Goal: Task Accomplishment & Management: Manage account settings

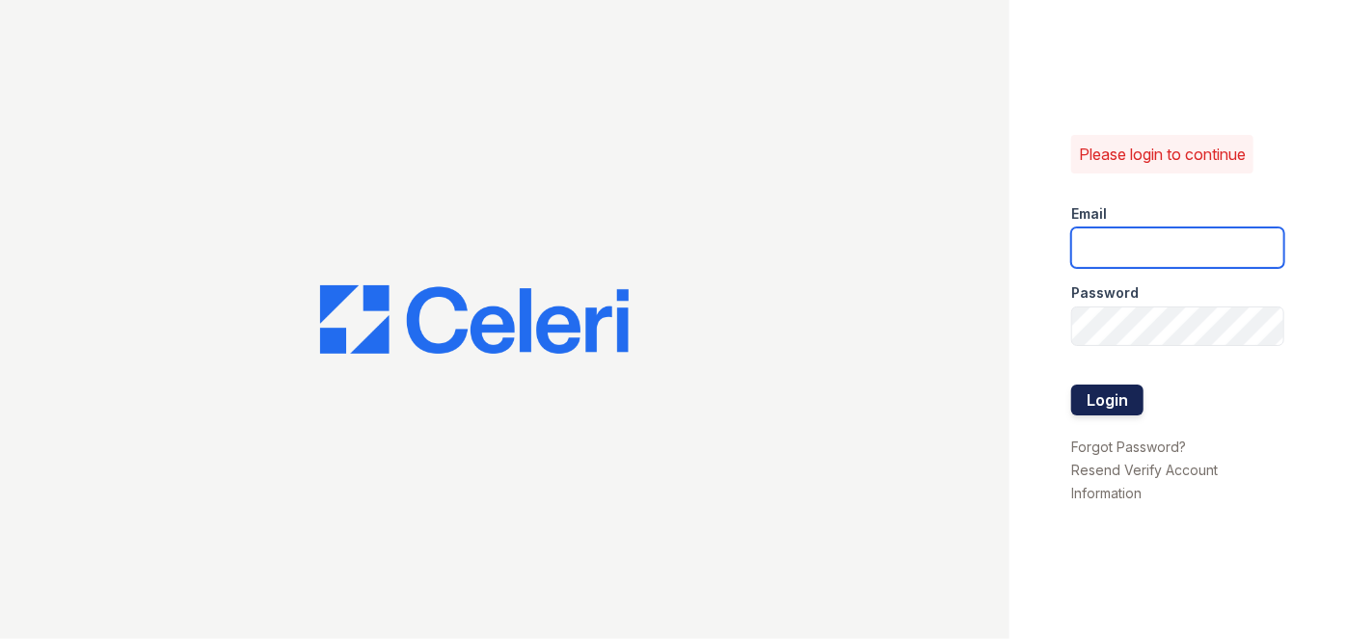
type input "[EMAIL_ADDRESS][PERSON_NAME][DOMAIN_NAME]"
click at [1124, 407] on button "Login" at bounding box center [1107, 400] width 72 height 31
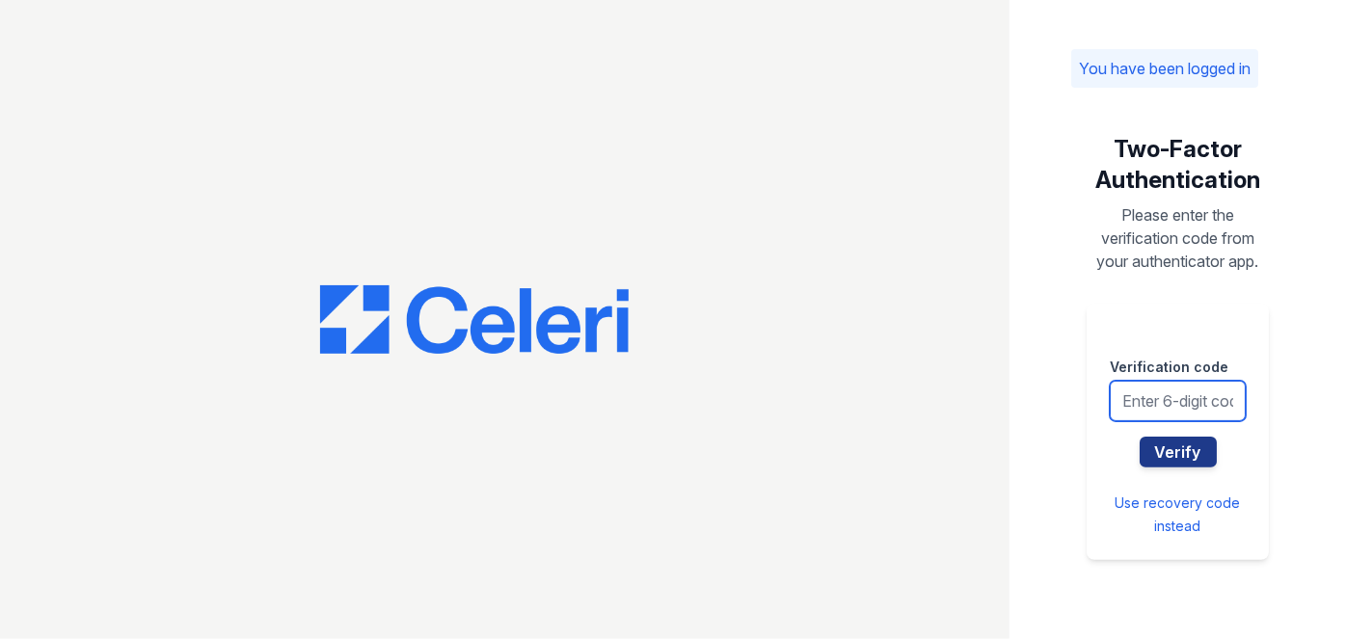
click at [1212, 404] on input "text" at bounding box center [1177, 401] width 136 height 40
type input "242062"
click at [1139, 437] on button "Verify" at bounding box center [1177, 452] width 77 height 31
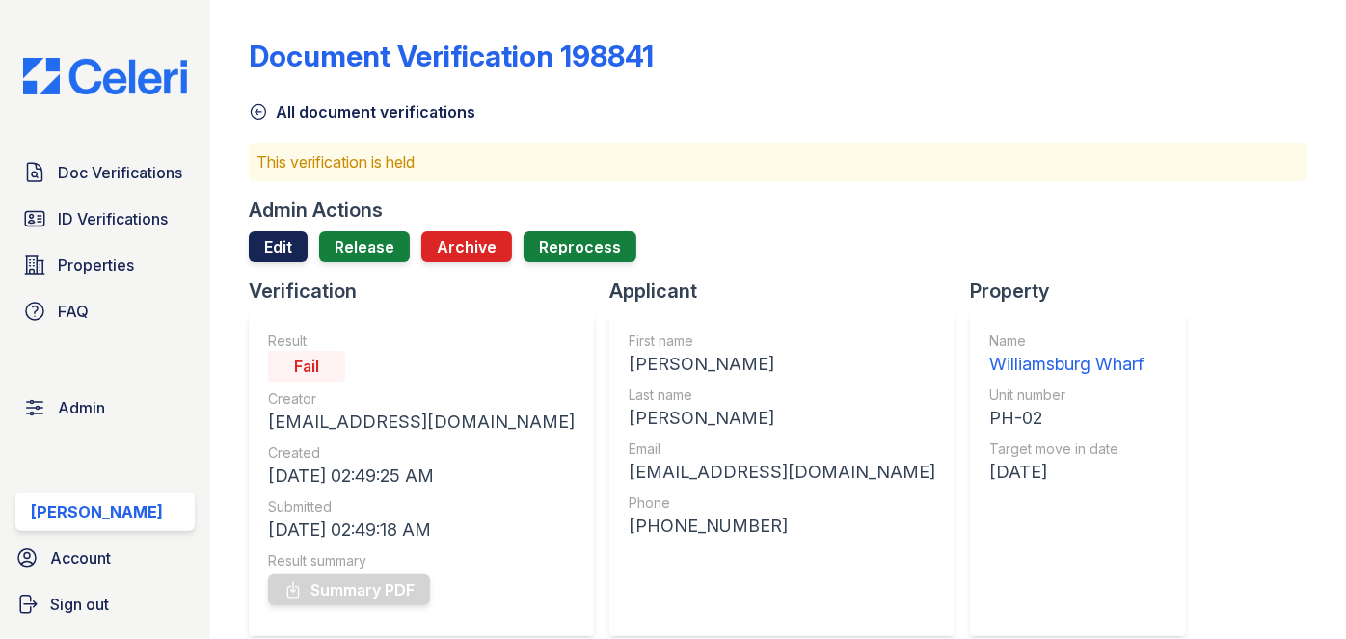
click at [251, 245] on link "Edit" at bounding box center [278, 246] width 59 height 31
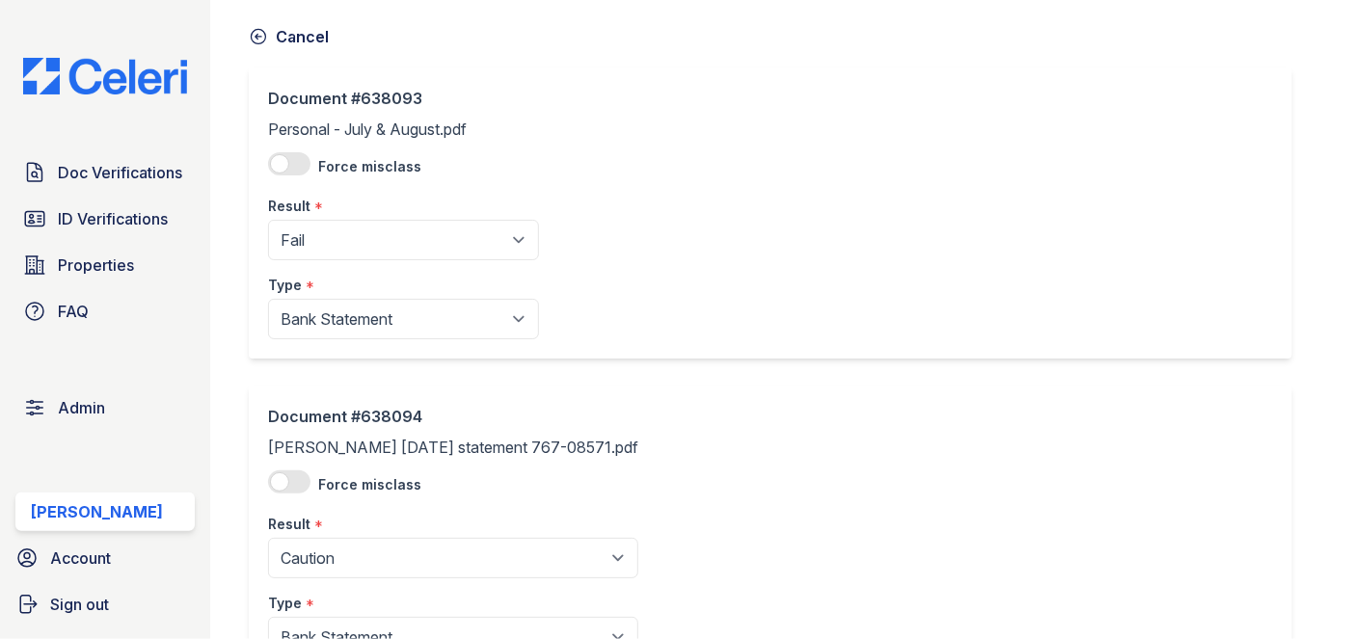
scroll to position [174, 0]
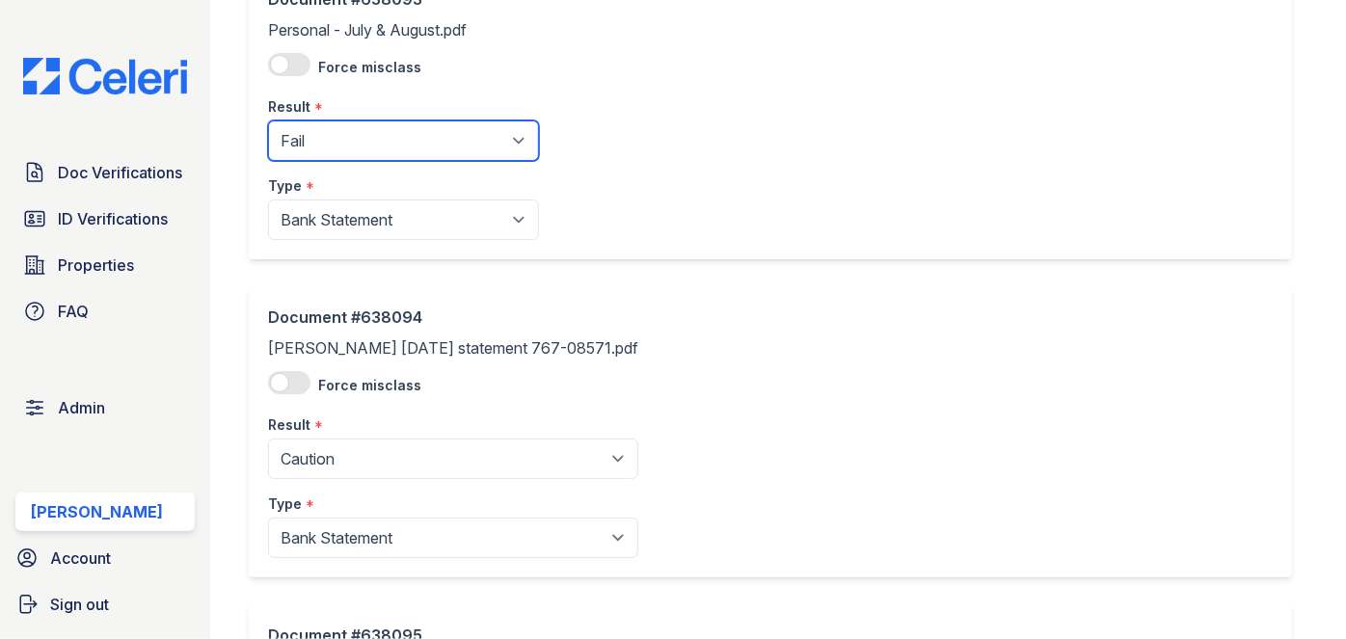
click at [360, 147] on select "Pending Sent Started Processing Pass Fail Caution Error N/A" at bounding box center [403, 140] width 271 height 40
select select "pass"
click at [268, 120] on select "Pending Sent Started Processing Pass Fail Caution Error N/A" at bounding box center [403, 140] width 271 height 40
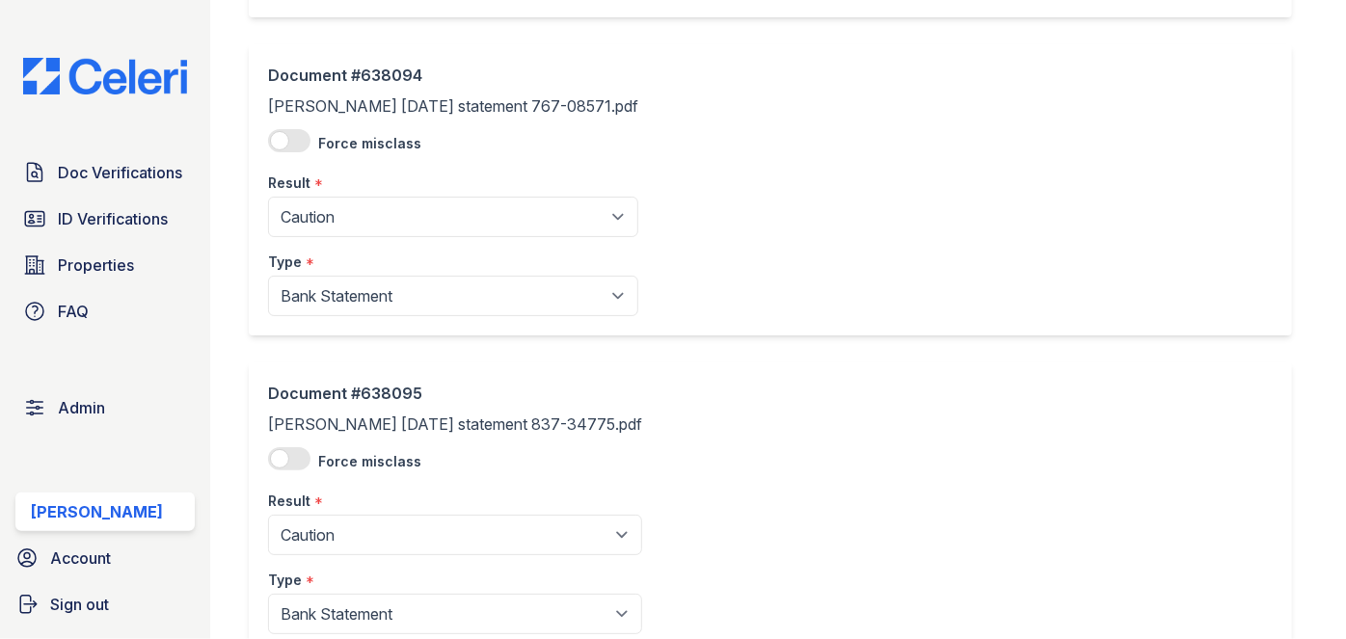
scroll to position [438, 0]
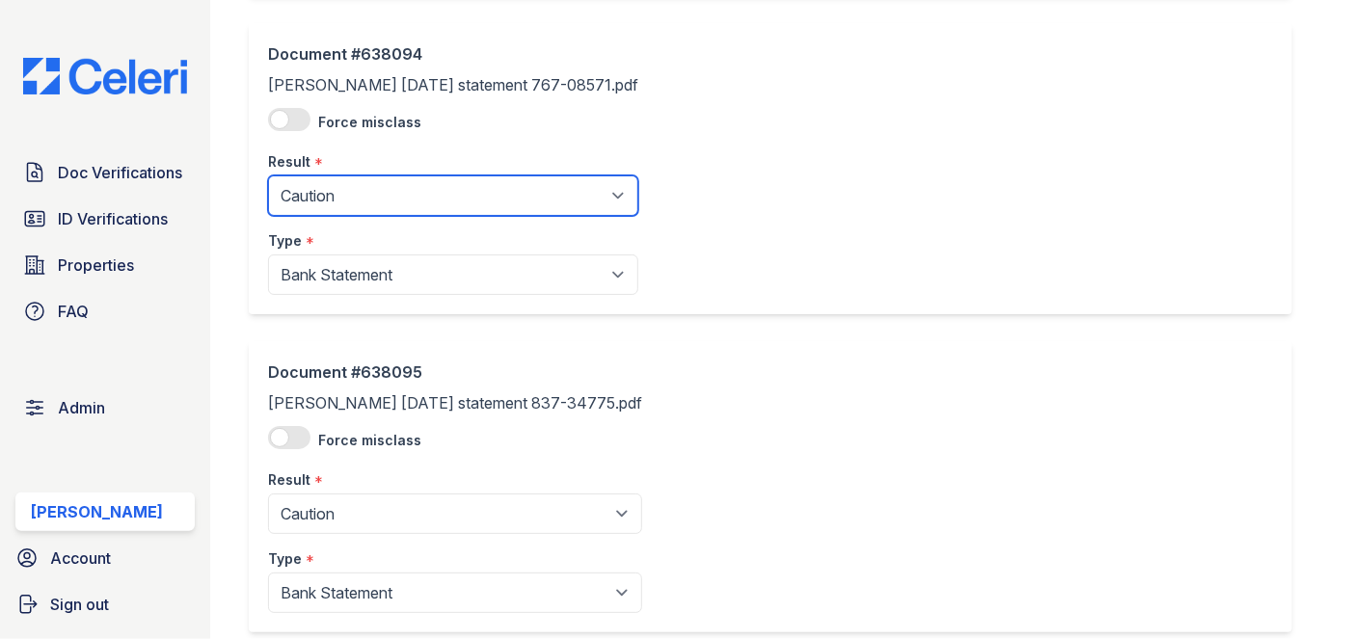
drag, startPoint x: 342, startPoint y: 196, endPoint x: 339, endPoint y: 211, distance: 15.7
click at [342, 196] on select "Pending Sent Started Processing Pass Fail Caution Error N/A" at bounding box center [453, 195] width 370 height 40
select select "pass"
click at [268, 175] on select "Pending Sent Started Processing Pass Fail Caution Error N/A" at bounding box center [453, 195] width 370 height 40
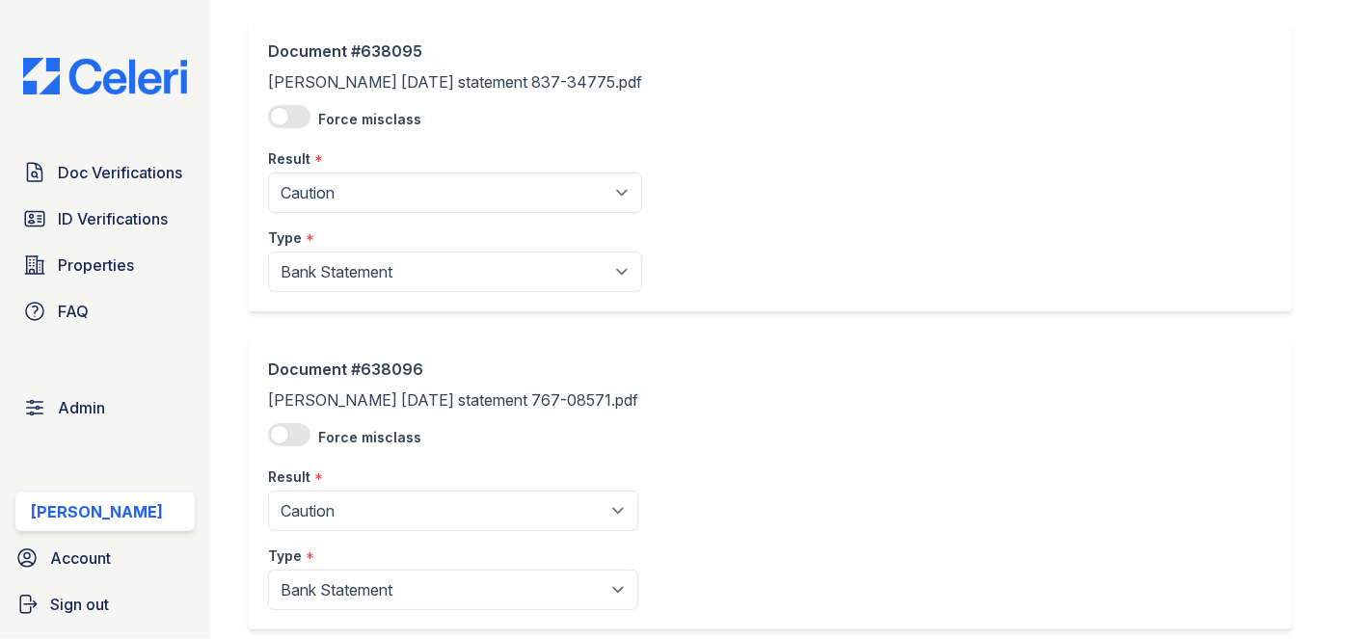
scroll to position [788, 0]
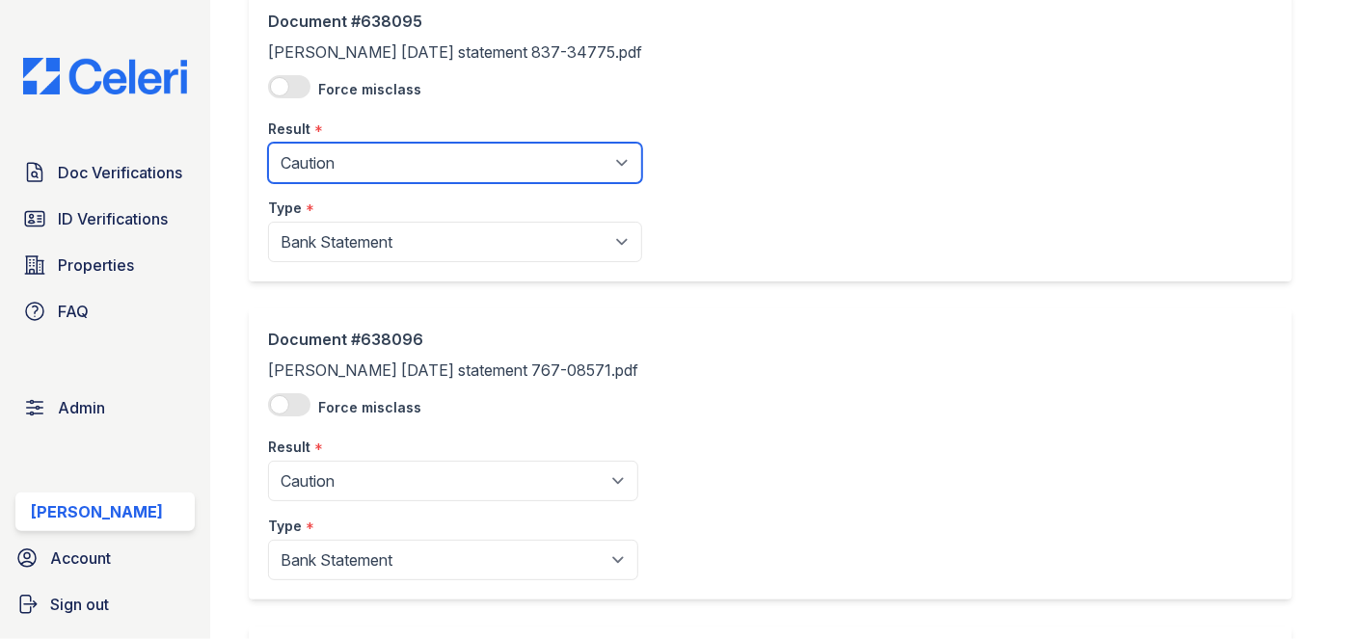
click at [321, 169] on select "Pending Sent Started Processing Pass Fail Caution Error N/A" at bounding box center [455, 163] width 374 height 40
select select "pass"
click at [268, 143] on select "Pending Sent Started Processing Pass Fail Caution Error N/A" at bounding box center [455, 163] width 374 height 40
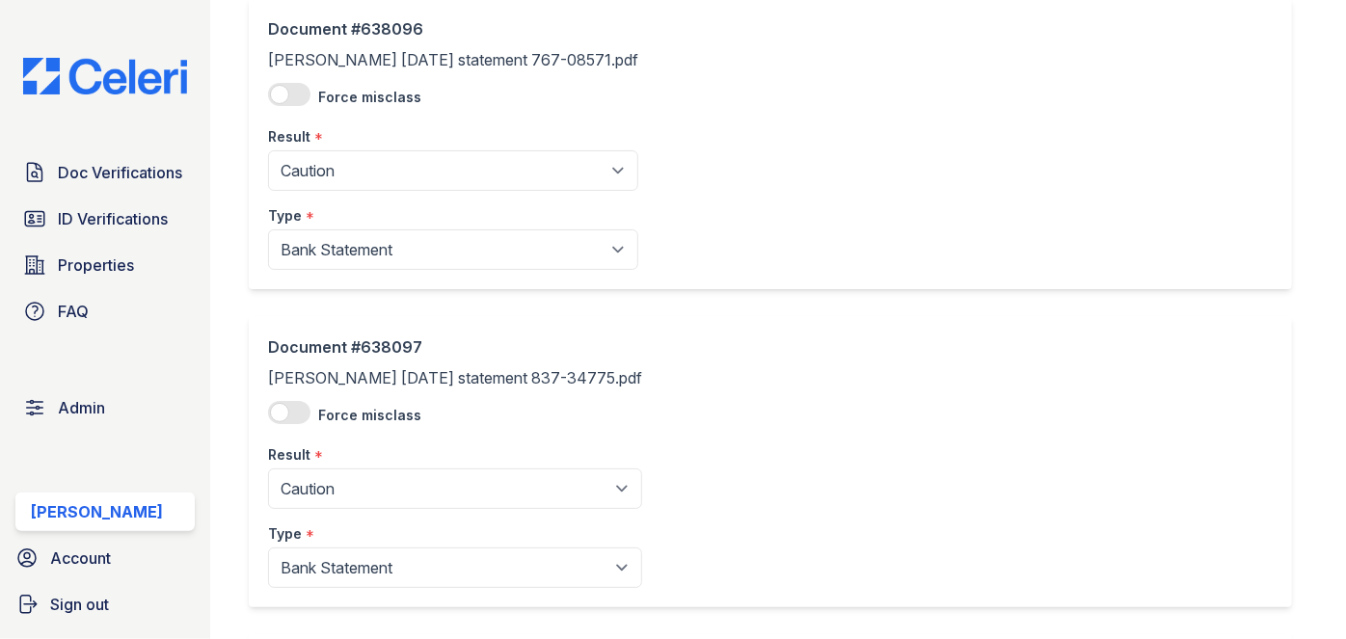
scroll to position [1138, 0]
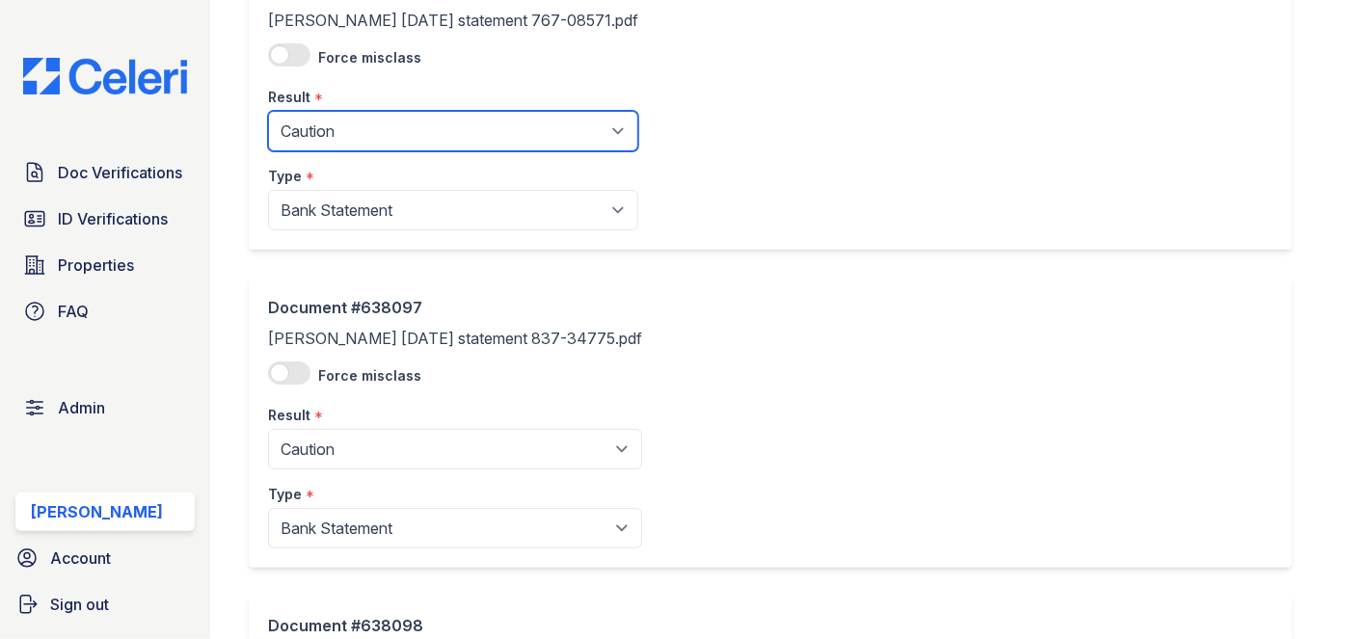
click at [327, 128] on select "Pending Sent Started Processing Pass Fail Caution Error N/A" at bounding box center [453, 131] width 370 height 40
select select "pass"
click at [268, 111] on select "Pending Sent Started Processing Pass Fail Caution Error N/A" at bounding box center [453, 131] width 370 height 40
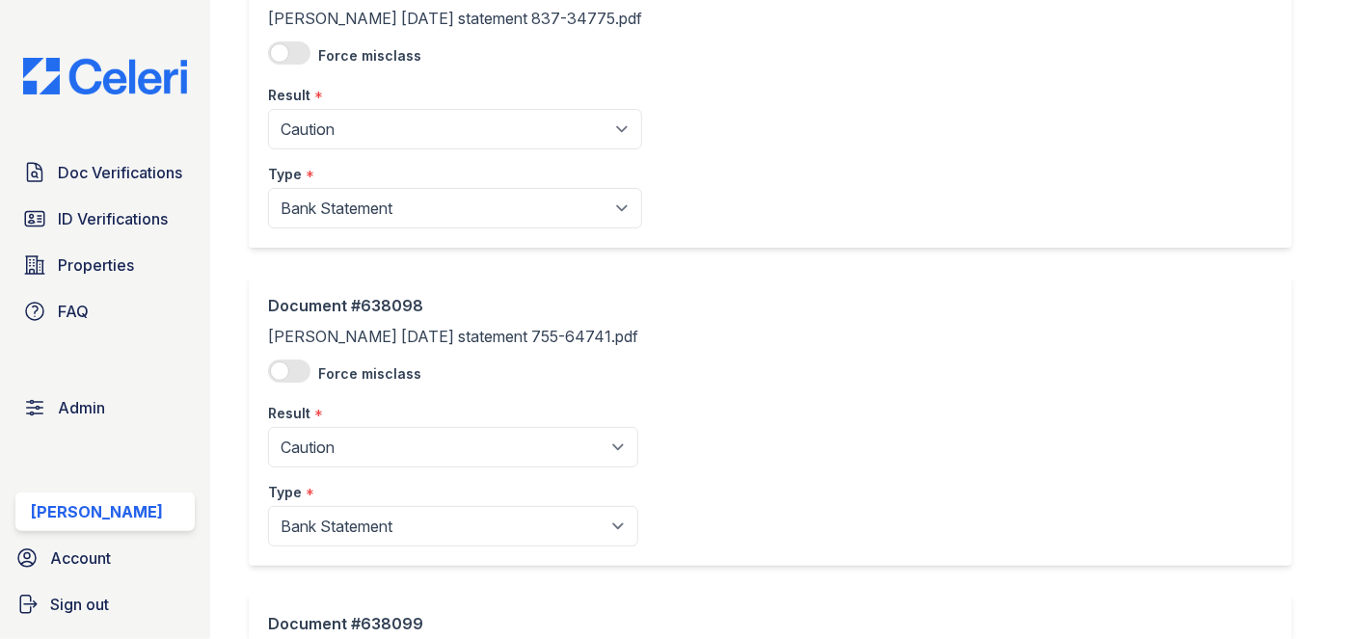
scroll to position [1489, 0]
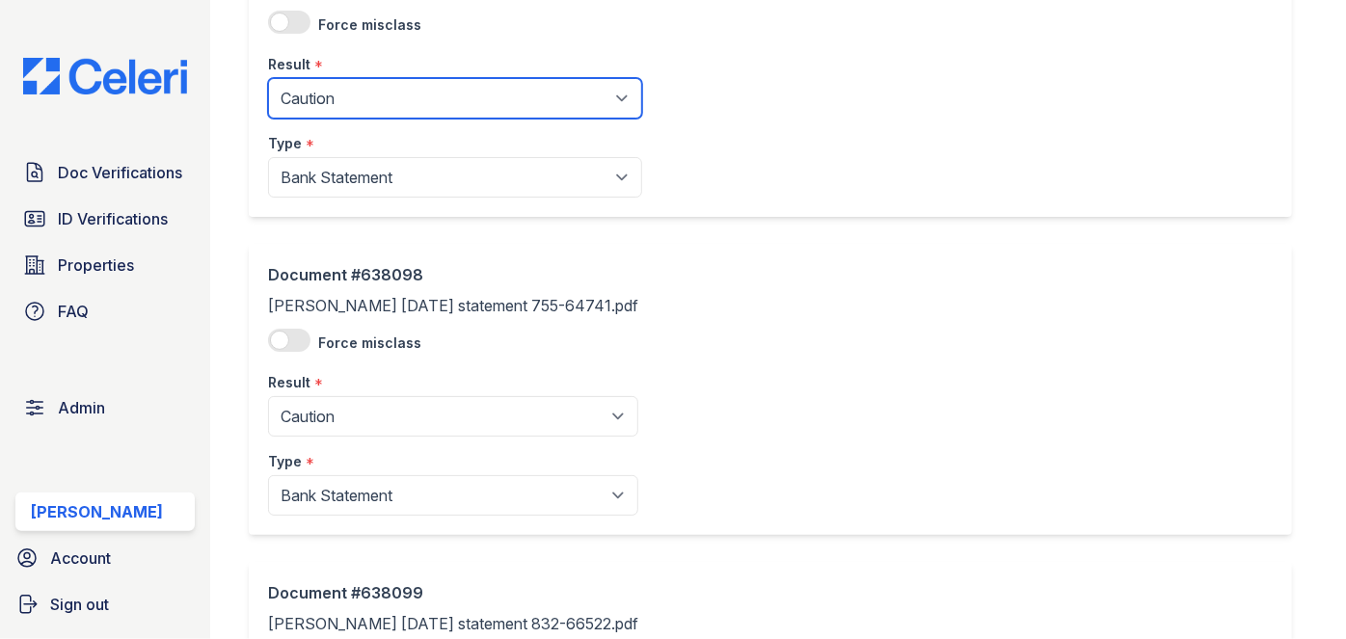
click at [328, 103] on select "Pending Sent Started Processing Pass Fail Caution Error N/A" at bounding box center [455, 98] width 374 height 40
select select "pass"
click at [268, 78] on select "Pending Sent Started Processing Pass Fail Caution Error N/A" at bounding box center [455, 98] width 374 height 40
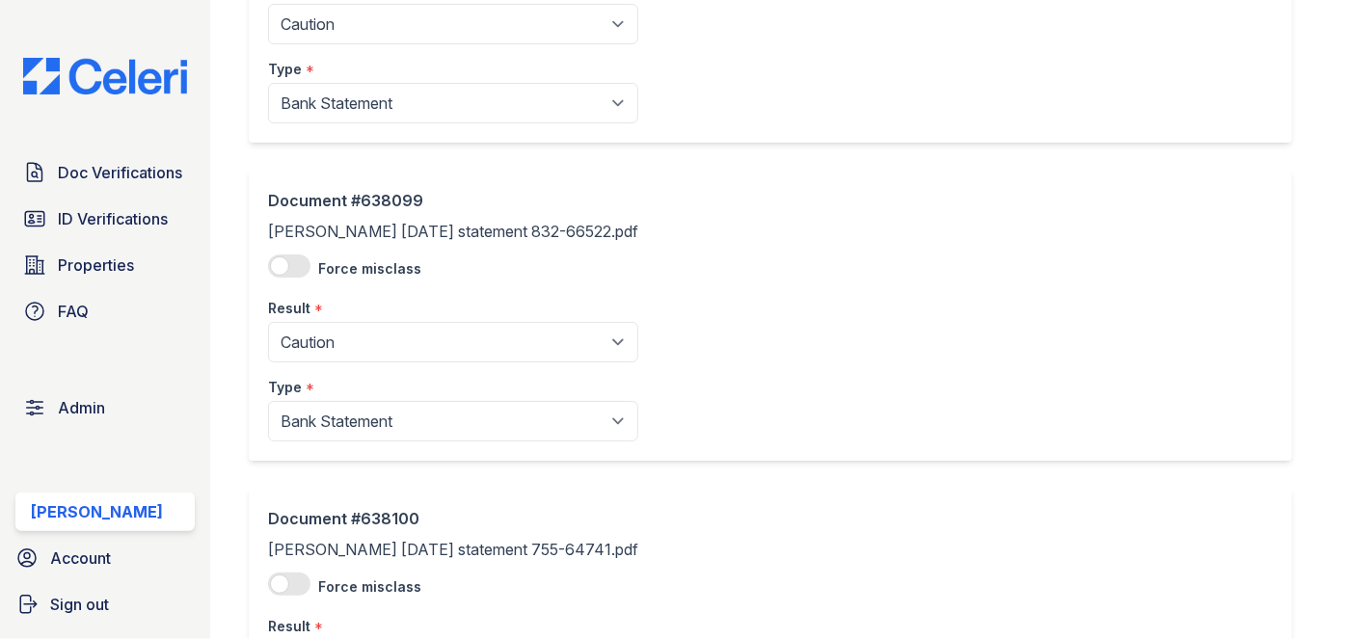
scroll to position [1840, 0]
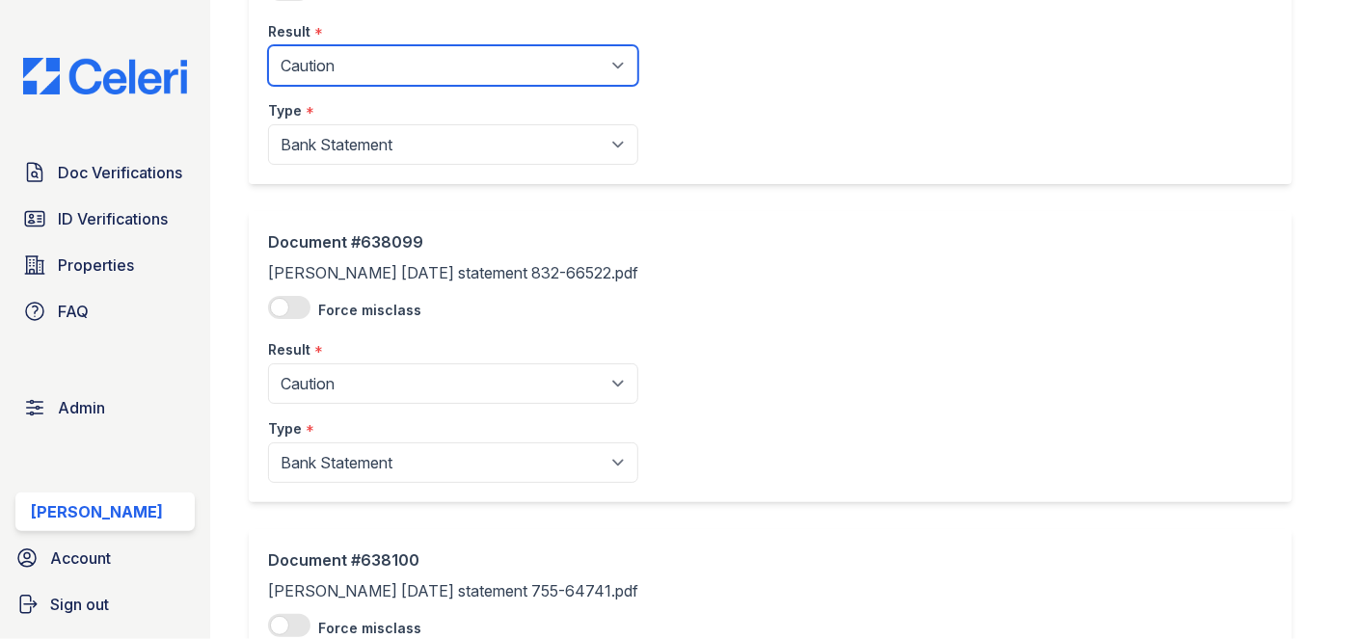
click at [328, 60] on select "Pending Sent Started Processing Pass Fail Caution Error N/A" at bounding box center [453, 65] width 370 height 40
drag, startPoint x: 311, startPoint y: 66, endPoint x: 308, endPoint y: 75, distance: 10.1
click at [311, 66] on select "Pending Sent Started Processing Pass Fail Caution Error N/A" at bounding box center [453, 65] width 370 height 40
select select "pass"
click at [268, 45] on select "Pending Sent Started Processing Pass Fail Caution Error N/A" at bounding box center [453, 65] width 370 height 40
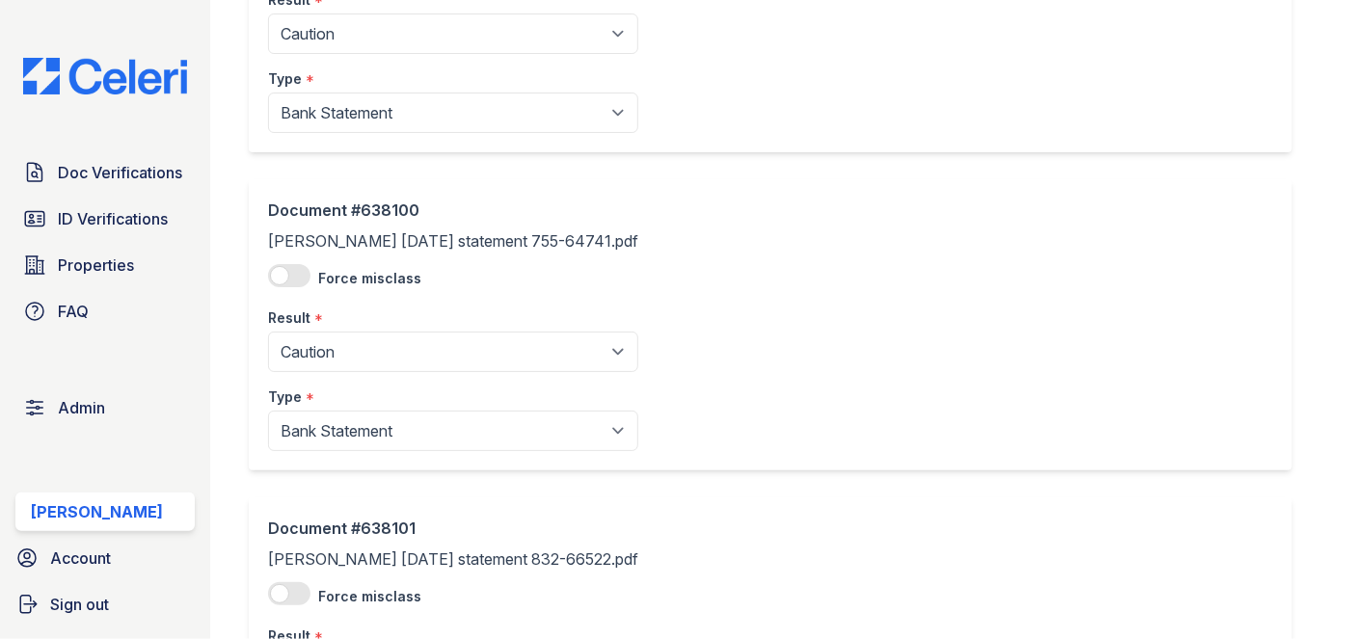
scroll to position [2190, 0]
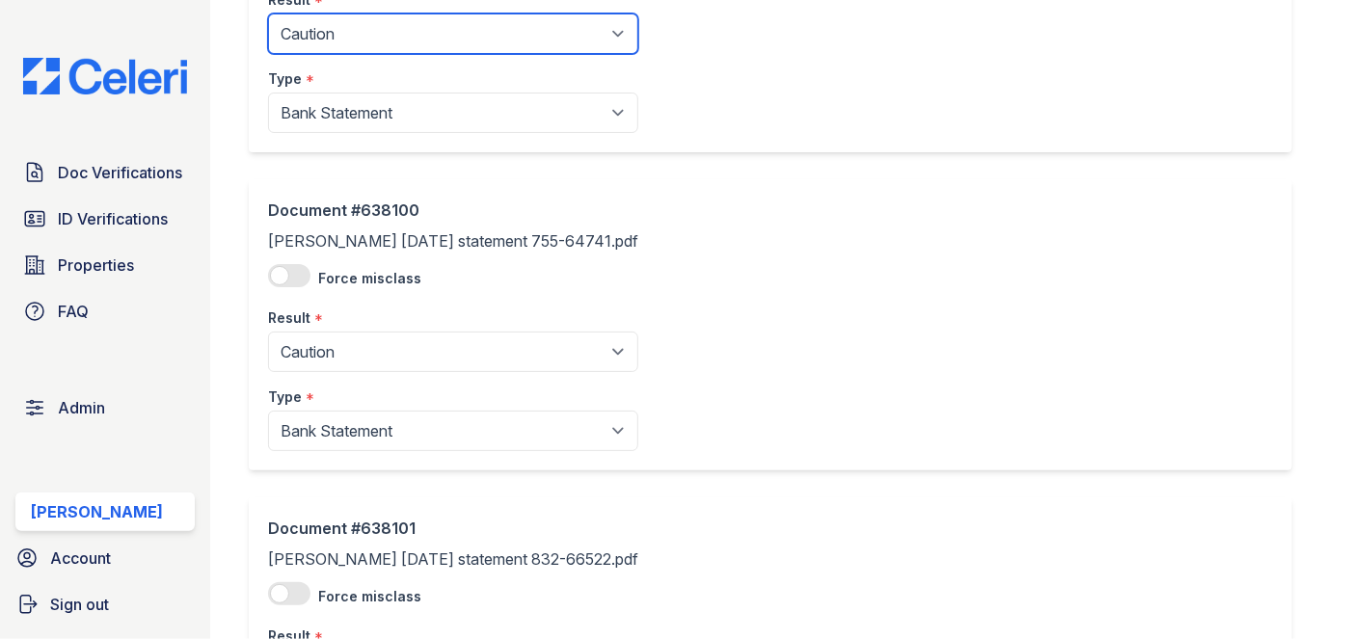
click at [318, 35] on select "Pending Sent Started Processing Pass Fail Caution Error N/A" at bounding box center [453, 33] width 370 height 40
select select "pass"
click at [268, 13] on select "Pending Sent Started Processing Pass Fail Caution Error N/A" at bounding box center [453, 33] width 370 height 40
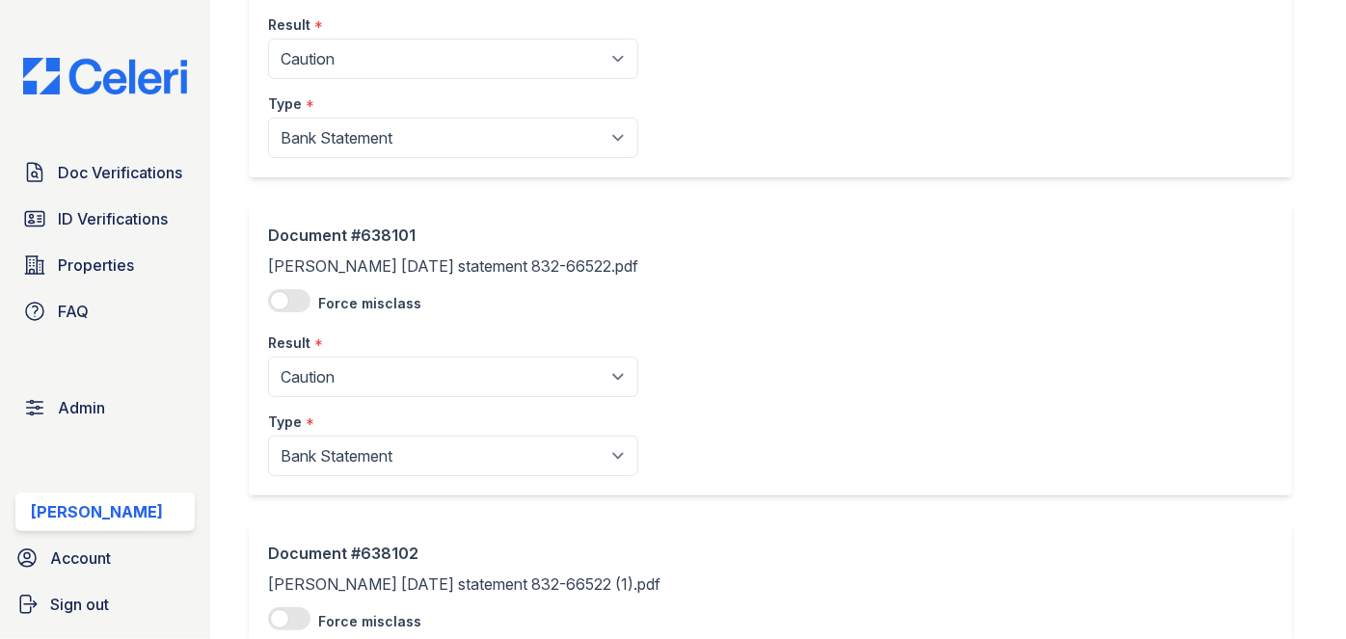
scroll to position [2453, 0]
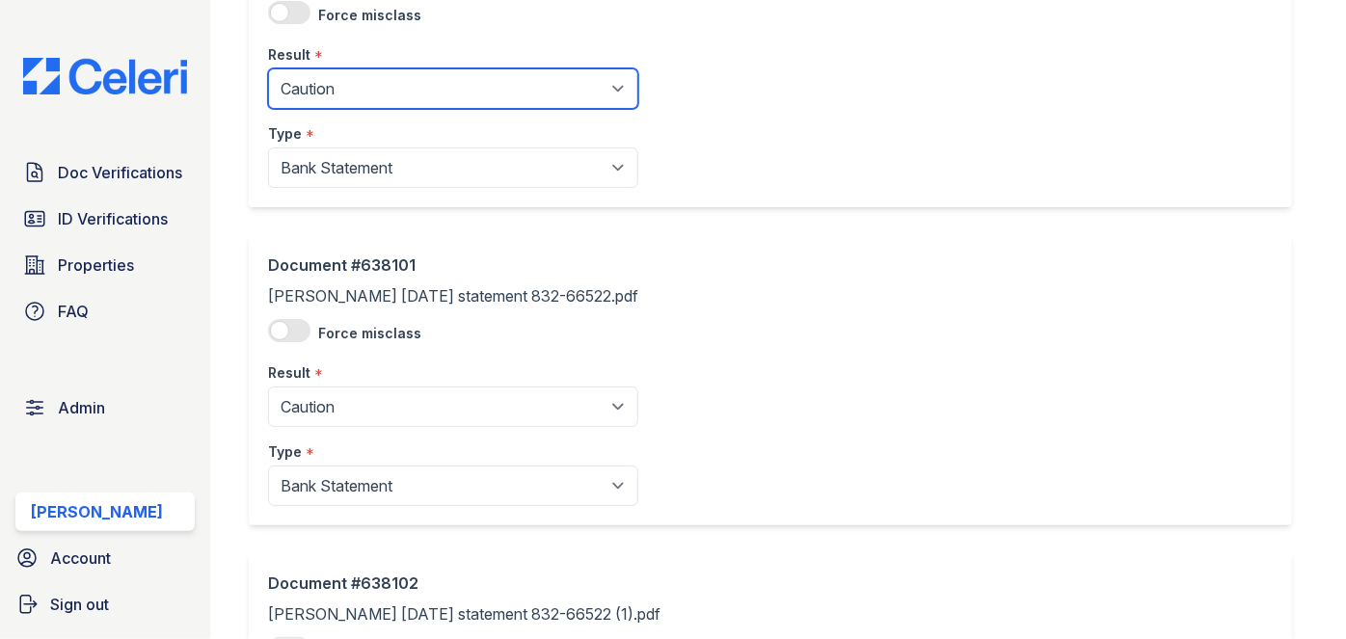
click at [324, 68] on select "Pending Sent Started Processing Pass Fail Caution Error N/A" at bounding box center [453, 88] width 370 height 40
select select "pass"
click at [268, 68] on select "Pending Sent Started Processing Pass Fail Caution Error N/A" at bounding box center [453, 88] width 370 height 40
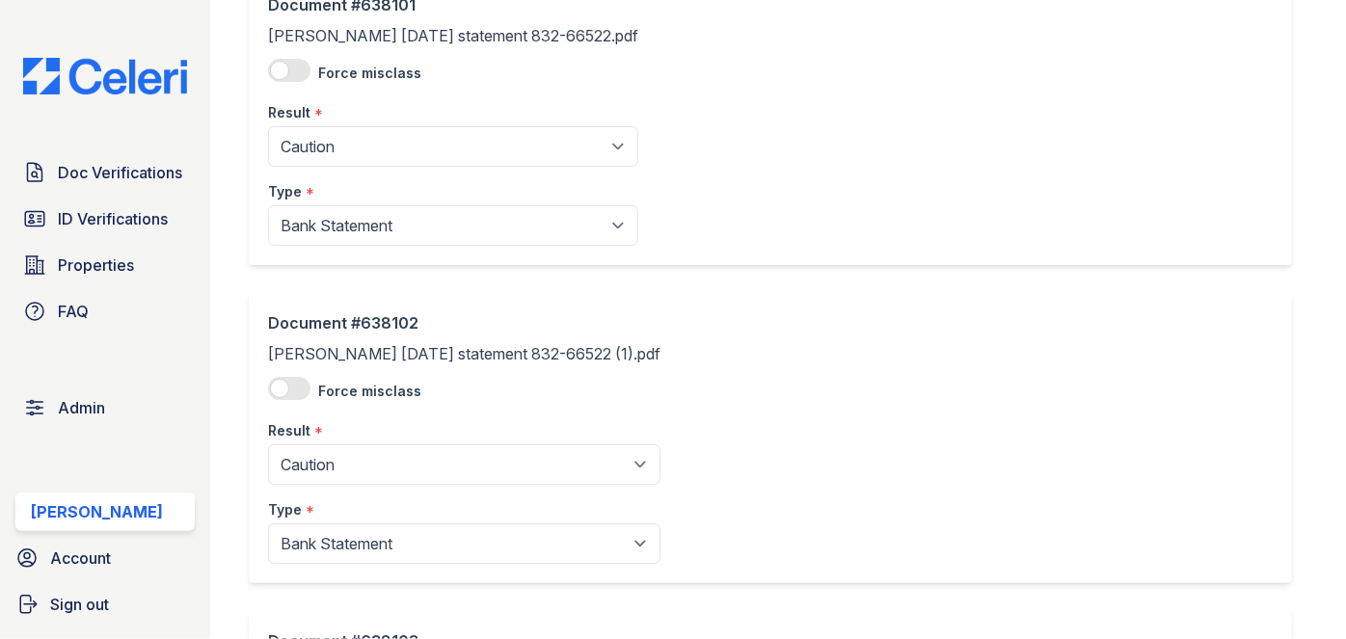
scroll to position [2716, 0]
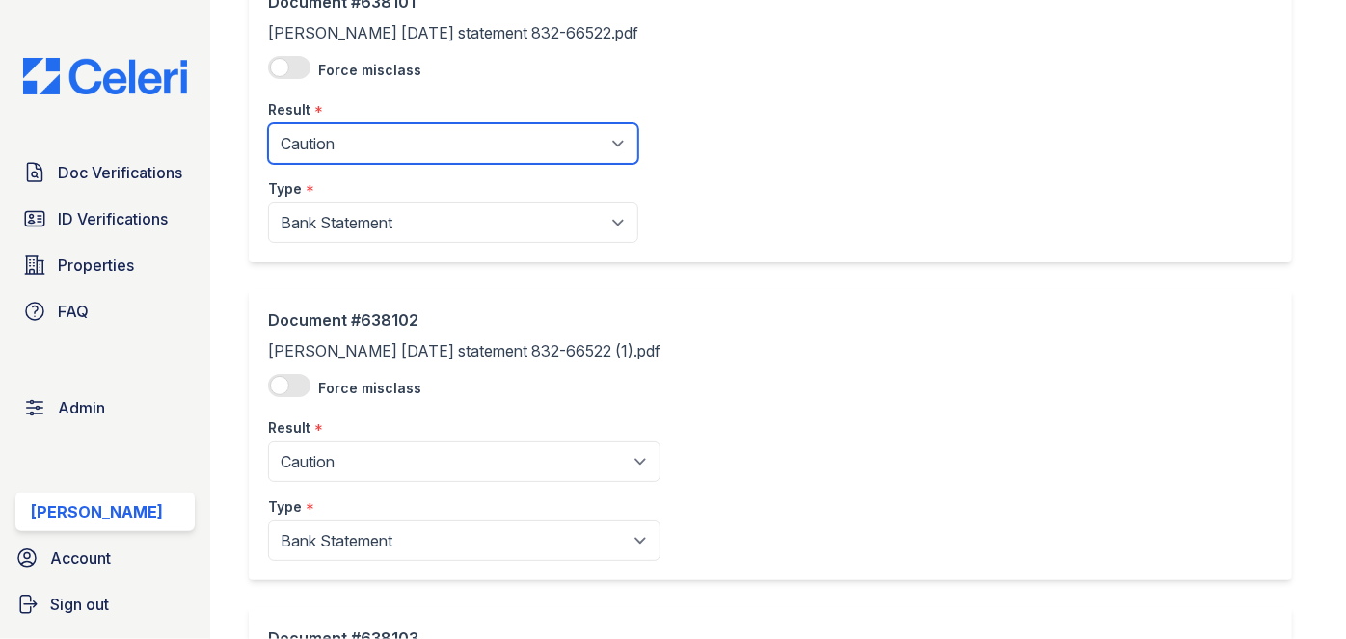
click at [321, 129] on select "Pending Sent Started Processing Pass Fail Caution Error N/A" at bounding box center [453, 143] width 370 height 40
select select "pass"
click at [268, 123] on select "Pending Sent Started Processing Pass Fail Caution Error N/A" at bounding box center [453, 143] width 370 height 40
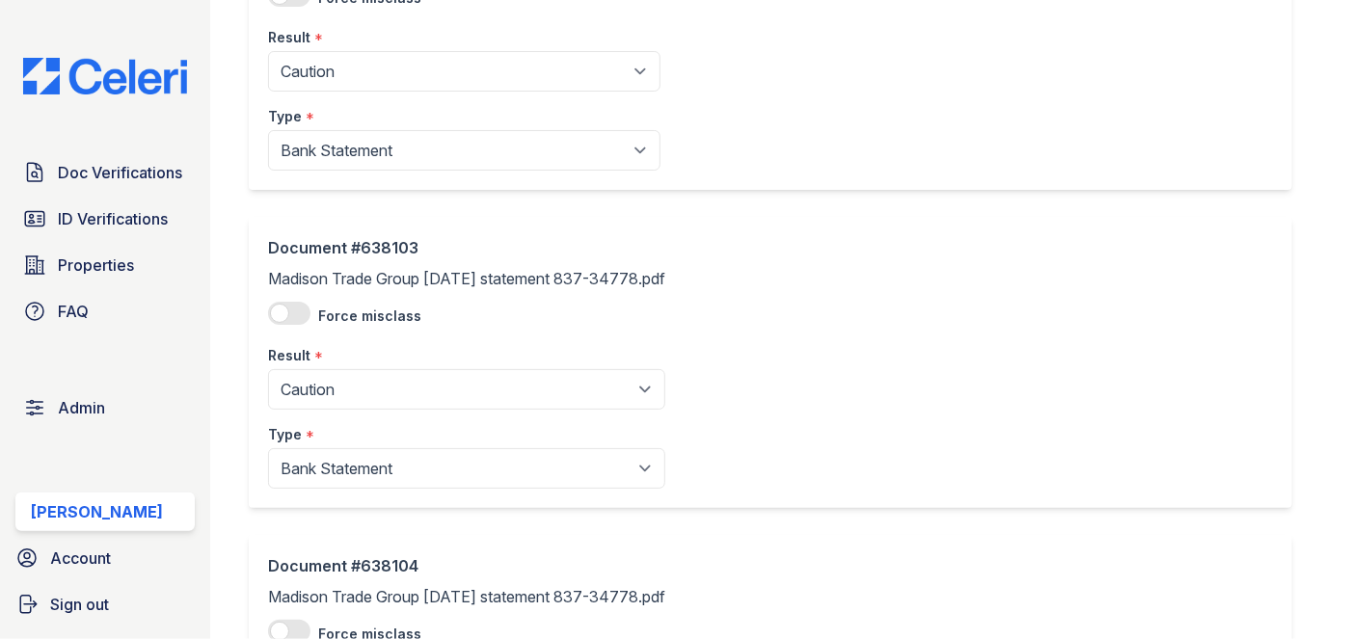
scroll to position [3066, 0]
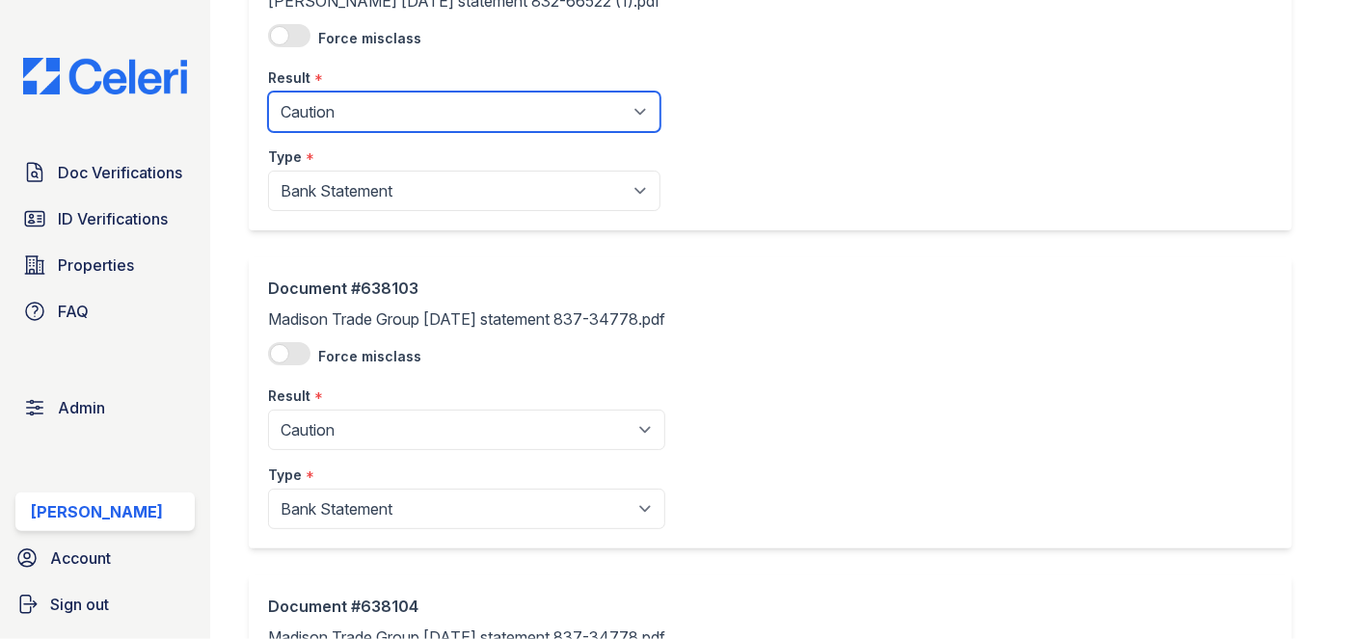
click at [325, 122] on select "Pending Sent Started Processing Pass Fail Caution Error N/A" at bounding box center [464, 112] width 392 height 40
select select "pass"
click at [268, 92] on select "Pending Sent Started Processing Pass Fail Caution Error N/A" at bounding box center [464, 112] width 392 height 40
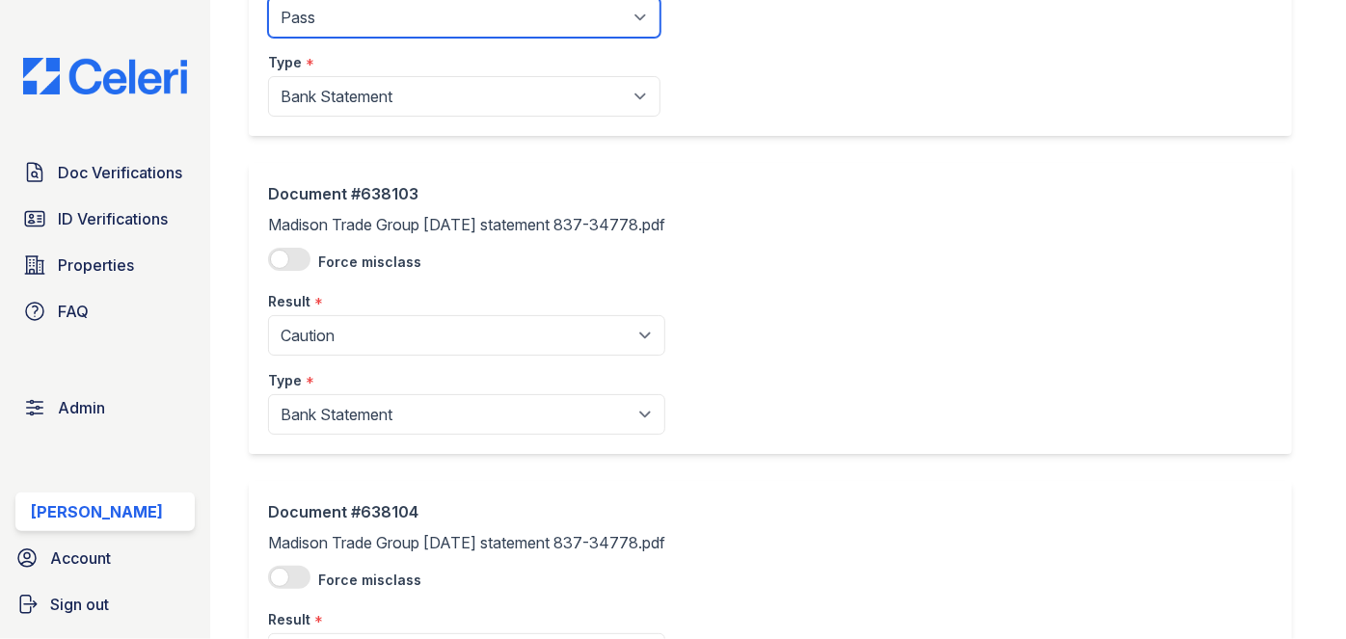
scroll to position [3329, 0]
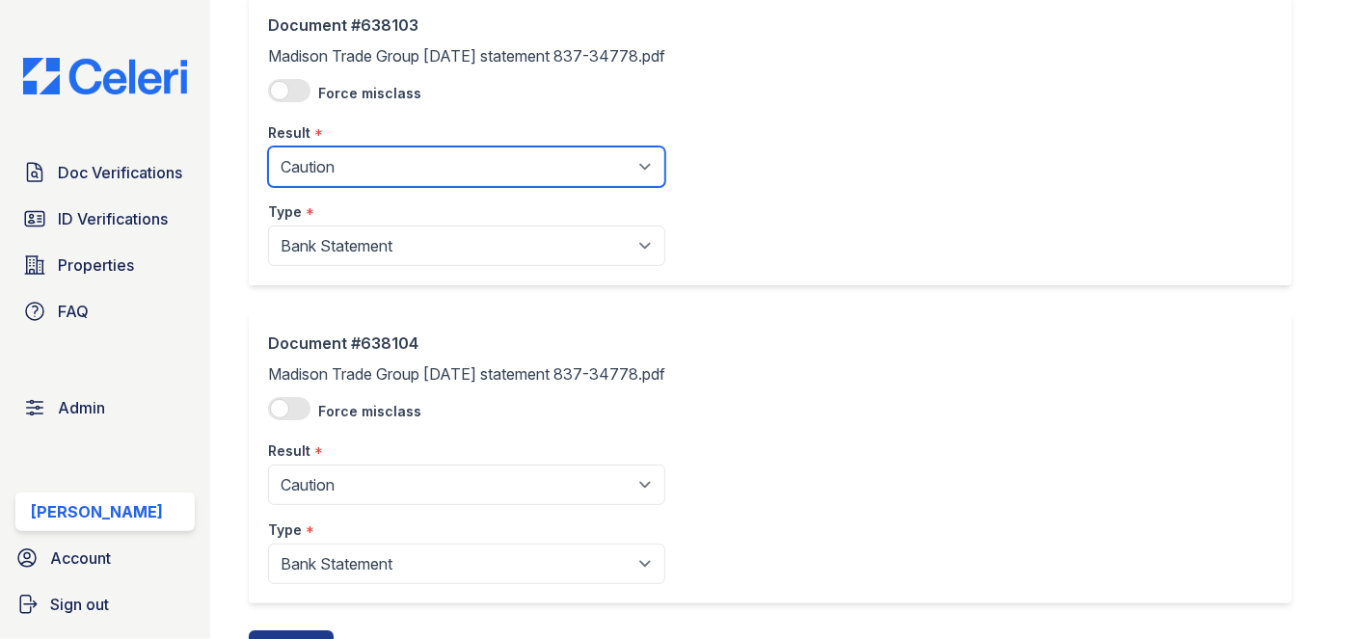
click at [347, 148] on select "Pending Sent Started Processing Pass Fail Caution Error N/A" at bounding box center [466, 167] width 397 height 40
select select "pass"
click at [268, 147] on select "Pending Sent Started Processing Pass Fail Caution Error N/A" at bounding box center [466, 167] width 397 height 40
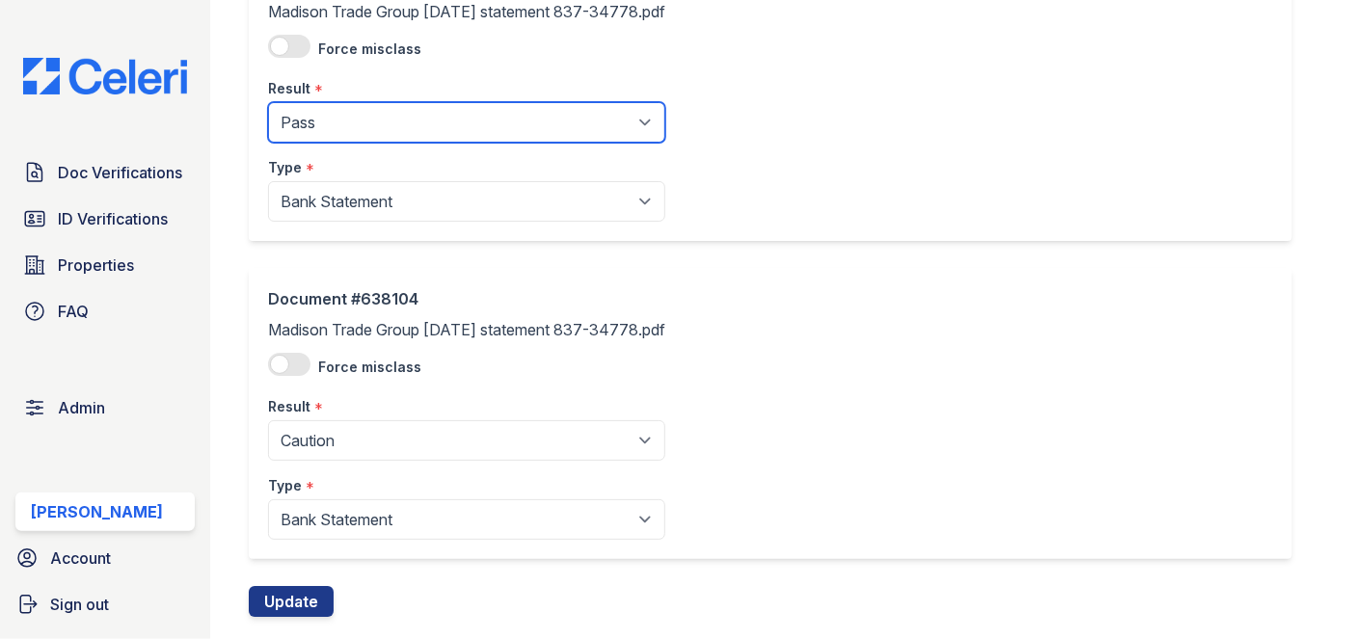
scroll to position [3410, 0]
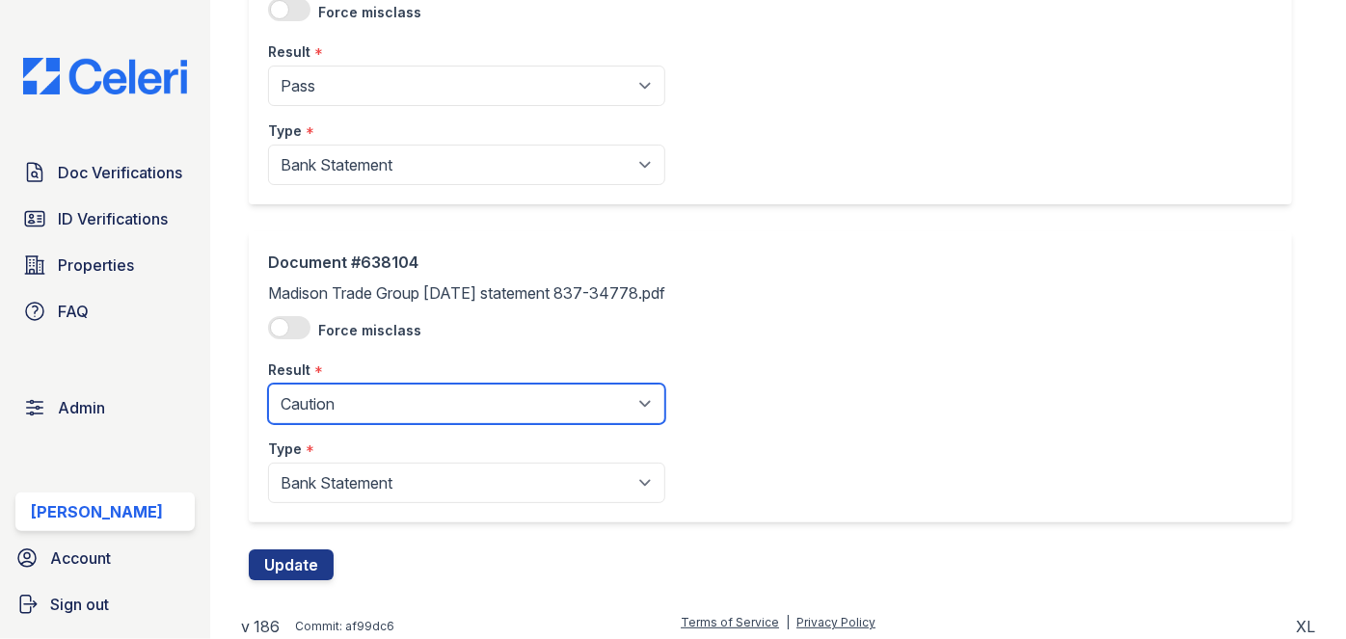
click at [349, 387] on select "Pending Sent Started Processing Pass Fail Caution Error N/A" at bounding box center [466, 404] width 397 height 40
select select "pass"
click at [268, 384] on select "Pending Sent Started Processing Pass Fail Caution Error N/A" at bounding box center [466, 404] width 397 height 40
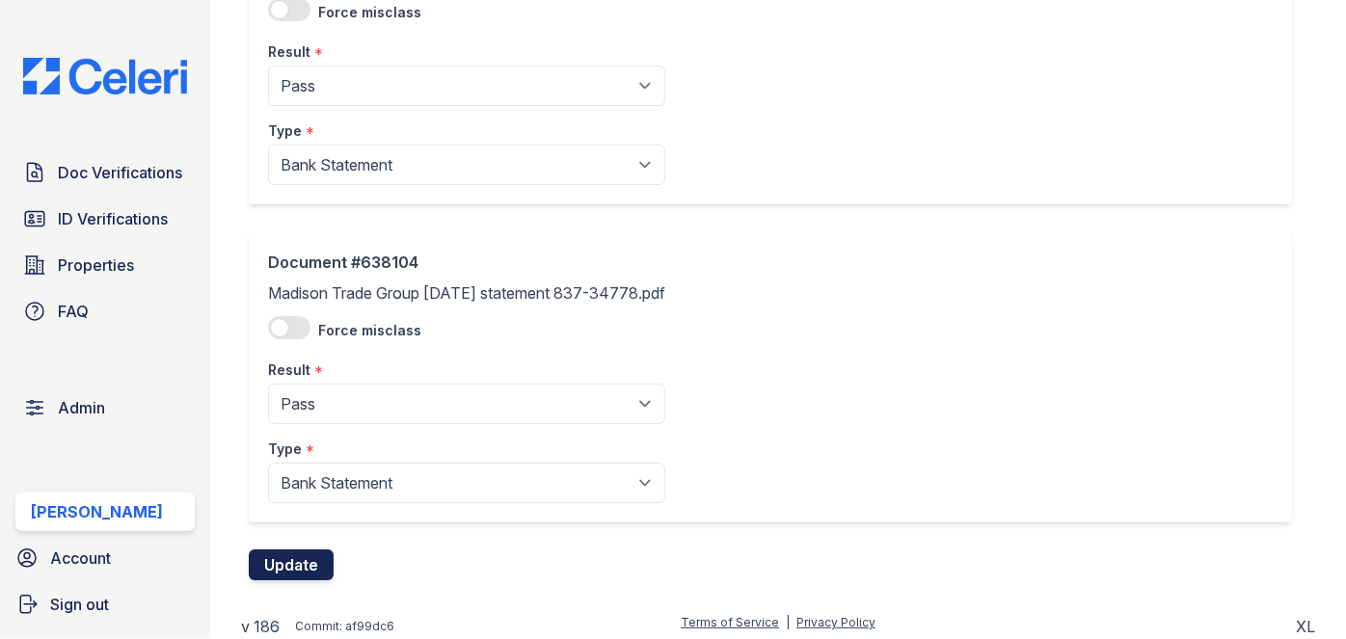
click at [310, 552] on button "Update" at bounding box center [291, 564] width 85 height 31
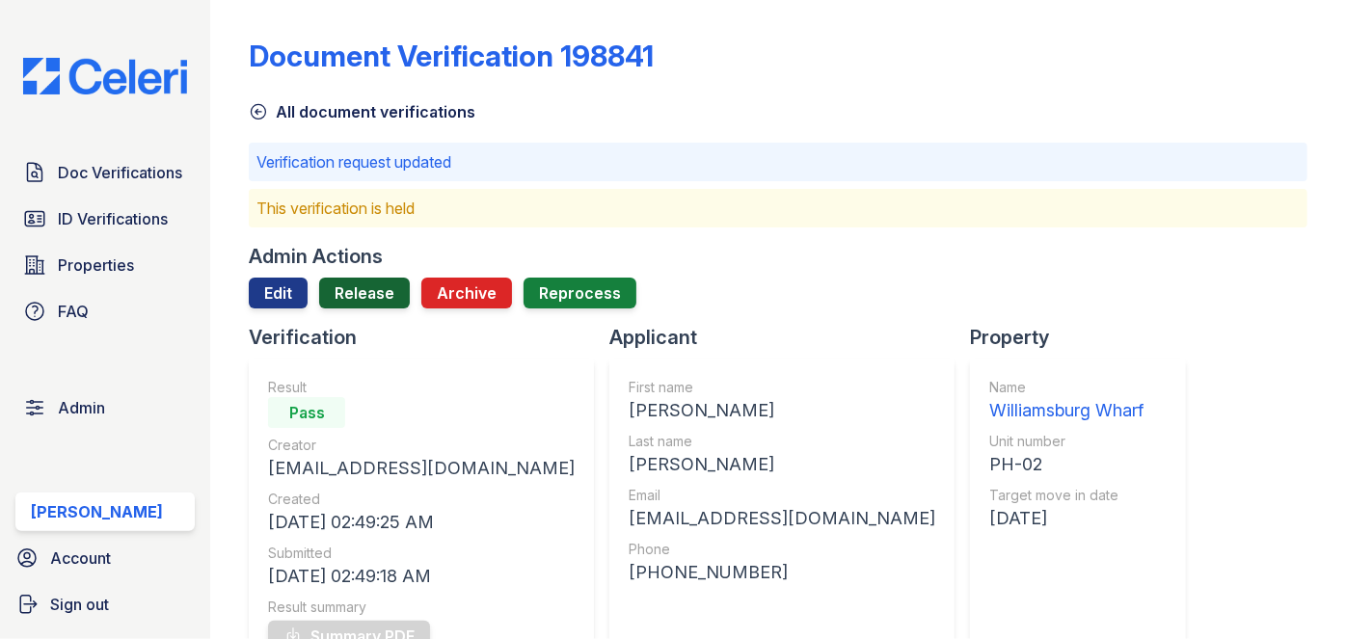
click at [381, 300] on link "Release" at bounding box center [364, 293] width 91 height 31
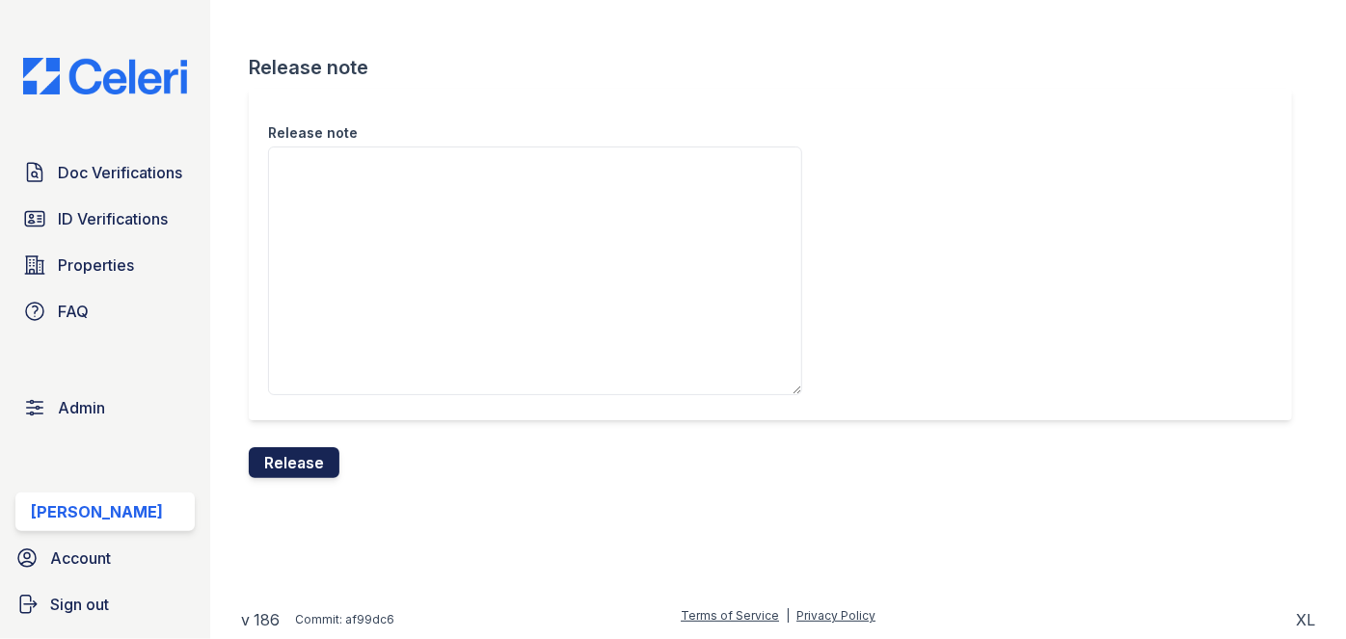
click at [330, 454] on button "Release" at bounding box center [294, 462] width 91 height 31
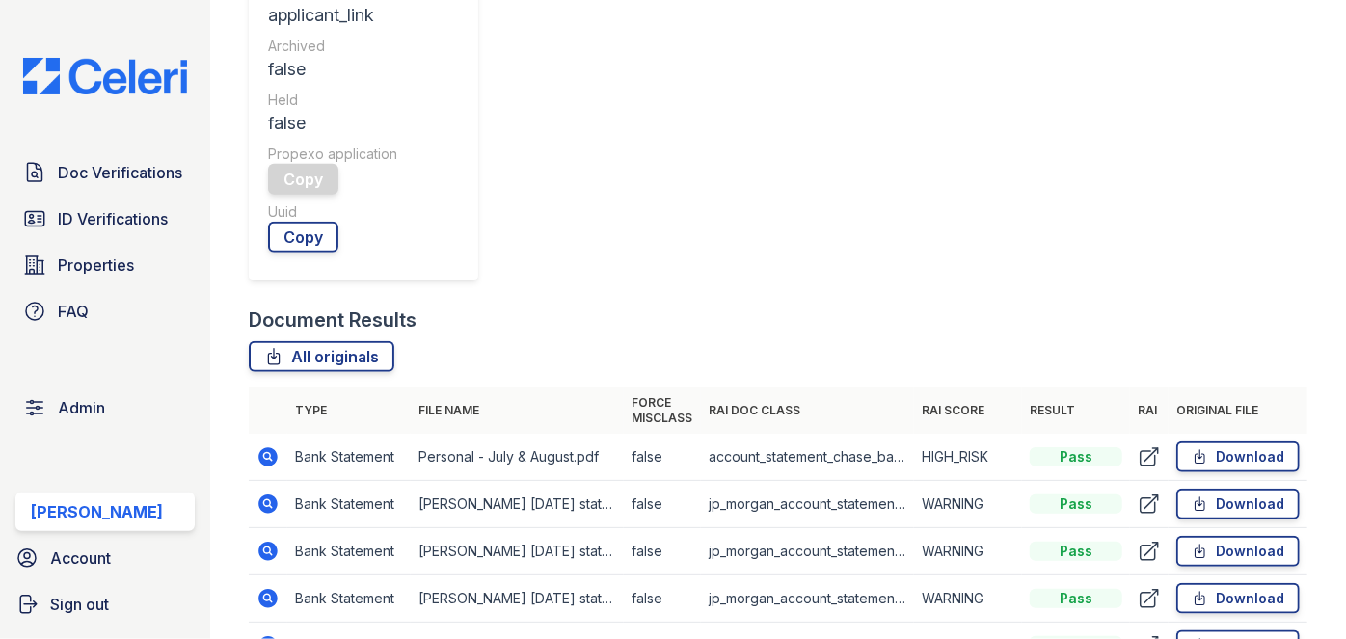
scroll to position [1138, 0]
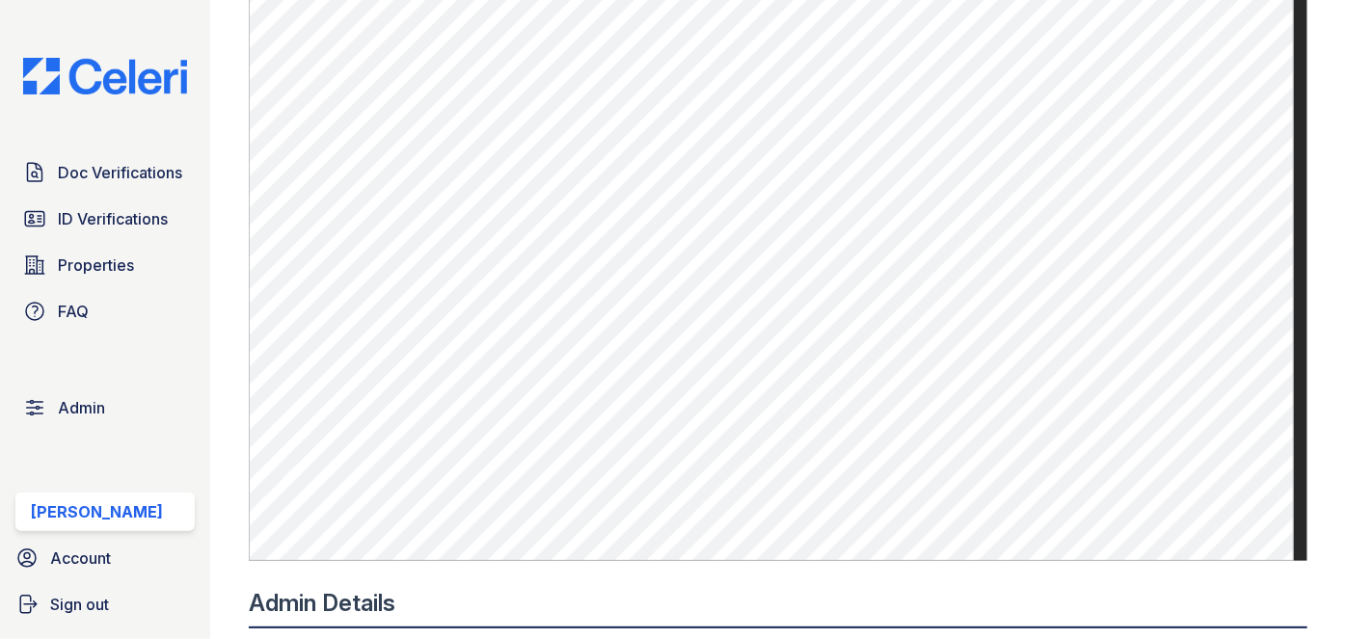
scroll to position [1489, 0]
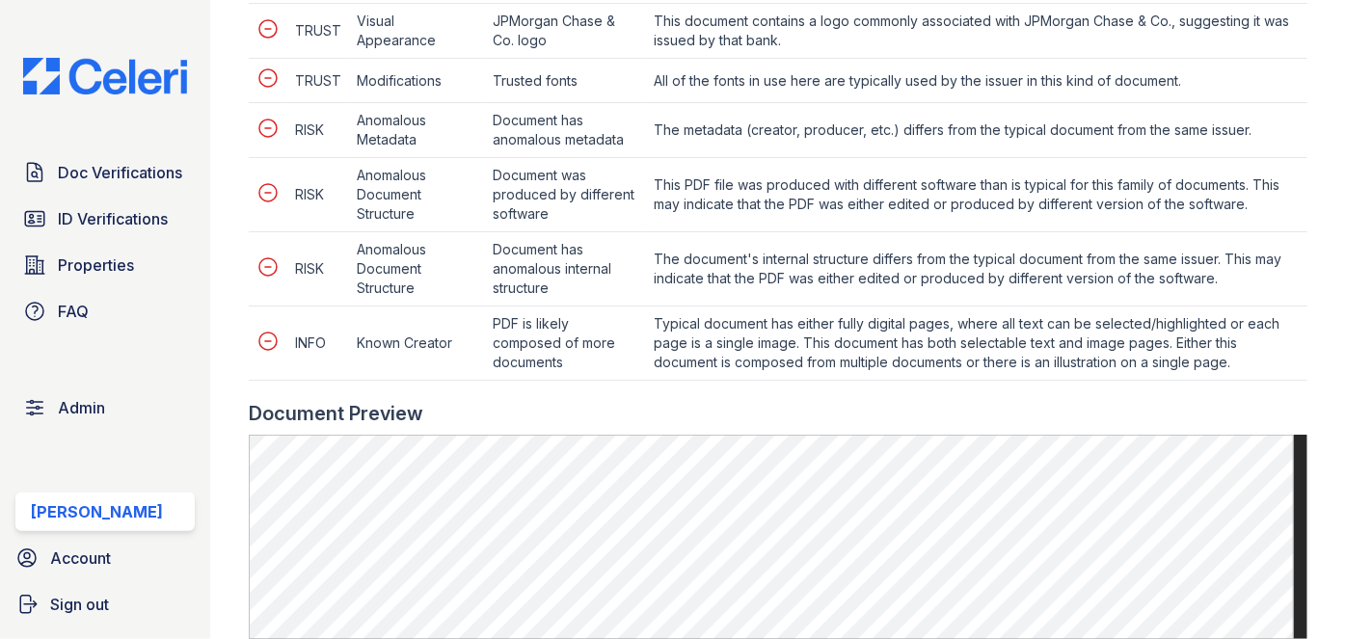
scroll to position [1051, 0]
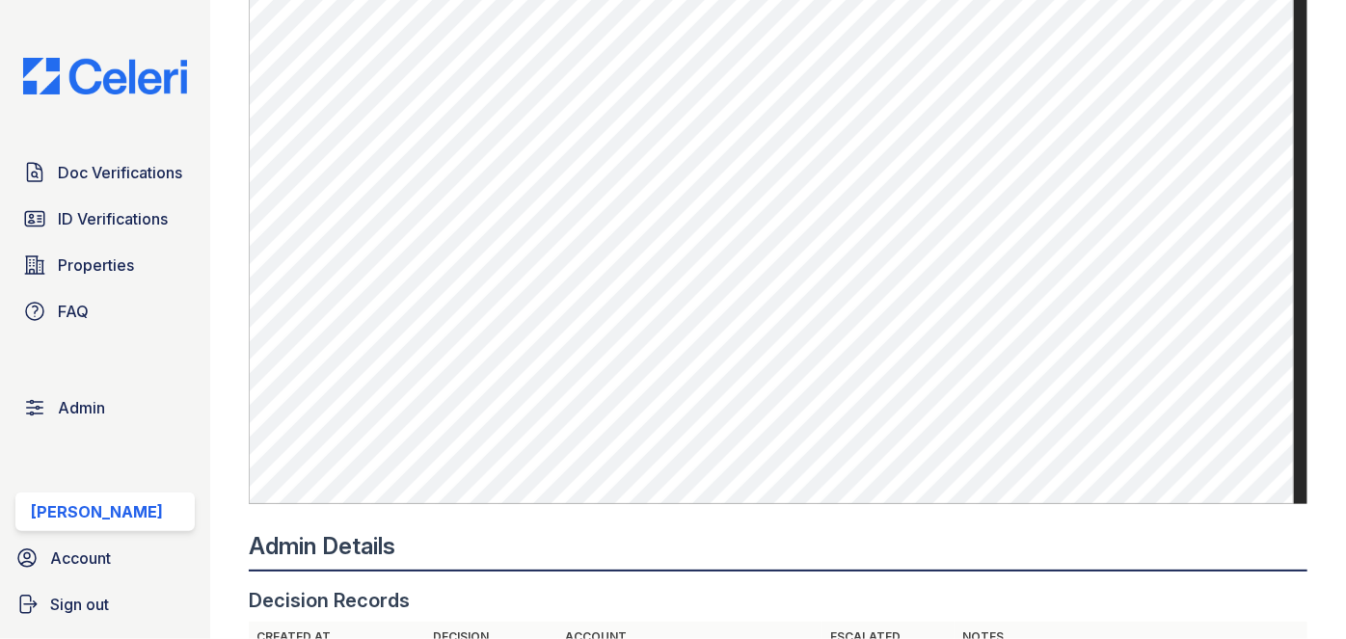
scroll to position [1401, 0]
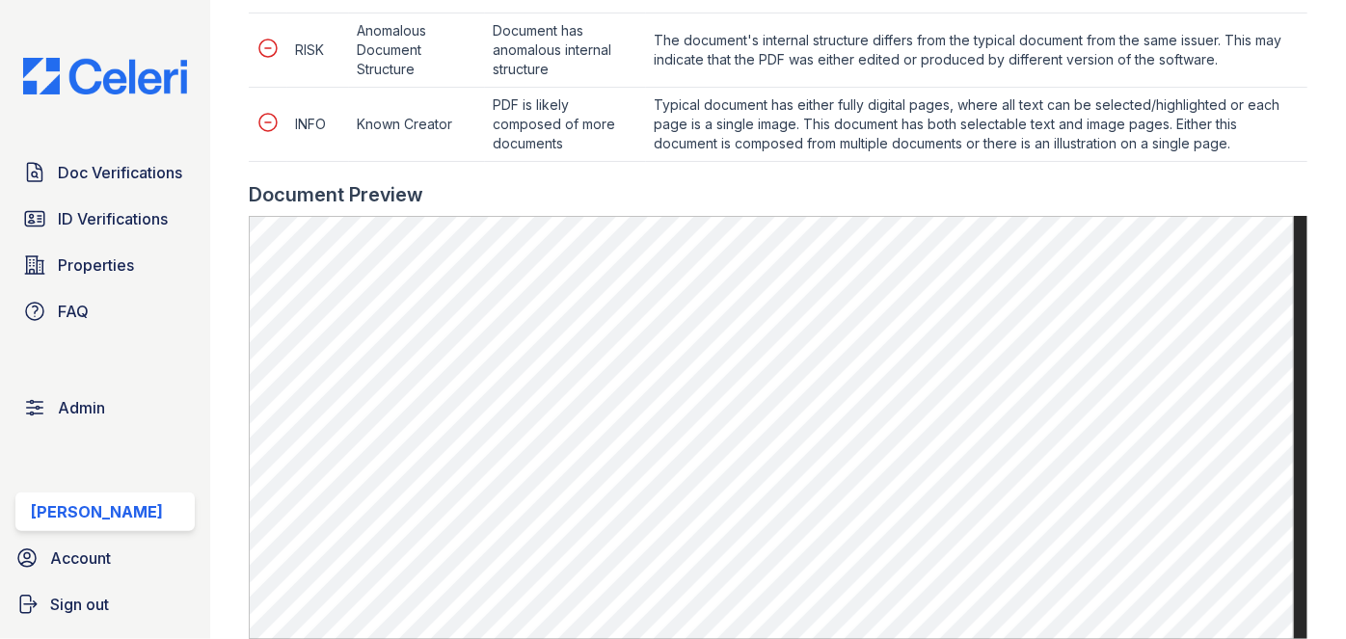
scroll to position [1401, 0]
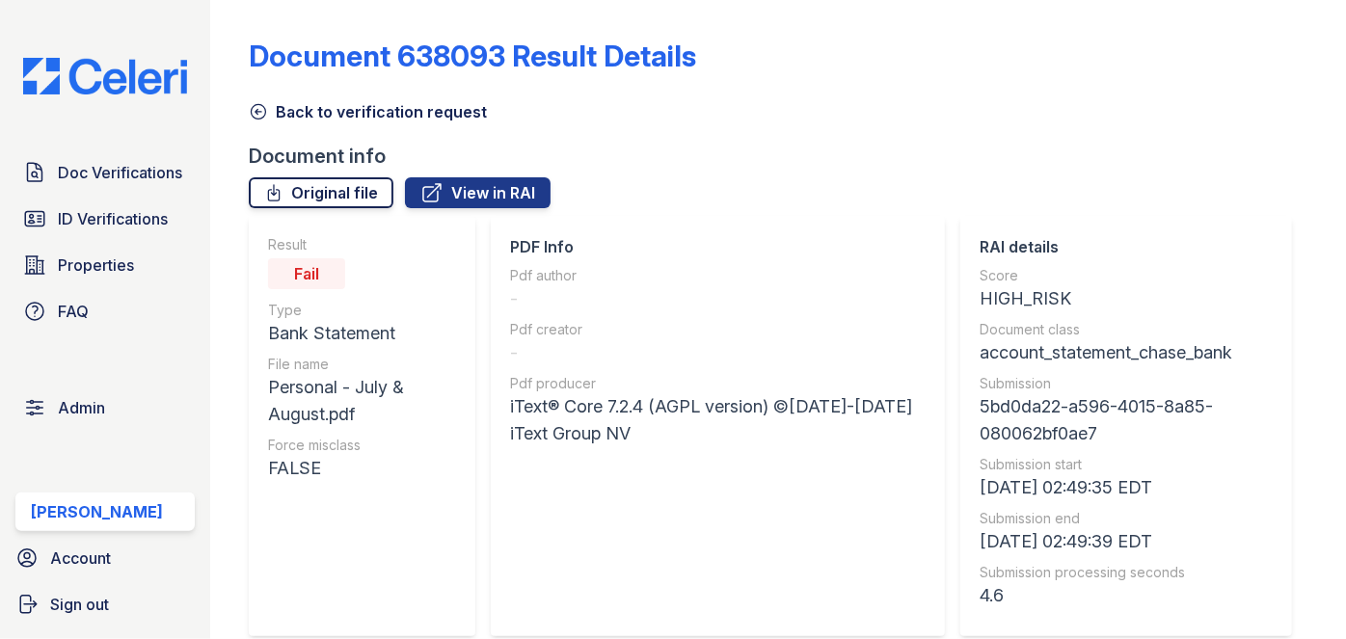
click at [301, 188] on link "Original file" at bounding box center [321, 192] width 145 height 31
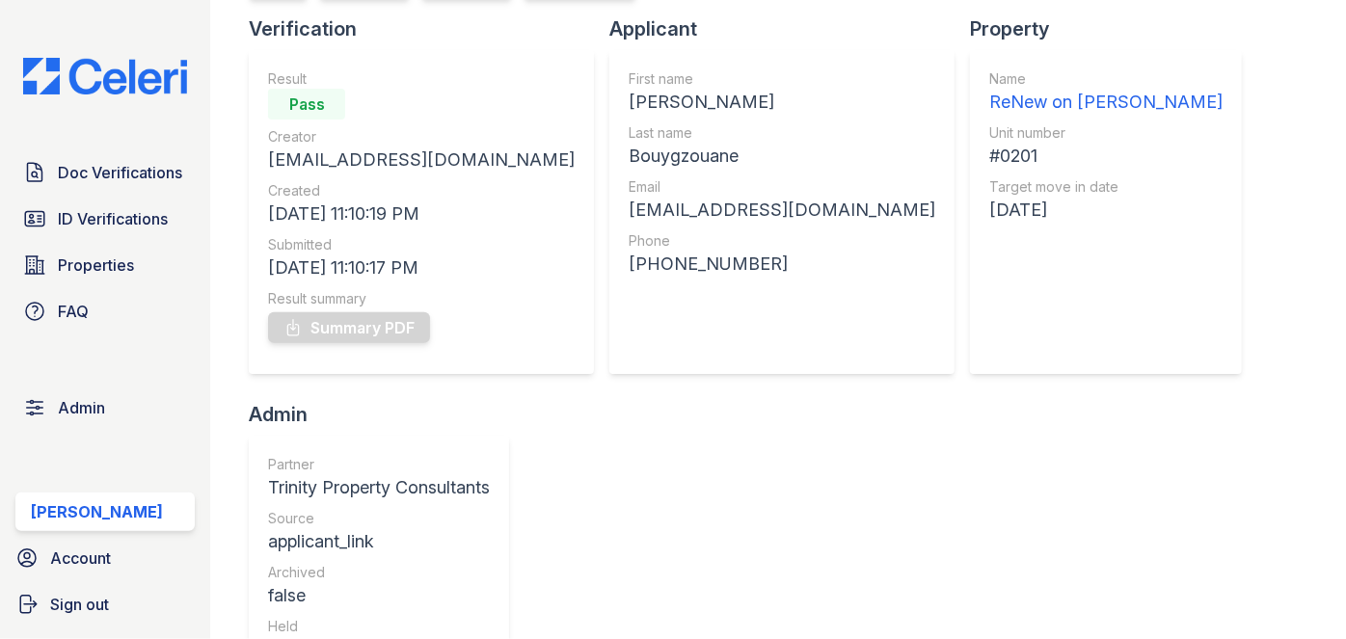
scroll to position [87, 0]
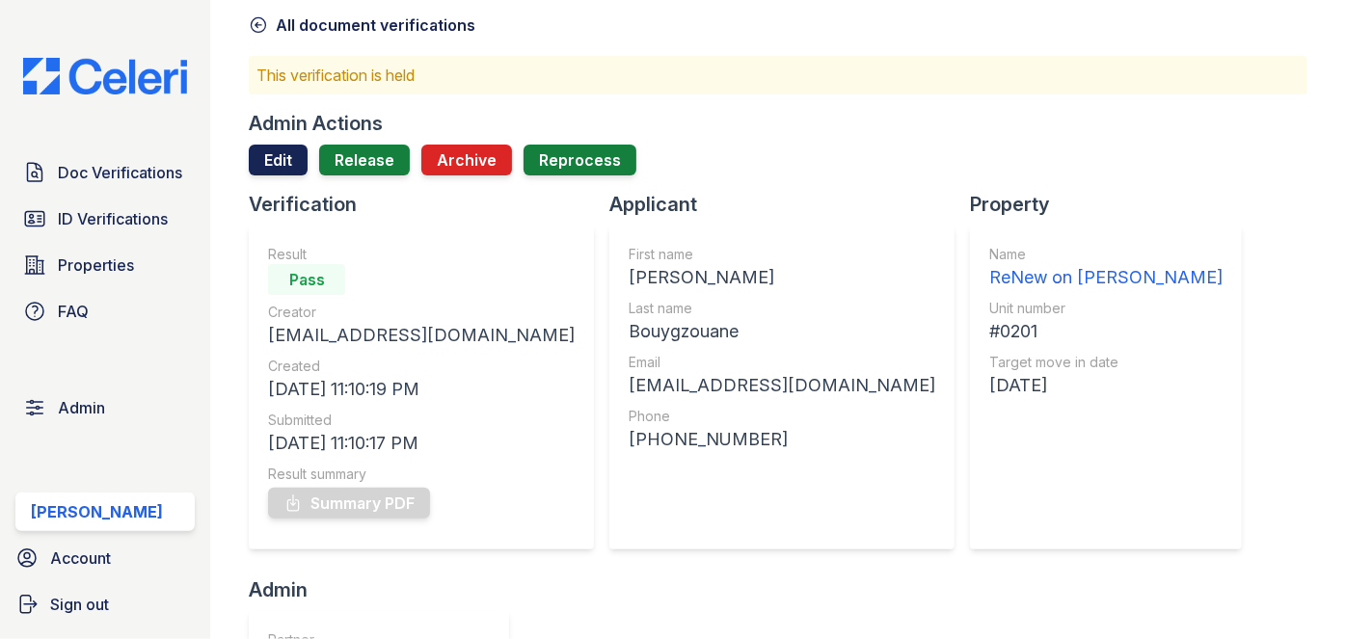
click at [272, 158] on link "Edit" at bounding box center [278, 160] width 59 height 31
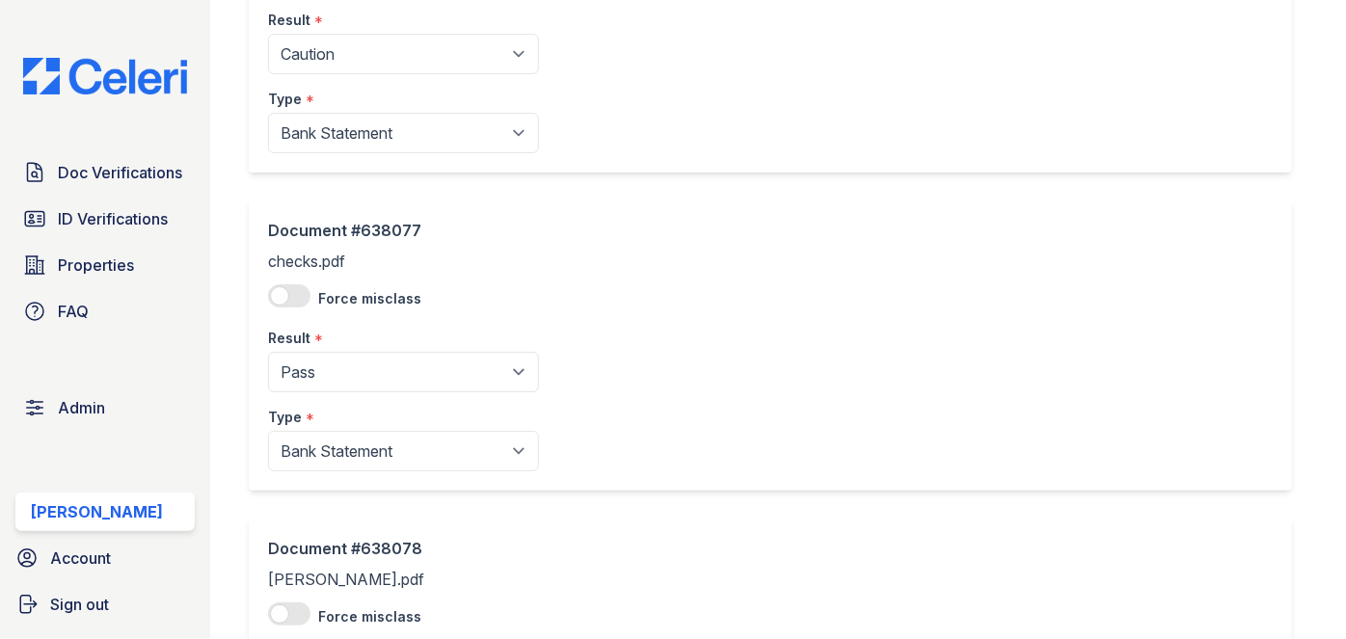
scroll to position [262, 0]
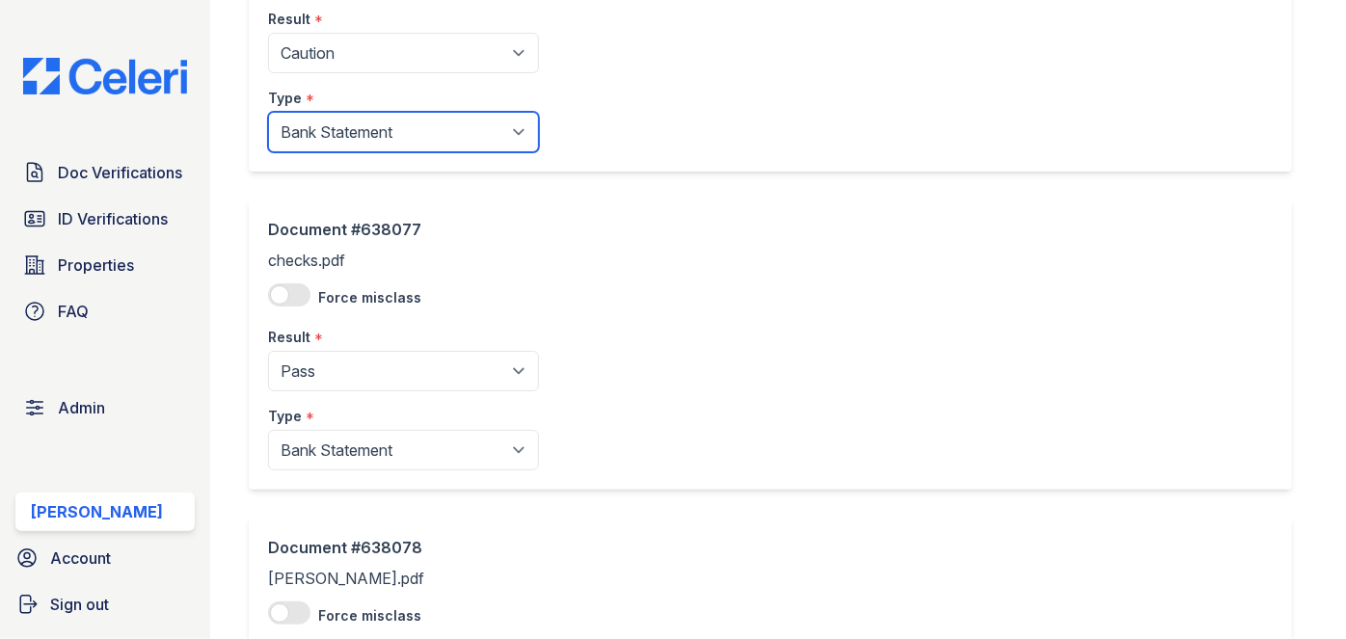
click at [334, 123] on select "Paystub Bank Statement Offer Letter Tax Documents Benefit Award Letter Investme…" at bounding box center [403, 132] width 271 height 40
select select "other"
click at [268, 112] on select "Paystub Bank Statement Offer Letter Tax Documents Benefit Award Letter Investme…" at bounding box center [403, 132] width 271 height 40
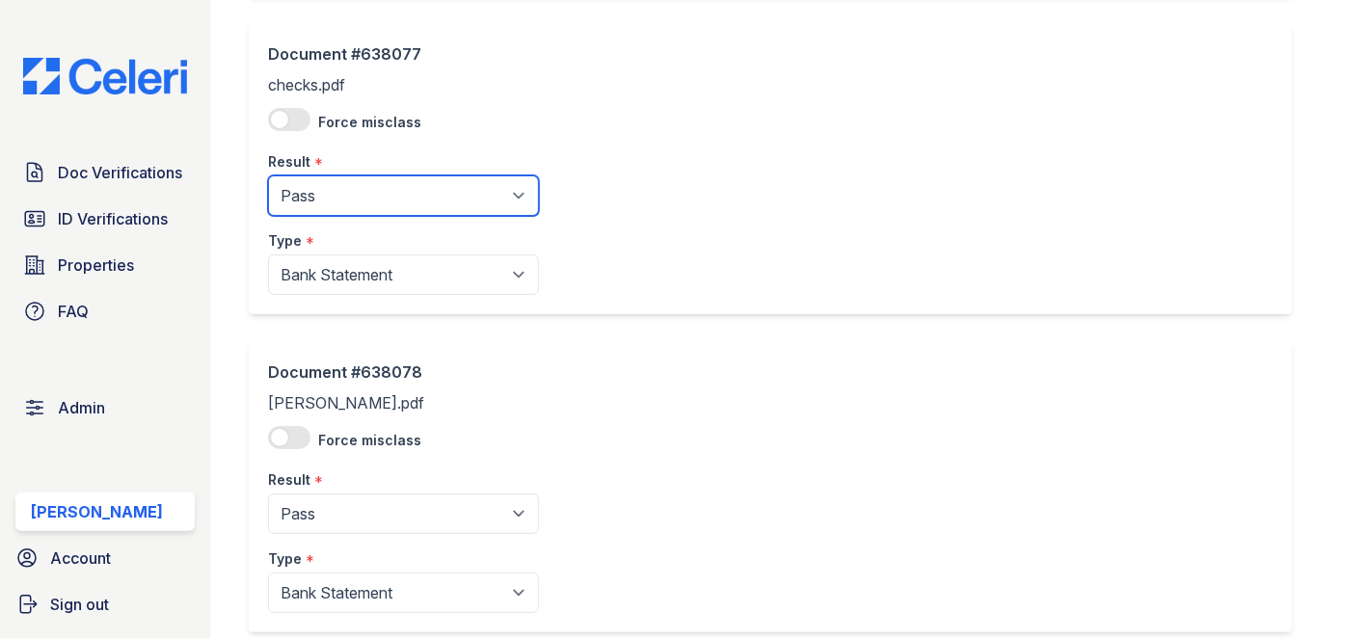
click at [337, 178] on select "Pending Sent Started Processing Pass Fail Caution Error N/A" at bounding box center [403, 195] width 271 height 40
select select "caution"
click at [268, 175] on select "Pending Sent Started Processing Pass Fail Caution Error N/A" at bounding box center [403, 195] width 271 height 40
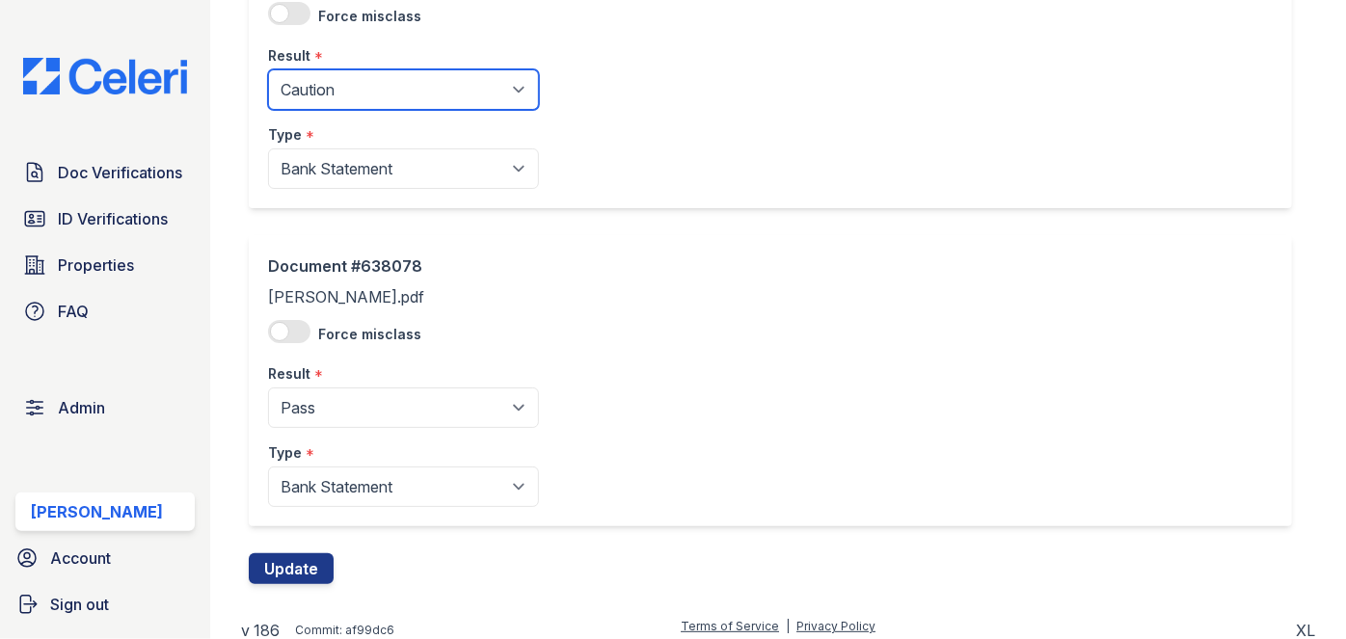
scroll to position [552, 0]
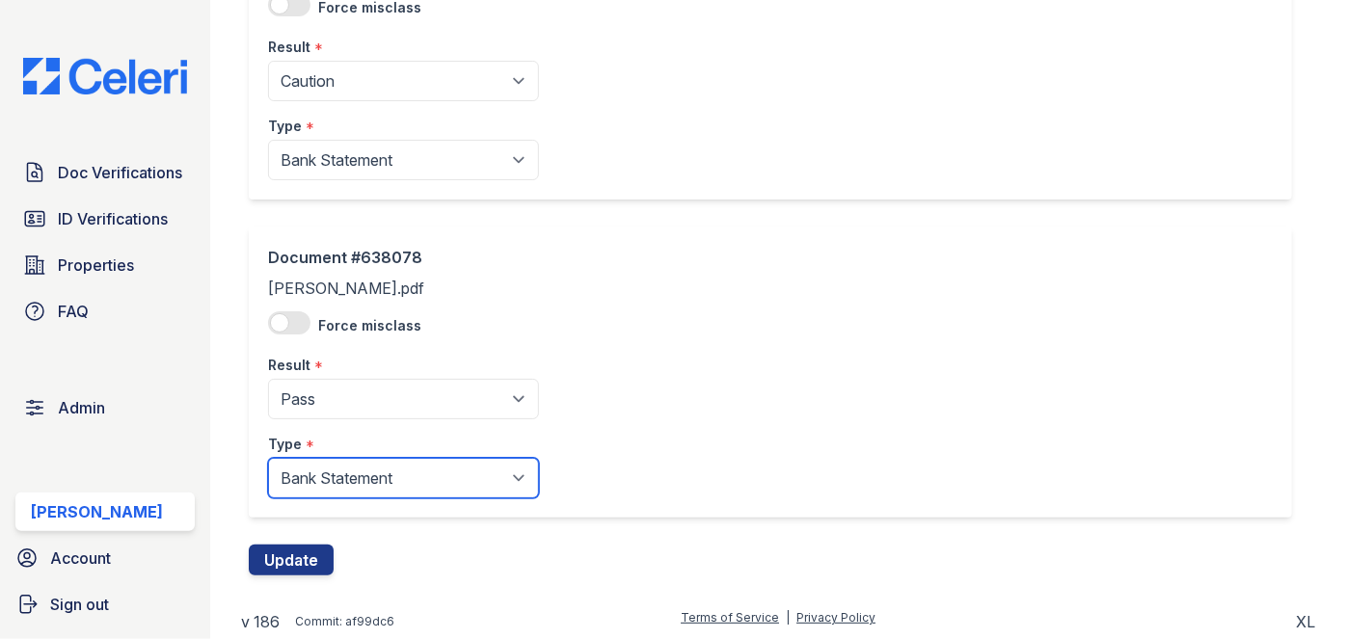
click at [330, 482] on select "Paystub Bank Statement Offer Letter Tax Documents Benefit Award Letter Investme…" at bounding box center [403, 478] width 271 height 40
select select "other"
click at [268, 458] on select "Paystub Bank Statement Offer Letter Tax Documents Benefit Award Letter Investme…" at bounding box center [403, 478] width 271 height 40
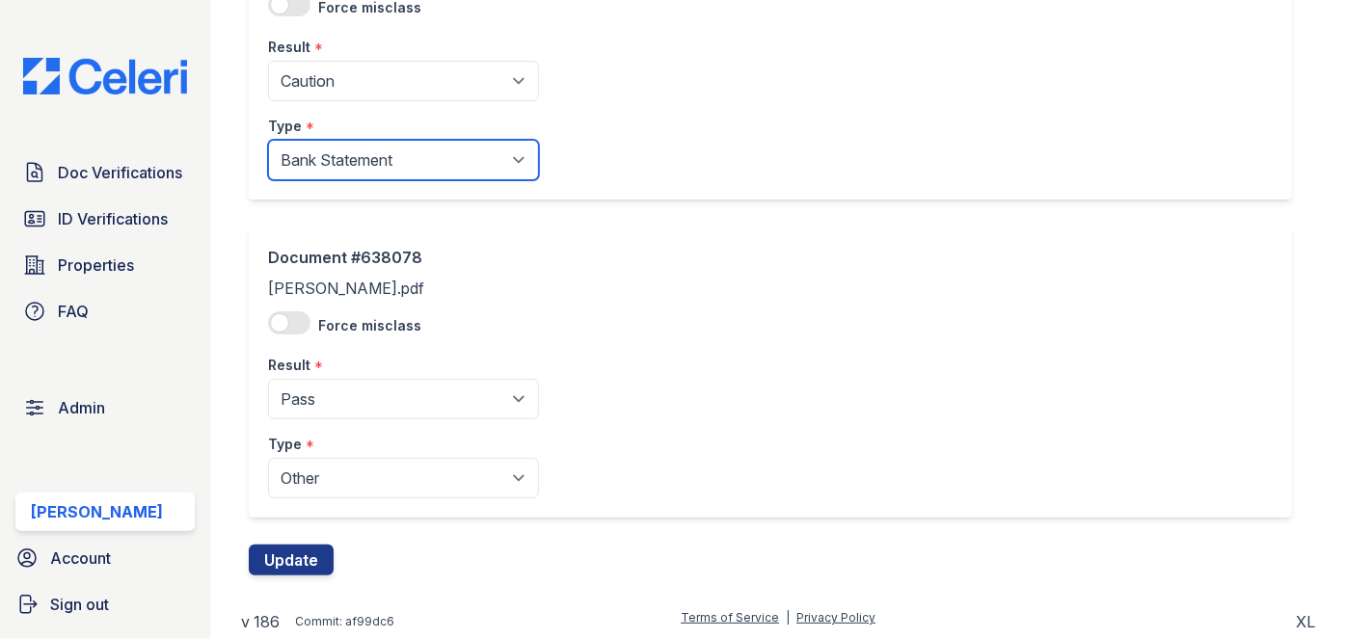
click at [387, 167] on select "Paystub Bank Statement Offer Letter Tax Documents Benefit Award Letter Investme…" at bounding box center [403, 160] width 271 height 40
select select "other"
click at [268, 140] on select "Paystub Bank Statement Offer Letter Tax Documents Benefit Award Letter Investme…" at bounding box center [403, 160] width 271 height 40
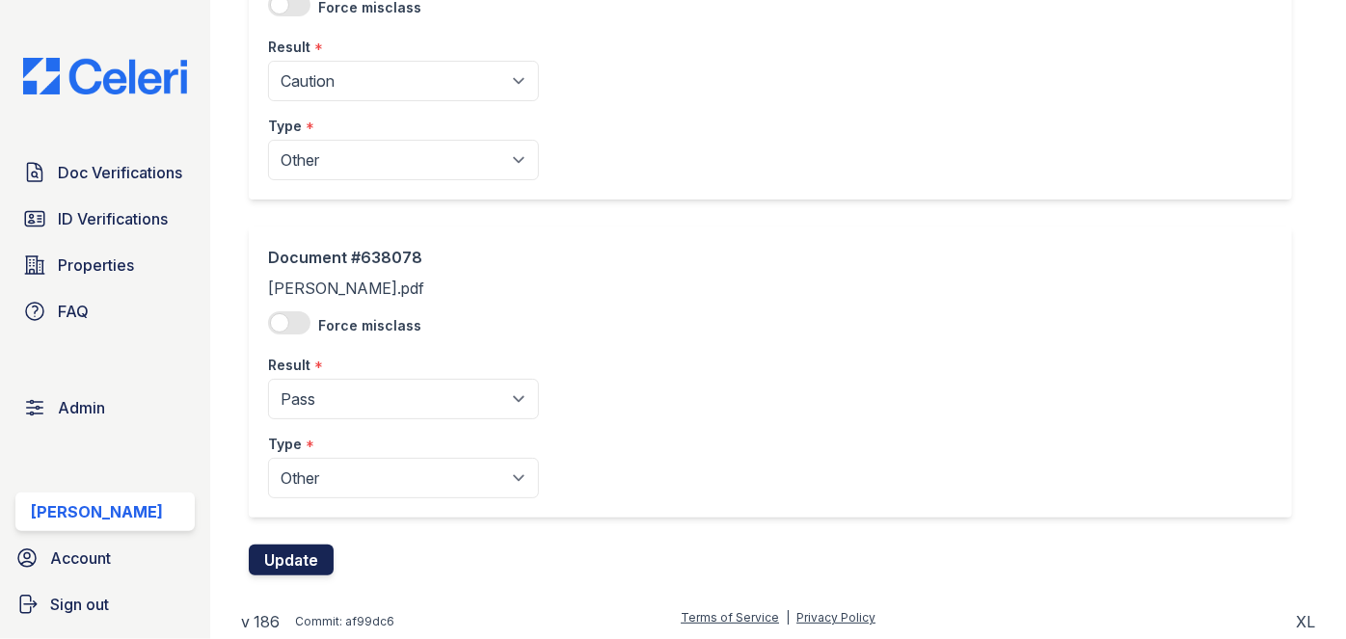
click at [305, 554] on button "Update" at bounding box center [291, 560] width 85 height 31
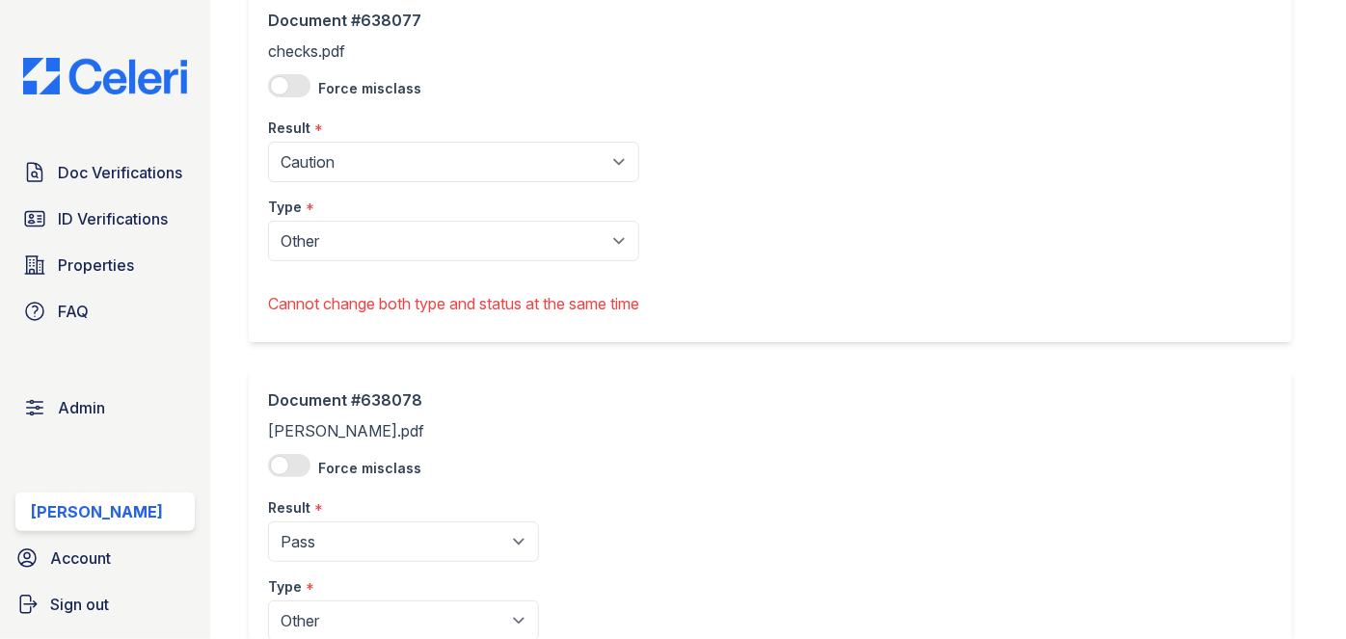
scroll to position [613, 0]
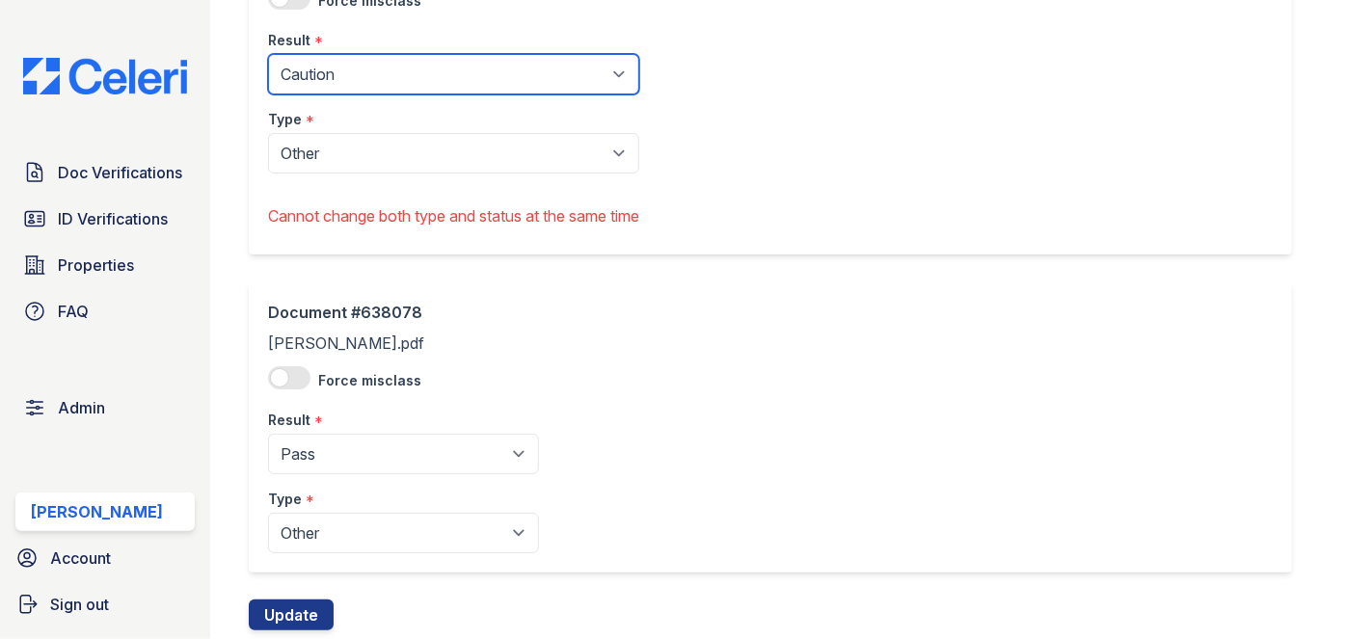
click at [429, 69] on select "Pending Sent Started Processing Pass Fail Caution Error N/A" at bounding box center [453, 74] width 371 height 40
select select "pass"
click at [268, 54] on select "Pending Sent Started Processing Pass Fail Caution Error N/A" at bounding box center [453, 74] width 371 height 40
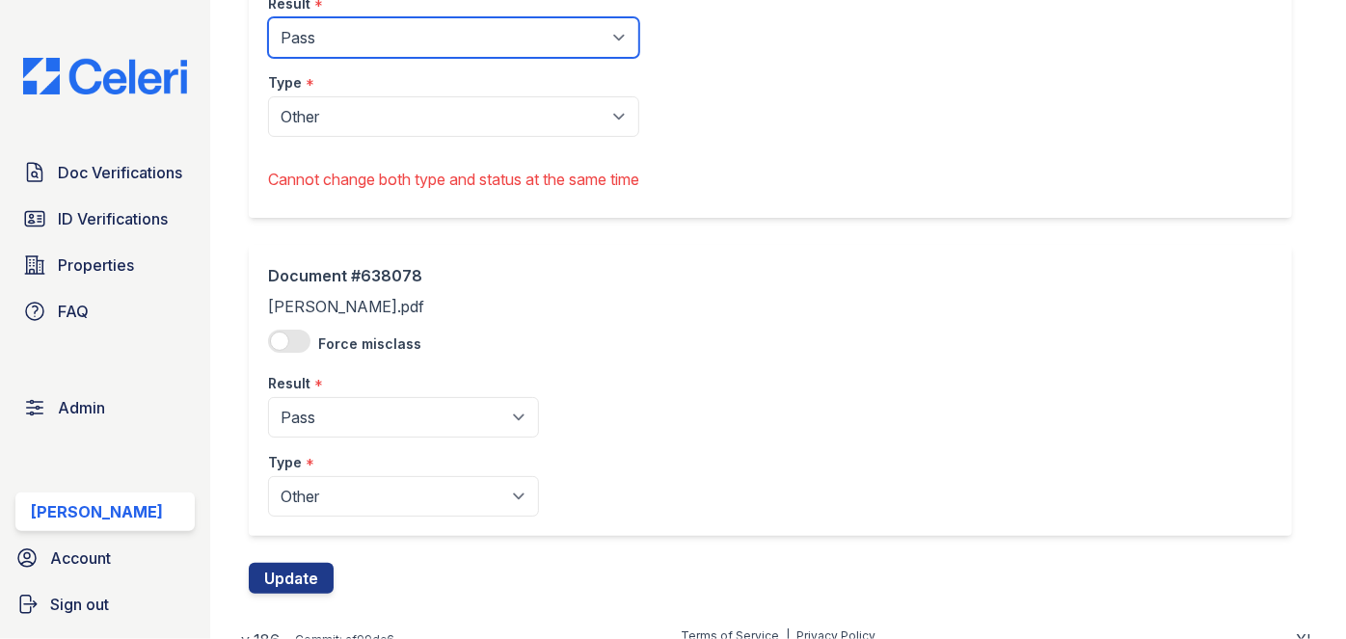
scroll to position [668, 0]
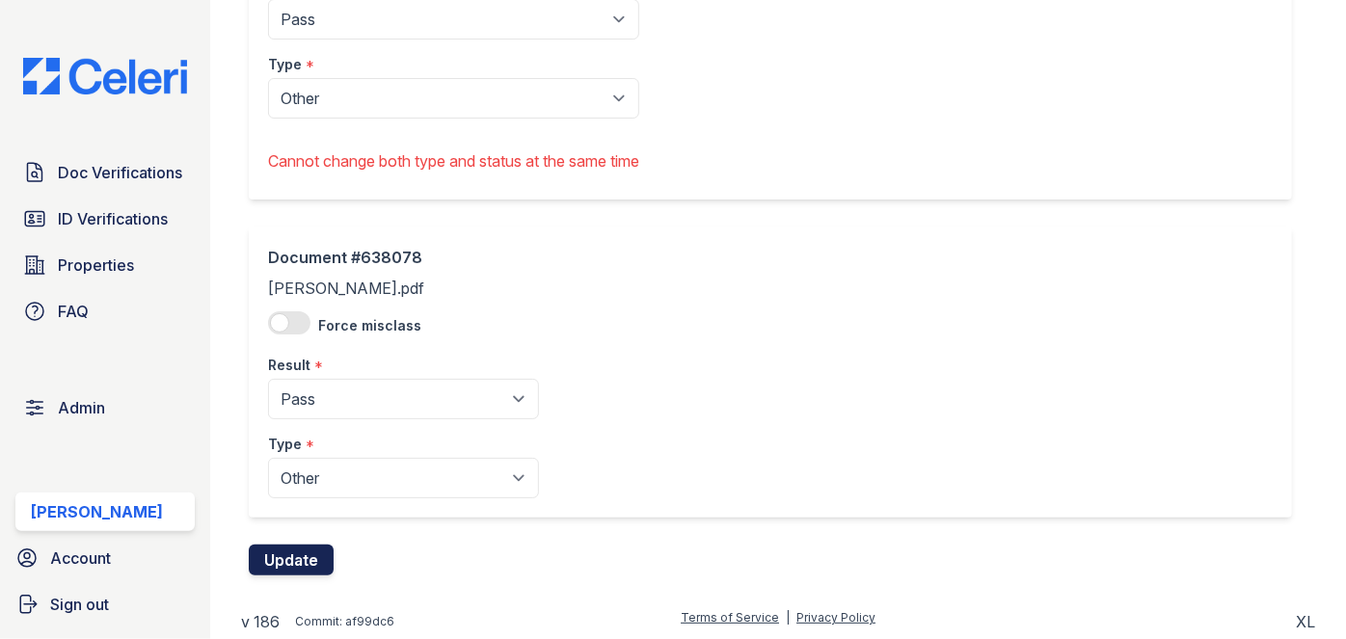
click at [301, 559] on button "Update" at bounding box center [291, 560] width 85 height 31
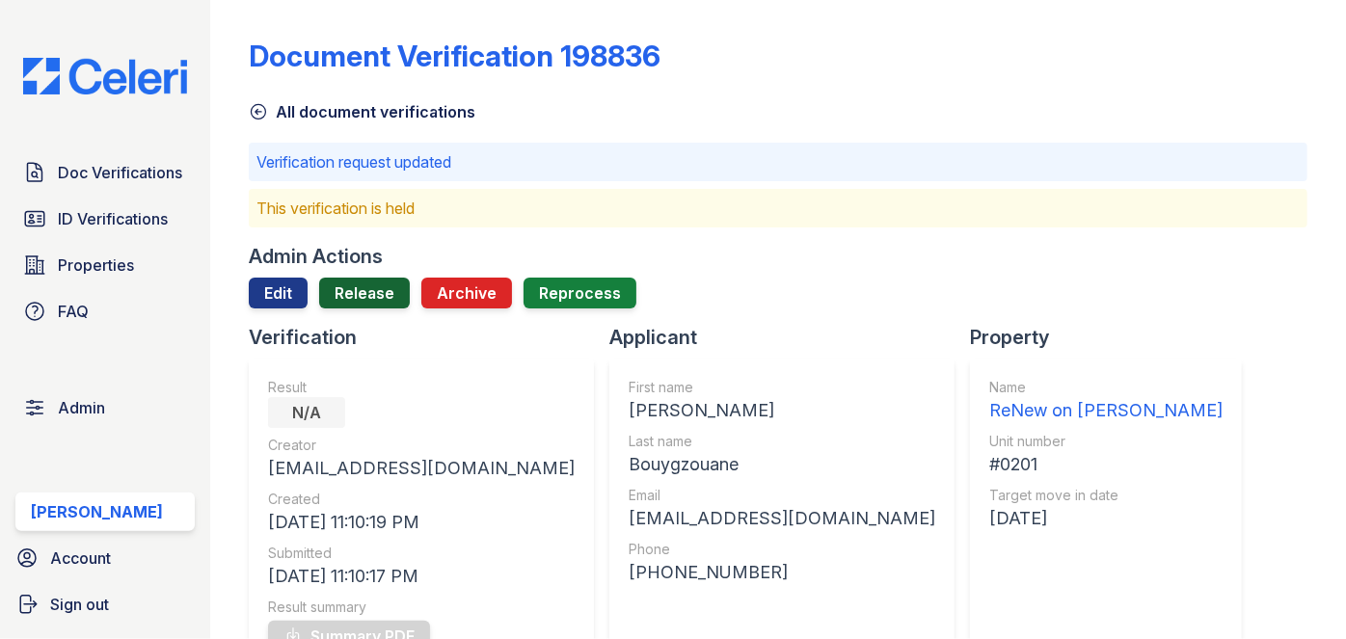
click at [383, 280] on link "Release" at bounding box center [364, 293] width 91 height 31
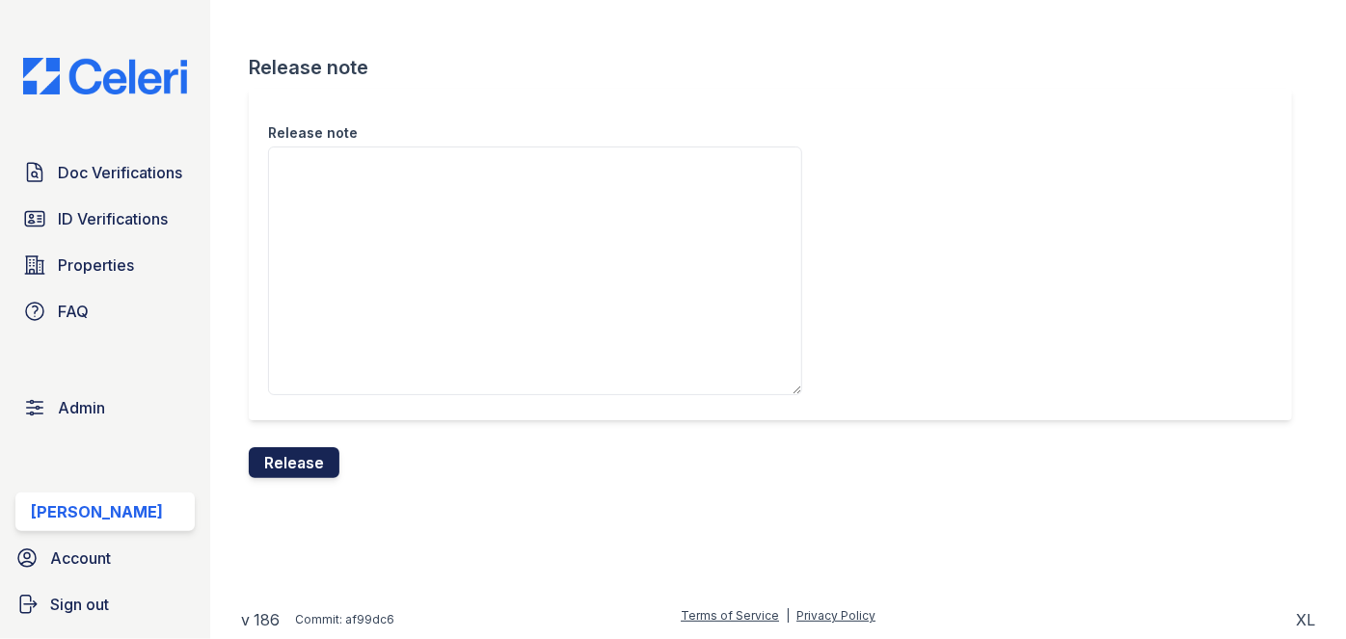
click at [333, 465] on button "Release" at bounding box center [294, 462] width 91 height 31
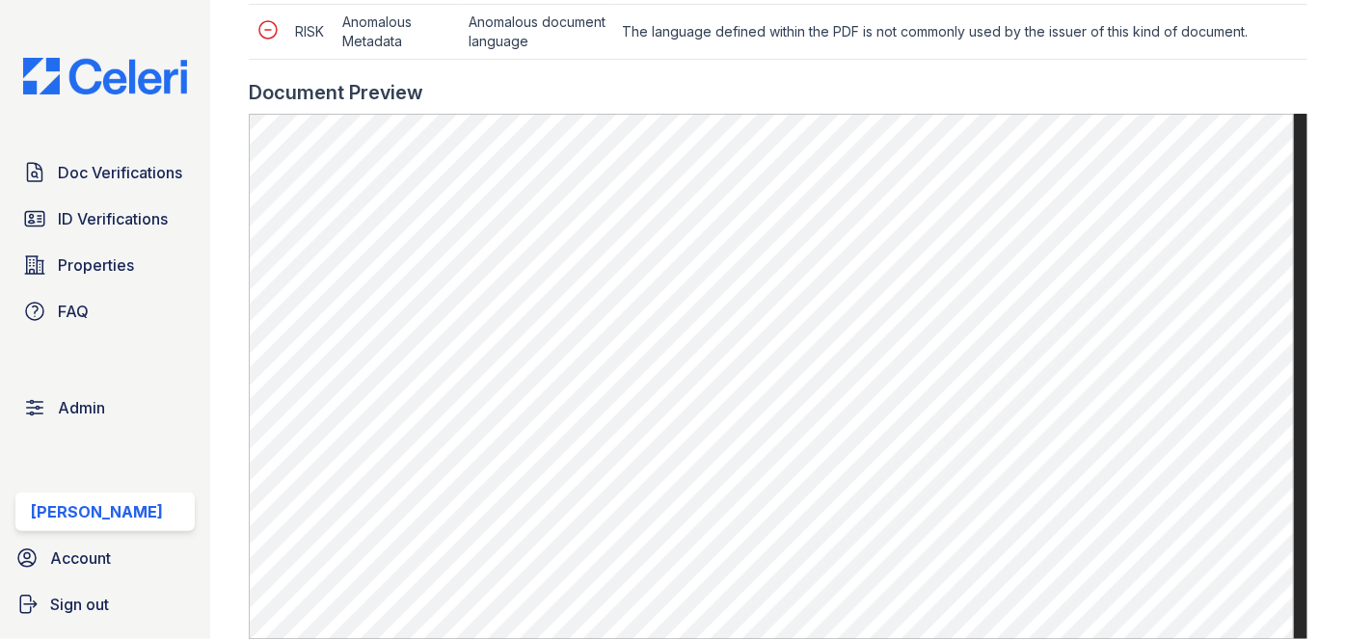
scroll to position [1051, 0]
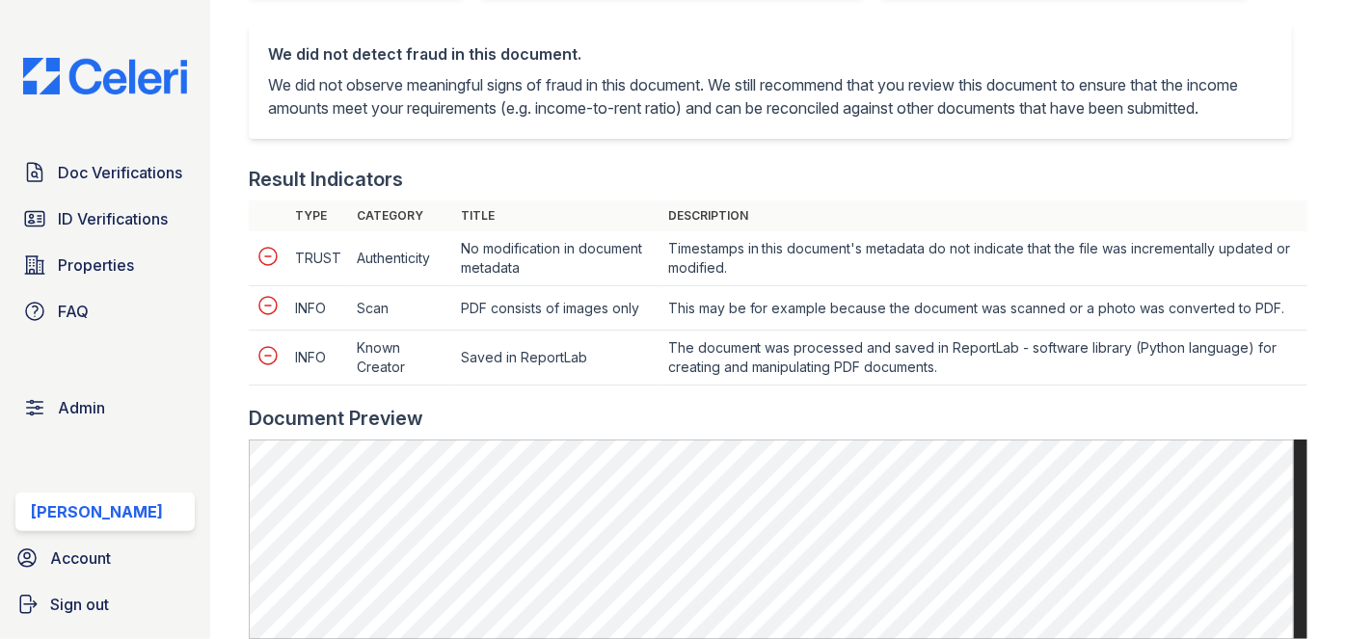
scroll to position [876, 0]
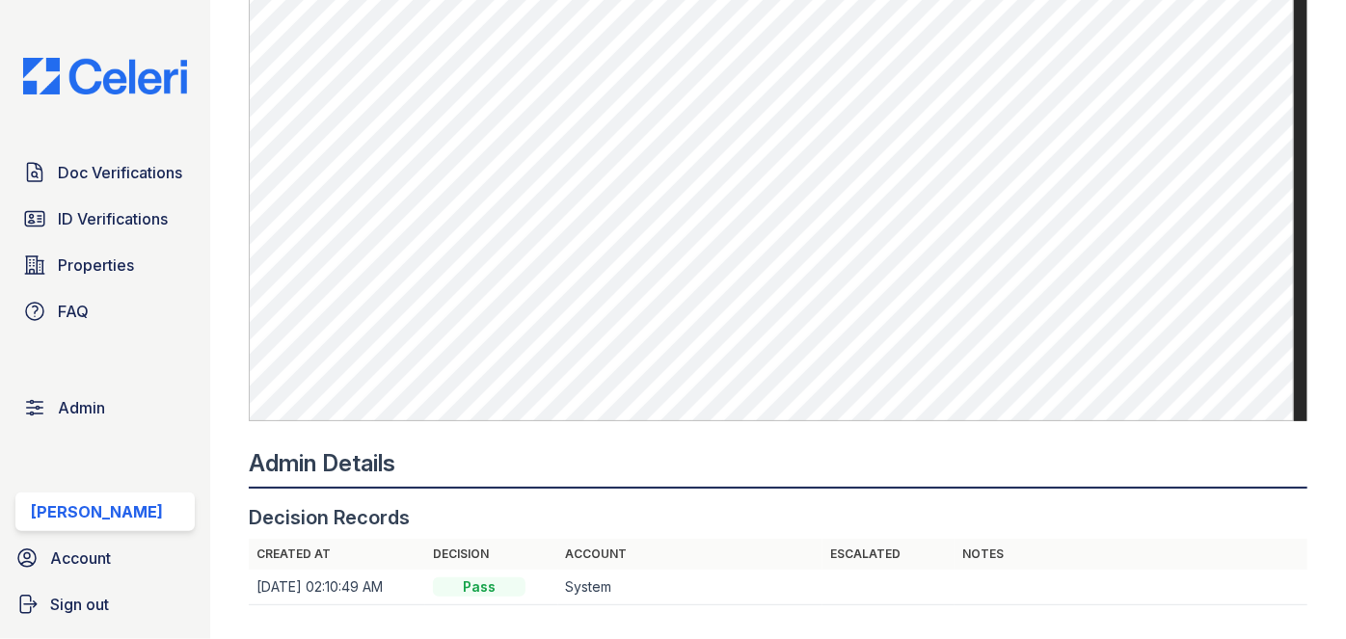
scroll to position [876, 0]
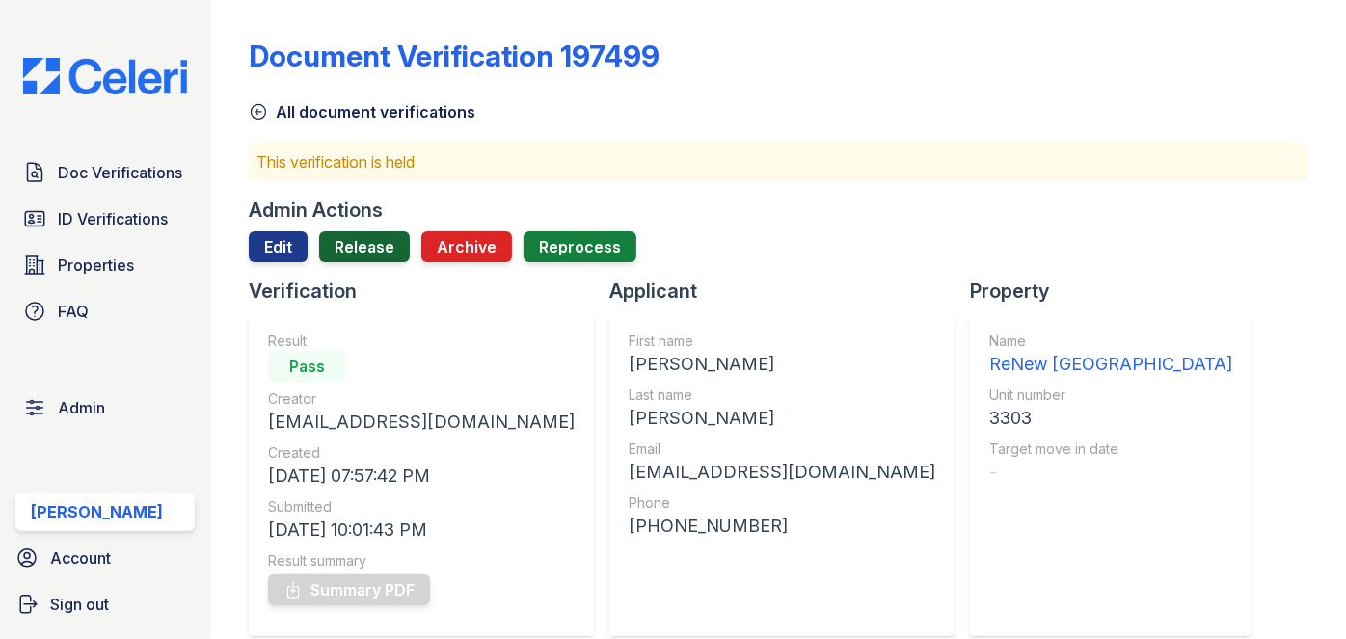
click at [385, 245] on link "Release" at bounding box center [364, 246] width 91 height 31
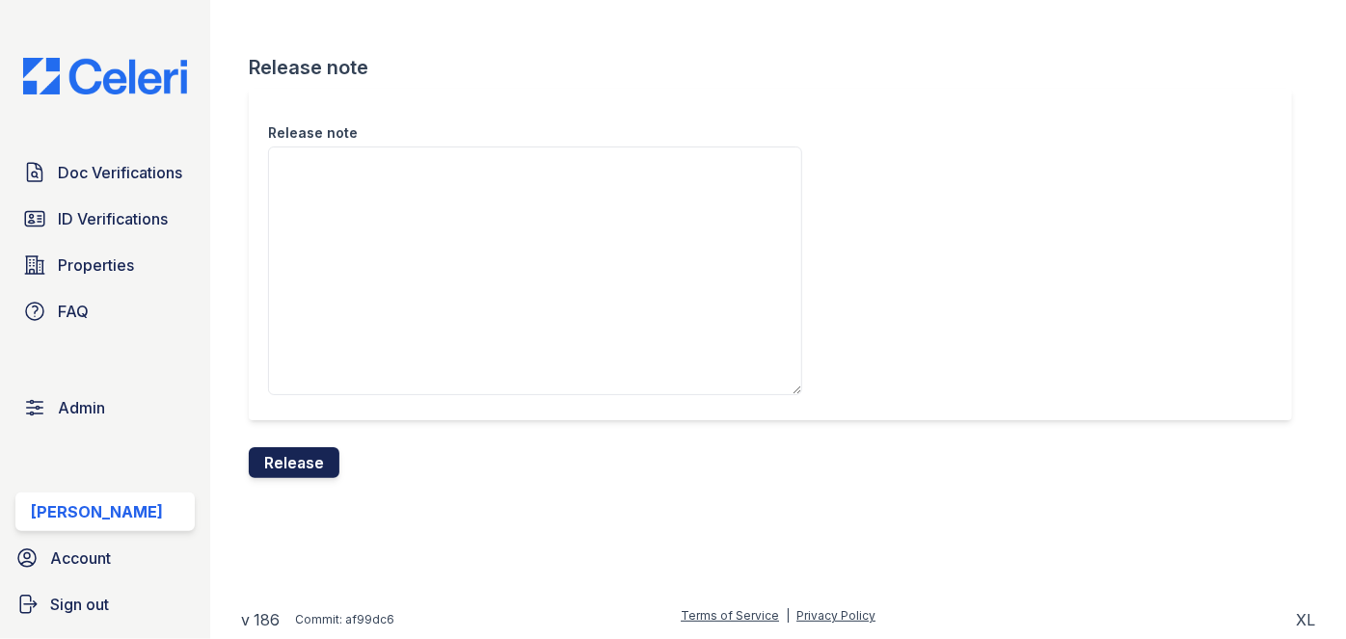
click at [318, 458] on button "Release" at bounding box center [294, 462] width 91 height 31
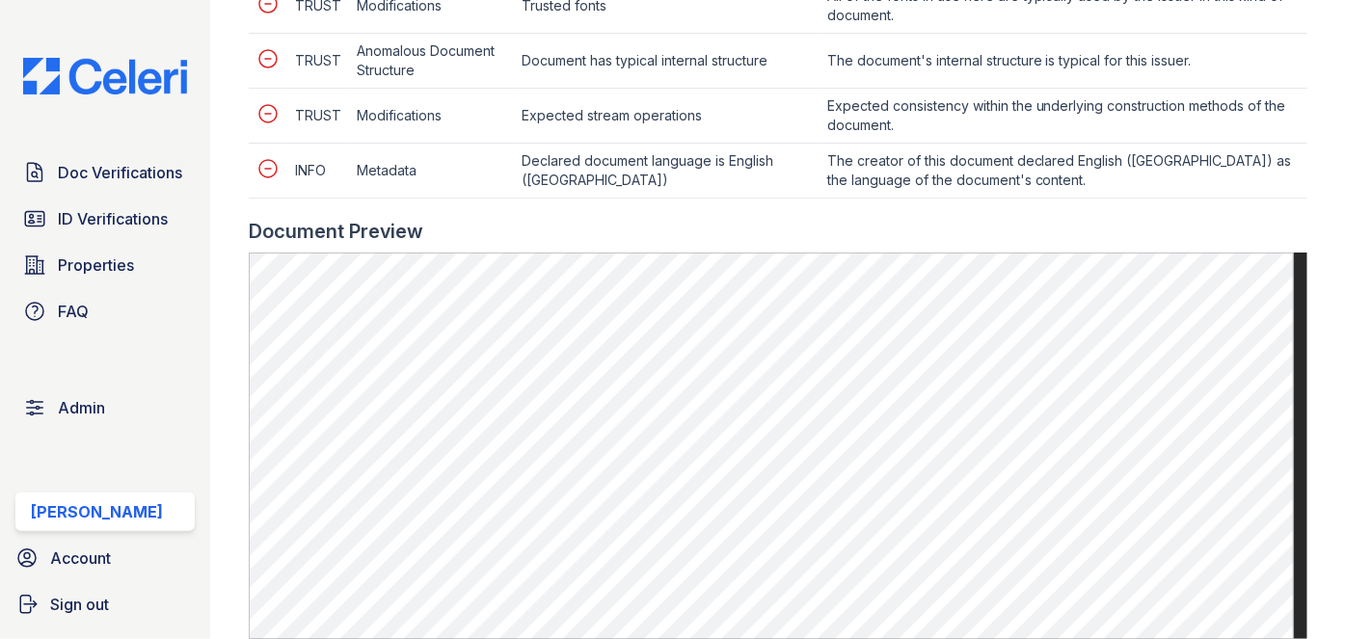
scroll to position [1138, 0]
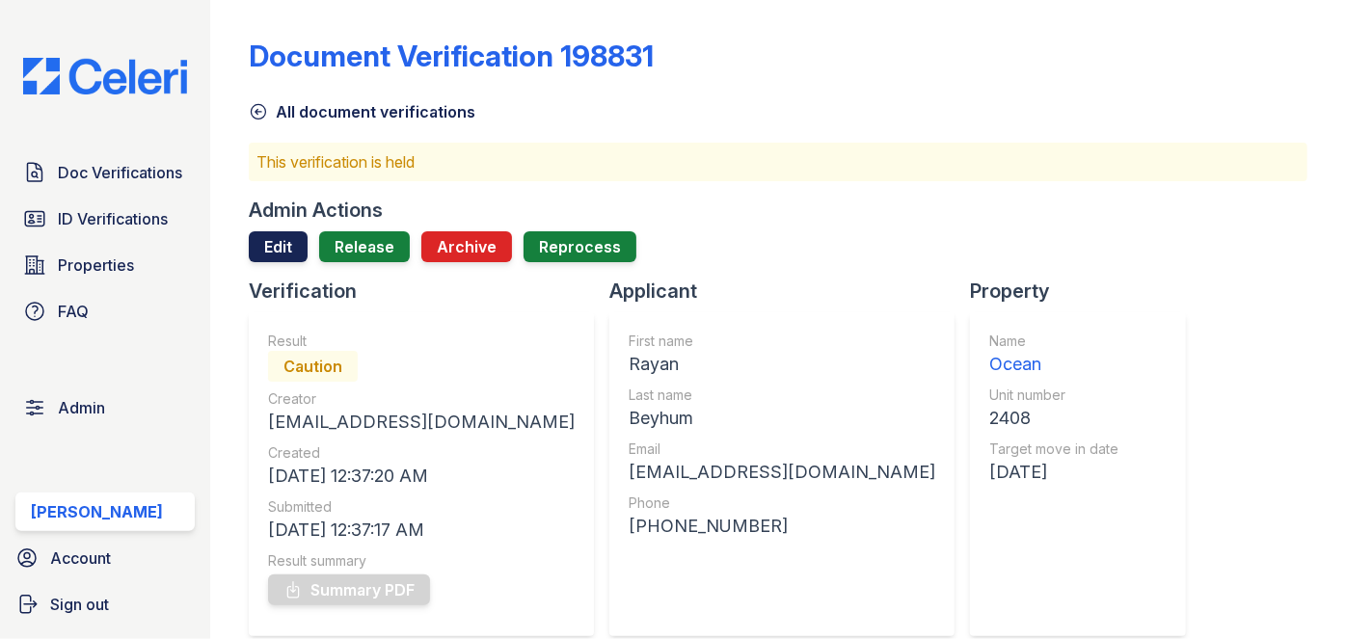
click at [280, 244] on link "Edit" at bounding box center [278, 246] width 59 height 31
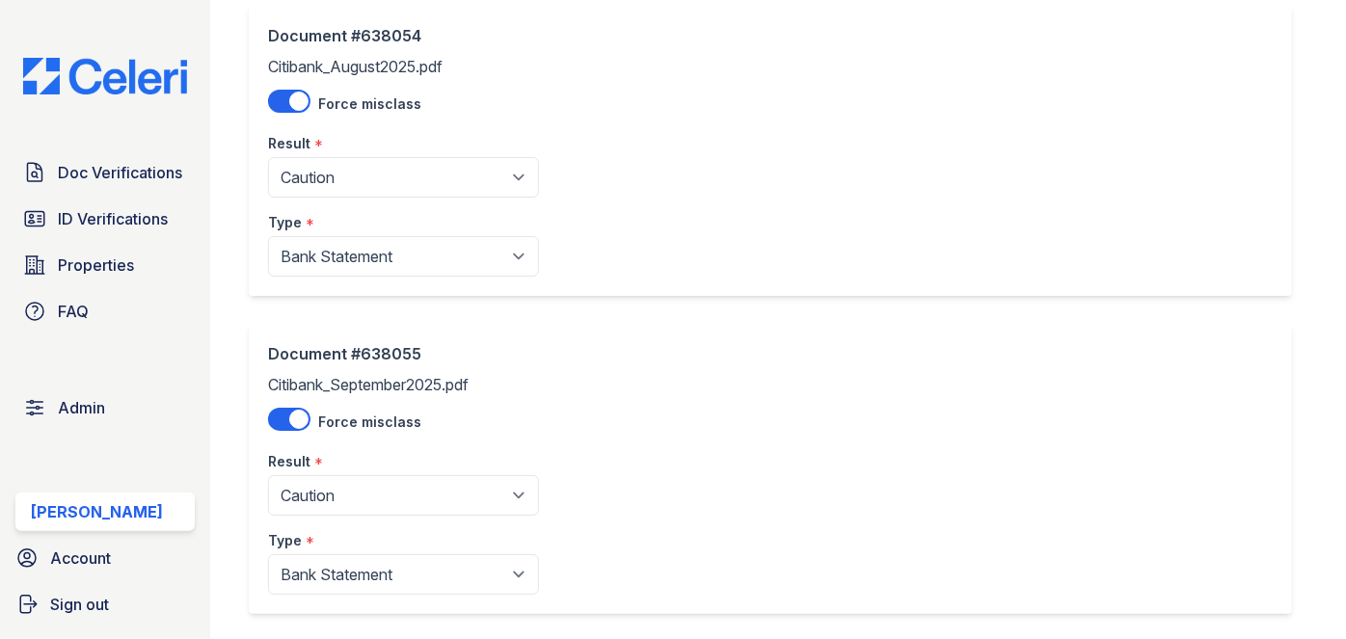
scroll to position [262, 0]
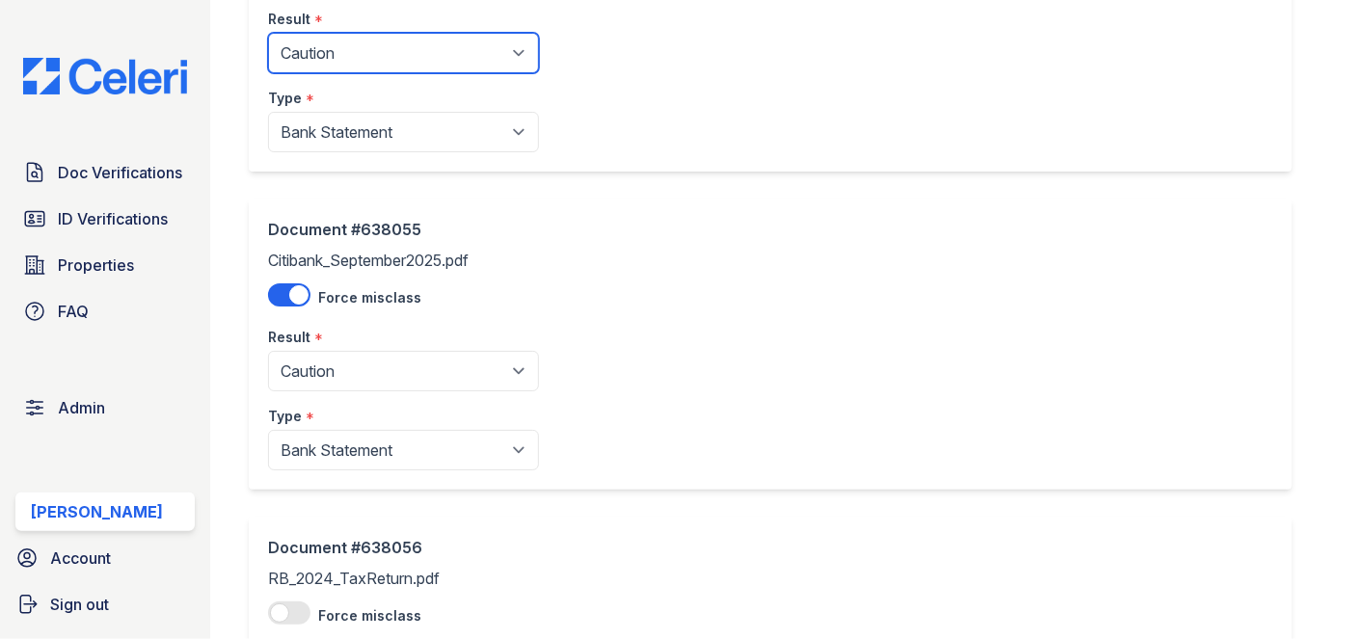
click at [383, 71] on select "Pending Sent Started Processing Pass Fail Caution Error N/A" at bounding box center [403, 53] width 271 height 40
select select "pass"
click at [268, 33] on select "Pending Sent Started Processing Pass Fail Caution Error N/A" at bounding box center [403, 53] width 271 height 40
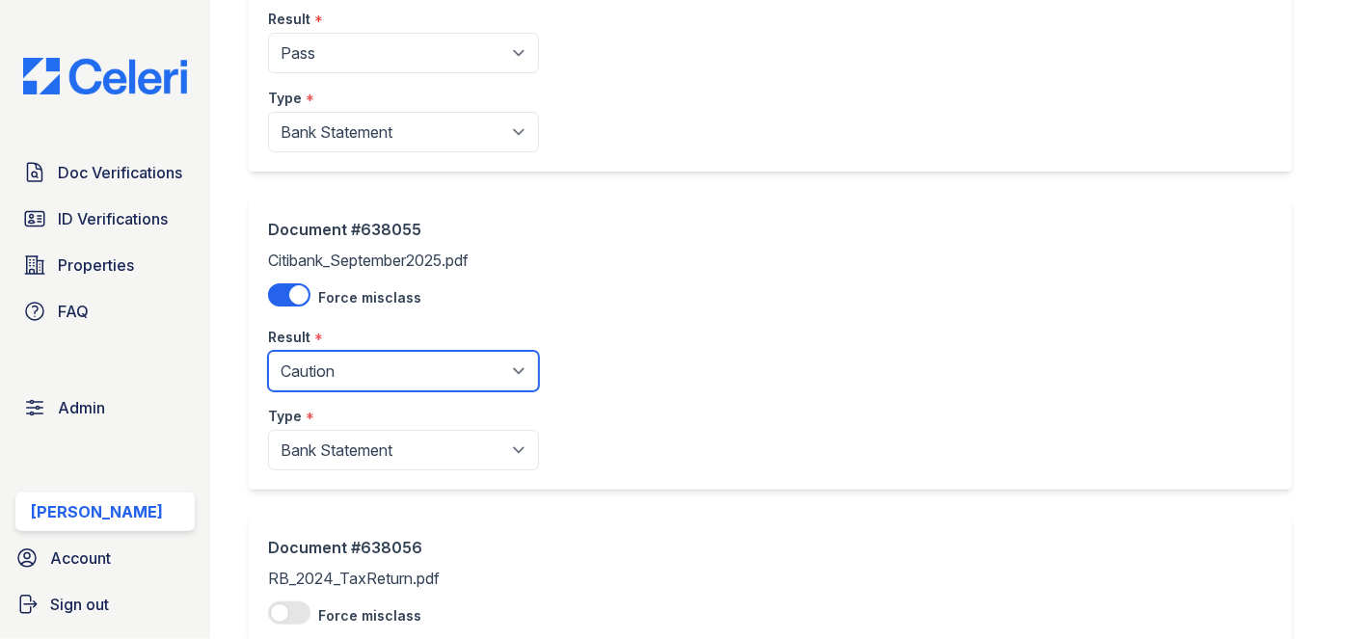
click at [344, 362] on select "Pending Sent Started Processing Pass Fail Caution Error N/A" at bounding box center [403, 371] width 271 height 40
select select "pass"
click at [268, 351] on select "Pending Sent Started Processing Pass Fail Caution Error N/A" at bounding box center [403, 371] width 271 height 40
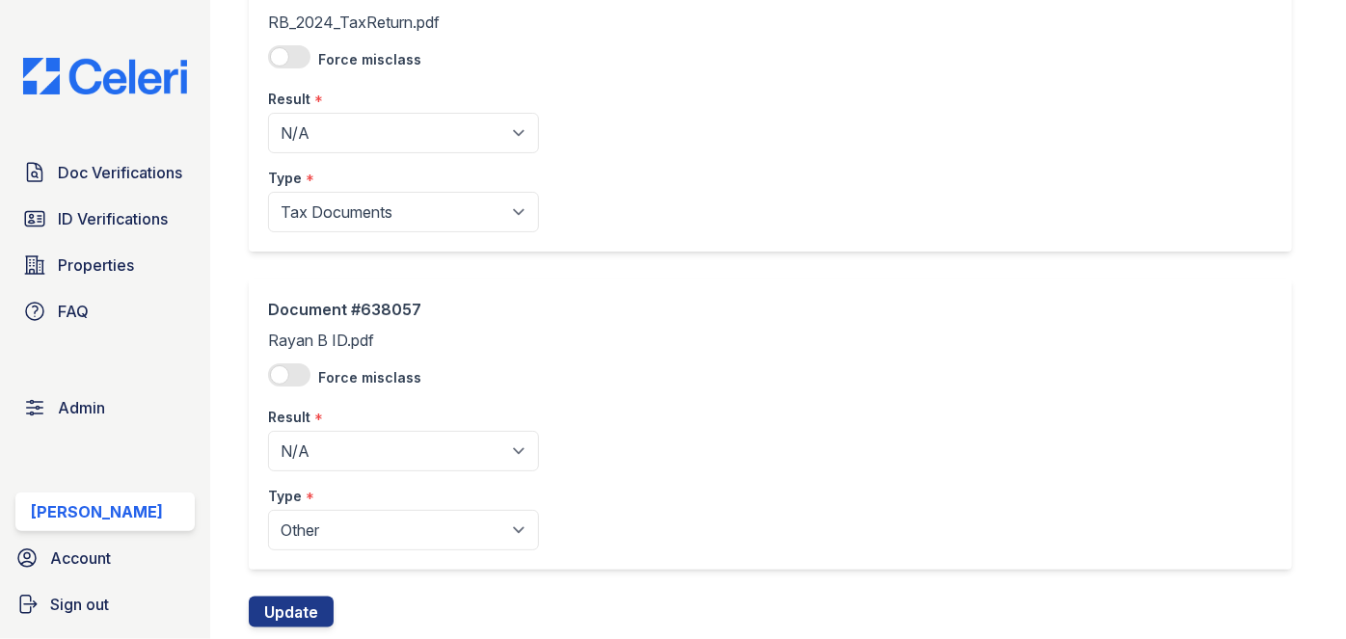
scroll to position [869, 0]
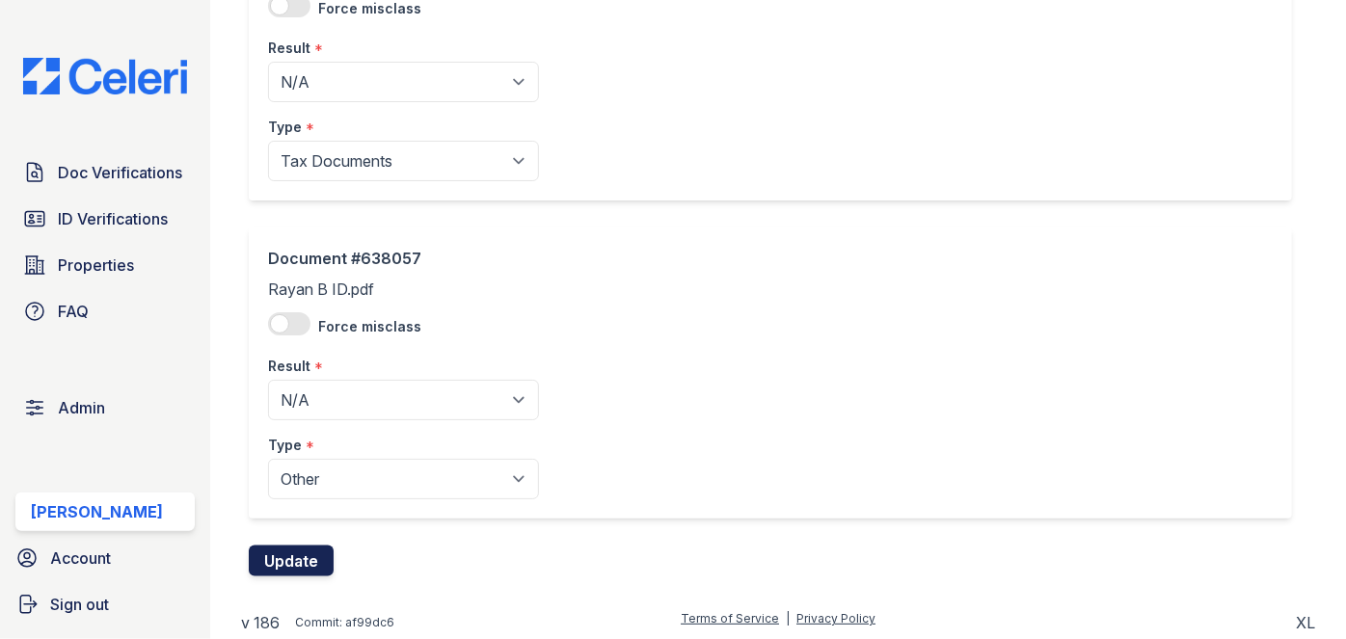
click at [282, 548] on button "Update" at bounding box center [291, 561] width 85 height 31
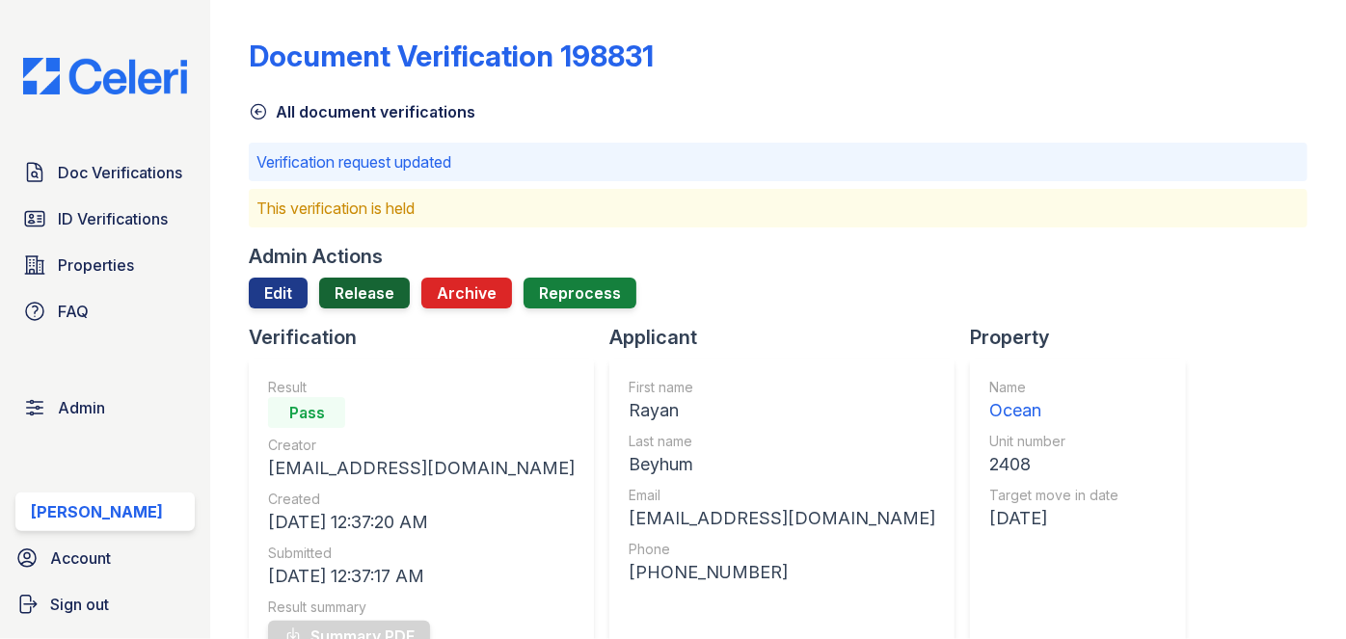
click at [380, 296] on link "Release" at bounding box center [364, 293] width 91 height 31
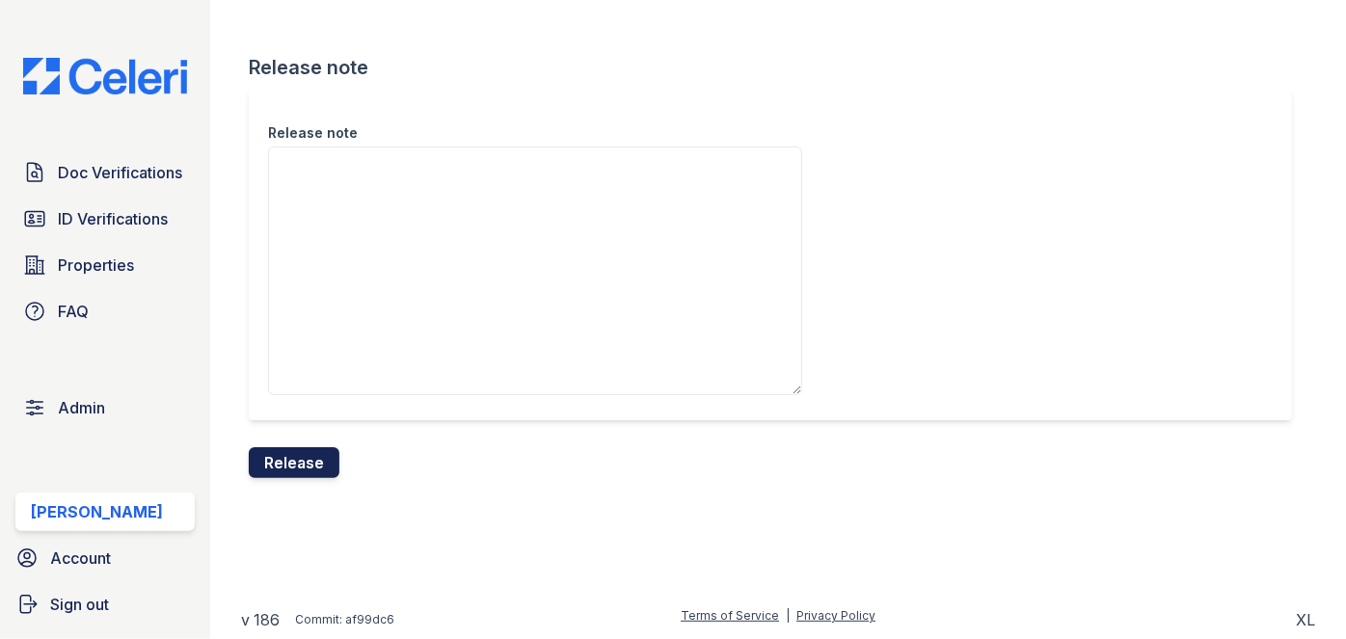
click at [307, 464] on button "Release" at bounding box center [294, 462] width 91 height 31
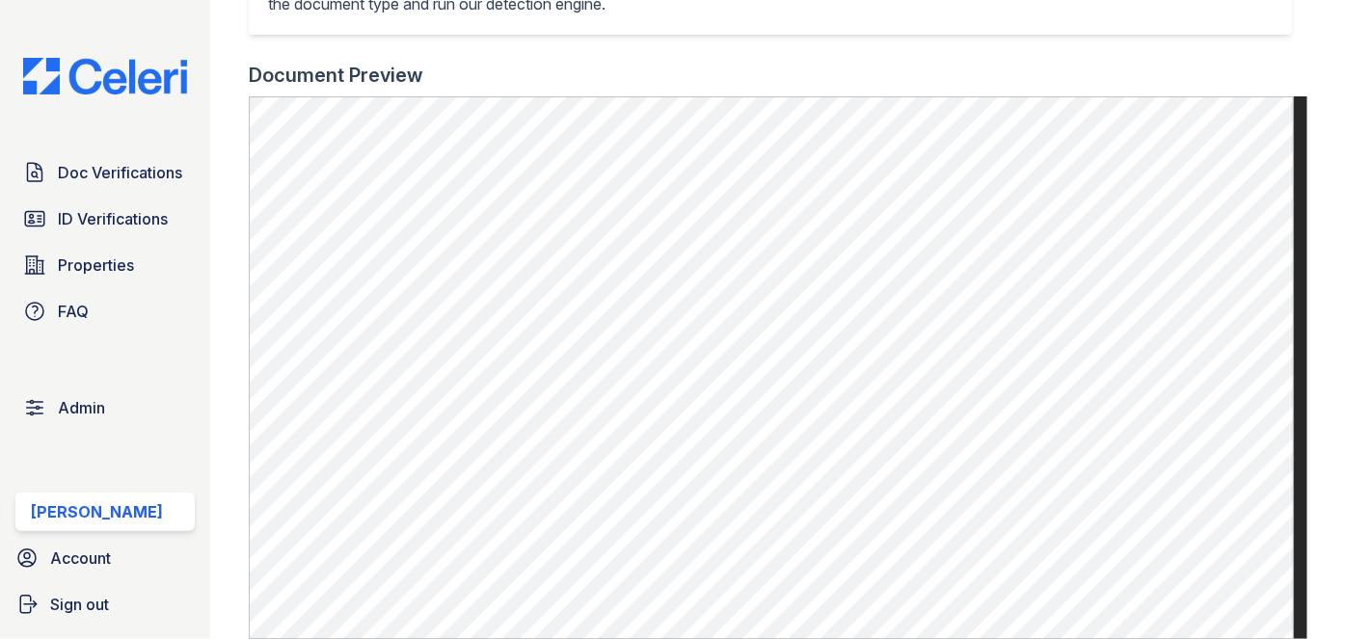
scroll to position [788, 0]
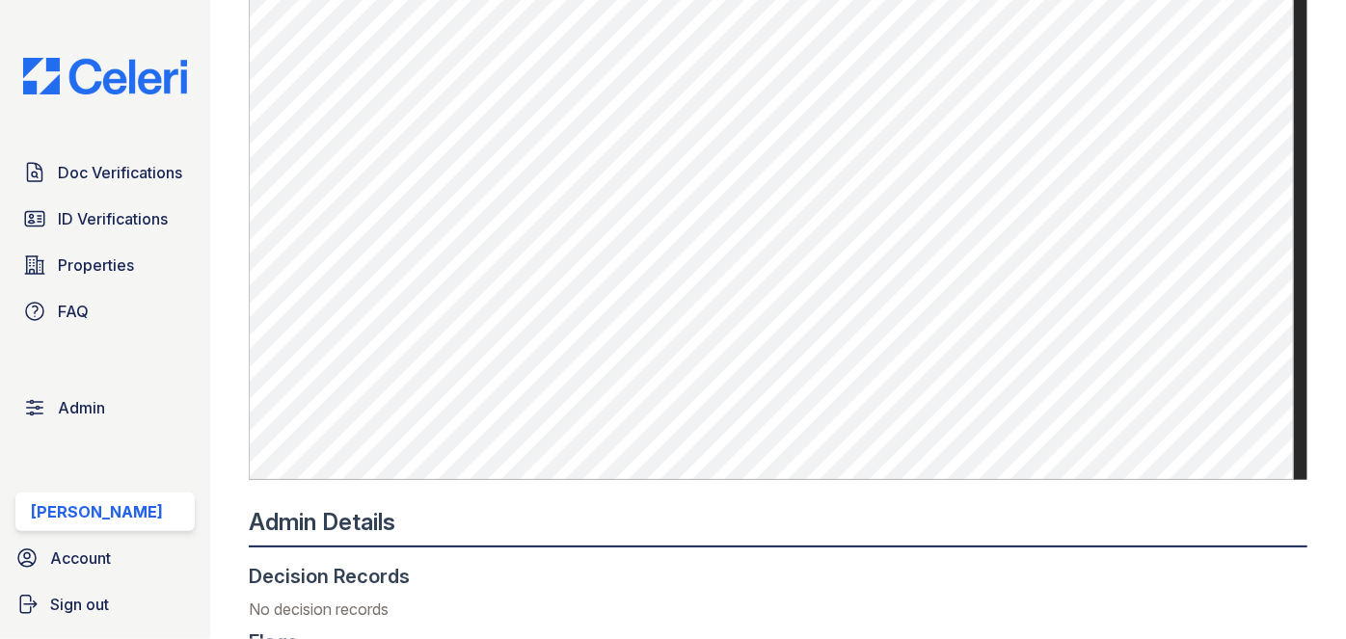
scroll to position [876, 0]
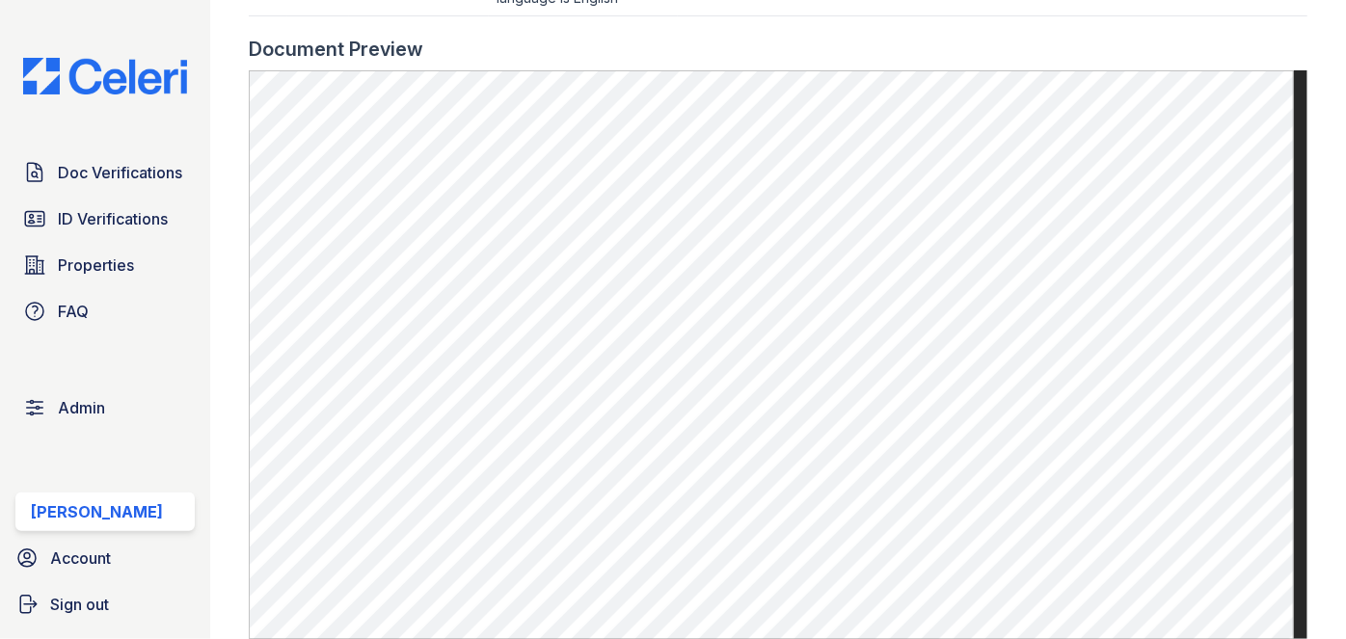
scroll to position [1401, 0]
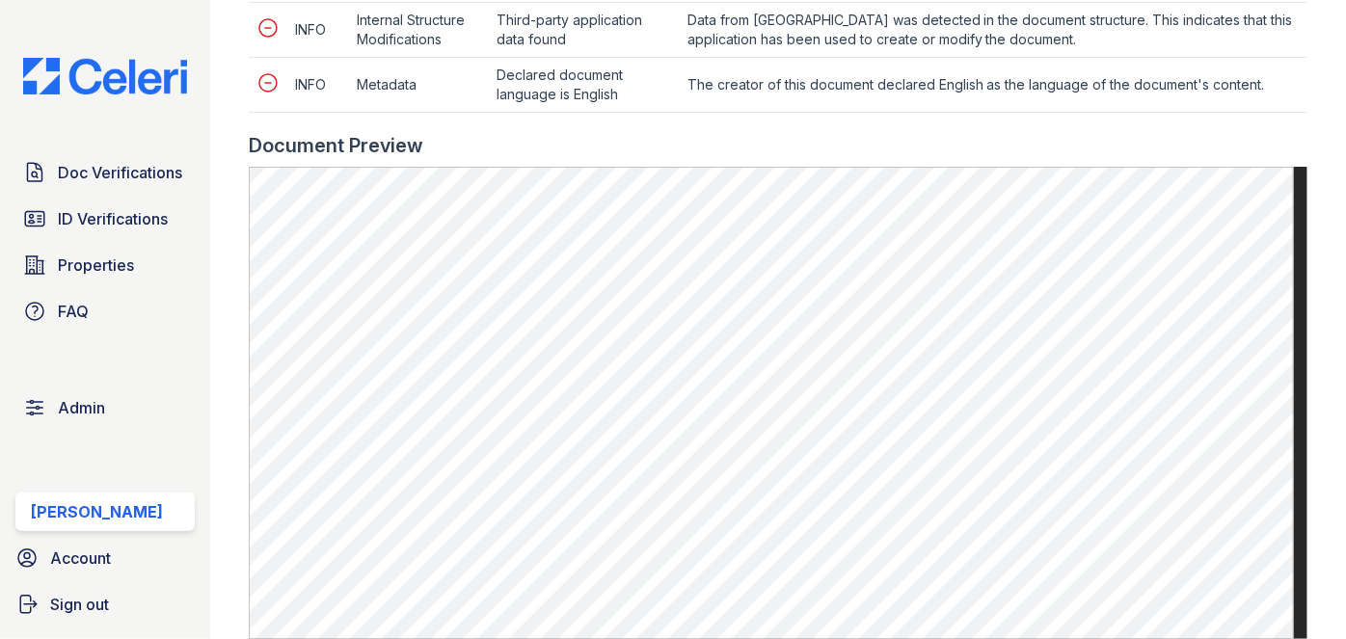
scroll to position [1138, 0]
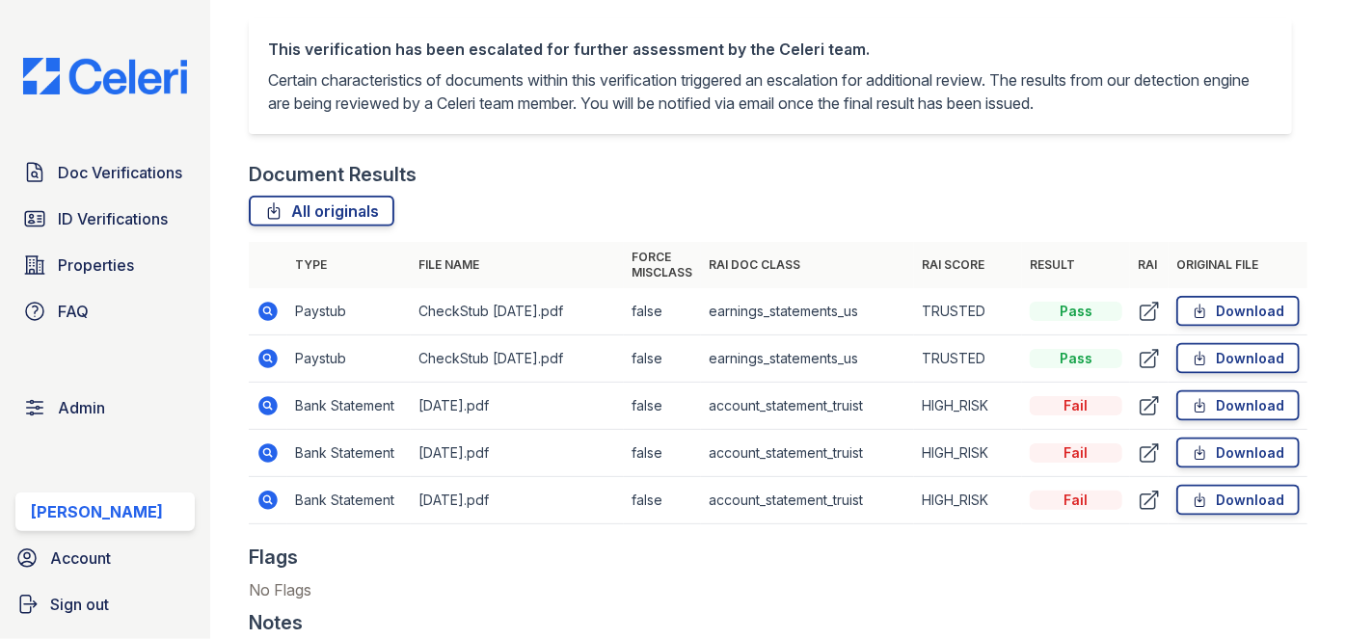
scroll to position [1226, 0]
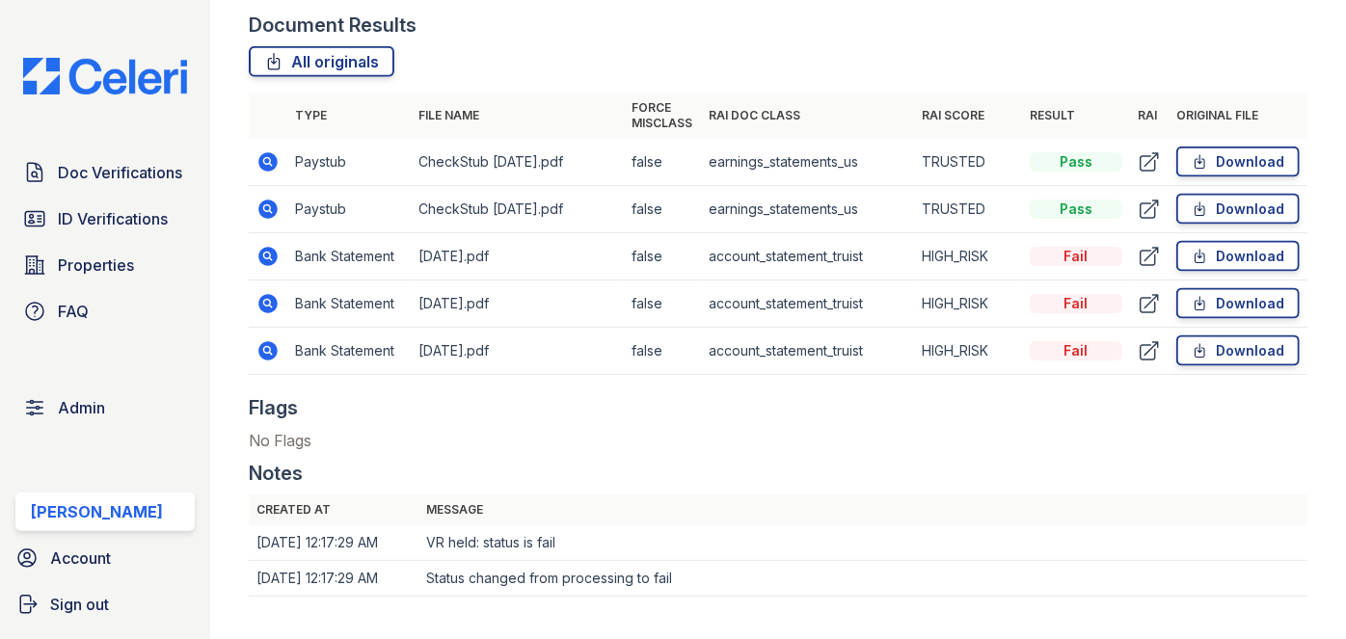
drag, startPoint x: 256, startPoint y: 360, endPoint x: 241, endPoint y: 339, distance: 26.2
click at [241, 339] on main "Document Verification 198829 All document verifications This verification is he…" at bounding box center [777, 319] width 1135 height 639
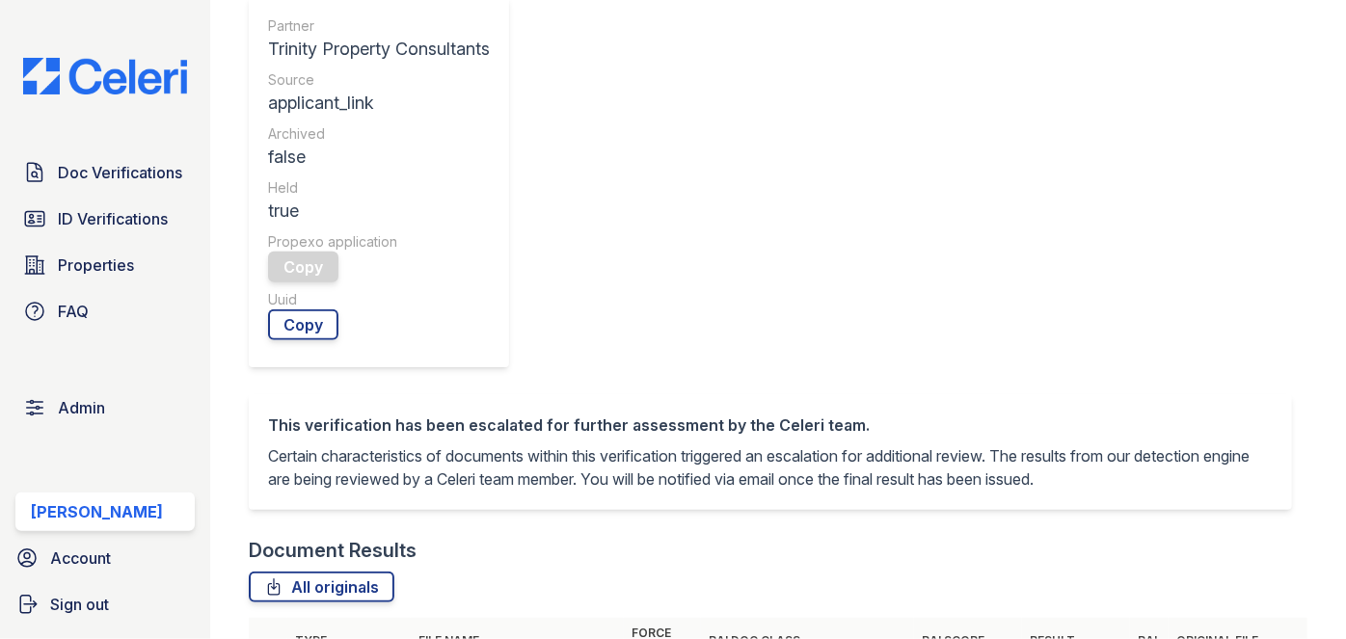
scroll to position [964, 0]
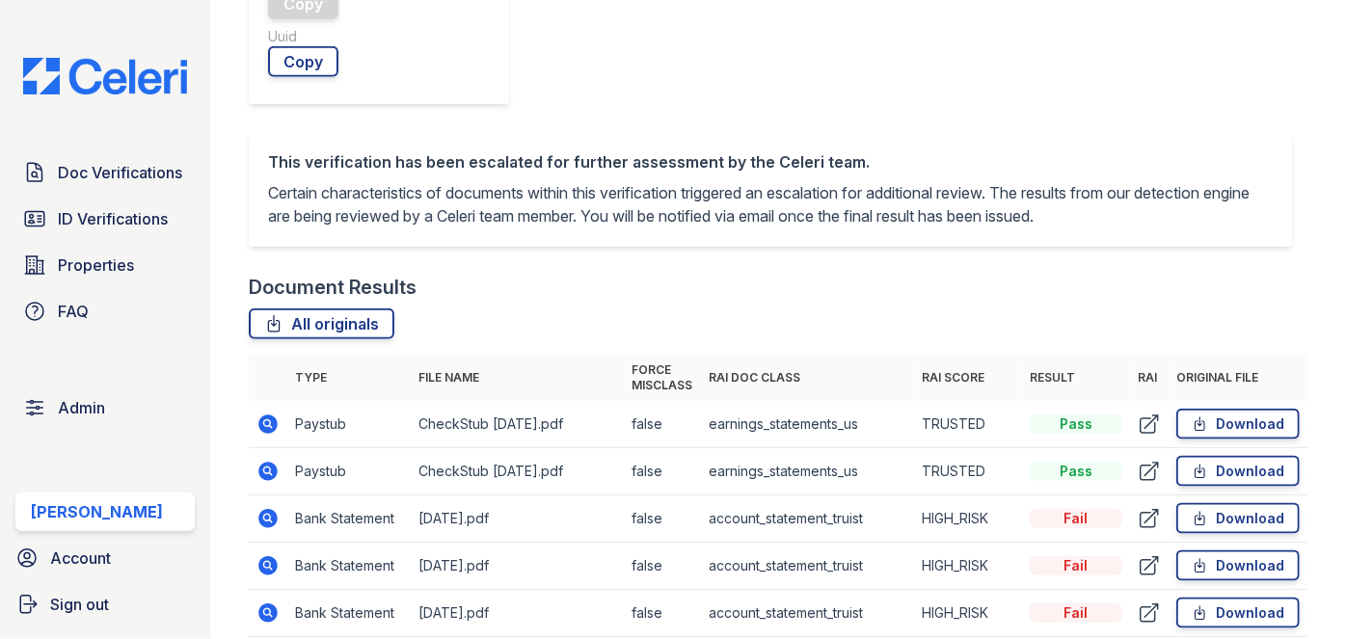
drag, startPoint x: 277, startPoint y: 411, endPoint x: 269, endPoint y: 430, distance: 20.8
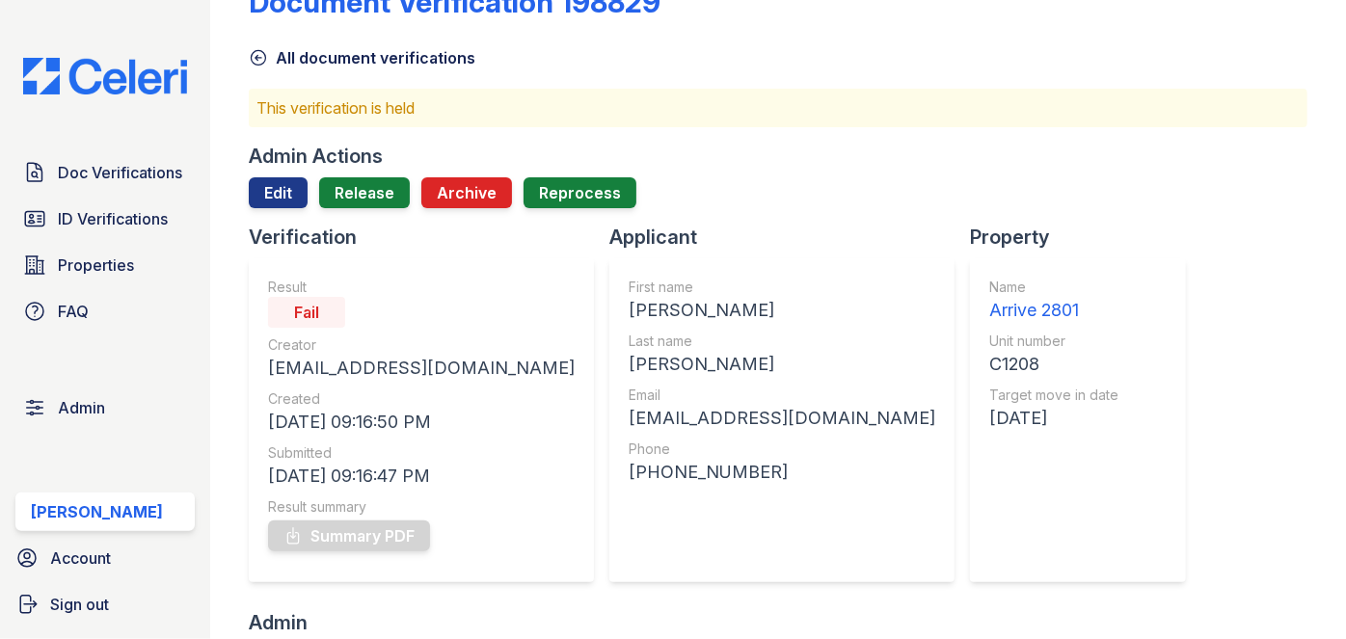
scroll to position [0, 0]
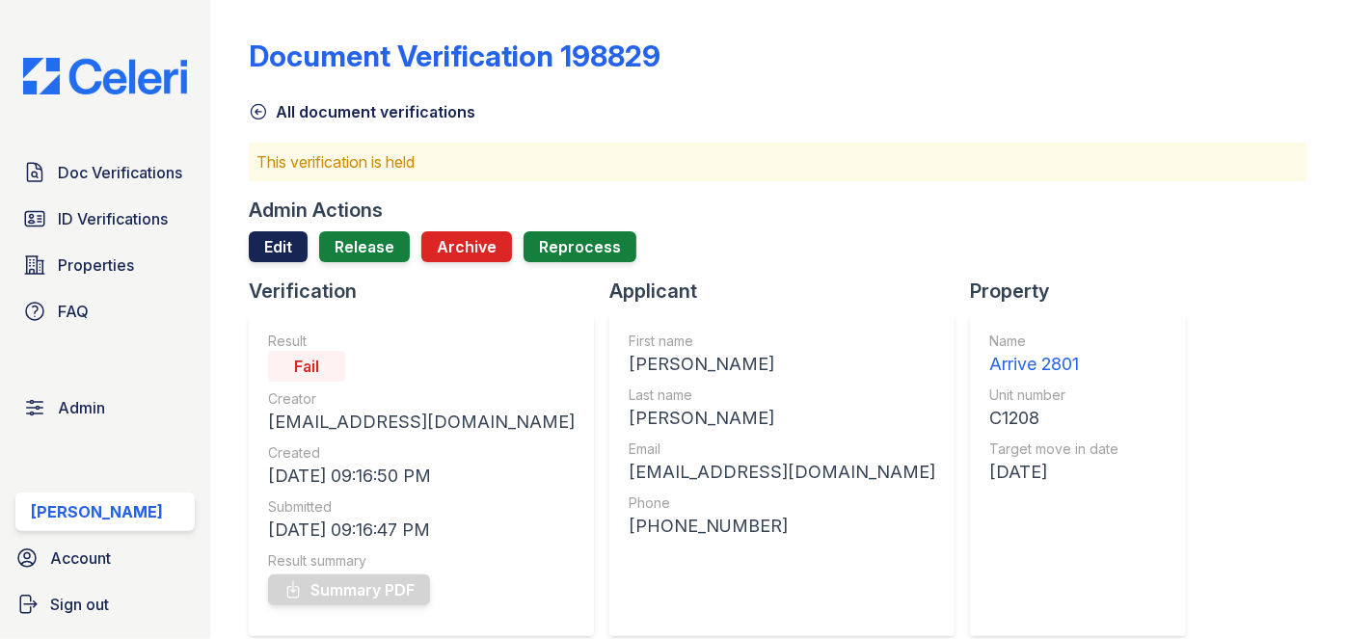
click at [272, 247] on link "Edit" at bounding box center [278, 246] width 59 height 31
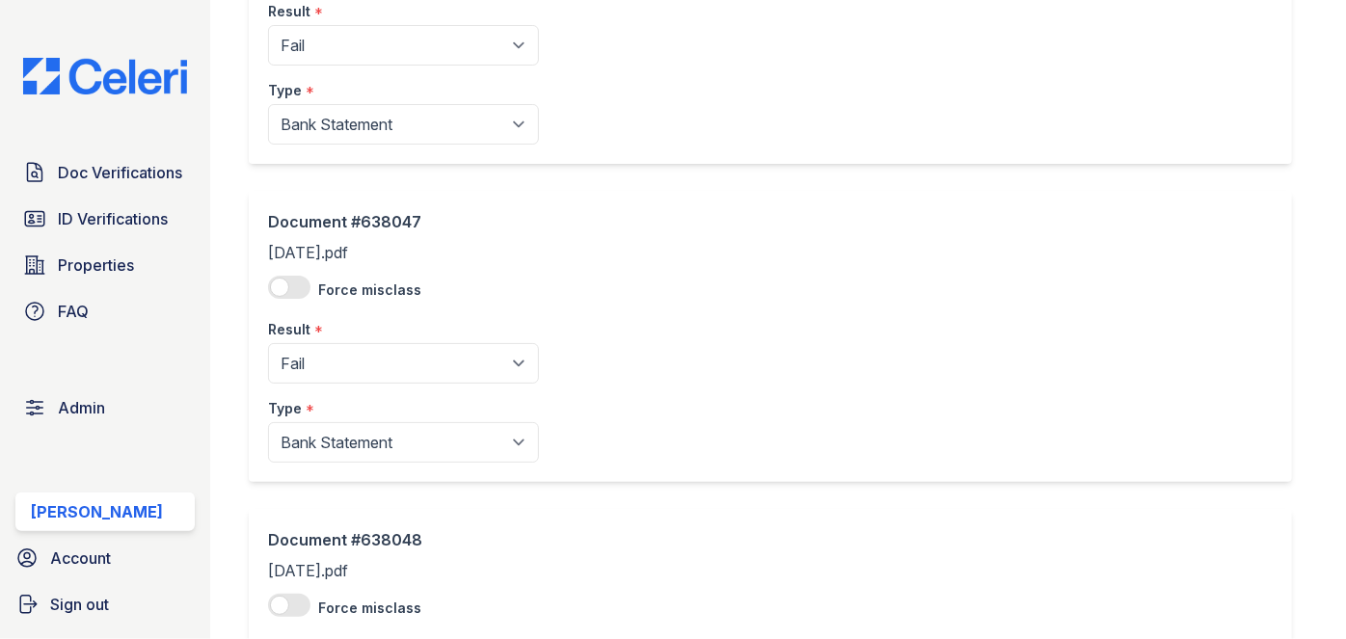
scroll to position [788, 0]
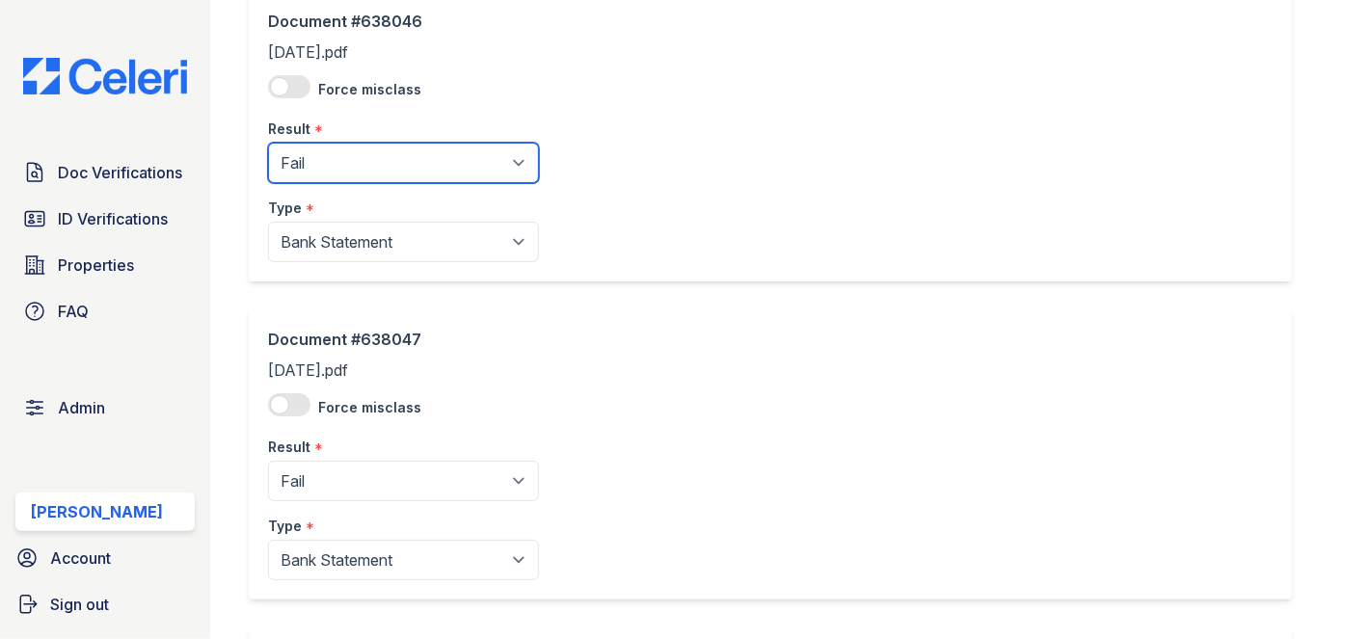
click at [347, 163] on select "Pending Sent Started Processing Pass Fail Caution Error N/A" at bounding box center [403, 163] width 271 height 40
select select "pass"
click at [268, 143] on select "Pending Sent Started Processing Pass Fail Caution Error N/A" at bounding box center [403, 163] width 271 height 40
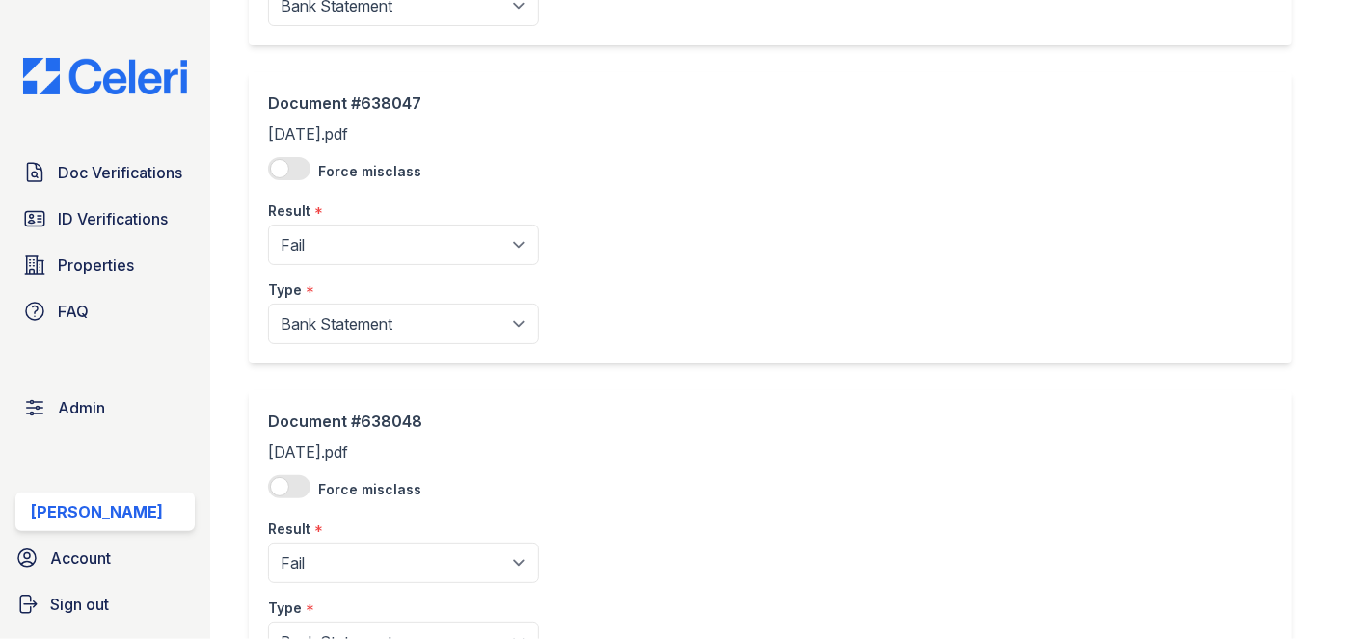
scroll to position [1051, 0]
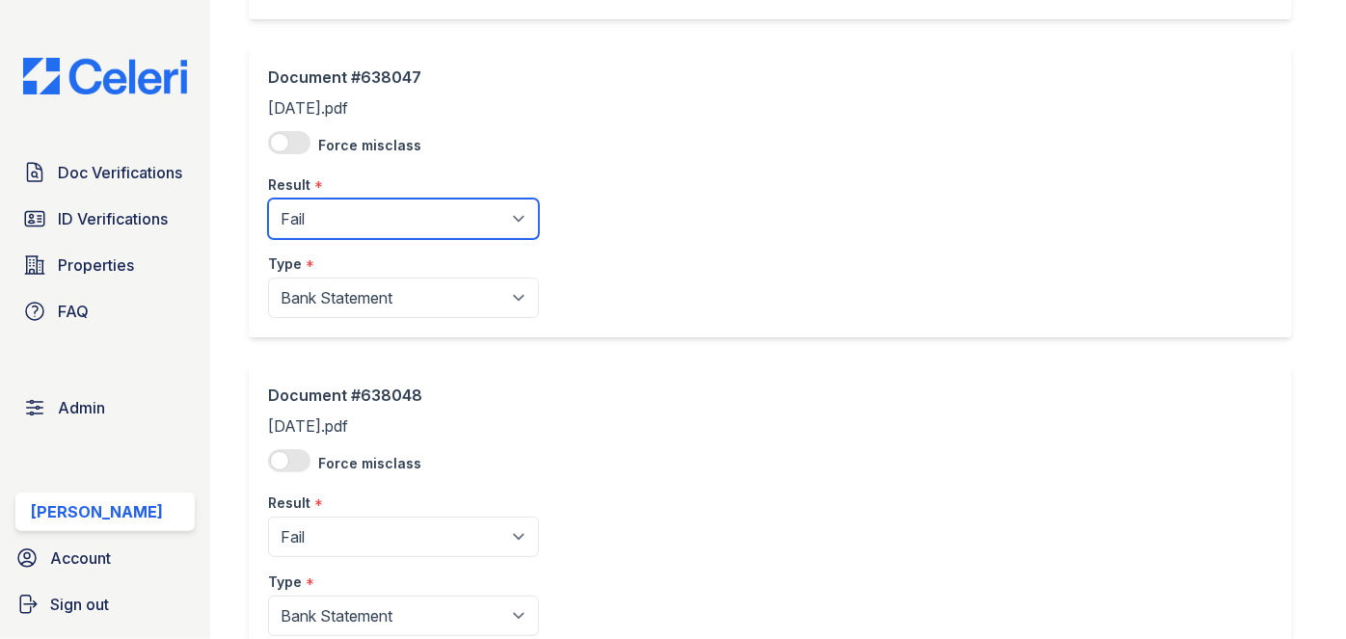
click at [324, 226] on select "Pending Sent Started Processing Pass Fail Caution Error N/A" at bounding box center [403, 219] width 271 height 40
select select "pass"
click at [268, 199] on select "Pending Sent Started Processing Pass Fail Caution Error N/A" at bounding box center [403, 219] width 271 height 40
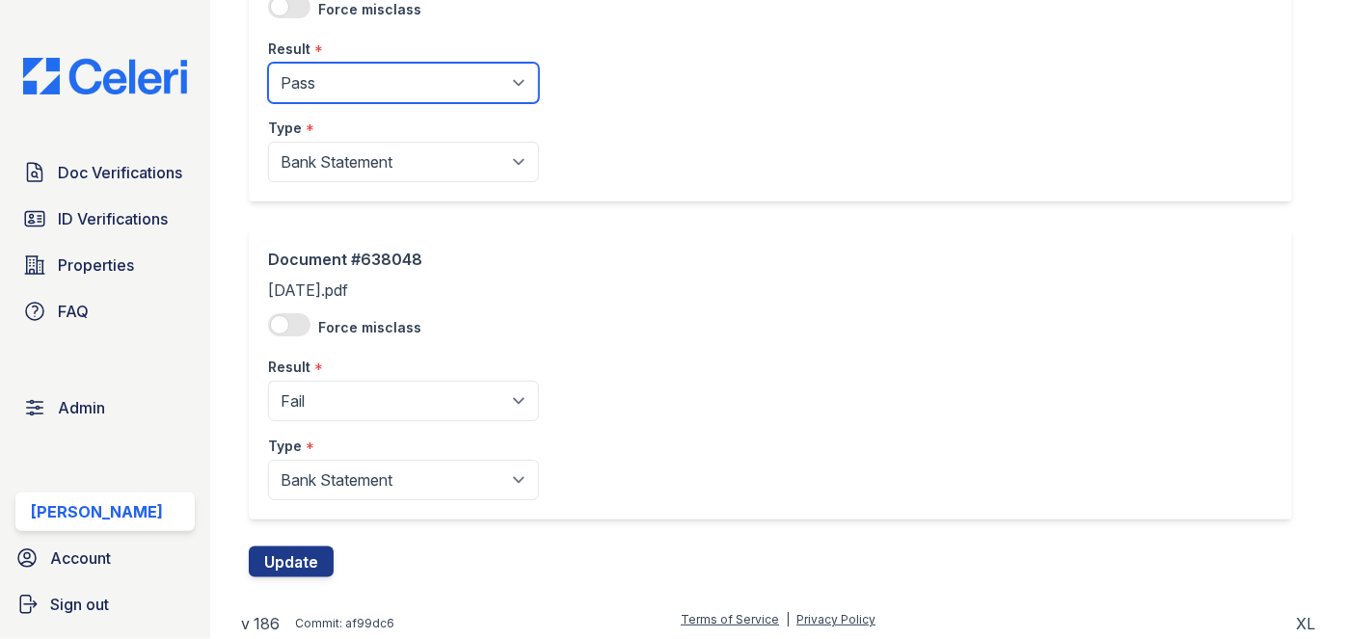
scroll to position [1187, 0]
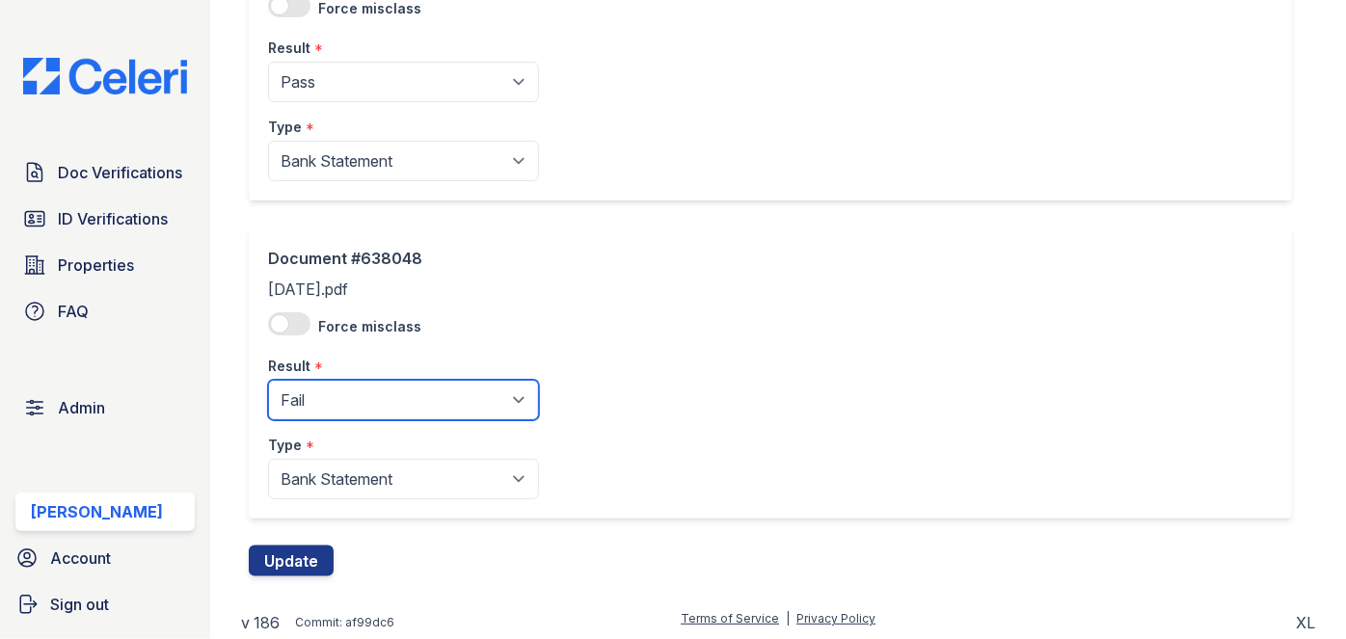
click at [331, 403] on select "Pending Sent Started Processing Pass Fail Caution Error N/A" at bounding box center [403, 400] width 271 height 40
select select "pass"
click at [268, 380] on select "Pending Sent Started Processing Pass Fail Caution Error N/A" at bounding box center [403, 400] width 271 height 40
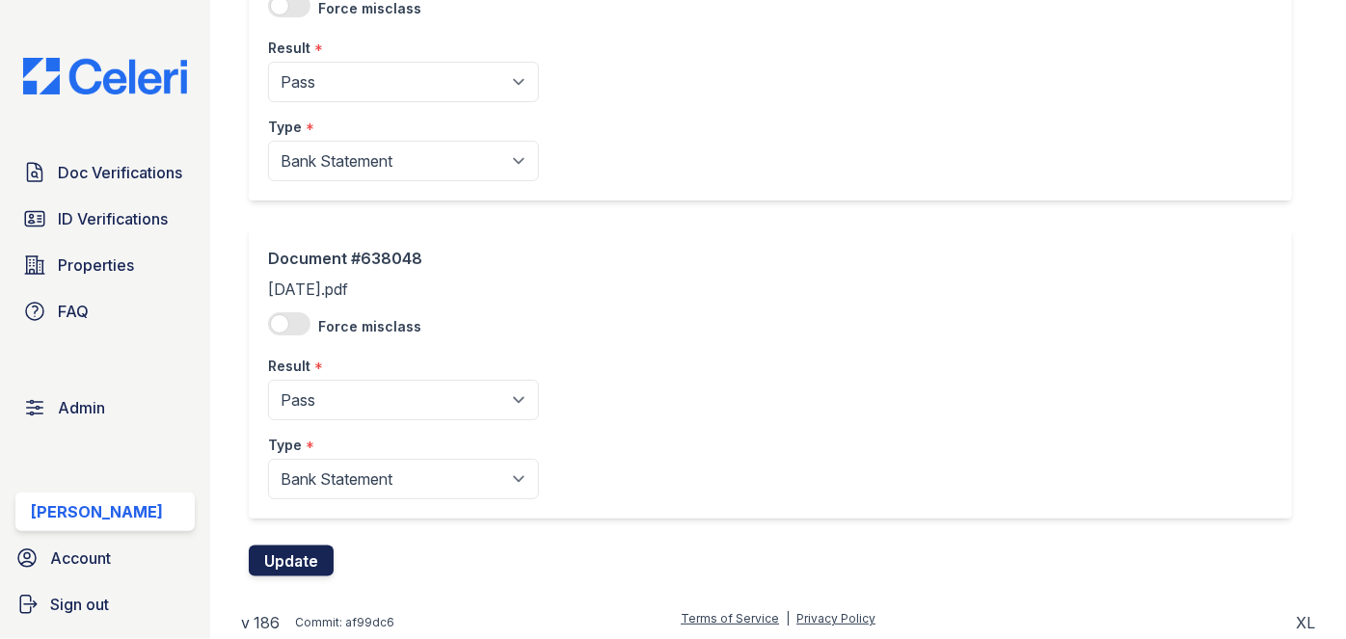
click at [278, 558] on button "Update" at bounding box center [291, 561] width 85 height 31
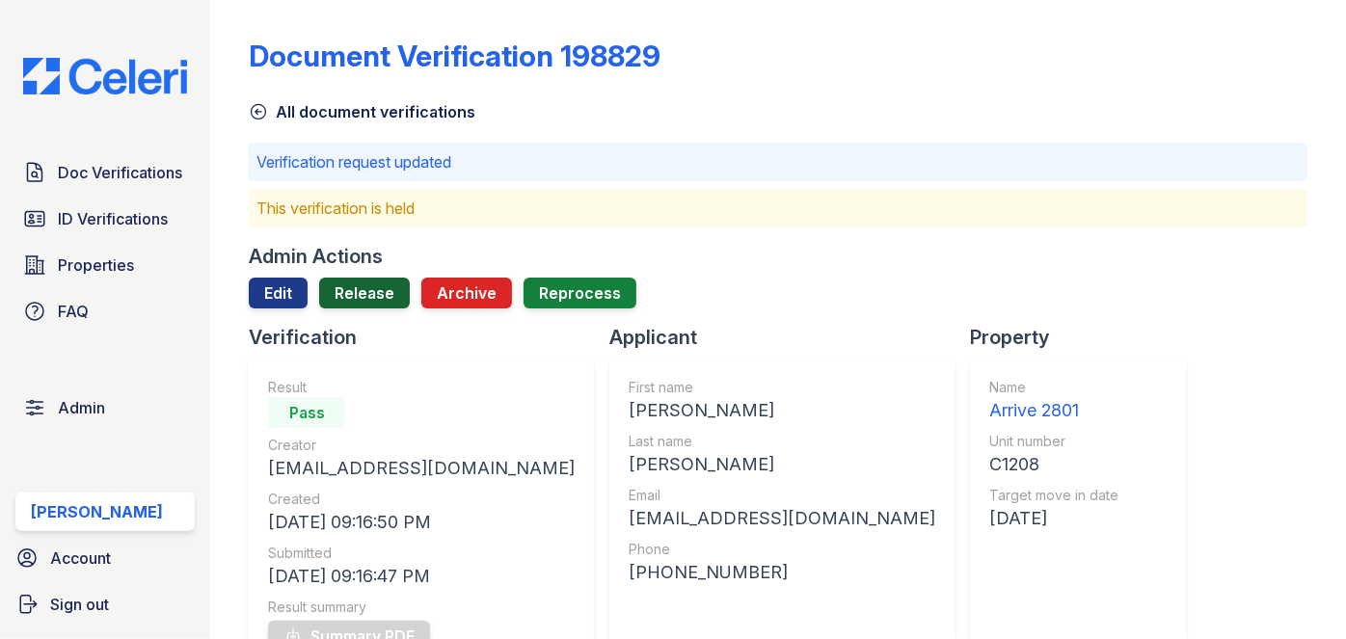
click at [347, 307] on link "Release" at bounding box center [364, 293] width 91 height 31
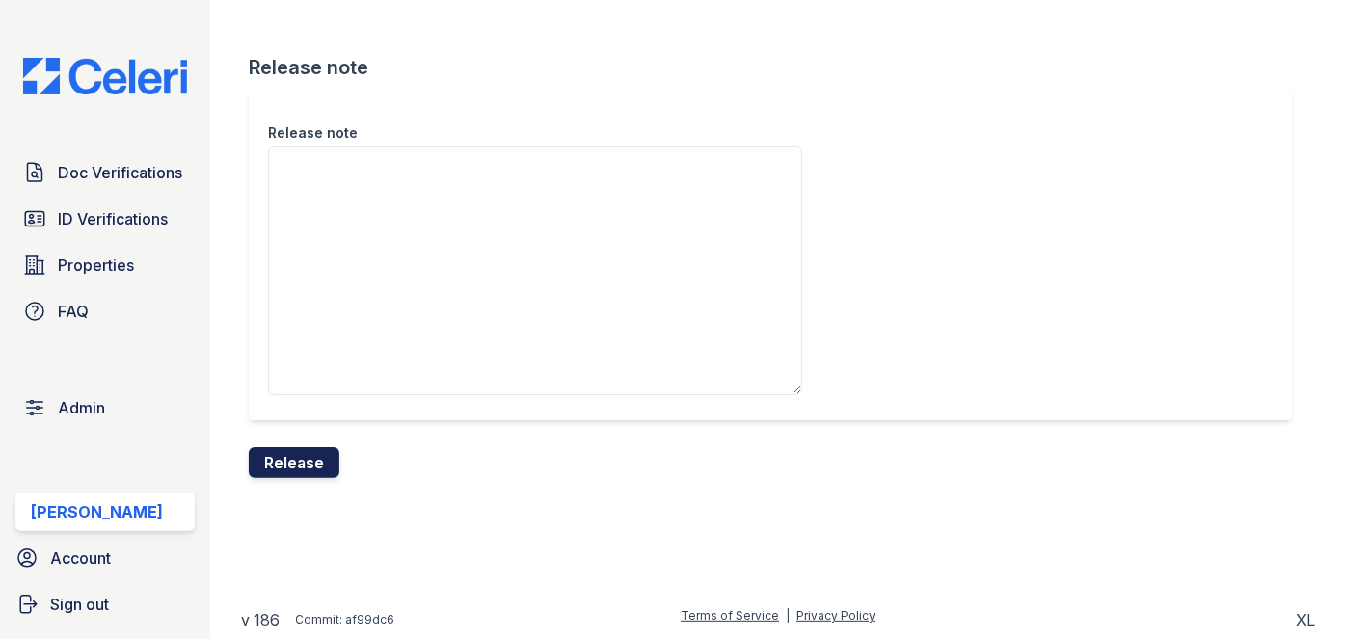
click at [296, 463] on button "Release" at bounding box center [294, 462] width 91 height 31
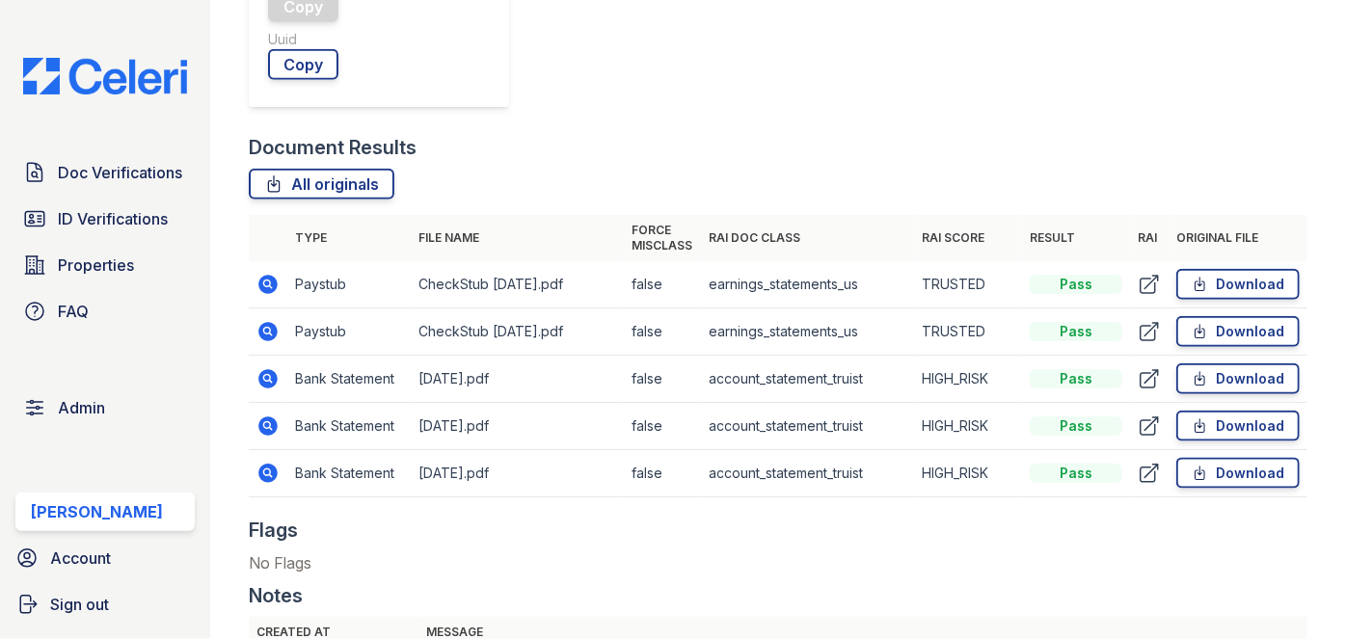
scroll to position [964, 0]
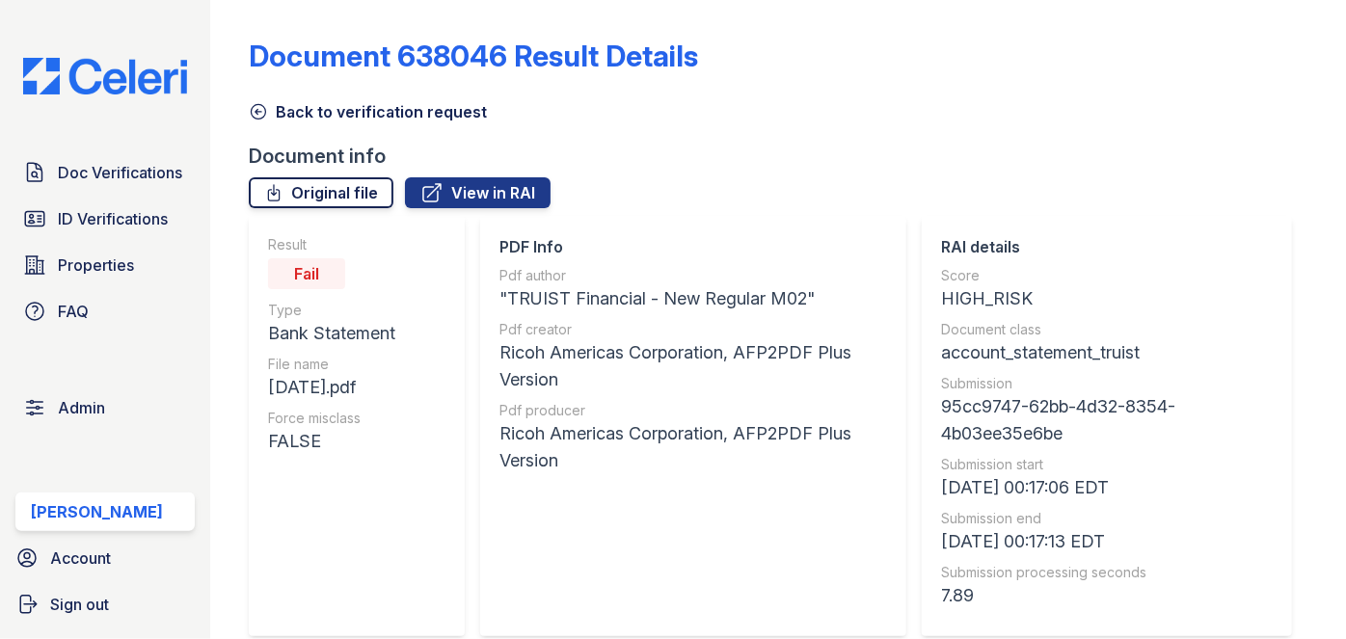
click at [341, 196] on link "Original file" at bounding box center [321, 192] width 145 height 31
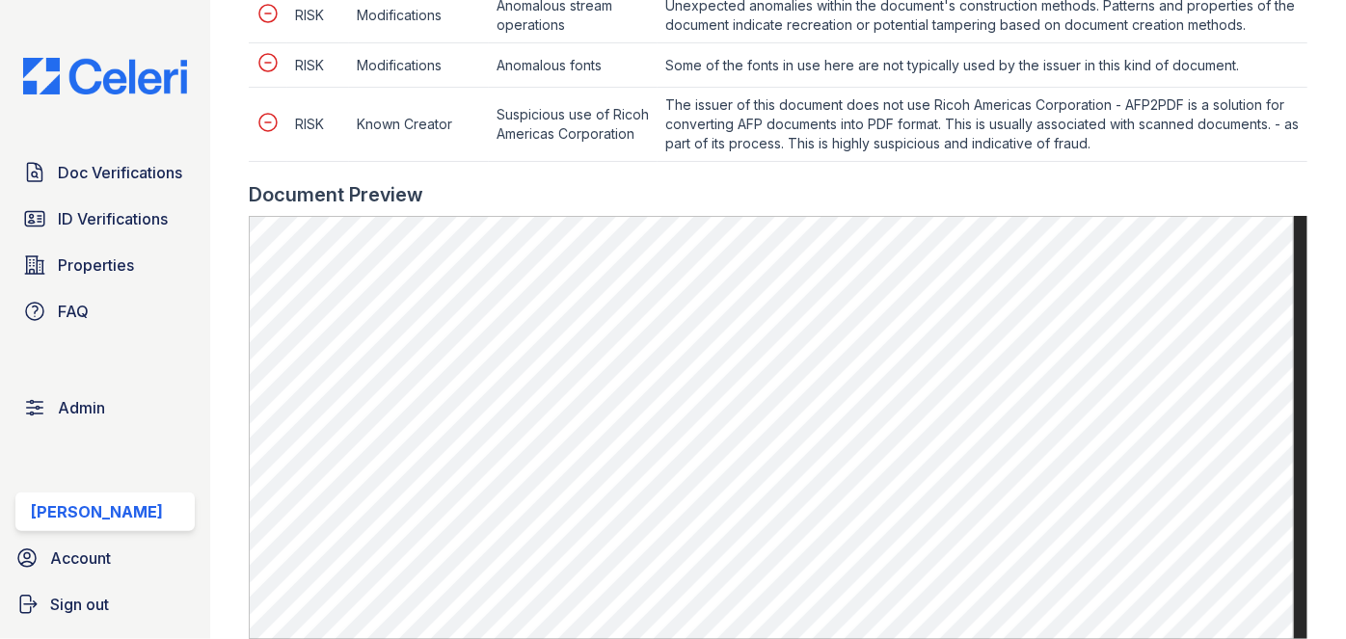
scroll to position [1577, 0]
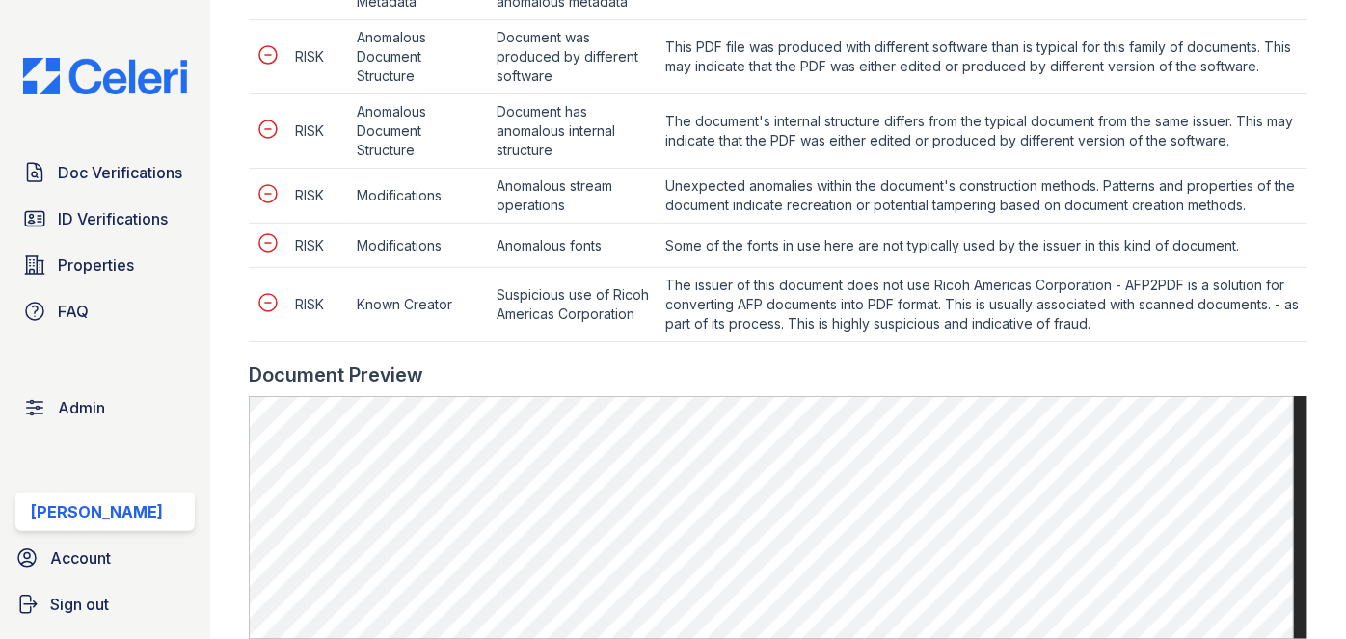
scroll to position [1226, 0]
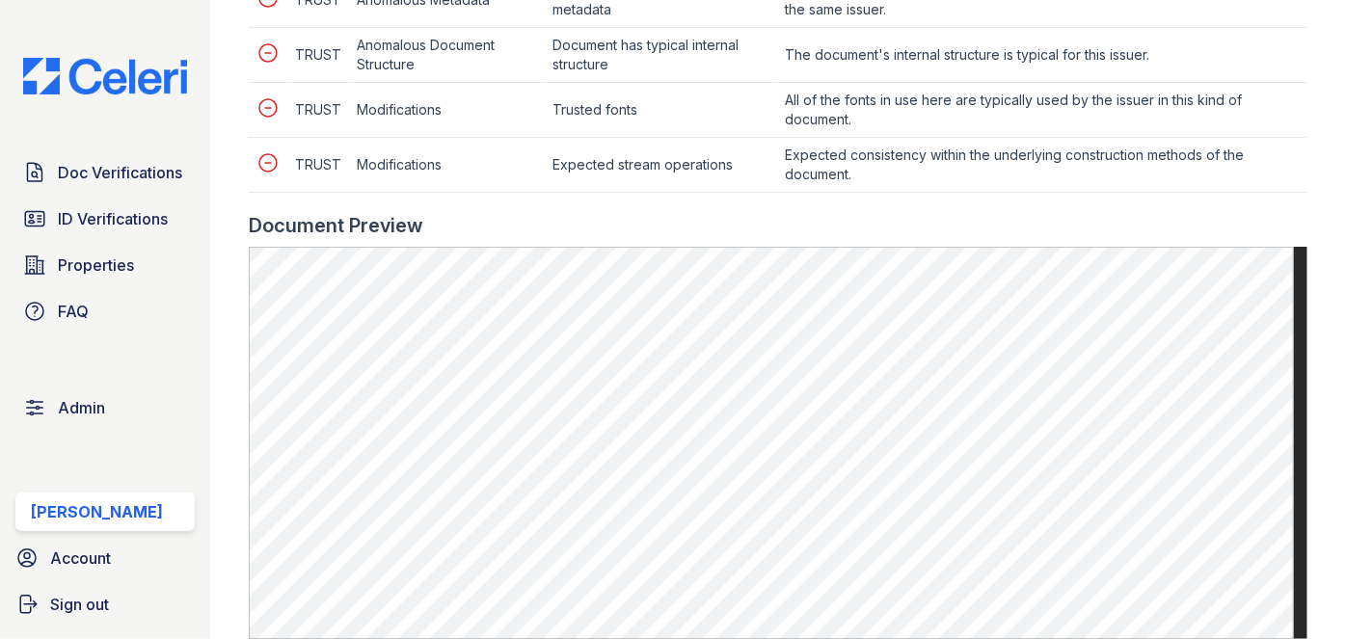
scroll to position [964, 0]
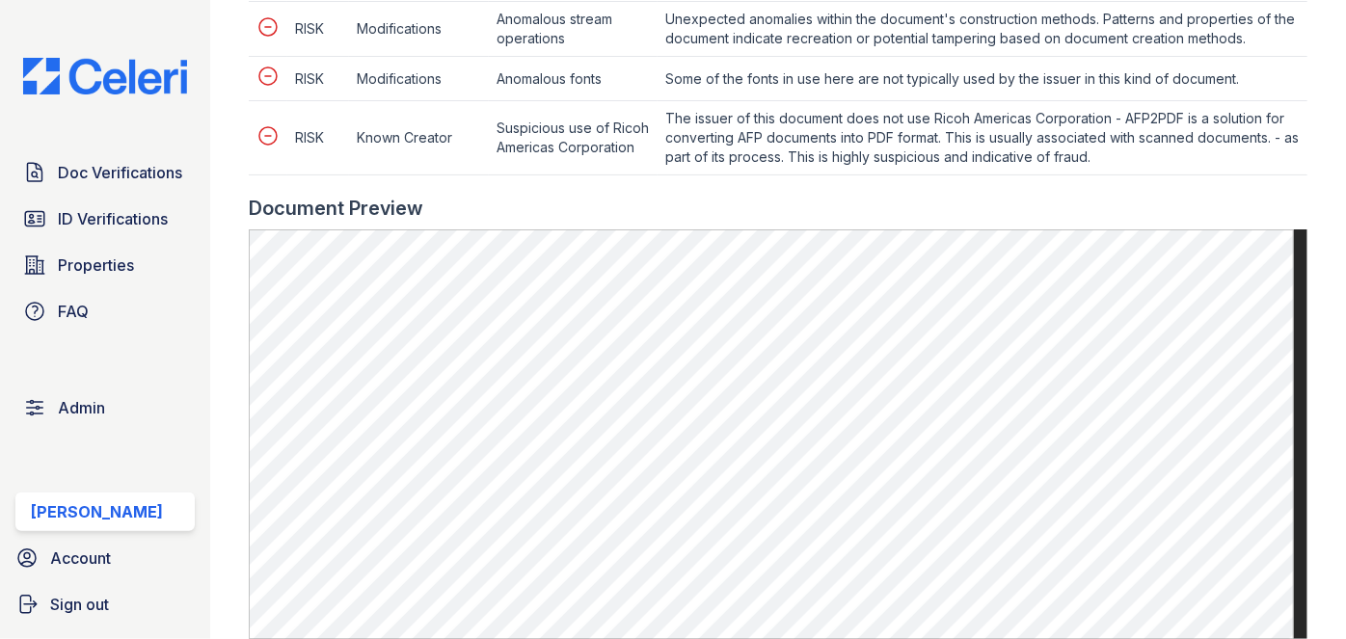
scroll to position [1314, 0]
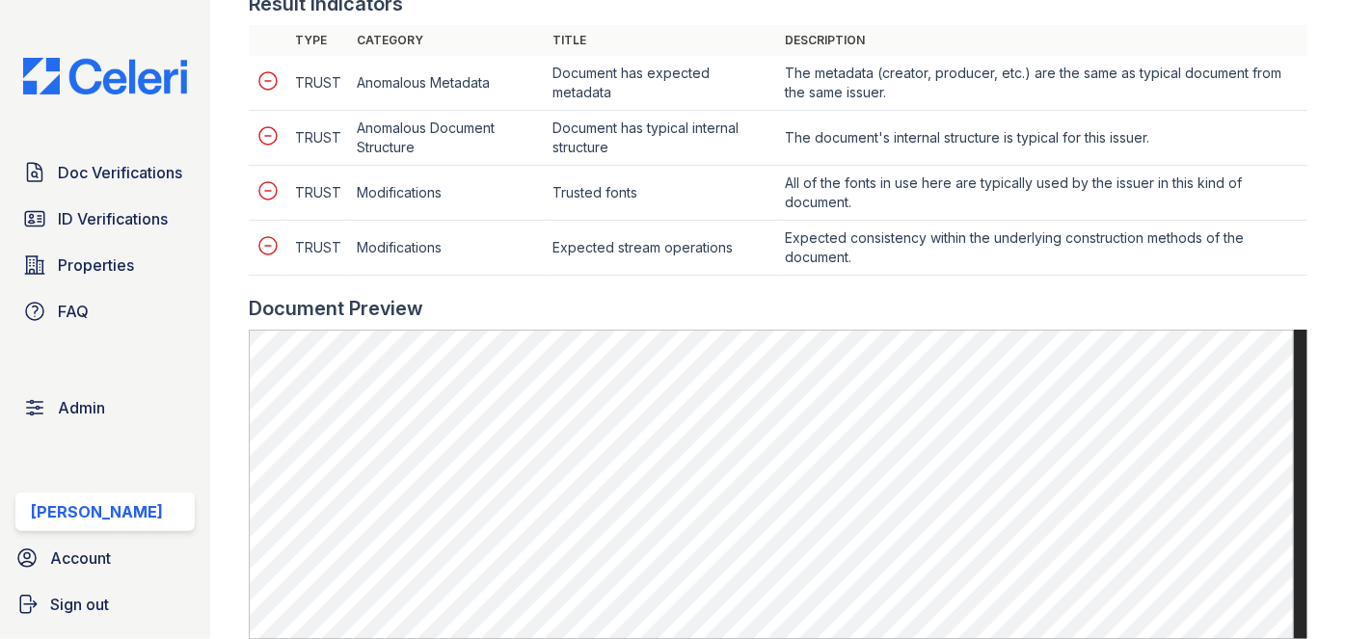
scroll to position [1138, 0]
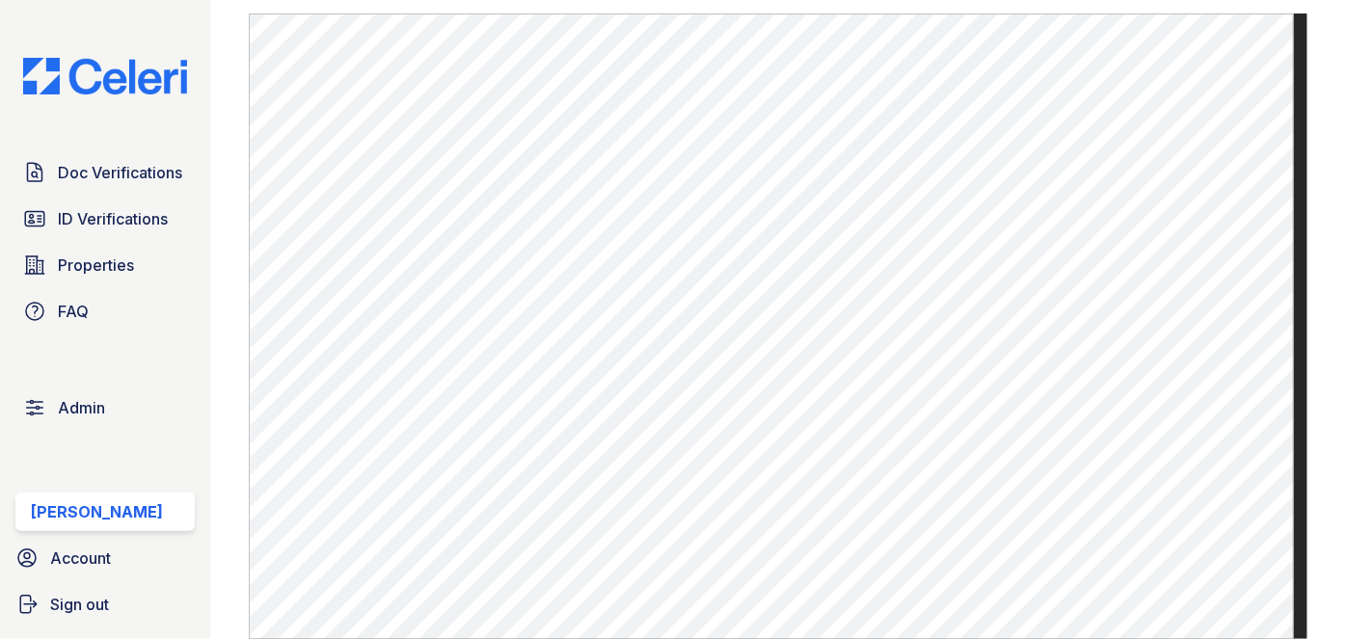
scroll to position [1138, 0]
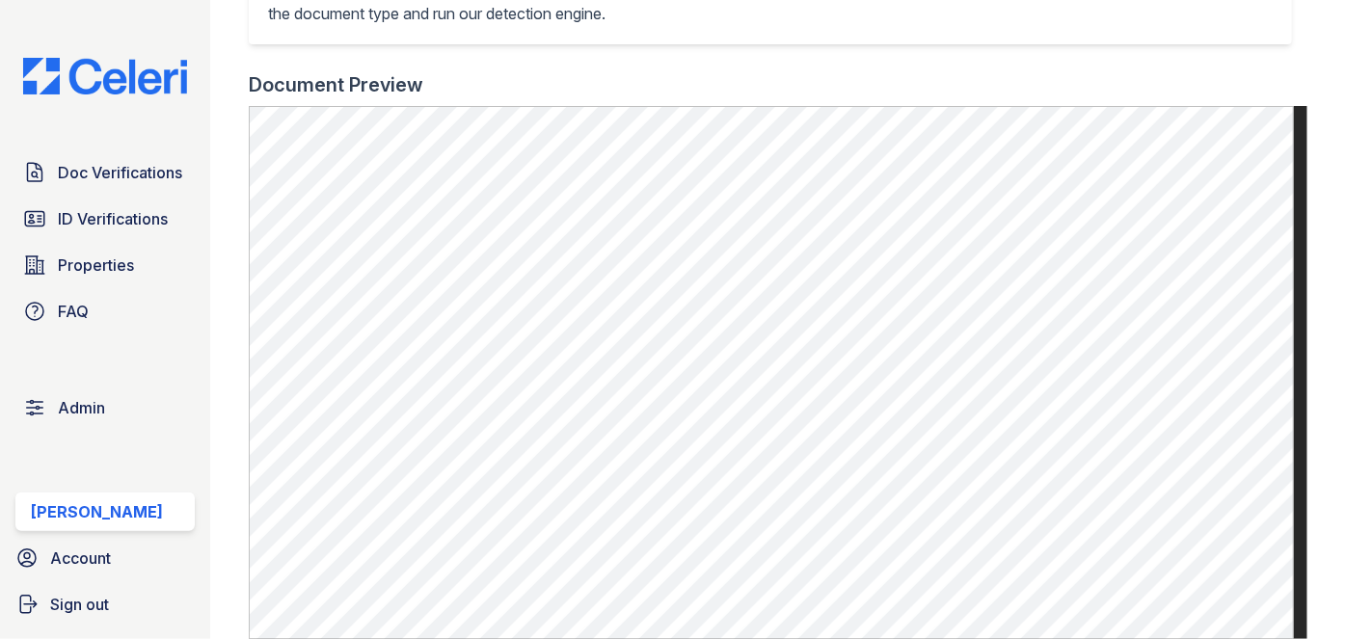
scroll to position [613, 0]
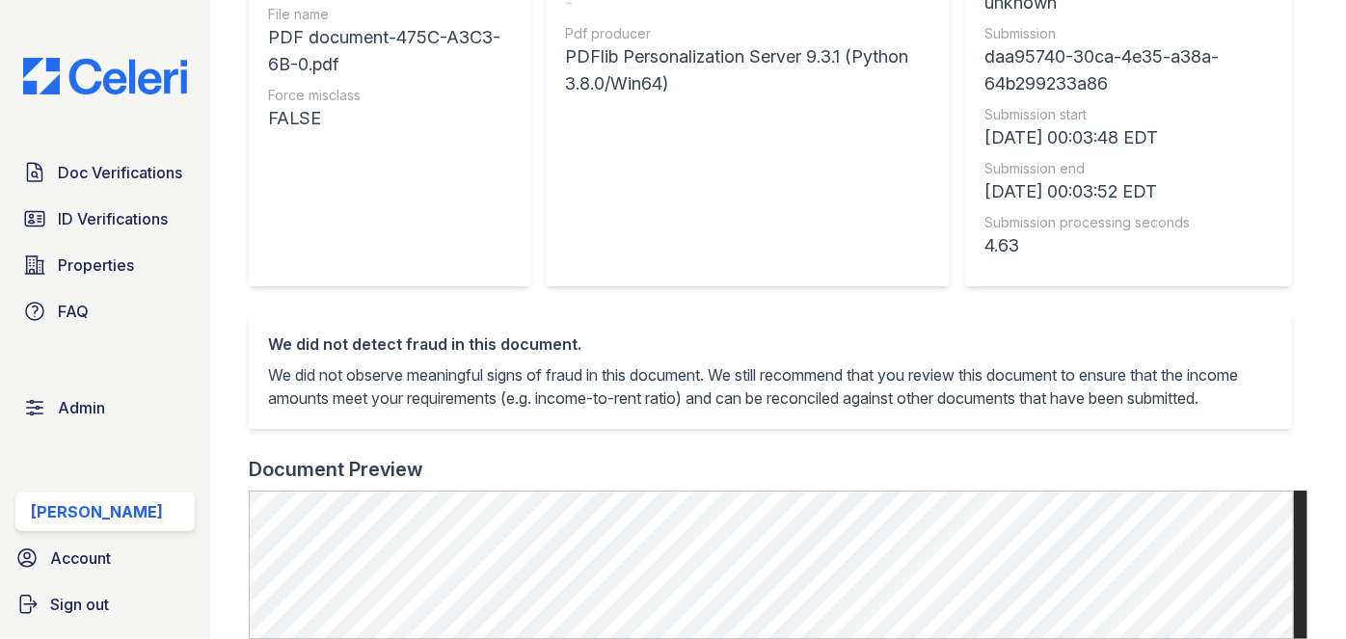
scroll to position [613, 0]
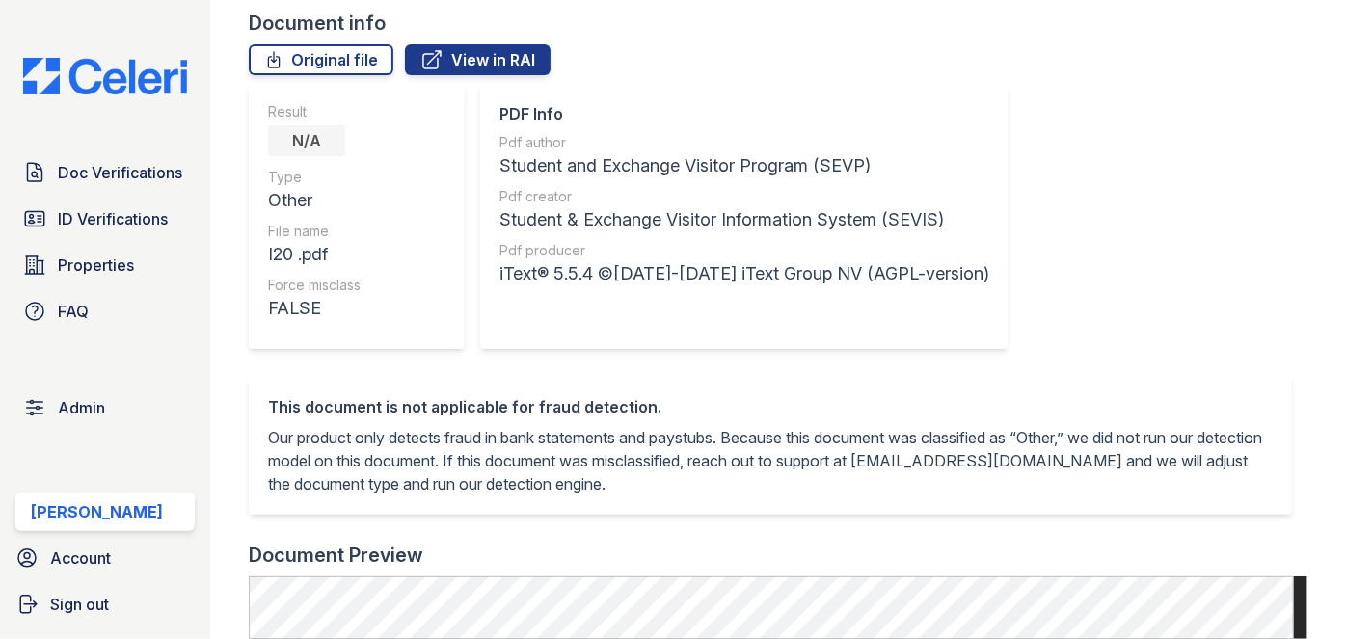
scroll to position [87, 0]
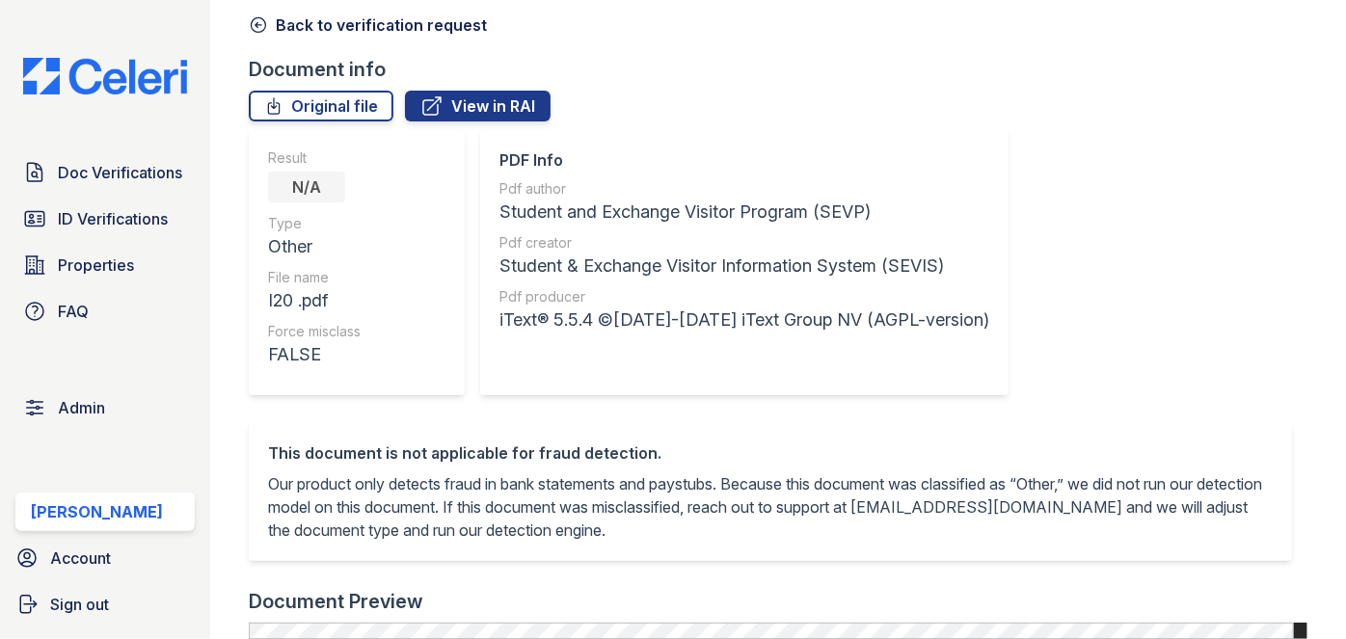
click at [259, 18] on icon at bounding box center [258, 24] width 19 height 19
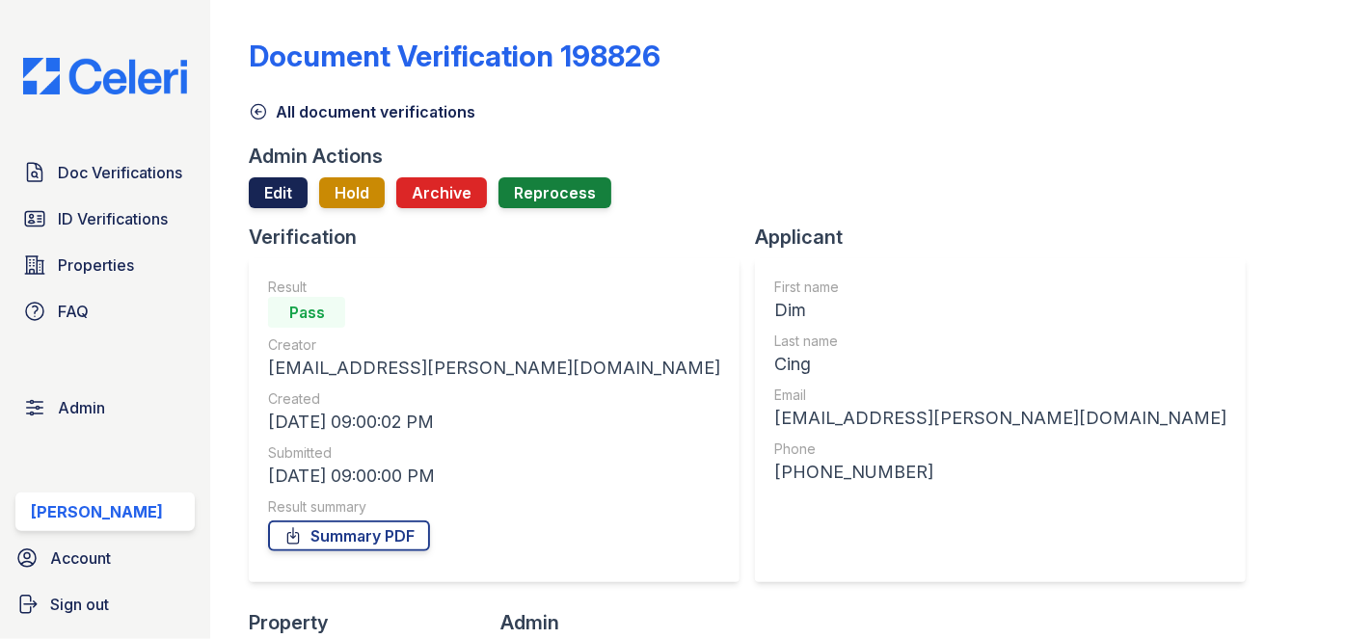
click at [270, 199] on link "Edit" at bounding box center [278, 192] width 59 height 31
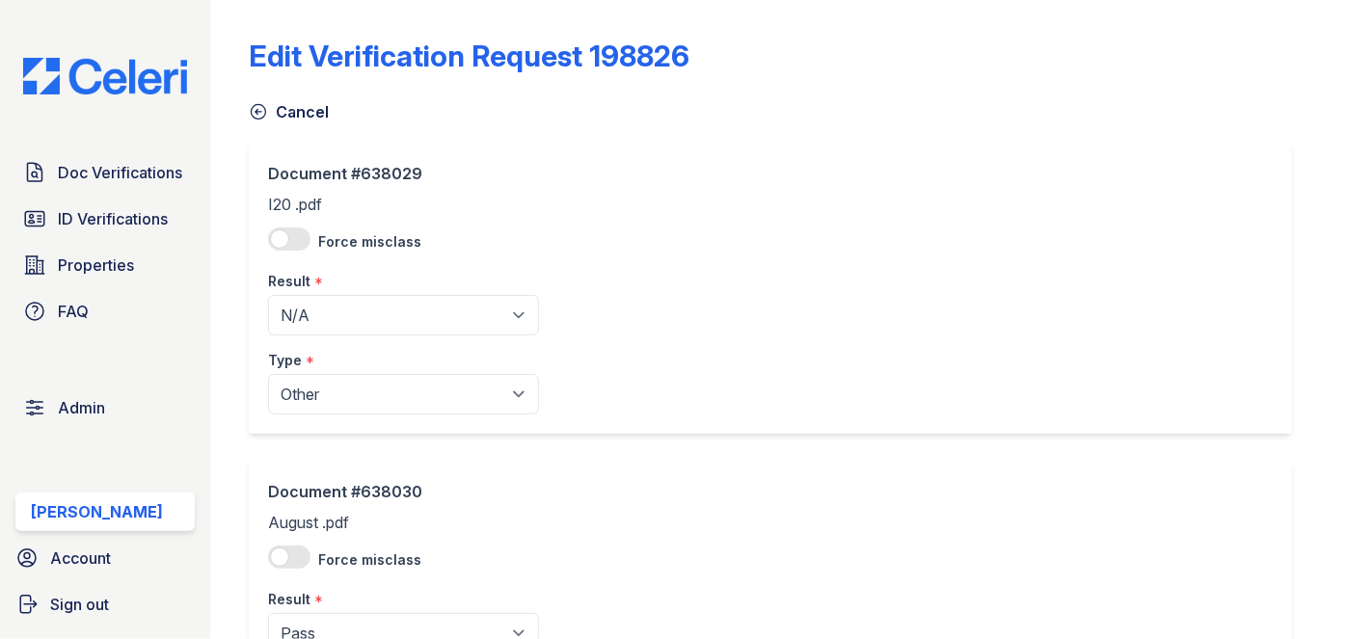
scroll to position [87, 0]
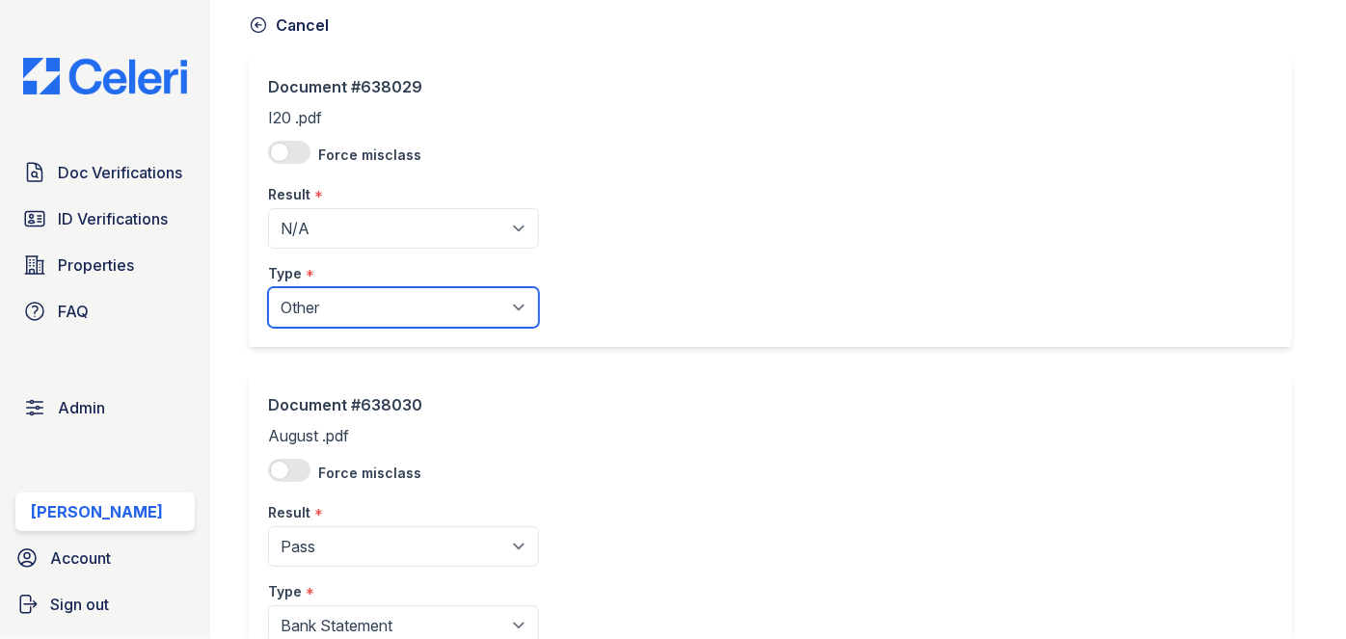
click at [338, 311] on select "Paystub Bank Statement Offer Letter Tax Documents Benefit Award Letter Investme…" at bounding box center [403, 307] width 271 height 40
click at [327, 305] on select "Paystub Bank Statement Offer Letter Tax Documents Benefit Award Letter Investme…" at bounding box center [403, 307] width 271 height 40
select select "benefit_award_letter"
click at [268, 287] on select "Paystub Bank Statement Offer Letter Tax Documents Benefit Award Letter Investme…" at bounding box center [403, 307] width 271 height 40
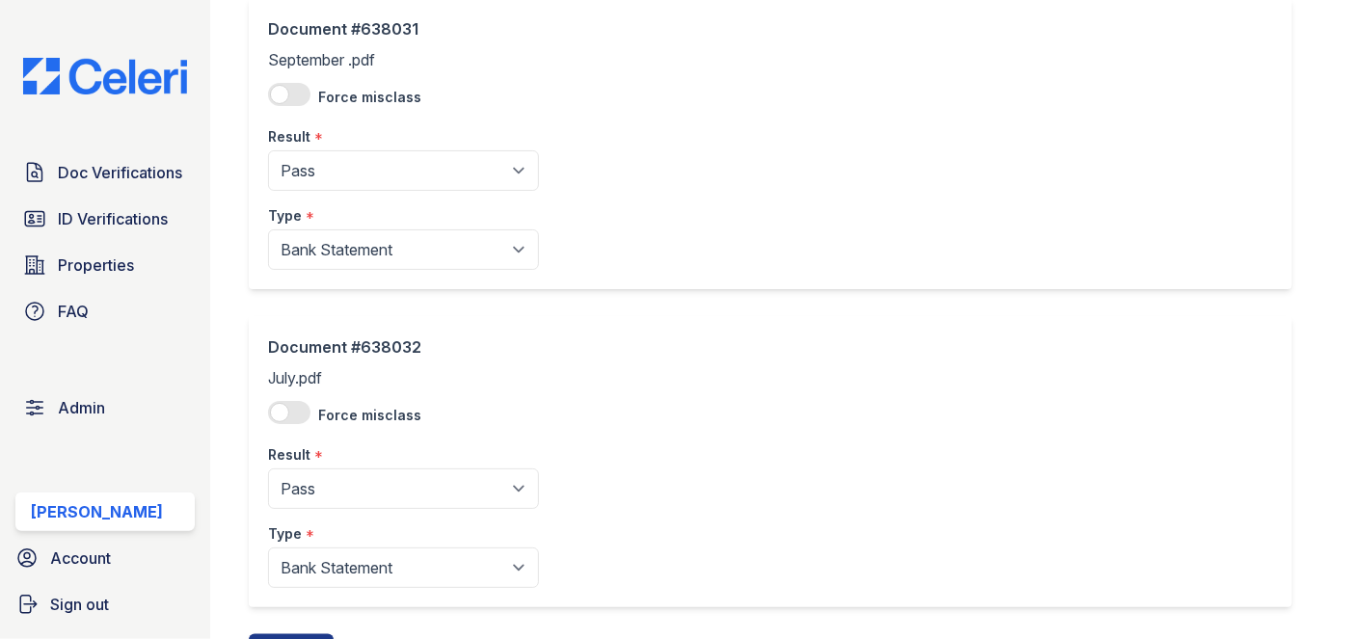
scroll to position [869, 0]
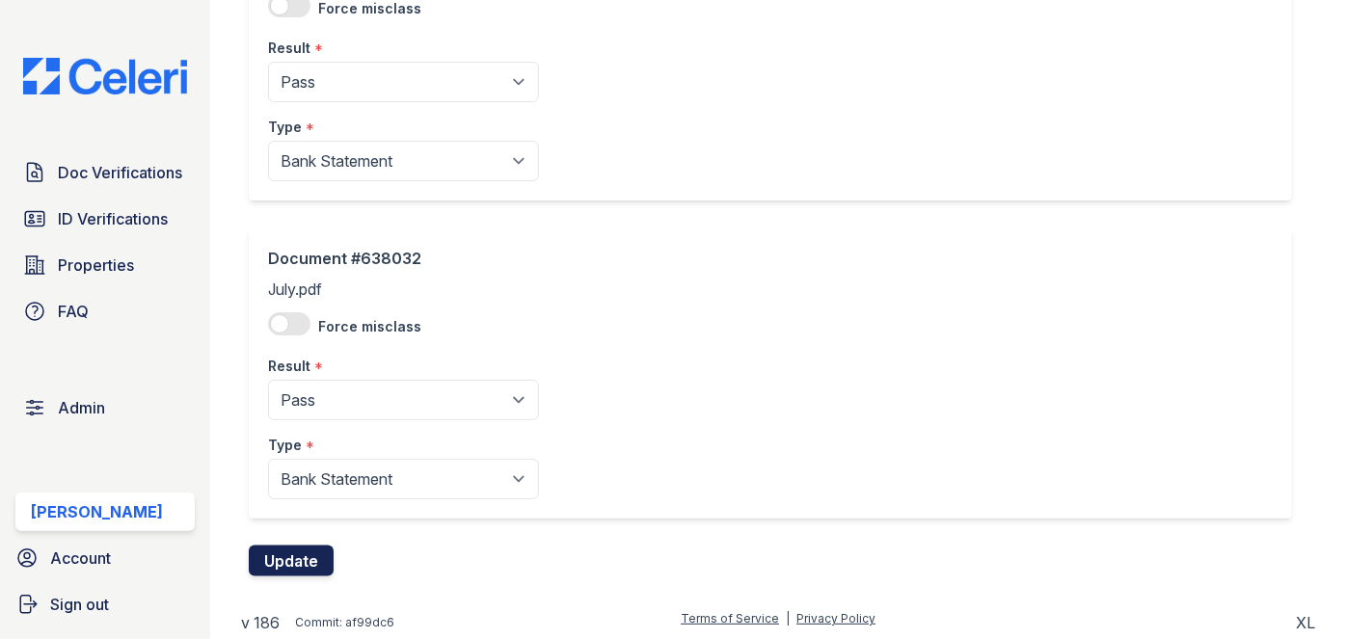
click at [305, 551] on button "Update" at bounding box center [291, 561] width 85 height 31
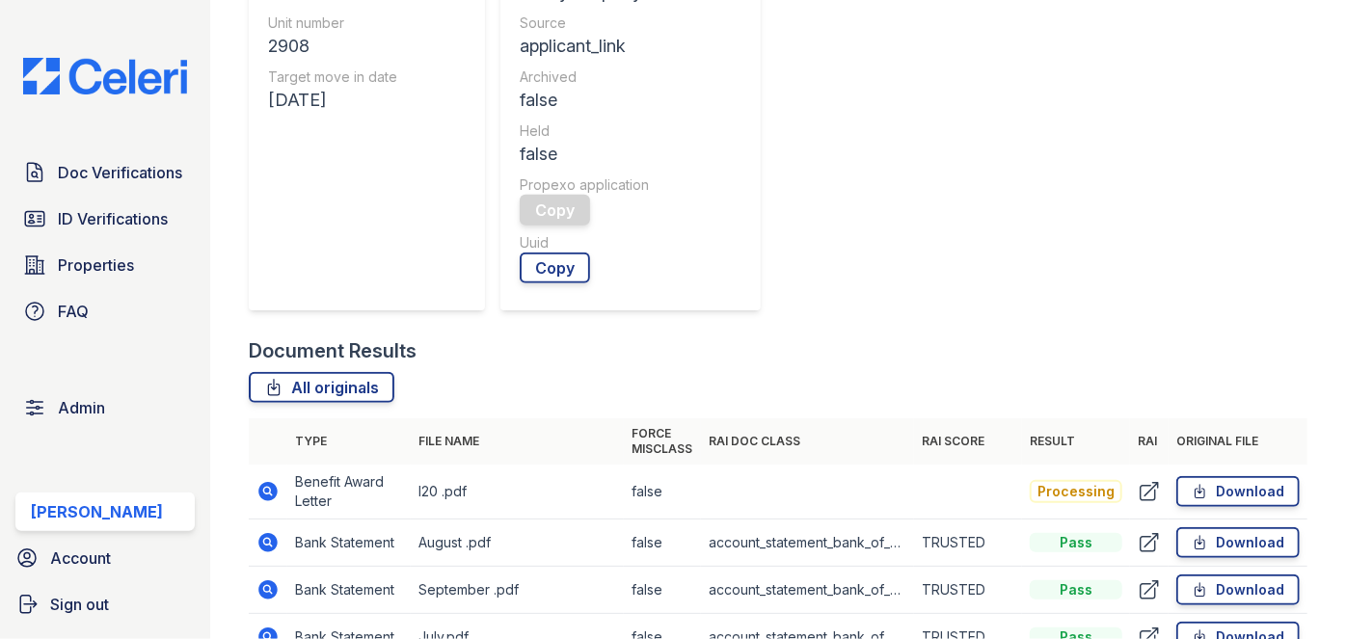
scroll to position [876, 0]
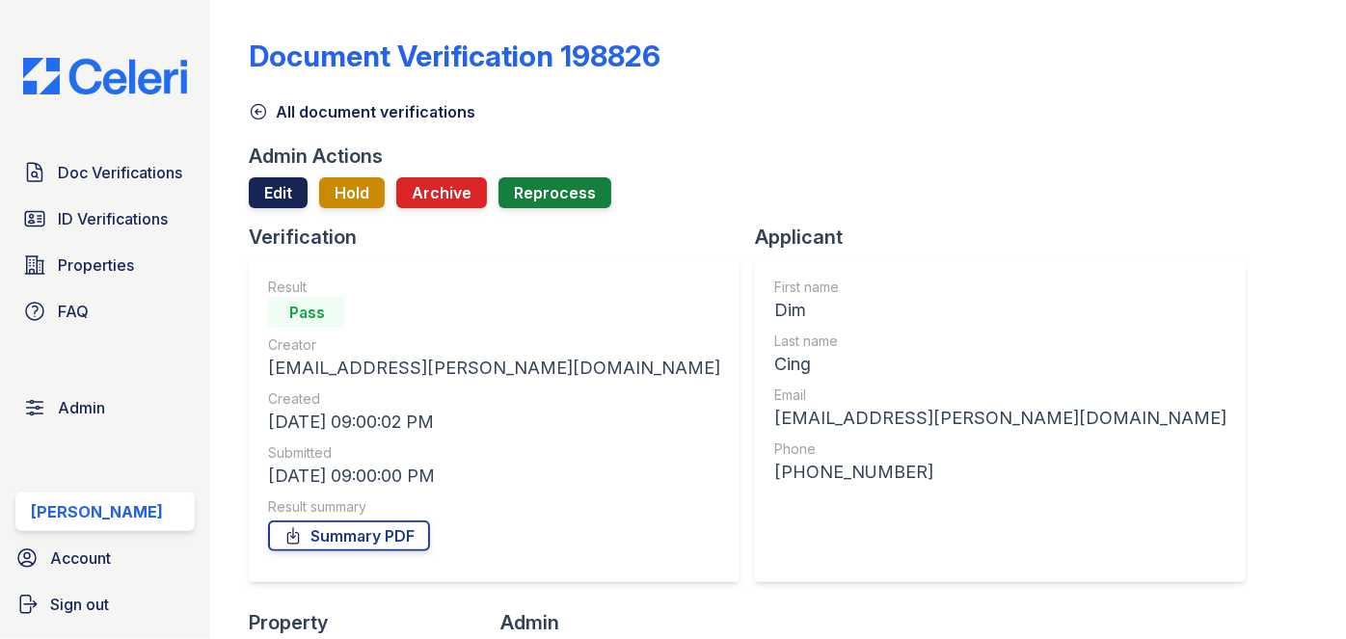
click at [273, 196] on link "Edit" at bounding box center [278, 192] width 59 height 31
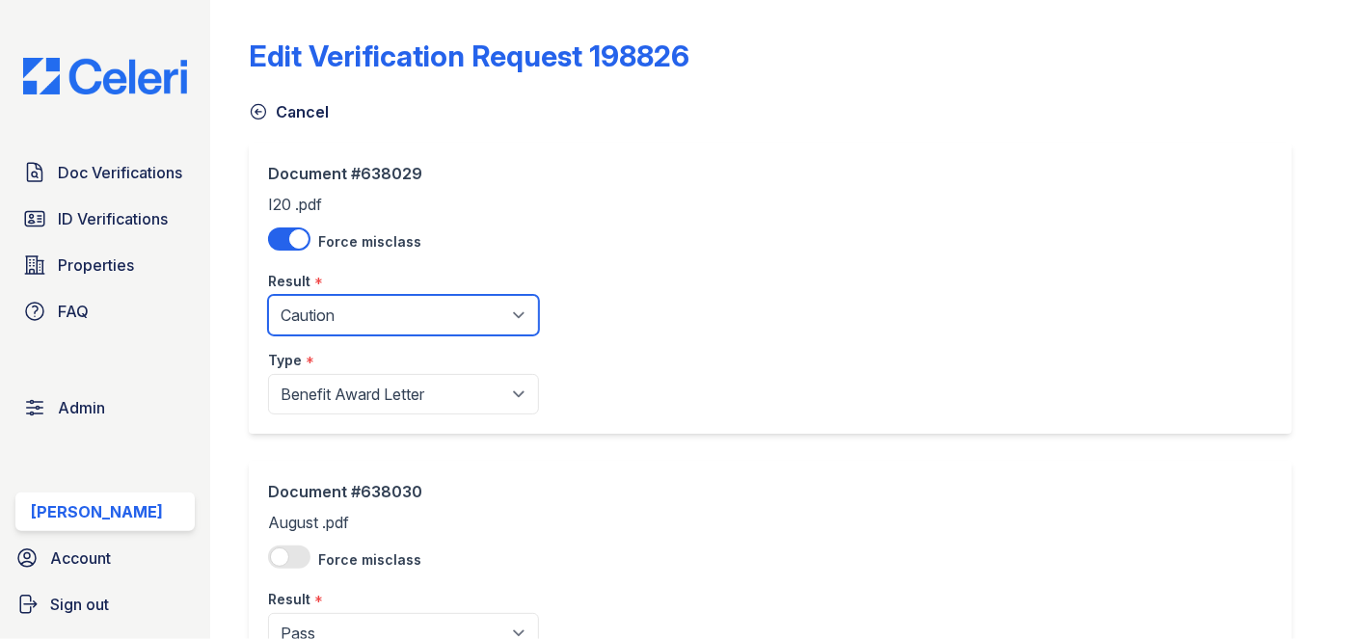
click at [327, 314] on select "Pending Sent Started Processing Pass Fail Caution Error N/A" at bounding box center [403, 315] width 271 height 40
select select "pass"
click at [268, 295] on select "Pending Sent Started Processing Pass Fail Caution Error N/A" at bounding box center [403, 315] width 271 height 40
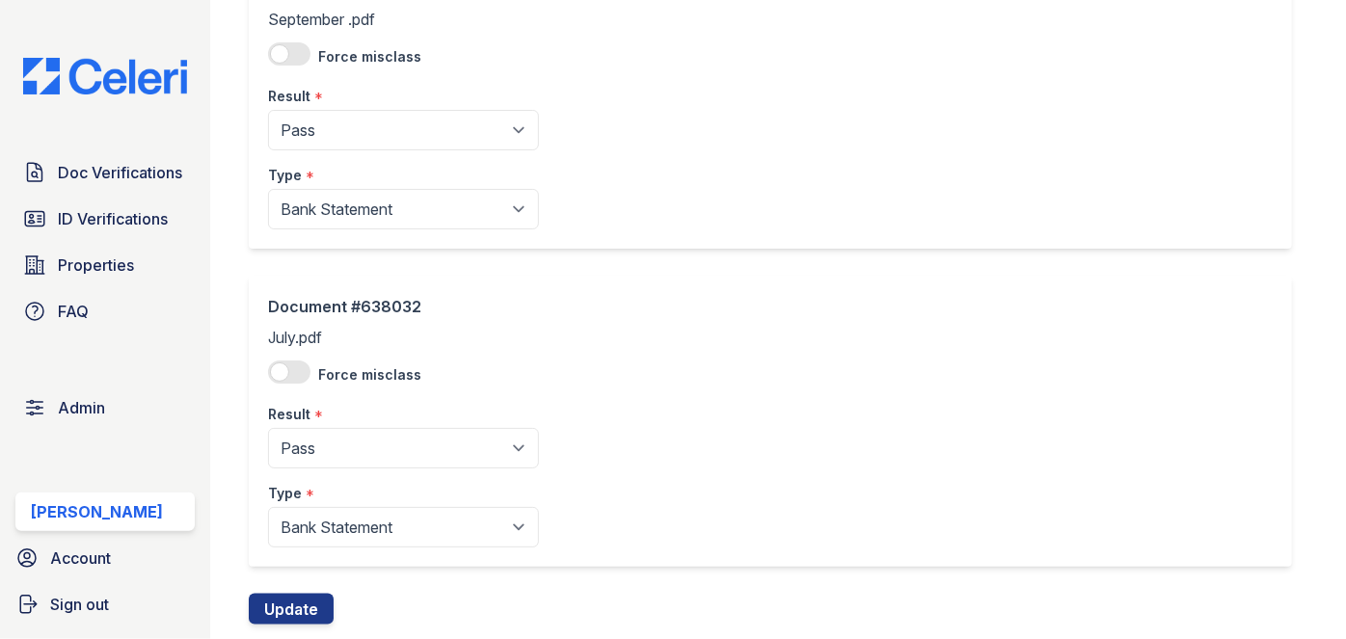
scroll to position [869, 0]
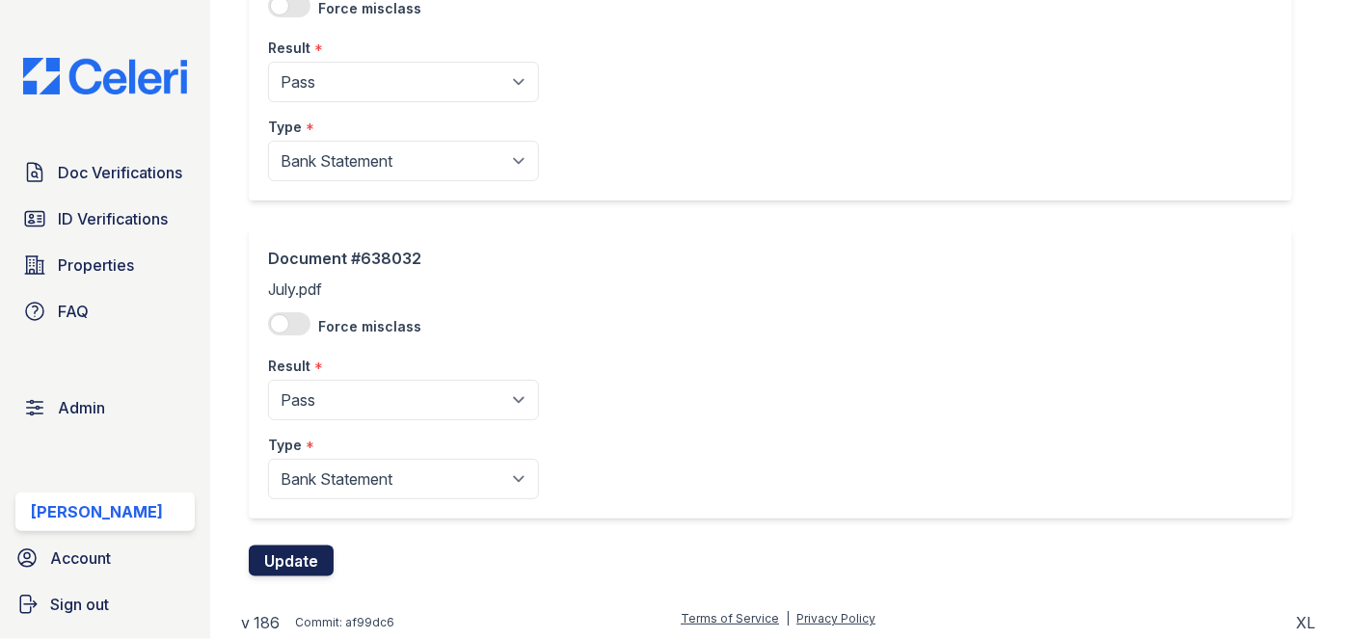
click at [270, 546] on button "Update" at bounding box center [291, 561] width 85 height 31
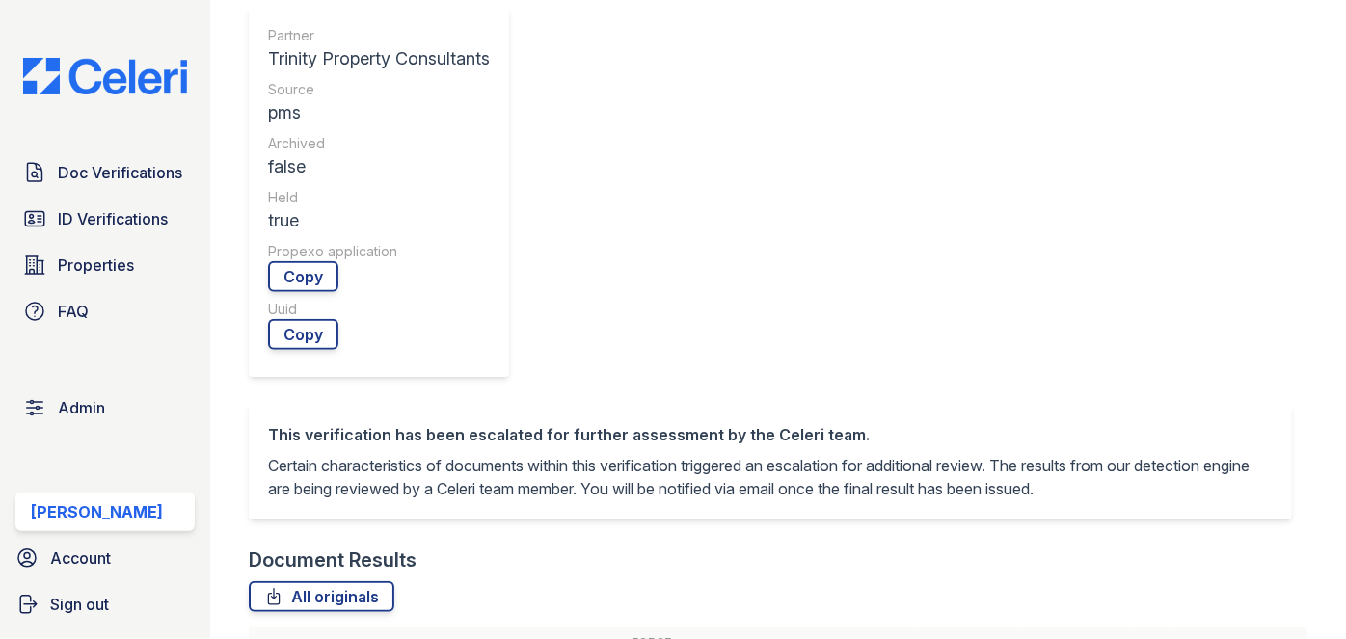
scroll to position [788, 0]
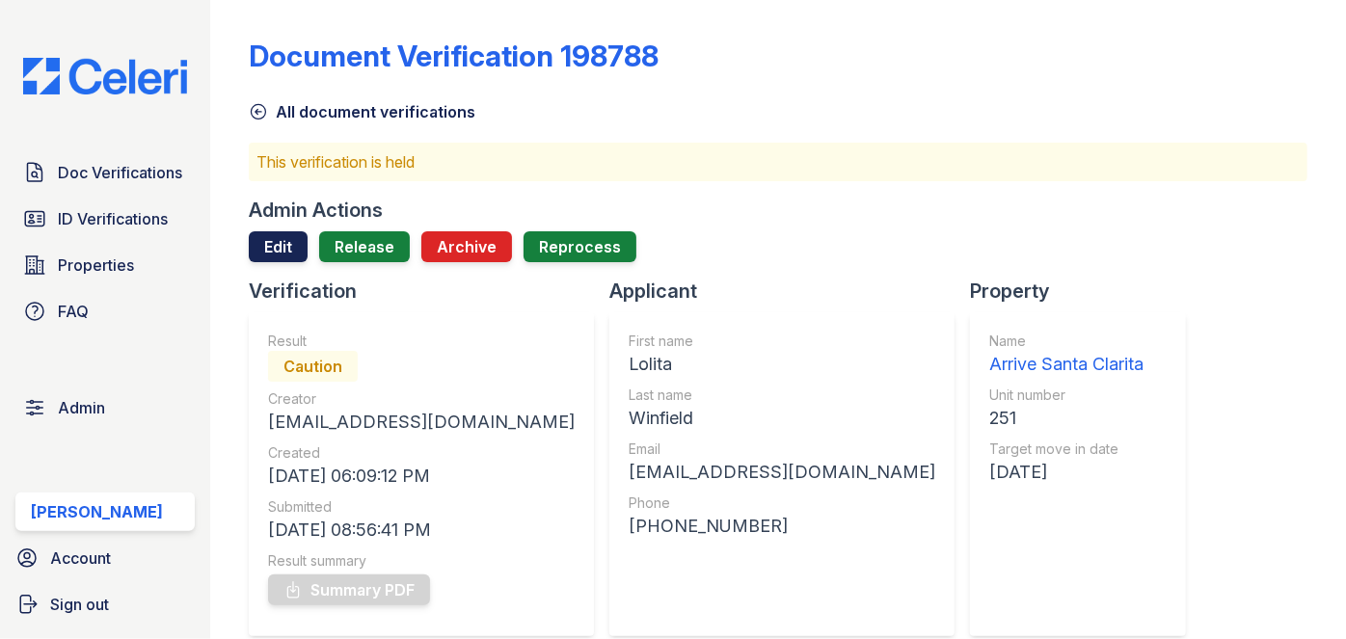
click at [275, 252] on link "Edit" at bounding box center [278, 246] width 59 height 31
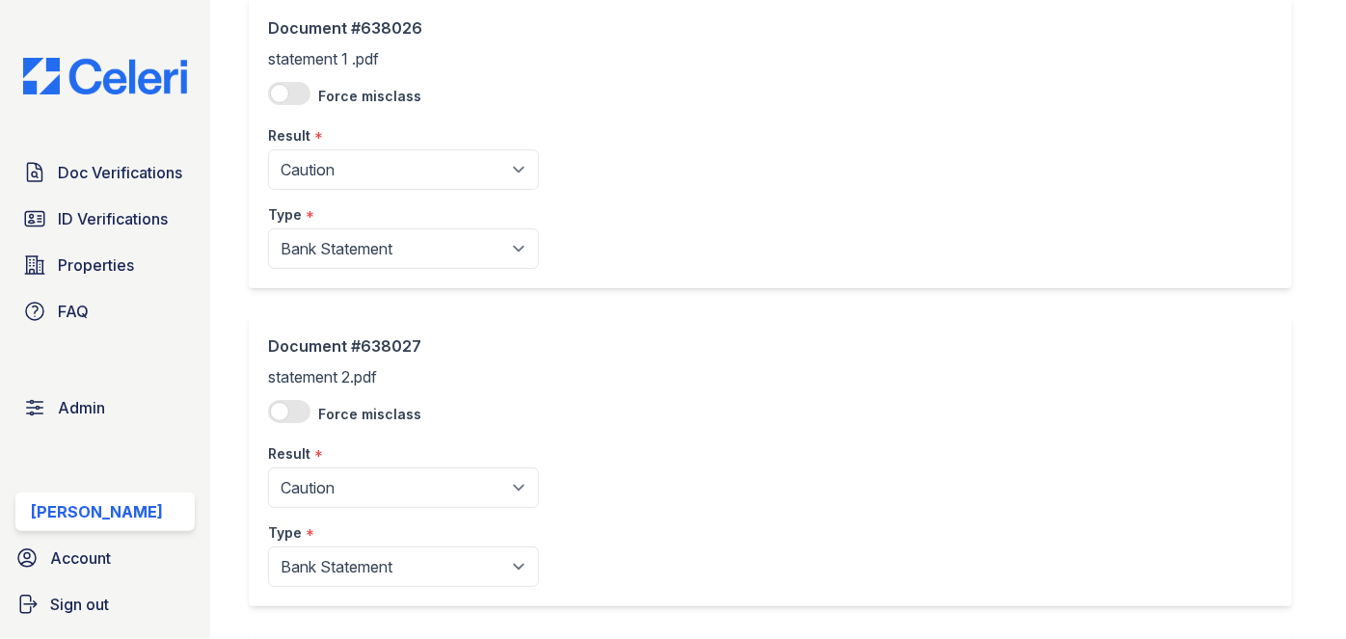
scroll to position [174, 0]
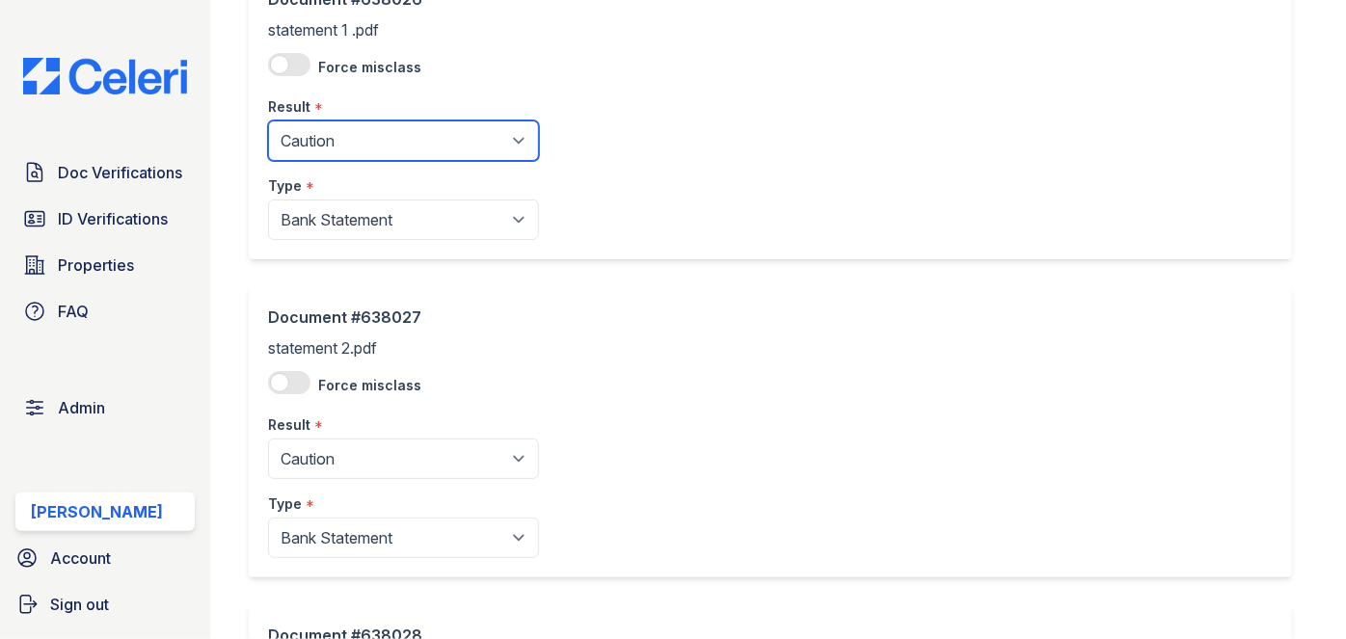
click at [343, 136] on select "Pending Sent Started Processing Pass Fail Caution Error N/A" at bounding box center [403, 140] width 271 height 40
select select "pass"
click at [268, 120] on select "Pending Sent Started Processing Pass Fail Caution Error N/A" at bounding box center [403, 140] width 271 height 40
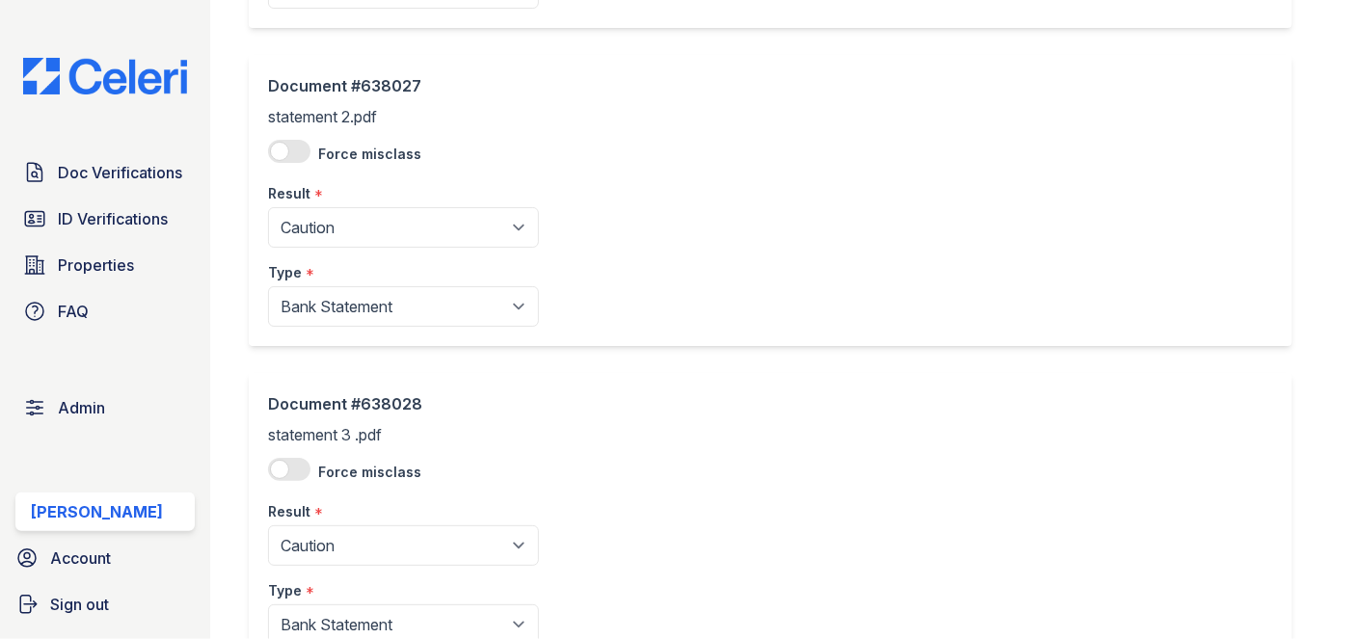
scroll to position [438, 0]
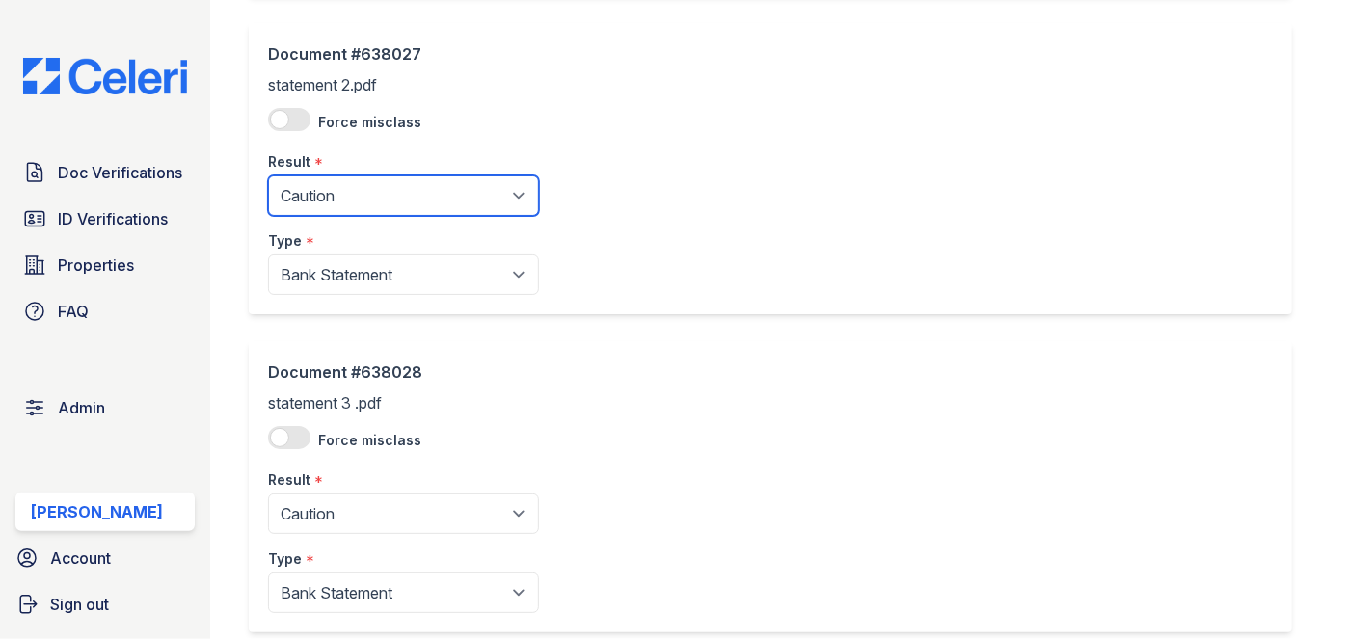
click at [329, 203] on select "Pending Sent Started Processing Pass Fail Caution Error N/A" at bounding box center [403, 195] width 271 height 40
select select "pass"
click at [268, 175] on select "Pending Sent Started Processing Pass Fail Caution Error N/A" at bounding box center [403, 195] width 271 height 40
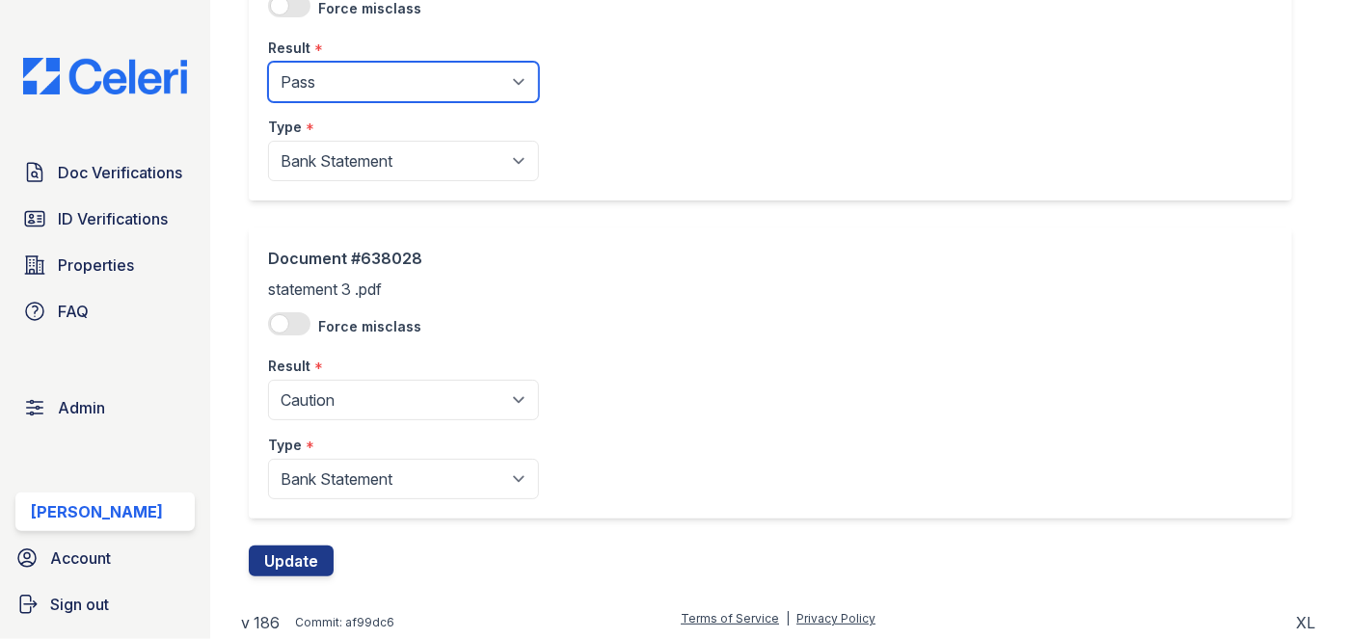
scroll to position [552, 0]
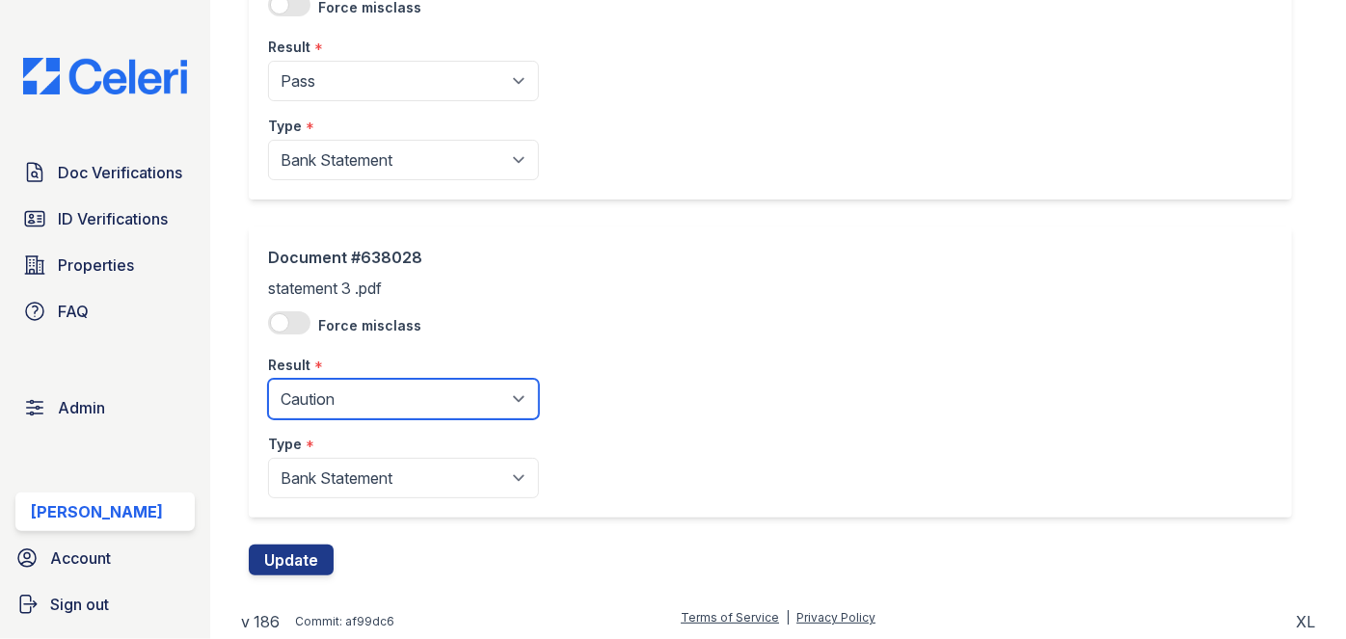
click at [322, 385] on select "Pending Sent Started Processing Pass Fail Caution Error N/A" at bounding box center [403, 399] width 271 height 40
select select "pass"
click at [268, 379] on select "Pending Sent Started Processing Pass Fail Caution Error N/A" at bounding box center [403, 399] width 271 height 40
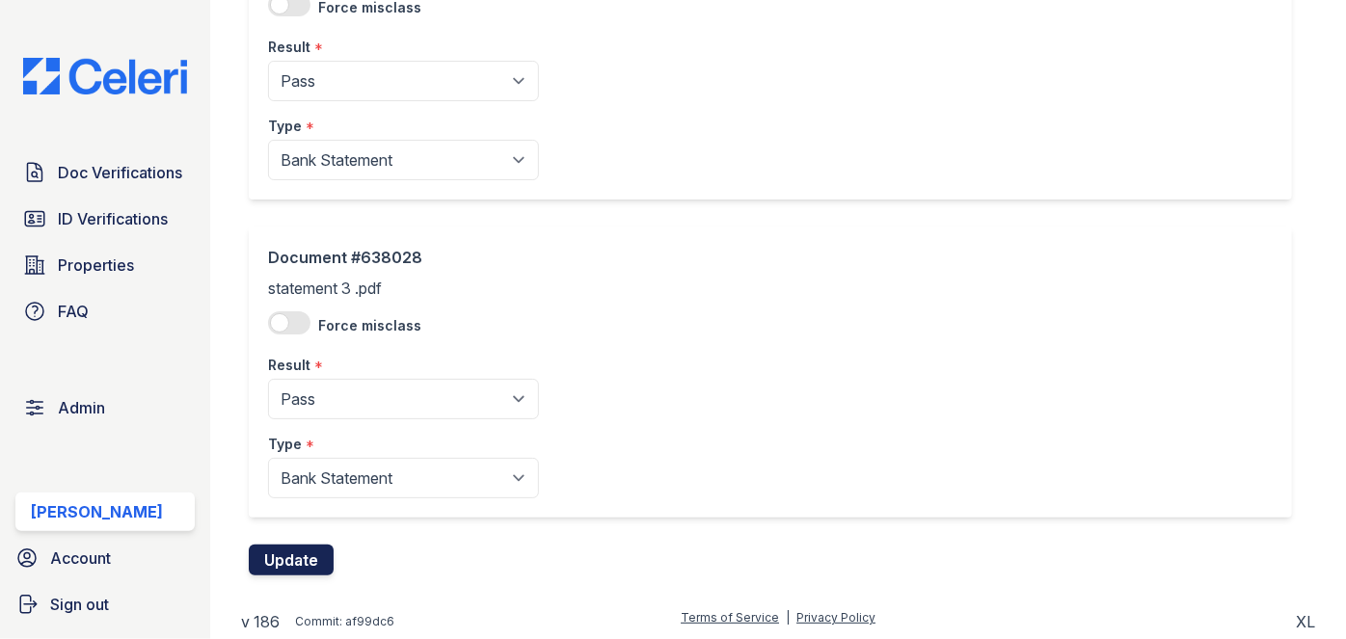
click at [310, 551] on button "Update" at bounding box center [291, 560] width 85 height 31
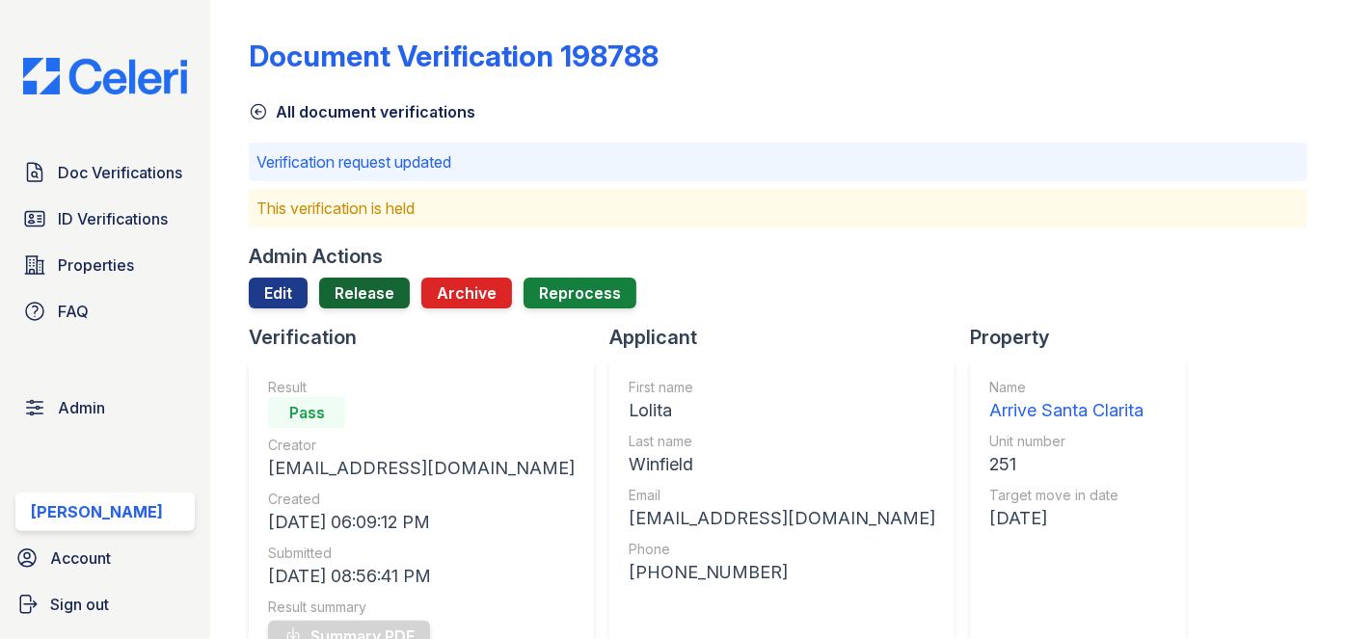
click at [382, 281] on link "Release" at bounding box center [364, 293] width 91 height 31
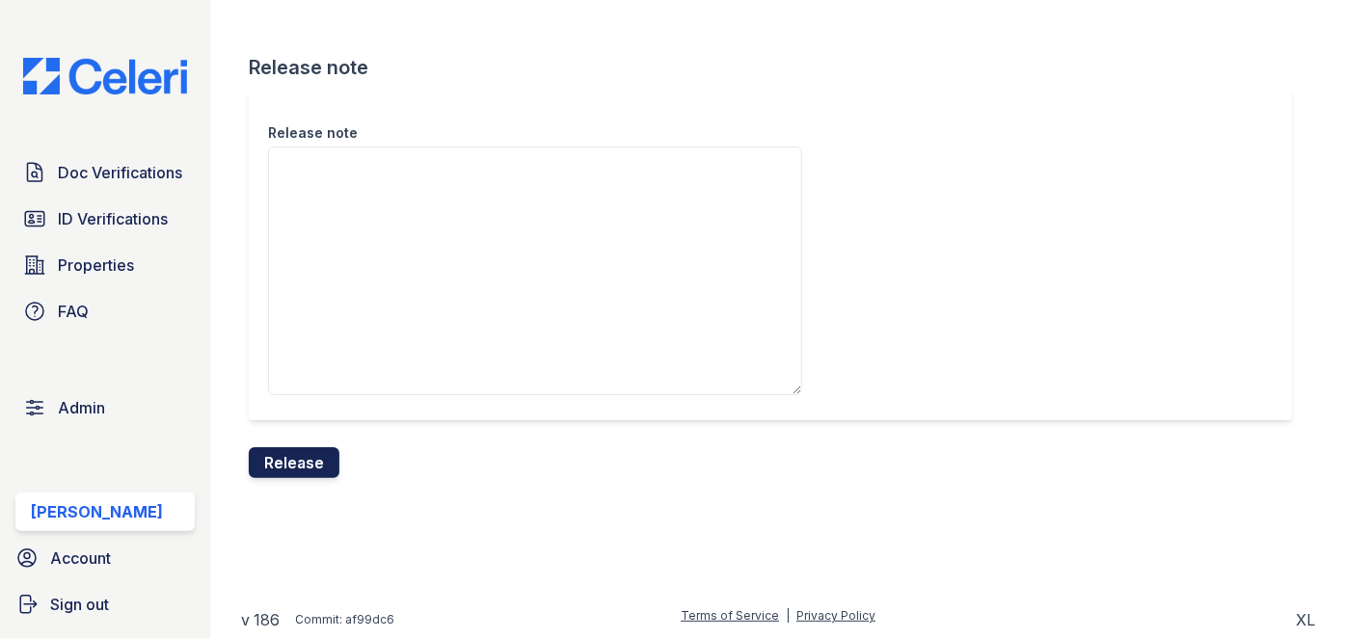
click at [327, 456] on button "Release" at bounding box center [294, 462] width 91 height 31
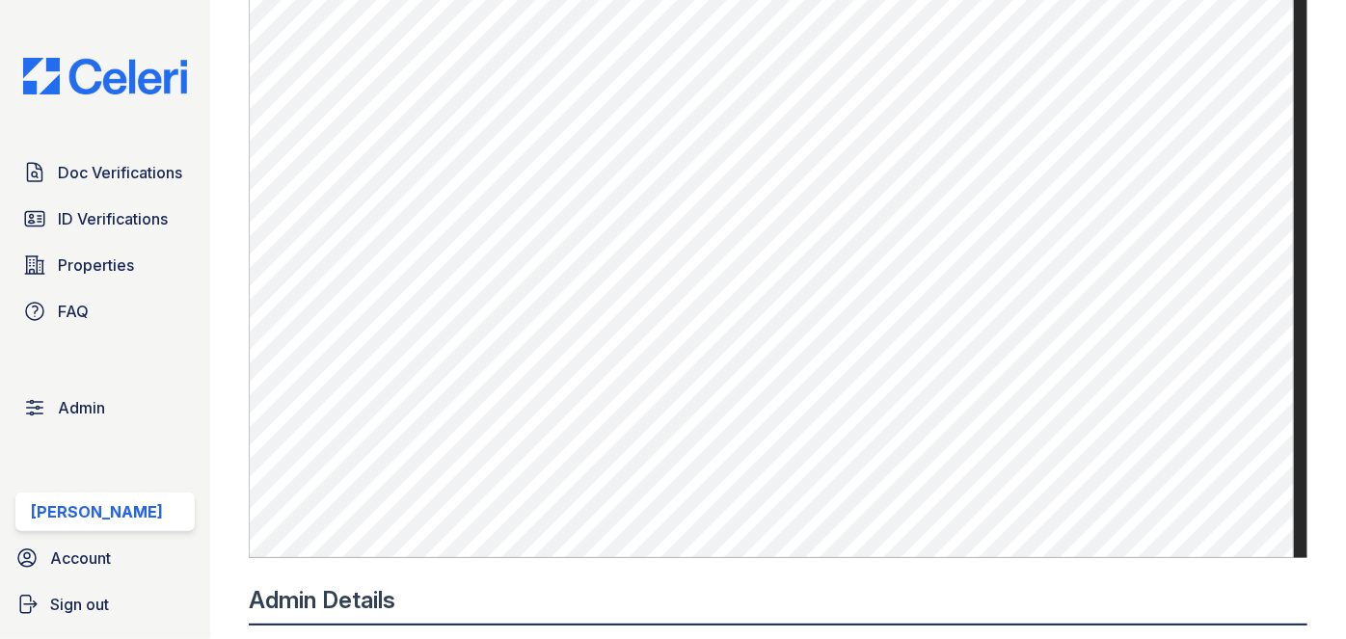
scroll to position [1051, 0]
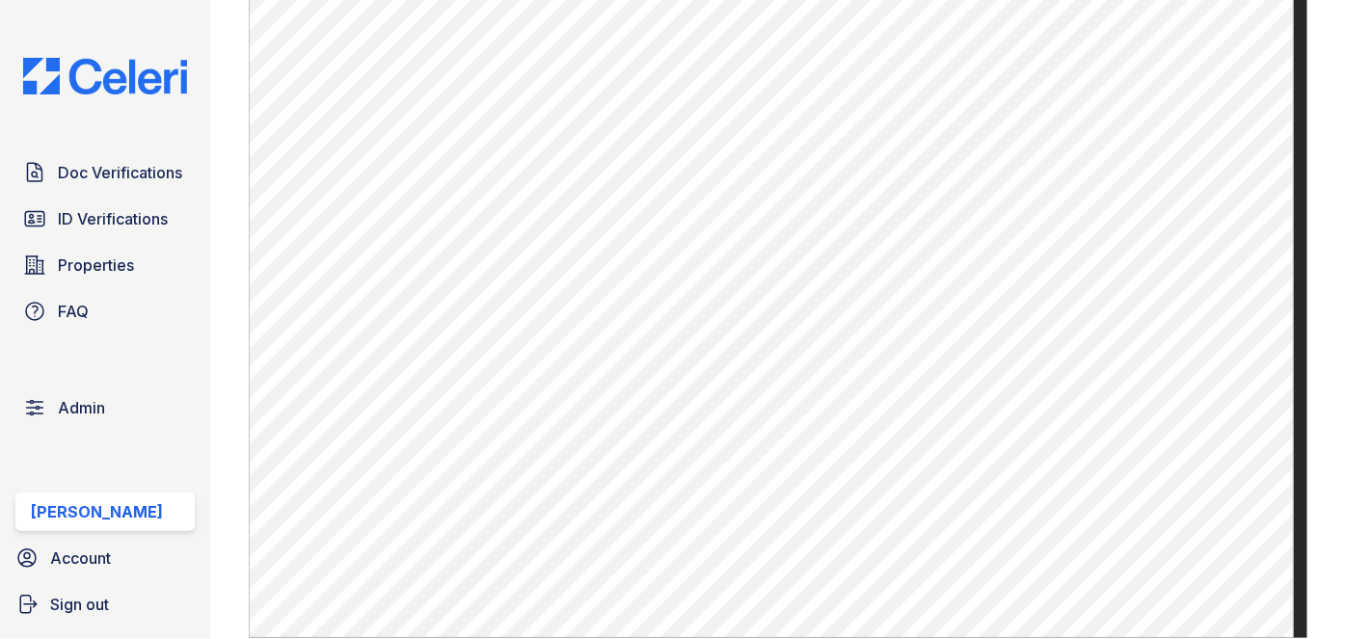
scroll to position [876, 0]
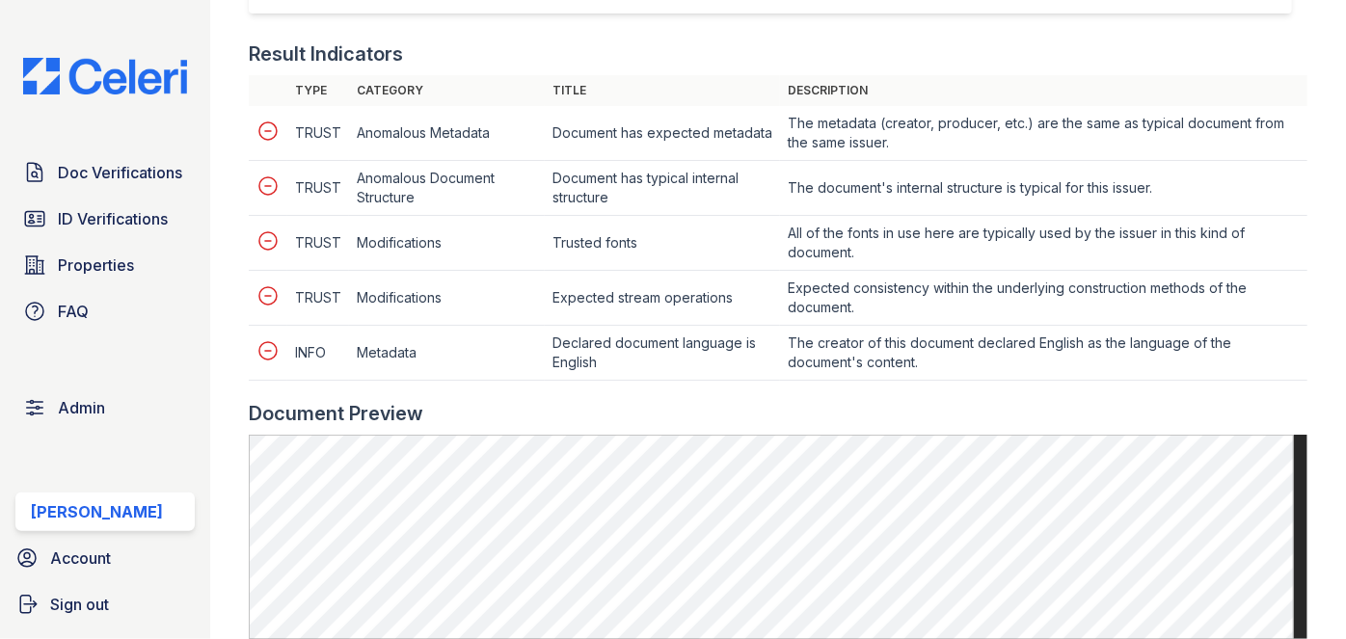
scroll to position [788, 0]
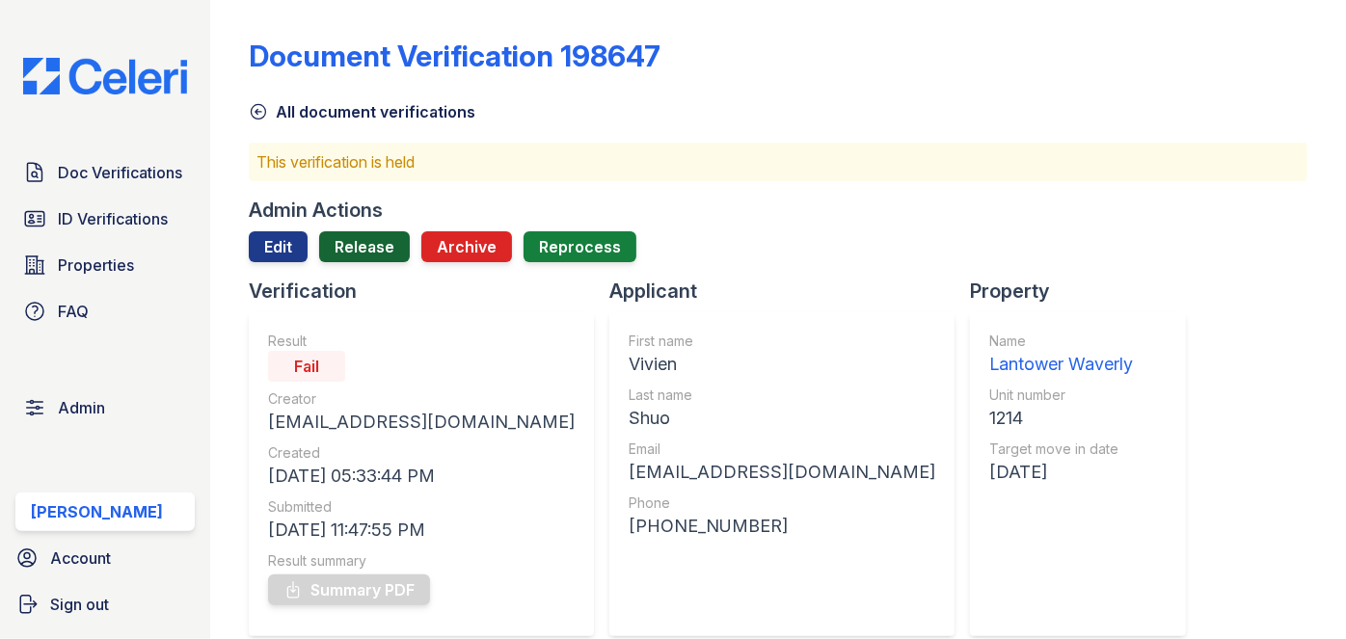
click at [350, 252] on link "Release" at bounding box center [364, 246] width 91 height 31
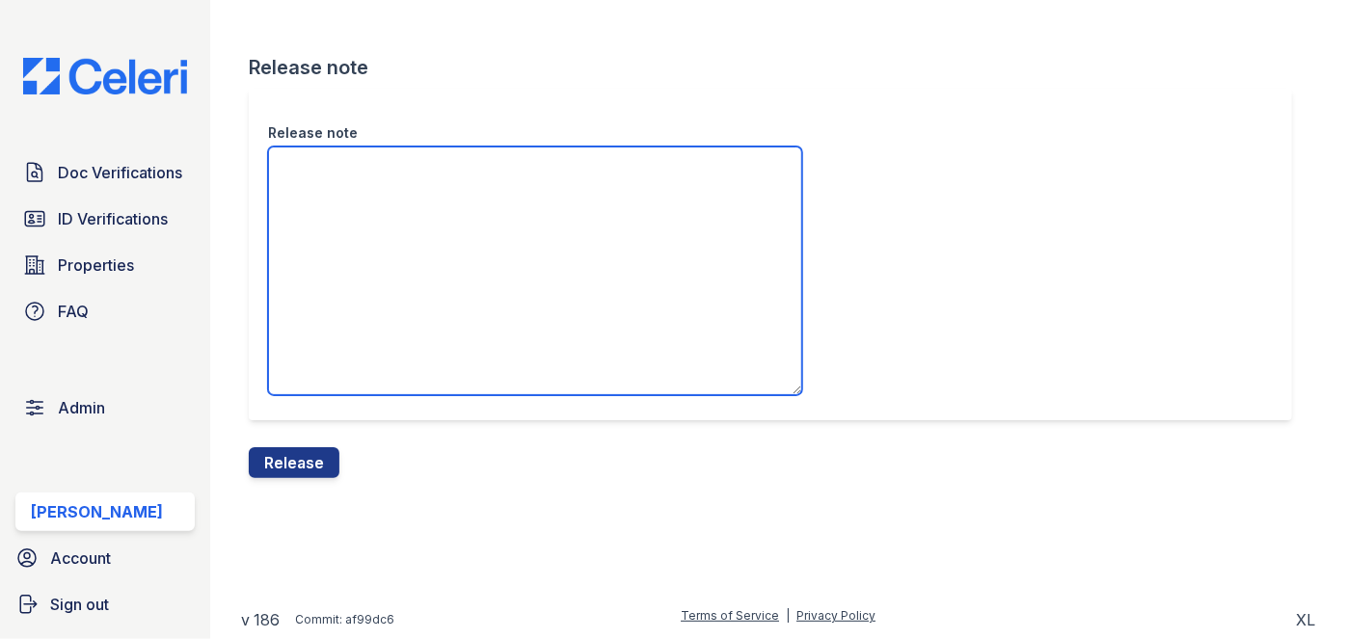
click at [358, 236] on textarea "Release note" at bounding box center [535, 271] width 534 height 249
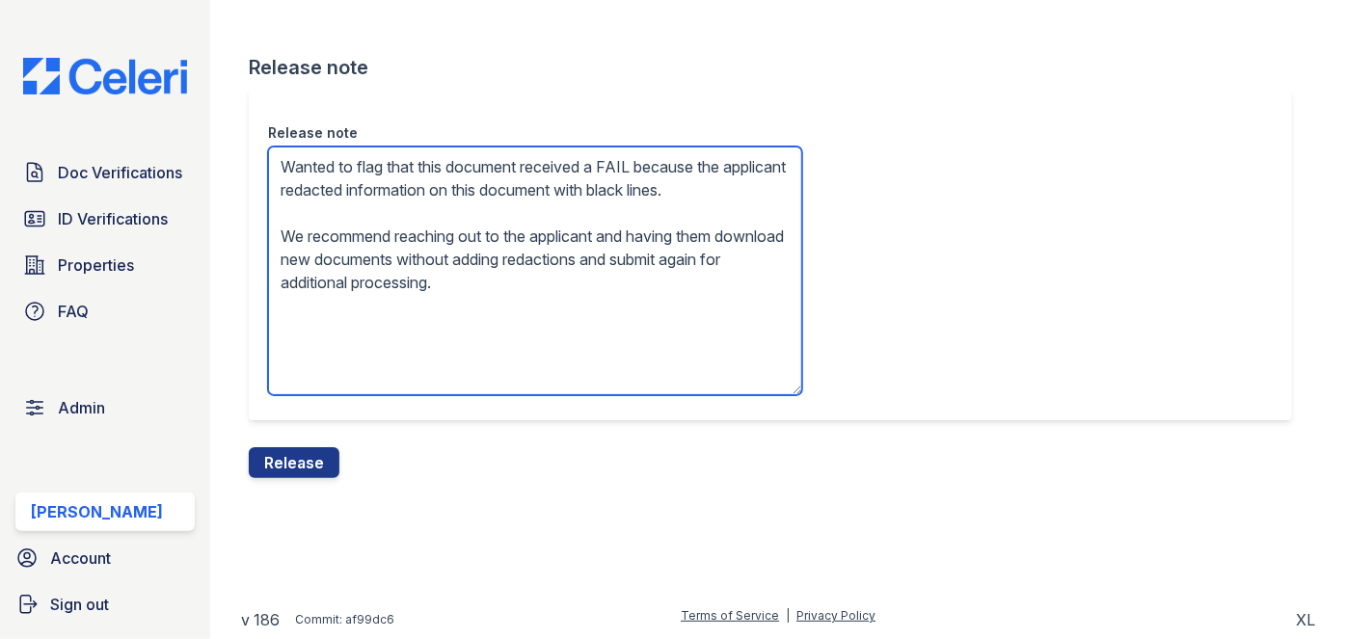
click at [307, 206] on textarea "Wanted to flag that this document received a FAIL because the applicant redacte…" at bounding box center [535, 271] width 534 height 249
type textarea "Wanted to flag that this document received a FAIL because the applicant redacte…"
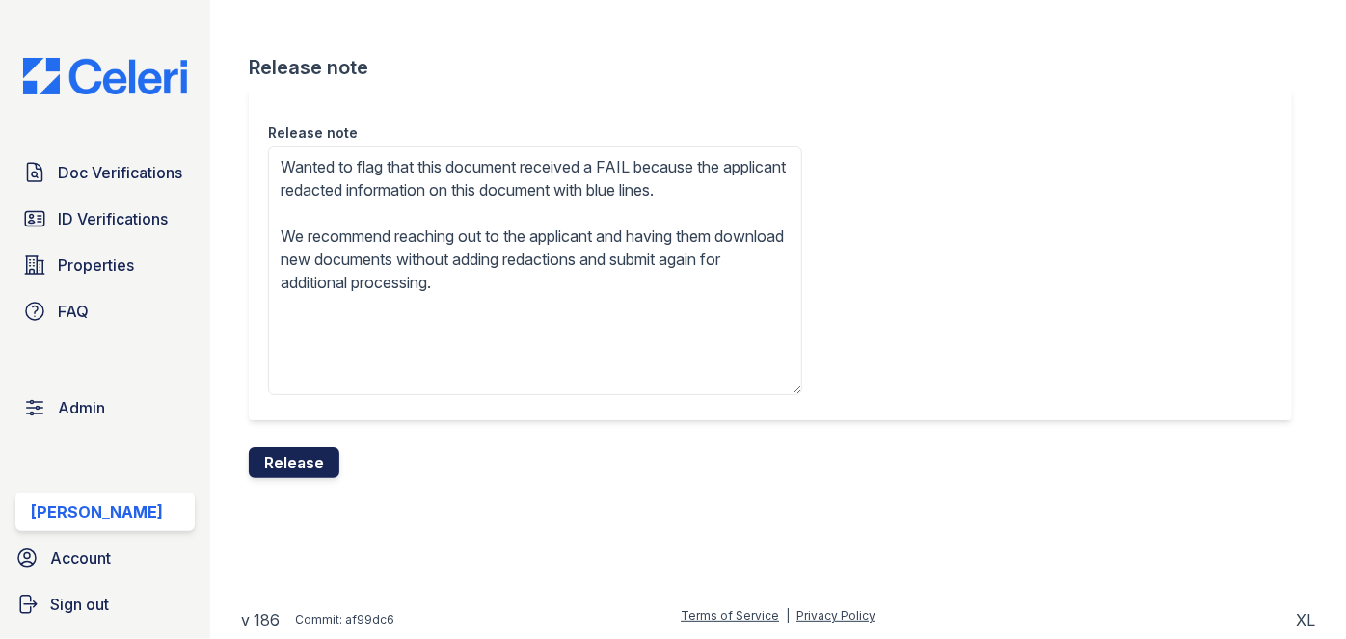
click at [313, 461] on button "Release" at bounding box center [294, 462] width 91 height 31
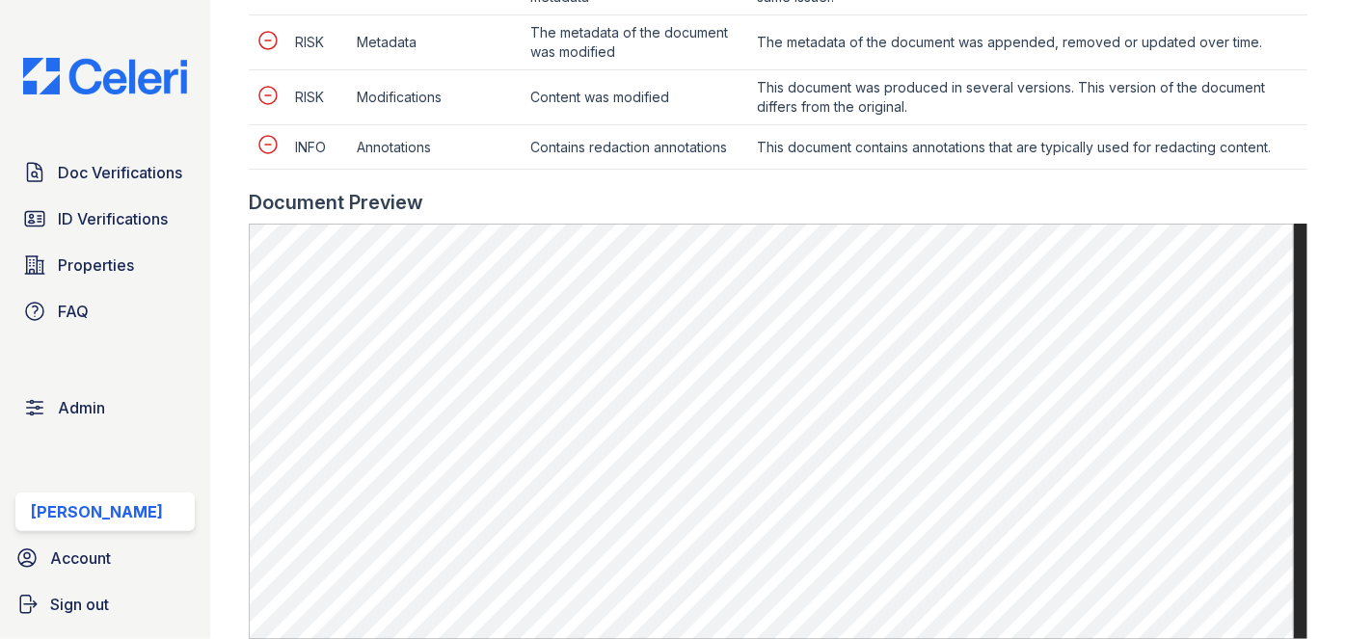
scroll to position [964, 0]
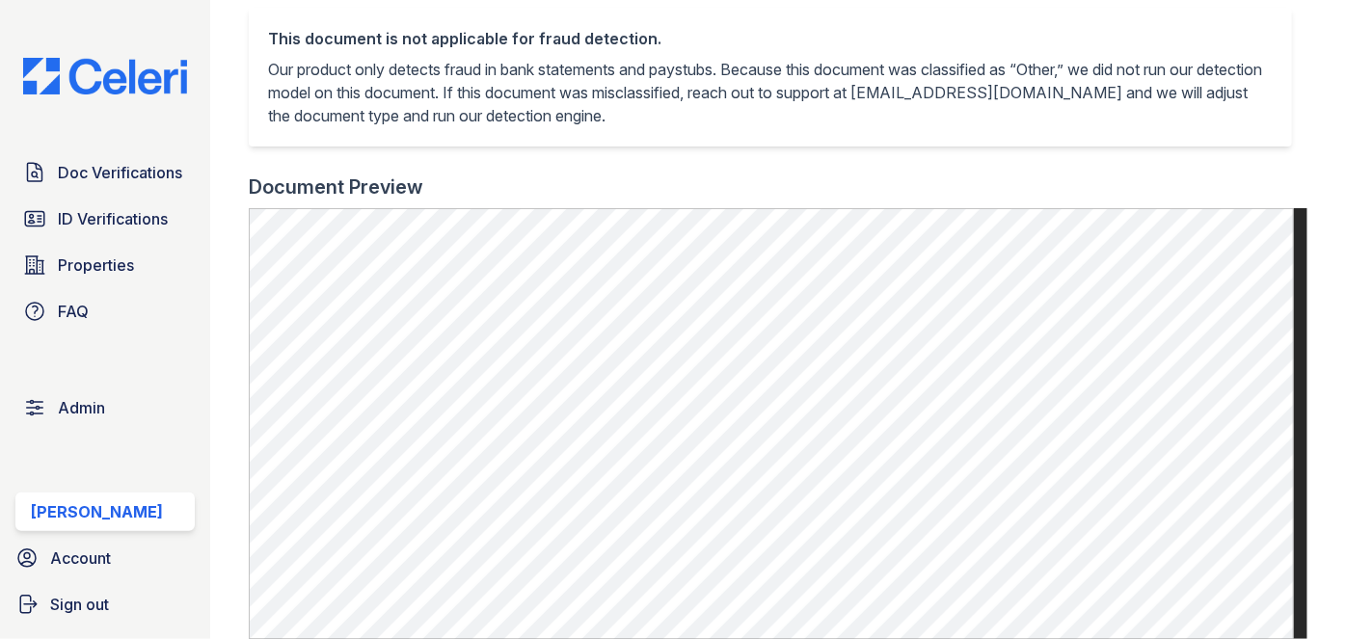
scroll to position [613, 0]
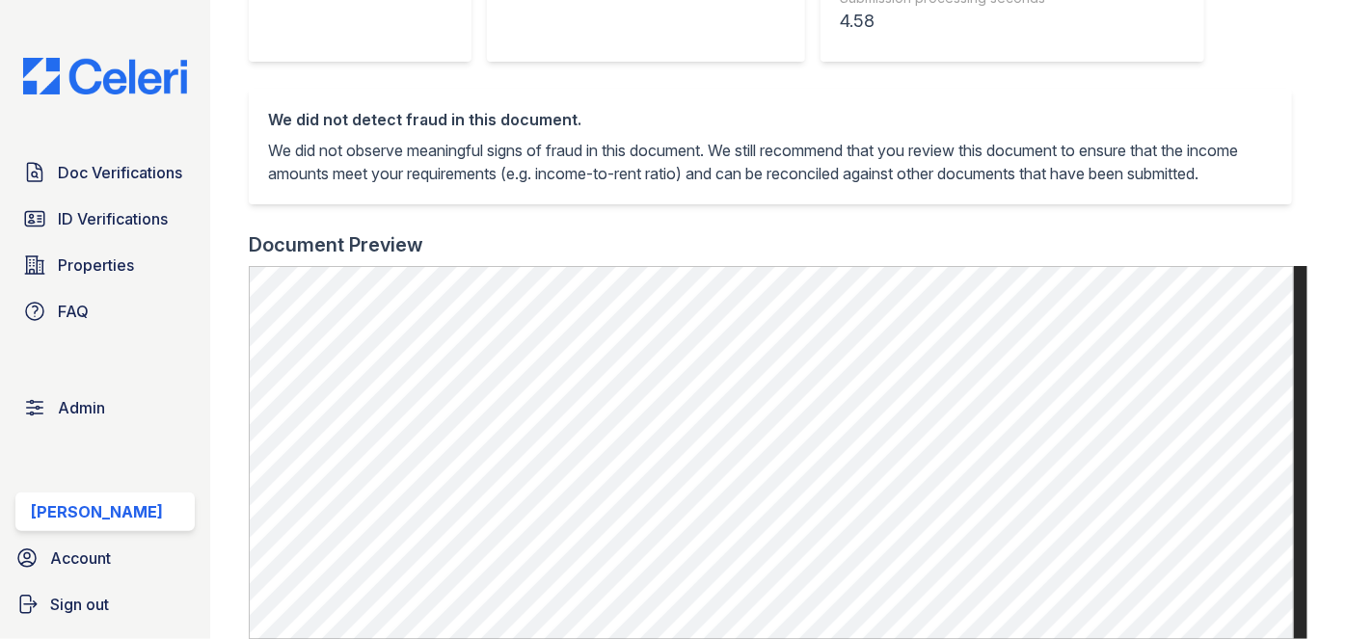
scroll to position [701, 0]
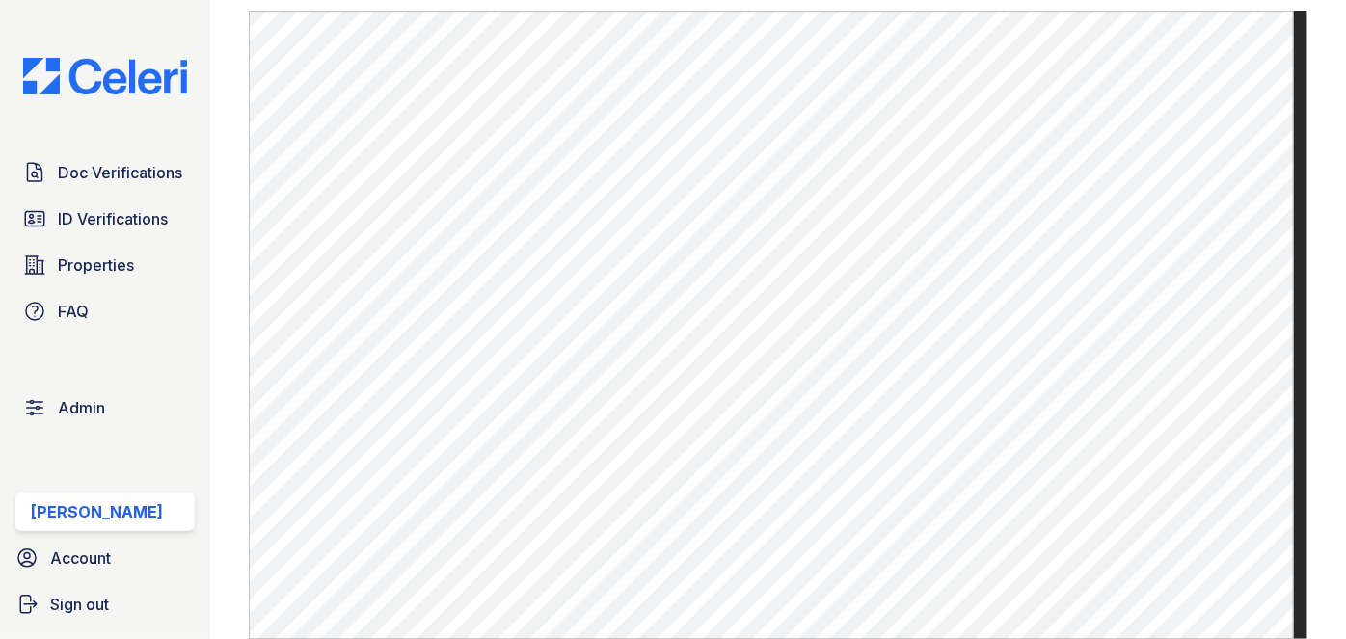
scroll to position [701, 0]
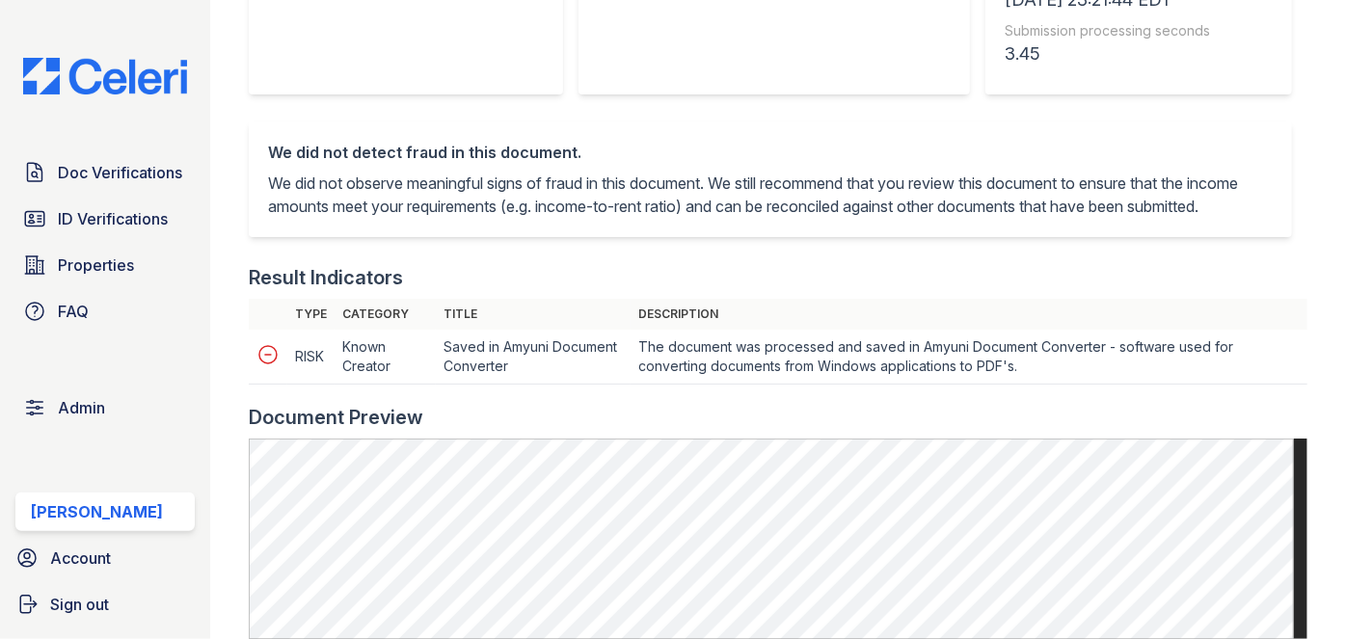
scroll to position [613, 0]
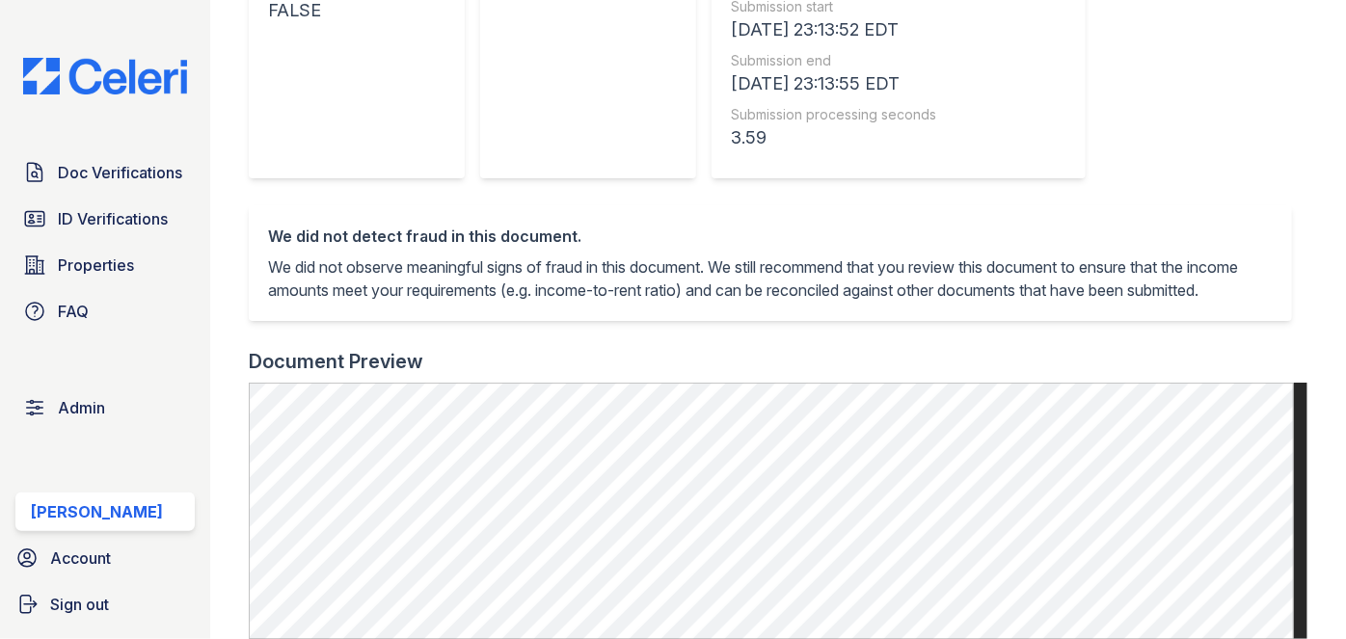
scroll to position [525, 0]
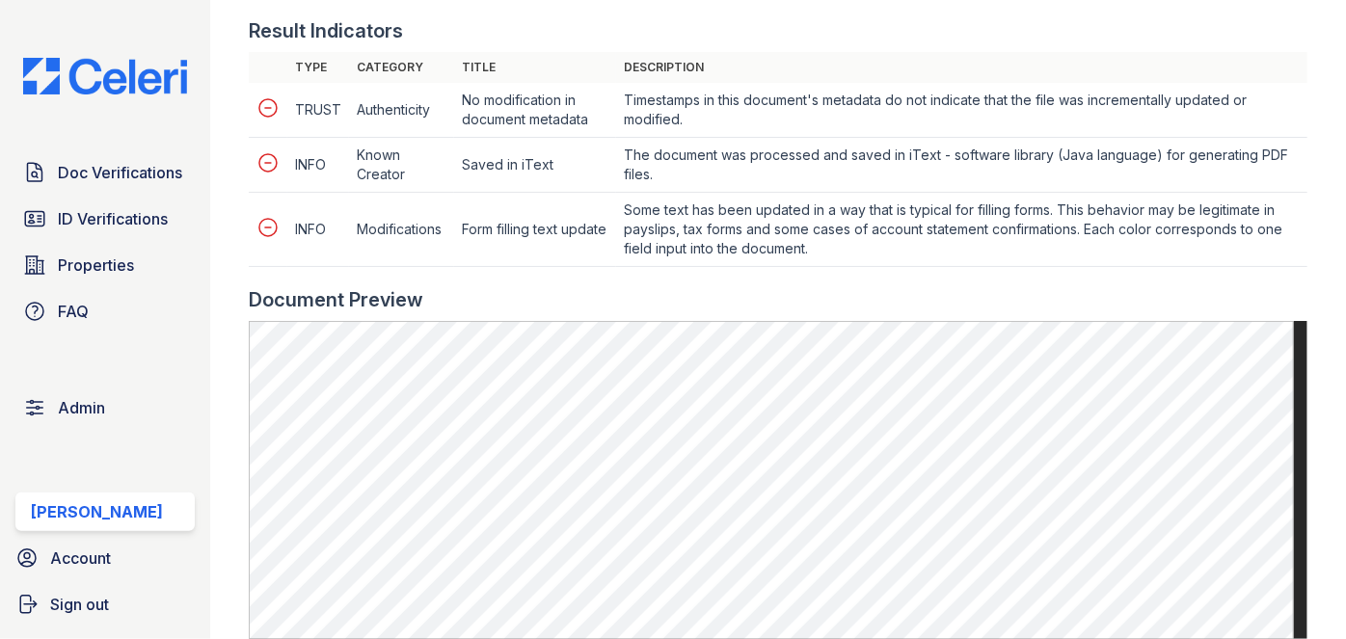
scroll to position [964, 0]
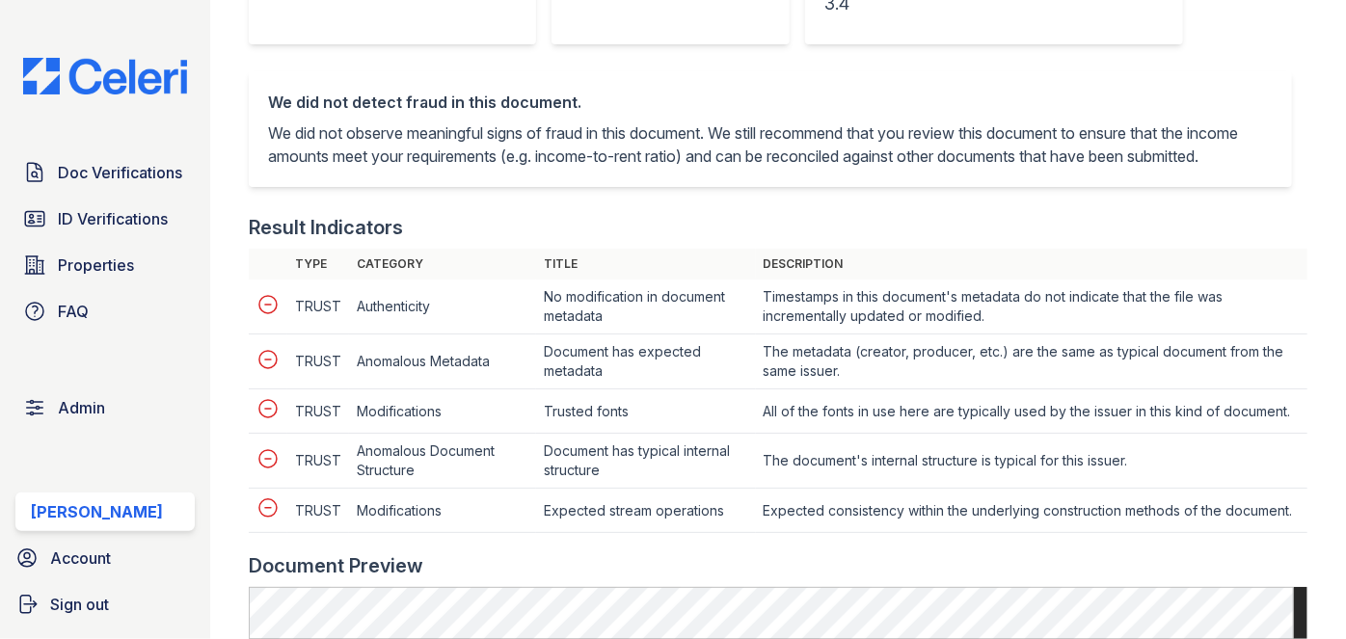
scroll to position [701, 0]
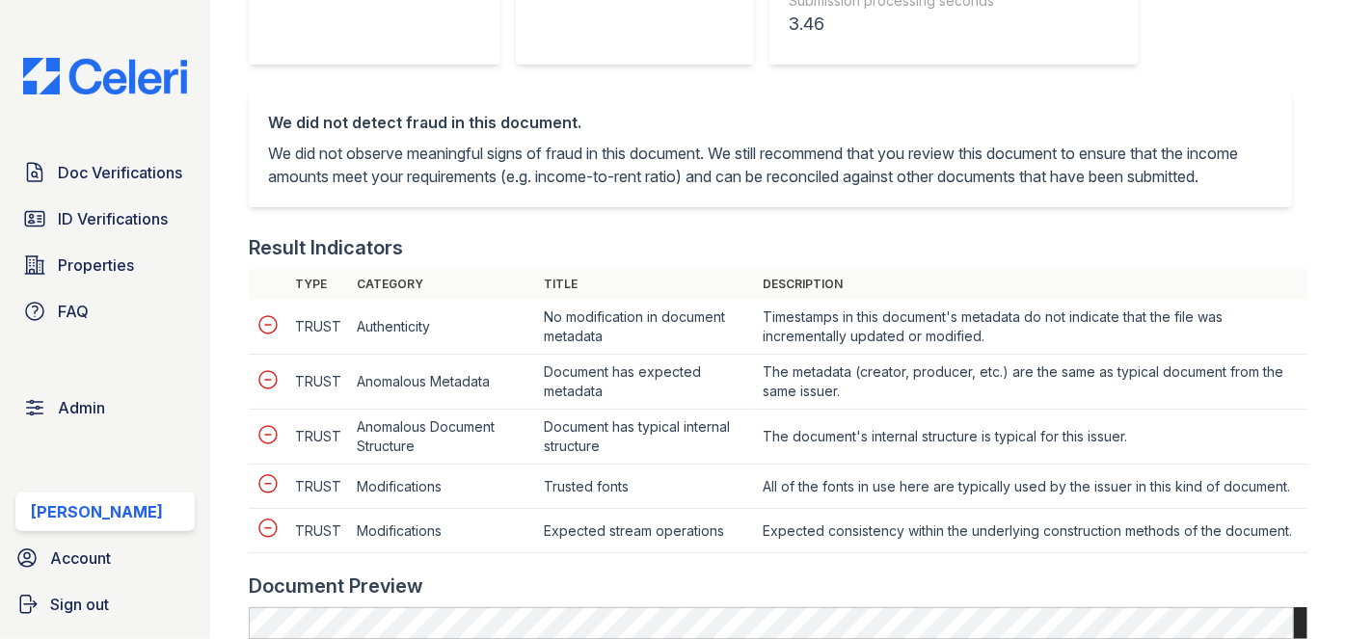
scroll to position [701, 0]
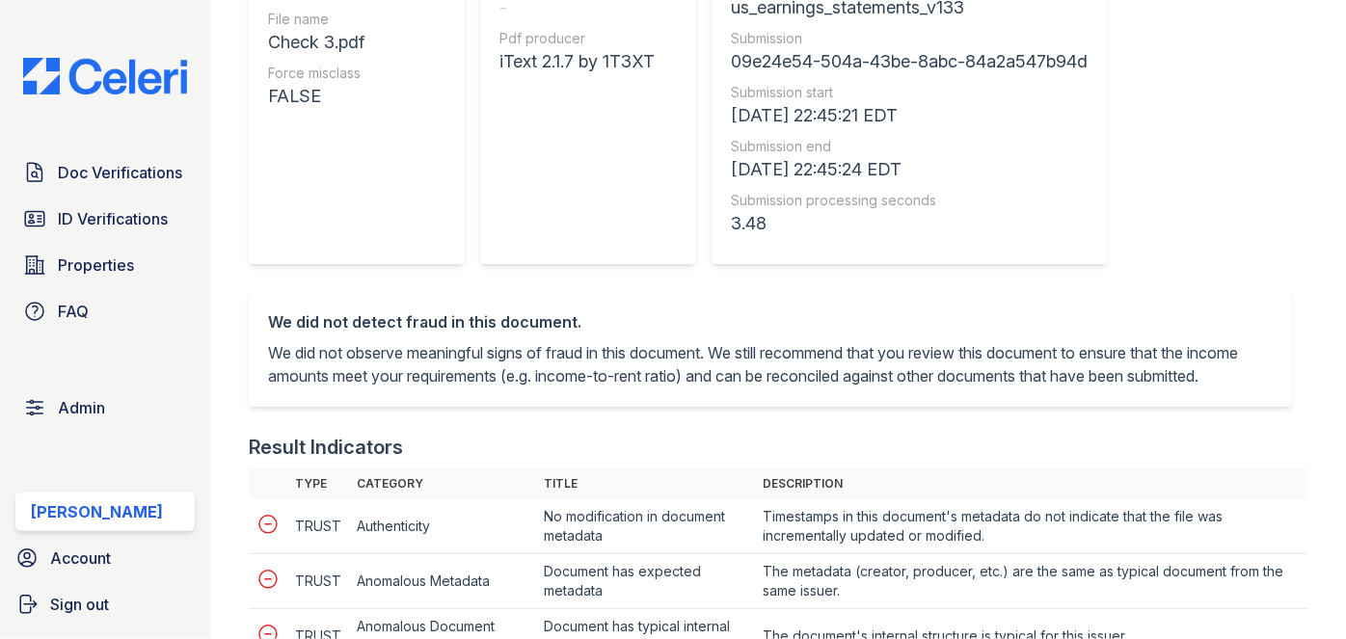
scroll to position [613, 0]
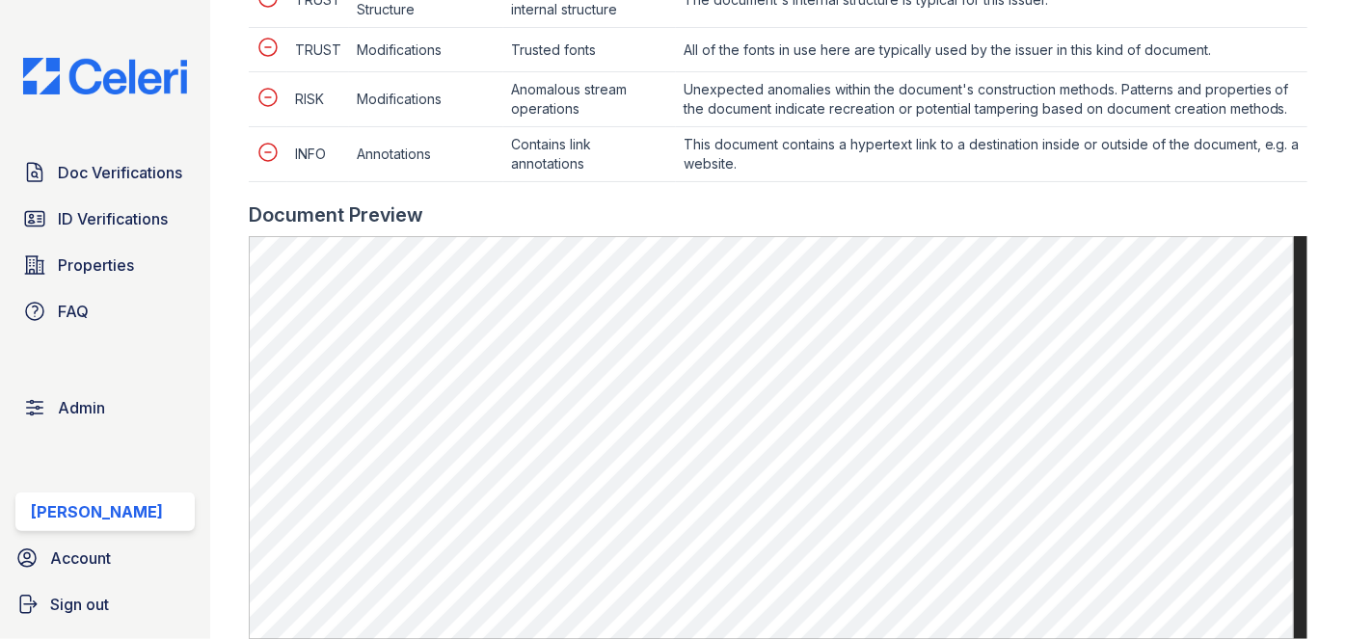
scroll to position [1138, 0]
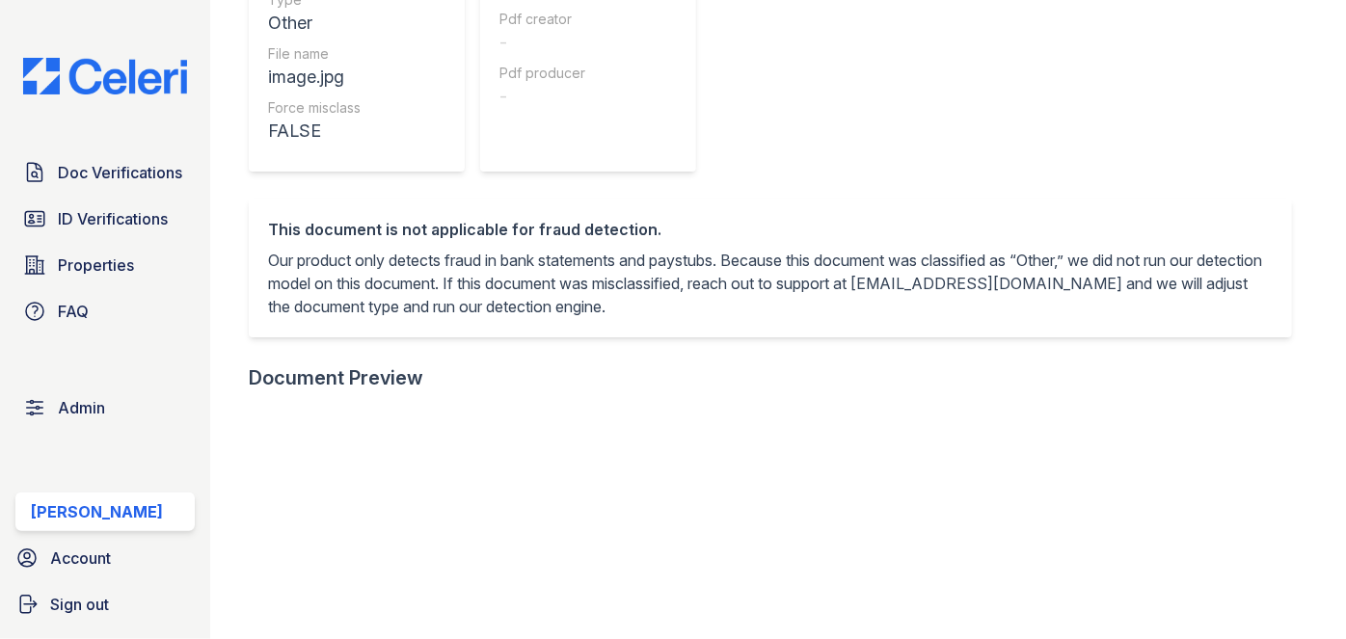
scroll to position [438, 0]
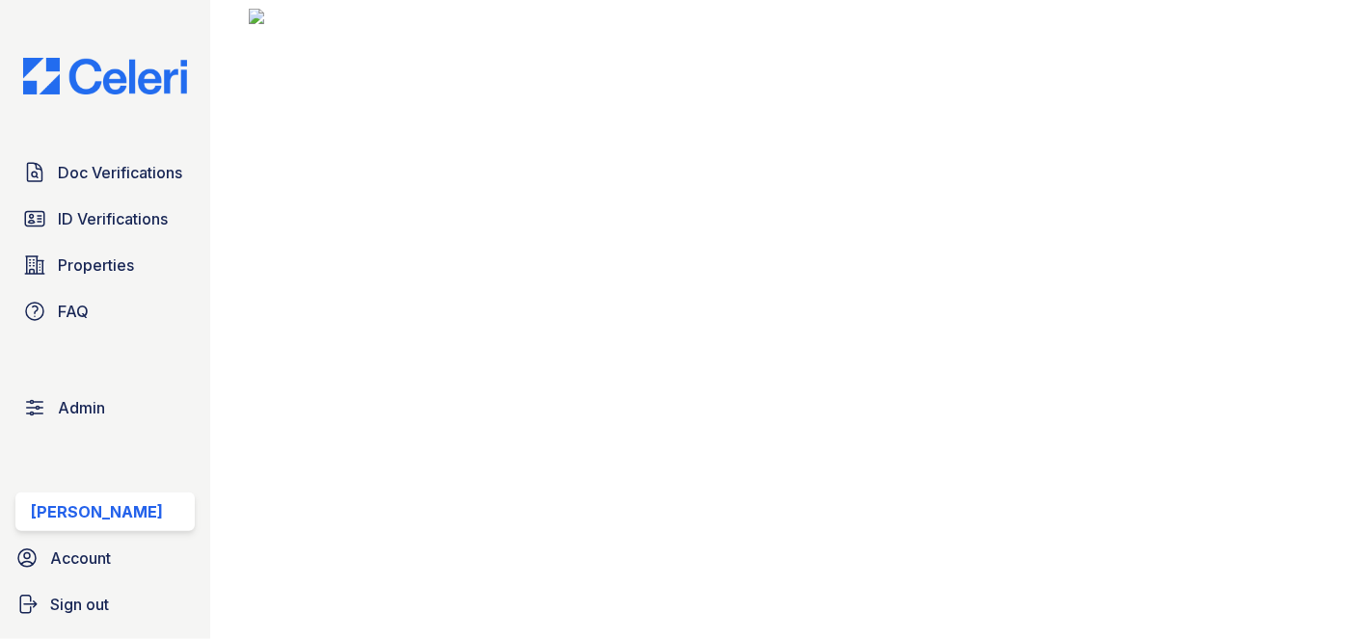
scroll to position [788, 0]
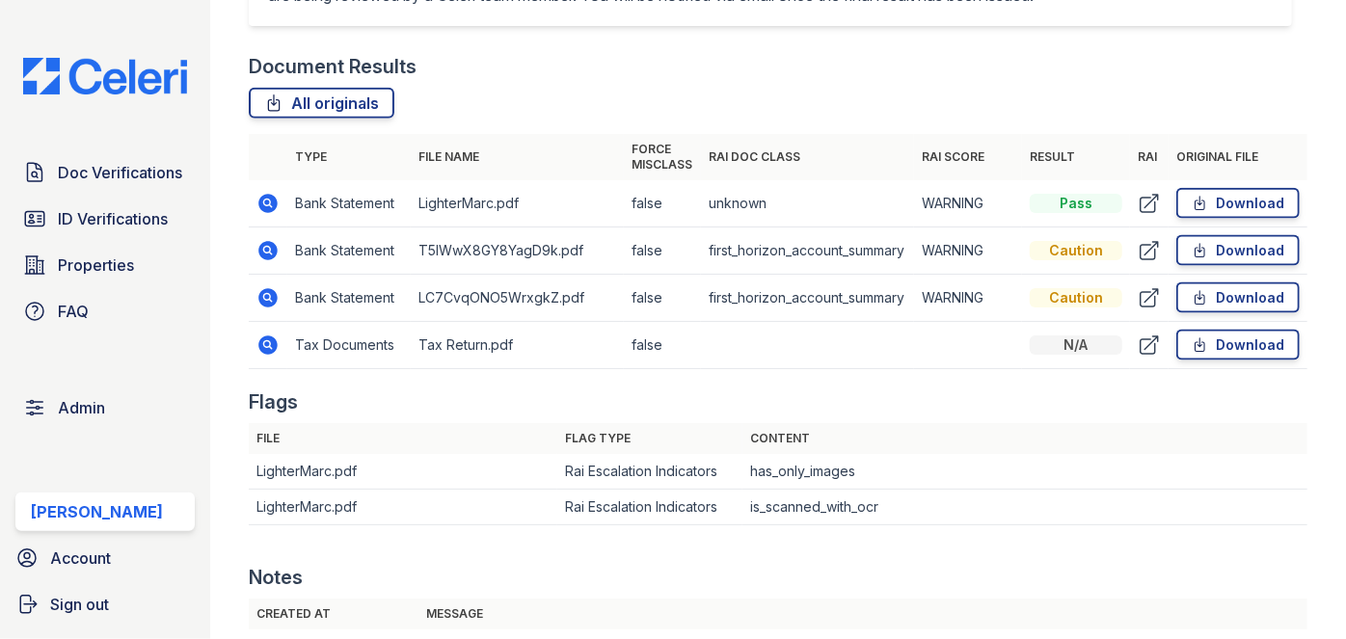
scroll to position [1226, 0]
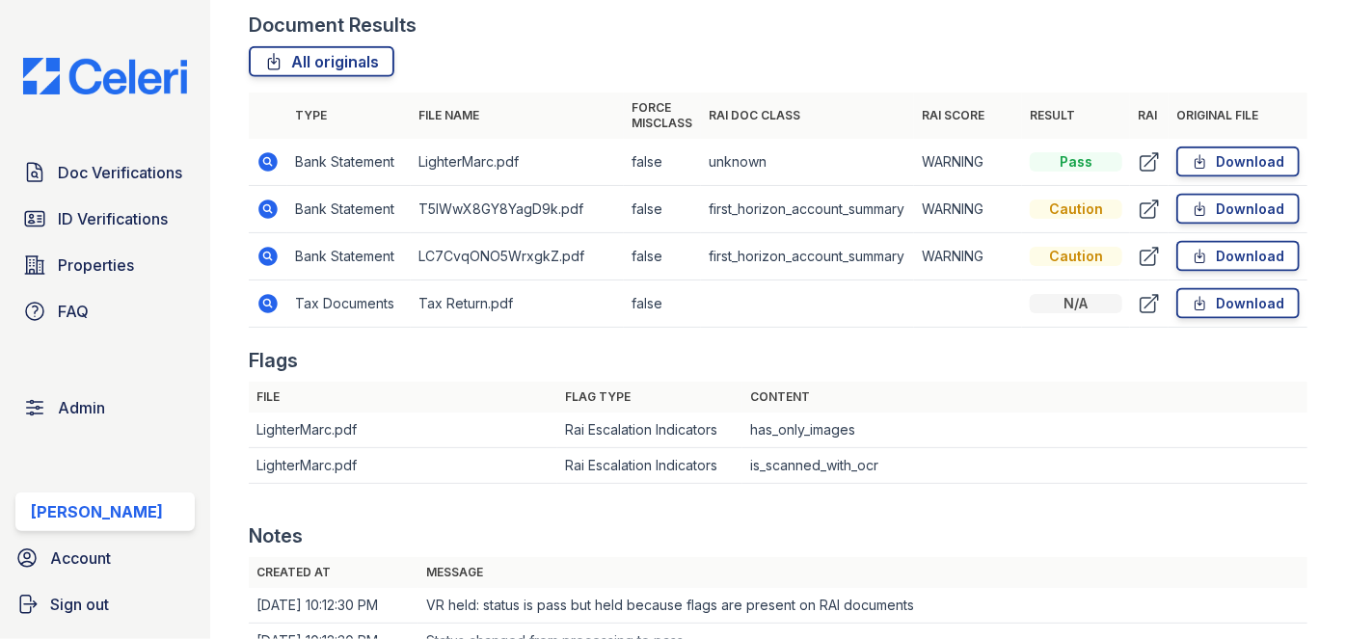
drag, startPoint x: 269, startPoint y: 250, endPoint x: 262, endPoint y: 153, distance: 96.6
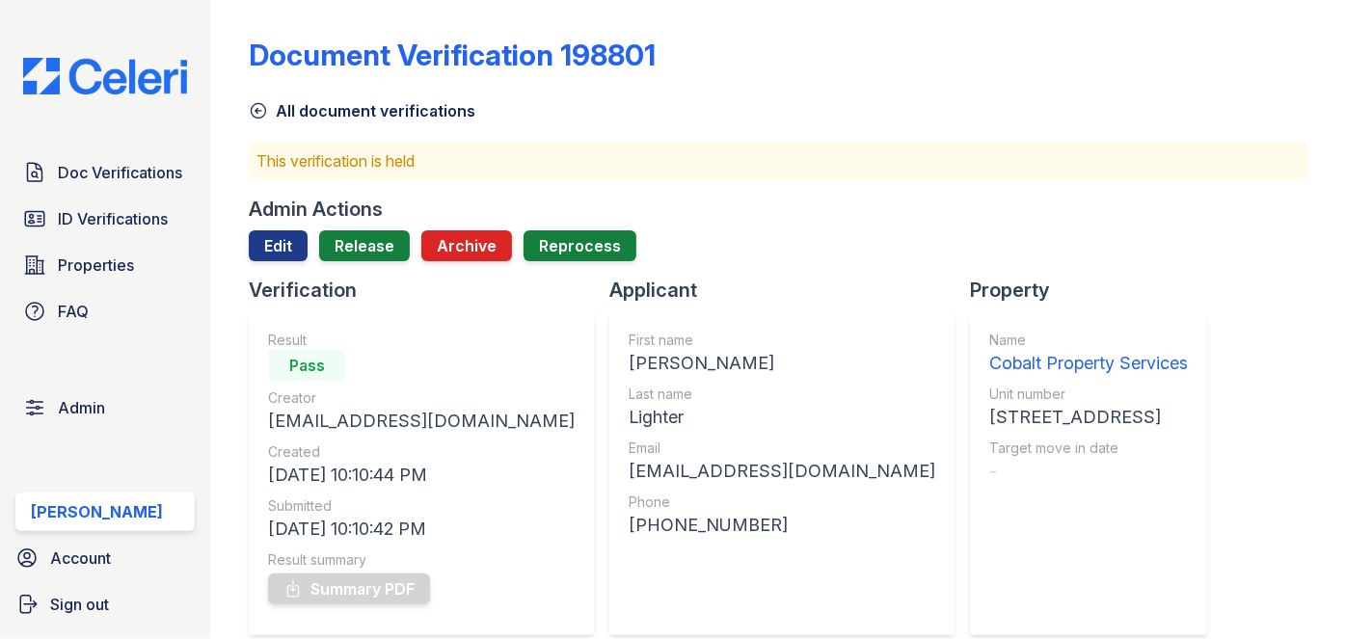
scroll to position [0, 0]
click at [264, 253] on link "Edit" at bounding box center [278, 246] width 59 height 31
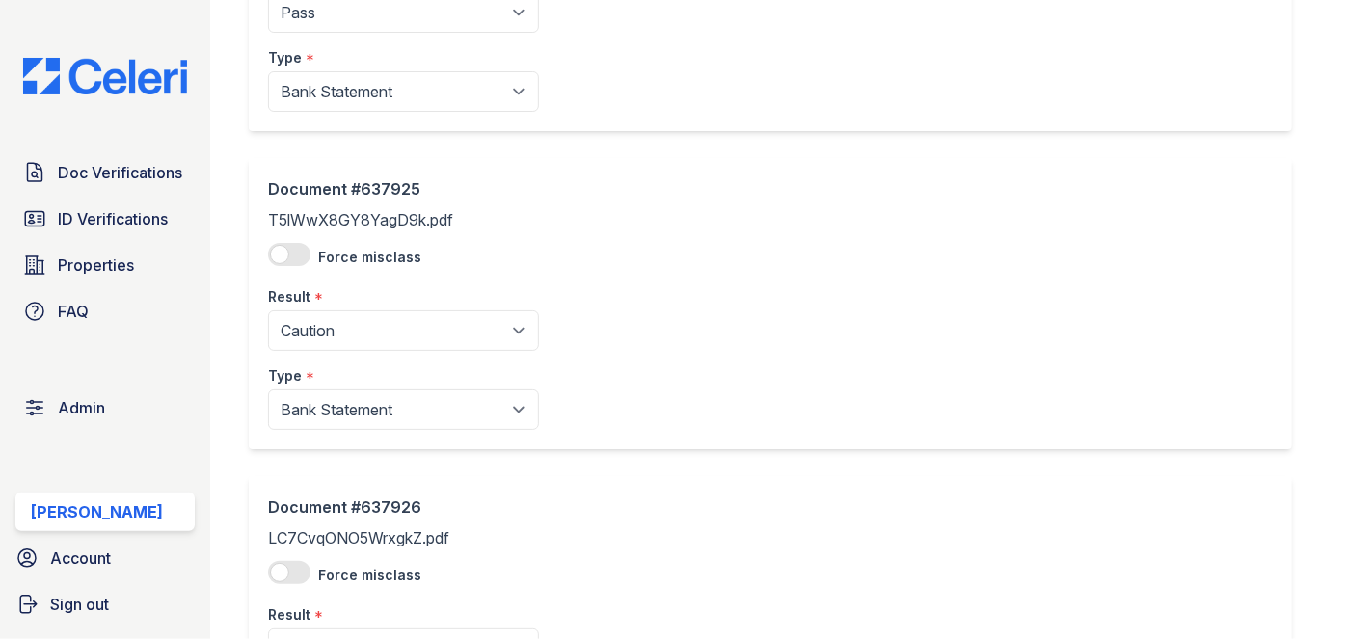
scroll to position [262, 0]
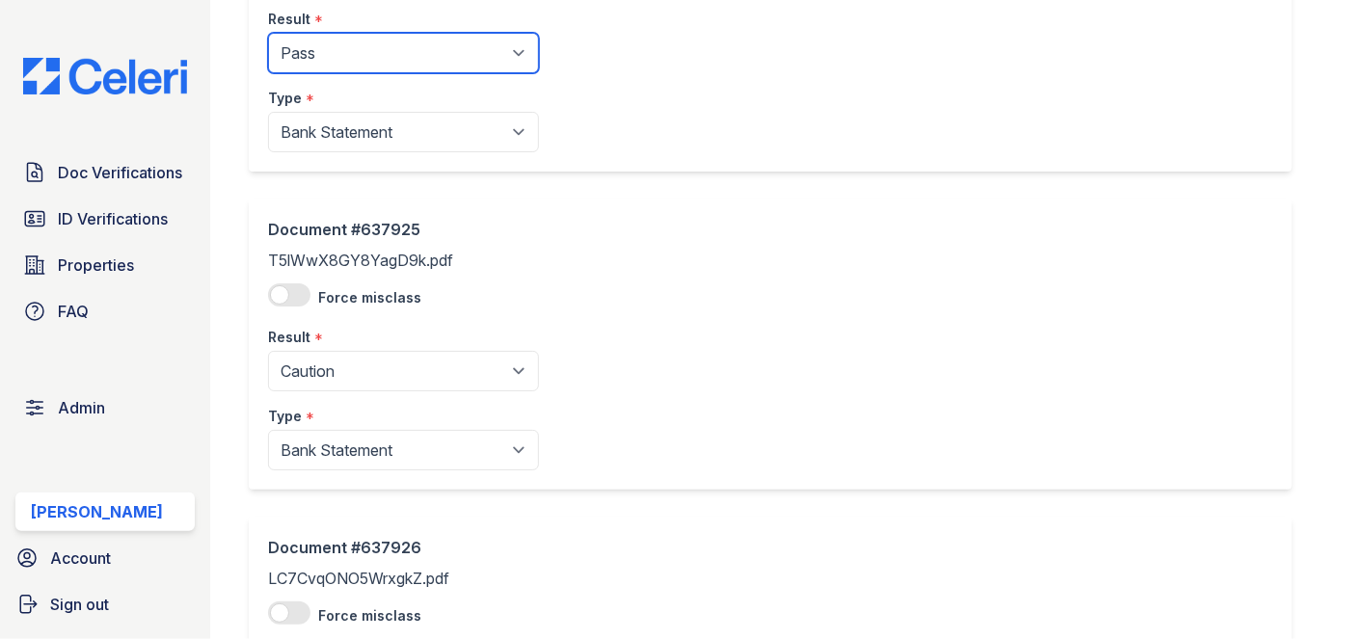
click at [342, 52] on select "Pending Sent Started Processing Pass Fail Caution Error N/A" at bounding box center [403, 53] width 271 height 40
select select "caution"
click at [268, 33] on select "Pending Sent Started Processing Pass Fail Caution Error N/A" at bounding box center [403, 53] width 271 height 40
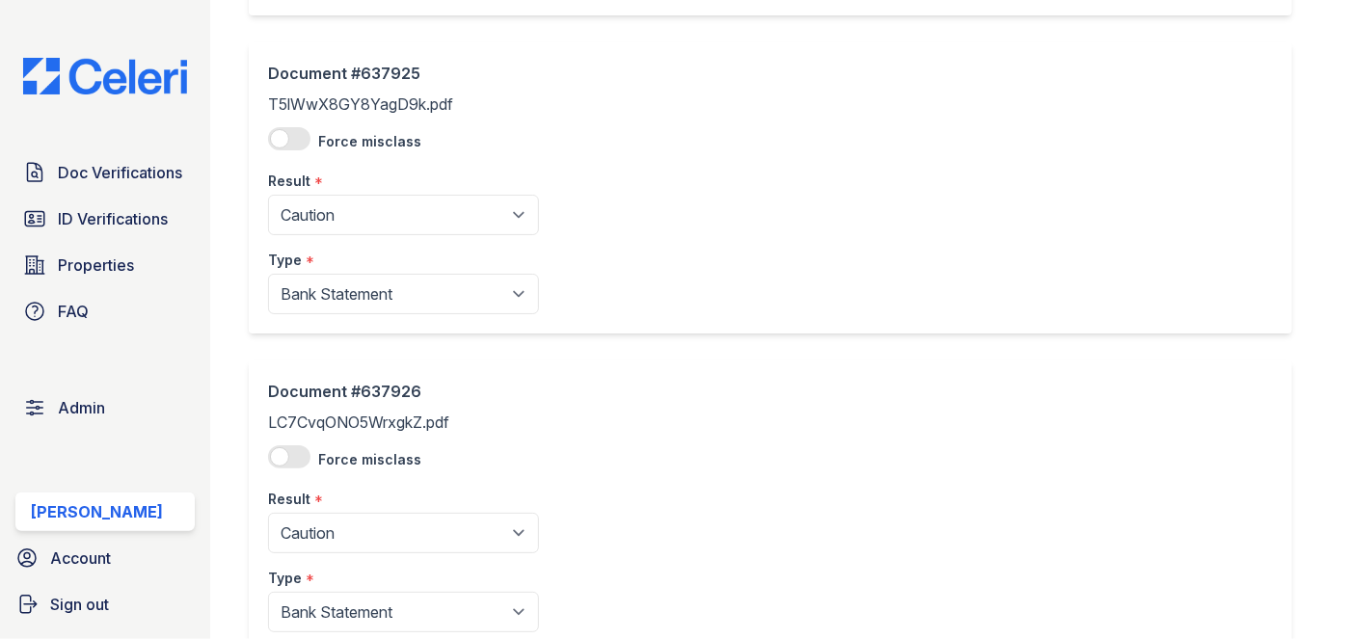
scroll to position [438, 0]
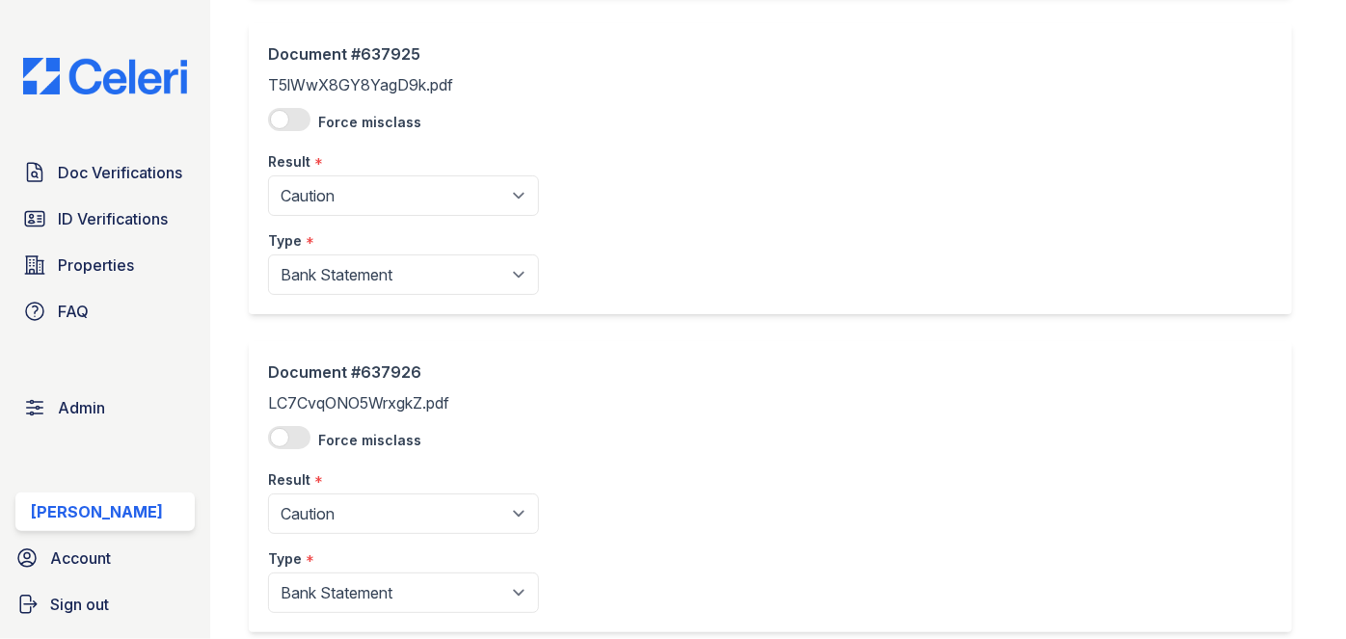
click at [336, 224] on div "Type *" at bounding box center [403, 235] width 271 height 39
click at [338, 199] on select "Pending Sent Started Processing Pass Fail Caution Error N/A" at bounding box center [403, 195] width 271 height 40
select select "pass"
click at [268, 175] on select "Pending Sent Started Processing Pass Fail Caution Error N/A" at bounding box center [403, 195] width 271 height 40
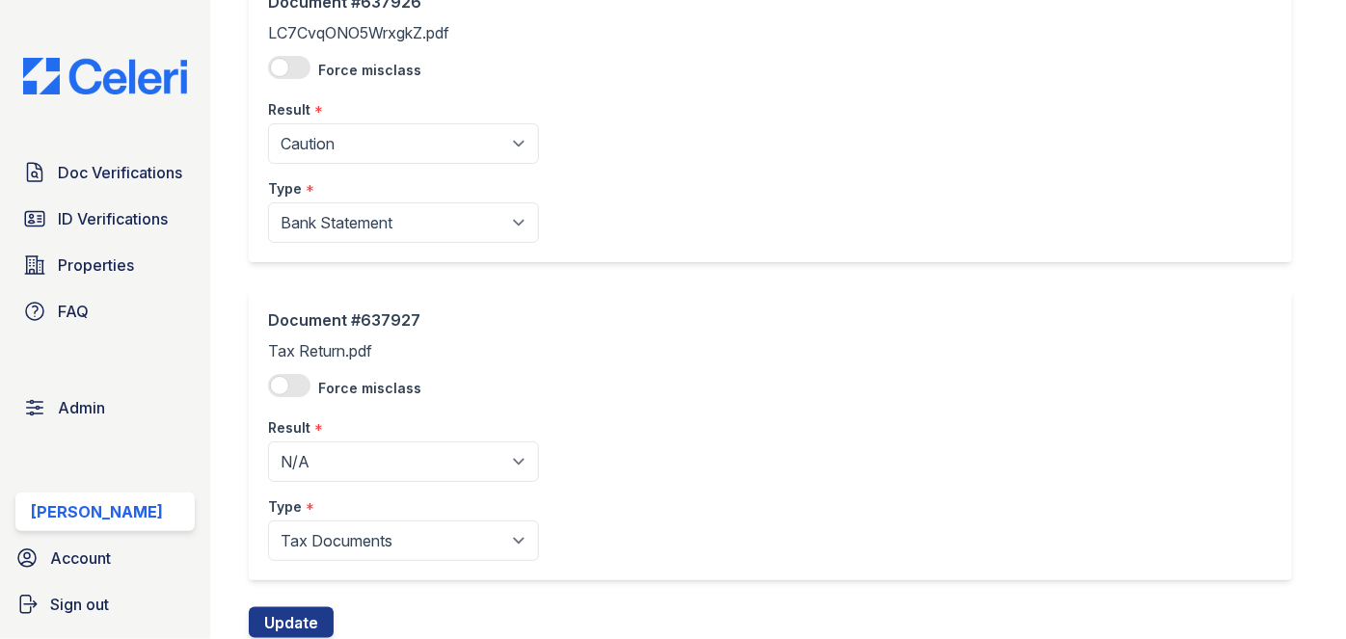
scroll to position [869, 0]
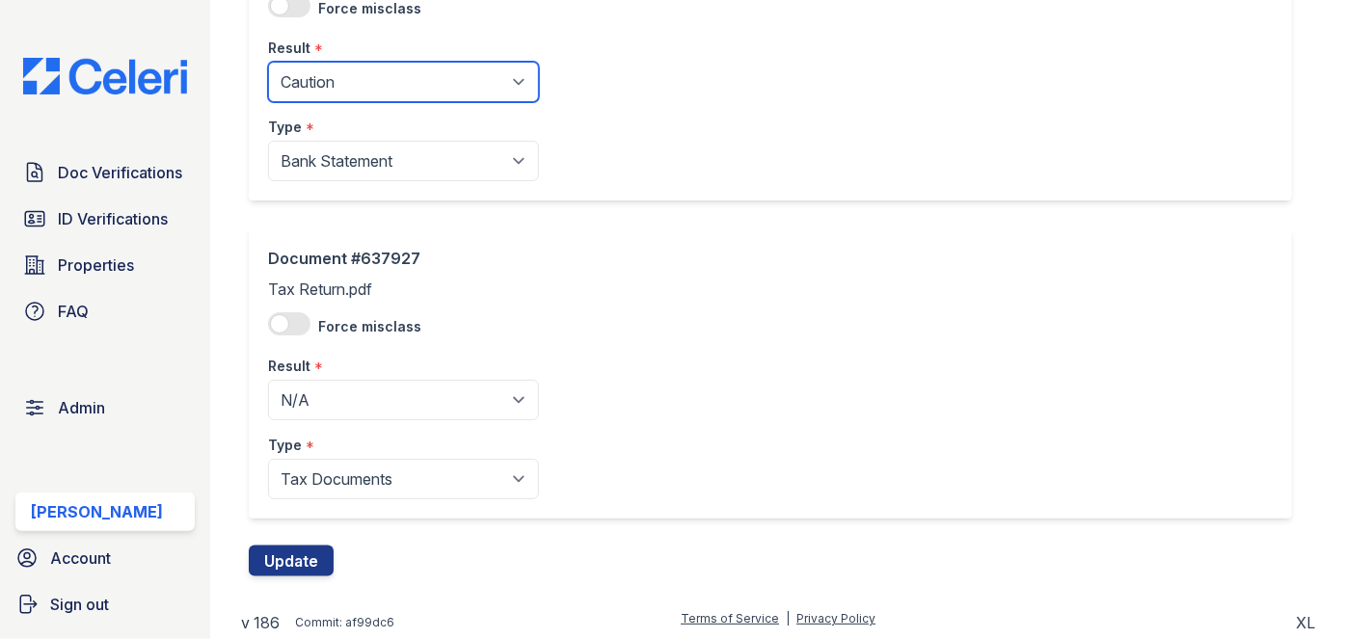
drag, startPoint x: 339, startPoint y: 87, endPoint x: 334, endPoint y: 98, distance: 12.9
click at [339, 87] on select "Pending Sent Started Processing Pass Fail Caution Error N/A" at bounding box center [403, 82] width 271 height 40
select select "pass"
click at [268, 62] on select "Pending Sent Started Processing Pass Fail Caution Error N/A" at bounding box center [403, 82] width 271 height 40
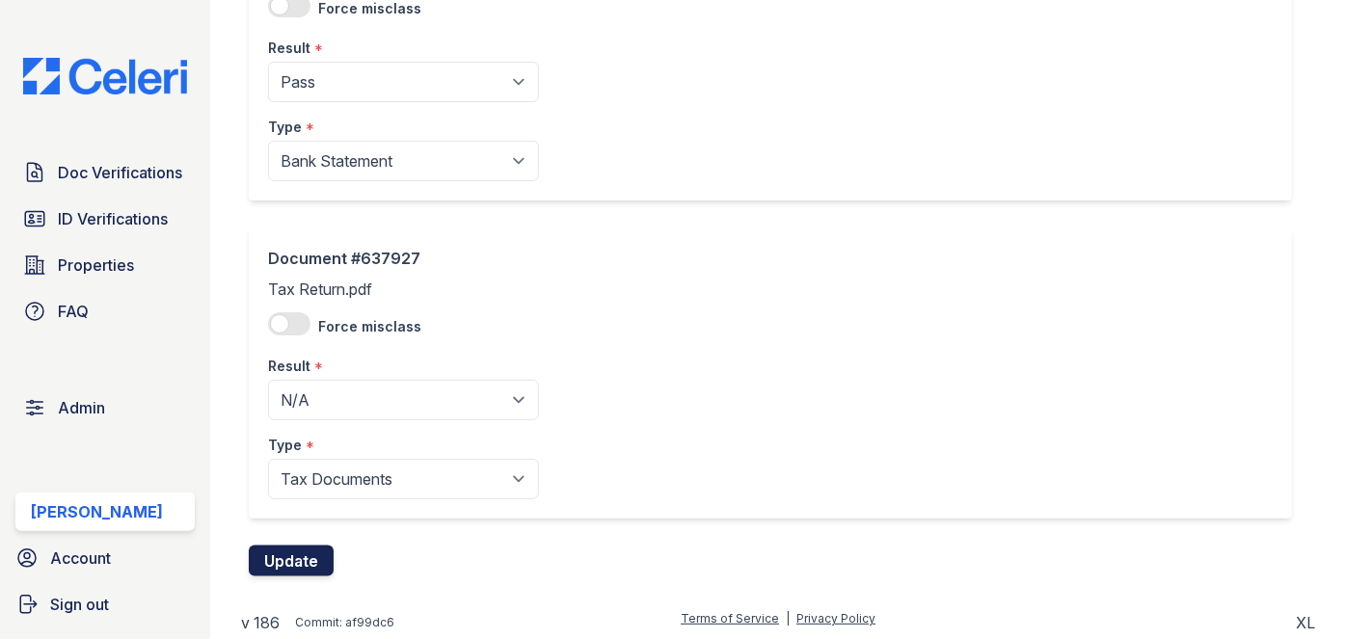
click at [314, 550] on button "Update" at bounding box center [291, 561] width 85 height 31
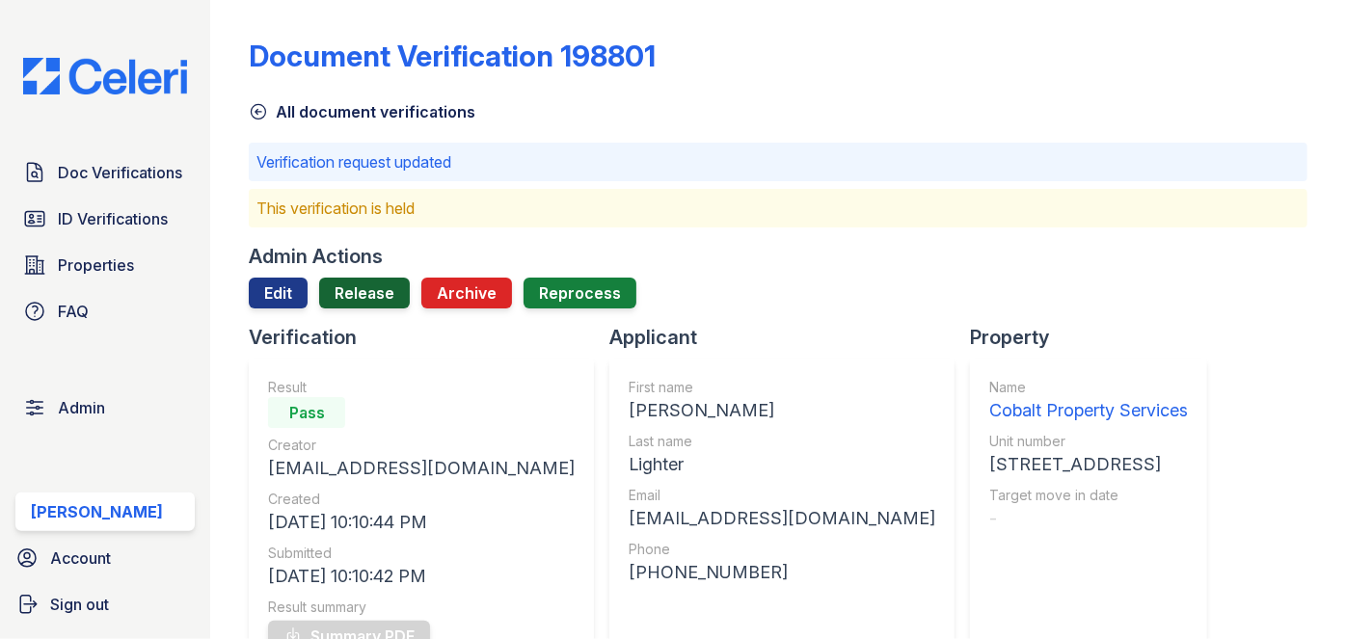
click at [359, 299] on link "Release" at bounding box center [364, 293] width 91 height 31
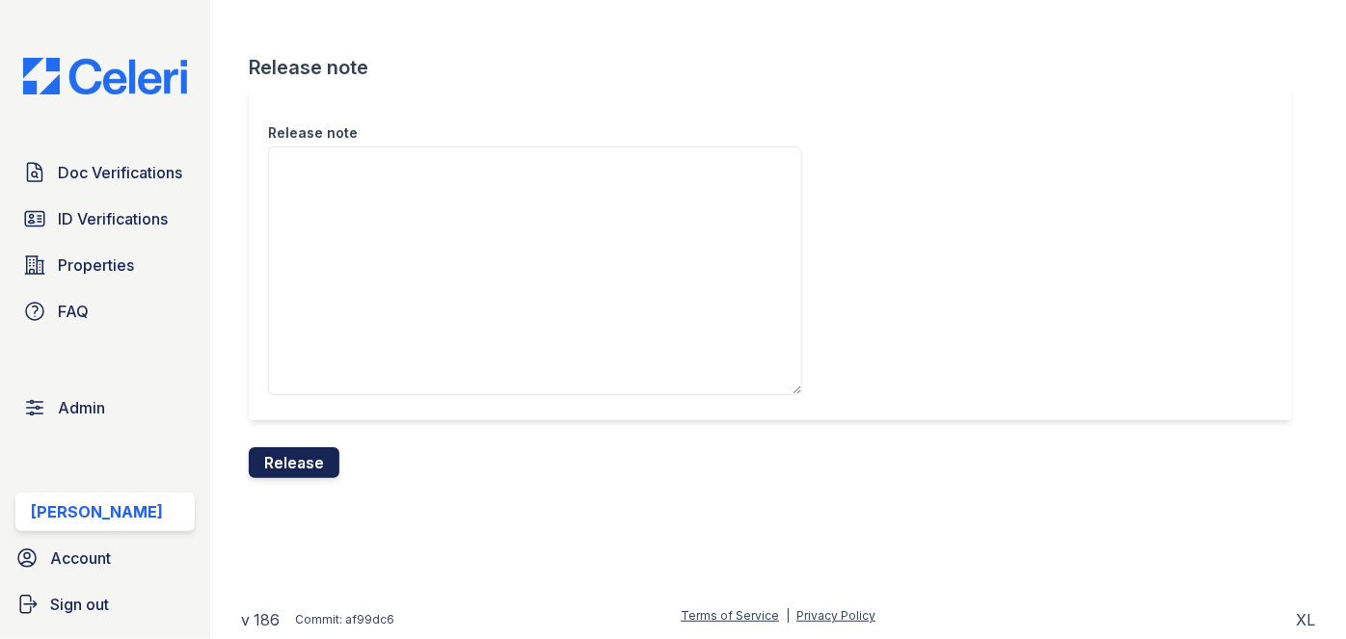
click at [293, 460] on button "Release" at bounding box center [294, 462] width 91 height 31
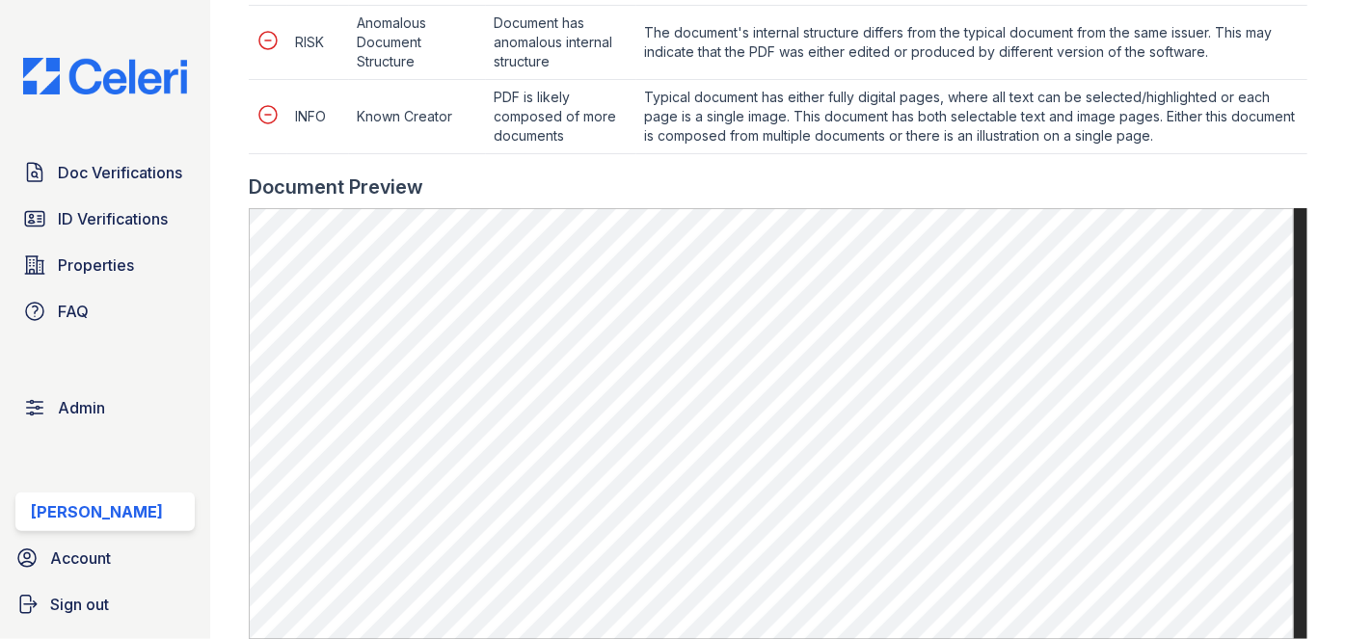
scroll to position [1051, 0]
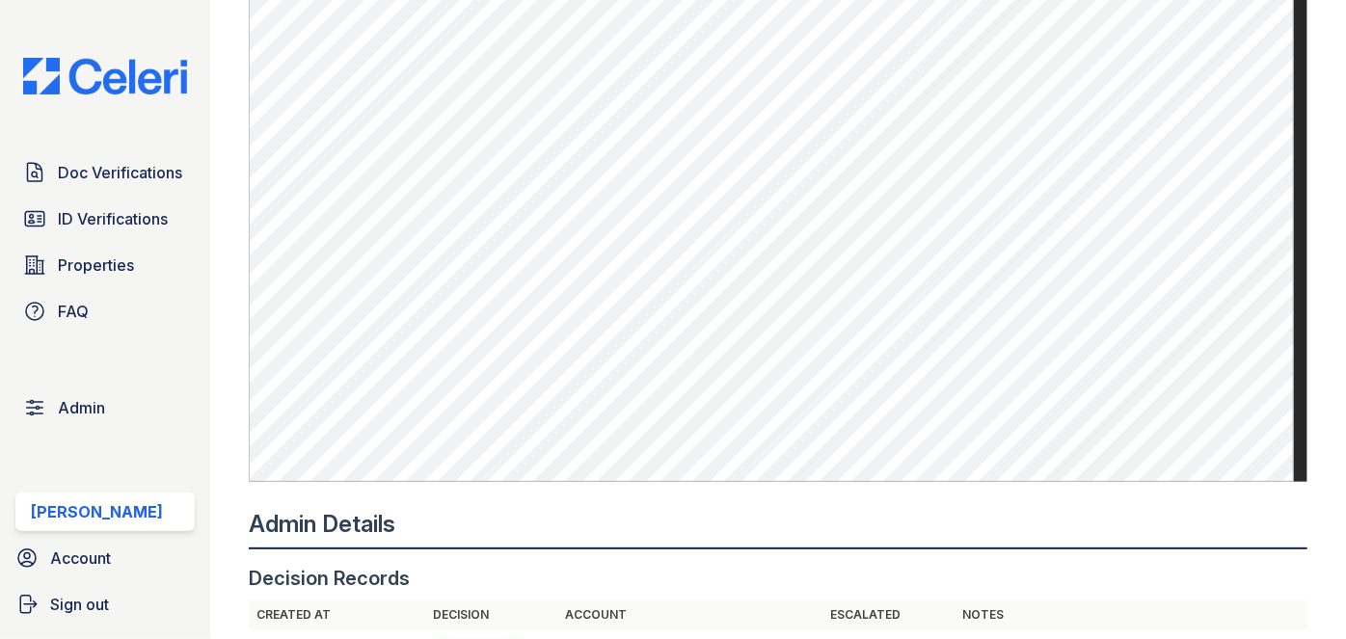
scroll to position [1138, 0]
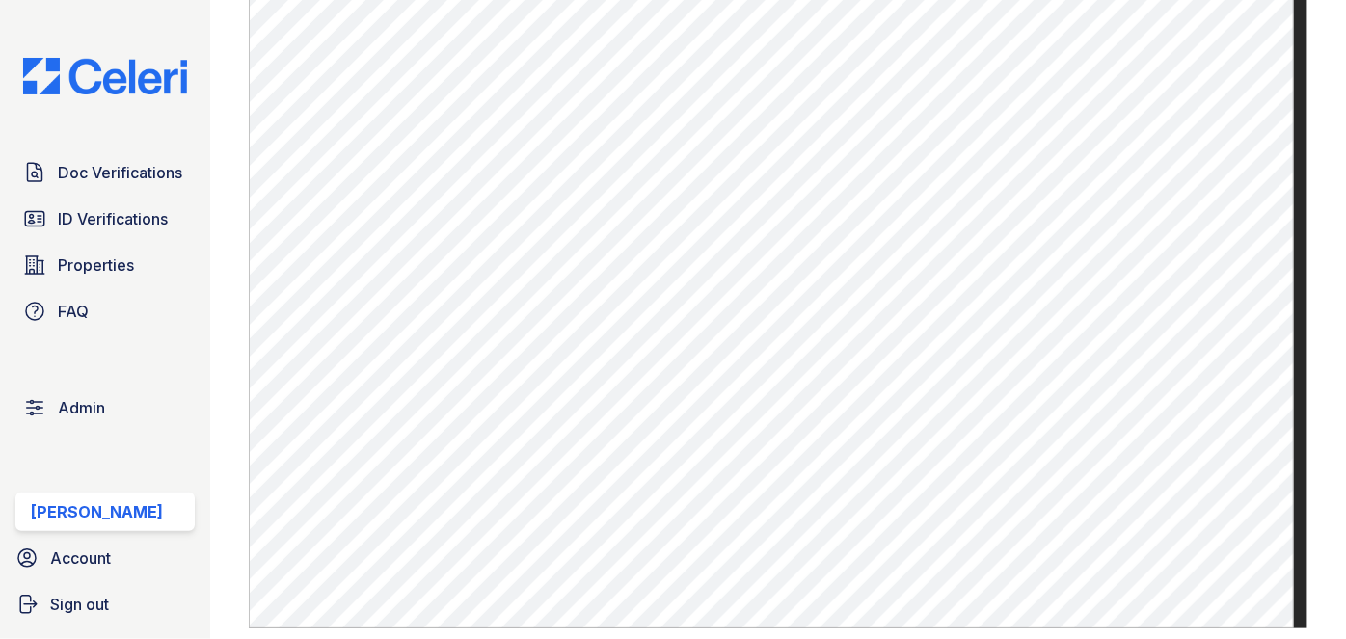
scroll to position [1138, 0]
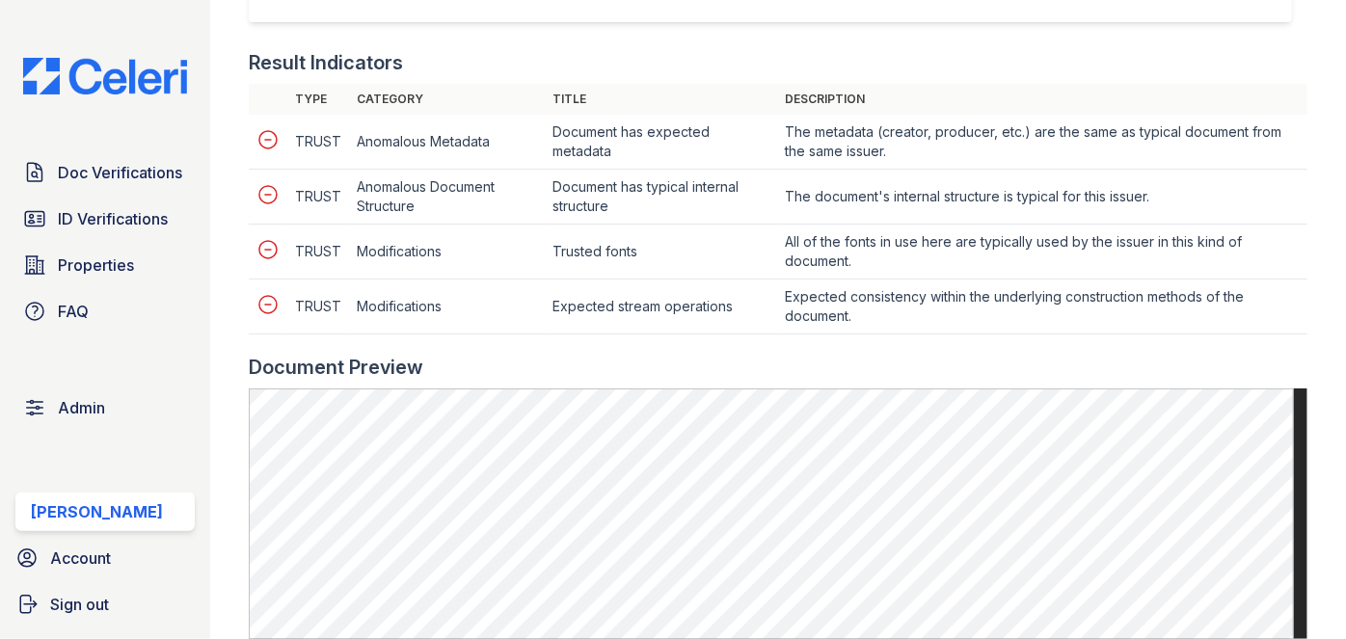
scroll to position [876, 0]
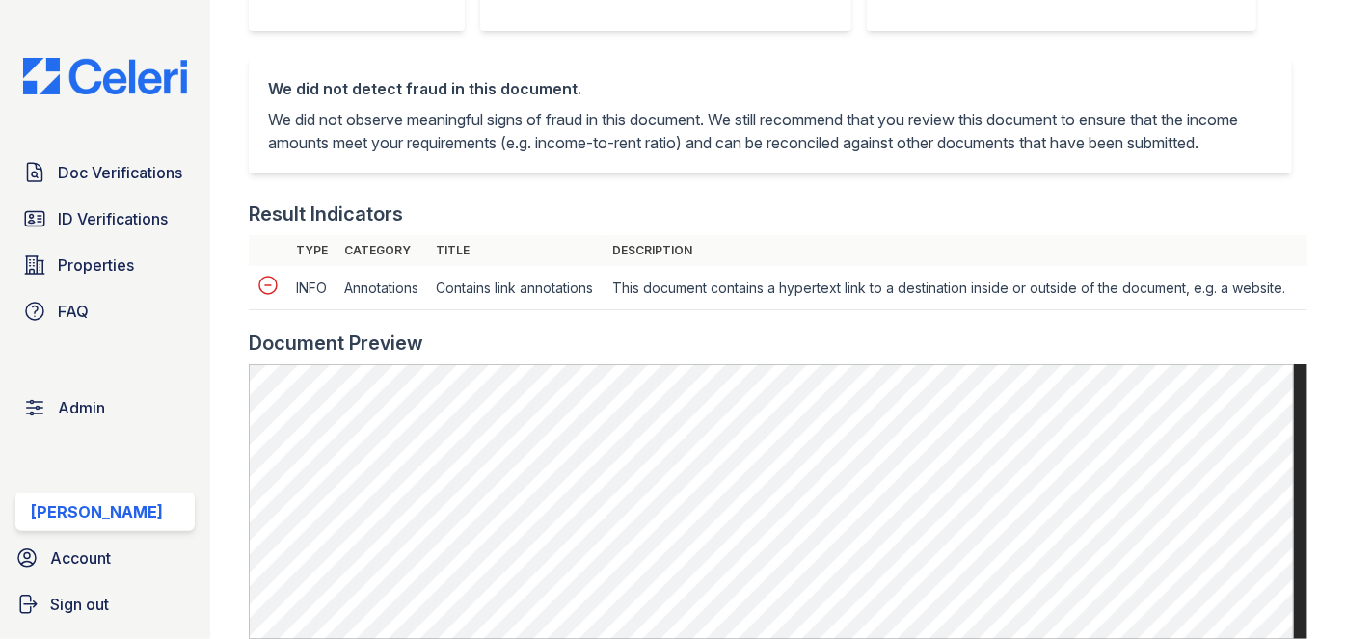
scroll to position [701, 0]
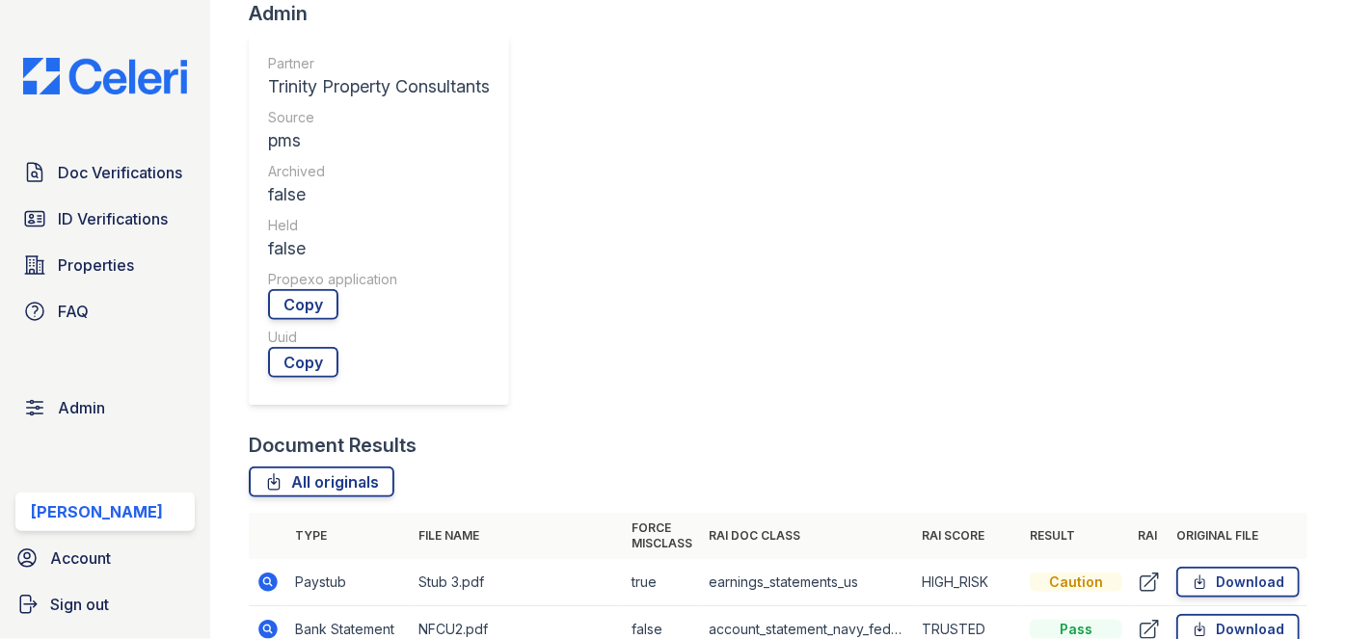
scroll to position [701, 0]
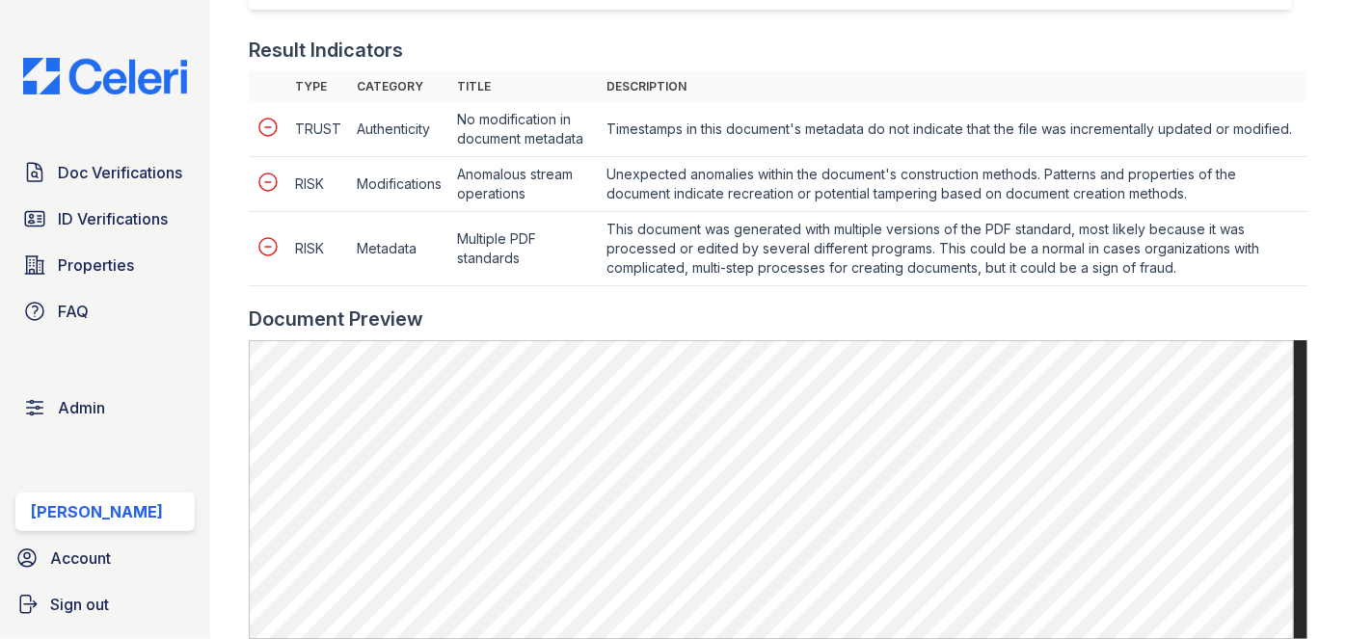
scroll to position [964, 0]
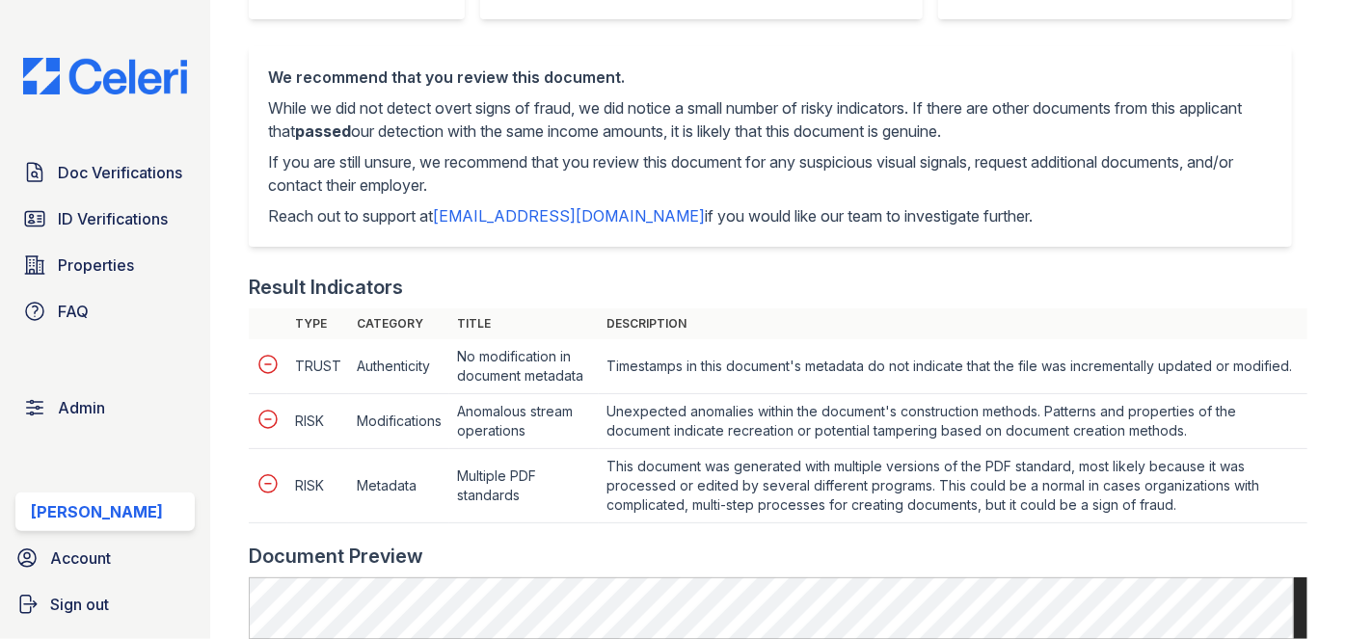
scroll to position [876, 0]
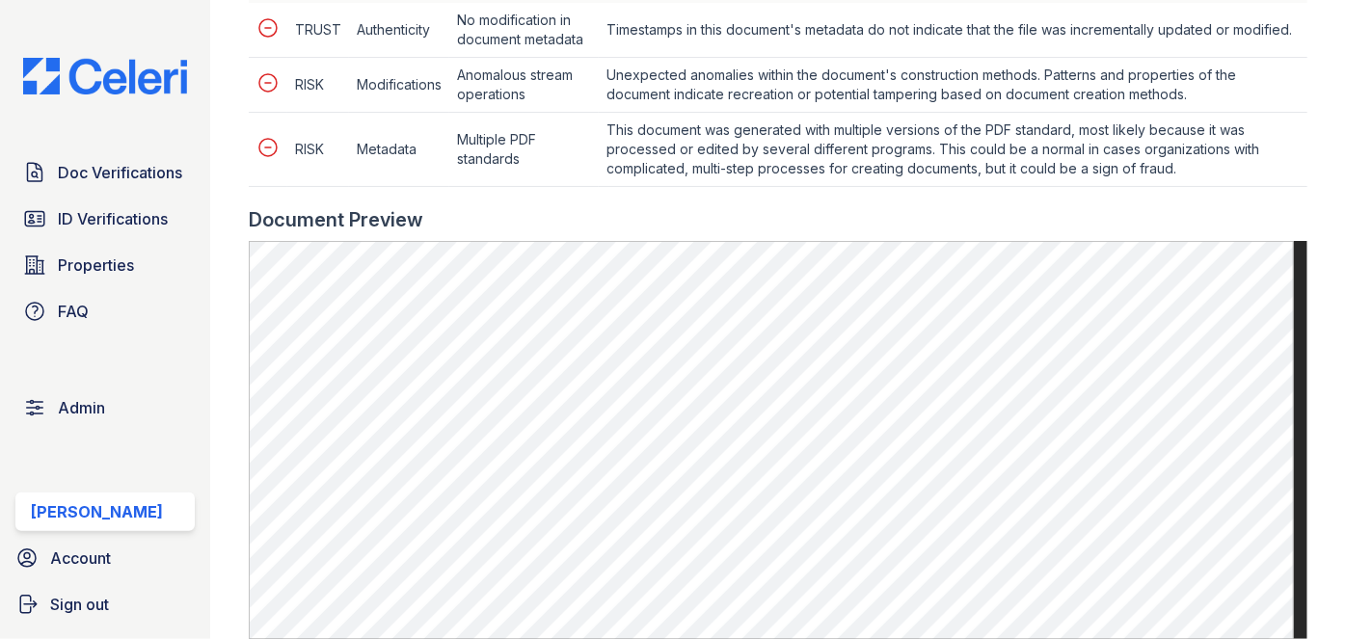
scroll to position [1051, 0]
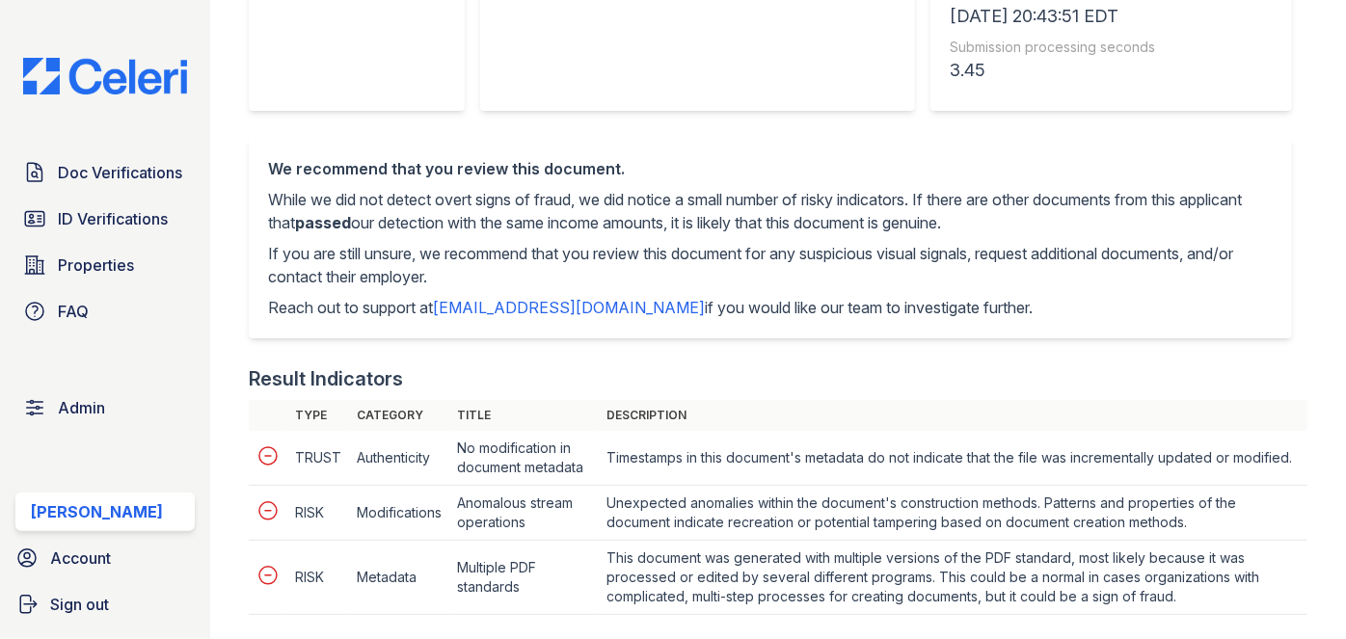
scroll to position [876, 0]
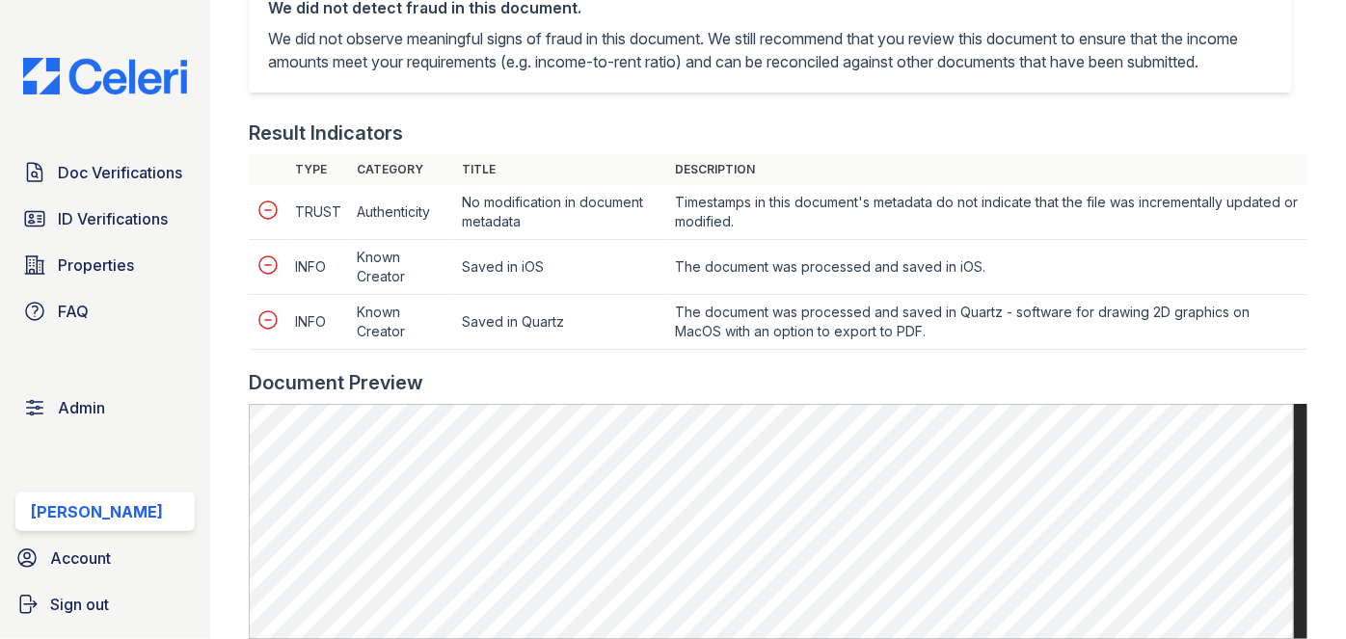
scroll to position [788, 0]
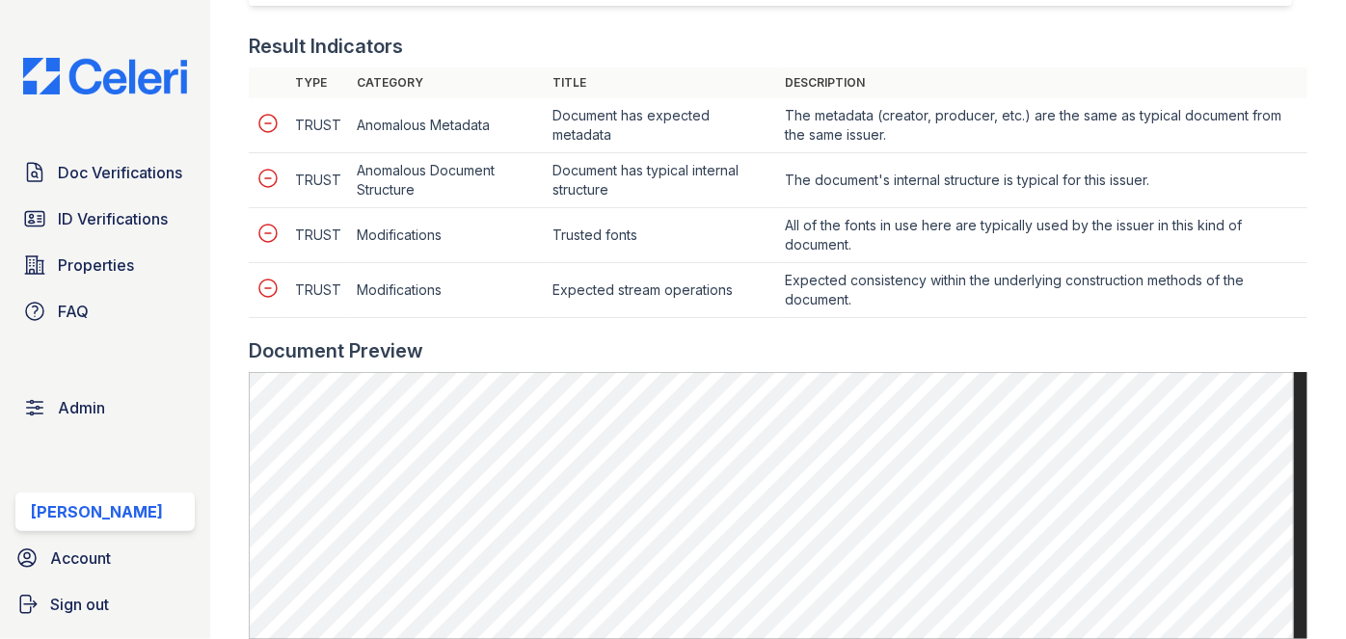
scroll to position [876, 0]
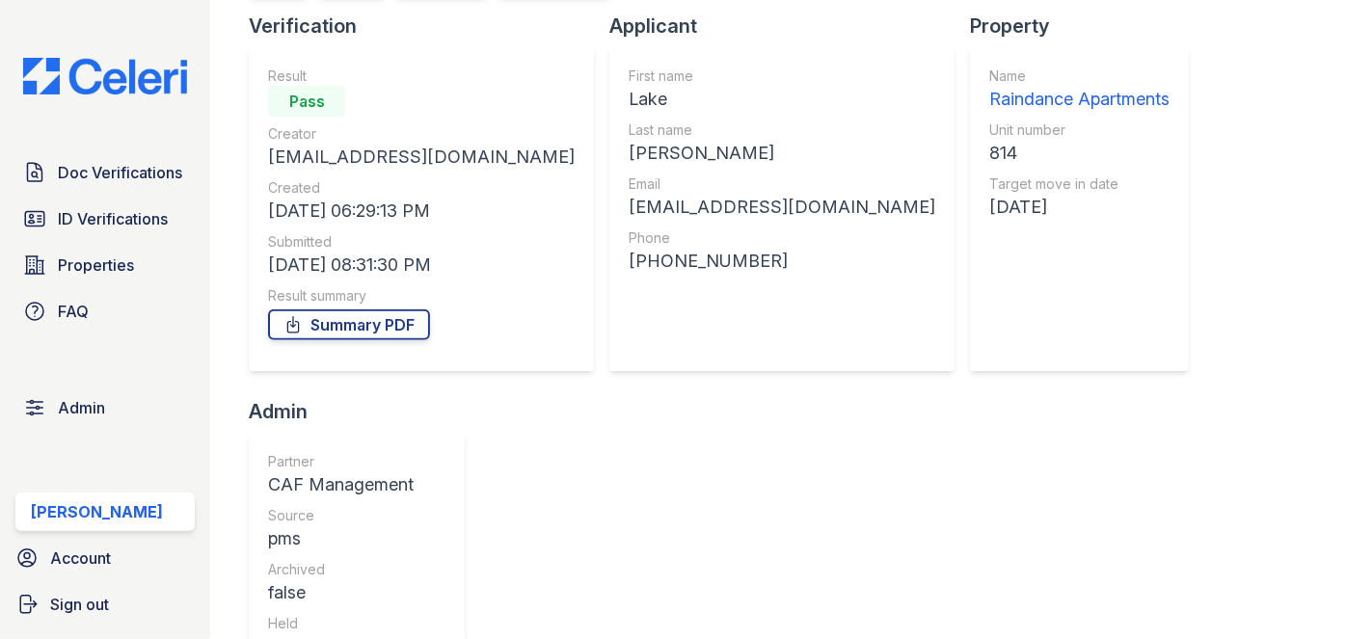
scroll to position [67, 0]
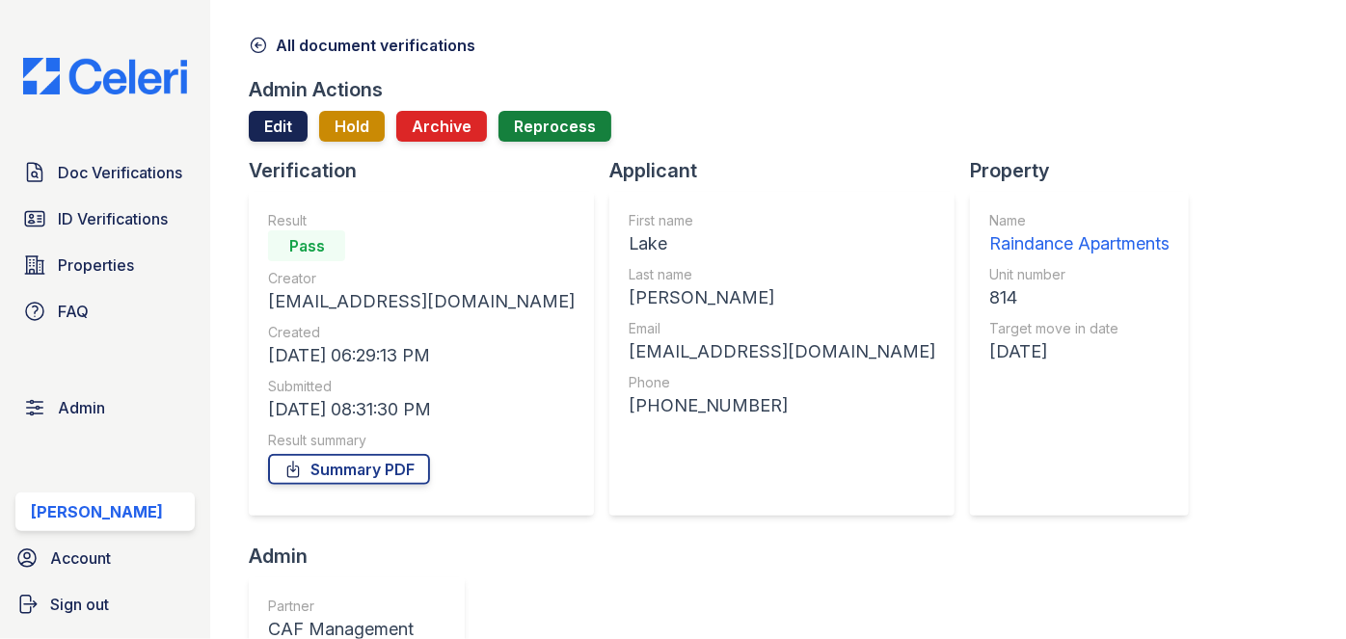
click at [283, 125] on link "Edit" at bounding box center [278, 126] width 59 height 31
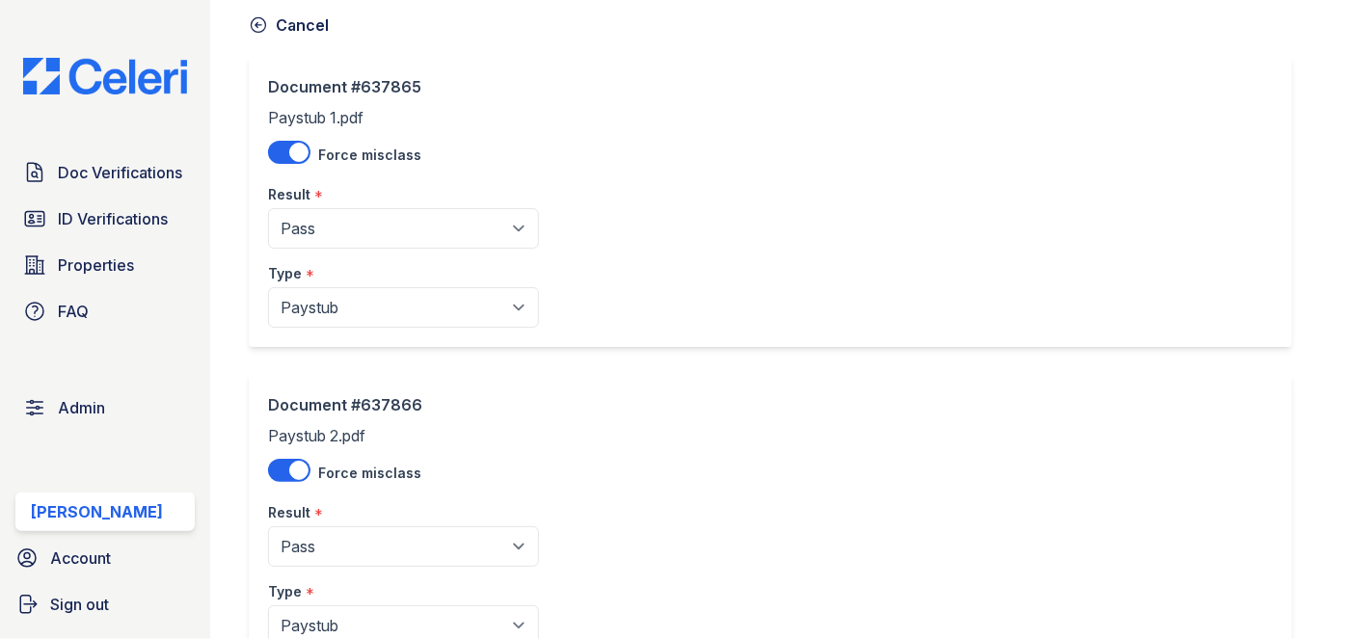
scroll to position [262, 0]
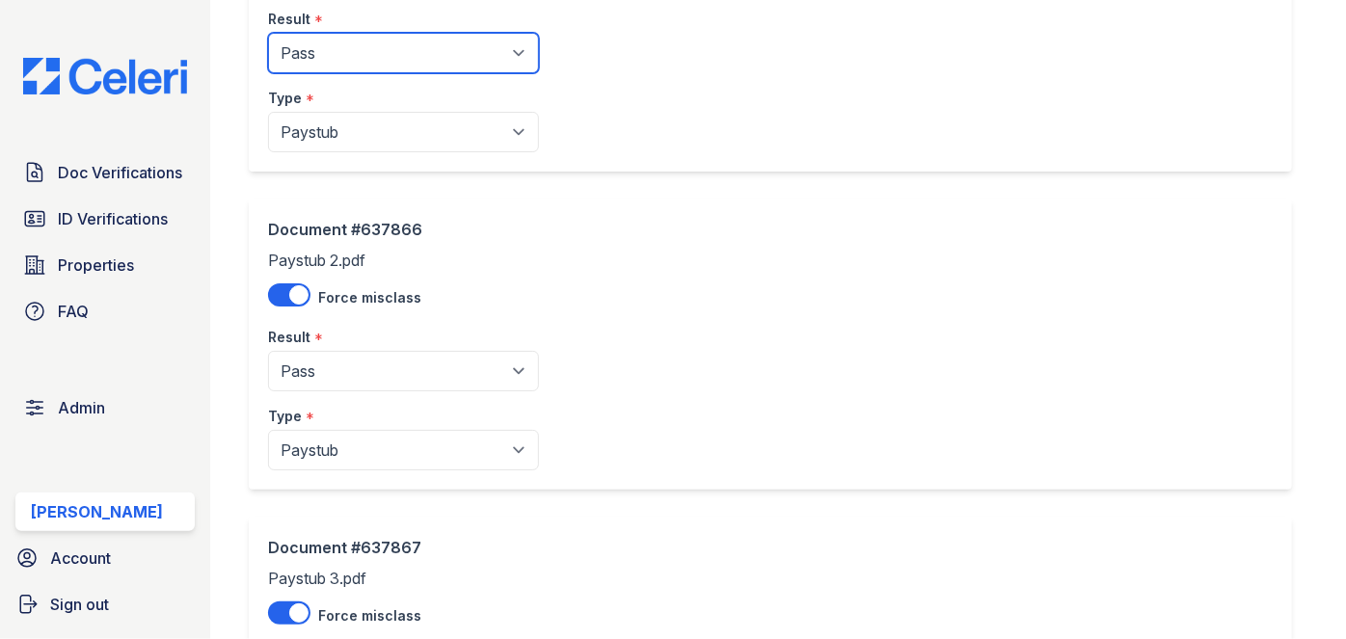
click at [379, 67] on select "Pending Sent Started Processing Pass Fail Caution Error N/A" at bounding box center [403, 53] width 271 height 40
select select "caution"
click at [268, 33] on select "Pending Sent Started Processing Pass Fail Caution Error N/A" at bounding box center [403, 53] width 271 height 40
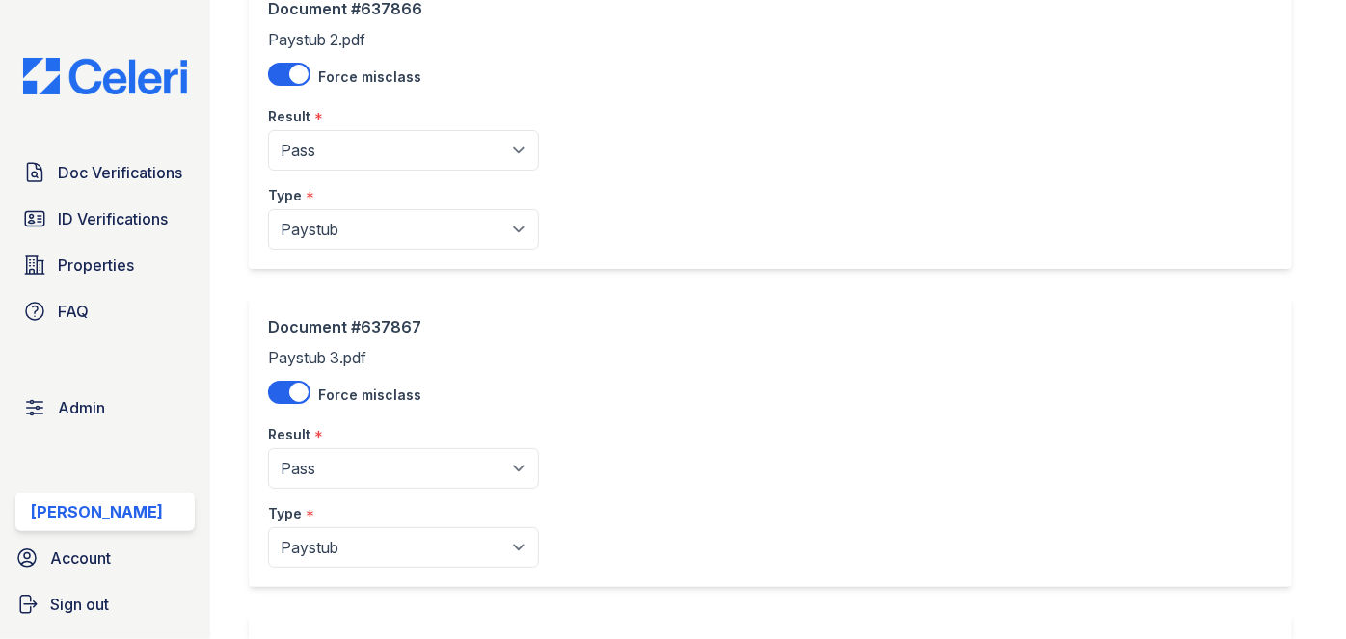
scroll to position [525, 0]
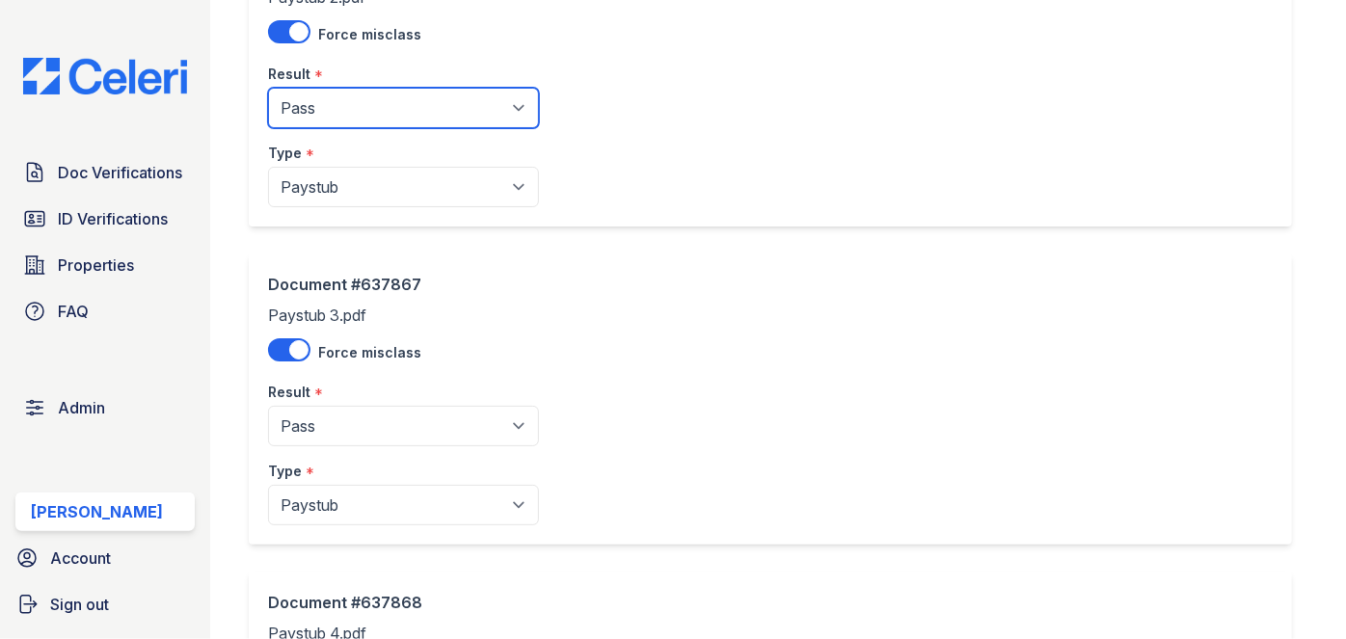
click at [376, 108] on select "Pending Sent Started Processing Pass Fail Caution Error N/A" at bounding box center [403, 108] width 271 height 40
select select "caution"
click at [268, 88] on select "Pending Sent Started Processing Pass Fail Caution Error N/A" at bounding box center [403, 108] width 271 height 40
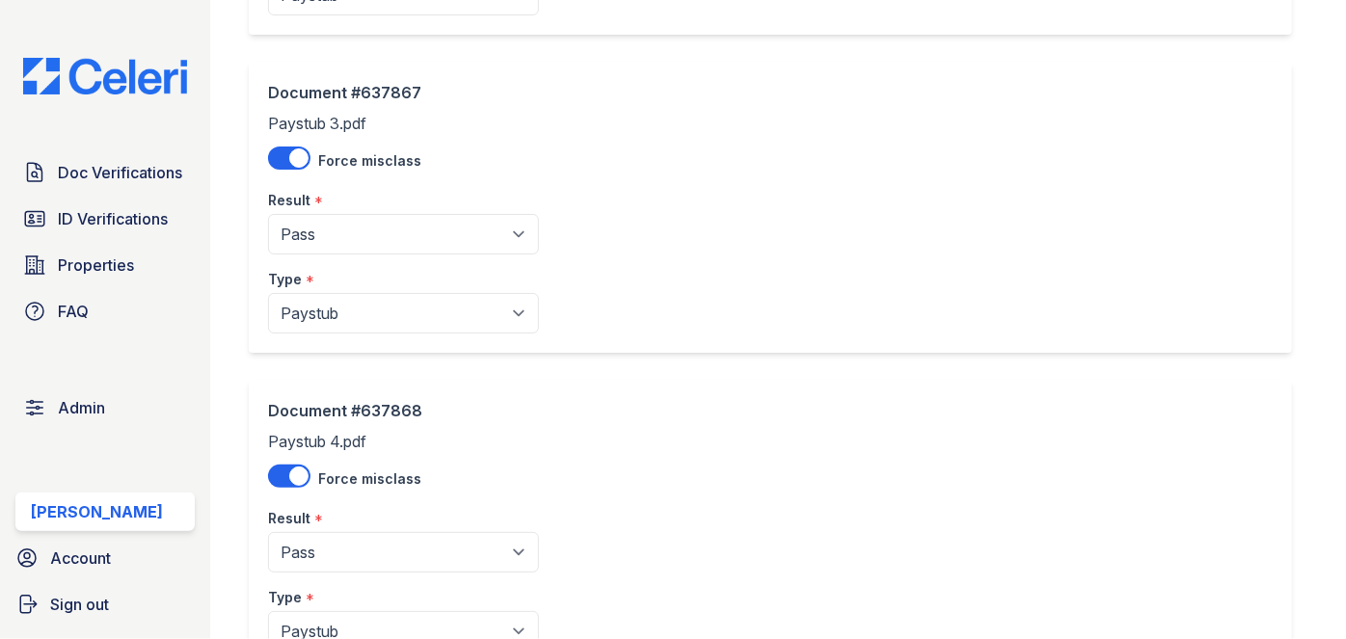
scroll to position [869, 0]
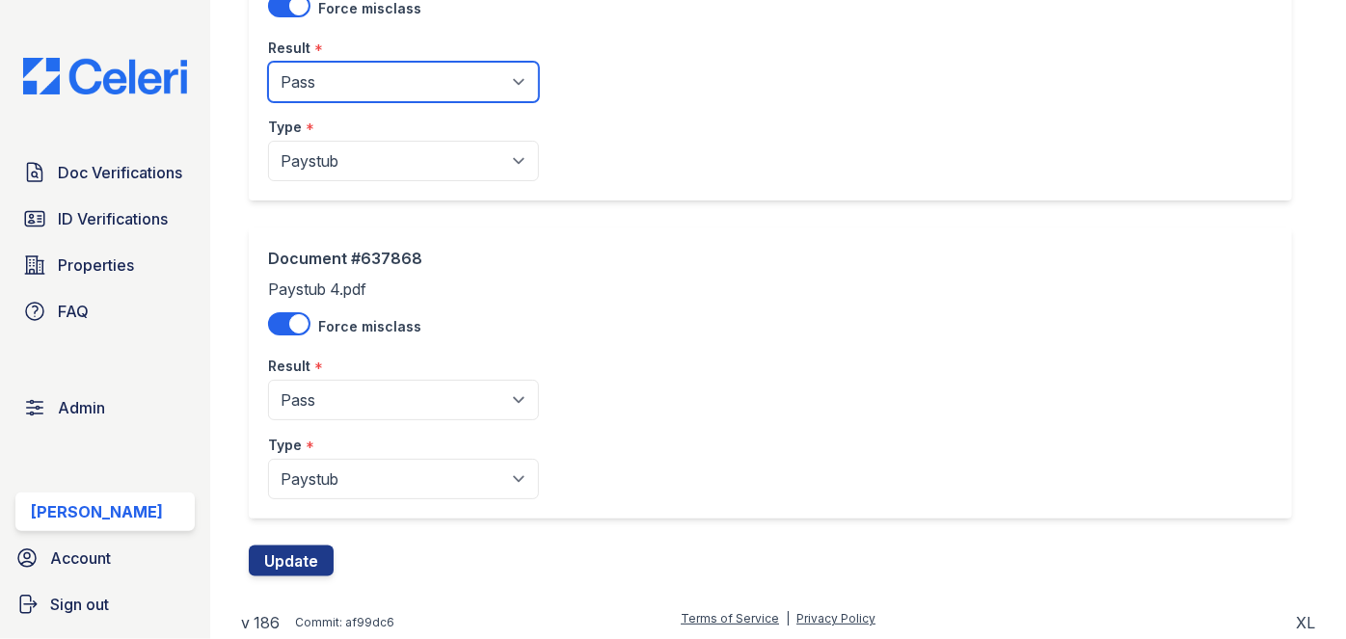
click at [355, 78] on select "Pending Sent Started Processing Pass Fail Caution Error N/A" at bounding box center [403, 82] width 271 height 40
select select "caution"
click at [268, 62] on select "Pending Sent Started Processing Pass Fail Caution Error N/A" at bounding box center [403, 82] width 271 height 40
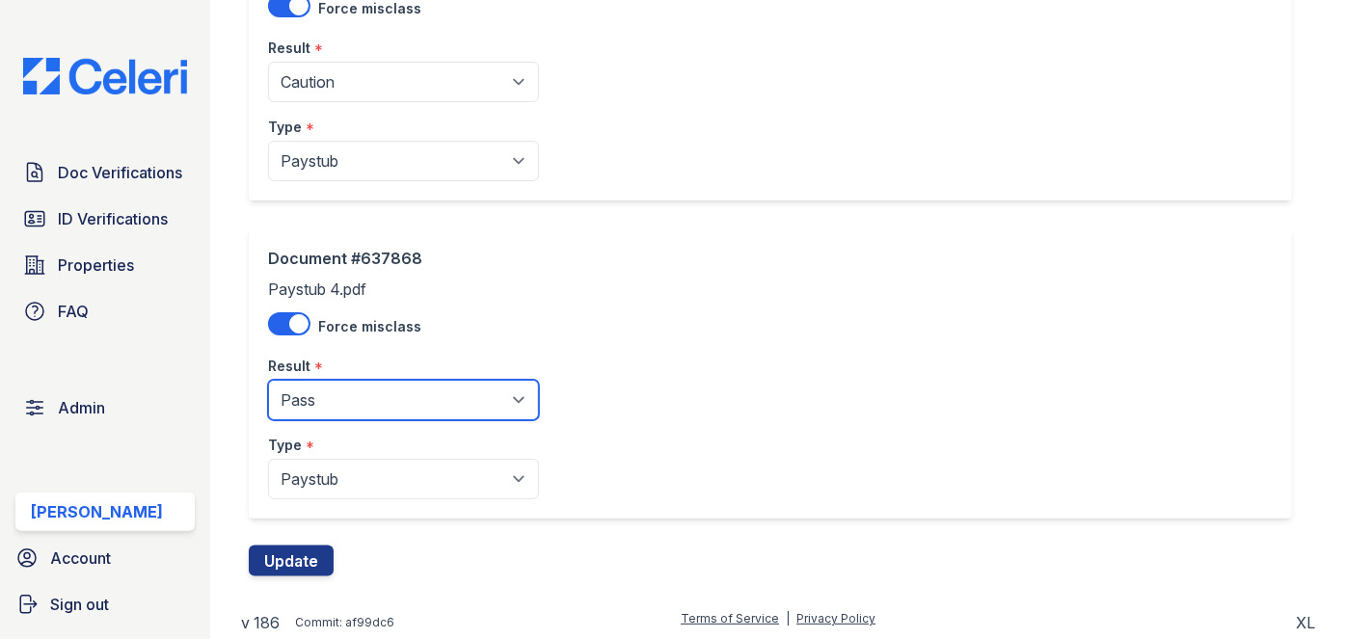
click at [349, 396] on select "Pending Sent Started Processing Pass Fail Caution Error N/A" at bounding box center [403, 400] width 271 height 40
select select "caution"
click at [268, 380] on select "Pending Sent Started Processing Pass Fail Caution Error N/A" at bounding box center [403, 400] width 271 height 40
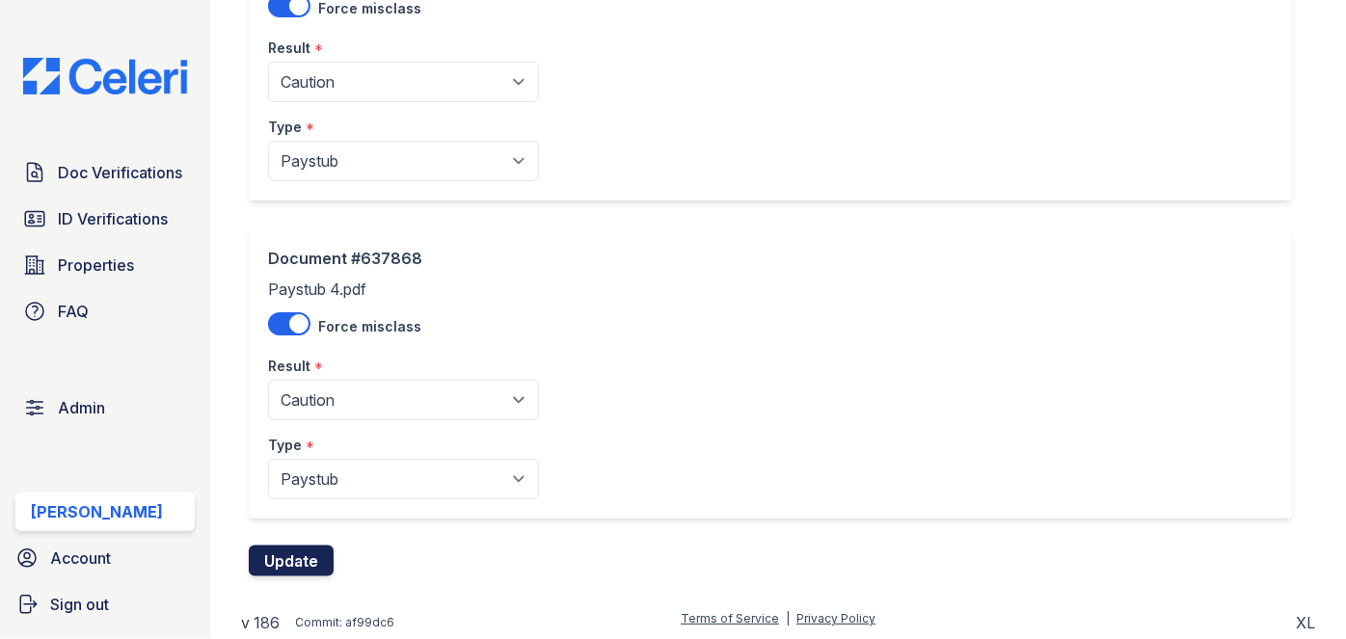
click at [303, 546] on button "Update" at bounding box center [291, 561] width 85 height 31
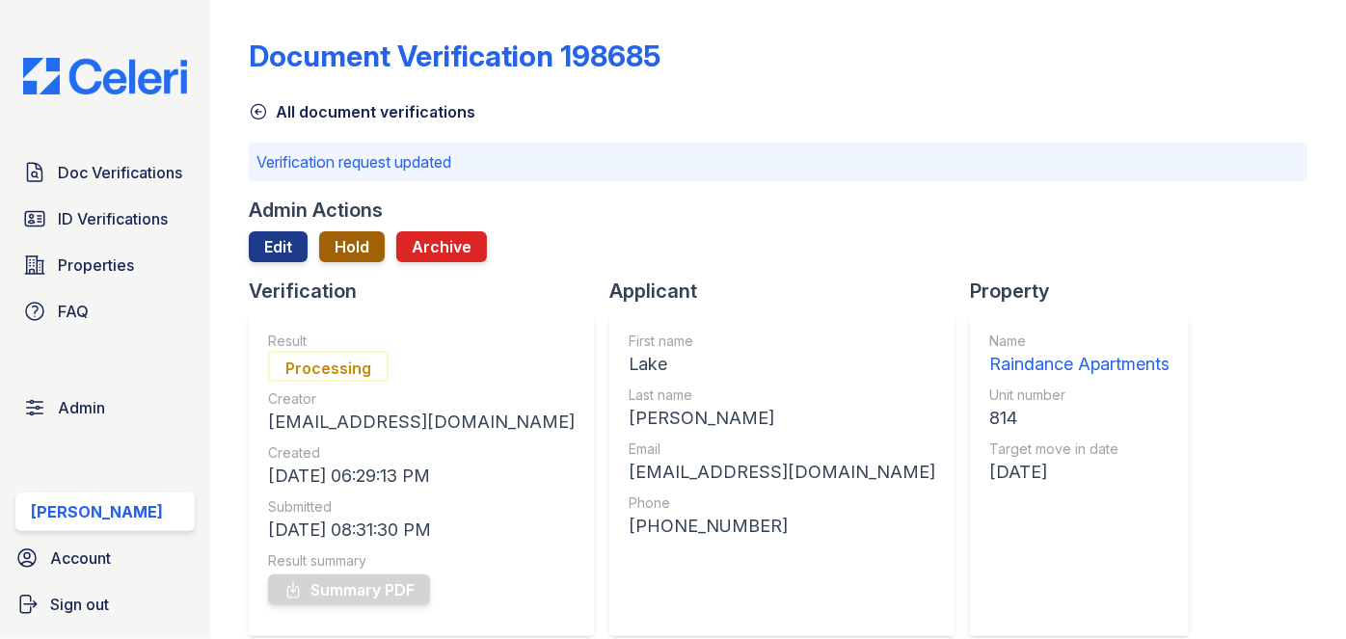
click at [355, 249] on button "Hold" at bounding box center [352, 246] width 66 height 31
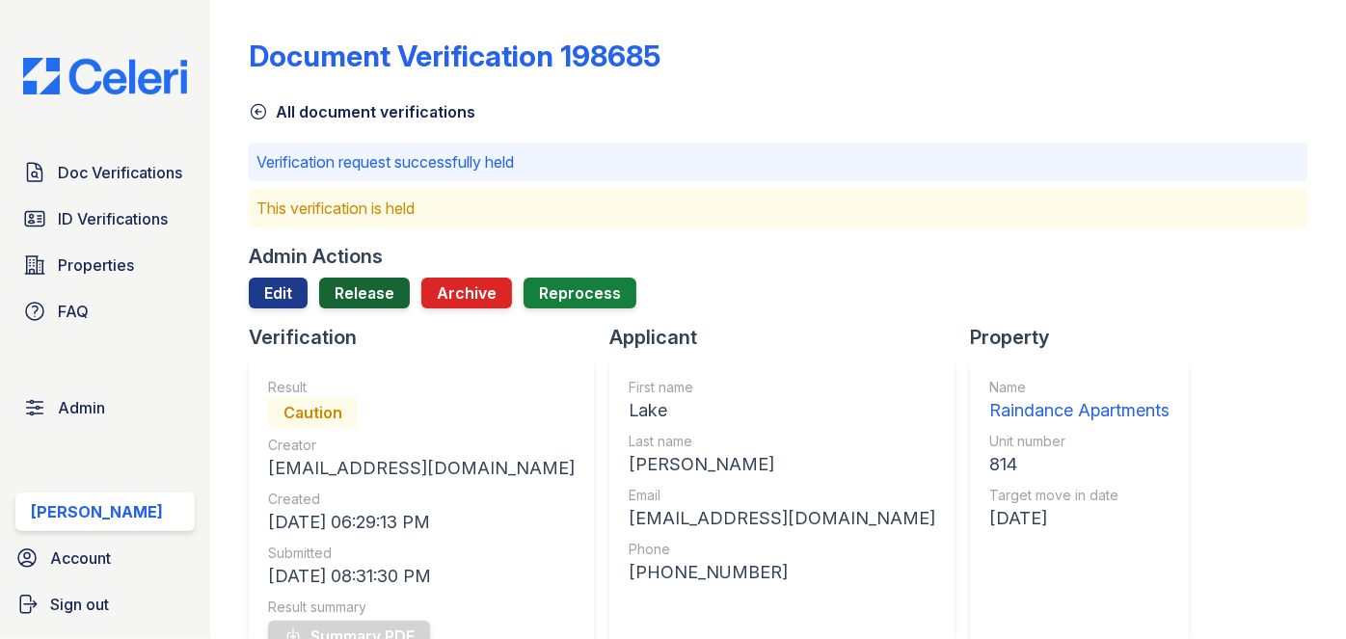
click at [349, 278] on div "Admin Actions Edit Release Archive Reprocess" at bounding box center [778, 283] width 1058 height 81
click at [349, 286] on link "Release" at bounding box center [364, 293] width 91 height 31
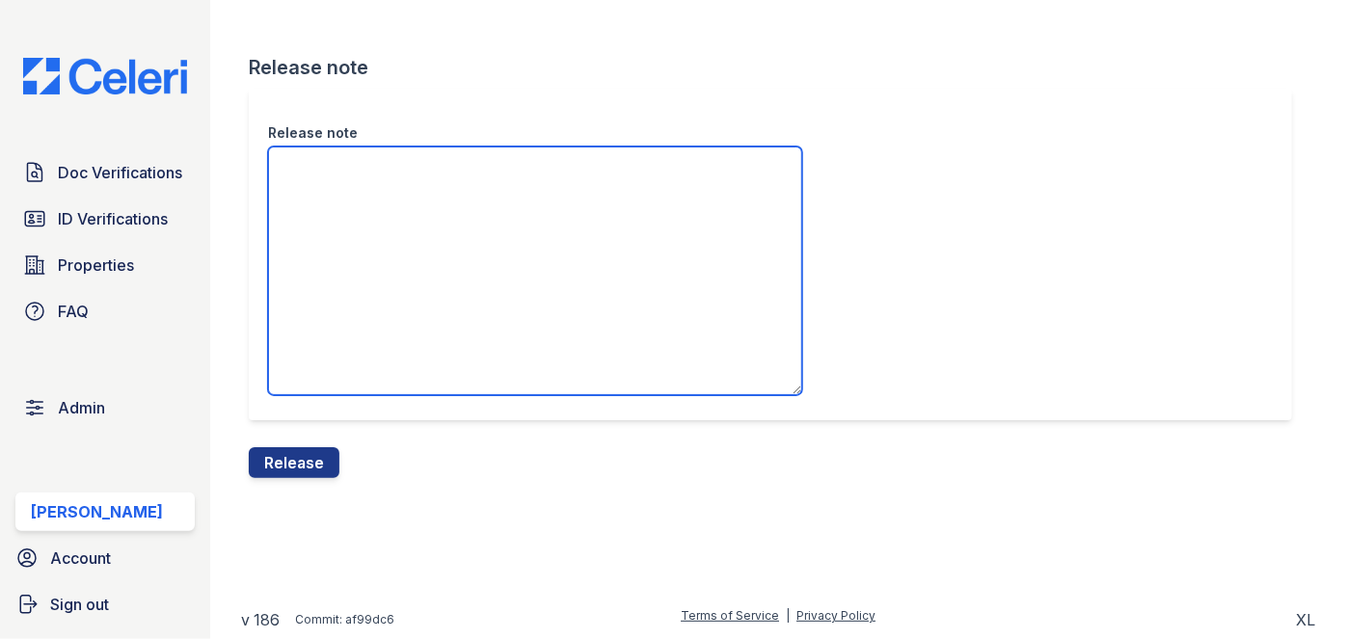
click at [317, 244] on textarea "Release note" at bounding box center [535, 271] width 534 height 249
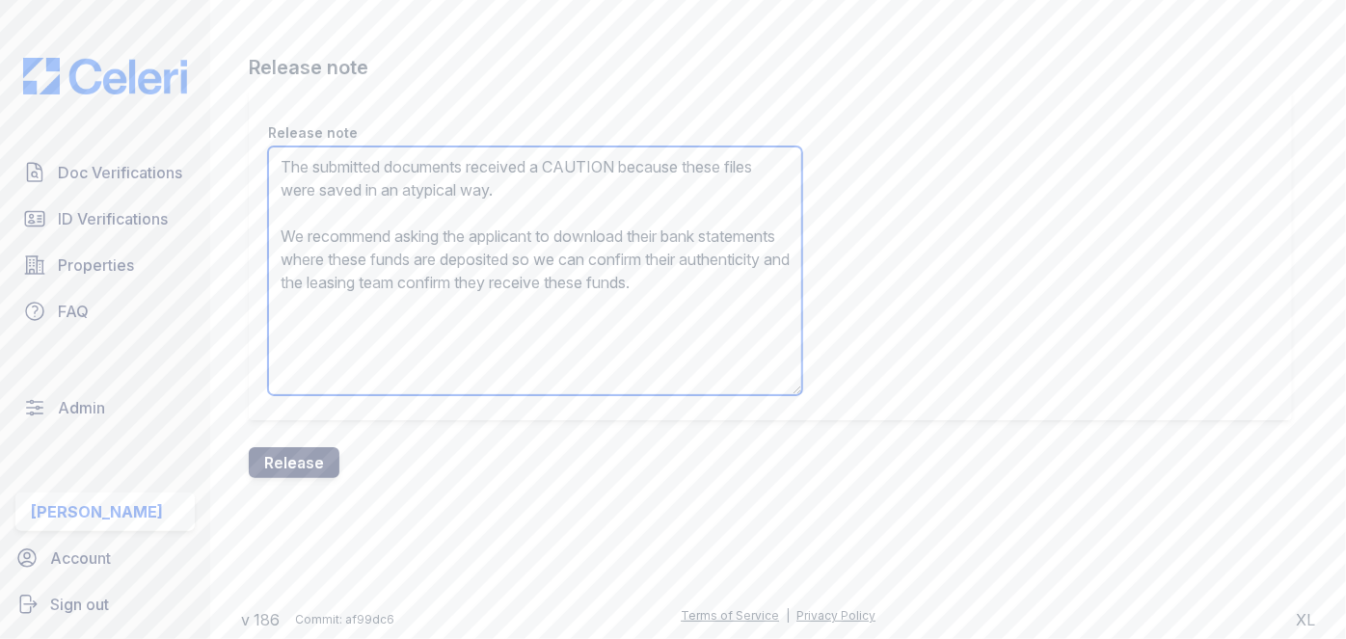
type textarea "The submitted documents received a CAUTION because these files were saved in an…"
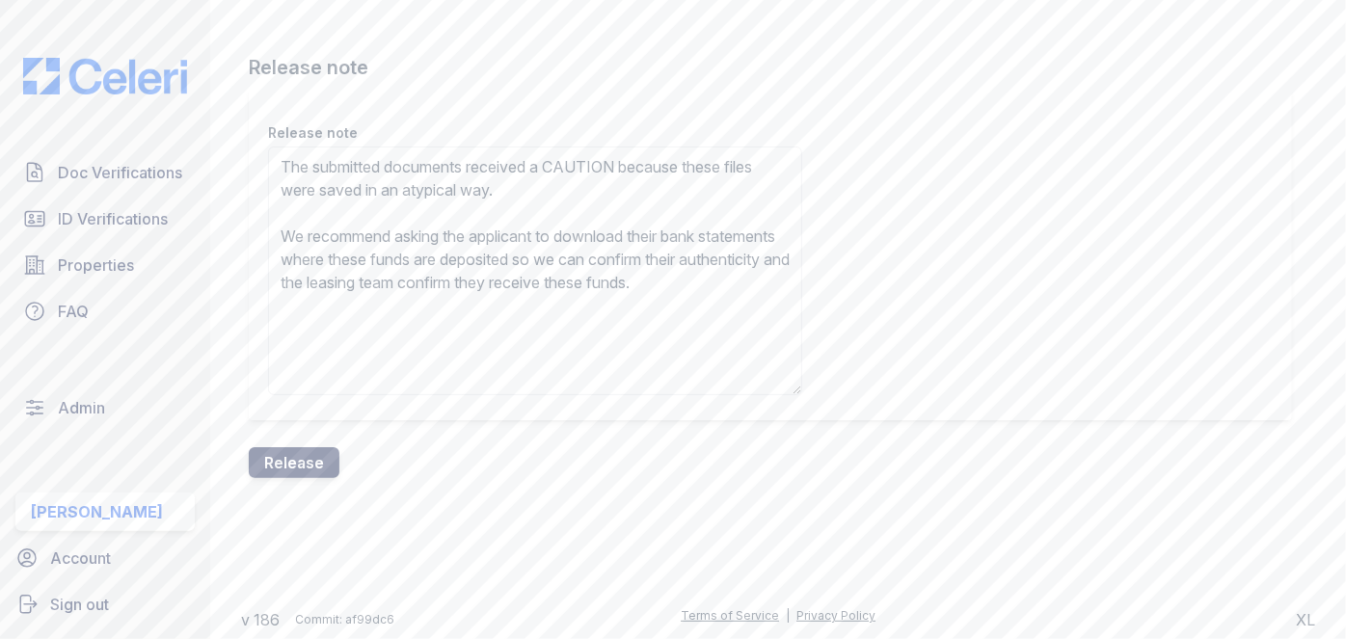
click at [323, 458] on button "Release" at bounding box center [294, 462] width 91 height 31
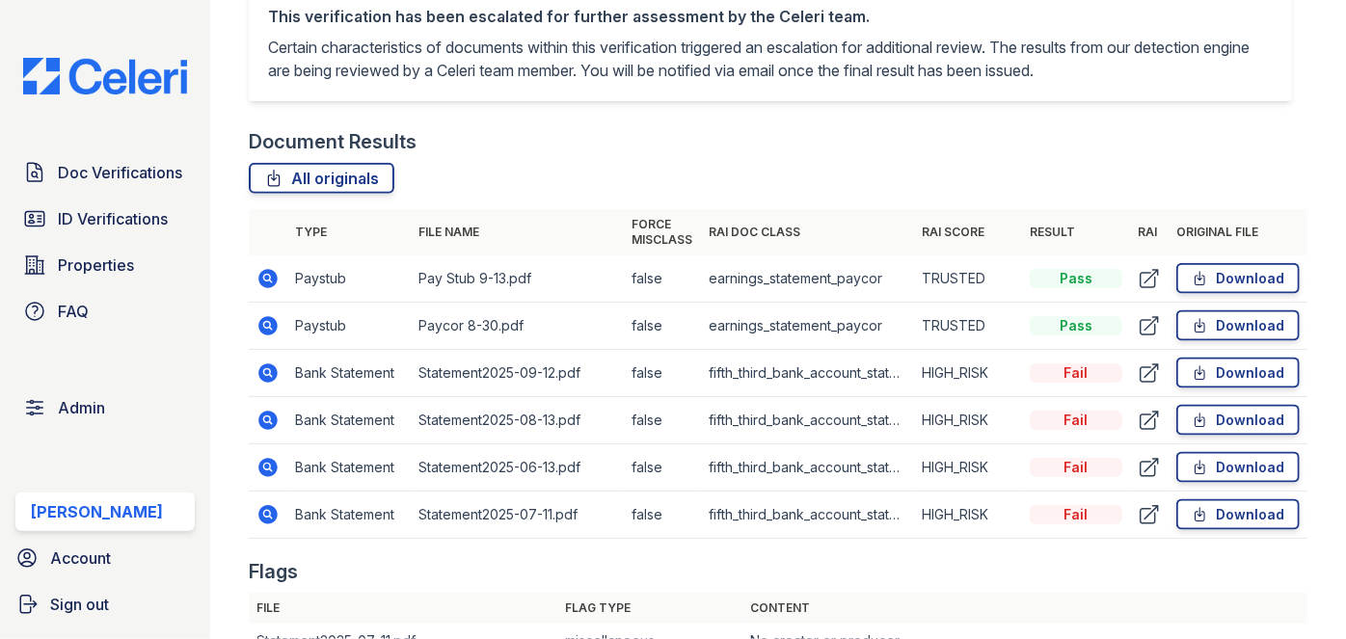
scroll to position [1138, 0]
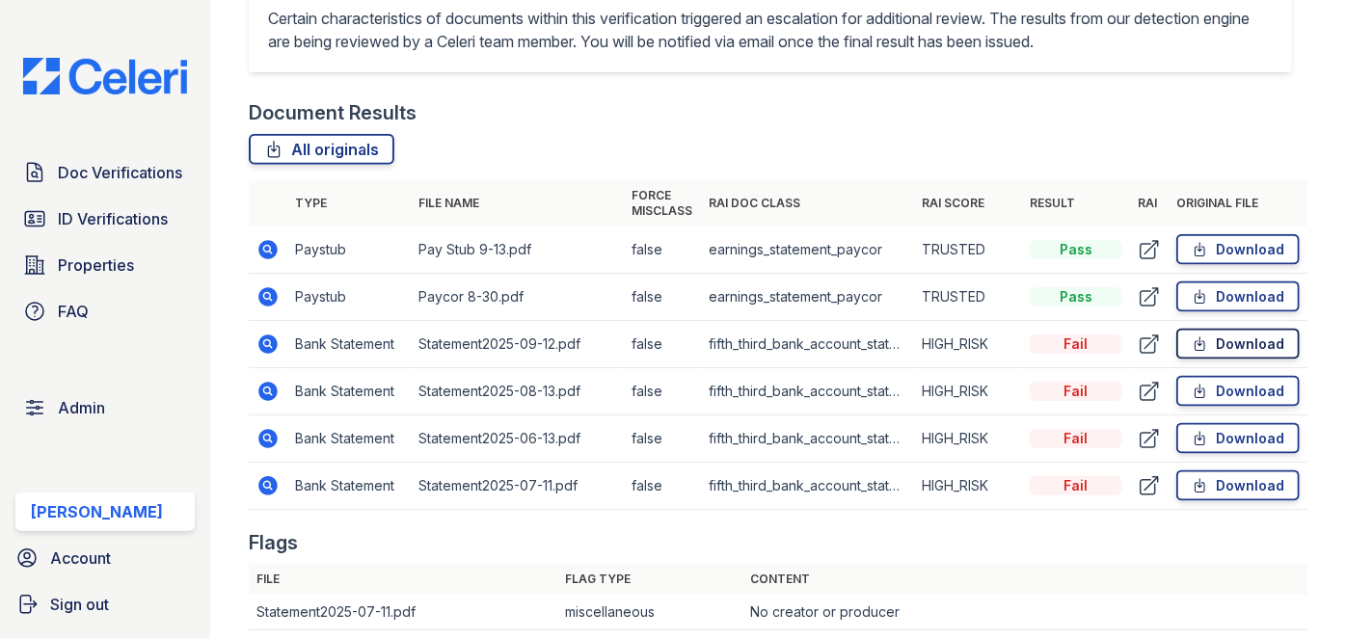
click at [1205, 340] on link "Download" at bounding box center [1237, 344] width 123 height 31
click at [1255, 379] on link "Download" at bounding box center [1237, 391] width 123 height 31
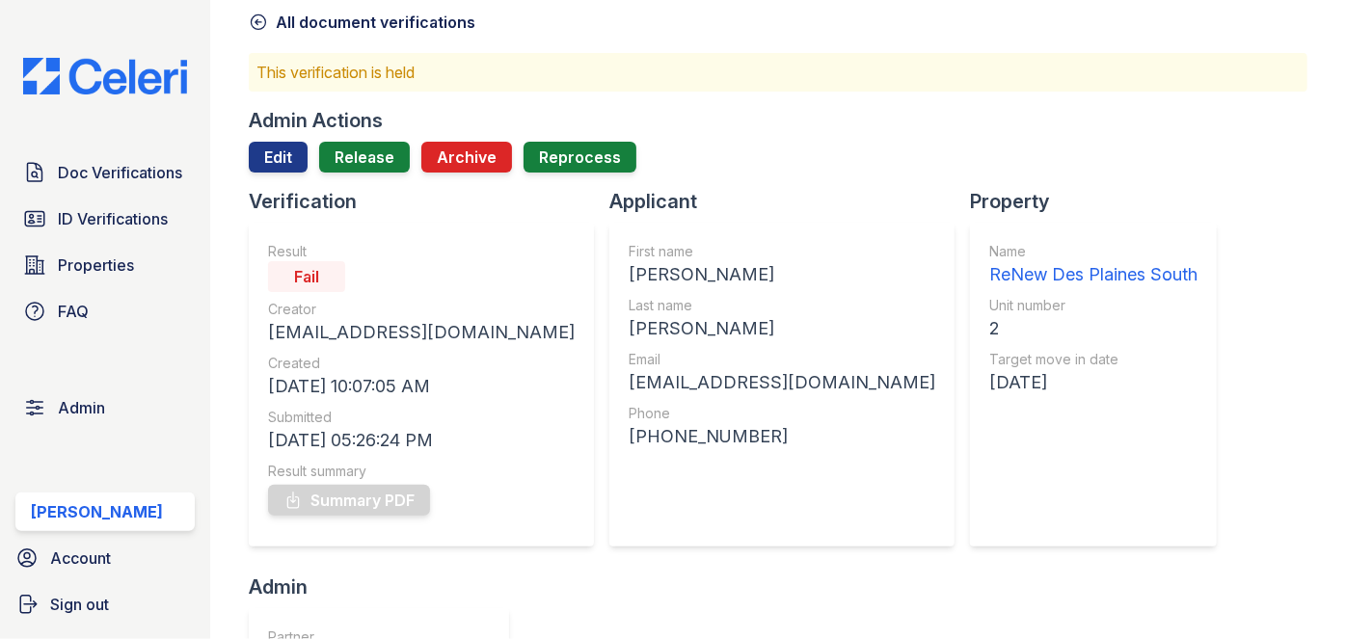
scroll to position [87, 0]
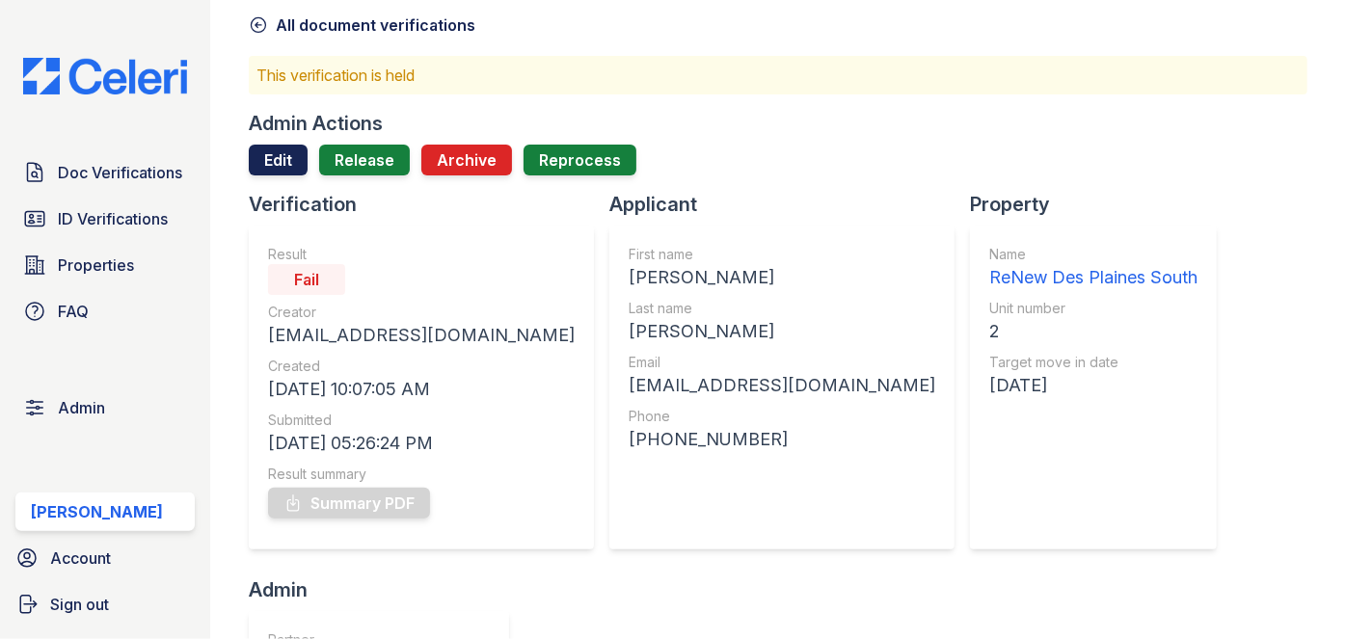
click at [286, 160] on link "Edit" at bounding box center [278, 160] width 59 height 31
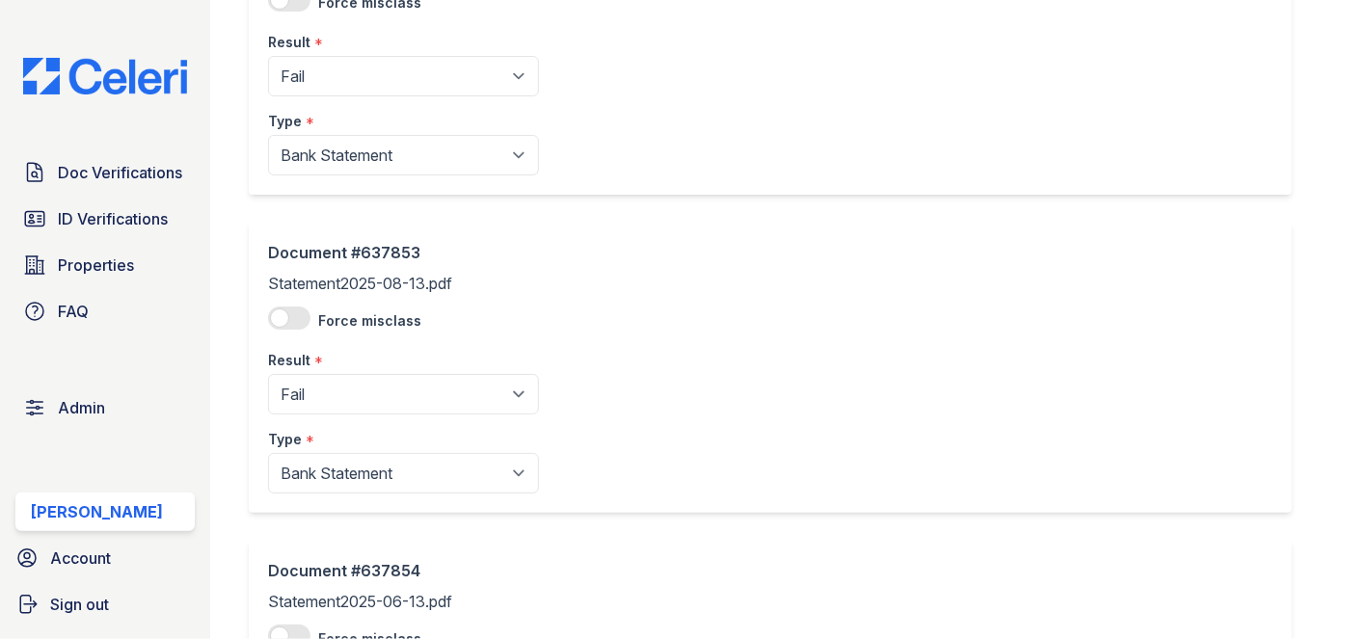
scroll to position [876, 0]
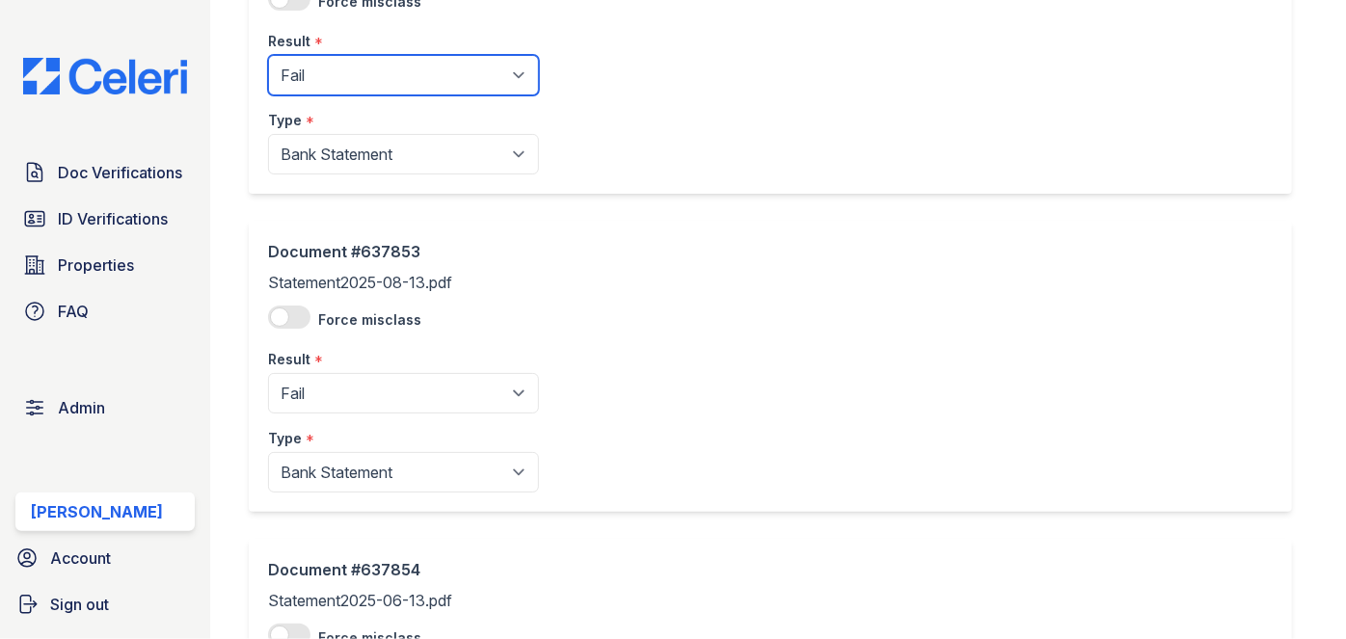
click at [382, 86] on select "Pending Sent Started Processing Pass Fail Caution Error N/A" at bounding box center [403, 75] width 271 height 40
select select "pass"
click at [268, 55] on select "Pending Sent Started Processing Pass Fail Caution Error N/A" at bounding box center [403, 75] width 271 height 40
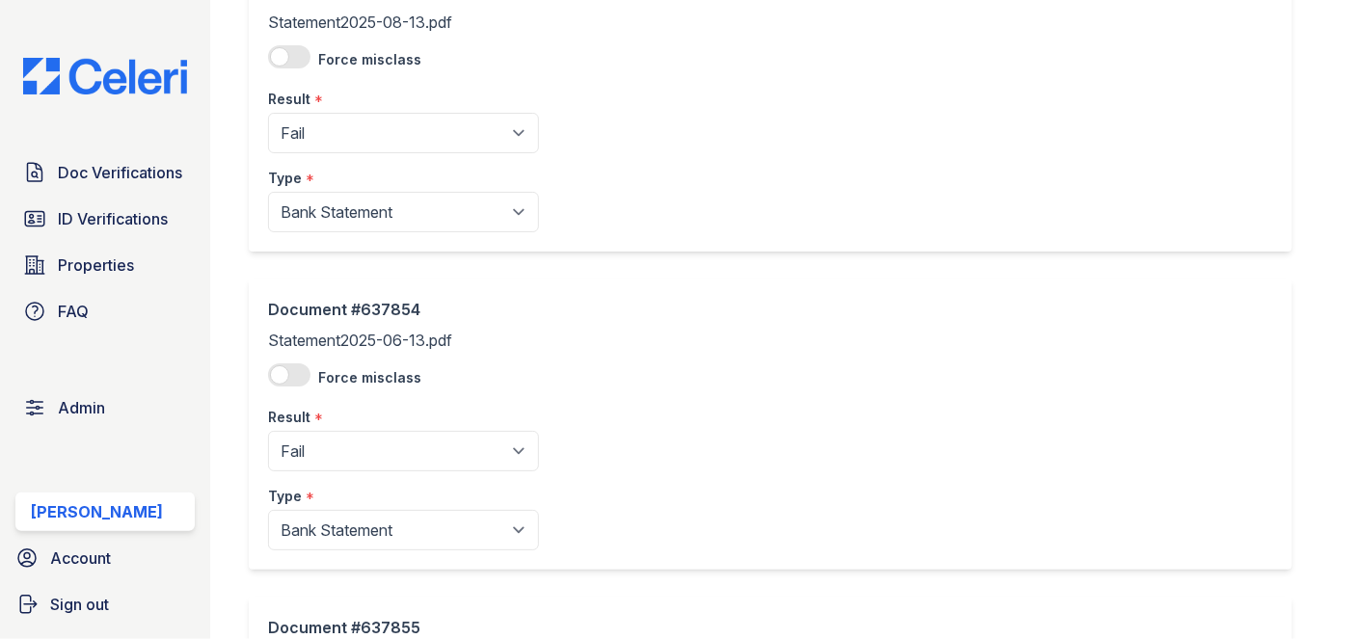
scroll to position [1138, 0]
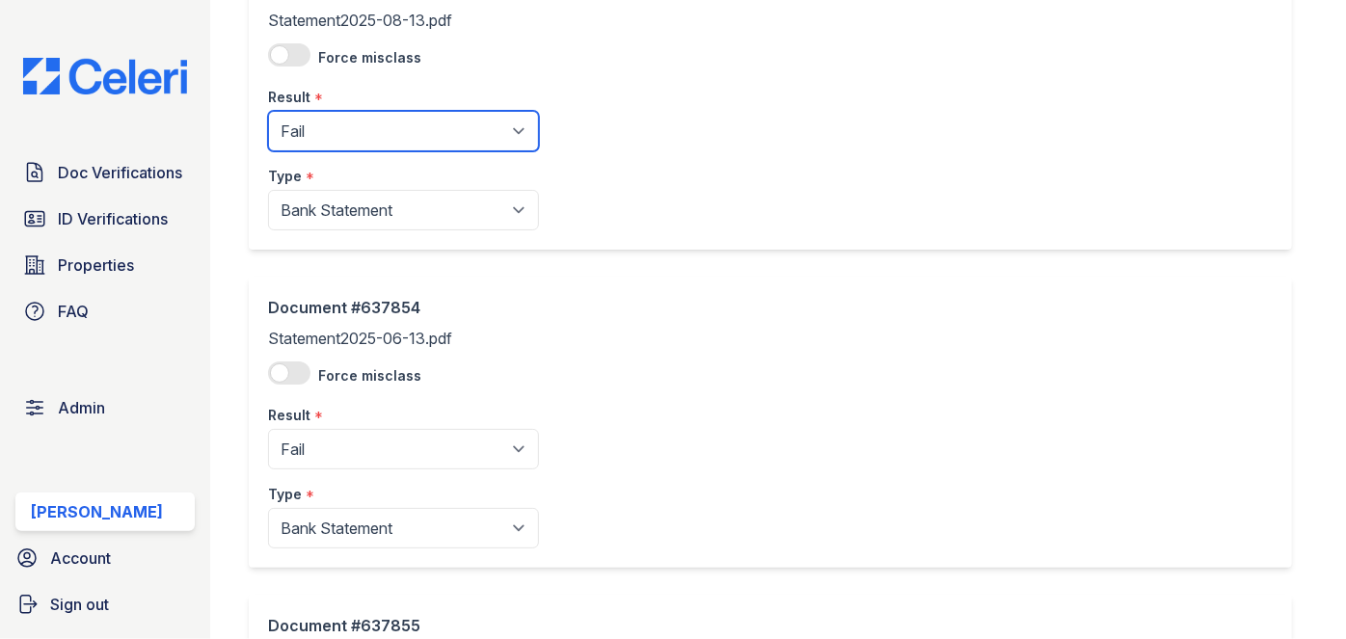
click at [317, 133] on select "Pending Sent Started Processing Pass Fail Caution Error N/A" at bounding box center [403, 131] width 271 height 40
select select "pass"
click at [268, 111] on select "Pending Sent Started Processing Pass Fail Caution Error N/A" at bounding box center [403, 131] width 271 height 40
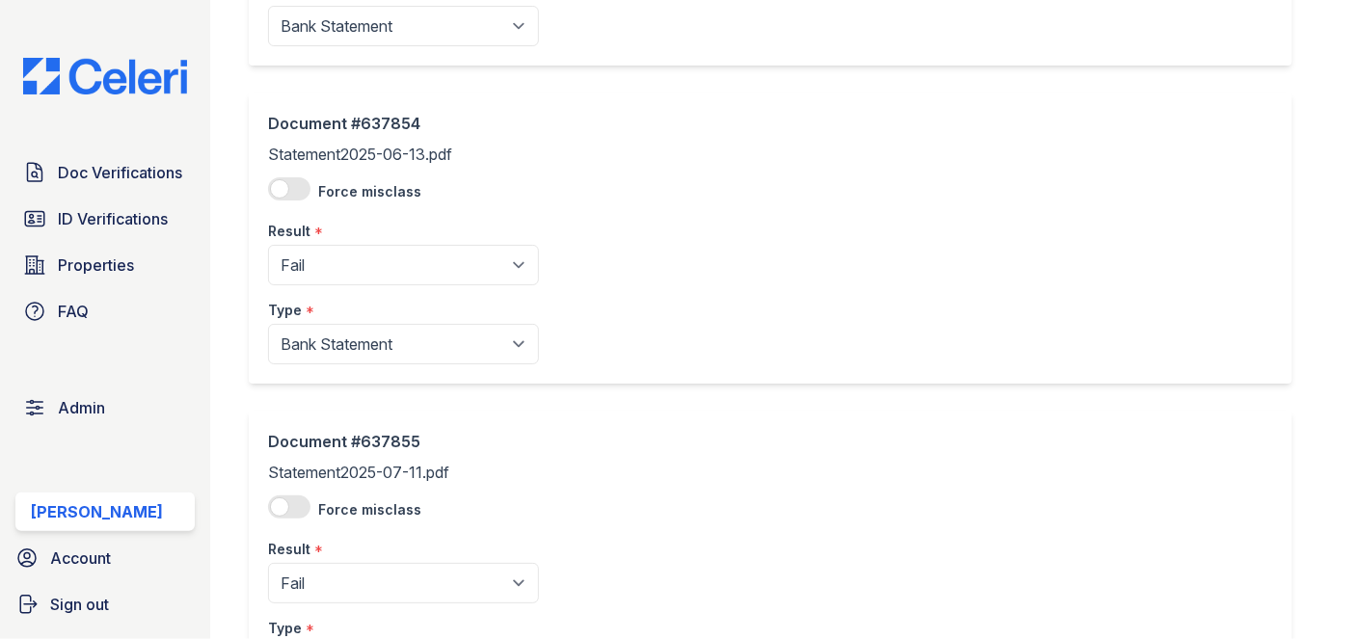
scroll to position [1401, 0]
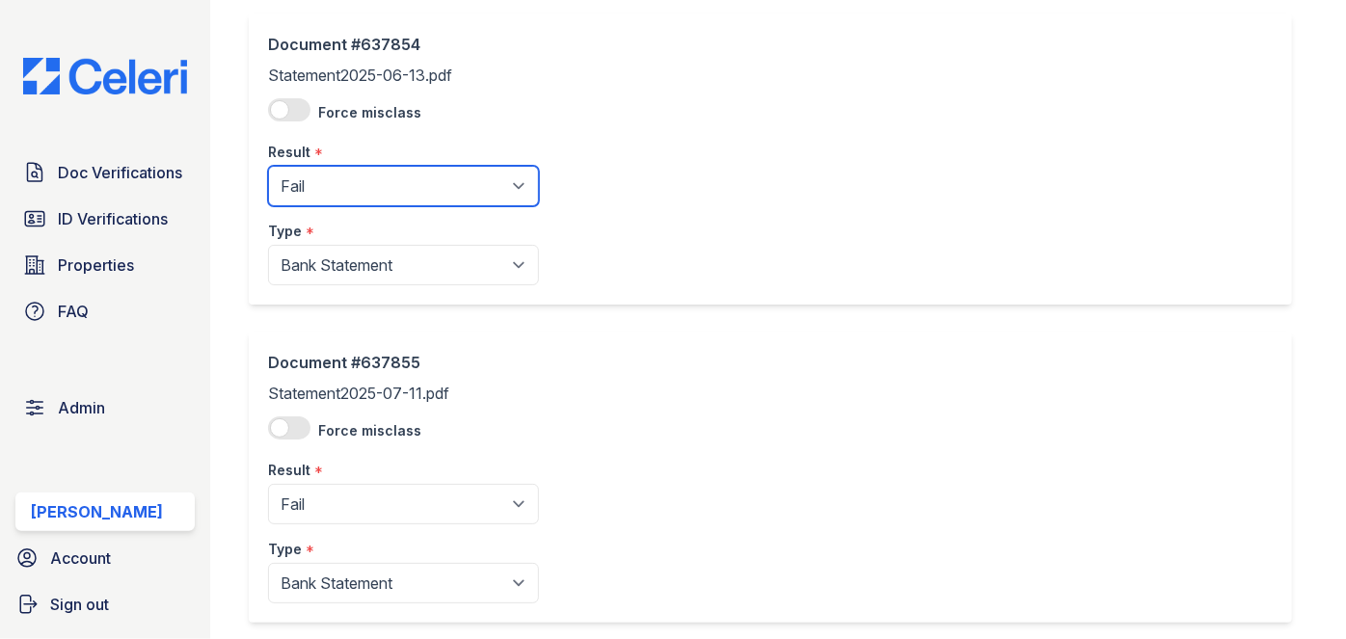
click at [308, 198] on select "Pending Sent Started Processing Pass Fail Caution Error N/A" at bounding box center [403, 186] width 271 height 40
select select "pass"
click at [268, 166] on select "Pending Sent Started Processing Pass Fail Caution Error N/A" at bounding box center [403, 186] width 271 height 40
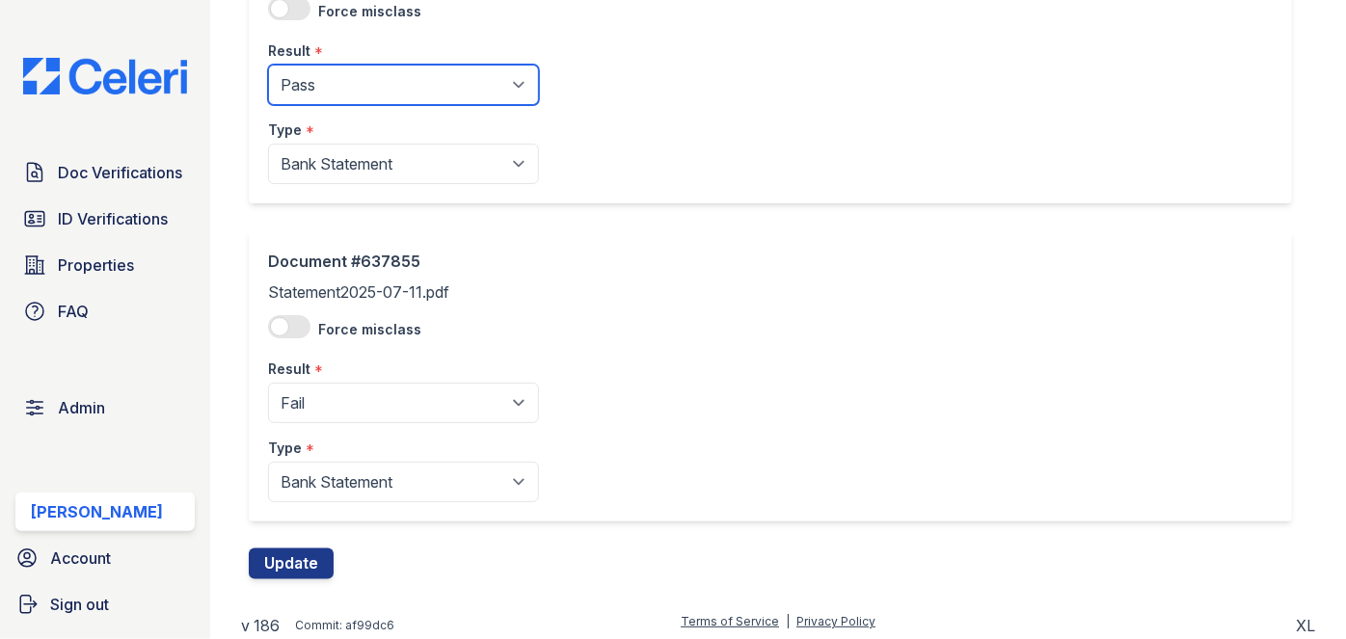
scroll to position [1505, 0]
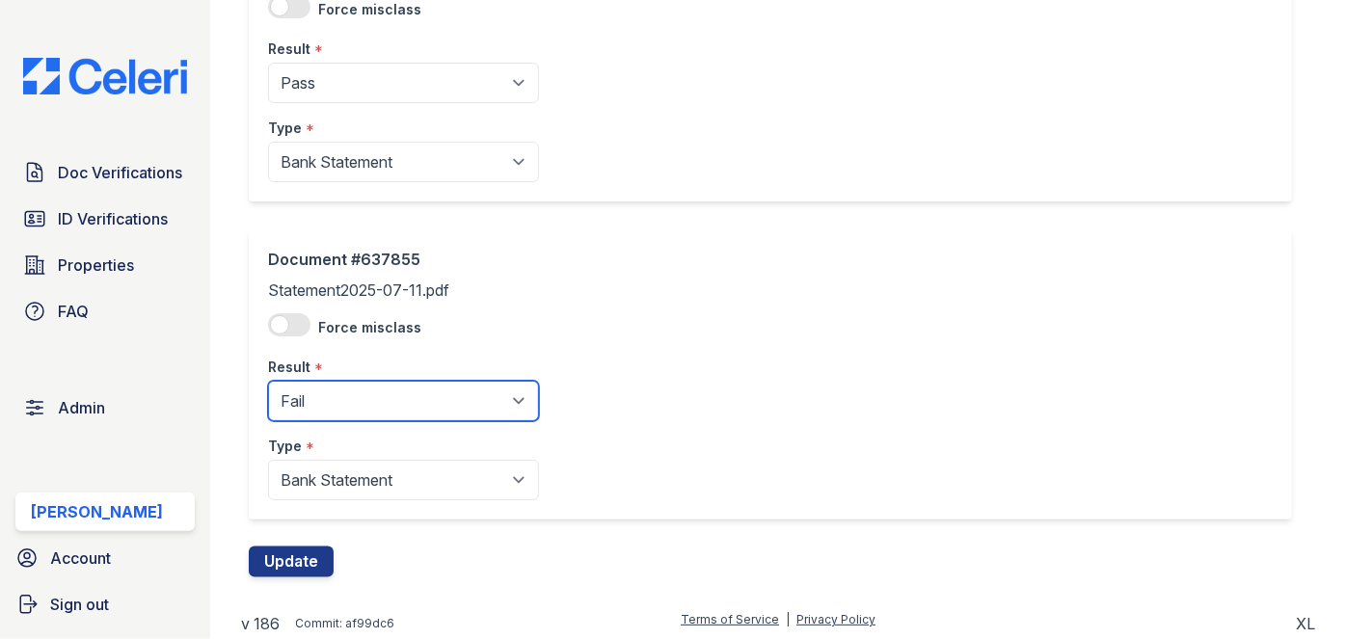
click at [327, 389] on select "Pending Sent Started Processing Pass Fail Caution Error N/A" at bounding box center [403, 401] width 271 height 40
select select "pass"
click at [268, 381] on select "Pending Sent Started Processing Pass Fail Caution Error N/A" at bounding box center [403, 401] width 271 height 40
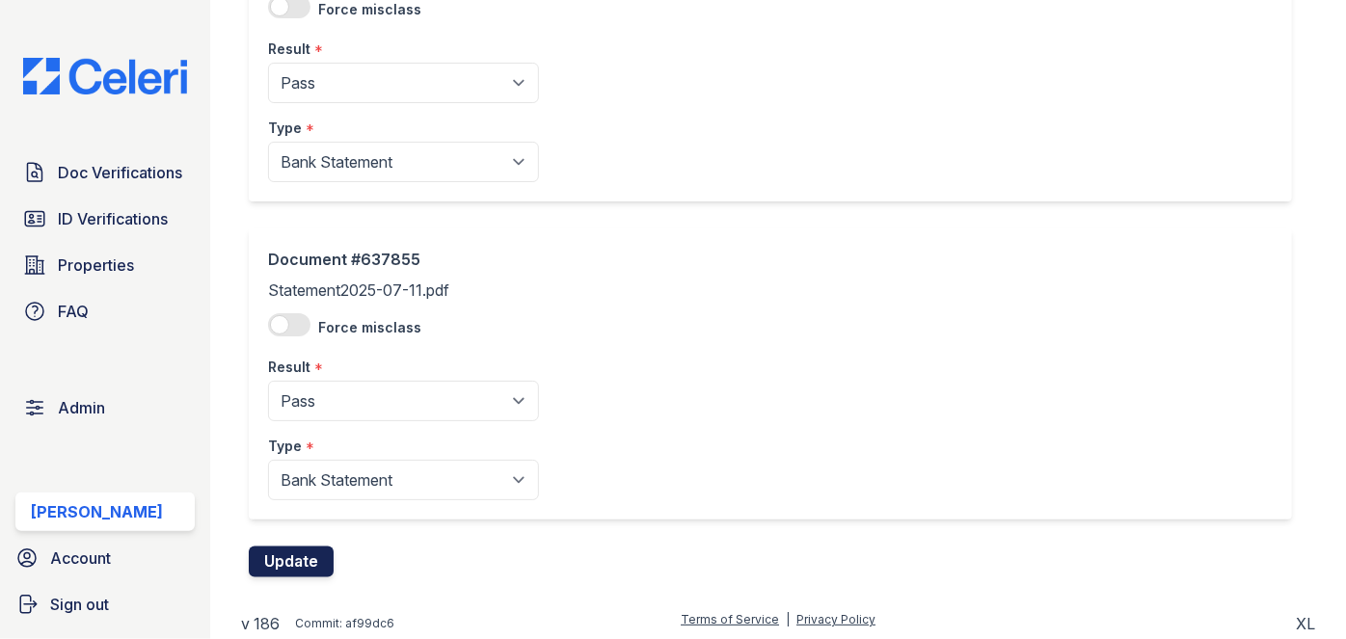
click at [307, 560] on button "Update" at bounding box center [291, 562] width 85 height 31
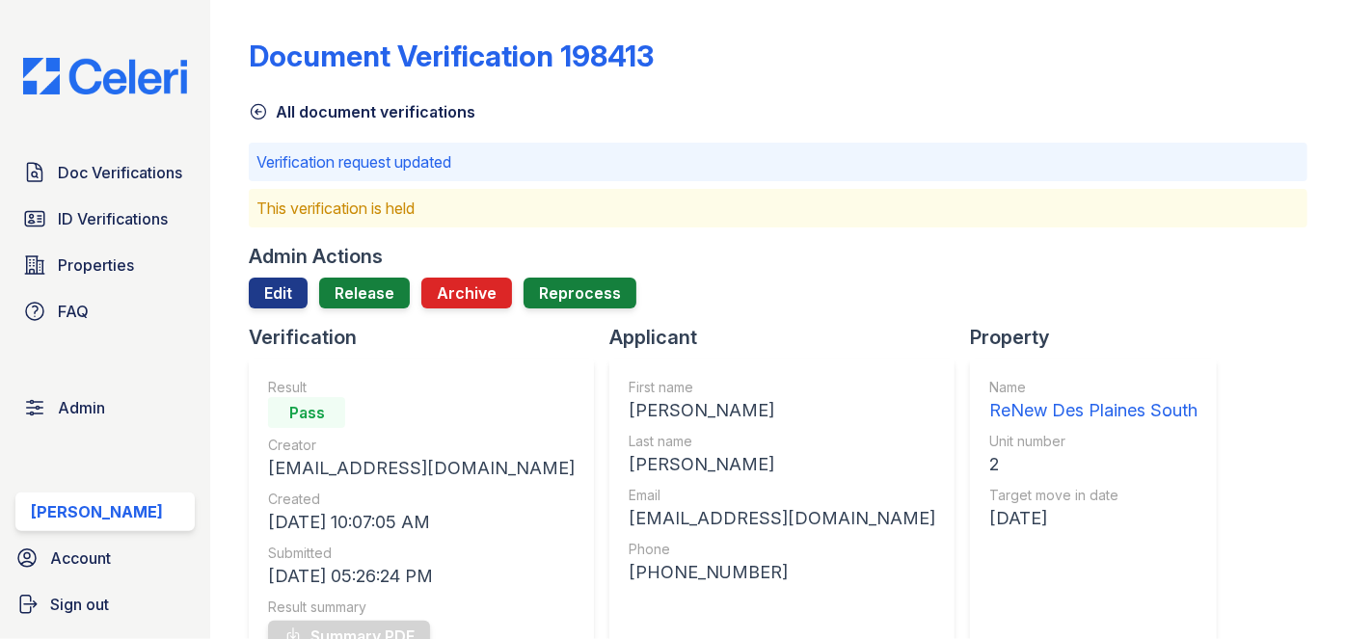
click at [362, 312] on div at bounding box center [778, 315] width 1058 height 15
click at [364, 299] on link "Release" at bounding box center [364, 293] width 91 height 31
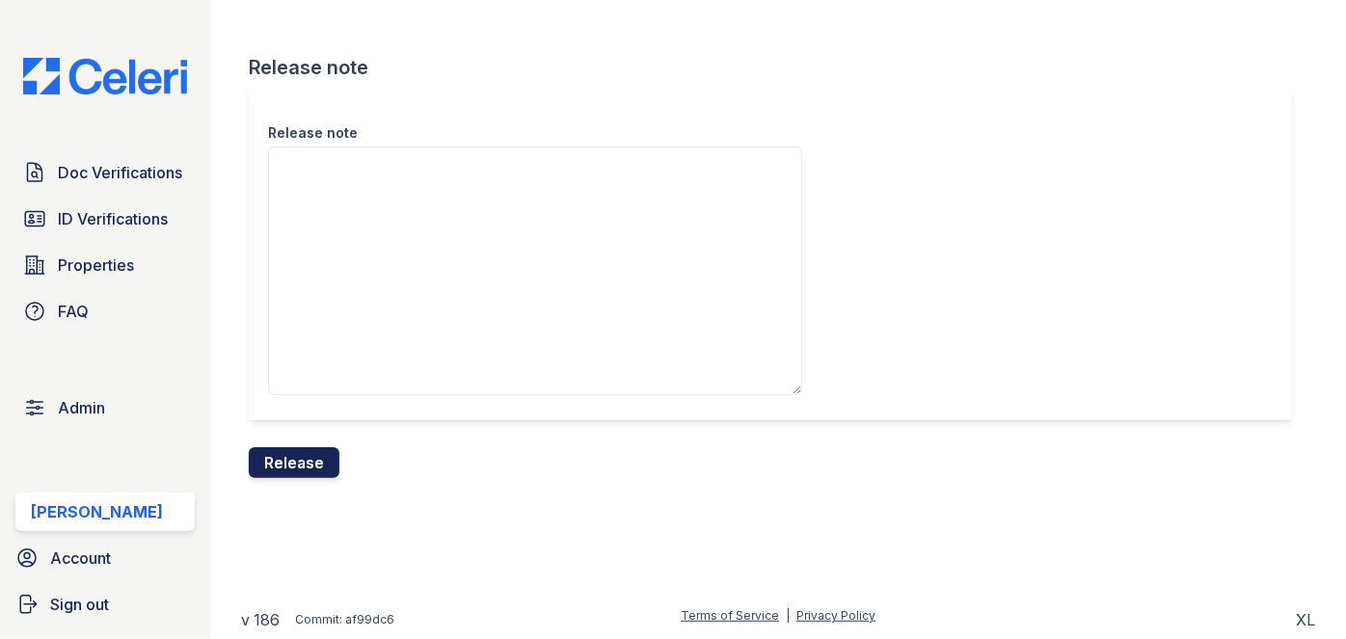
click at [334, 458] on button "Release" at bounding box center [294, 462] width 91 height 31
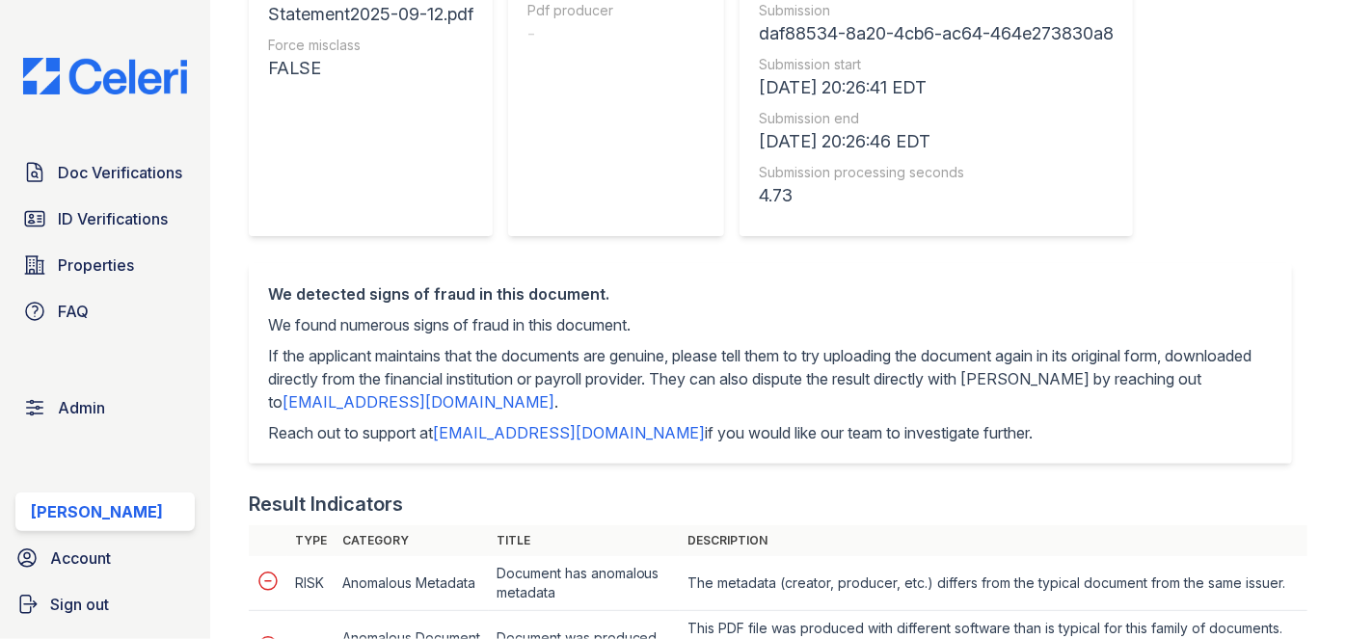
scroll to position [262, 0]
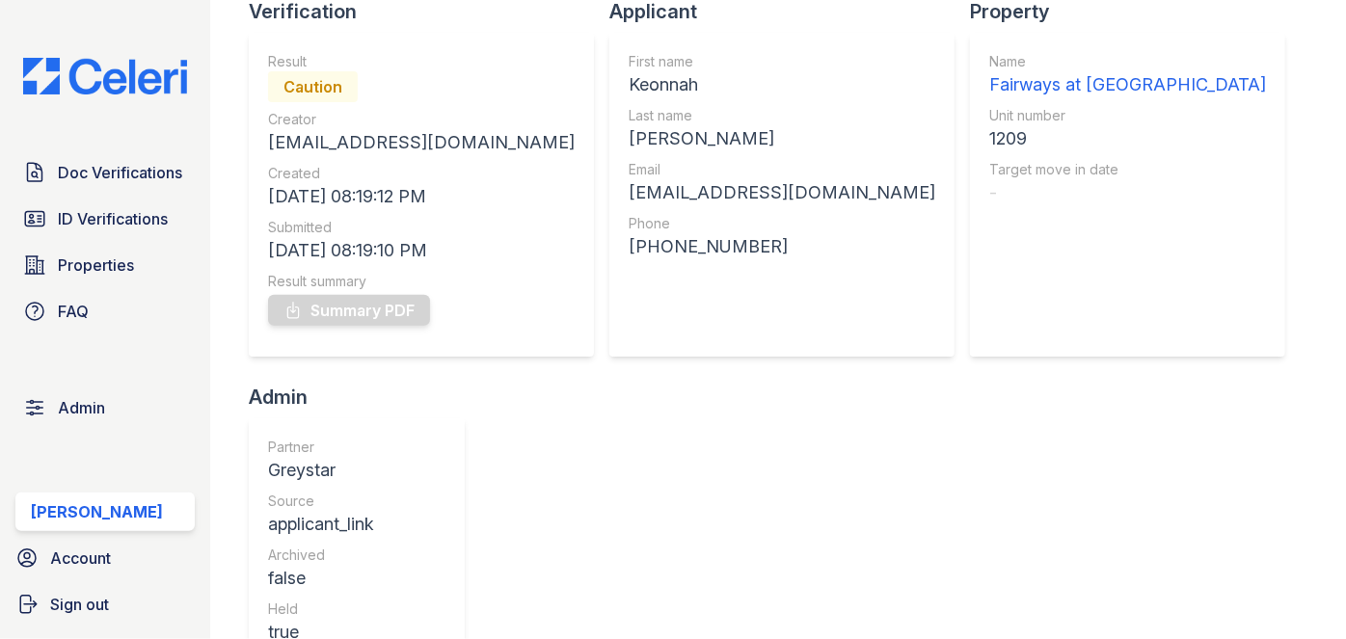
scroll to position [174, 0]
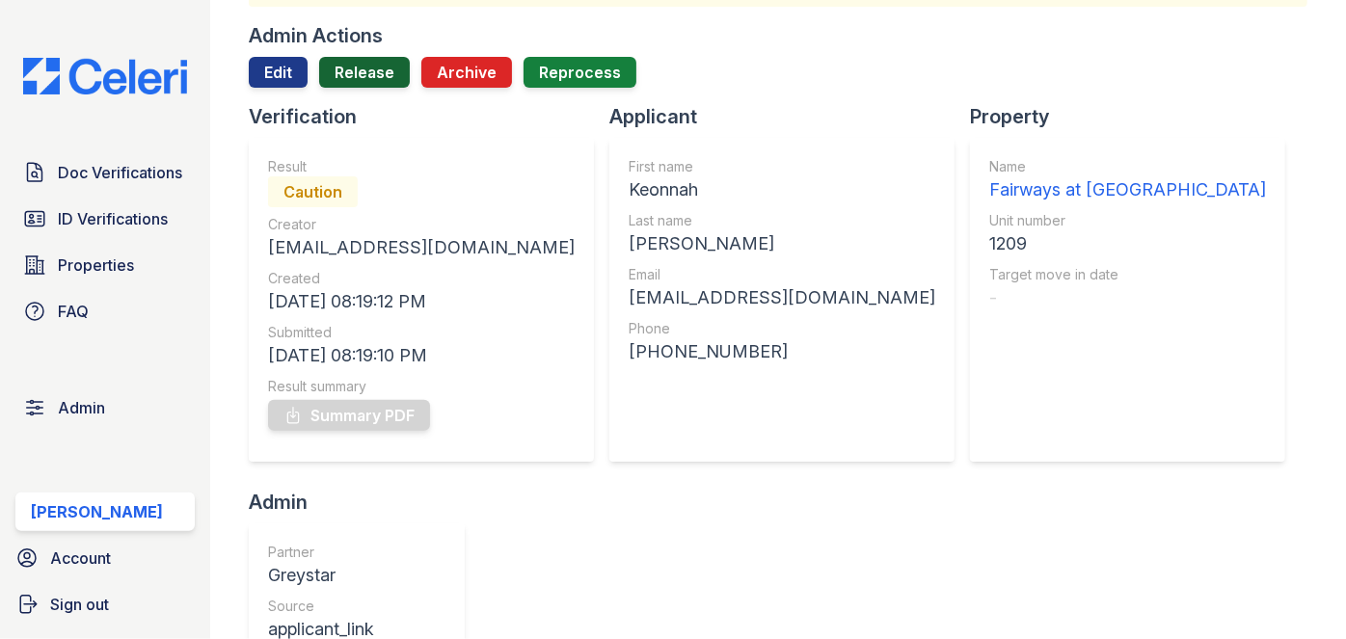
click at [368, 81] on link "Release" at bounding box center [364, 72] width 91 height 31
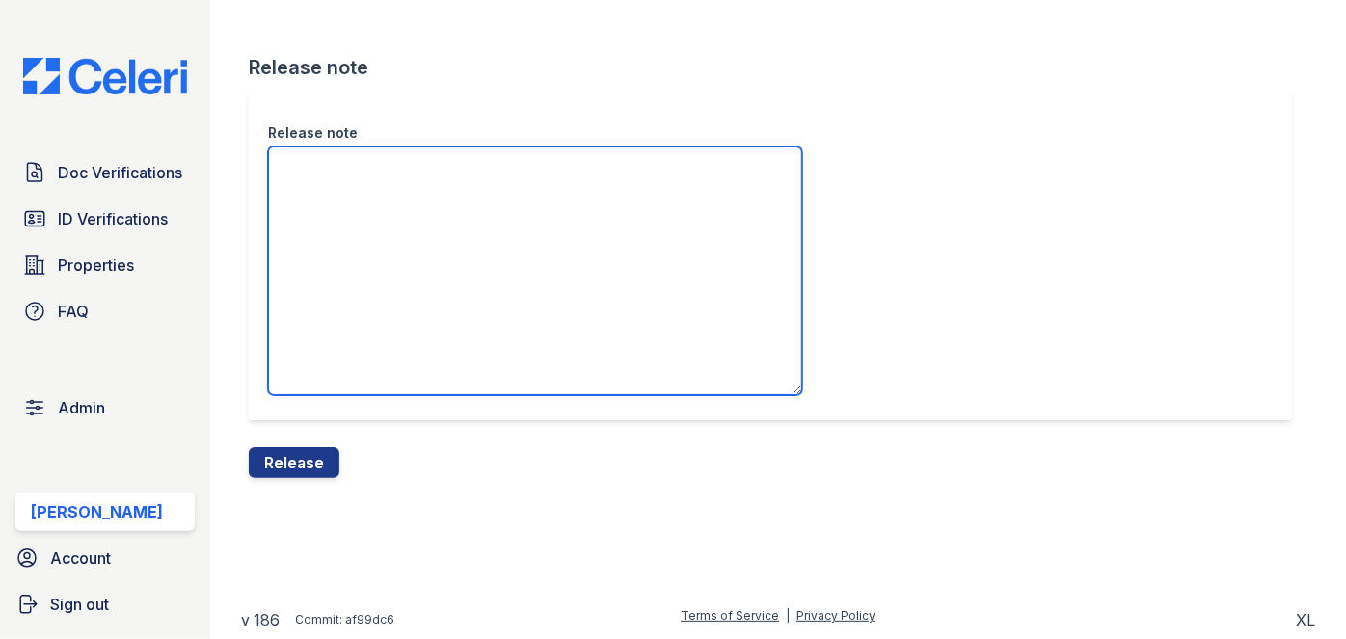
click at [329, 194] on textarea "Release note" at bounding box center [535, 271] width 534 height 249
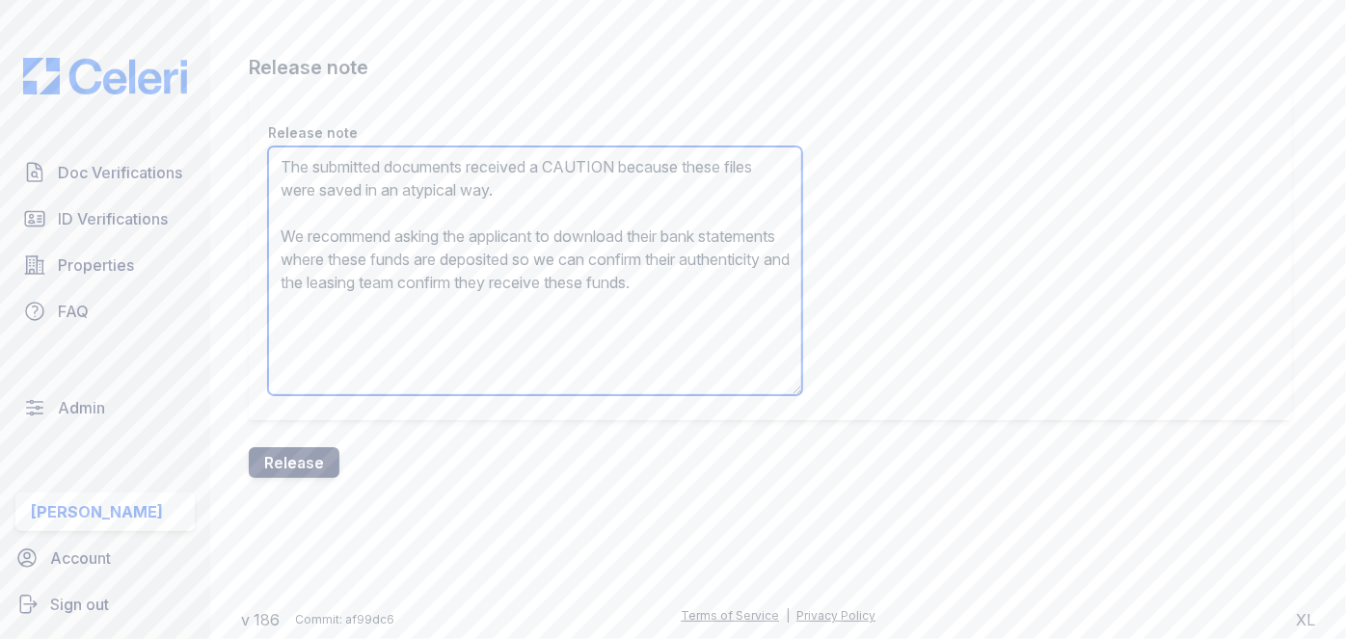
type textarea "The submitted documents received a CAUTION because these files were saved in an…"
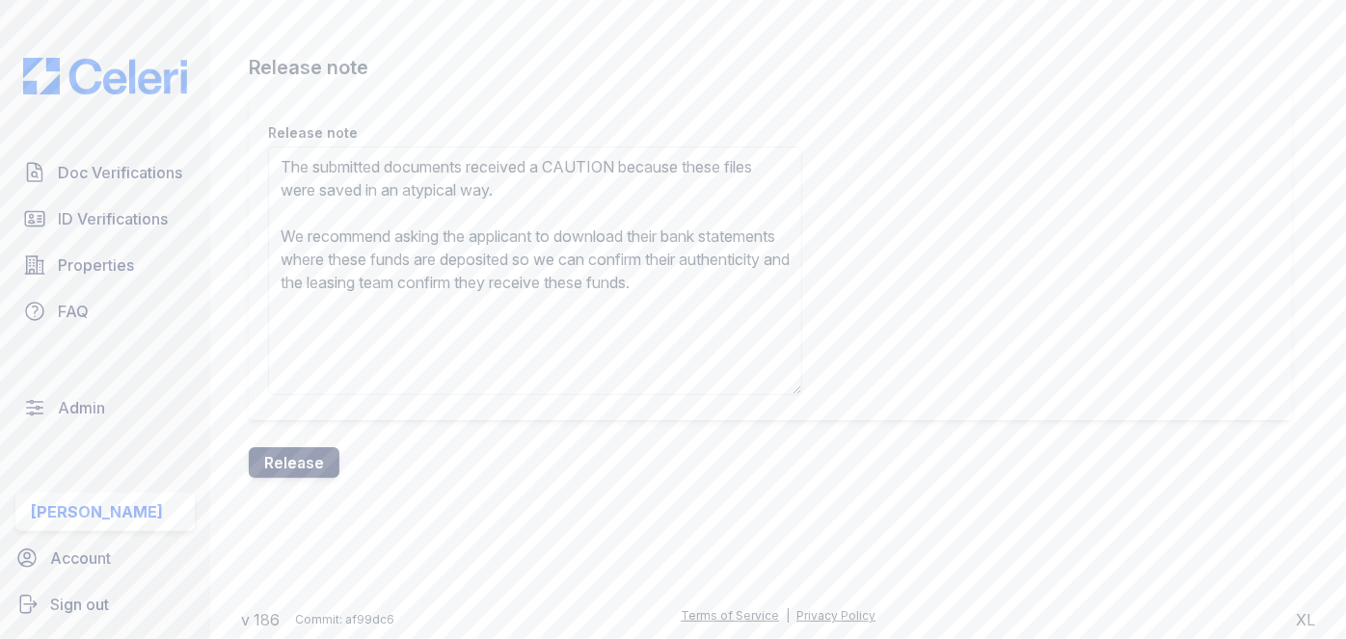
click at [331, 451] on button "Release" at bounding box center [294, 462] width 91 height 31
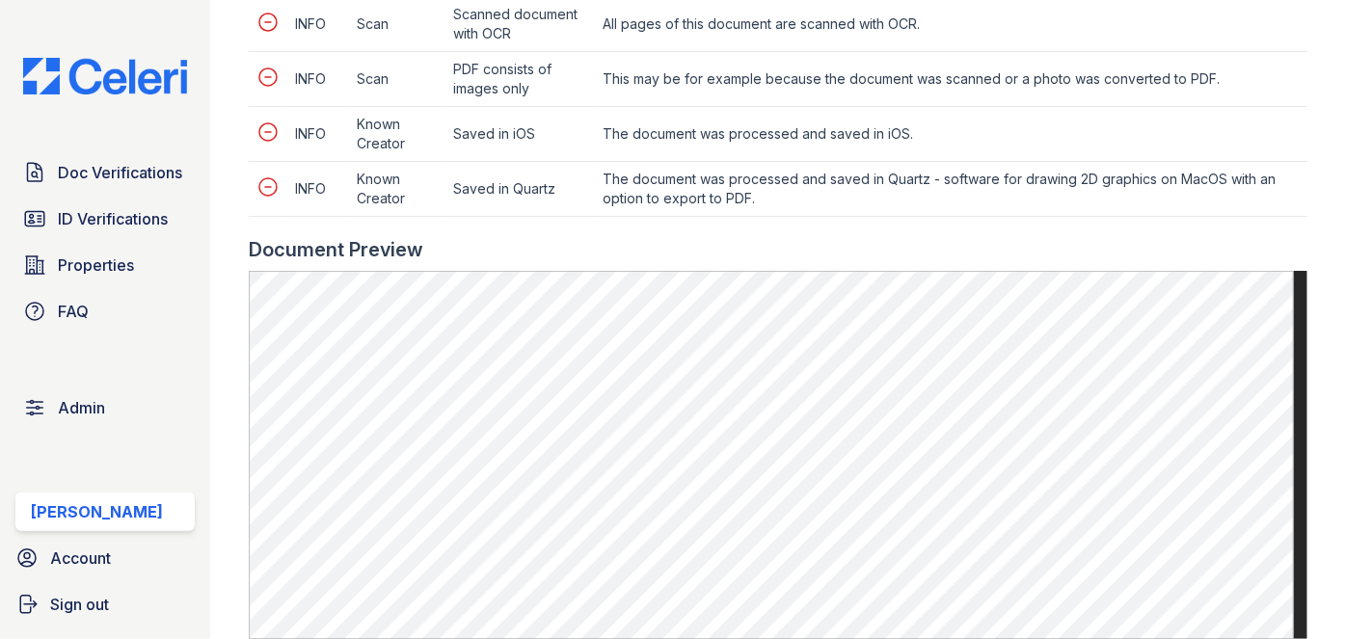
scroll to position [1314, 0]
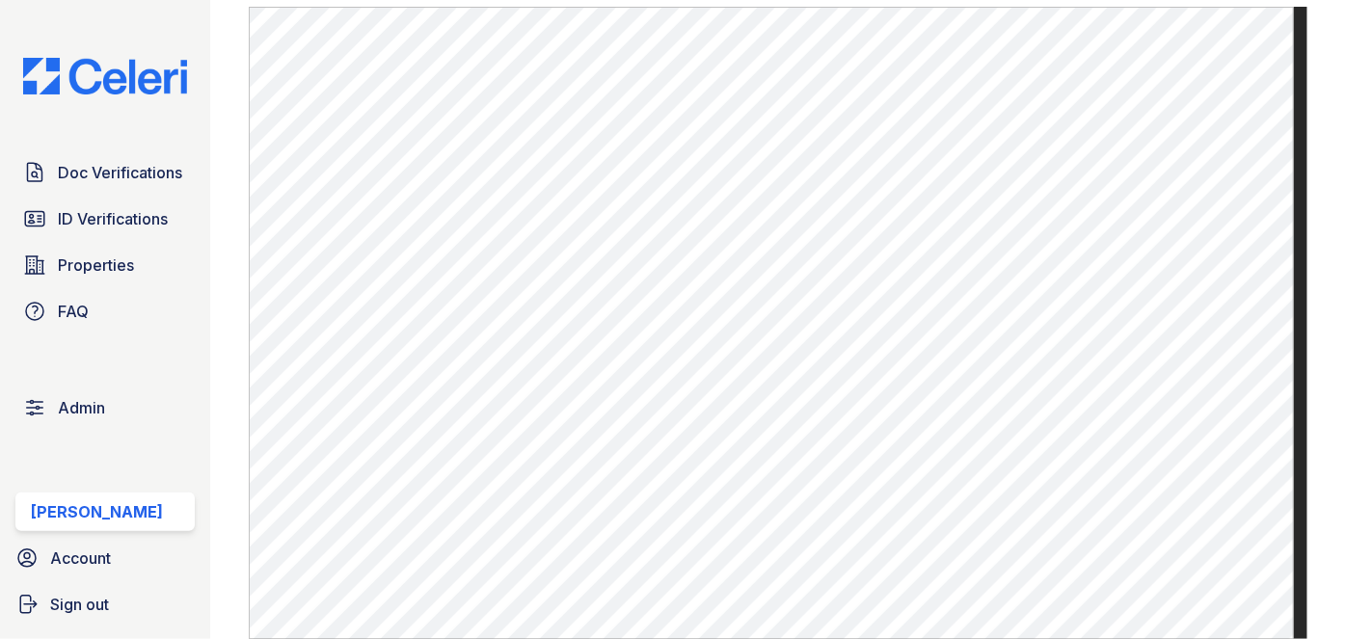
scroll to position [1314, 0]
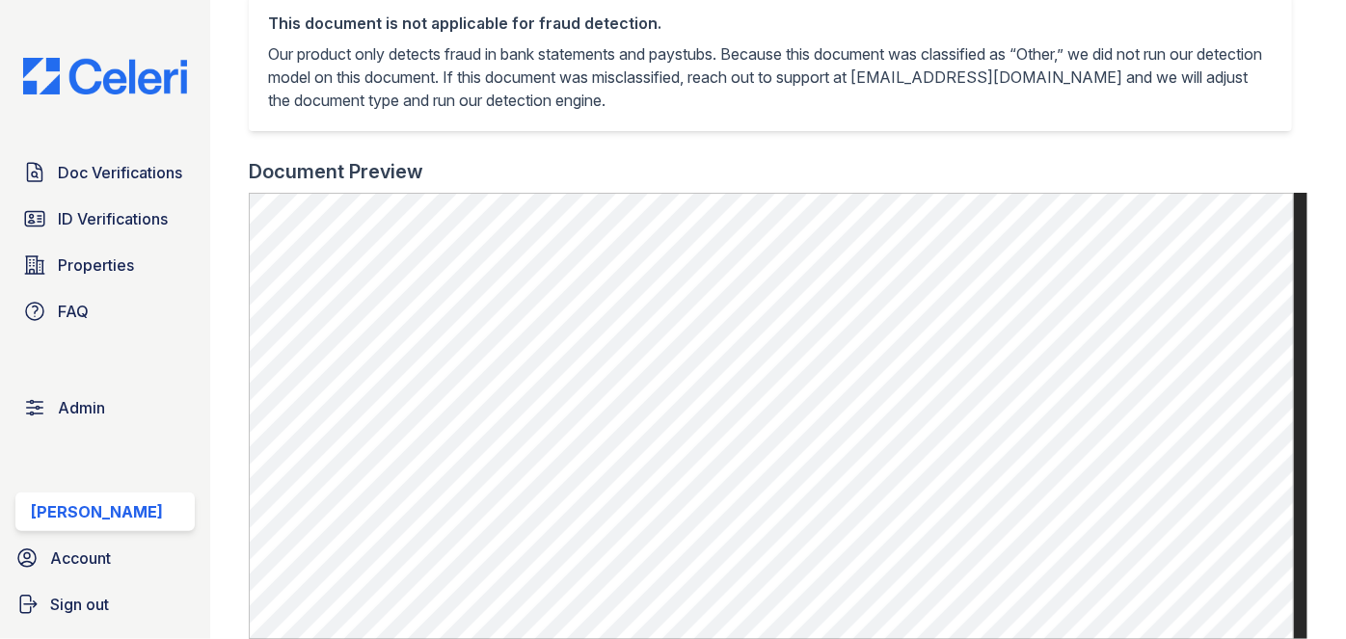
scroll to position [701, 0]
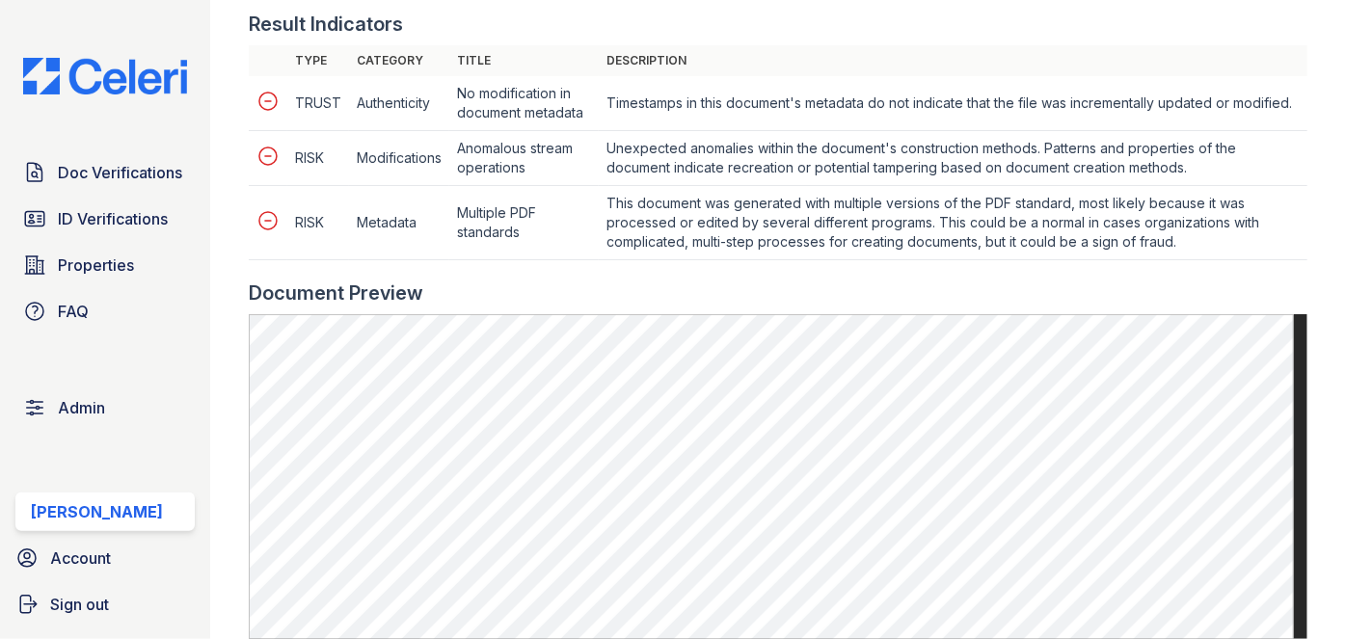
scroll to position [964, 0]
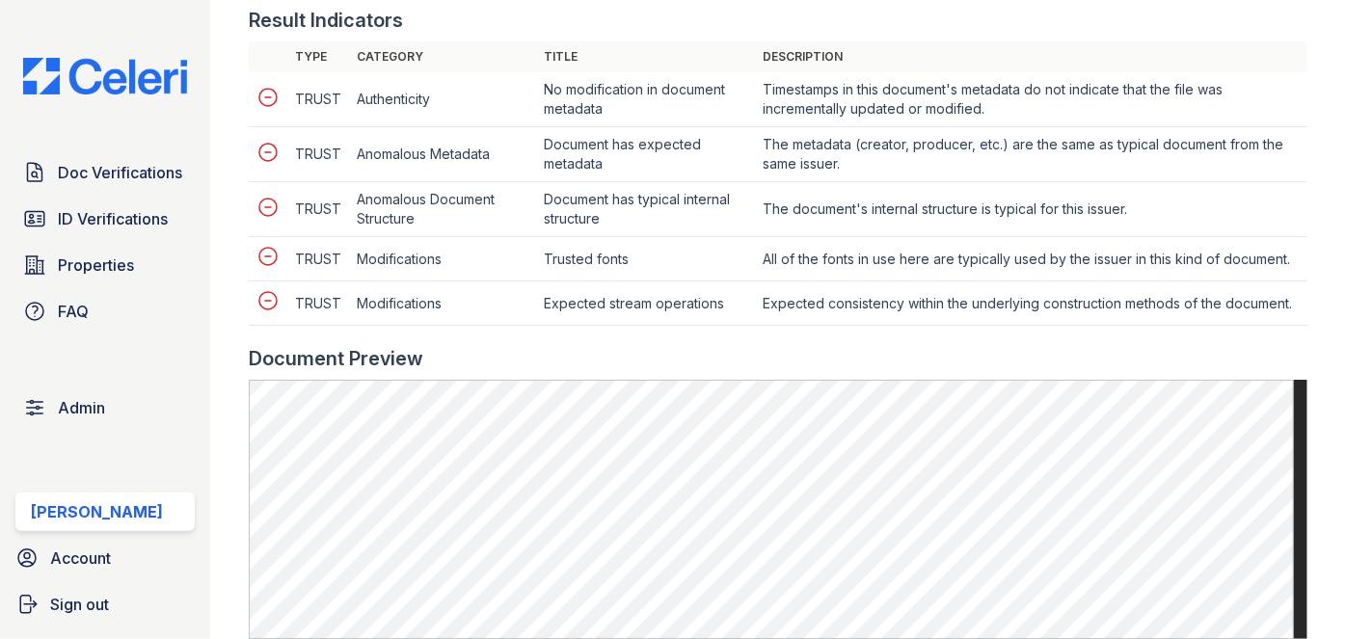
scroll to position [788, 0]
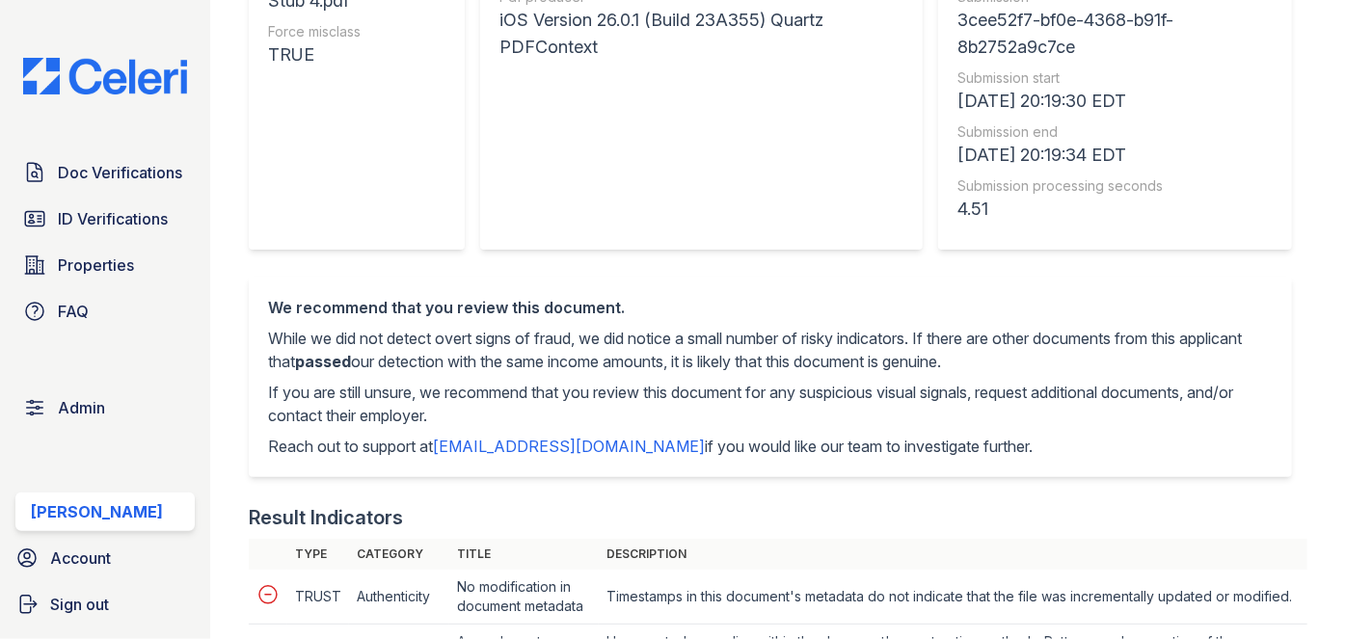
scroll to position [438, 0]
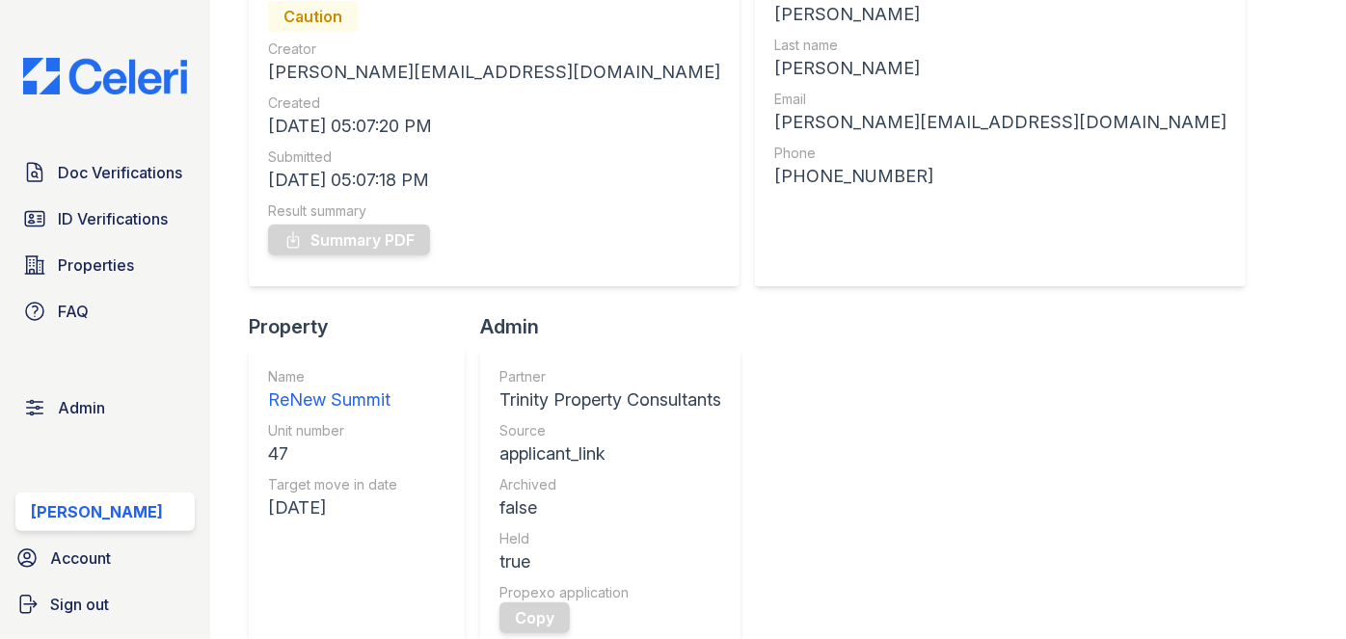
scroll to position [87, 0]
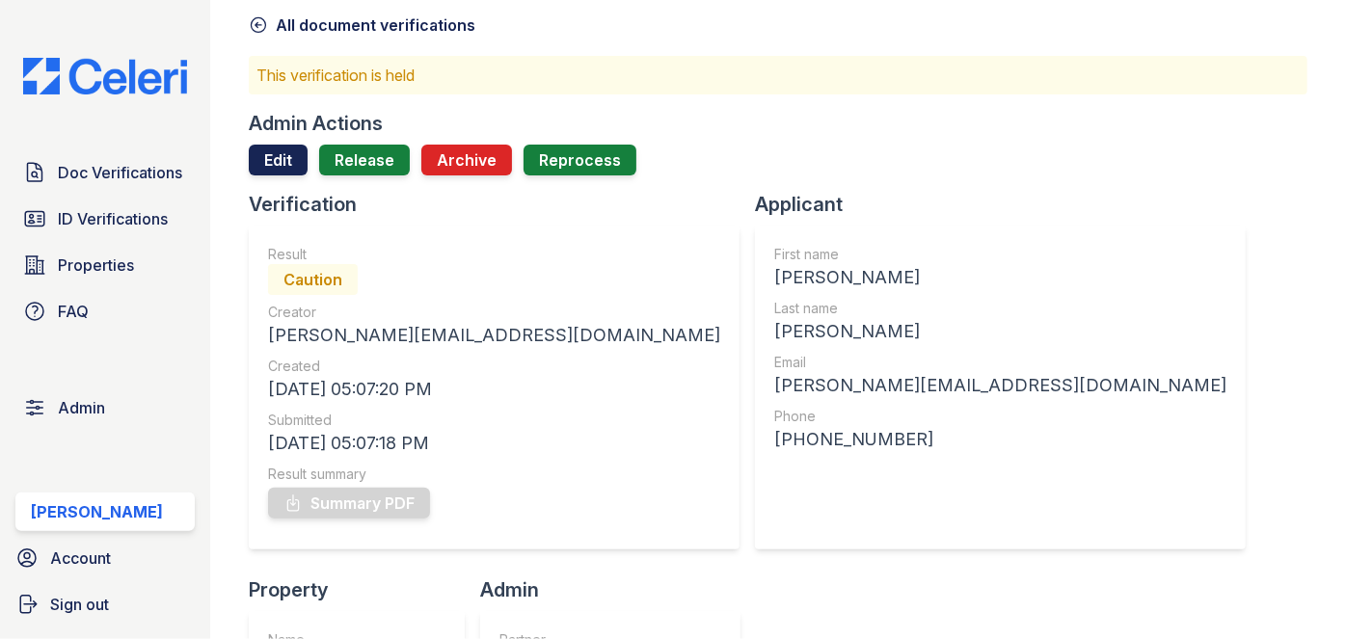
click at [290, 158] on link "Edit" at bounding box center [278, 160] width 59 height 31
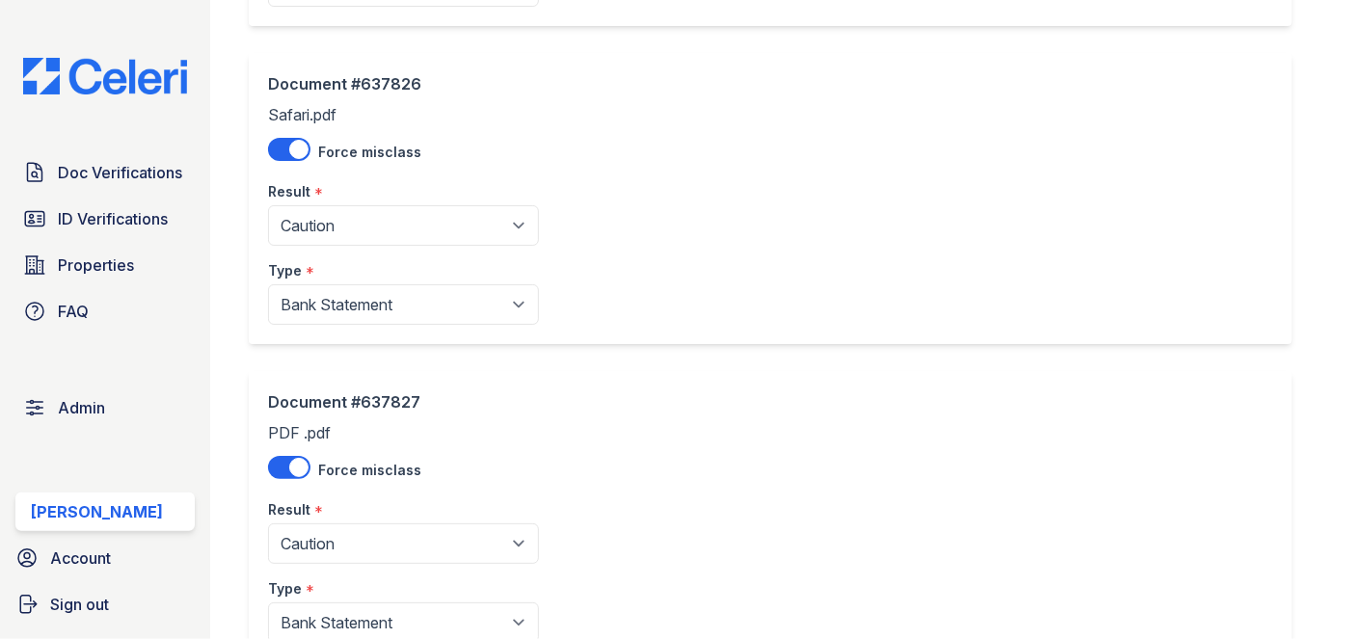
scroll to position [438, 0]
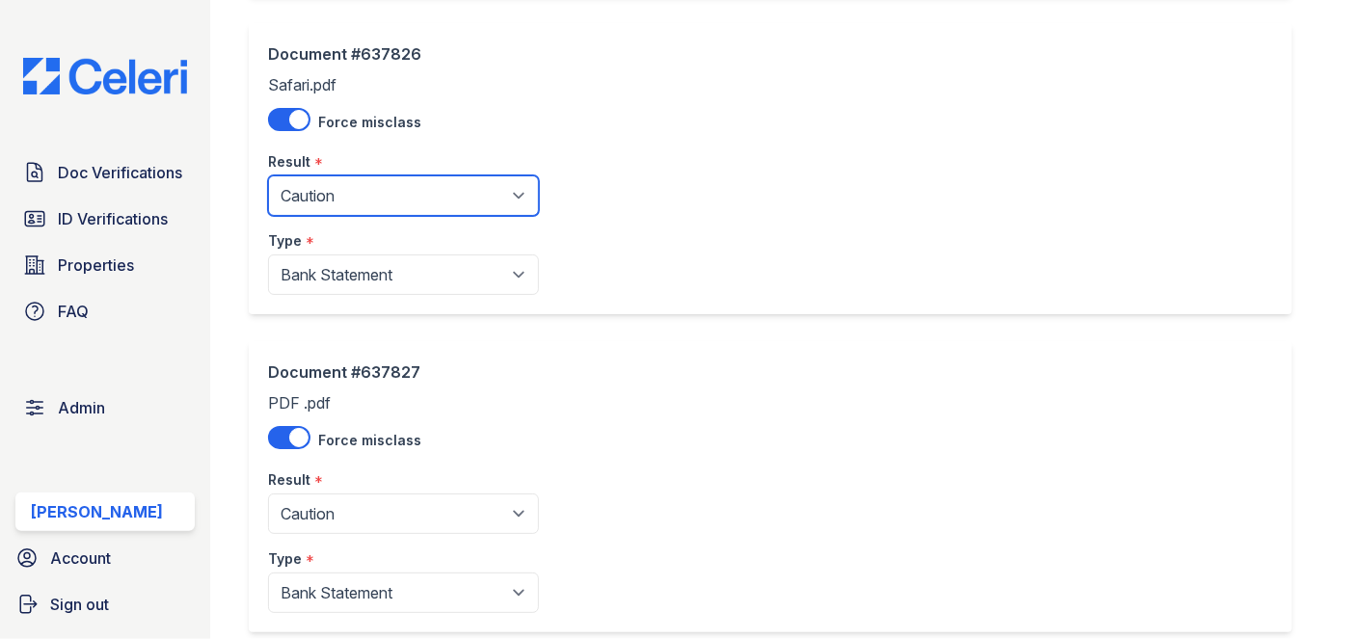
click at [392, 182] on select "Pending Sent Started Processing Pass Fail Caution Error N/A" at bounding box center [403, 195] width 271 height 40
select select "fail"
click at [268, 175] on select "Pending Sent Started Processing Pass Fail Caution Error N/A" at bounding box center [403, 195] width 271 height 40
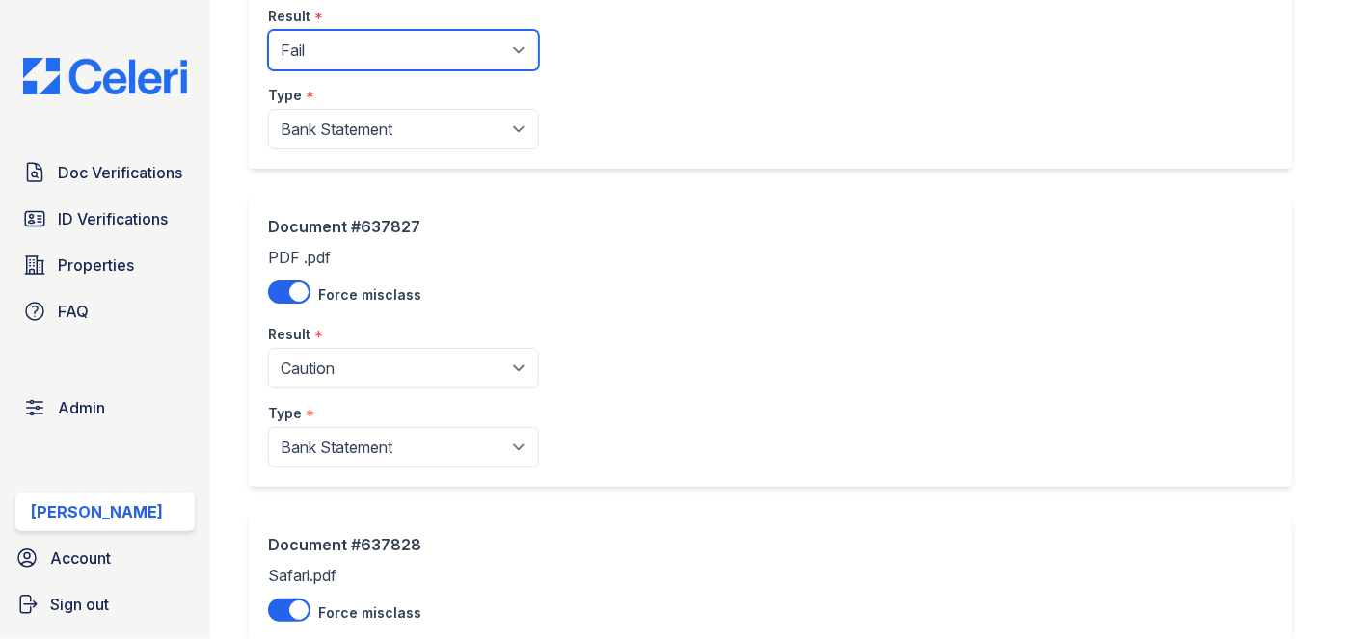
scroll to position [701, 0]
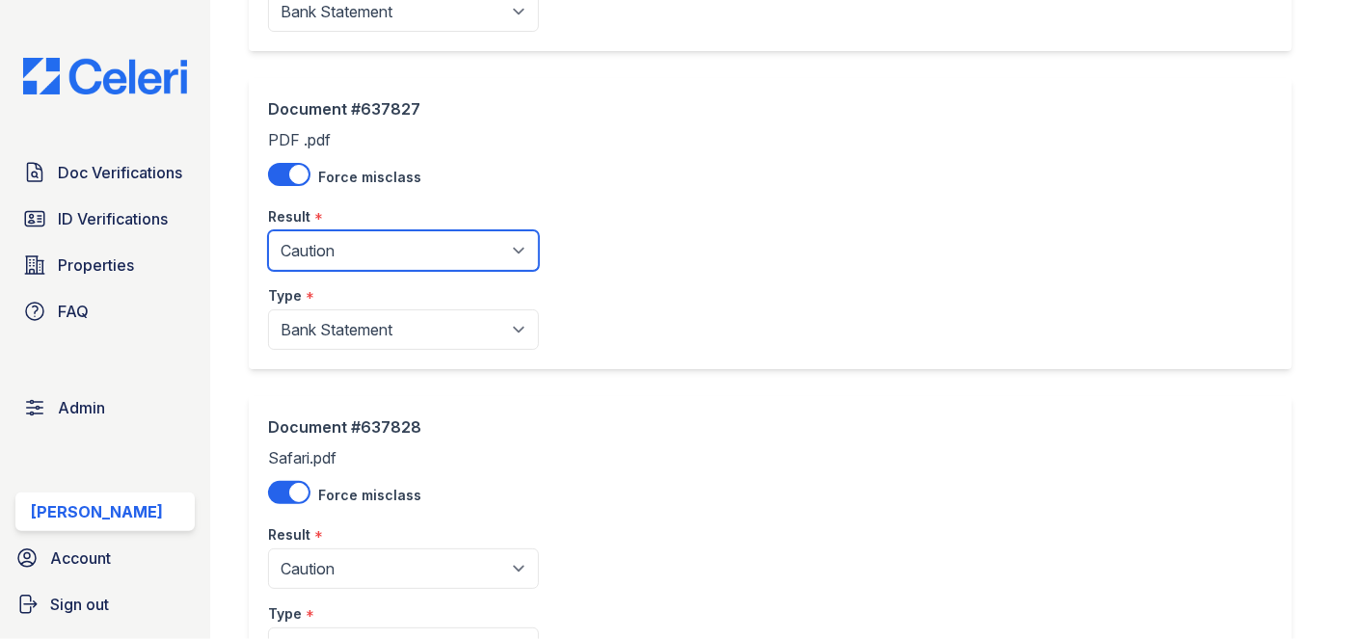
click at [366, 238] on select "Pending Sent Started Processing Pass Fail Caution Error N/A" at bounding box center [403, 250] width 271 height 40
select select "fail"
click at [268, 230] on select "Pending Sent Started Processing Pass Fail Caution Error N/A" at bounding box center [403, 250] width 271 height 40
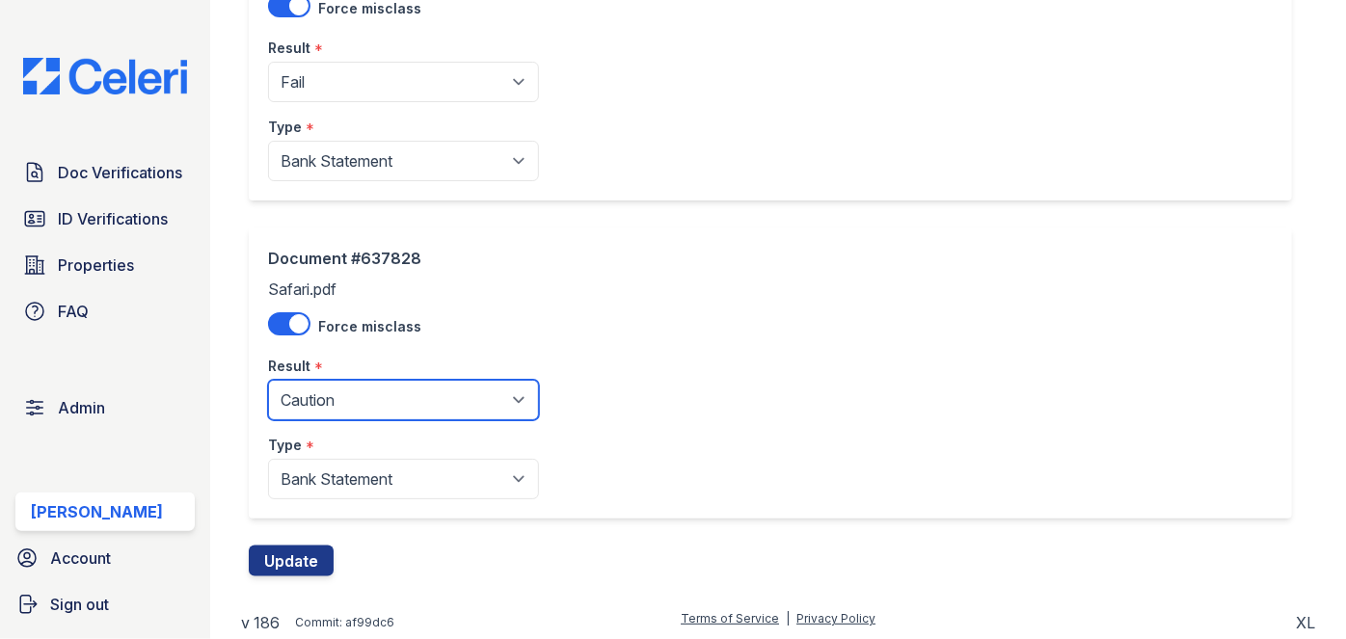
click at [355, 385] on select "Pending Sent Started Processing Pass Fail Caution Error N/A" at bounding box center [403, 400] width 271 height 40
select select "fail"
click at [268, 380] on select "Pending Sent Started Processing Pass Fail Caution Error N/A" at bounding box center [403, 400] width 271 height 40
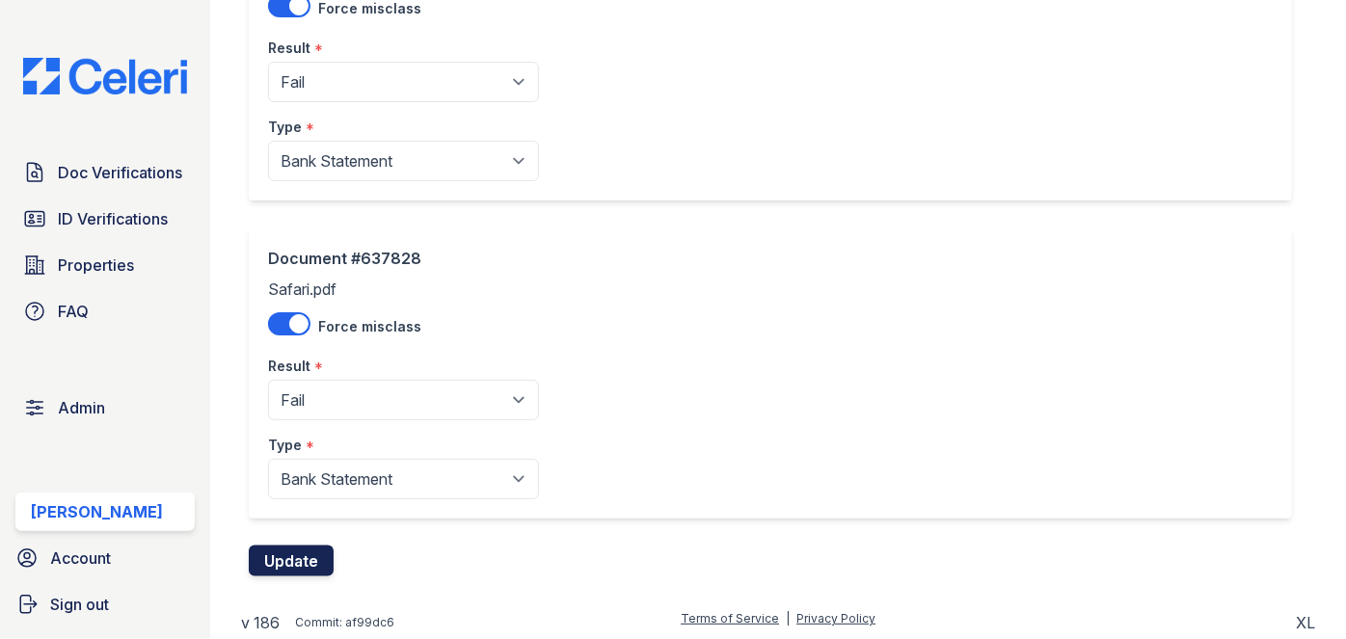
click at [298, 551] on button "Update" at bounding box center [291, 561] width 85 height 31
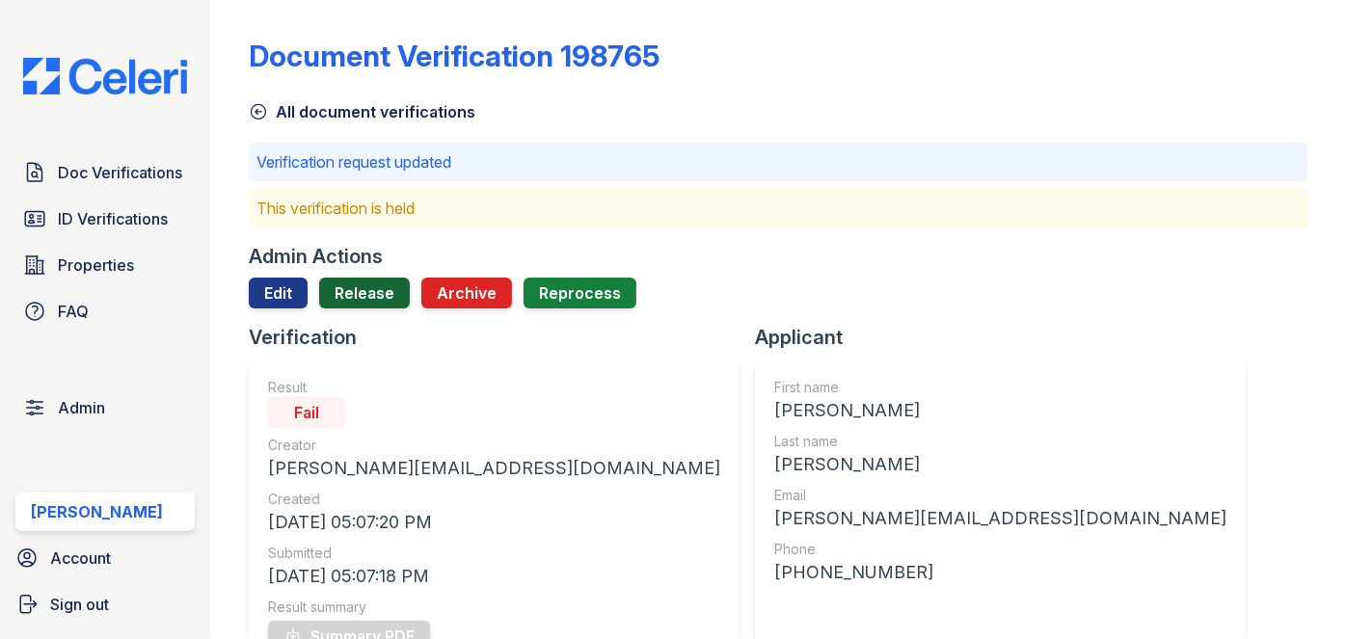
click at [380, 287] on link "Release" at bounding box center [364, 293] width 91 height 31
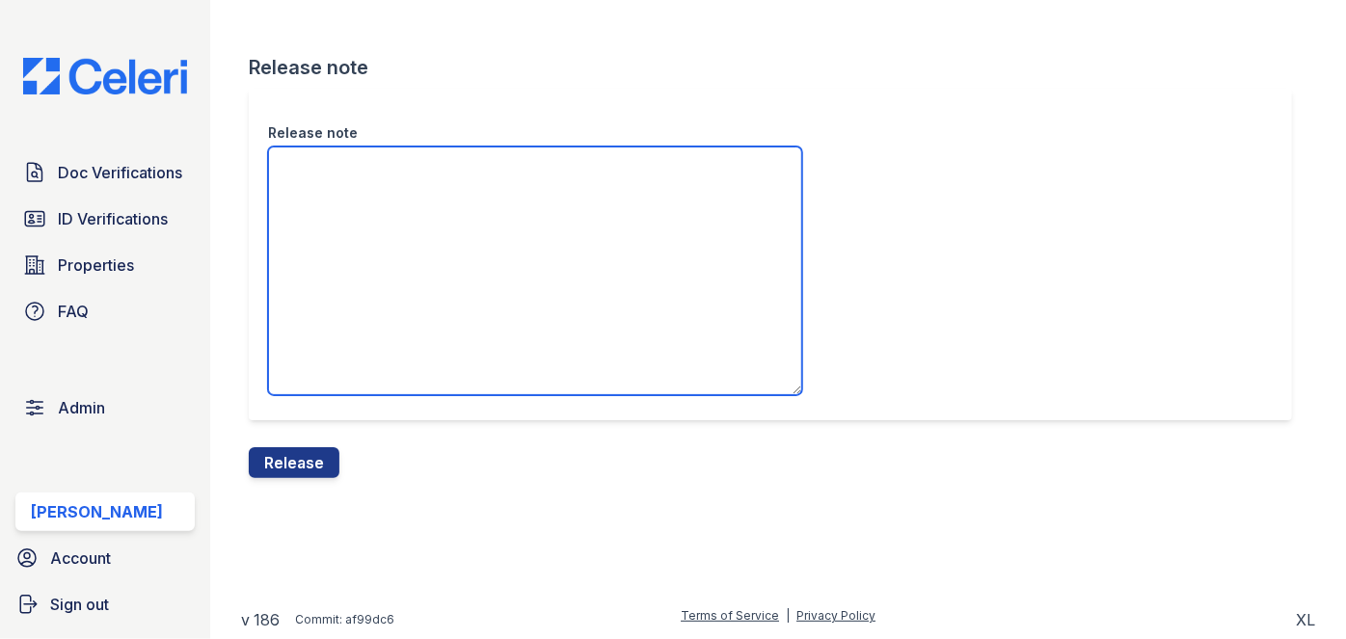
click at [440, 238] on textarea "Release note" at bounding box center [535, 271] width 534 height 249
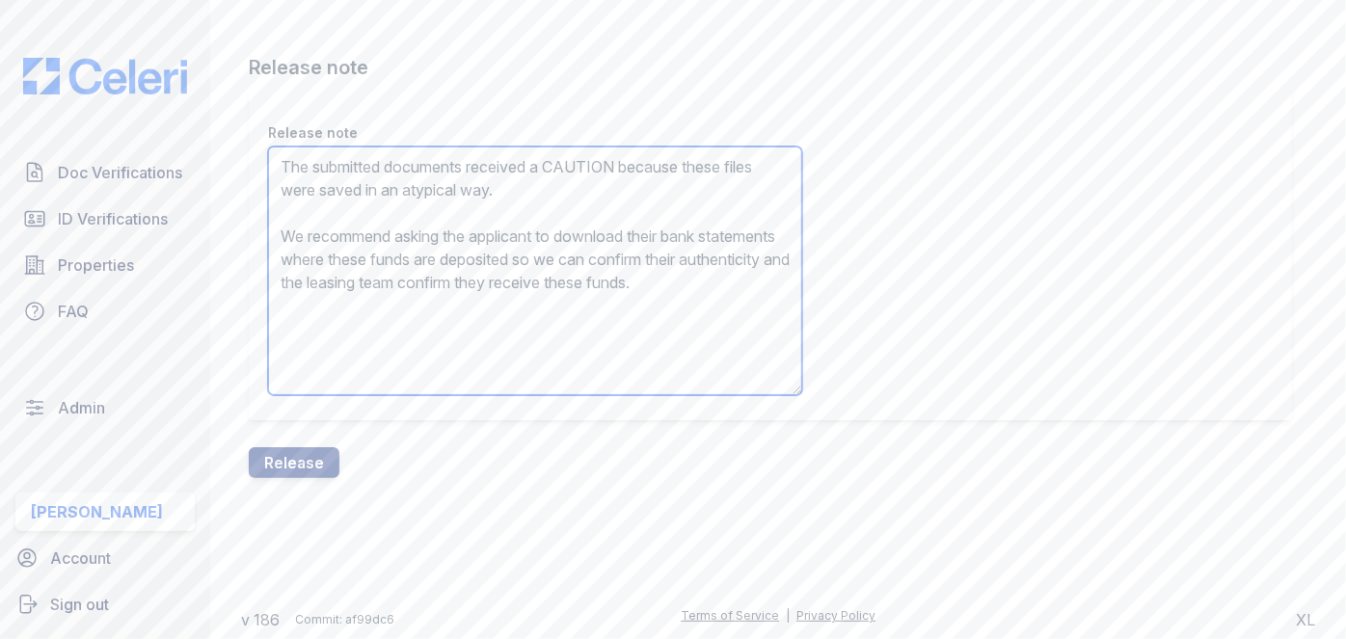
click at [580, 169] on textarea "The submitted documents received a CAUTION because these files were saved in an…" at bounding box center [535, 271] width 534 height 249
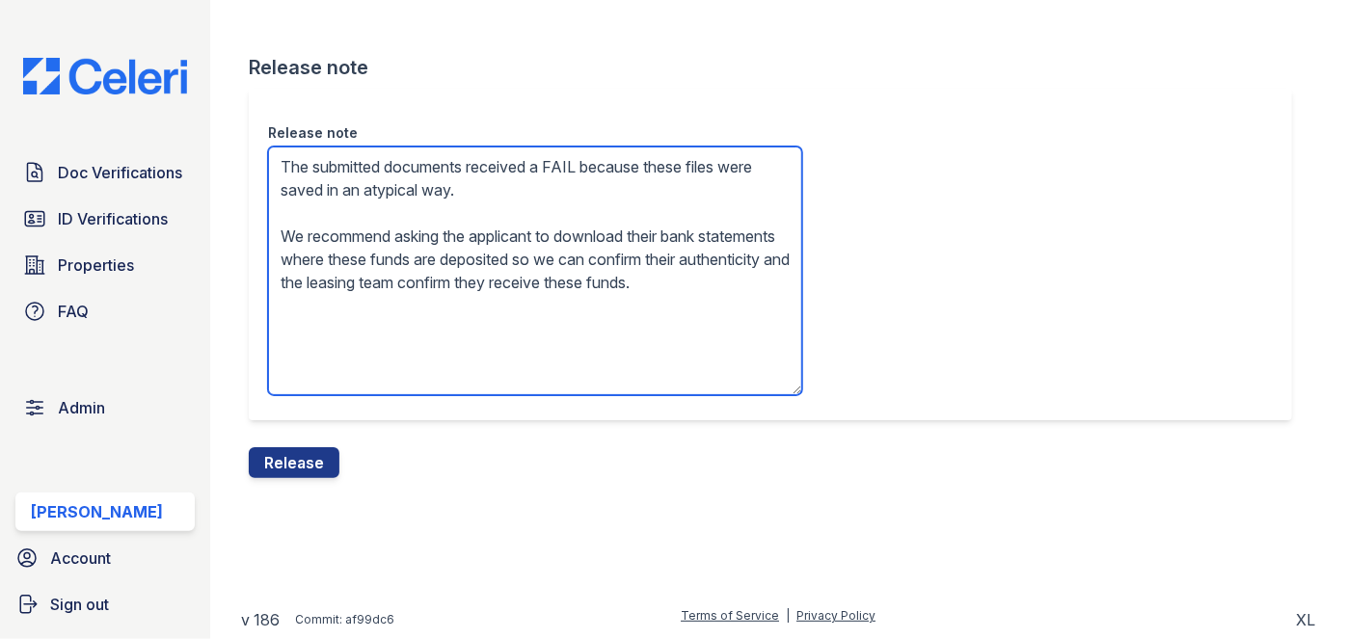
click at [555, 234] on textarea "The submitted documents received a FAIL because these files were saved in an at…" at bounding box center [535, 271] width 534 height 249
click at [554, 234] on textarea "The submitted documents received a FAIL because these files were saved in an at…" at bounding box center [535, 271] width 534 height 249
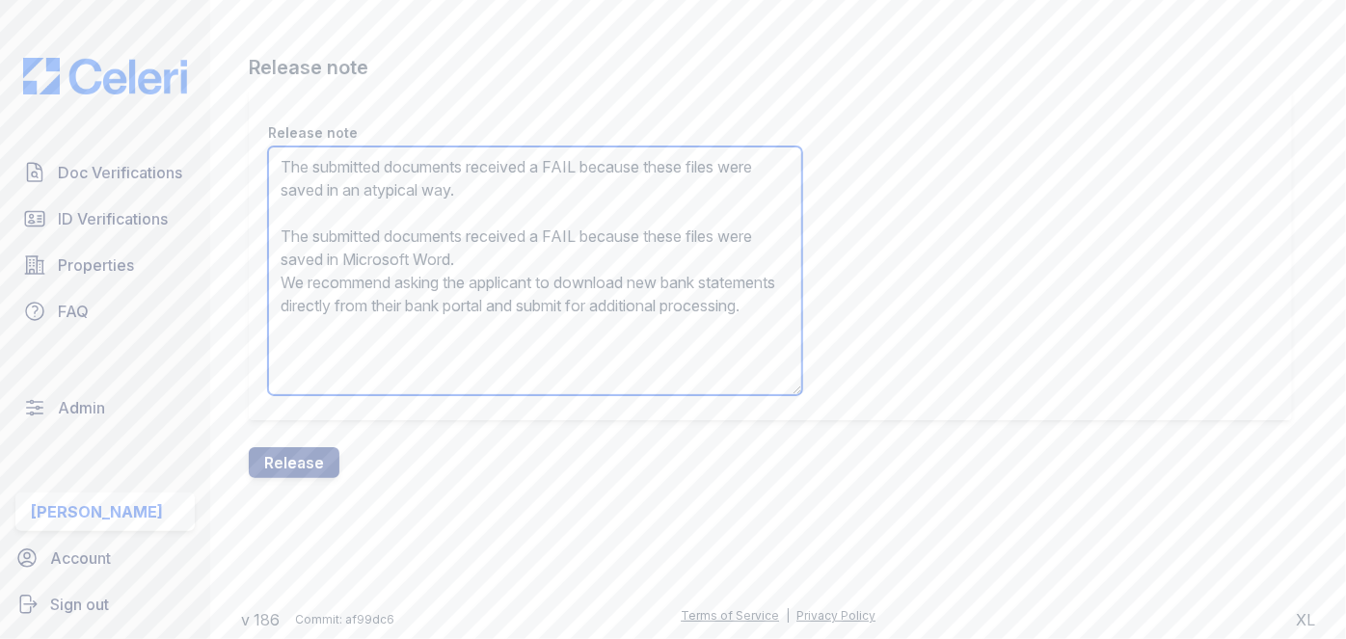
click at [568, 227] on textarea "The submitted documents received a FAIL because these files were saved in an at…" at bounding box center [535, 271] width 534 height 249
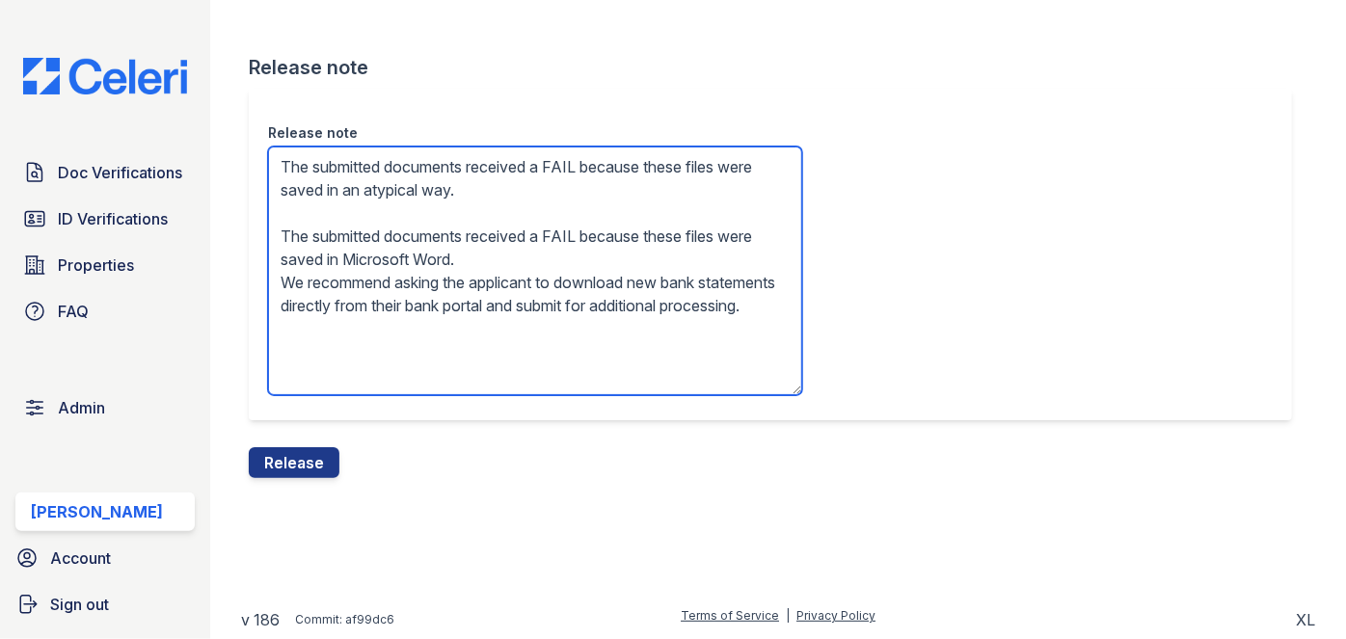
click at [568, 227] on textarea "The submitted documents received a FAIL because these files were saved in an at…" at bounding box center [535, 271] width 534 height 249
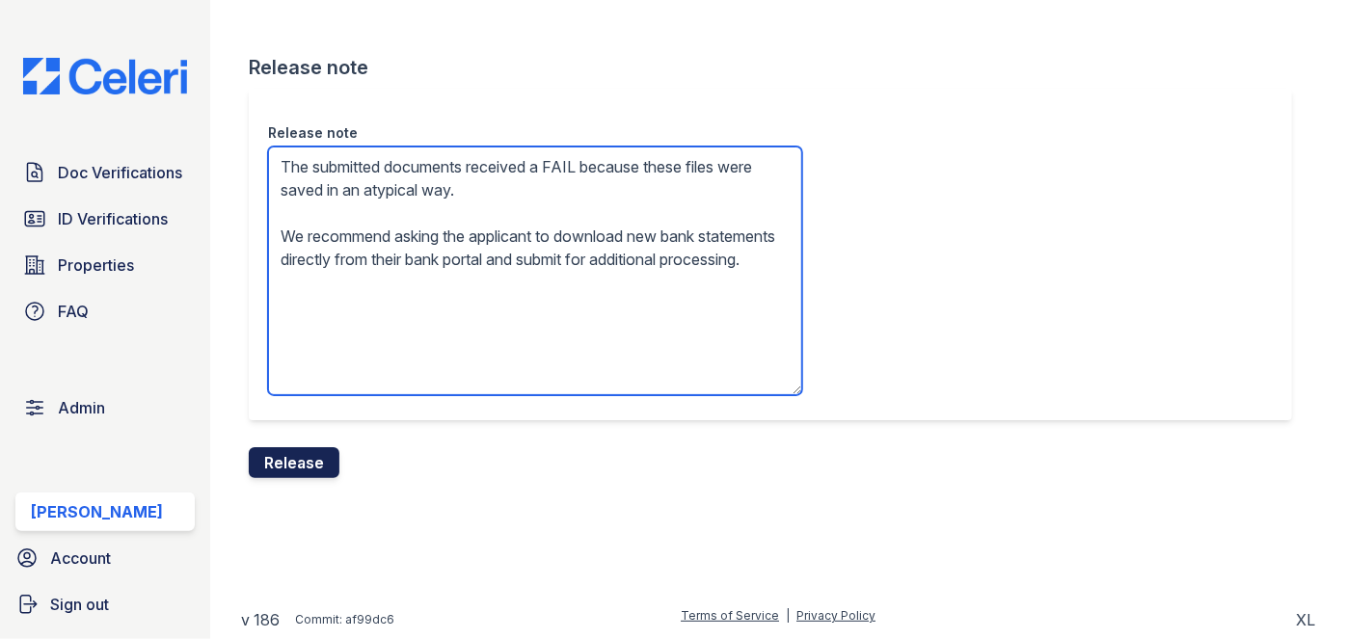
type textarea "The submitted documents received a FAIL because these files were saved in an at…"
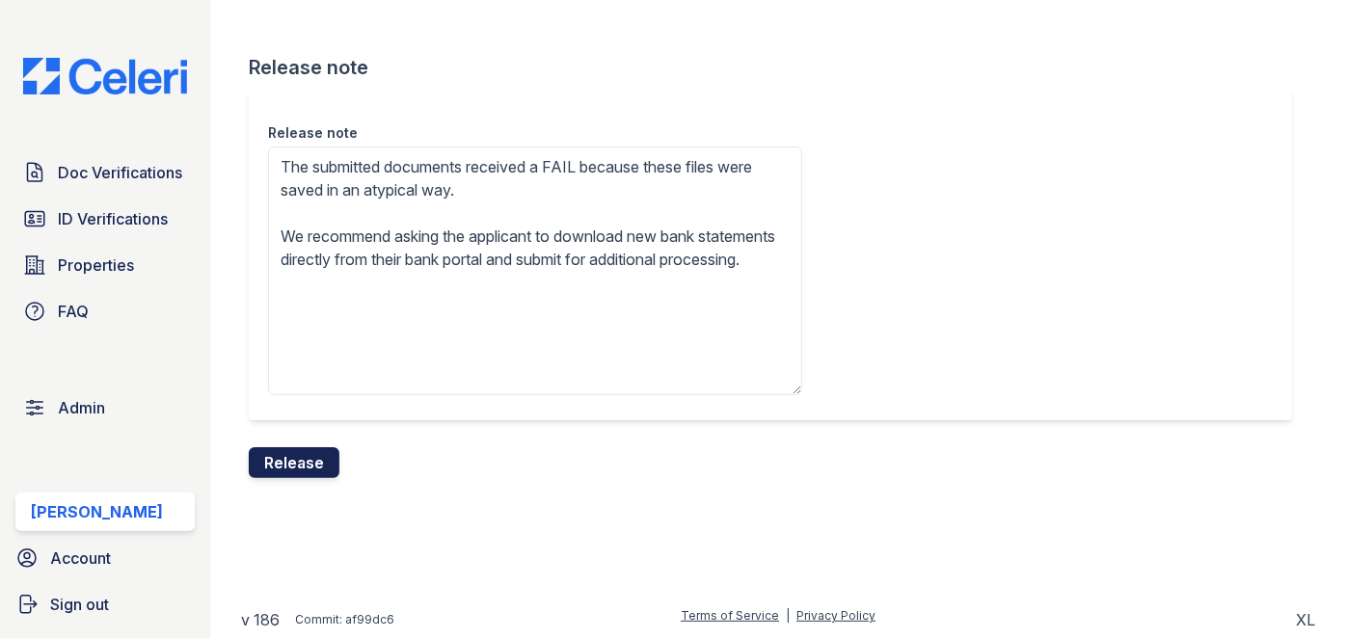
click at [316, 454] on button "Release" at bounding box center [294, 462] width 91 height 31
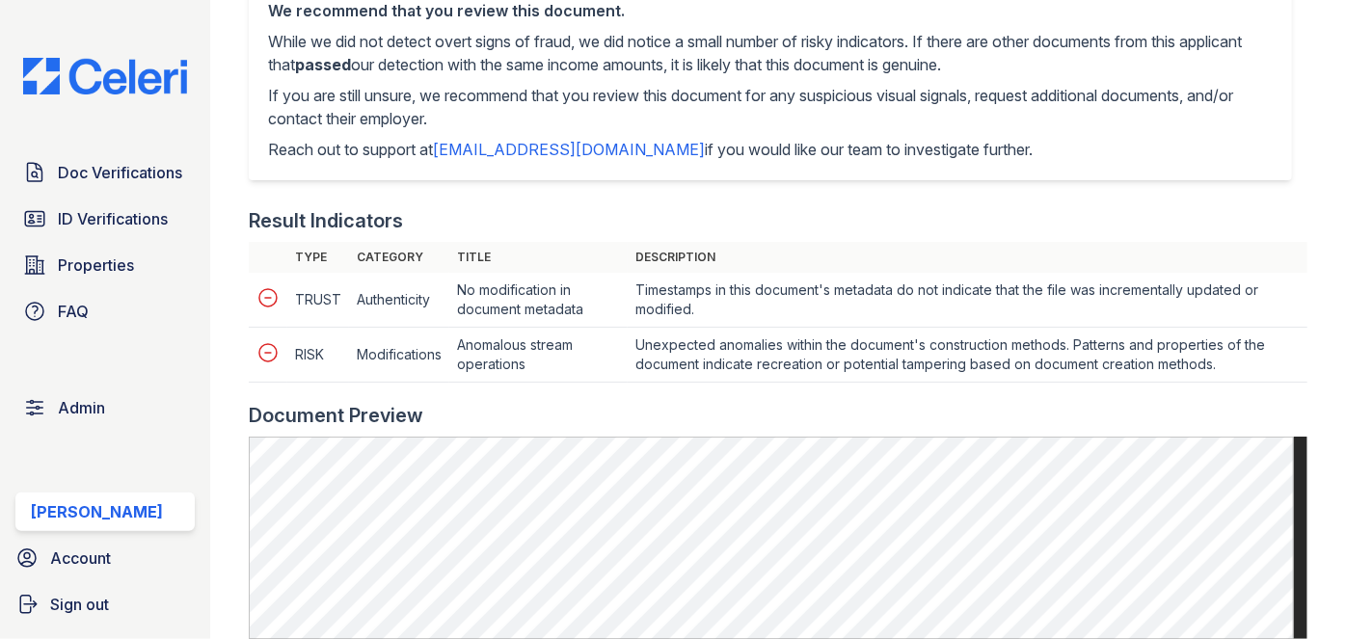
scroll to position [876, 0]
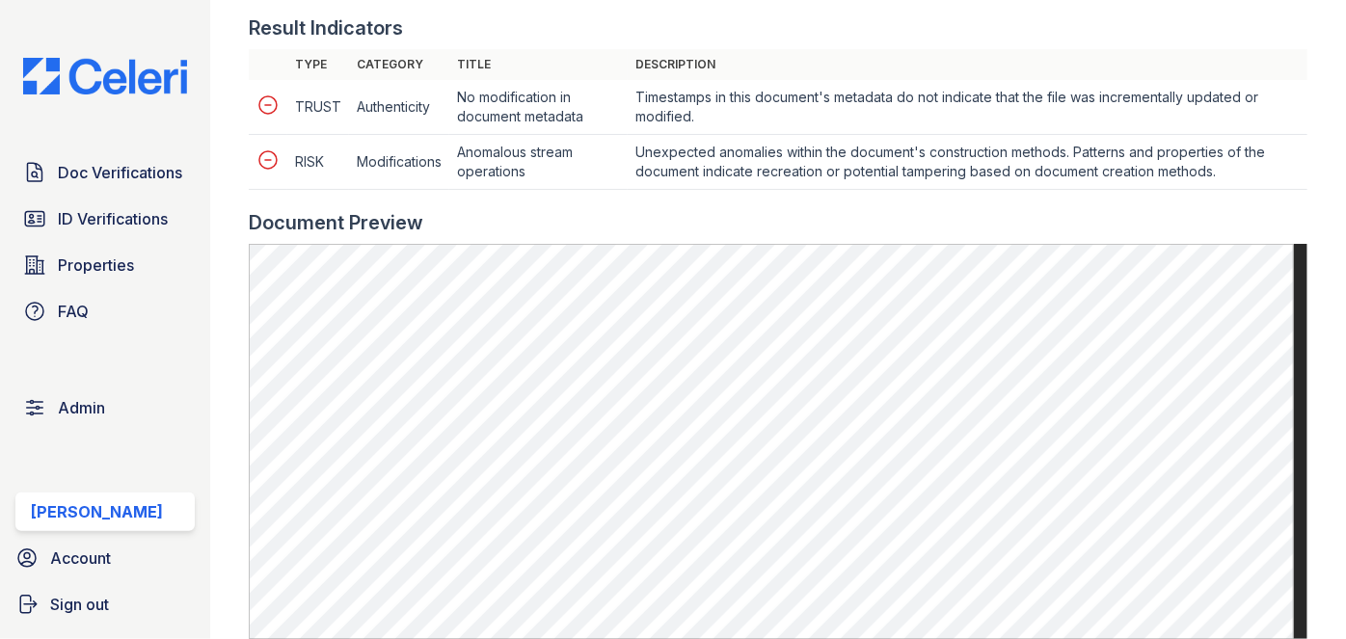
click at [1330, 66] on main "Document 637826 Result Details Back to verification request Document info Origi…" at bounding box center [777, 319] width 1135 height 639
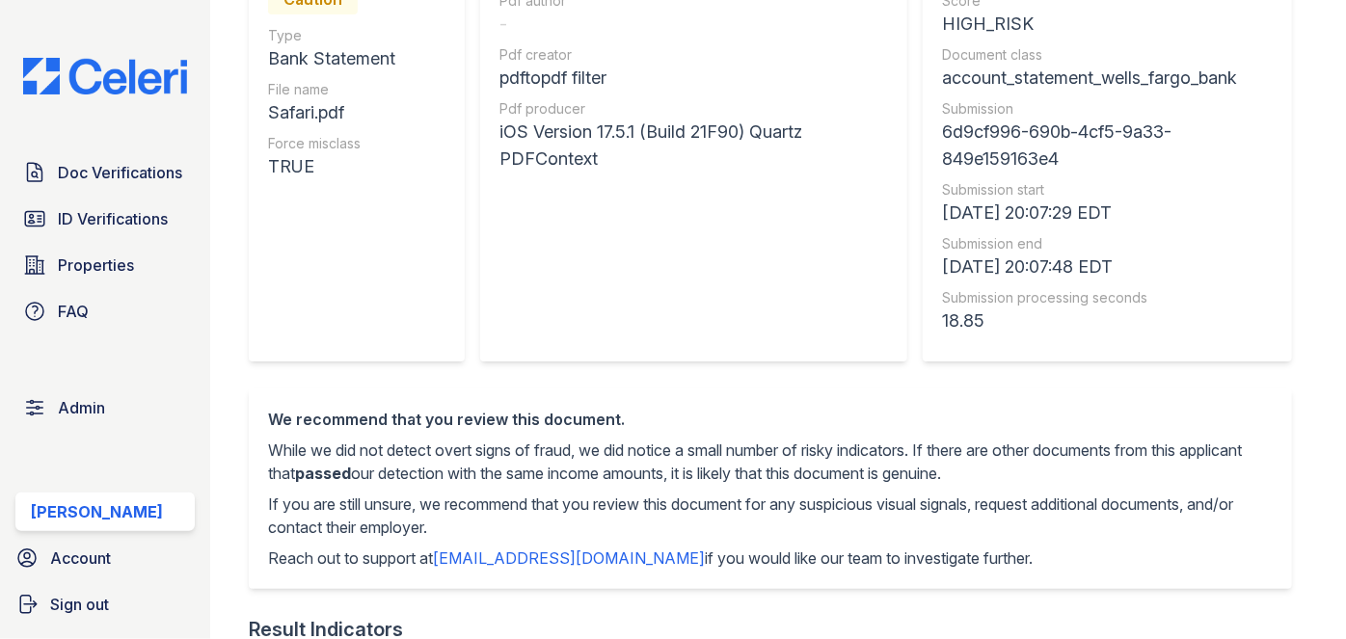
scroll to position [174, 0]
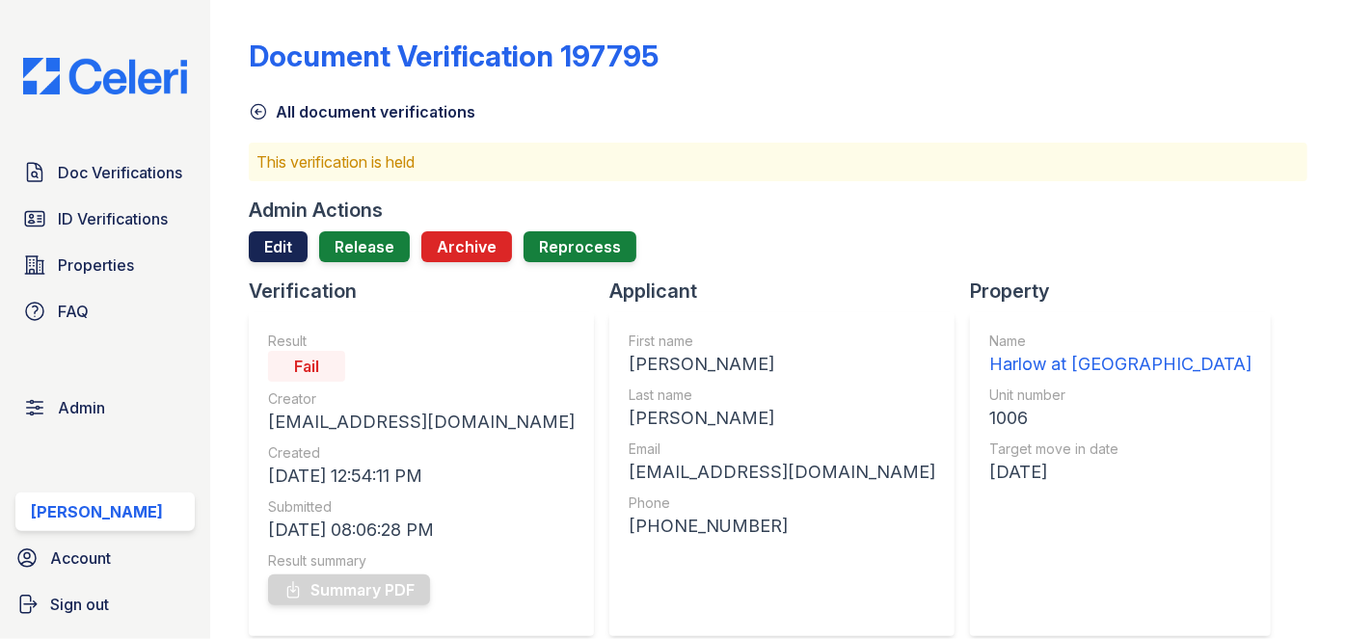
click at [274, 238] on link "Edit" at bounding box center [278, 246] width 59 height 31
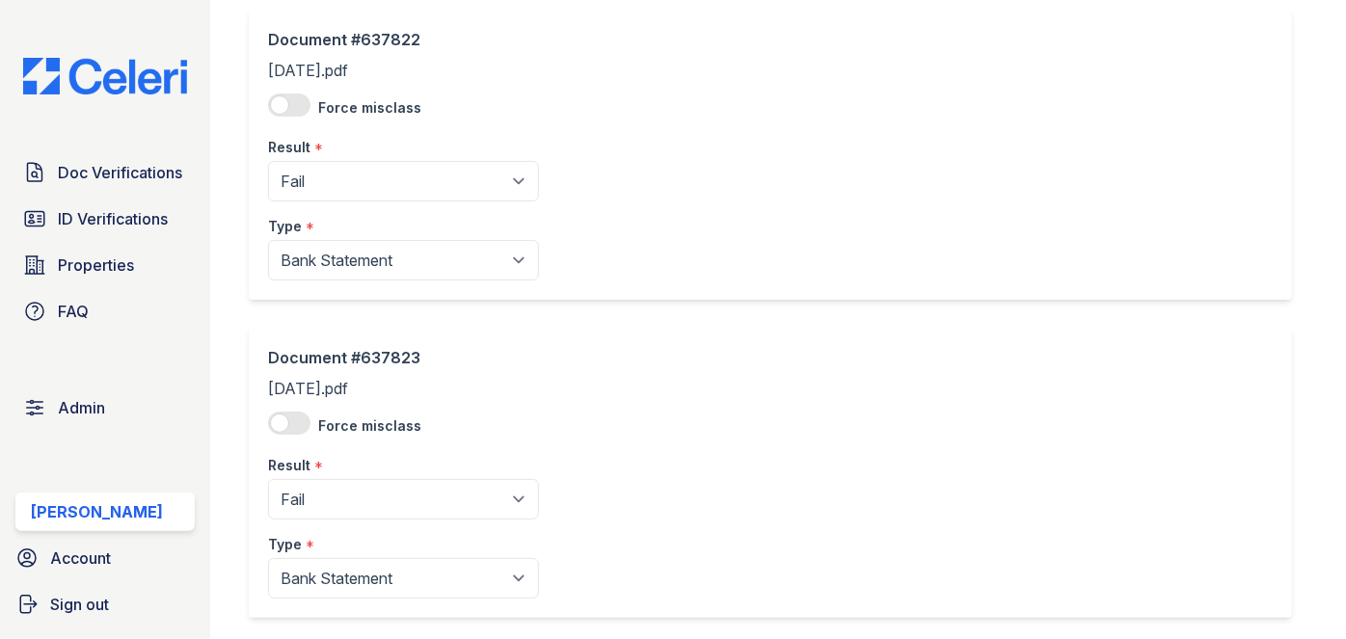
scroll to position [1489, 0]
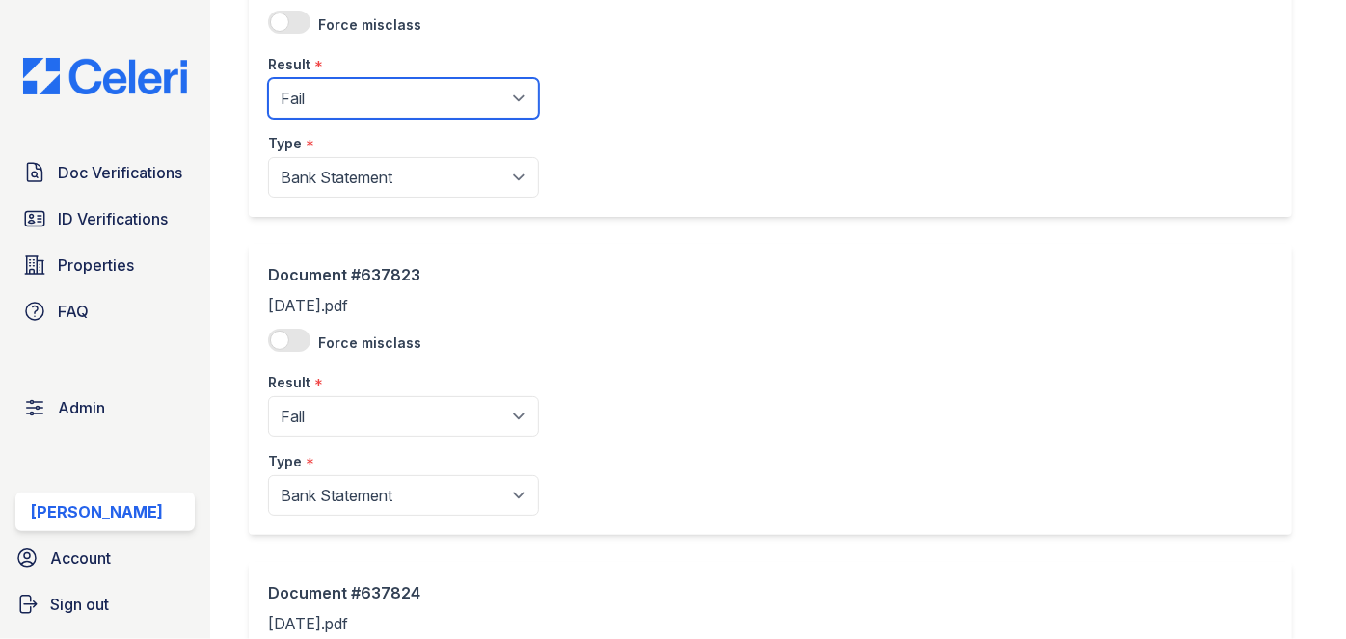
click at [406, 103] on select "Pending Sent Started Processing Pass Fail Caution Error N/A" at bounding box center [403, 98] width 271 height 40
select select "pass"
click at [268, 78] on select "Pending Sent Started Processing Pass Fail Caution Error N/A" at bounding box center [403, 98] width 271 height 40
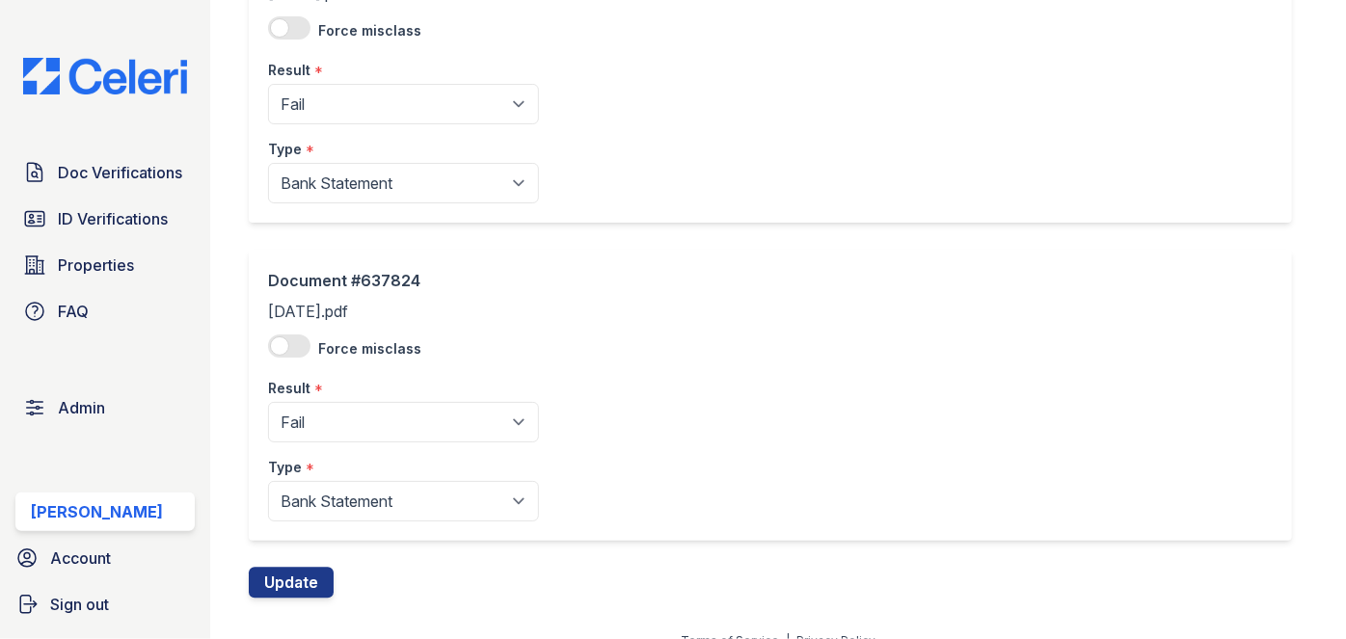
scroll to position [1822, 0]
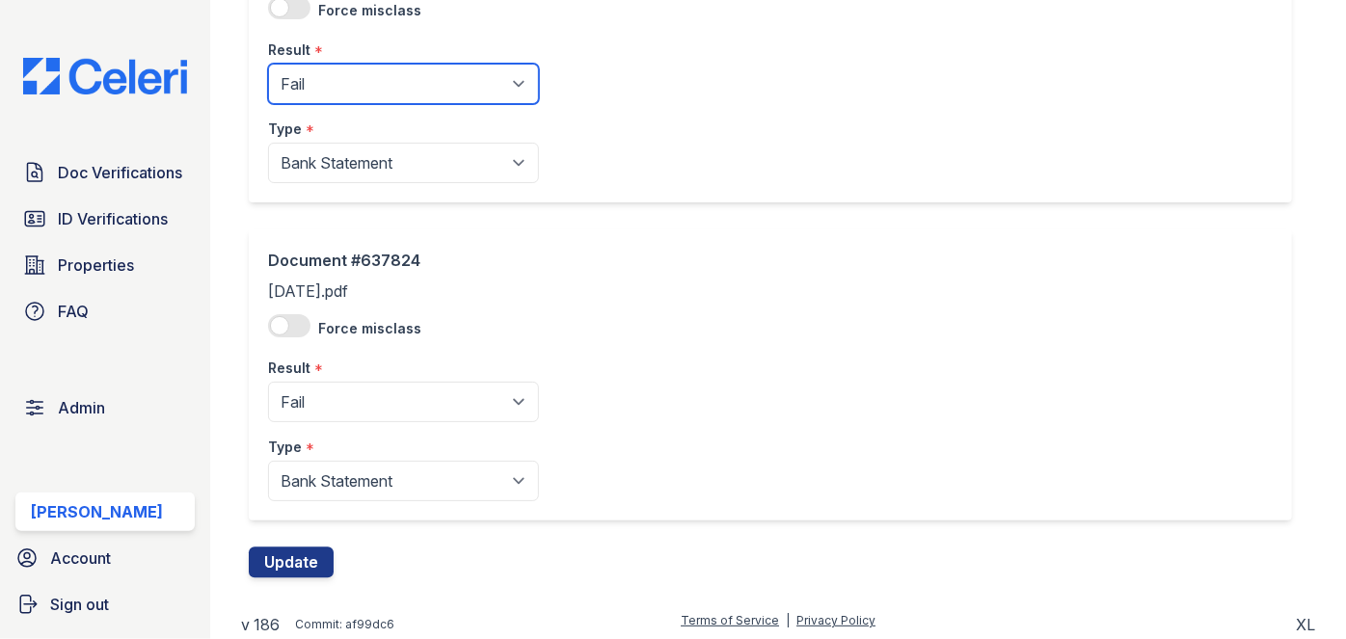
click at [330, 86] on select "Pending Sent Started Processing Pass Fail Caution Error N/A" at bounding box center [403, 84] width 271 height 40
select select "pass"
click at [268, 64] on select "Pending Sent Started Processing Pass Fail Caution Error N/A" at bounding box center [403, 84] width 271 height 40
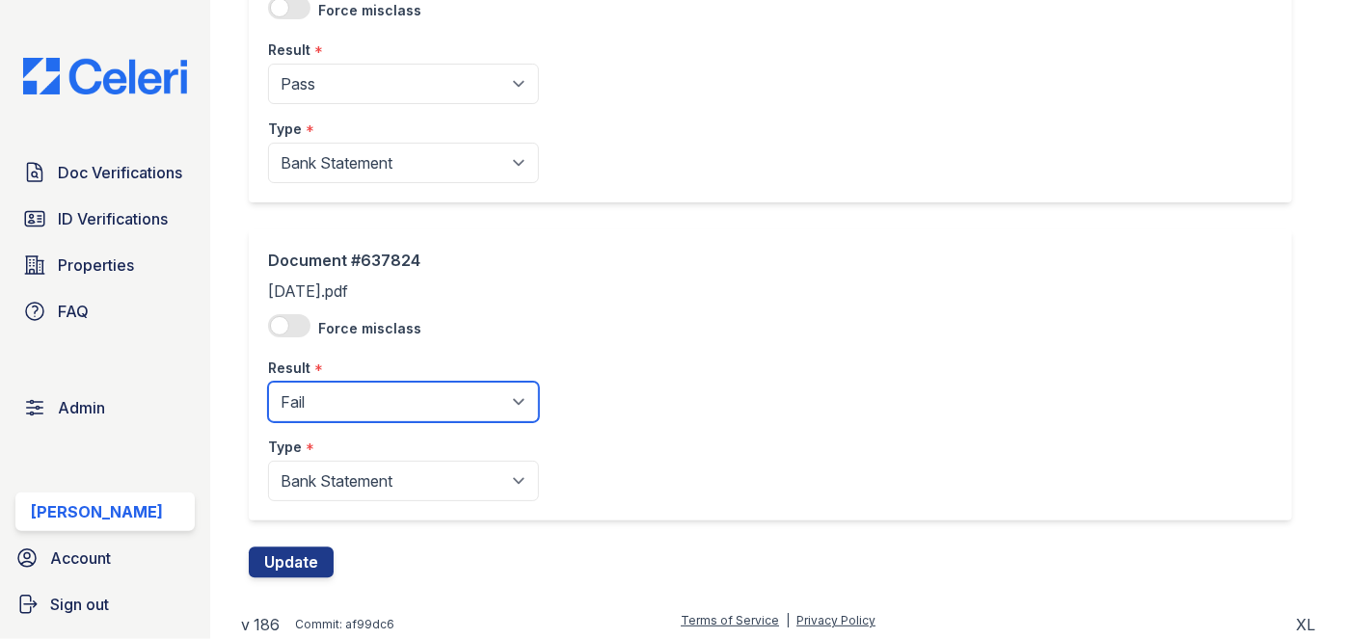
drag, startPoint x: 315, startPoint y: 406, endPoint x: 311, endPoint y: 387, distance: 18.7
click at [315, 406] on select "Pending Sent Started Processing Pass Fail Caution Error N/A" at bounding box center [403, 402] width 271 height 40
select select "pass"
click at [268, 382] on select "Pending Sent Started Processing Pass Fail Caution Error N/A" at bounding box center [403, 402] width 271 height 40
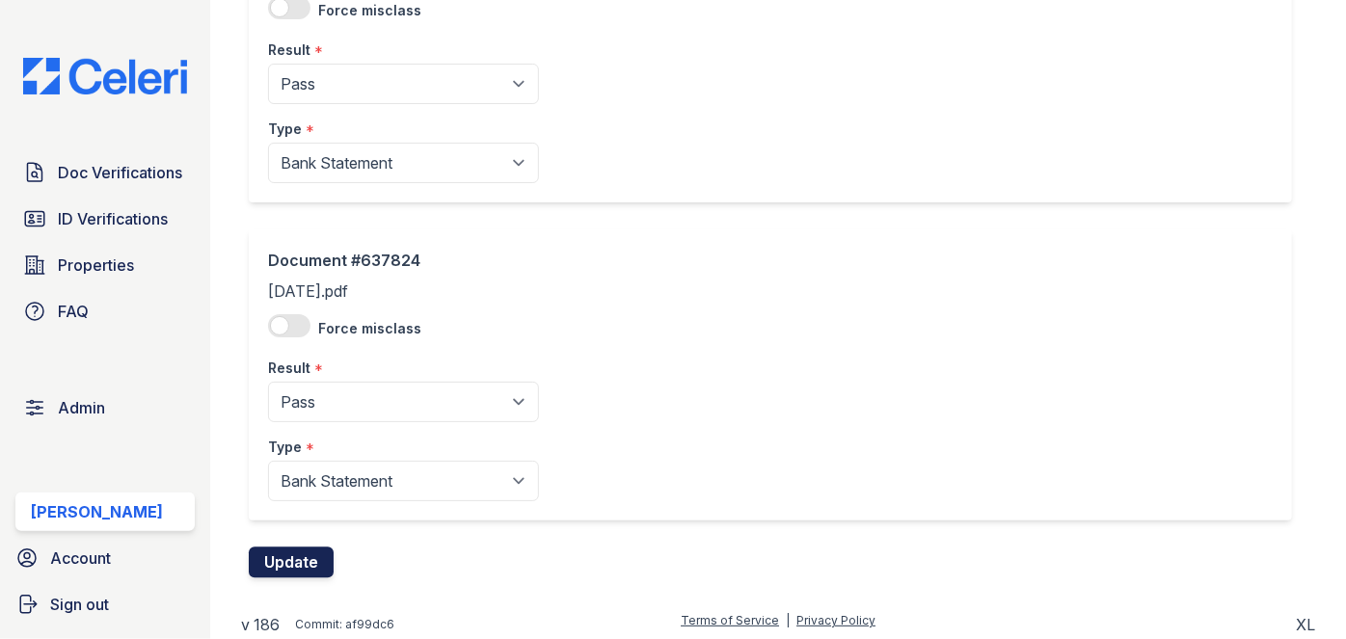
click at [285, 562] on button "Update" at bounding box center [291, 562] width 85 height 31
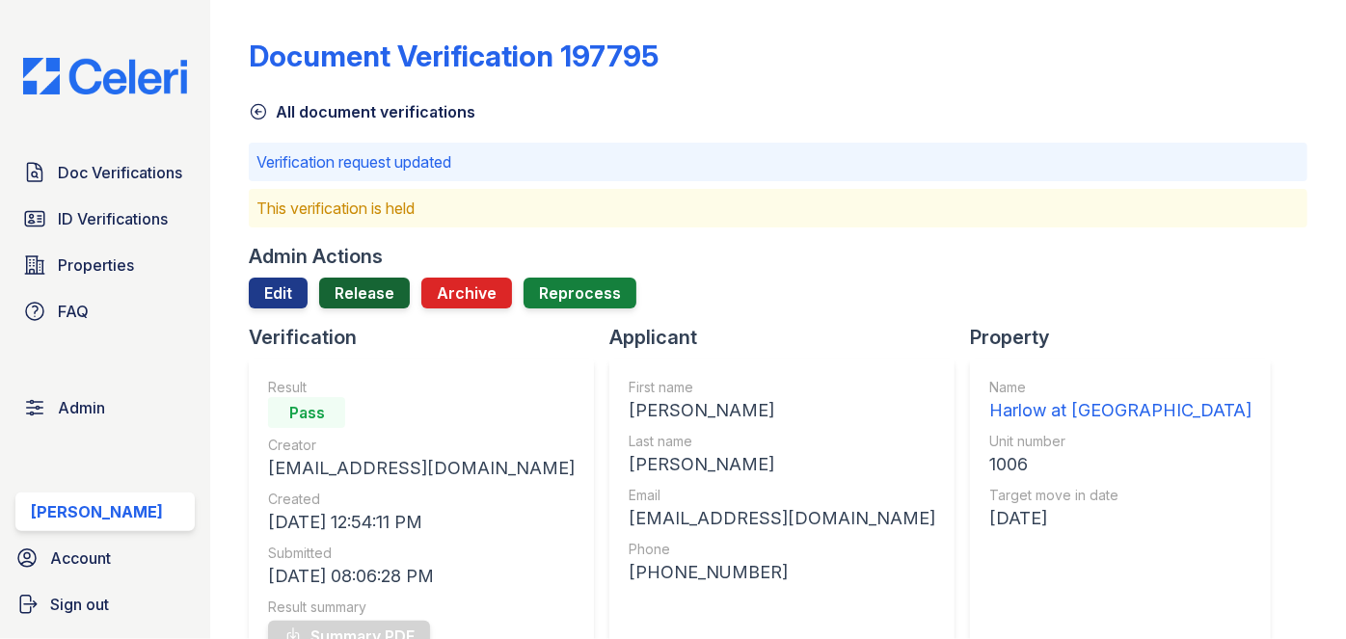
click at [360, 287] on link "Release" at bounding box center [364, 293] width 91 height 31
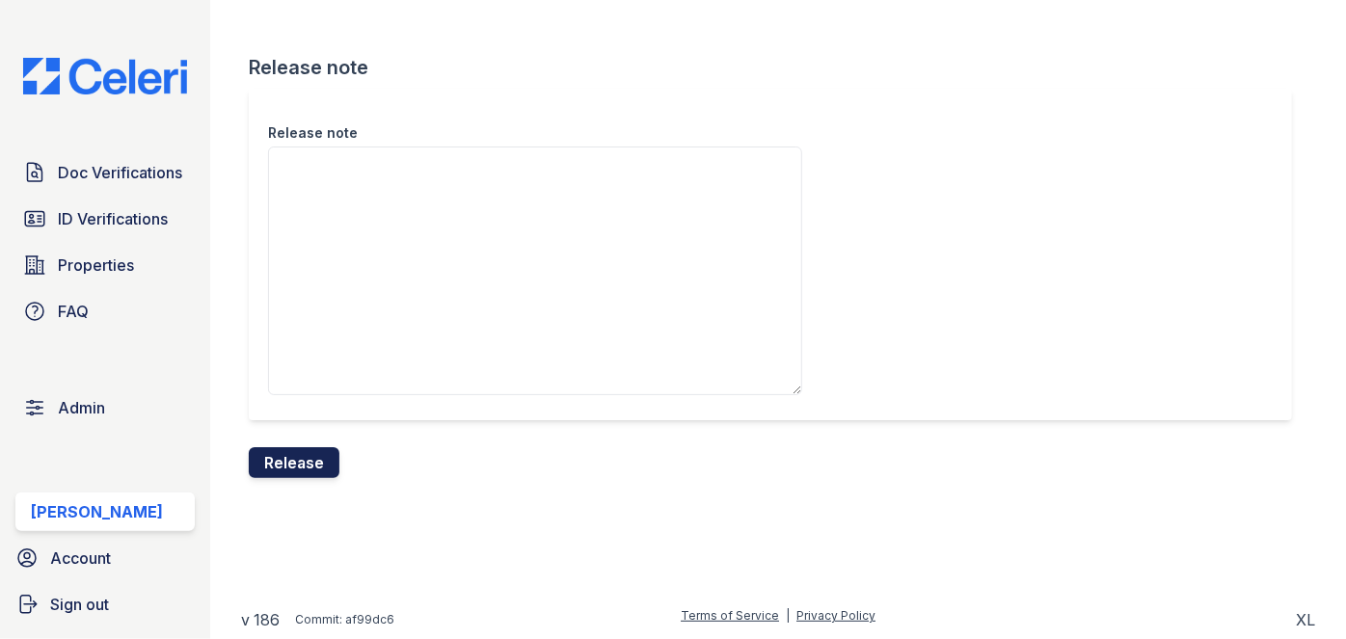
click at [308, 461] on button "Release" at bounding box center [294, 462] width 91 height 31
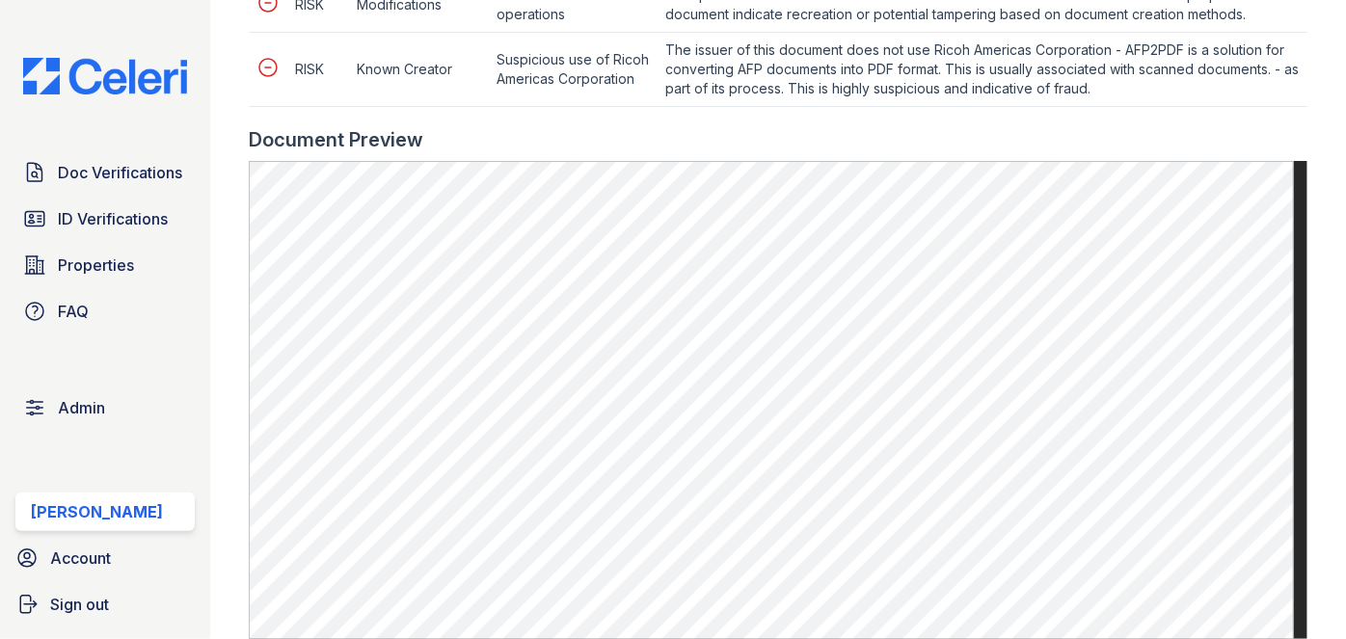
scroll to position [1314, 0]
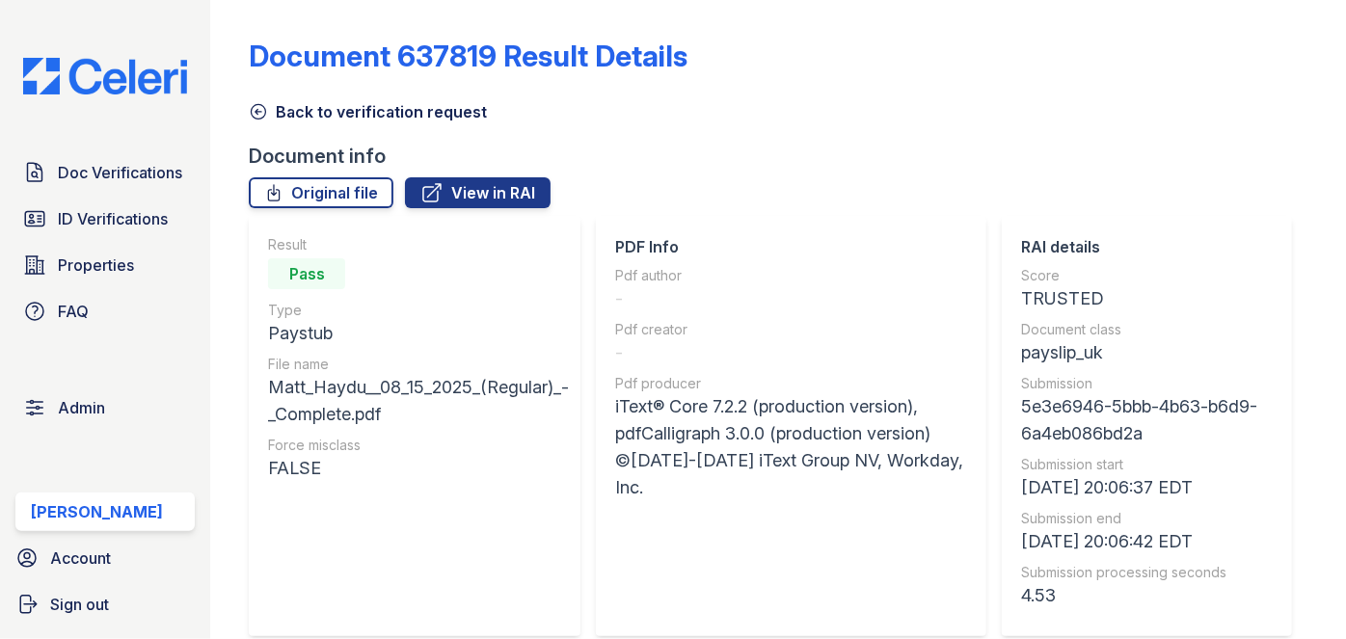
scroll to position [613, 0]
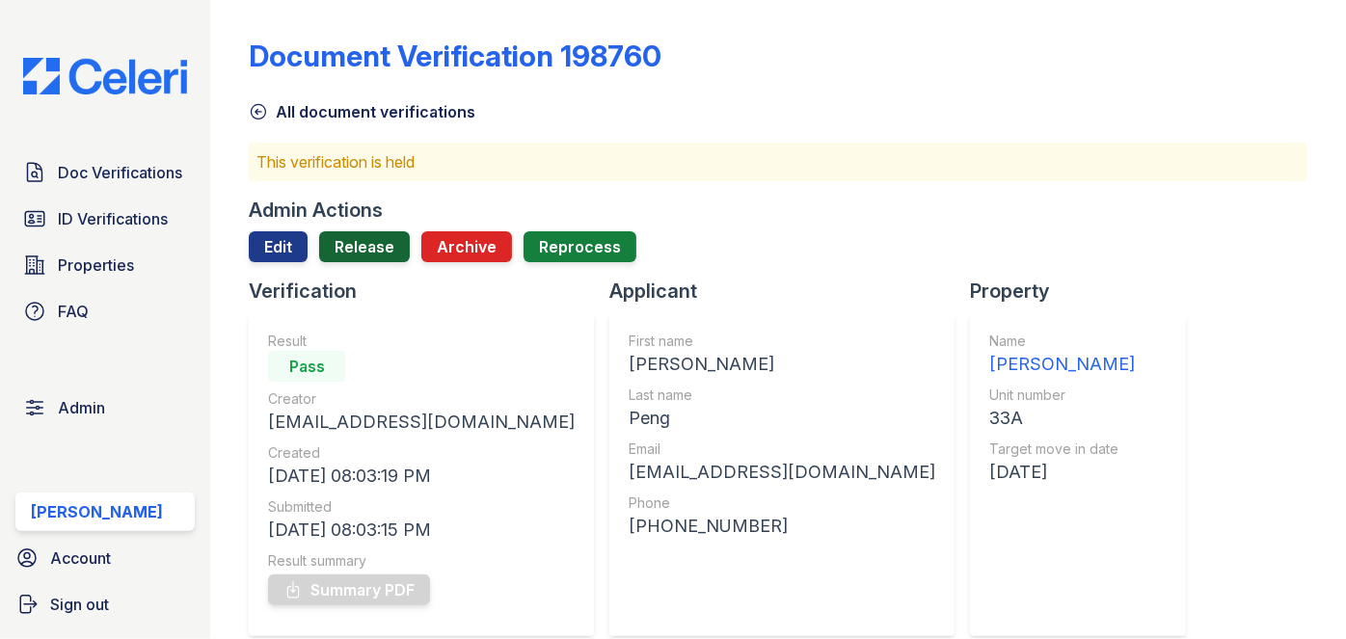
click at [356, 243] on link "Release" at bounding box center [364, 246] width 91 height 31
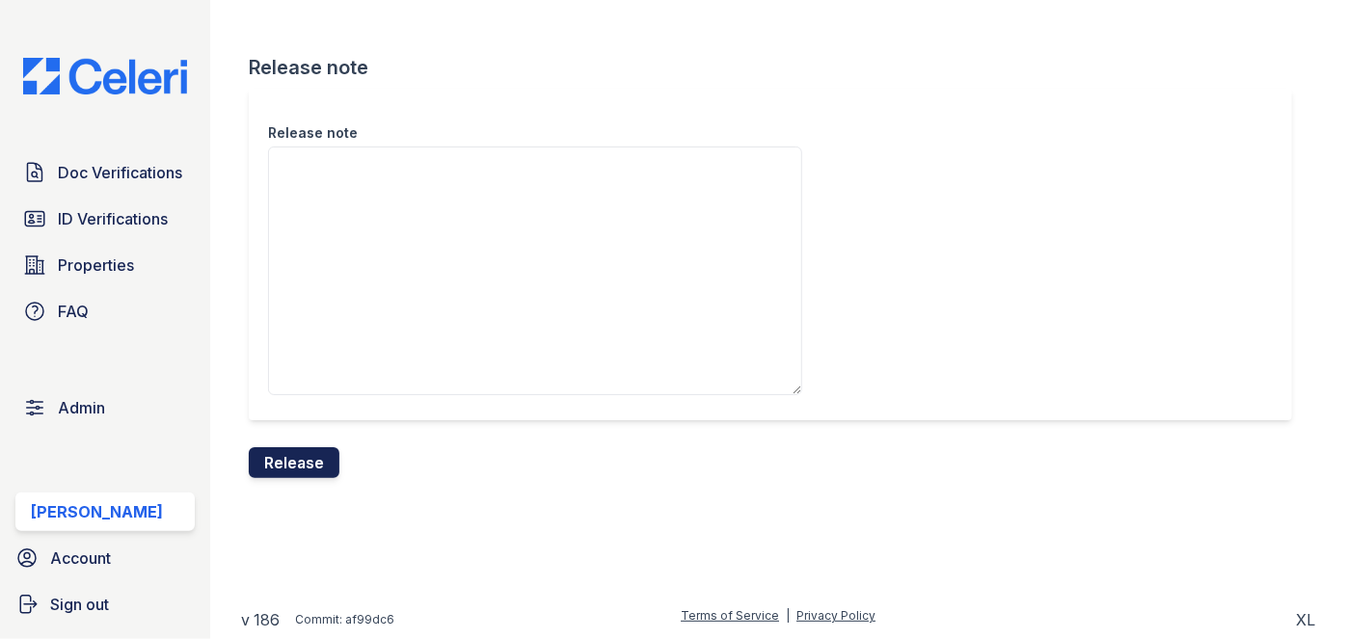
click at [298, 458] on button "Release" at bounding box center [294, 462] width 91 height 31
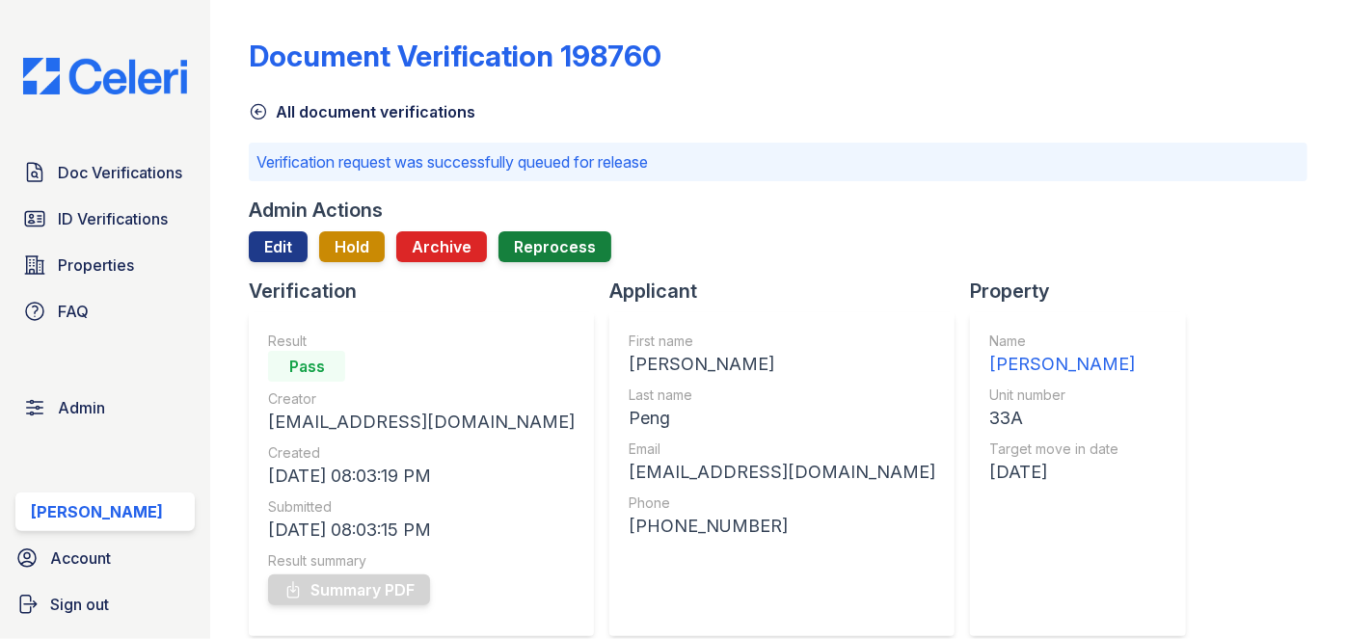
click at [1309, 43] on div "Document Verification 198760 All document verifications Verification request wa…" at bounding box center [777, 319] width 1135 height 639
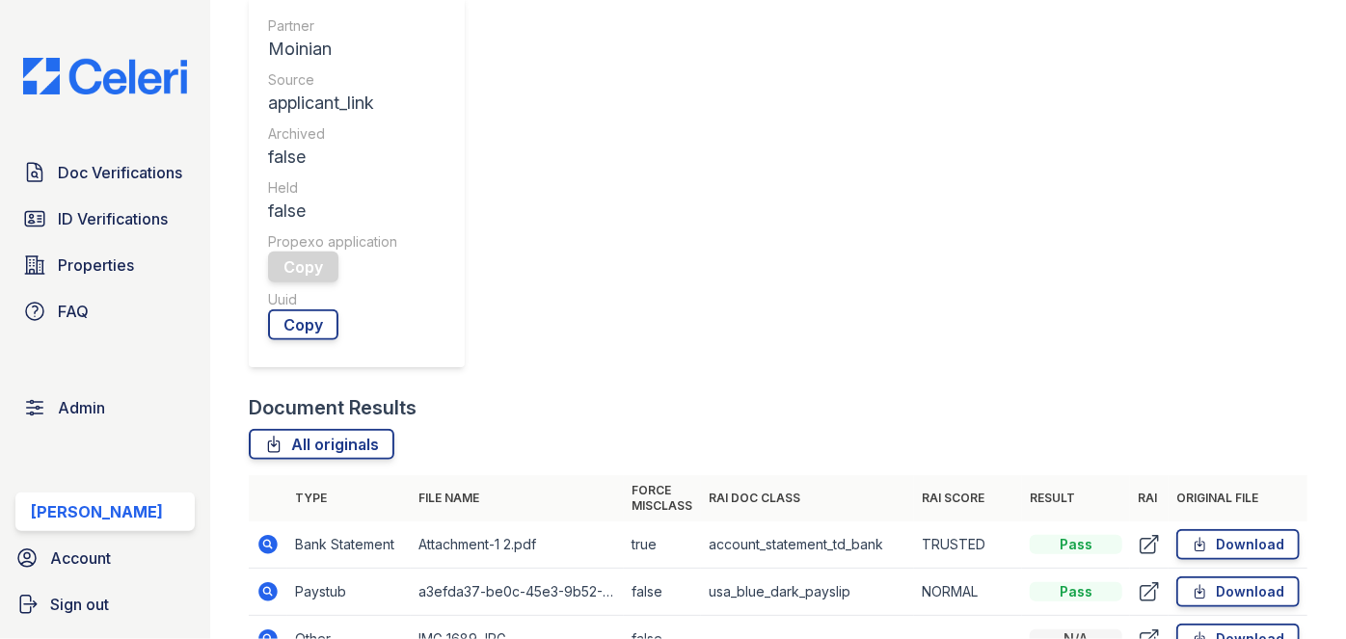
scroll to position [964, 0]
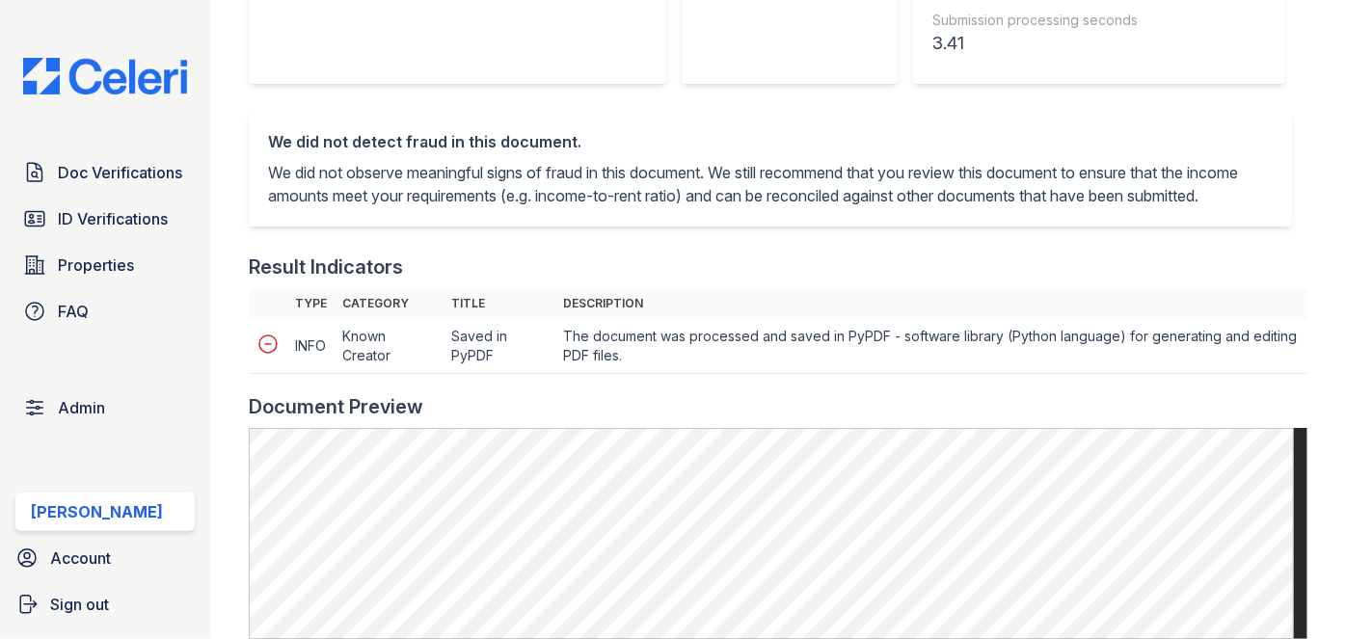
scroll to position [701, 0]
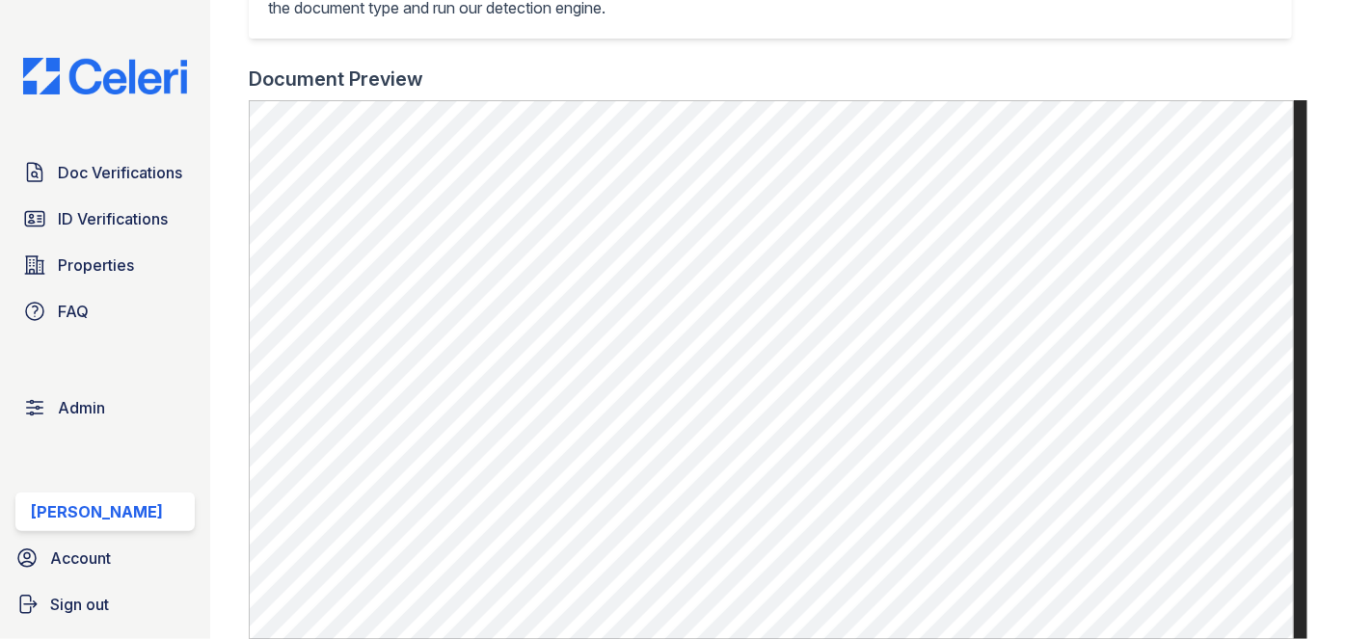
scroll to position [613, 0]
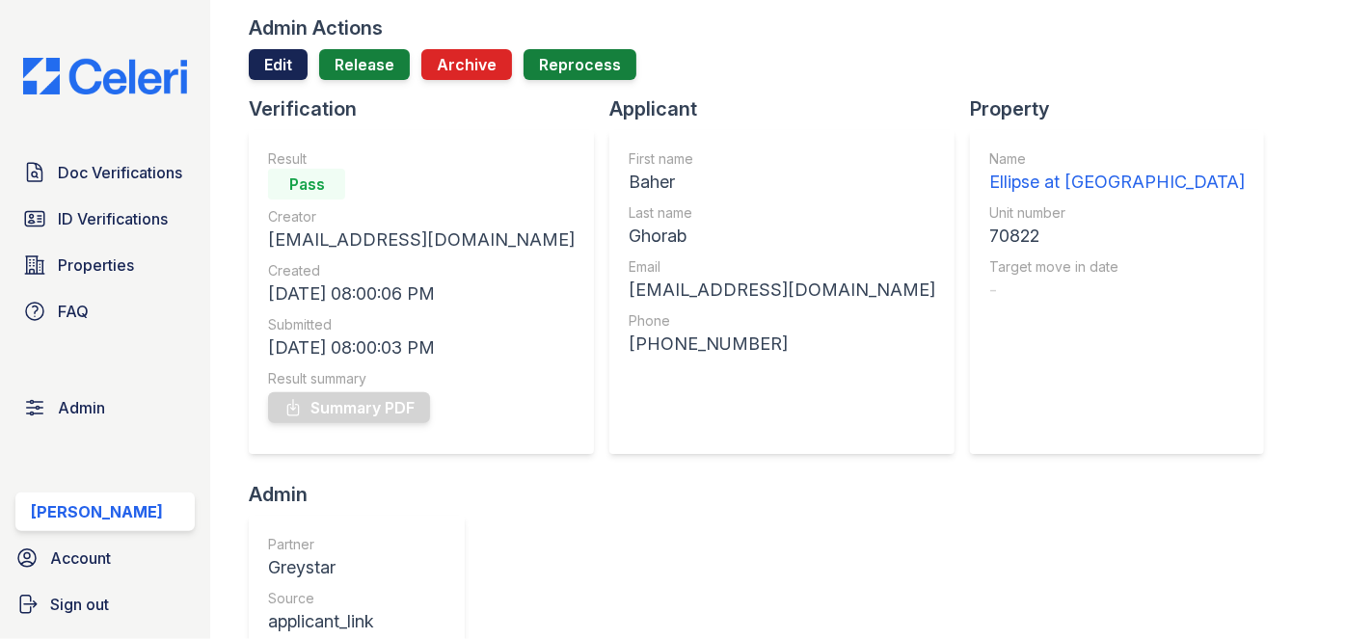
scroll to position [87, 0]
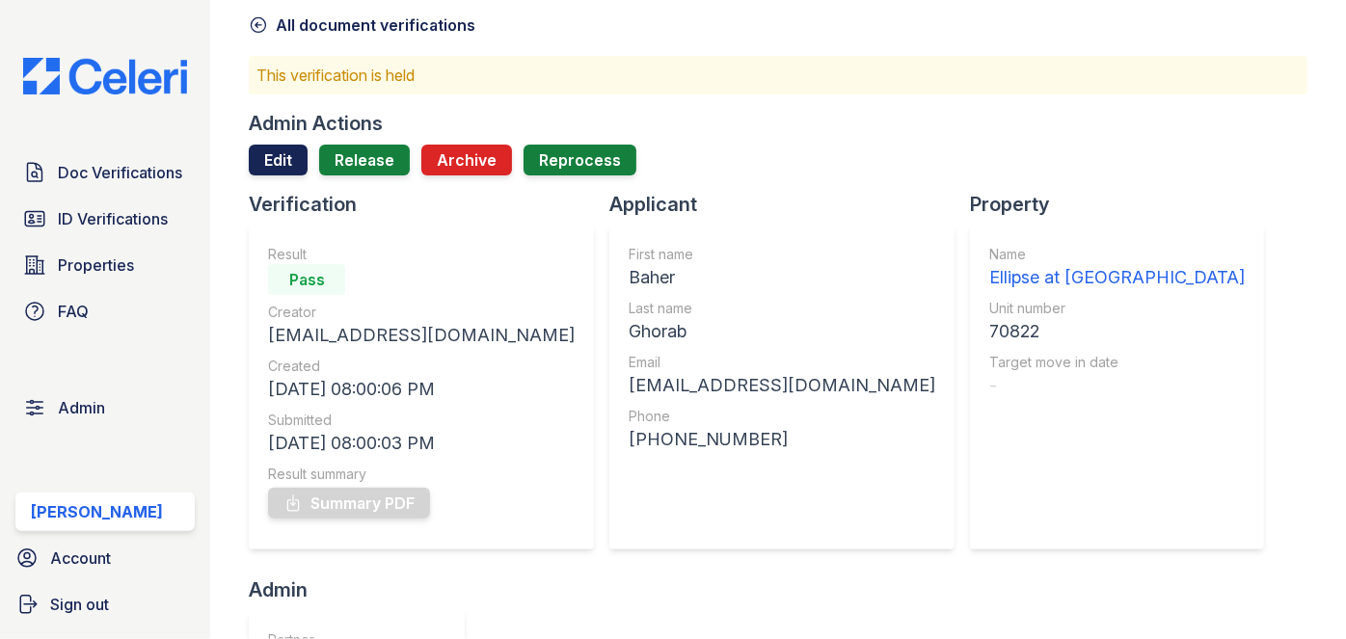
click at [280, 149] on link "Edit" at bounding box center [278, 160] width 59 height 31
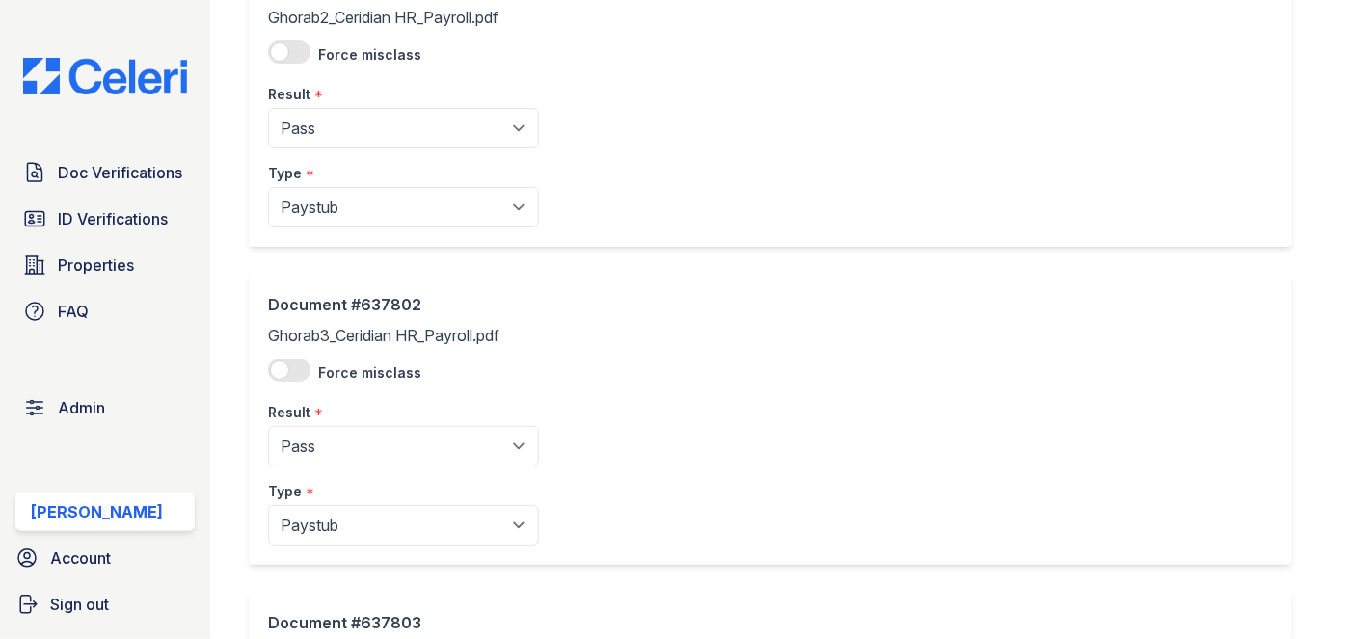
scroll to position [1226, 0]
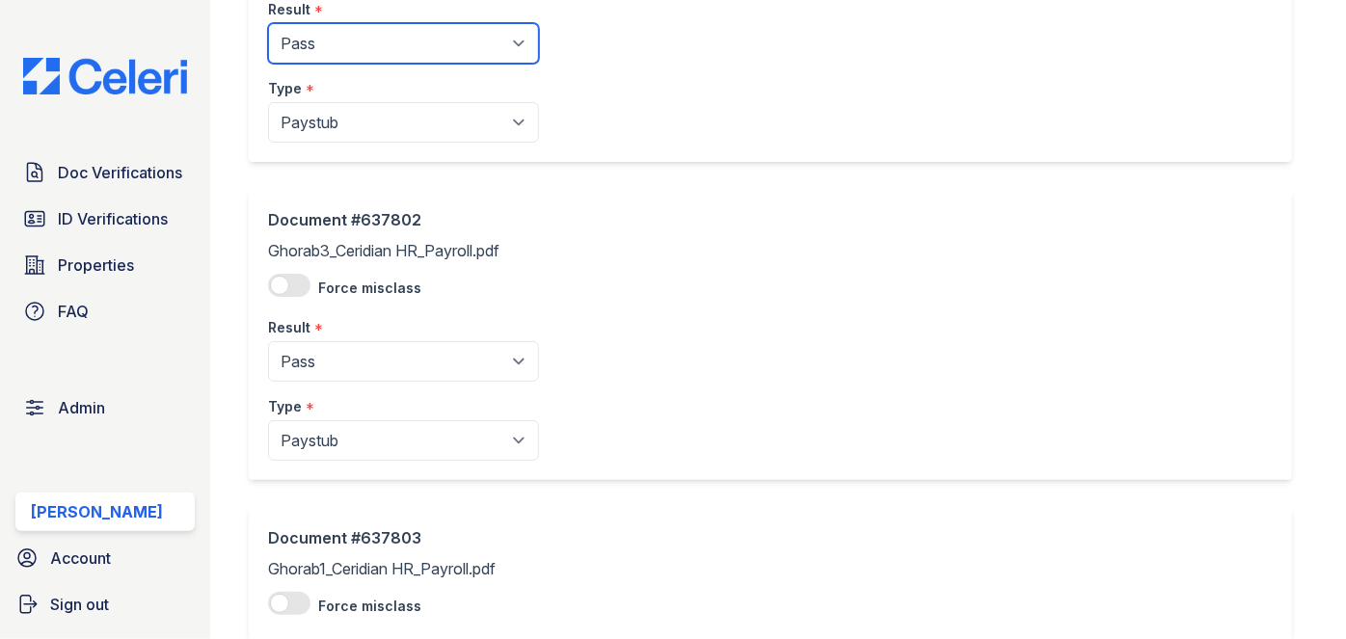
click at [367, 46] on select "Pending Sent Started Processing Pass Fail Caution Error N/A" at bounding box center [403, 43] width 271 height 40
select select "caution"
click at [268, 23] on select "Pending Sent Started Processing Pass Fail Caution Error N/A" at bounding box center [403, 43] width 271 height 40
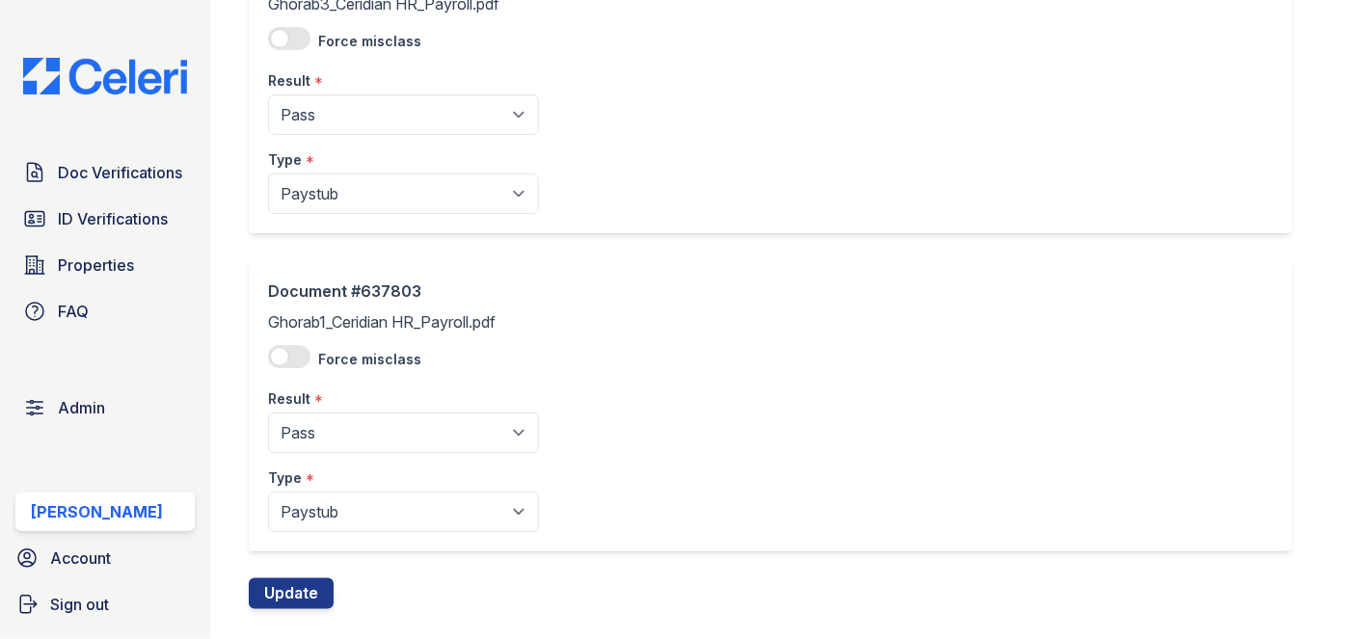
scroll to position [1505, 0]
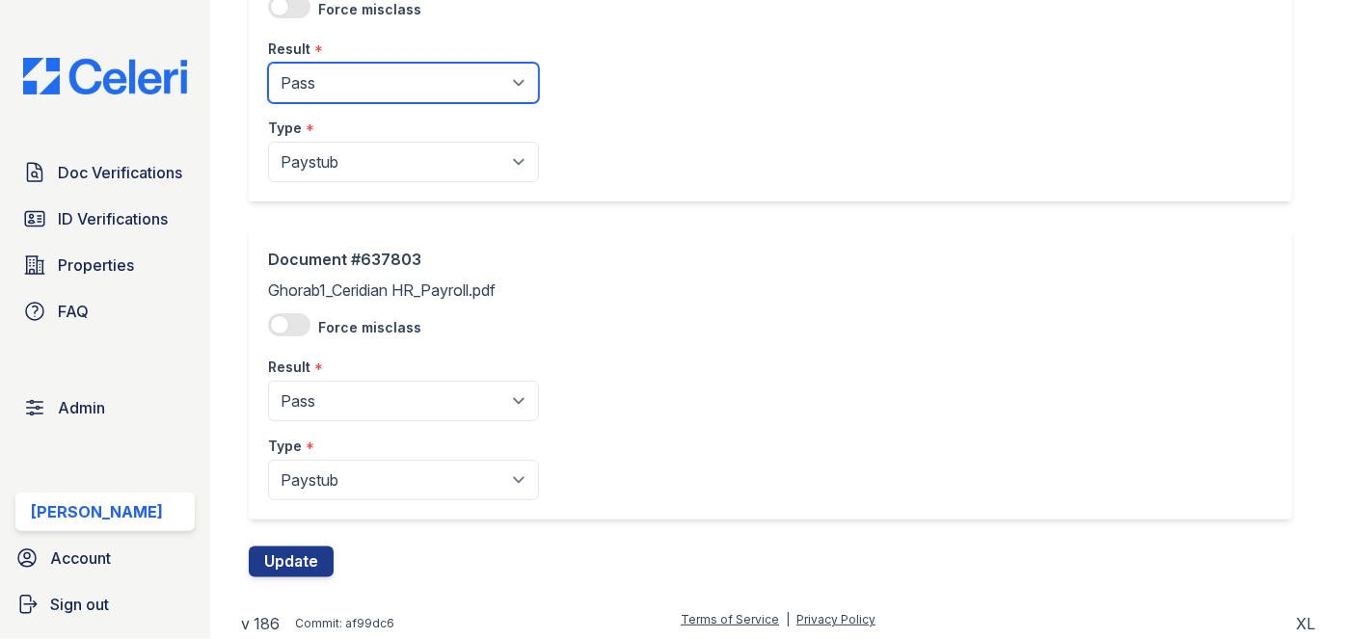
click at [344, 78] on select "Pending Sent Started Processing Pass Fail Caution Error N/A" at bounding box center [403, 83] width 271 height 40
select select "caution"
click at [268, 63] on select "Pending Sent Started Processing Pass Fail Caution Error N/A" at bounding box center [403, 83] width 271 height 40
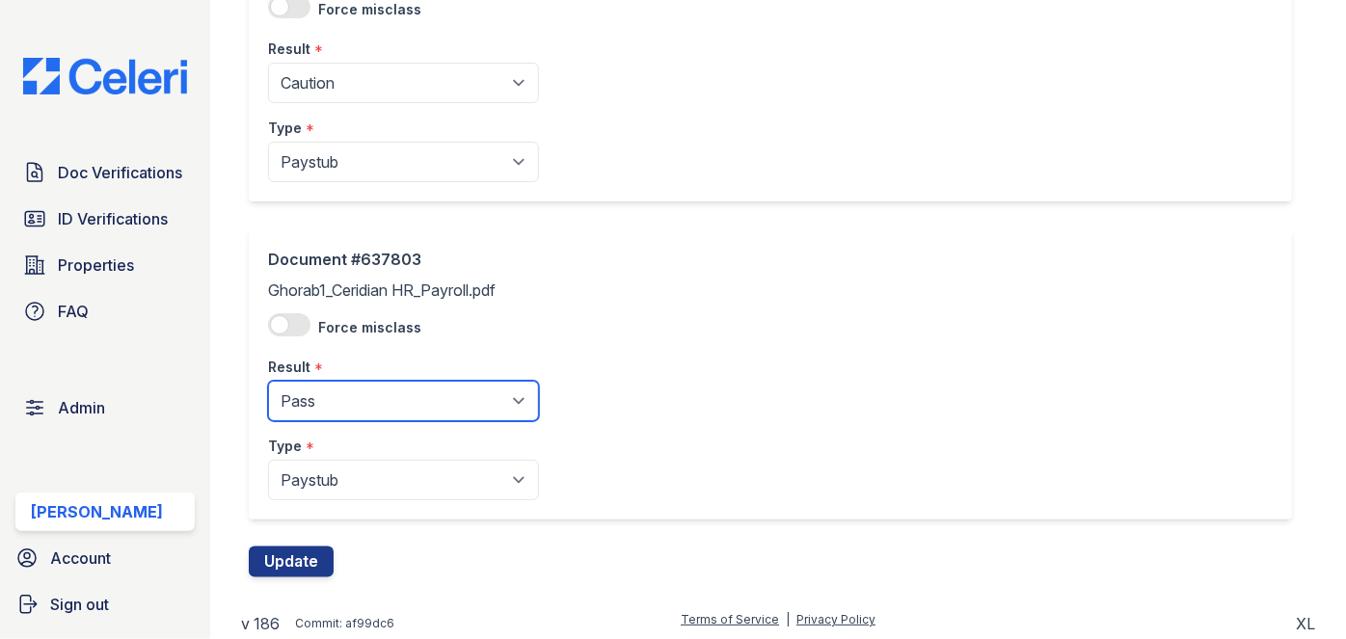
drag, startPoint x: 326, startPoint y: 399, endPoint x: 332, endPoint y: 384, distance: 16.5
click at [326, 399] on select "Pending Sent Started Processing Pass Fail Caution Error N/A" at bounding box center [403, 401] width 271 height 40
click at [268, 381] on select "Pending Sent Started Processing Pass Fail Caution Error N/A" at bounding box center [403, 401] width 271 height 40
drag, startPoint x: 330, startPoint y: 407, endPoint x: 326, endPoint y: 379, distance: 28.2
click at [330, 408] on select "Pending Sent Started Processing Pass Fail Caution Error N/A" at bounding box center [403, 401] width 271 height 40
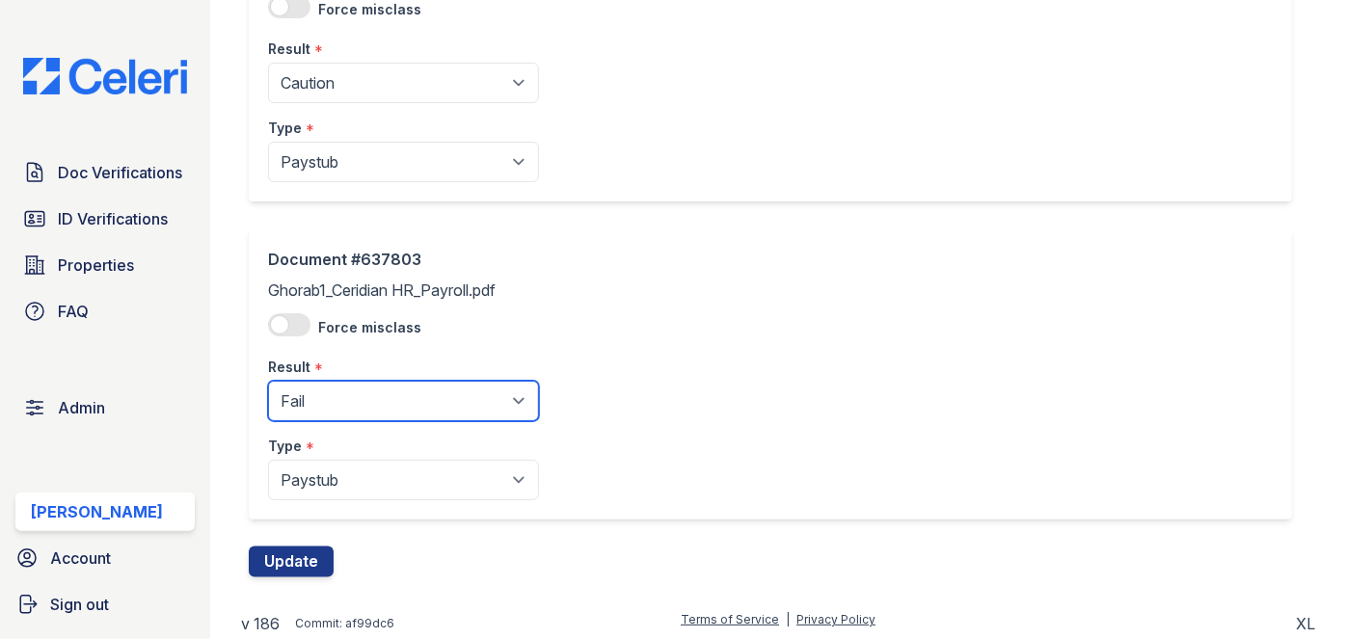
select select "caution"
click at [268, 381] on select "Pending Sent Started Processing Pass Fail Caution Error N/A" at bounding box center [403, 401] width 271 height 40
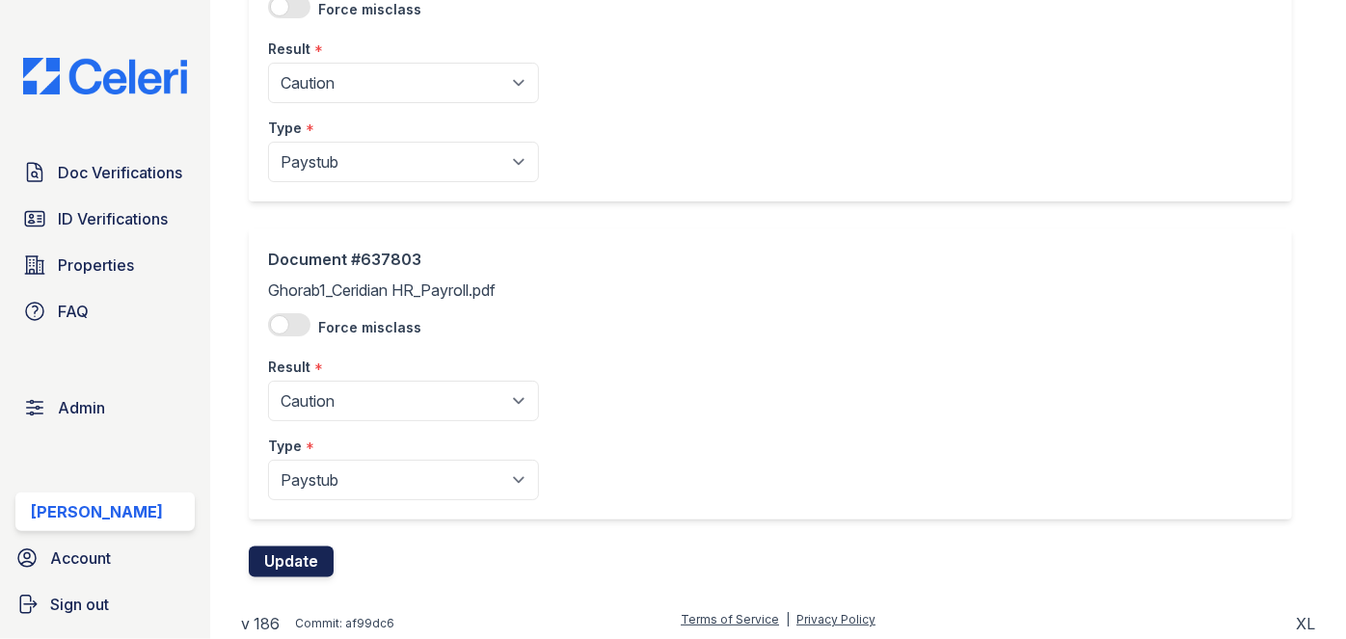
click at [300, 547] on button "Update" at bounding box center [291, 562] width 85 height 31
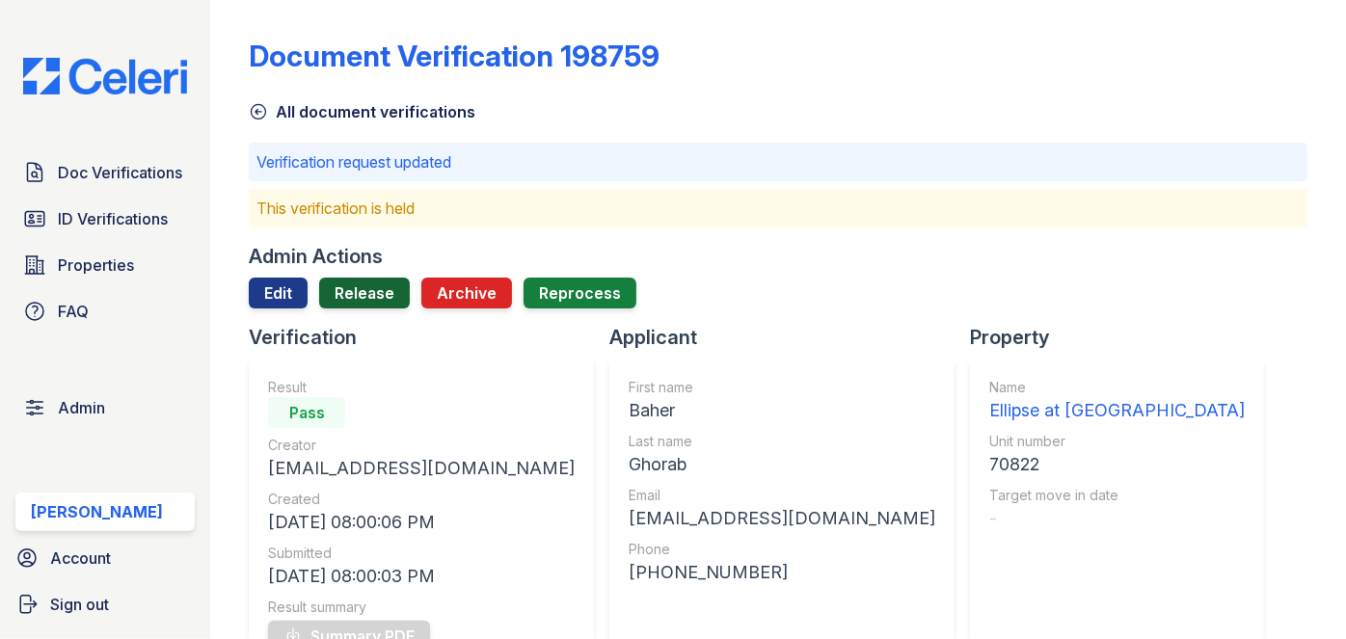
click at [362, 287] on link "Release" at bounding box center [364, 293] width 91 height 31
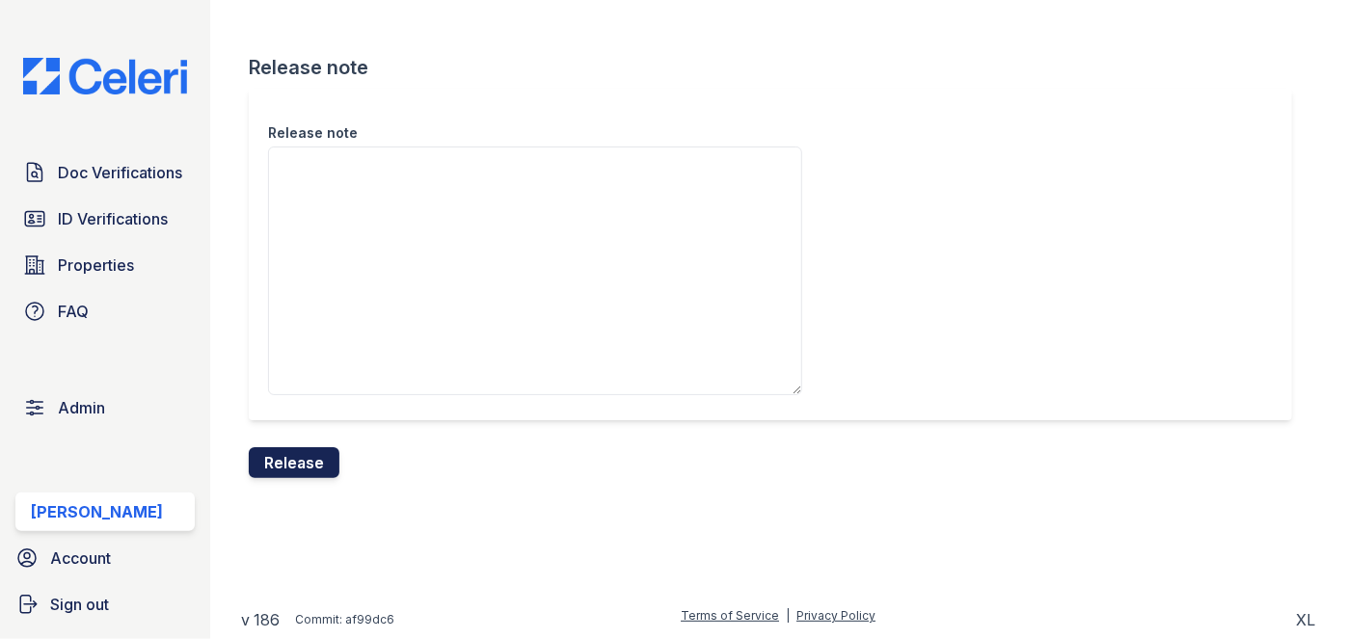
click at [282, 450] on button "Release" at bounding box center [294, 462] width 91 height 31
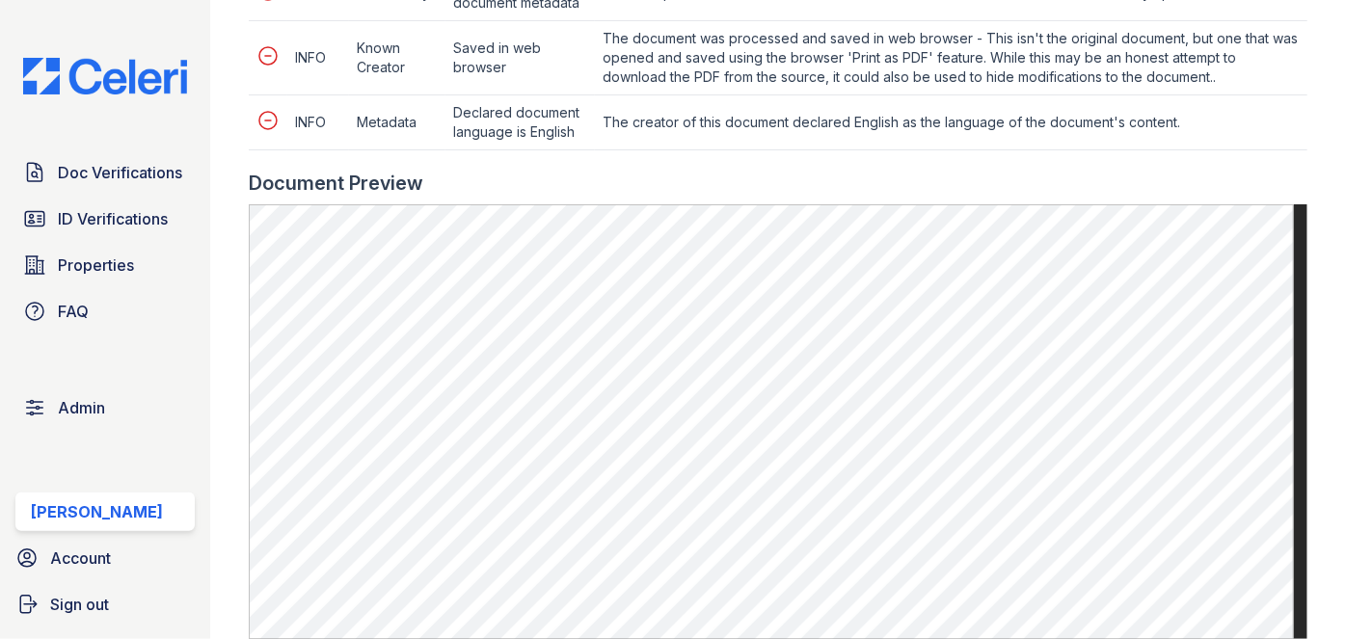
scroll to position [788, 0]
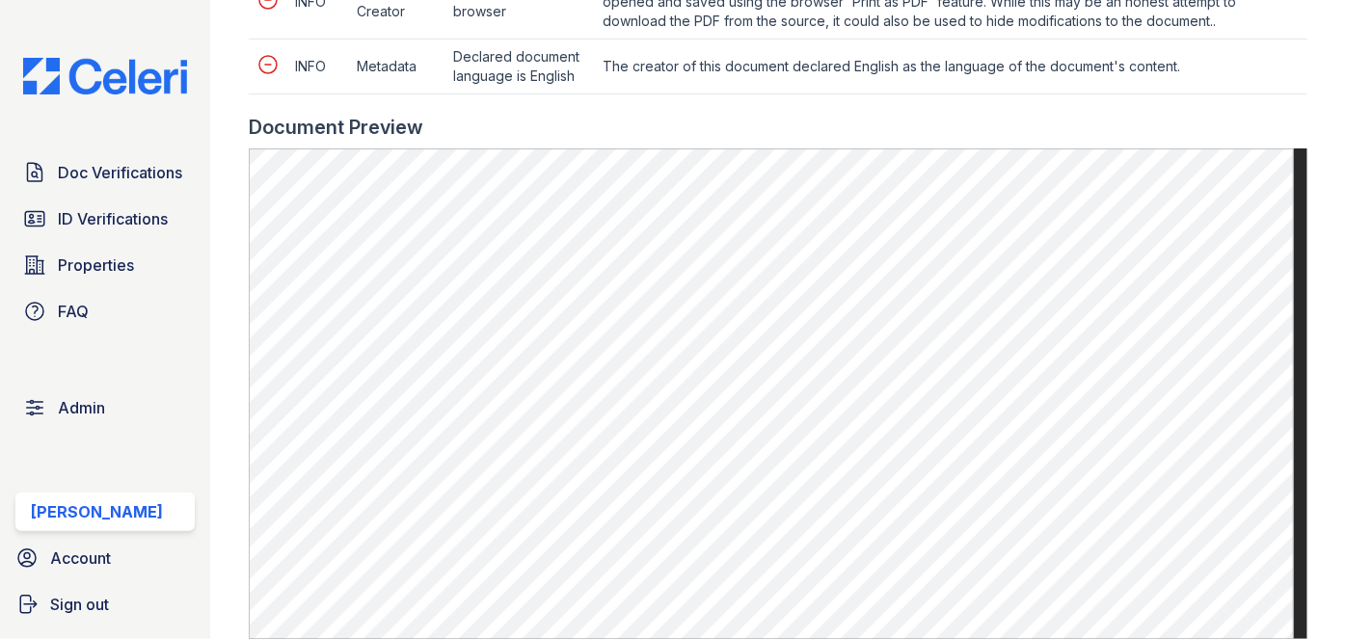
scroll to position [1051, 0]
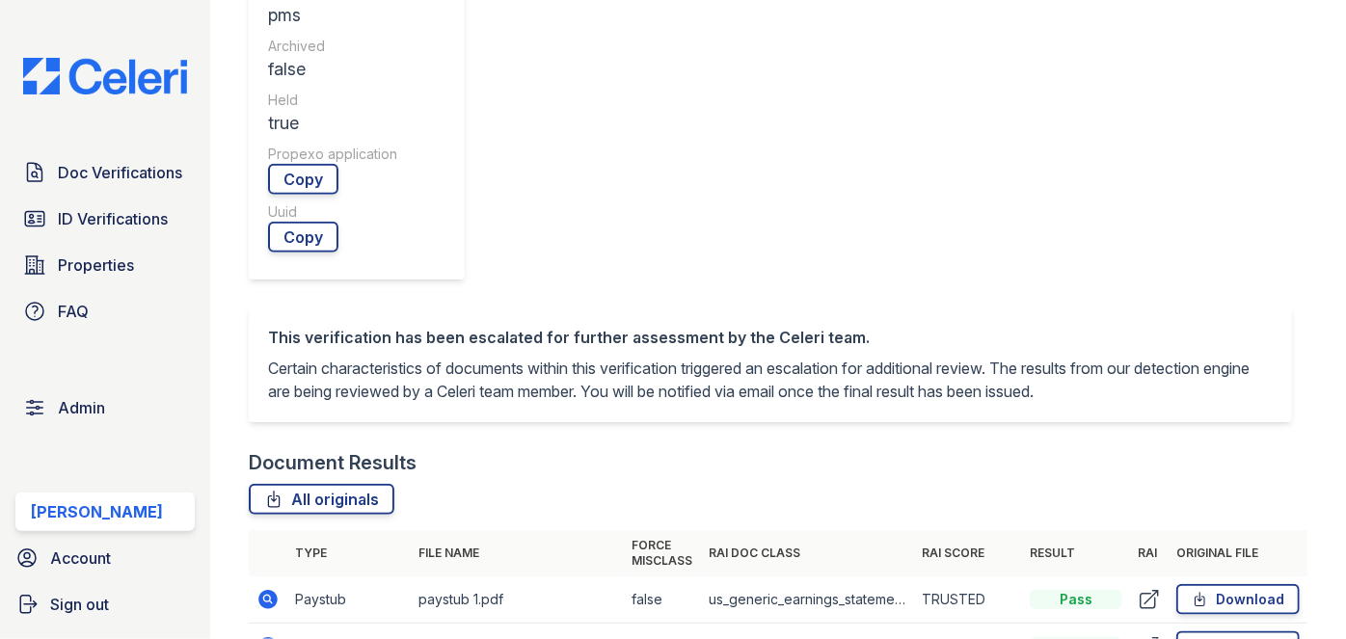
scroll to position [964, 0]
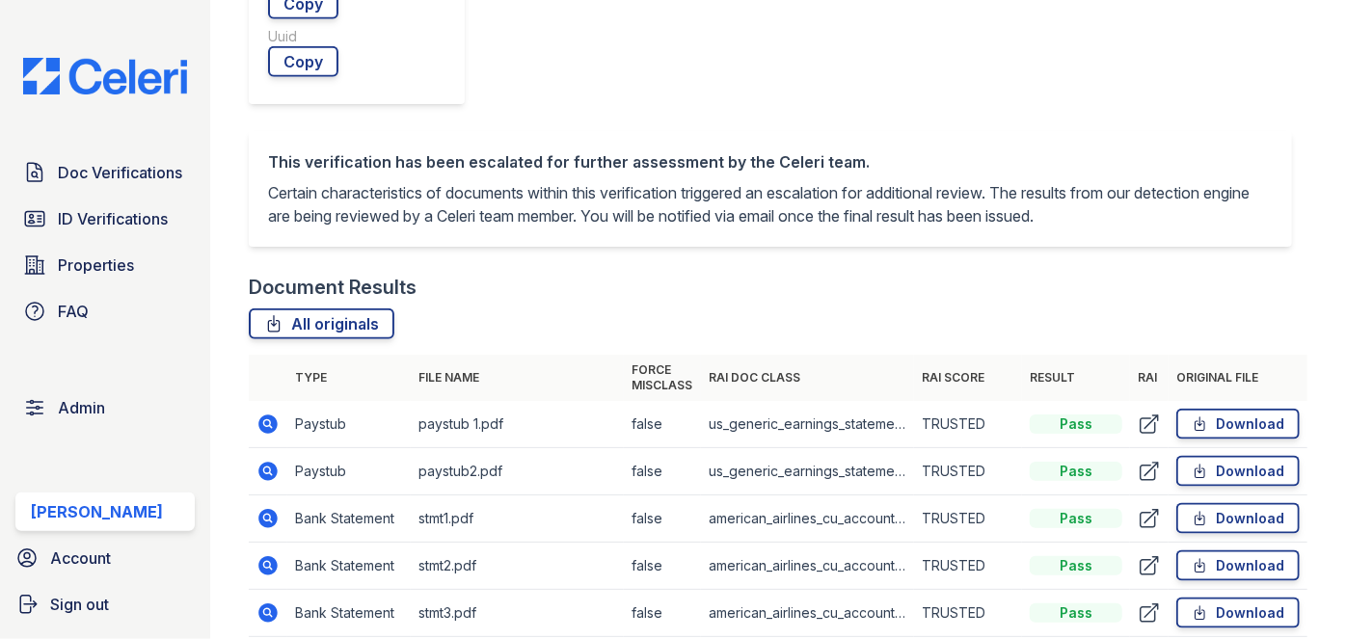
click at [321, 590] on td "Bank Statement" at bounding box center [348, 613] width 123 height 47
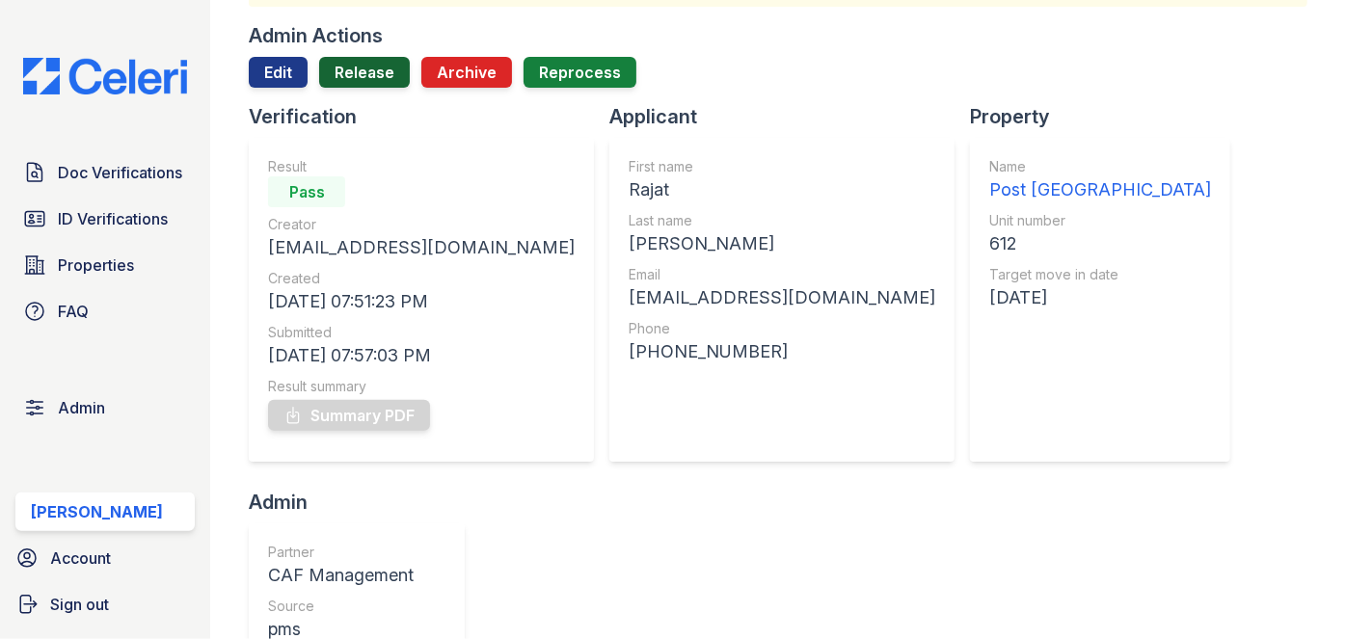
scroll to position [0, 0]
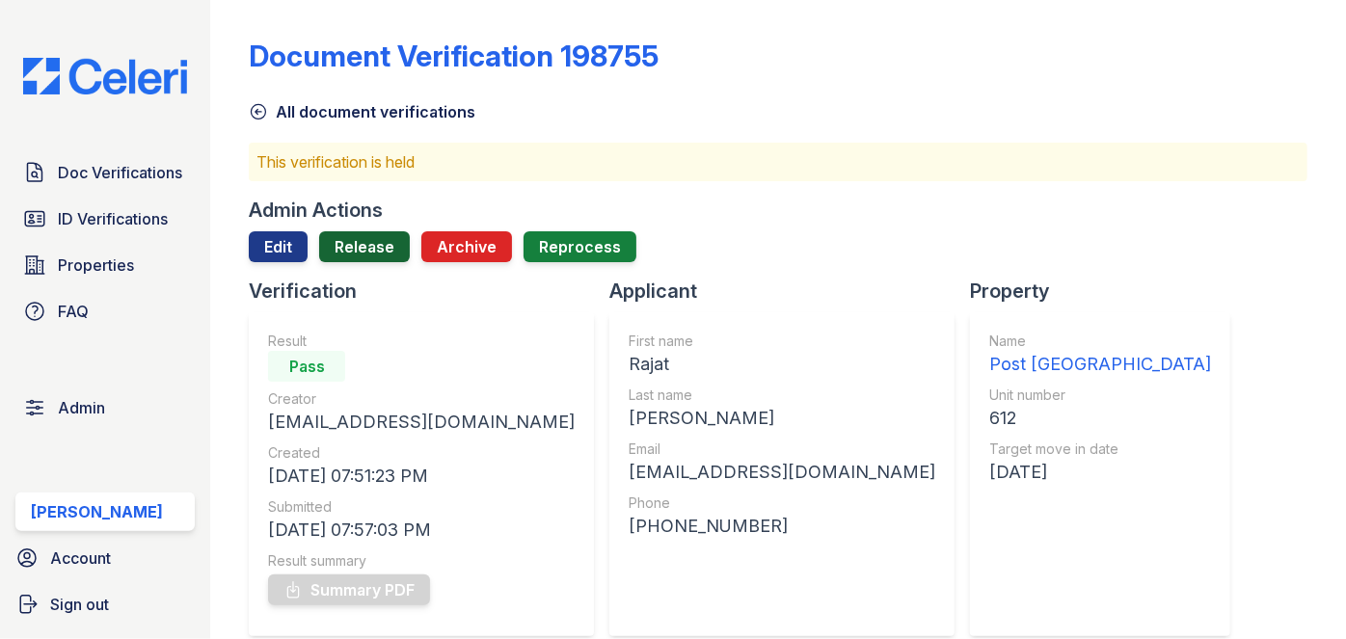
click at [353, 245] on link "Release" at bounding box center [364, 246] width 91 height 31
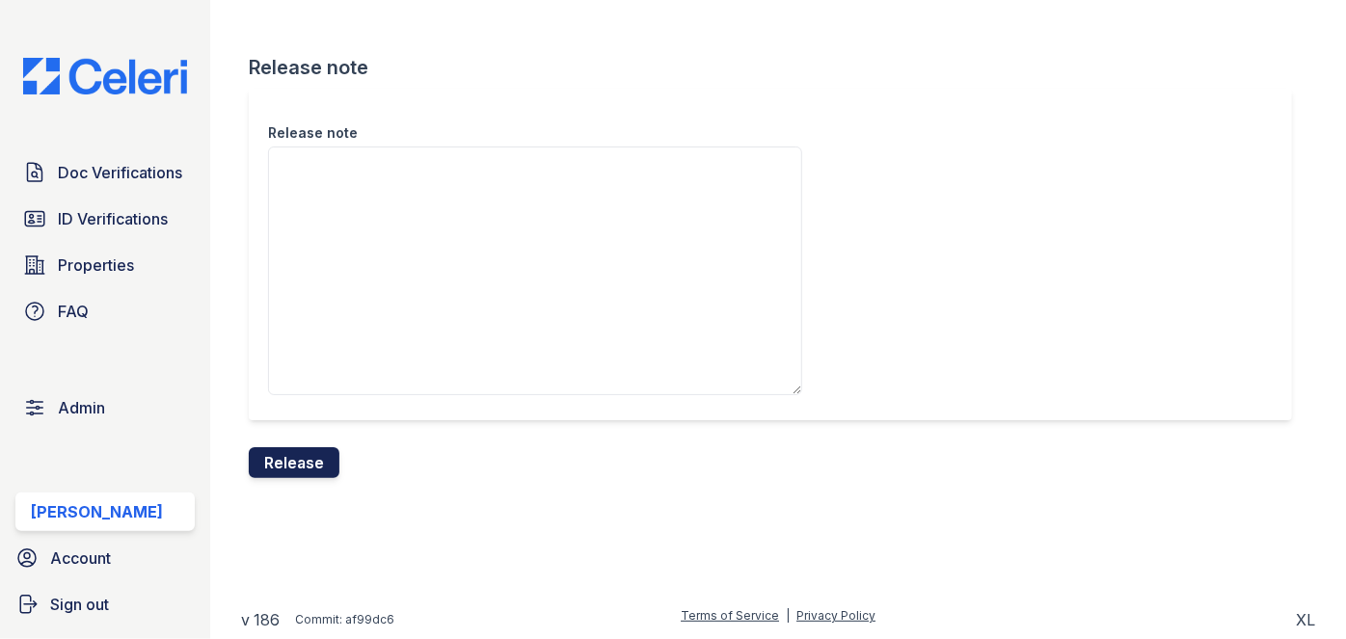
click at [308, 455] on button "Release" at bounding box center [294, 462] width 91 height 31
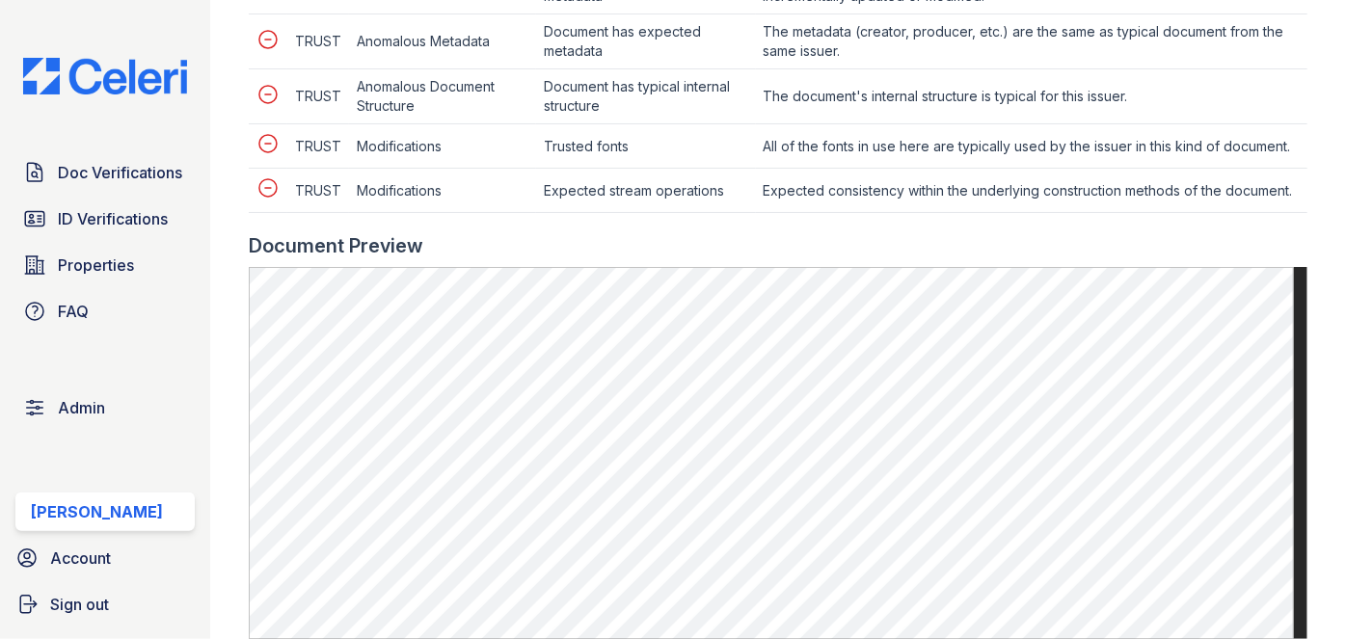
scroll to position [964, 0]
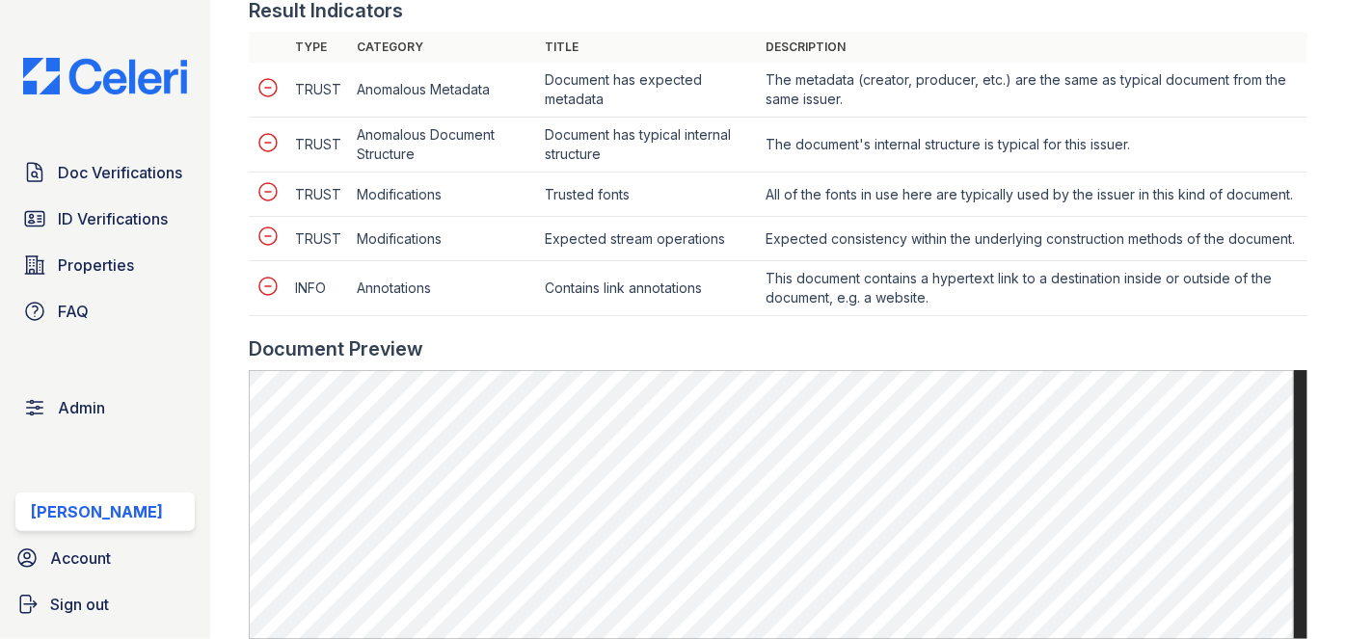
scroll to position [788, 0]
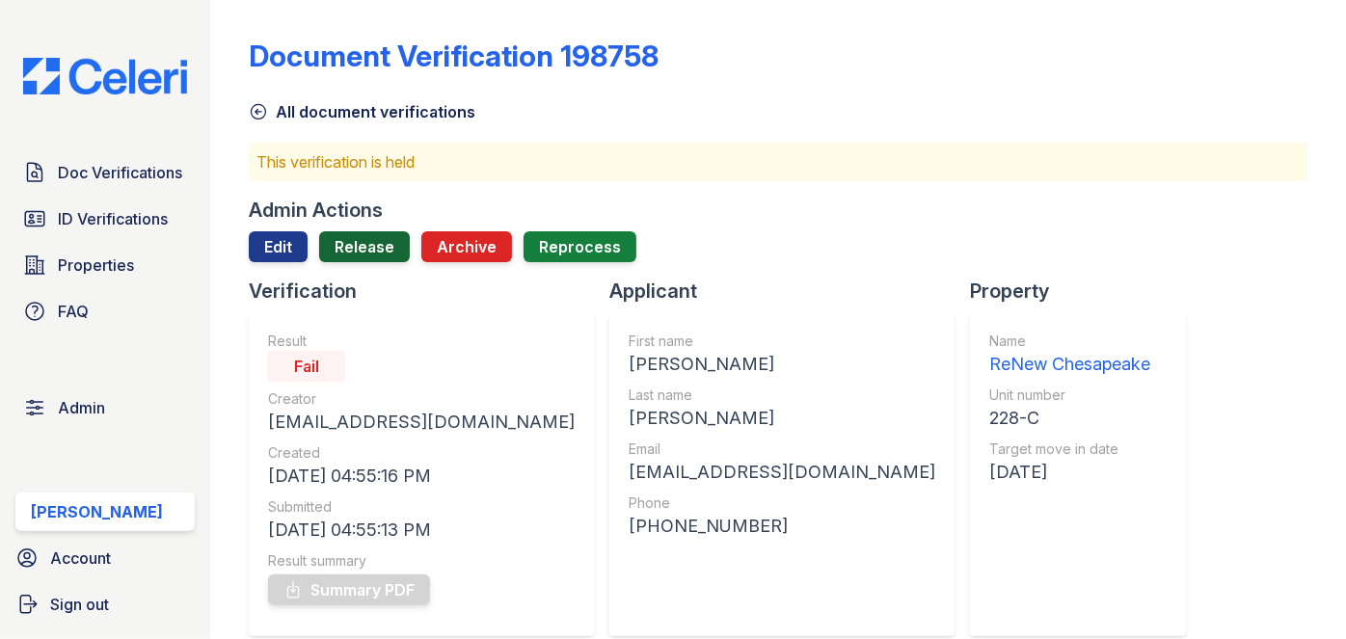
click at [368, 241] on link "Release" at bounding box center [364, 246] width 91 height 31
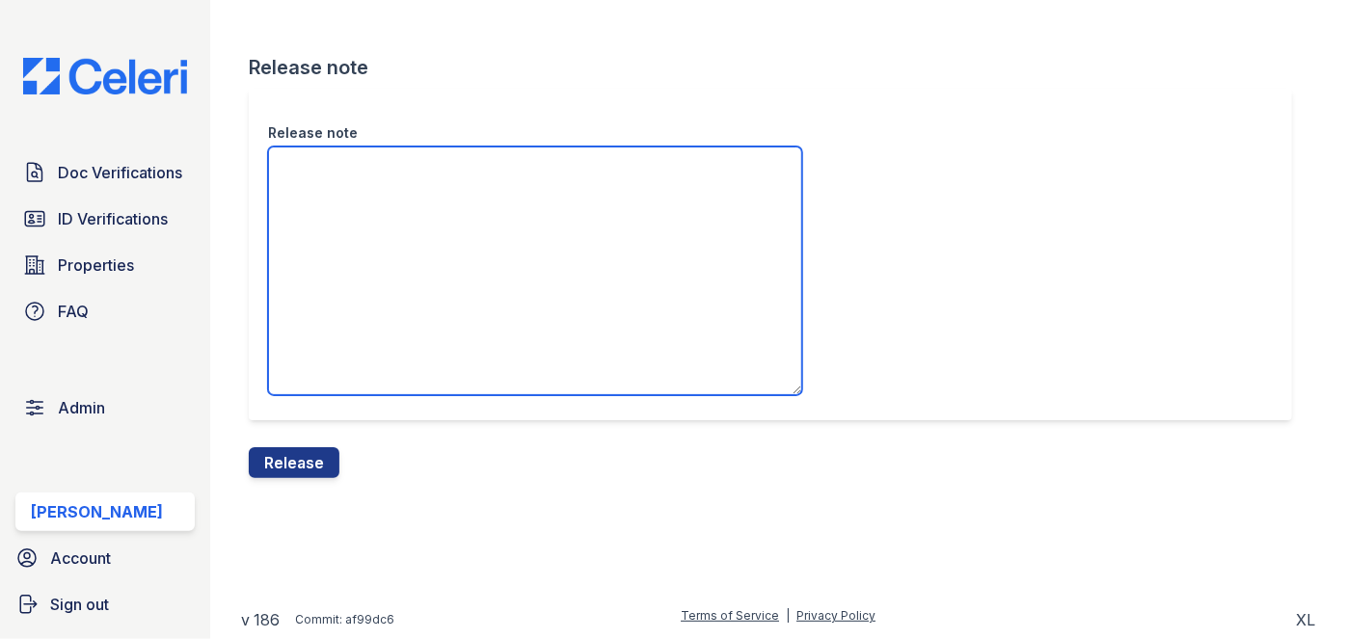
click at [348, 214] on textarea "Release note" at bounding box center [535, 271] width 534 height 249
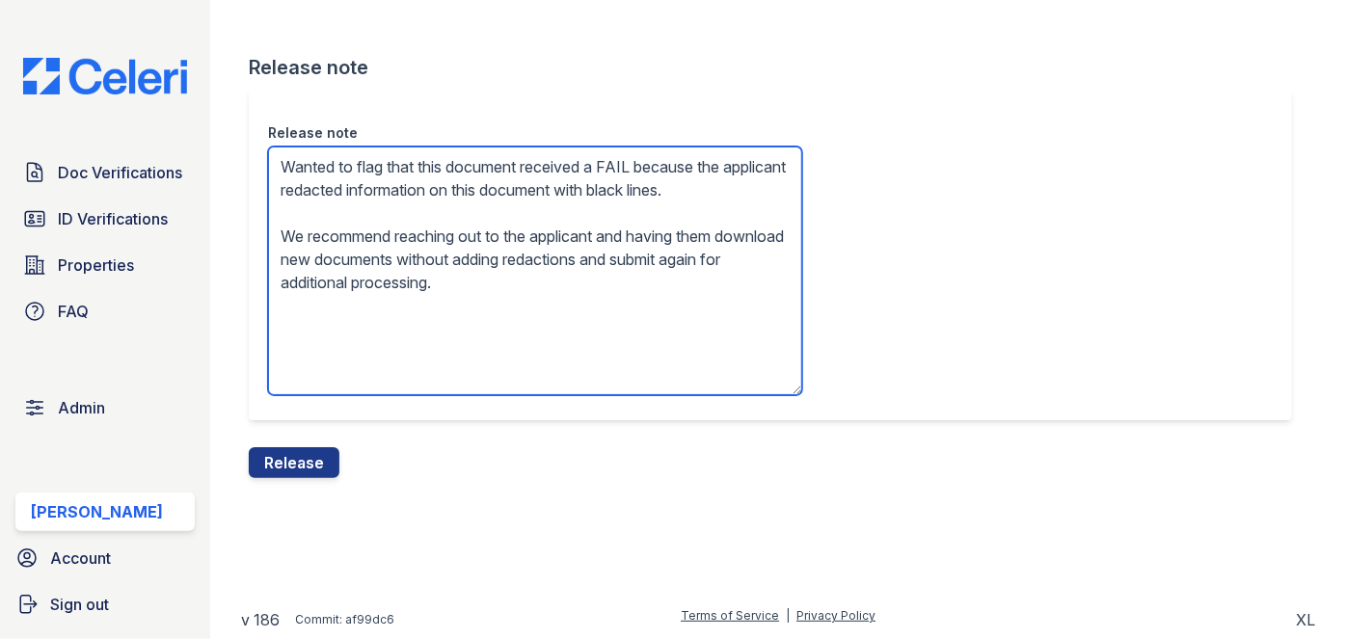
click at [391, 191] on textarea "Wanted to flag that this document received a FAIL because the applicant redacte…" at bounding box center [535, 271] width 534 height 249
drag, startPoint x: 356, startPoint y: 213, endPoint x: 280, endPoint y: 212, distance: 75.2
click at [280, 212] on textarea "Wanted to flag that this document received a FAIL because the applicant highlig…" at bounding box center [535, 271] width 534 height 249
click at [561, 191] on textarea "Wanted to flag that this document received a FAIL because the applicant highlig…" at bounding box center [535, 271] width 534 height 249
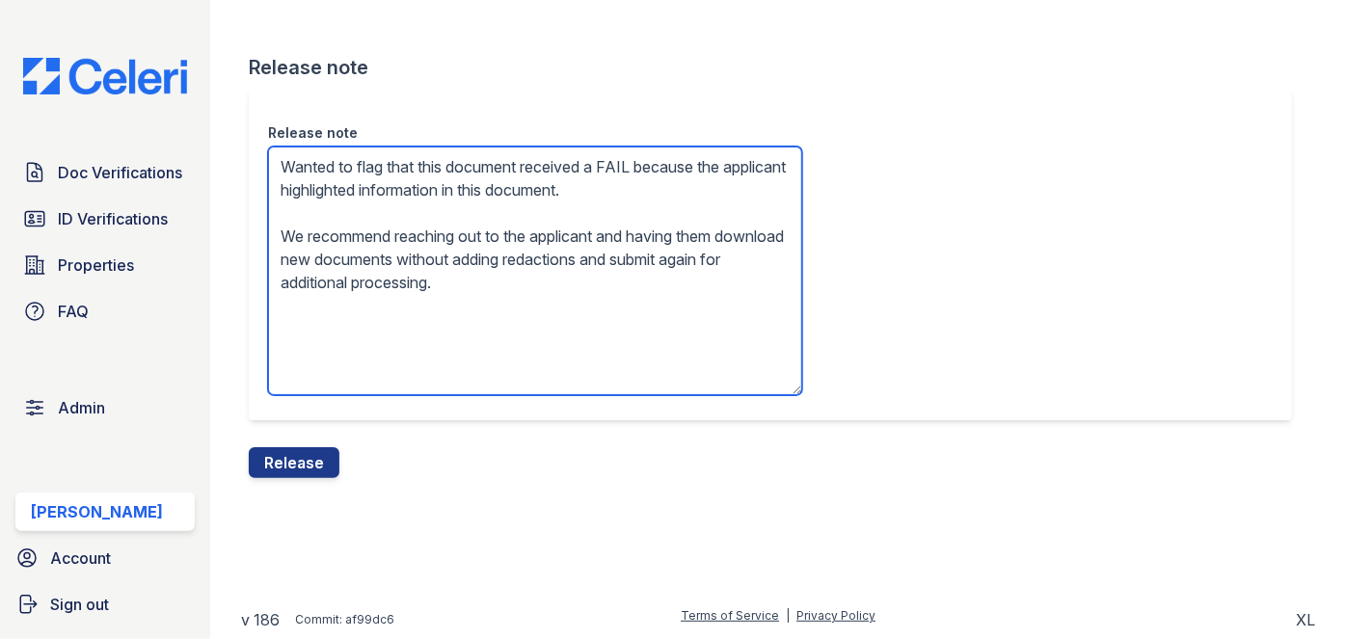
click at [488, 237] on textarea "Wanted to flag that this document received a FAIL because the applicant highlig…" at bounding box center [535, 271] width 534 height 249
type textarea "Wanted to flag that this document received a FAIL because the applicant highlig…"
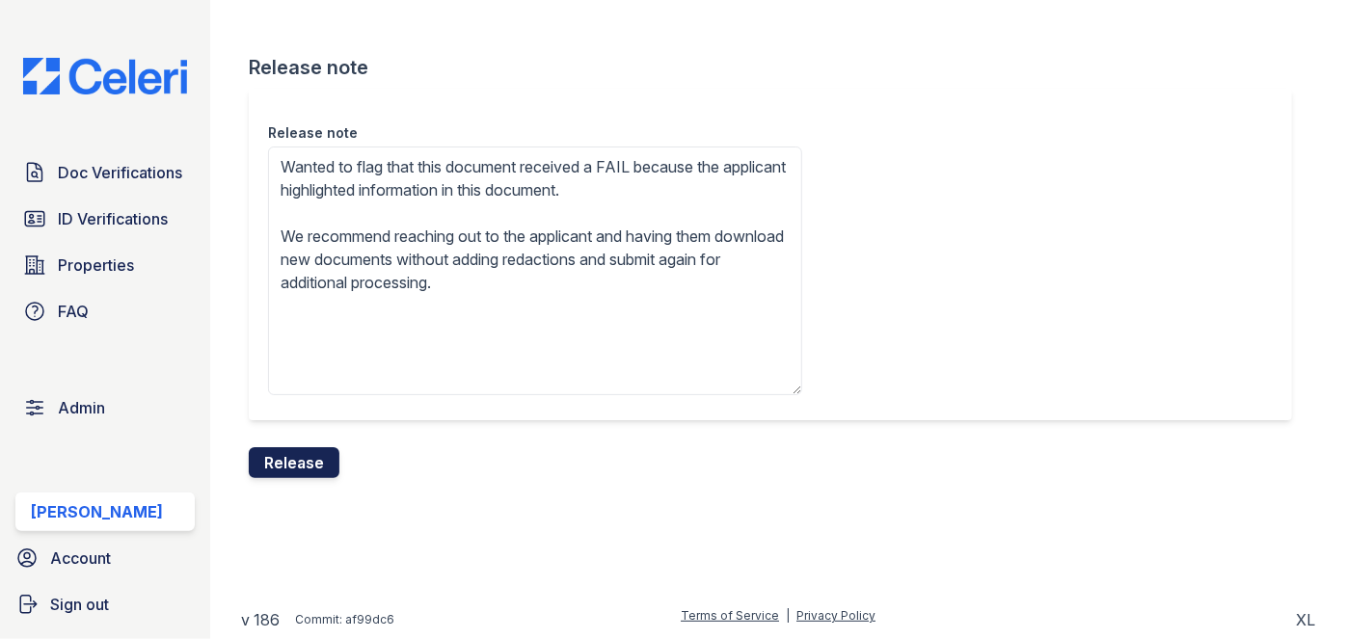
click at [323, 466] on button "Release" at bounding box center [294, 462] width 91 height 31
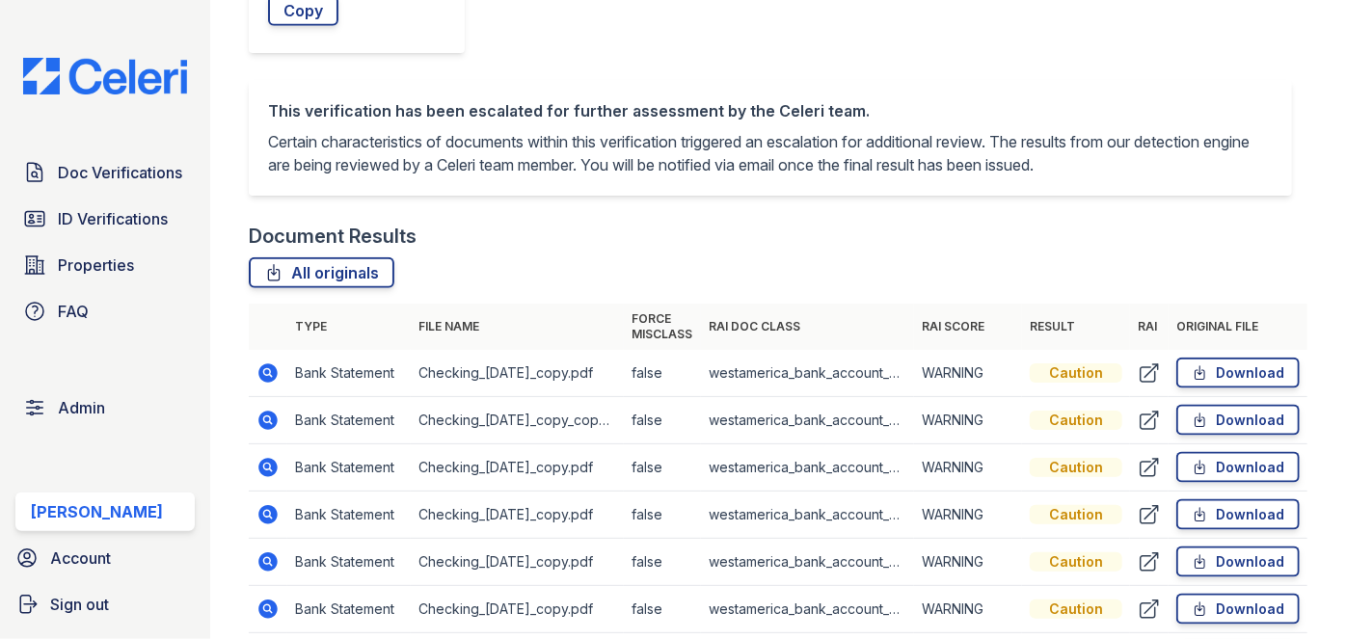
scroll to position [1051, 0]
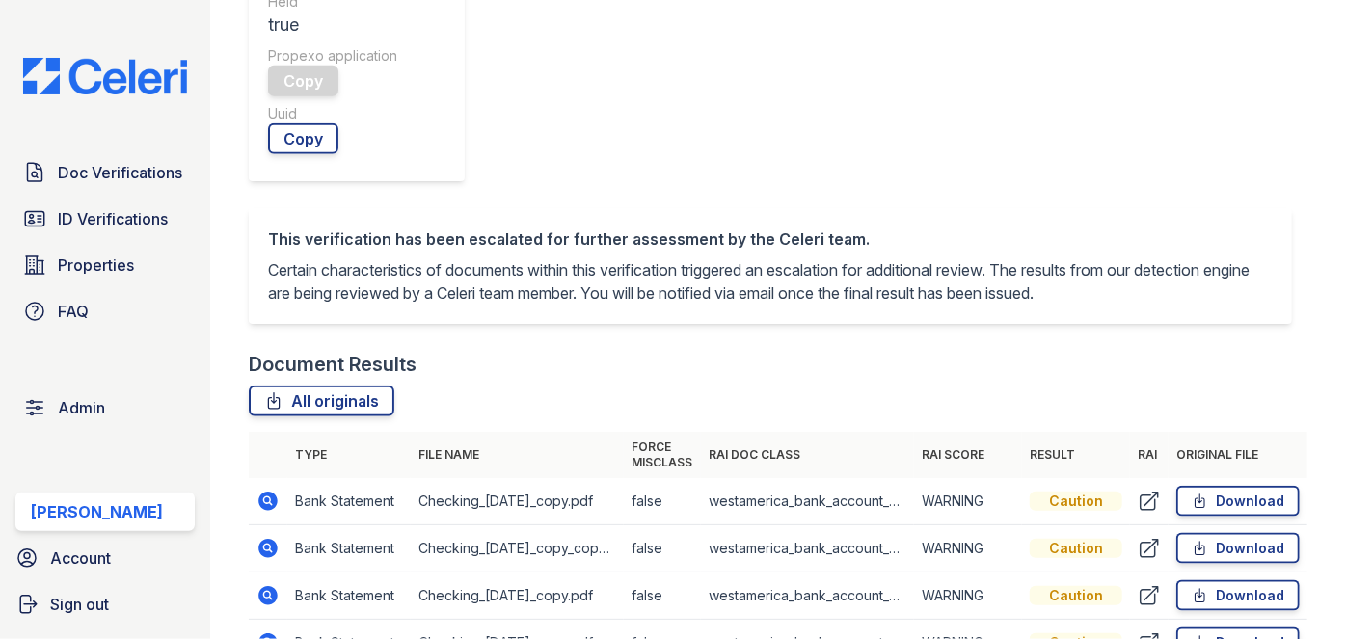
scroll to position [876, 0]
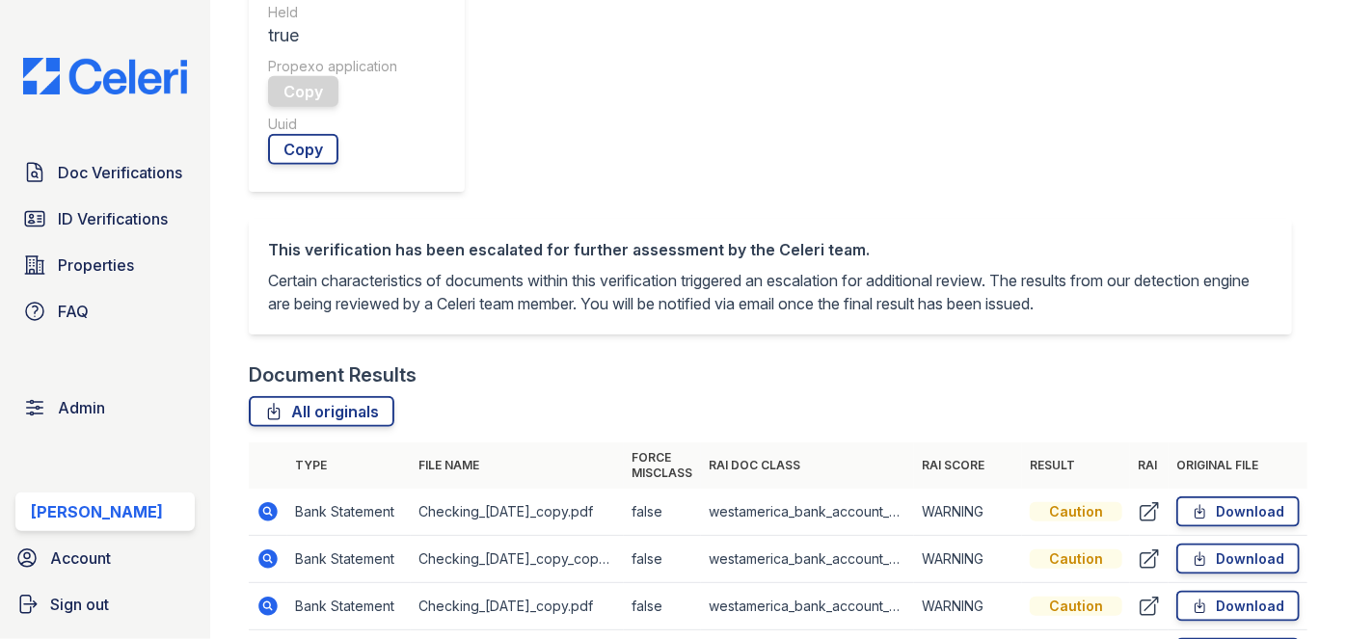
drag, startPoint x: 765, startPoint y: 26, endPoint x: 676, endPoint y: 72, distance: 100.9
click at [765, 396] on div "All originals" at bounding box center [778, 411] width 1058 height 31
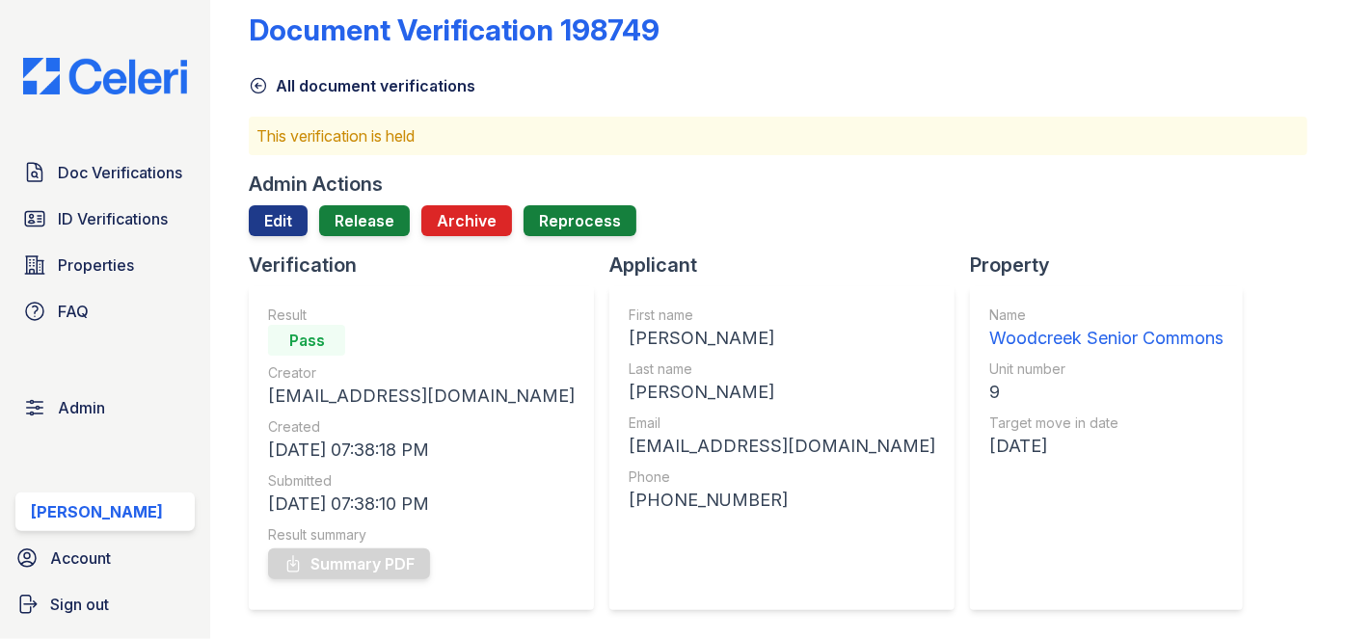
scroll to position [0, 0]
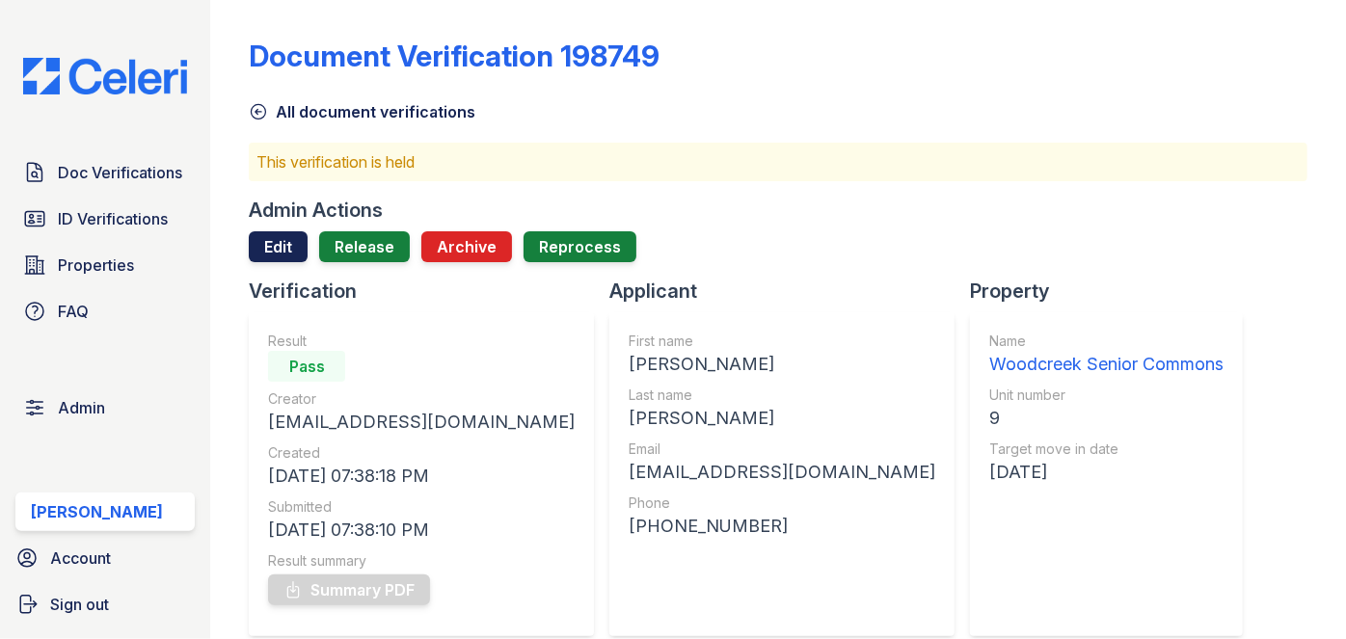
click at [280, 254] on link "Edit" at bounding box center [278, 246] width 59 height 31
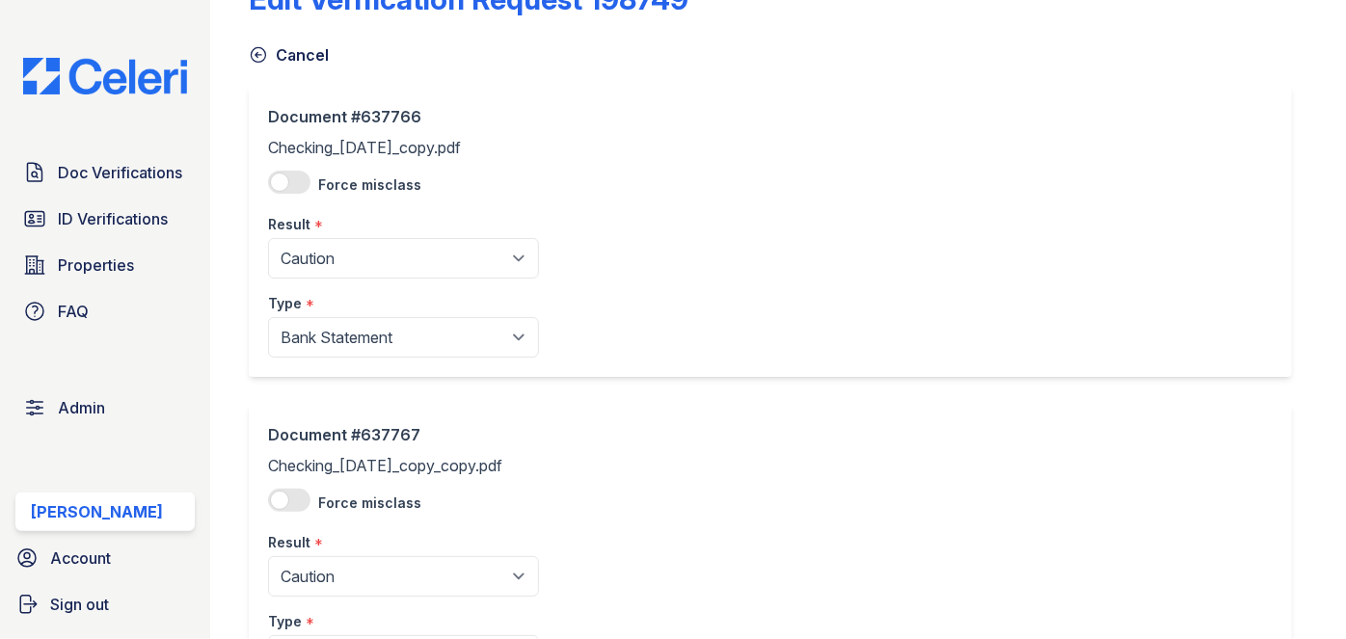
scroll to position [87, 0]
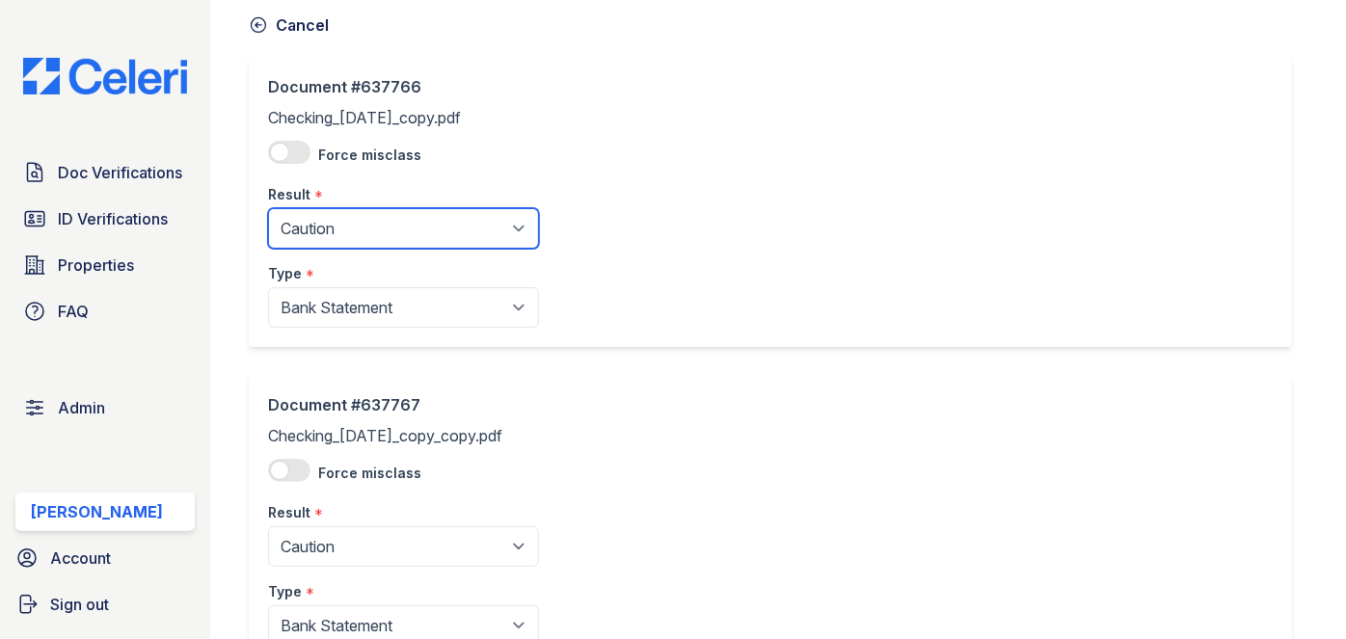
click at [427, 217] on select "Pending Sent Started Processing Pass Fail Caution Error N/A" at bounding box center [403, 228] width 271 height 40
select select "pass"
click at [268, 208] on select "Pending Sent Started Processing Pass Fail Caution Error N/A" at bounding box center [403, 228] width 271 height 40
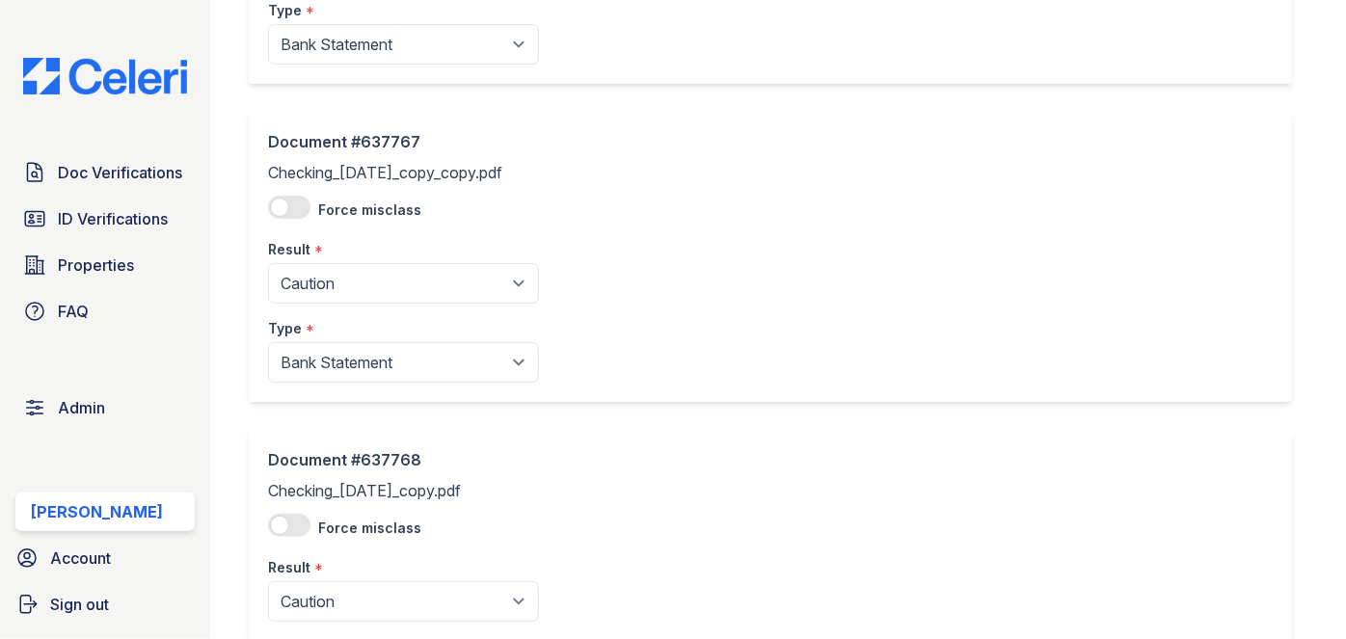
scroll to position [438, 0]
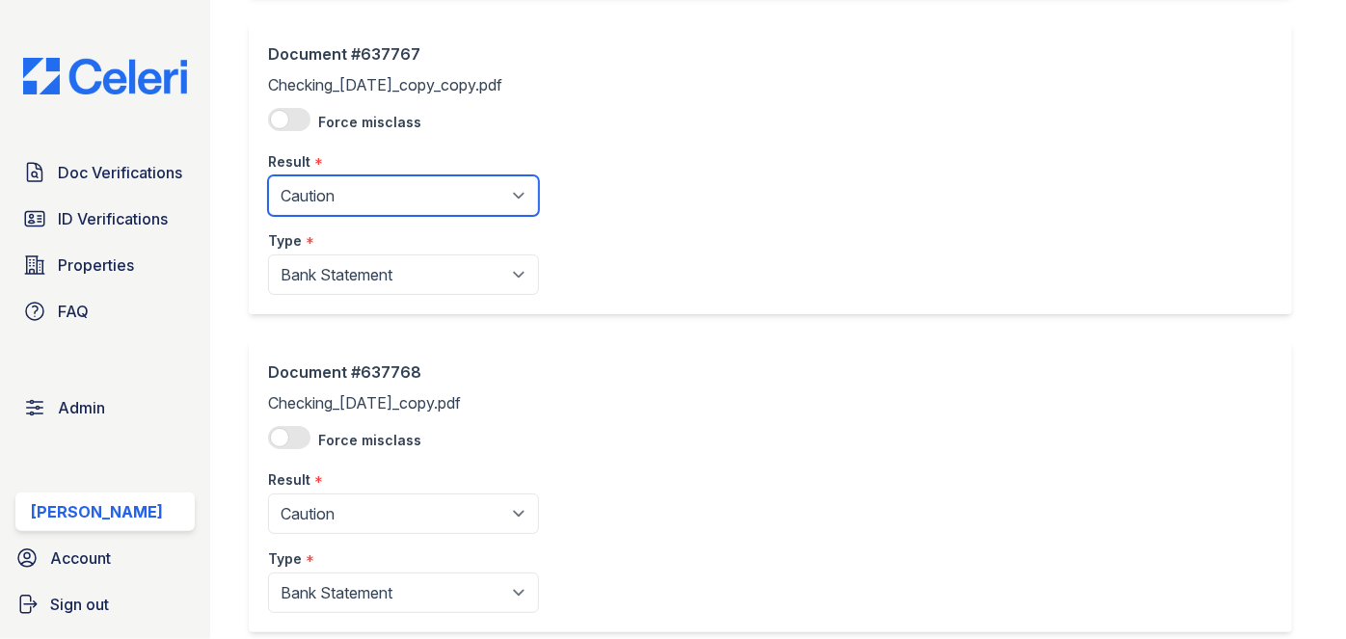
click at [345, 194] on select "Pending Sent Started Processing Pass Fail Caution Error N/A" at bounding box center [403, 195] width 271 height 40
click at [349, 188] on select "Pending Sent Started Processing Pass Fail Caution Error N/A" at bounding box center [403, 195] width 271 height 40
select select "pass"
click at [268, 175] on select "Pending Sent Started Processing Pass Fail Caution Error N/A" at bounding box center [403, 195] width 271 height 40
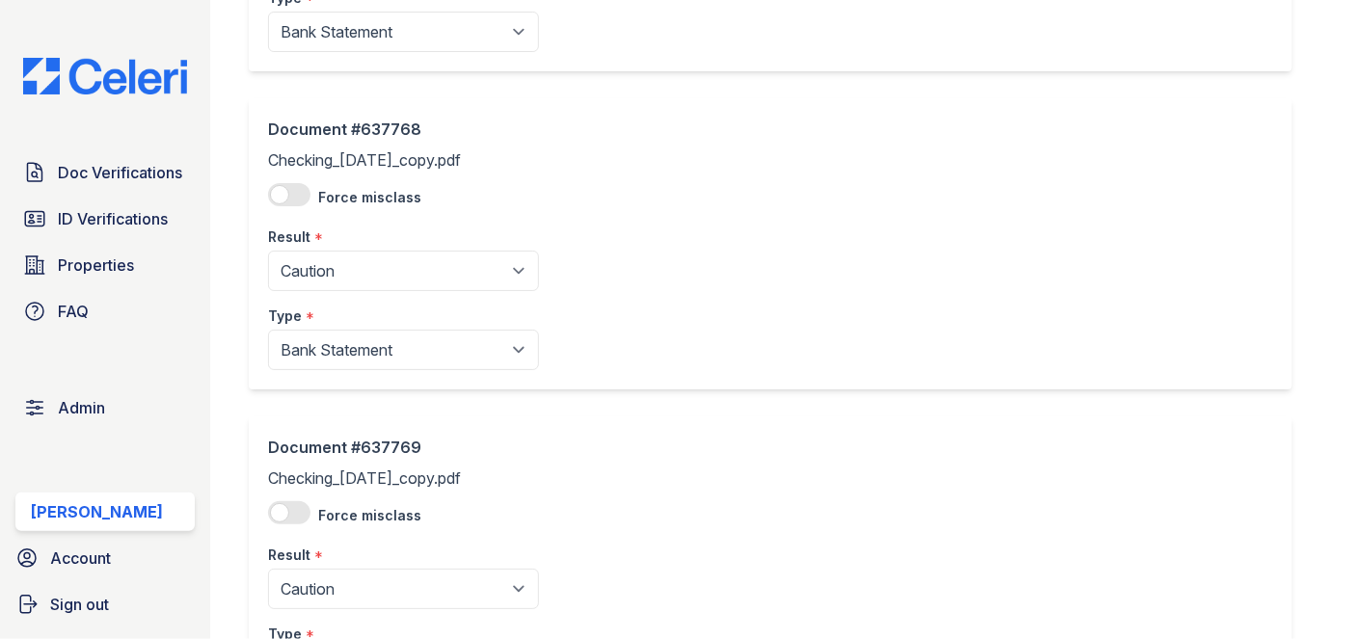
scroll to position [701, 0]
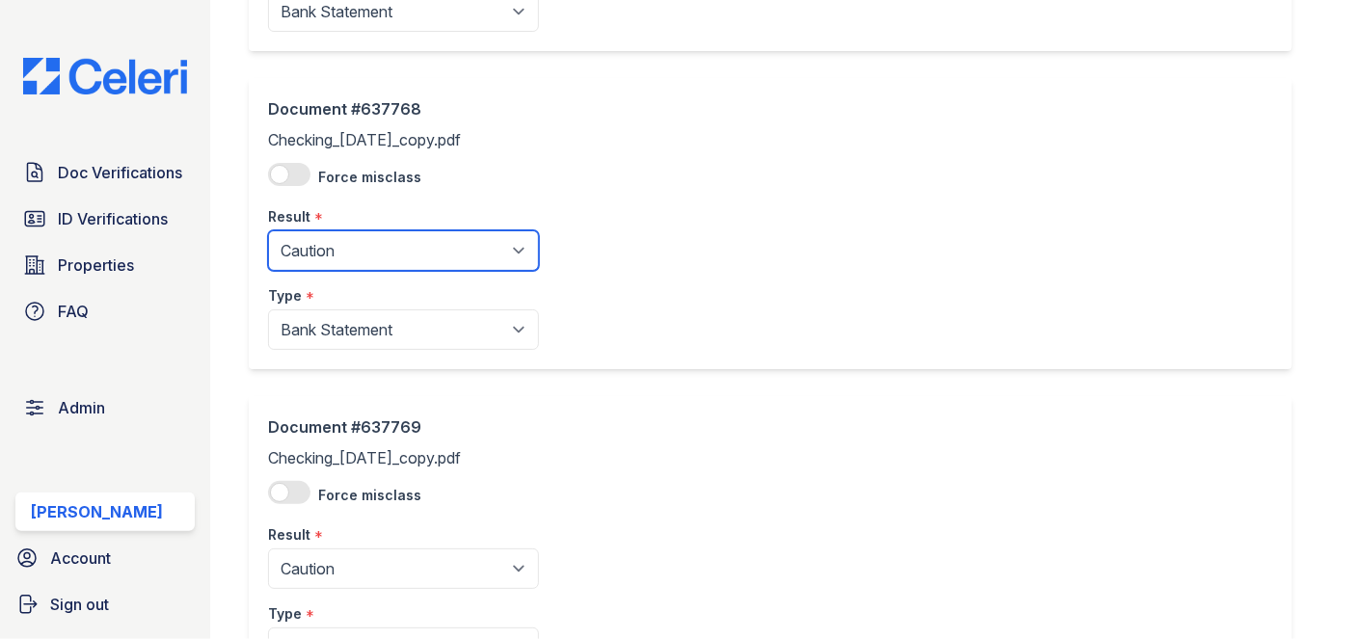
click at [335, 261] on select "Pending Sent Started Processing Pass Fail Caution Error N/A" at bounding box center [403, 250] width 271 height 40
select select "pass"
click at [268, 230] on select "Pending Sent Started Processing Pass Fail Caution Error N/A" at bounding box center [403, 250] width 271 height 40
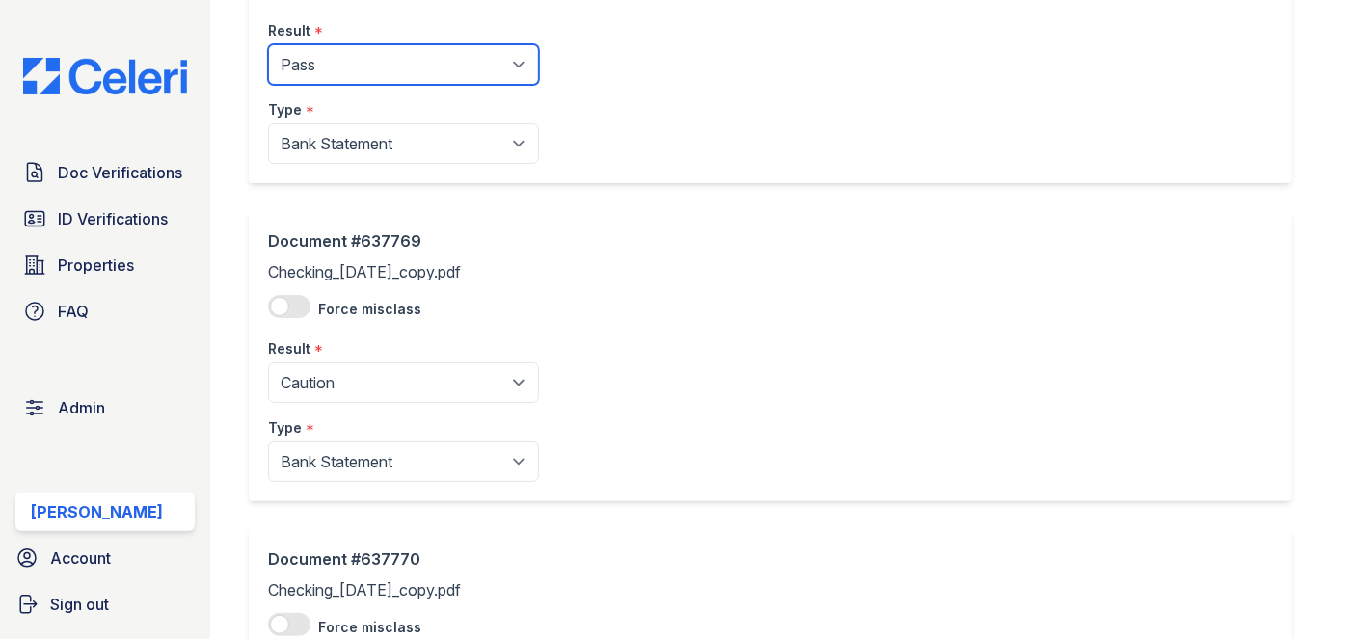
scroll to position [964, 0]
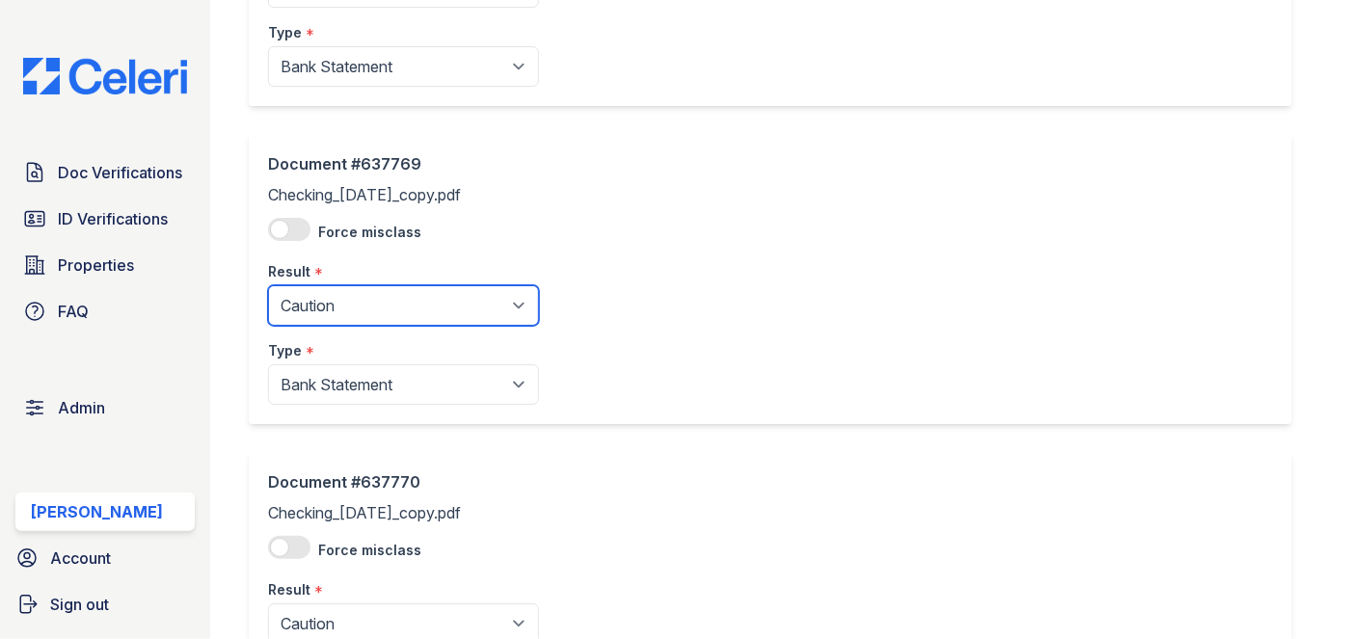
click at [358, 307] on select "Pending Sent Started Processing Pass Fail Caution Error N/A" at bounding box center [403, 305] width 271 height 40
select select "pass"
click at [268, 285] on select "Pending Sent Started Processing Pass Fail Caution Error N/A" at bounding box center [403, 305] width 271 height 40
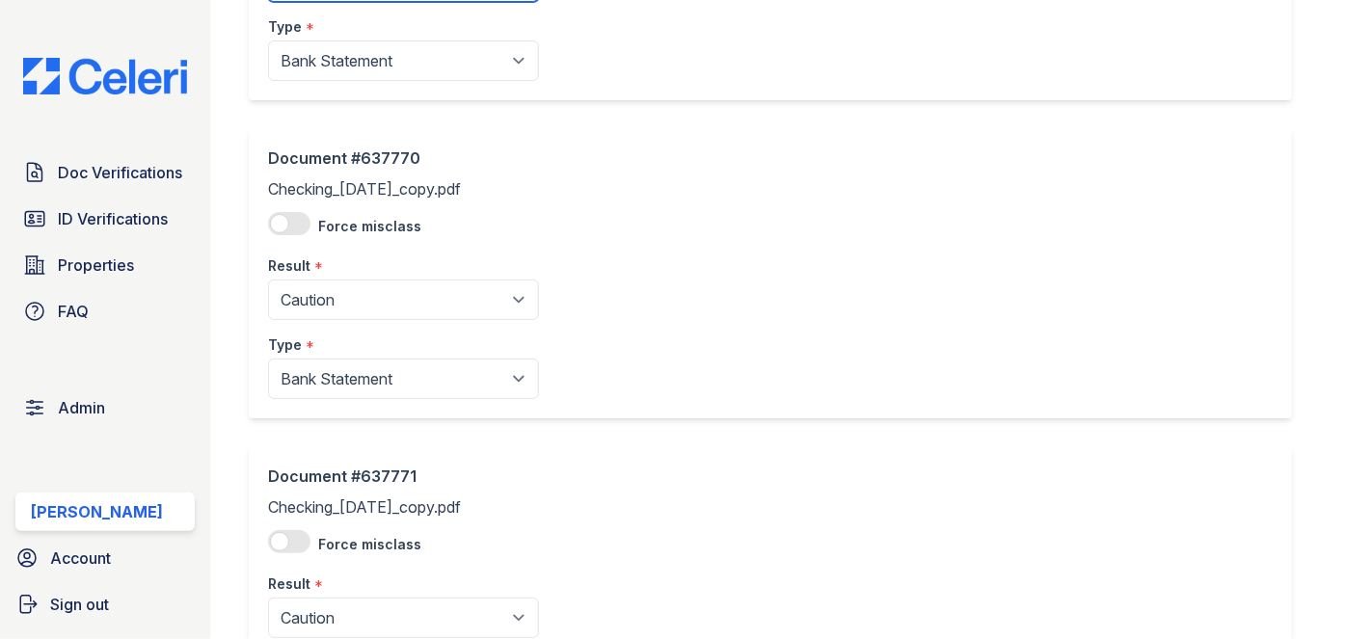
scroll to position [1401, 0]
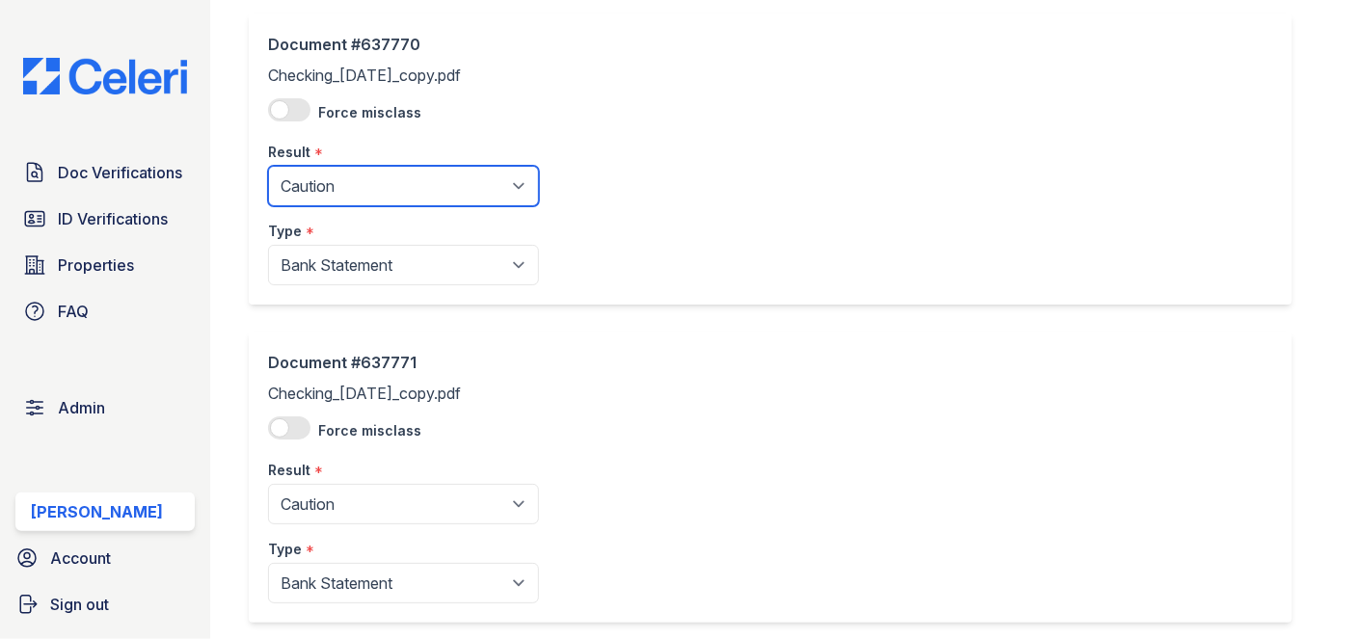
click at [395, 192] on select "Pending Sent Started Processing Pass Fail Caution Error N/A" at bounding box center [403, 186] width 271 height 40
select select "pass"
click at [268, 166] on select "Pending Sent Started Processing Pass Fail Caution Error N/A" at bounding box center [403, 186] width 271 height 40
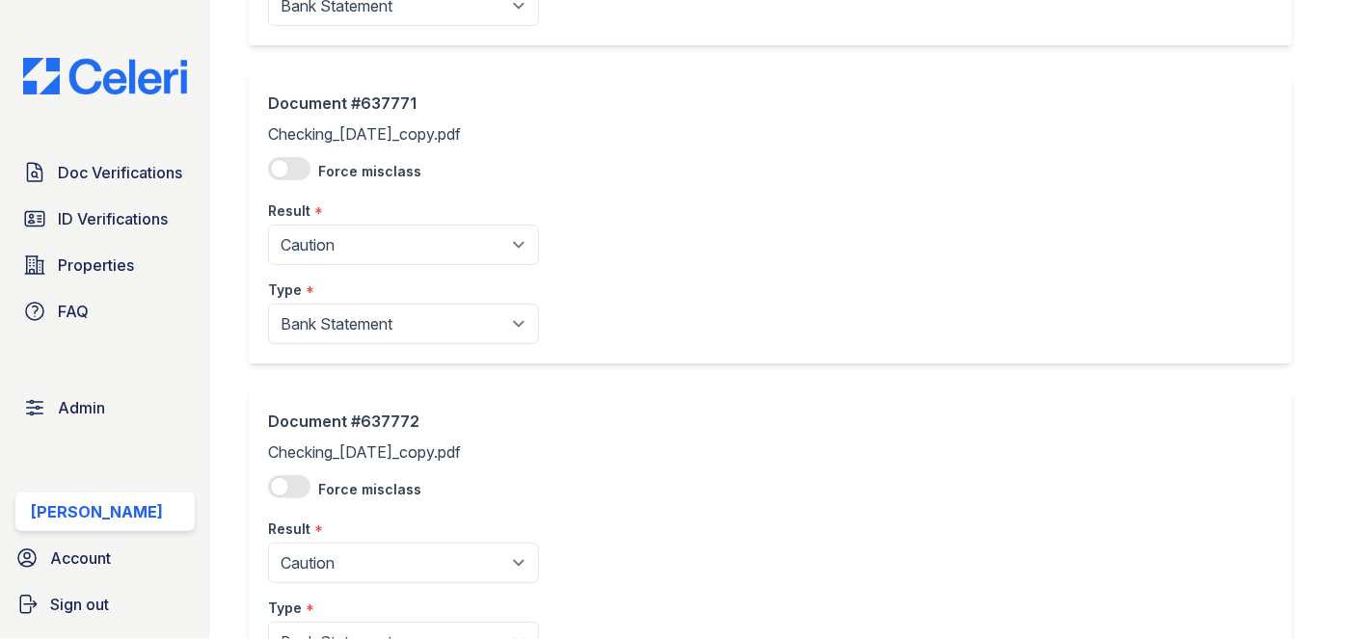
scroll to position [1665, 0]
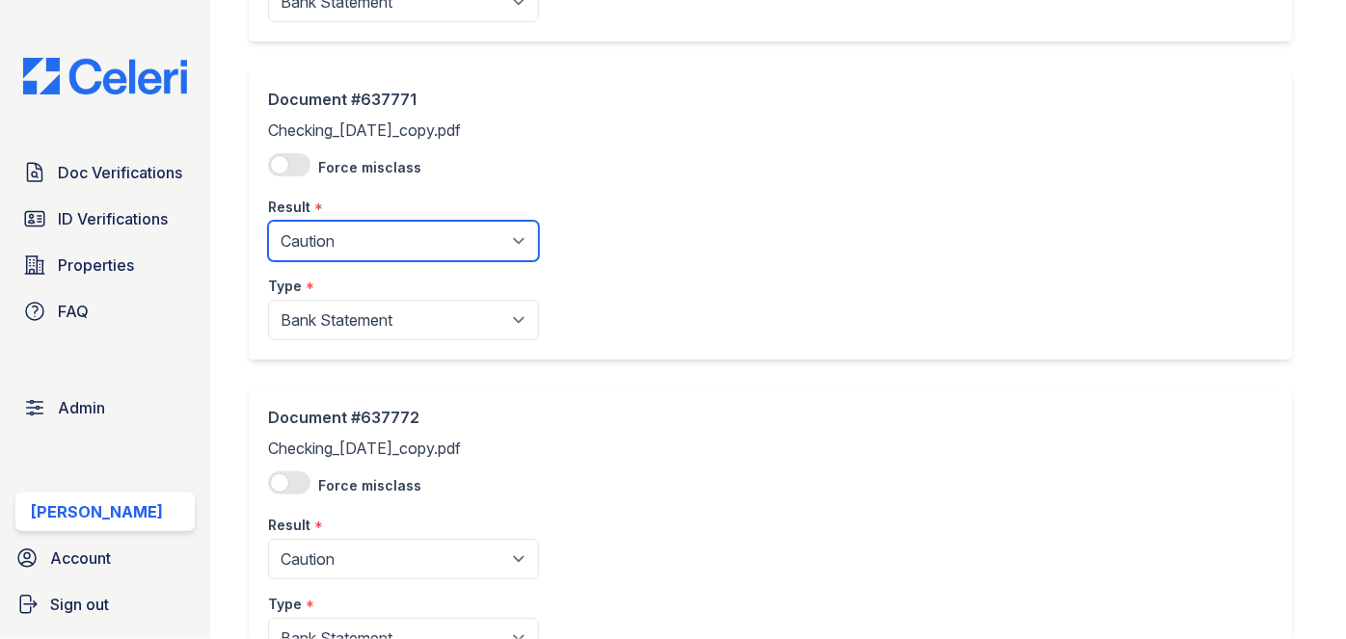
click at [368, 247] on select "Pending Sent Started Processing Pass Fail Caution Error N/A" at bounding box center [403, 241] width 271 height 40
select select "pass"
click at [268, 221] on select "Pending Sent Started Processing Pass Fail Caution Error N/A" at bounding box center [403, 241] width 271 height 40
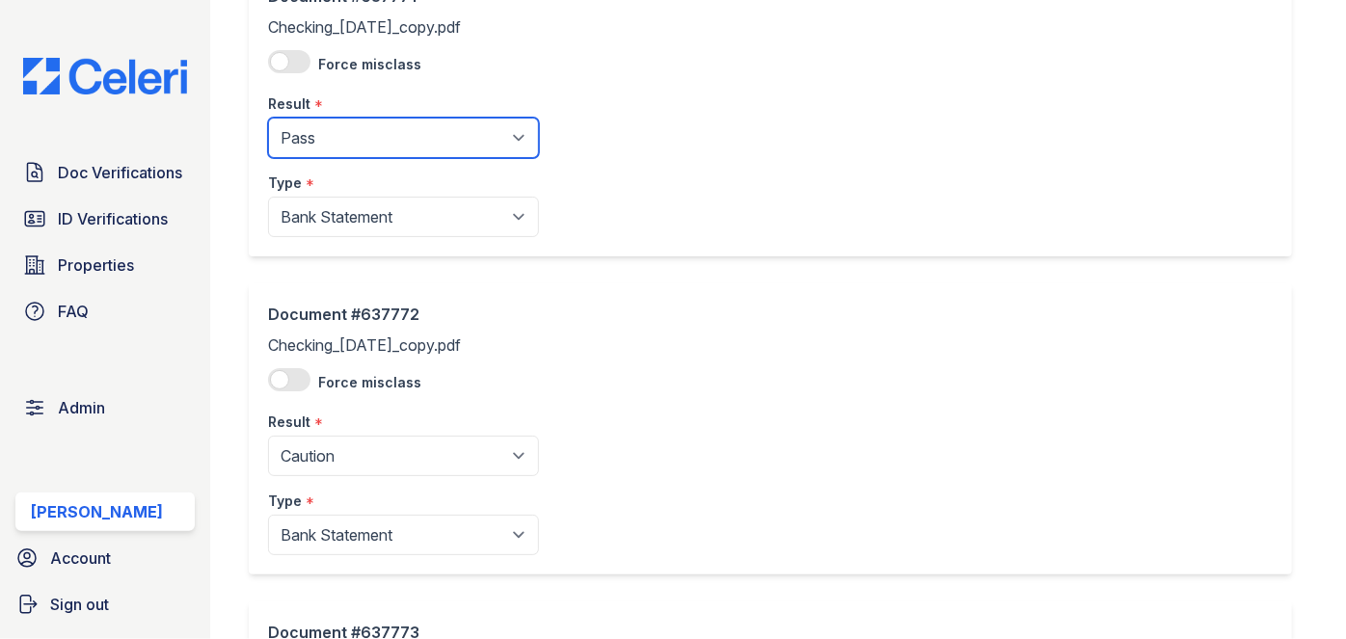
scroll to position [1928, 0]
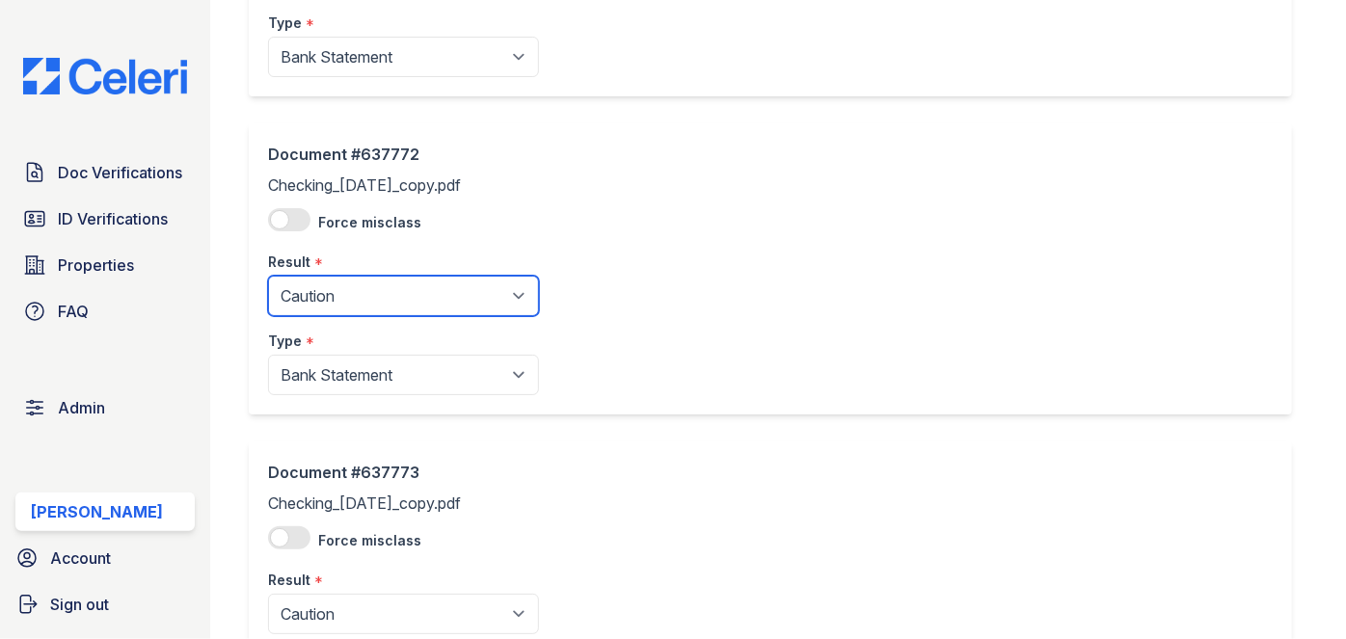
click at [357, 291] on select "Pending Sent Started Processing Pass Fail Caution Error N/A" at bounding box center [403, 296] width 271 height 40
select select "pass"
click at [268, 276] on select "Pending Sent Started Processing Pass Fail Caution Error N/A" at bounding box center [403, 296] width 271 height 40
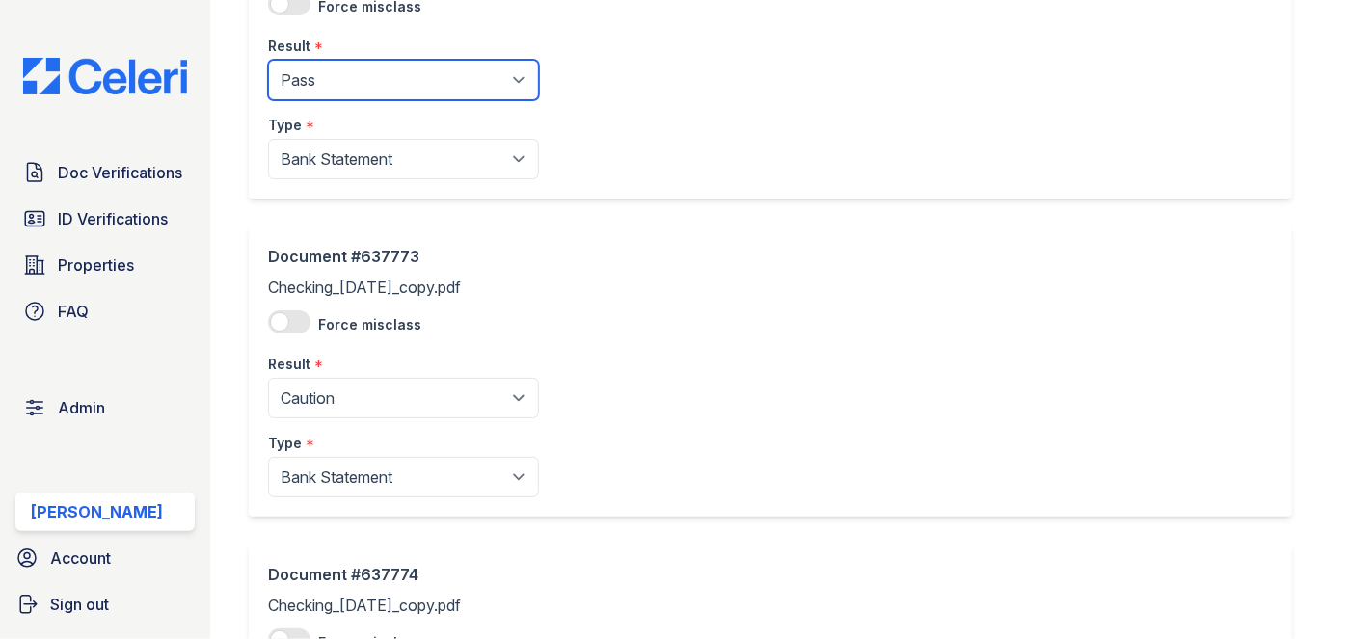
scroll to position [2190, 0]
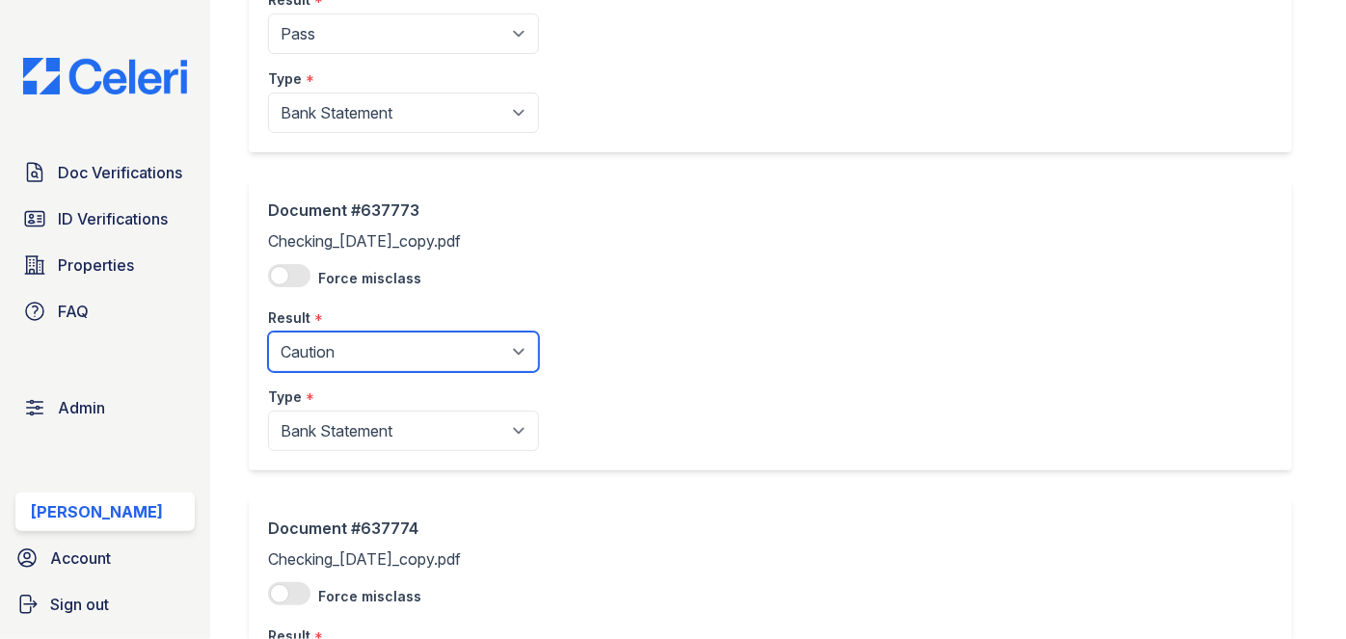
click at [331, 334] on select "Pending Sent Started Processing Pass Fail Caution Error N/A" at bounding box center [403, 352] width 271 height 40
select select "pass"
click at [268, 332] on select "Pending Sent Started Processing Pass Fail Caution Error N/A" at bounding box center [403, 352] width 271 height 40
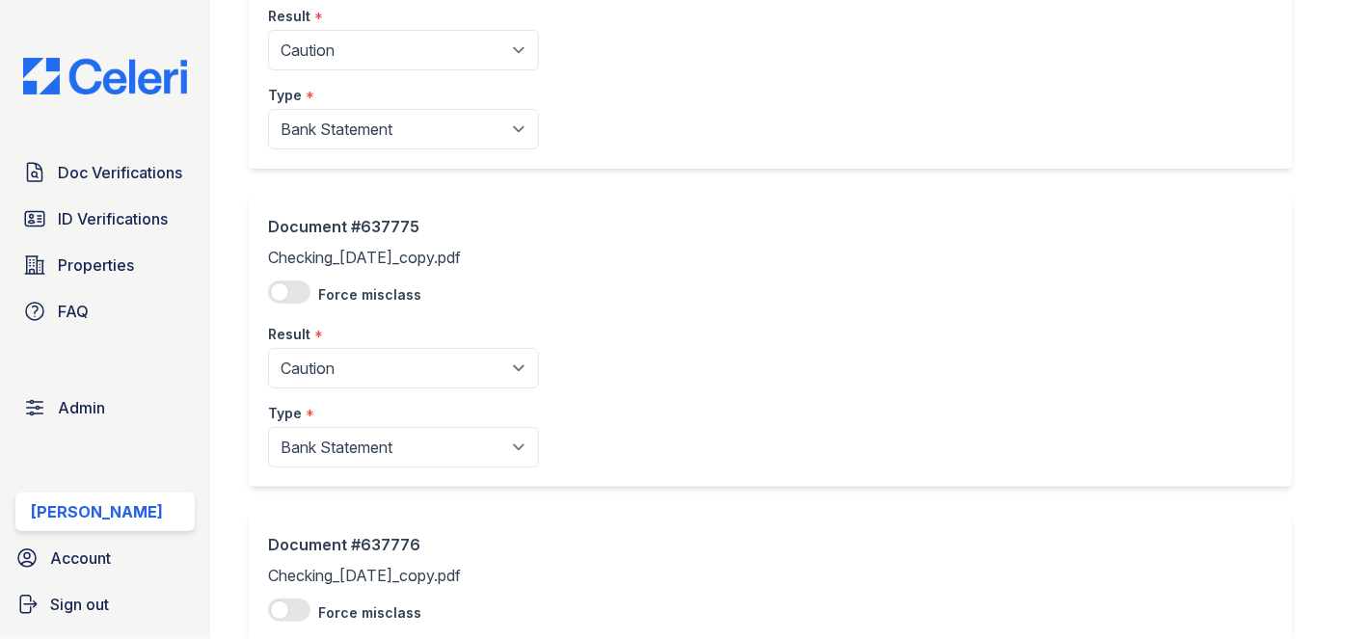
scroll to position [2716, 0]
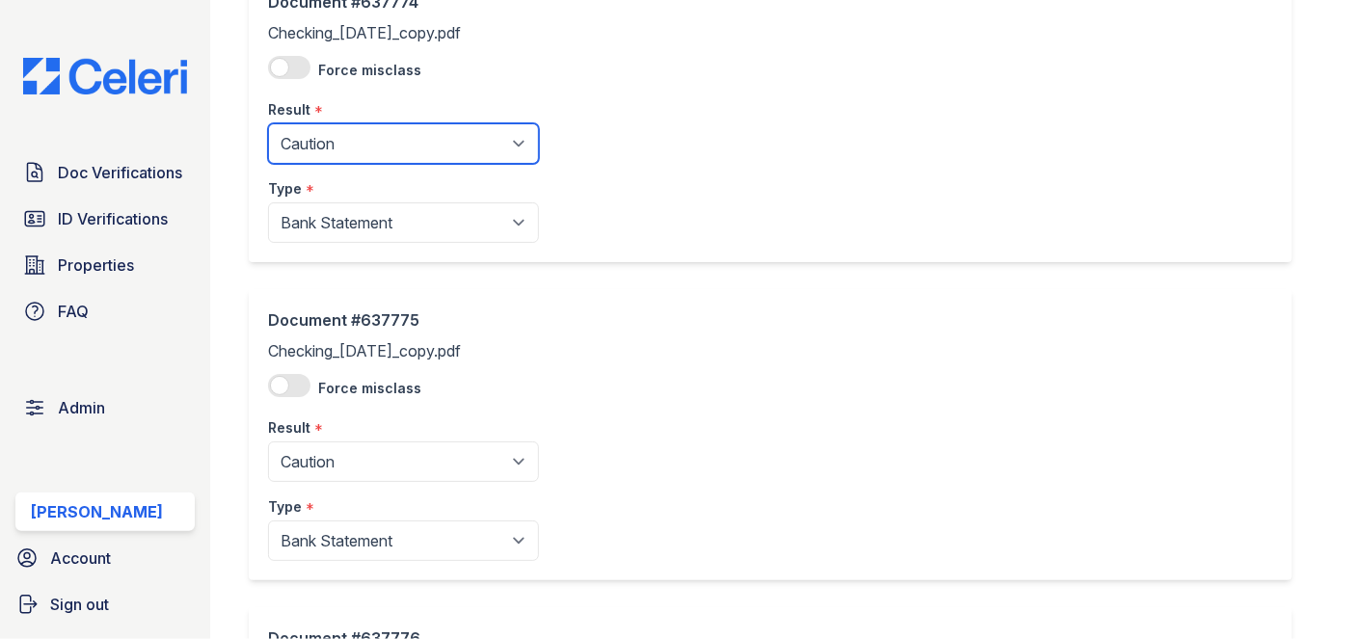
click at [389, 123] on select "Pending Sent Started Processing Pass Fail Caution Error N/A" at bounding box center [403, 143] width 271 height 40
select select "pass"
click at [268, 123] on select "Pending Sent Started Processing Pass Fail Caution Error N/A" at bounding box center [403, 143] width 271 height 40
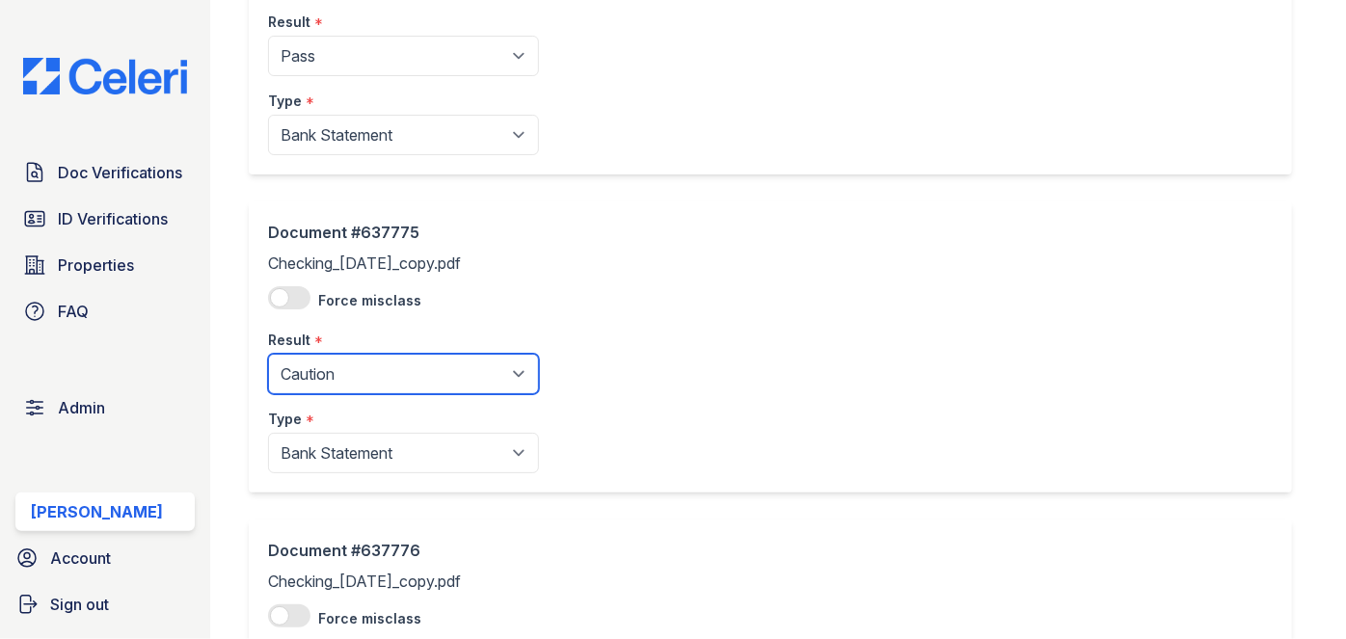
click at [350, 374] on select "Pending Sent Started Processing Pass Fail Caution Error N/A" at bounding box center [403, 374] width 271 height 40
select select "pass"
click at [268, 354] on select "Pending Sent Started Processing Pass Fail Caution Error N/A" at bounding box center [403, 374] width 271 height 40
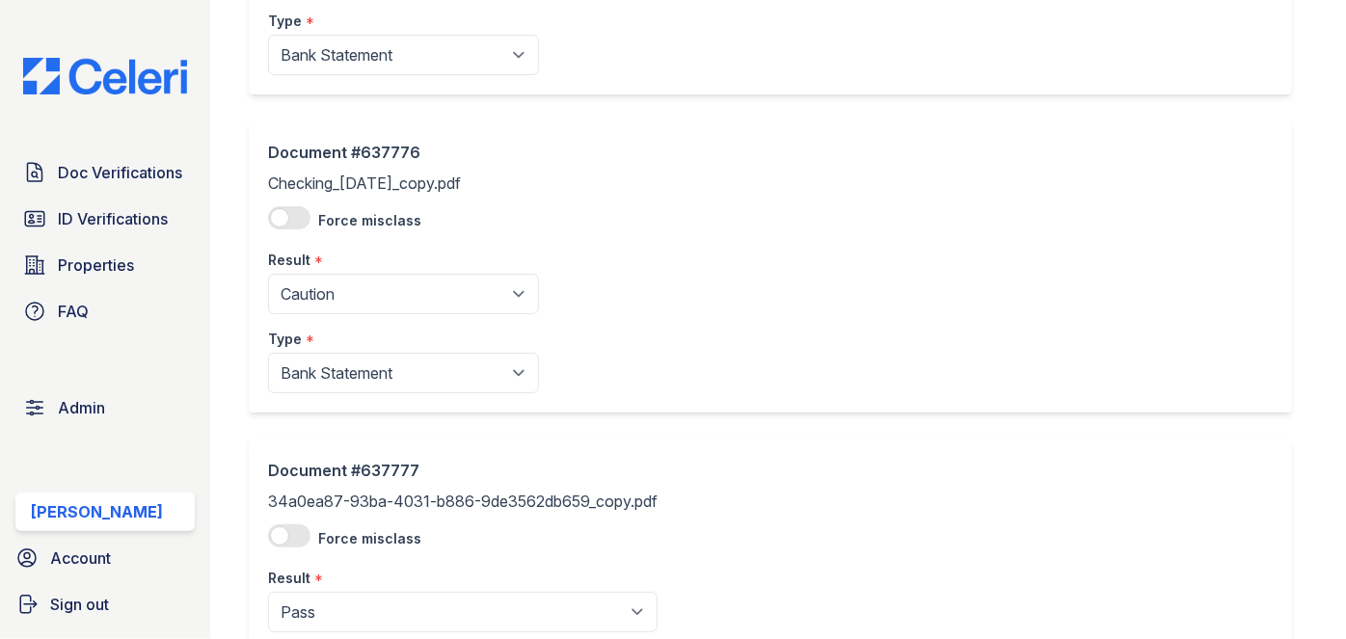
scroll to position [3242, 0]
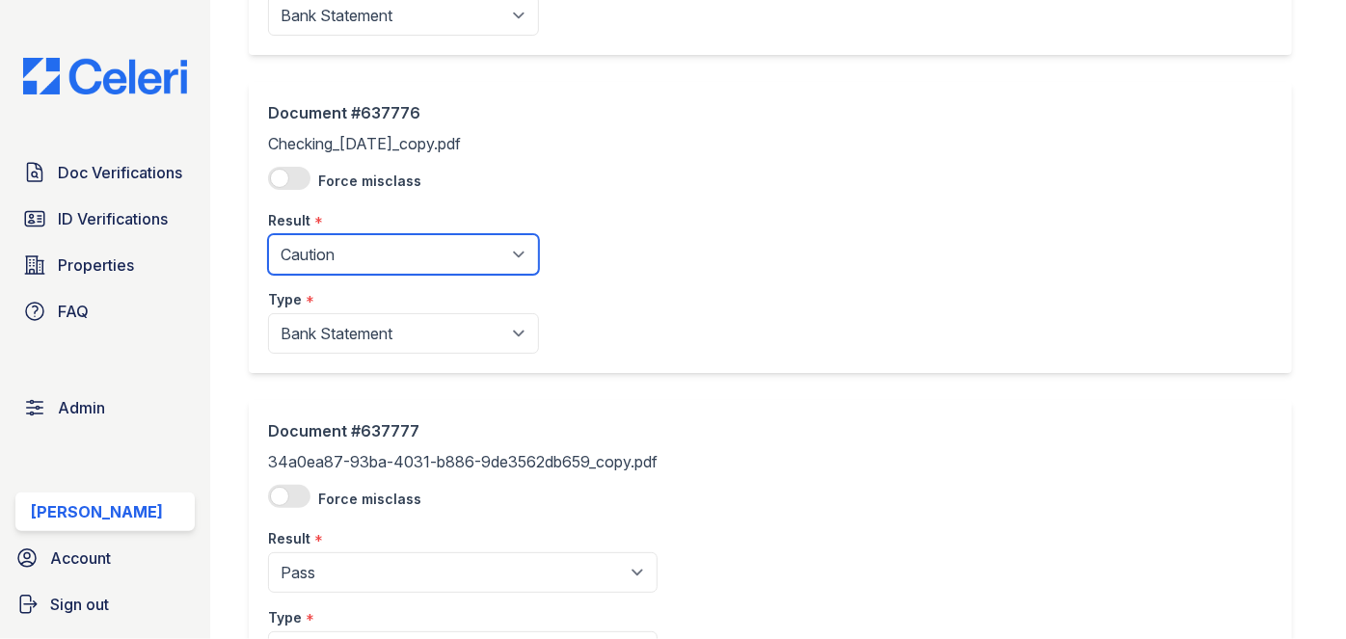
click at [365, 243] on select "Pending Sent Started Processing Pass Fail Caution Error N/A" at bounding box center [403, 254] width 271 height 40
select select "pass"
click at [268, 234] on select "Pending Sent Started Processing Pass Fail Caution Error N/A" at bounding box center [403, 254] width 271 height 40
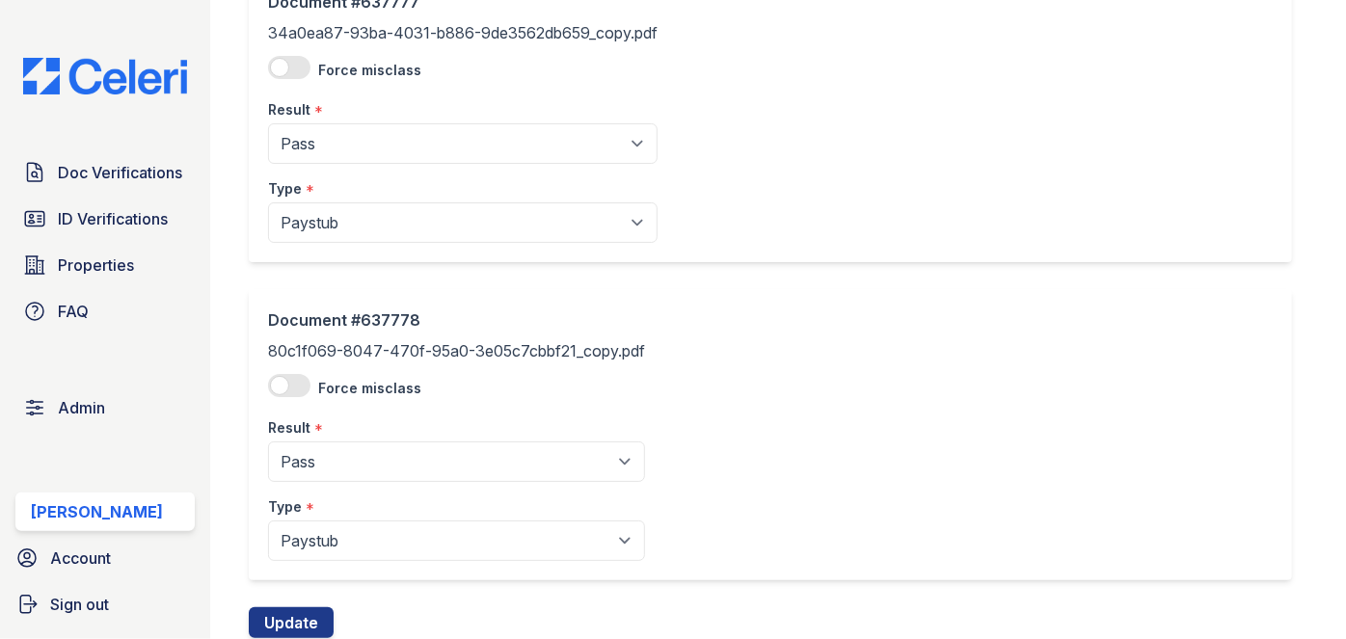
scroll to position [3727, 0]
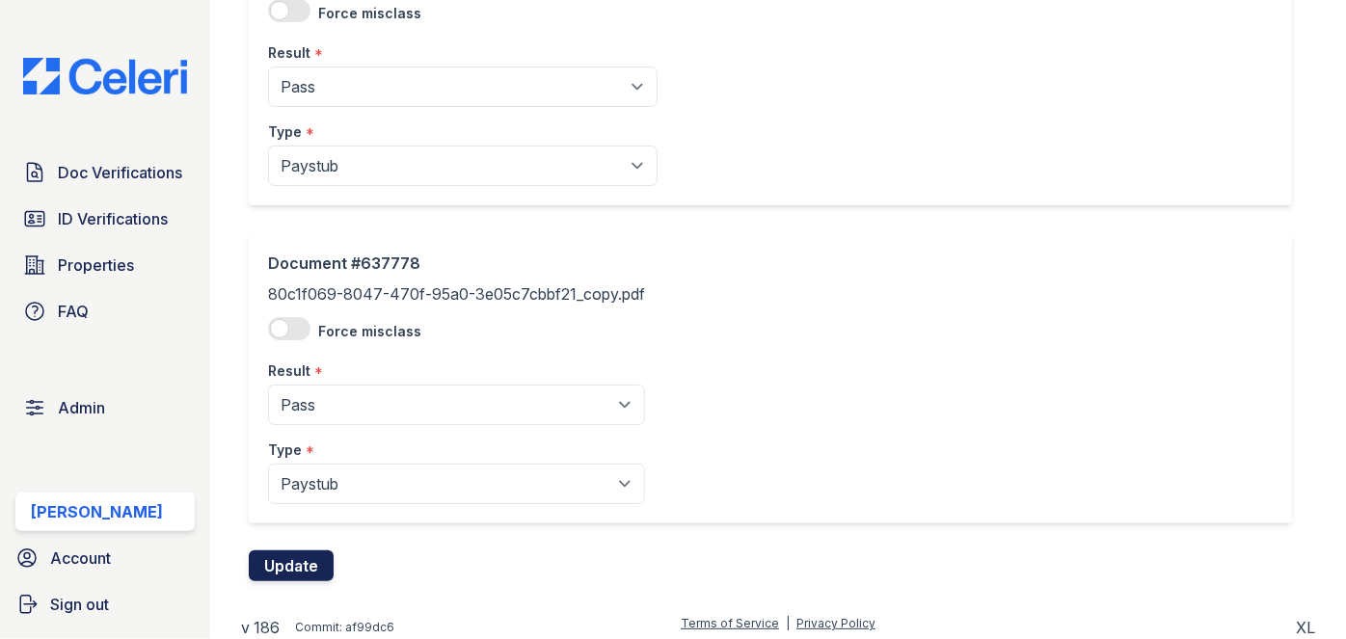
click at [304, 563] on button "Update" at bounding box center [291, 565] width 85 height 31
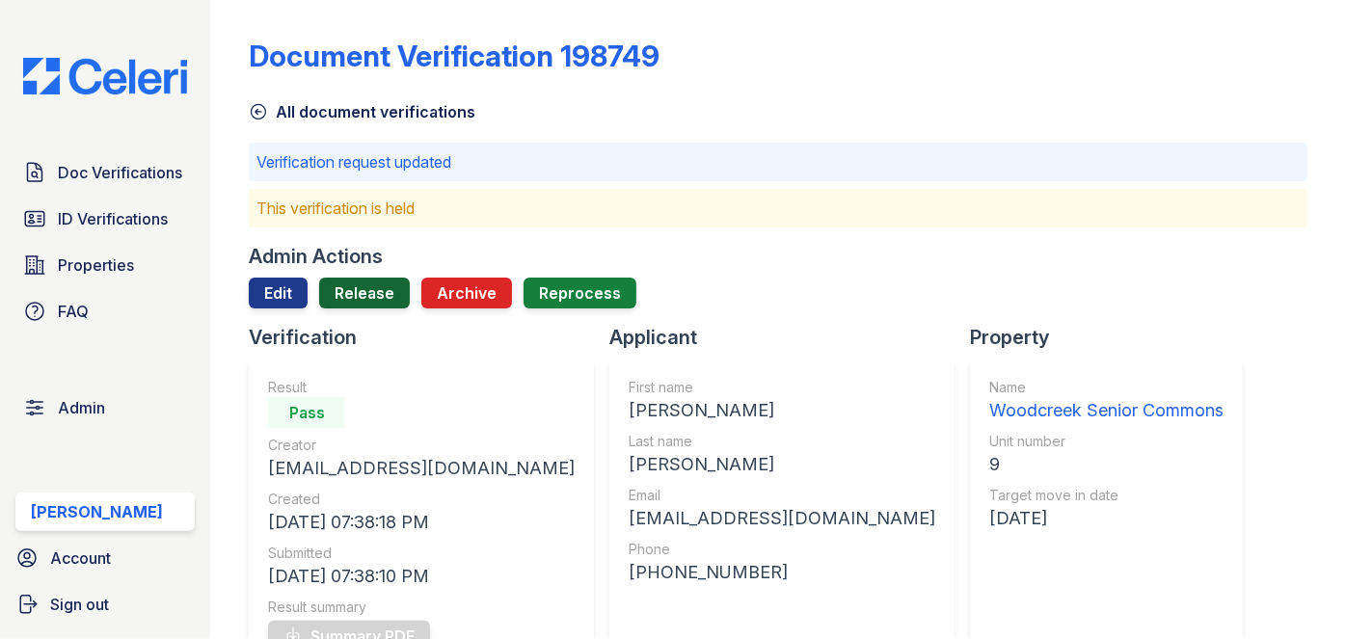
click at [386, 299] on link "Release" at bounding box center [364, 293] width 91 height 31
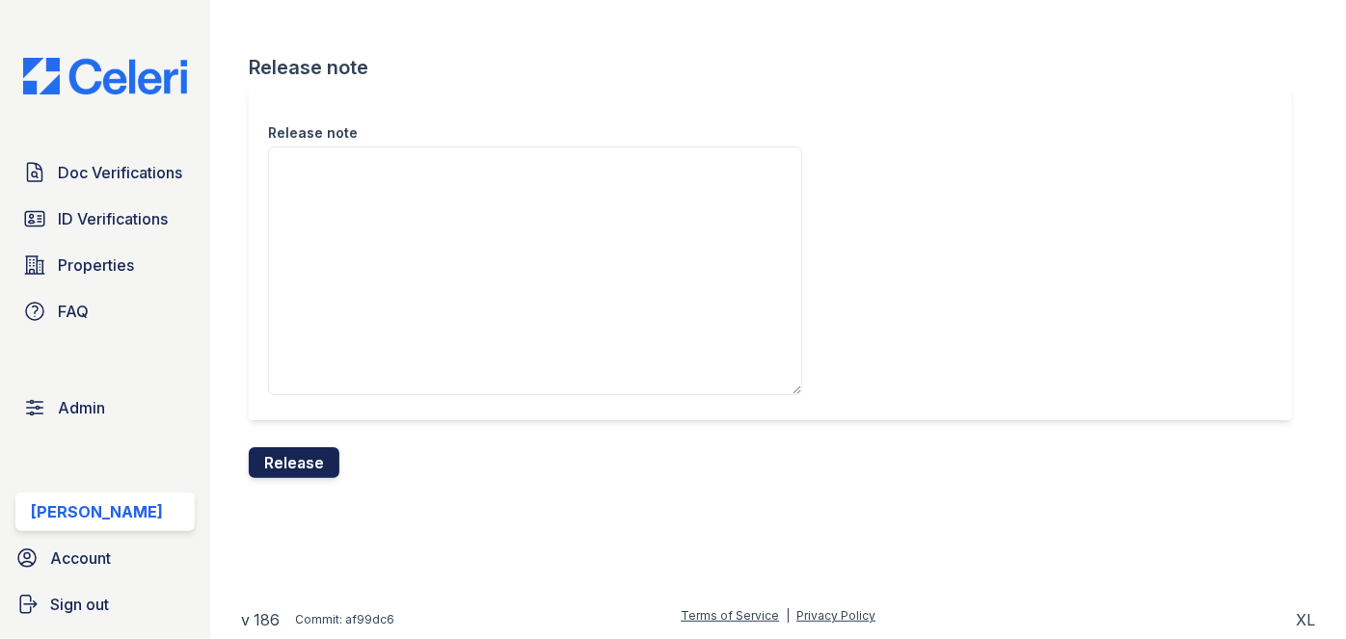
click at [308, 462] on button "Release" at bounding box center [294, 462] width 91 height 31
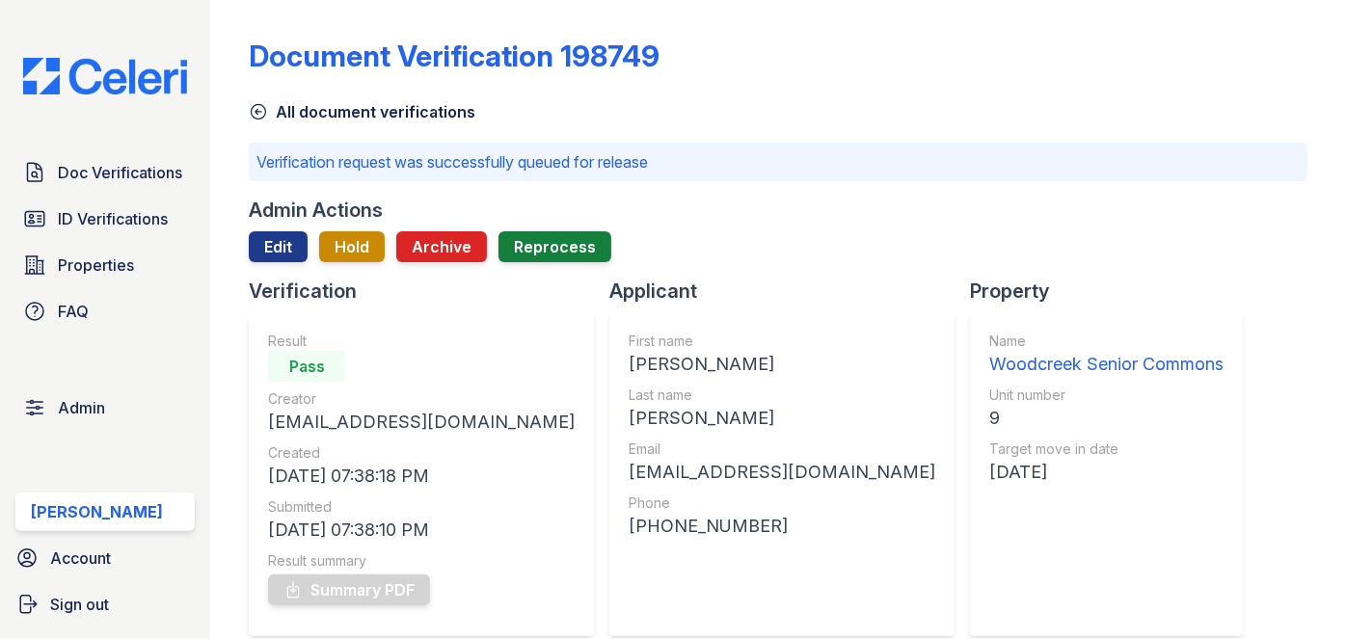
drag, startPoint x: 203, startPoint y: 38, endPoint x: 238, endPoint y: 49, distance: 36.6
click at [203, 38] on div "Doc Verifications ID Verifications Properties FAQ Admin Darija Dedic Account Si…" at bounding box center [105, 319] width 210 height 639
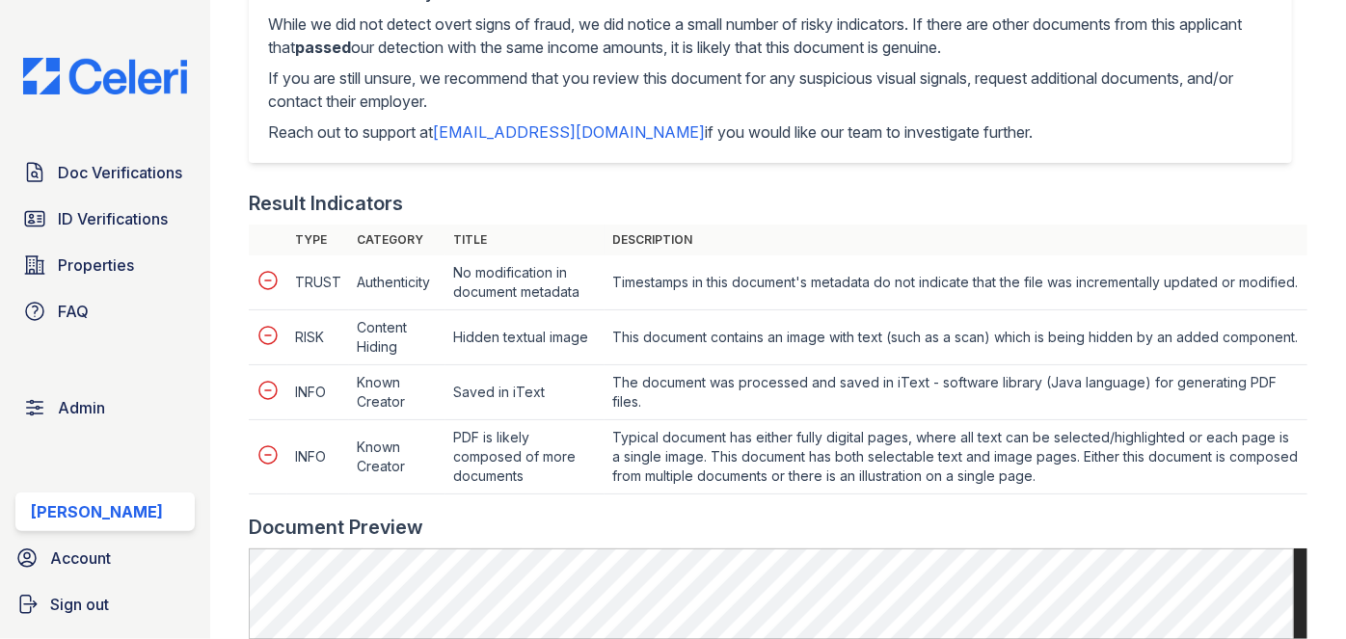
scroll to position [964, 0]
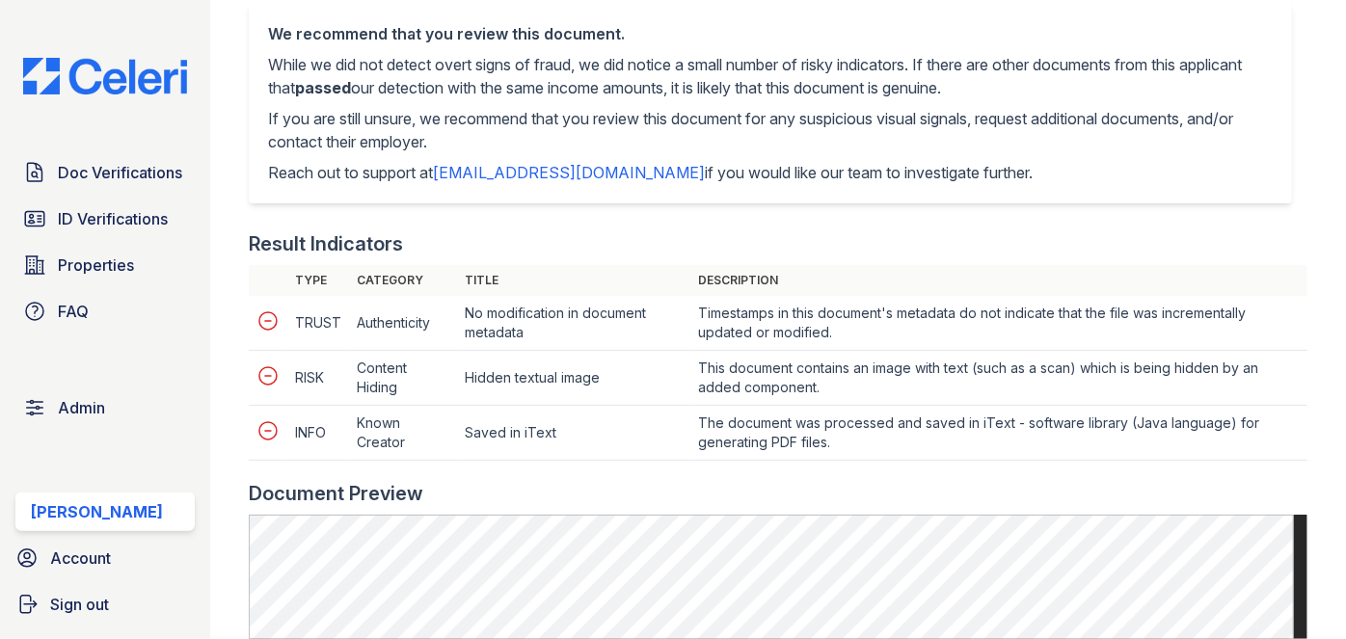
scroll to position [701, 0]
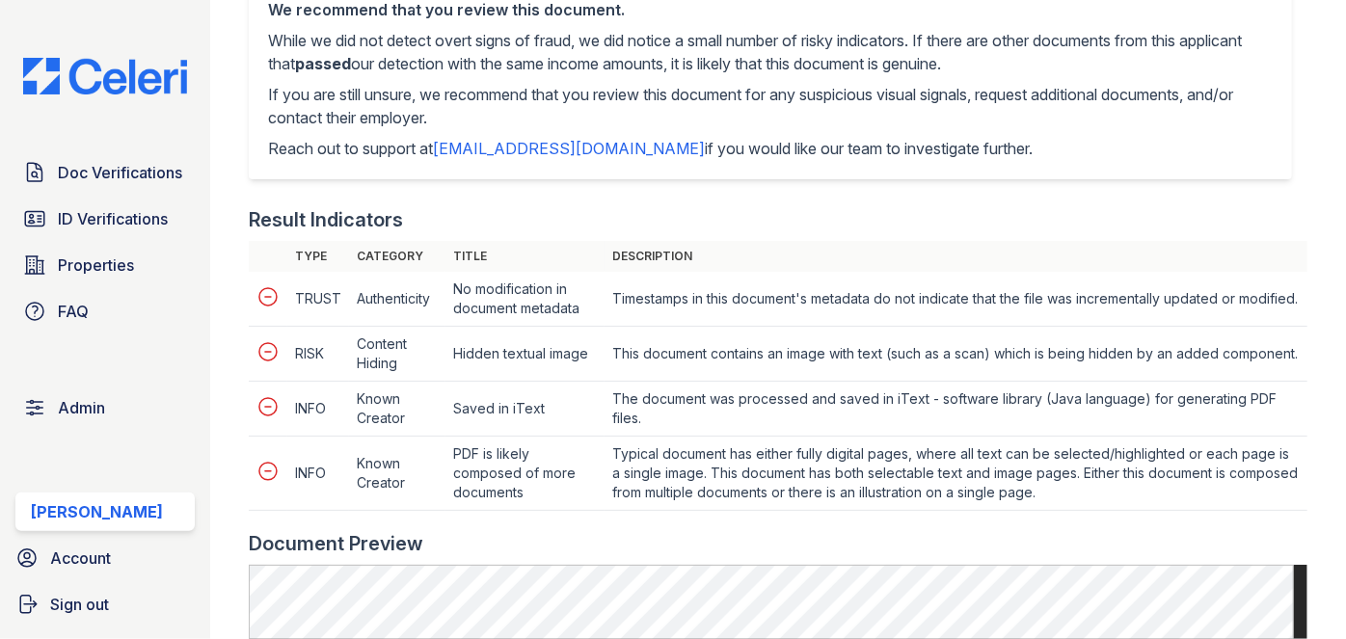
scroll to position [788, 0]
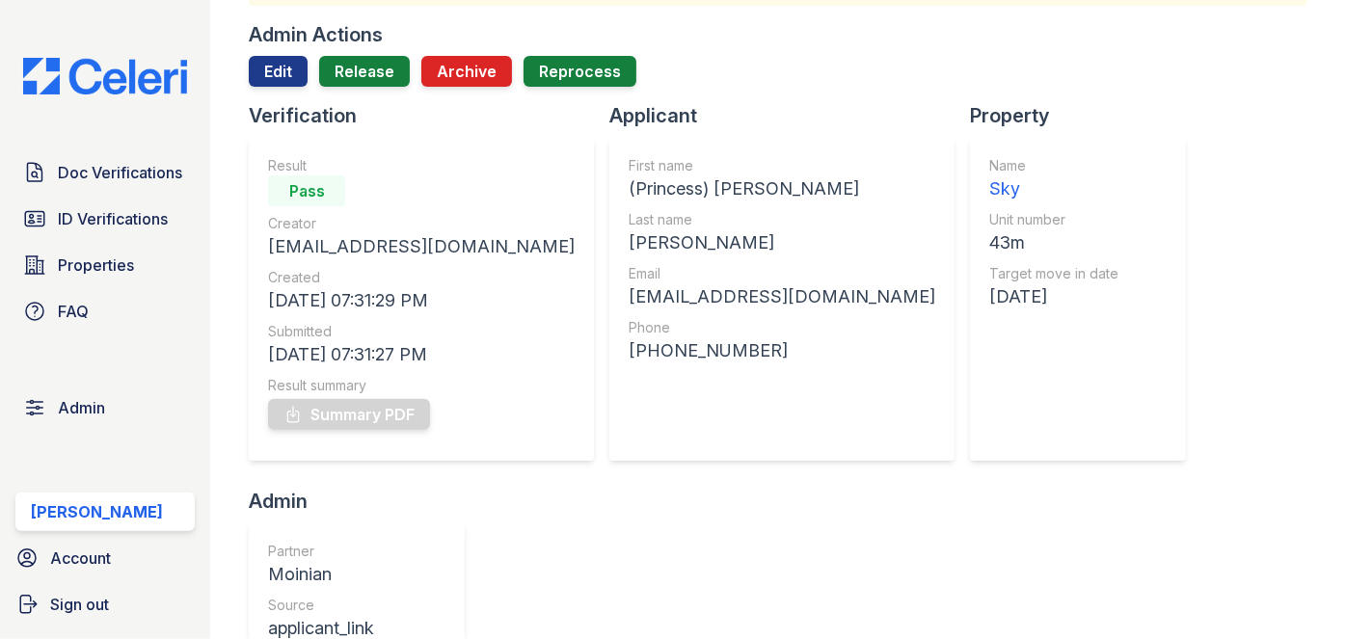
scroll to position [174, 0]
click at [271, 73] on link "Edit" at bounding box center [278, 72] width 59 height 31
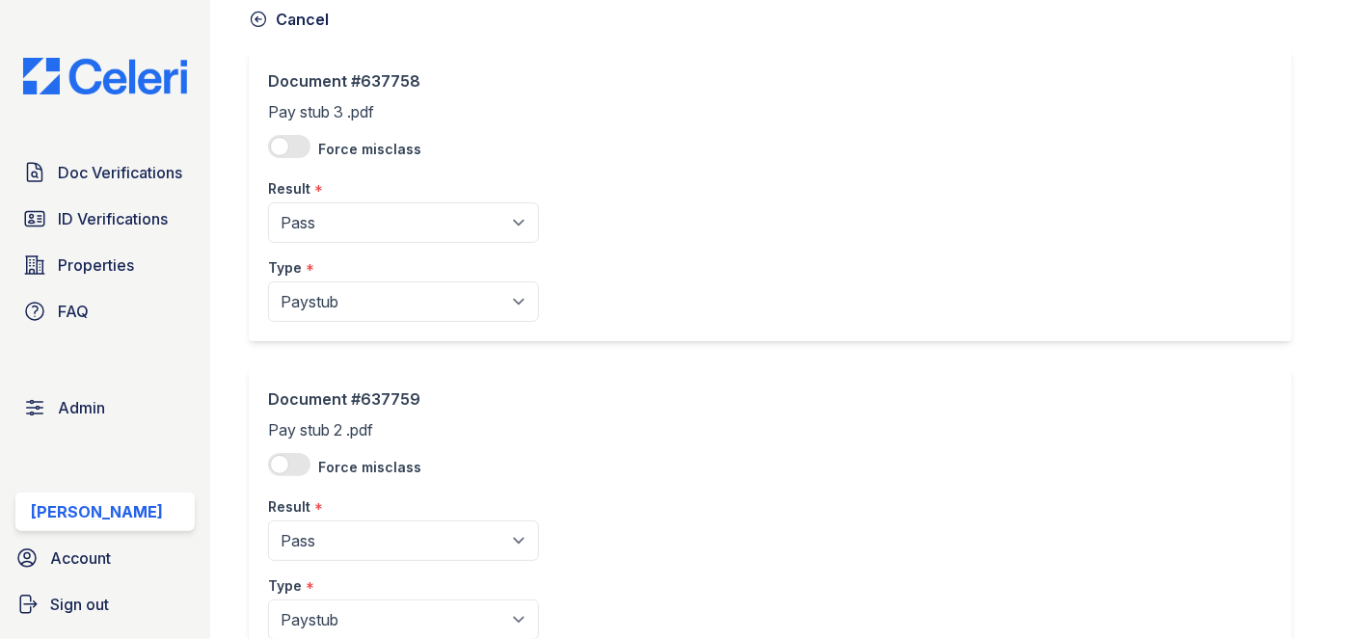
scroll to position [174, 0]
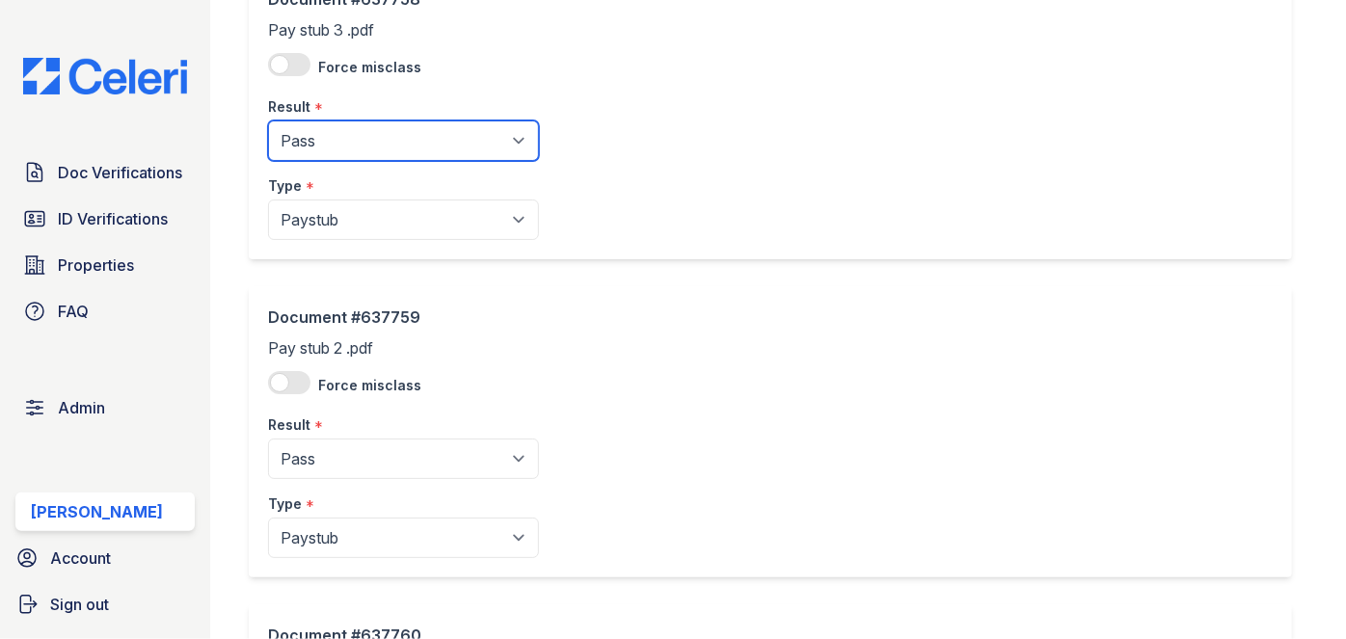
click at [347, 130] on select "Pending Sent Started Processing Pass Fail Caution Error N/A" at bounding box center [403, 140] width 271 height 40
select select "fail"
click at [268, 120] on select "Pending Sent Started Processing Pass Fail Caution Error N/A" at bounding box center [403, 140] width 271 height 40
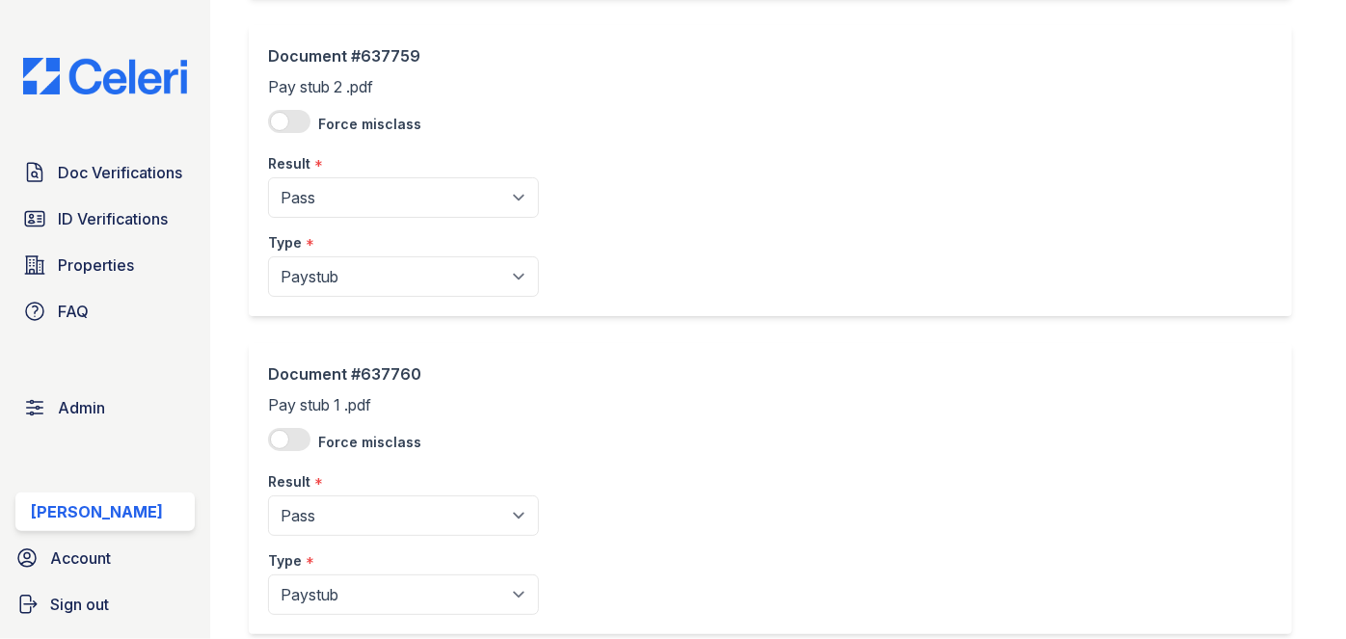
scroll to position [438, 0]
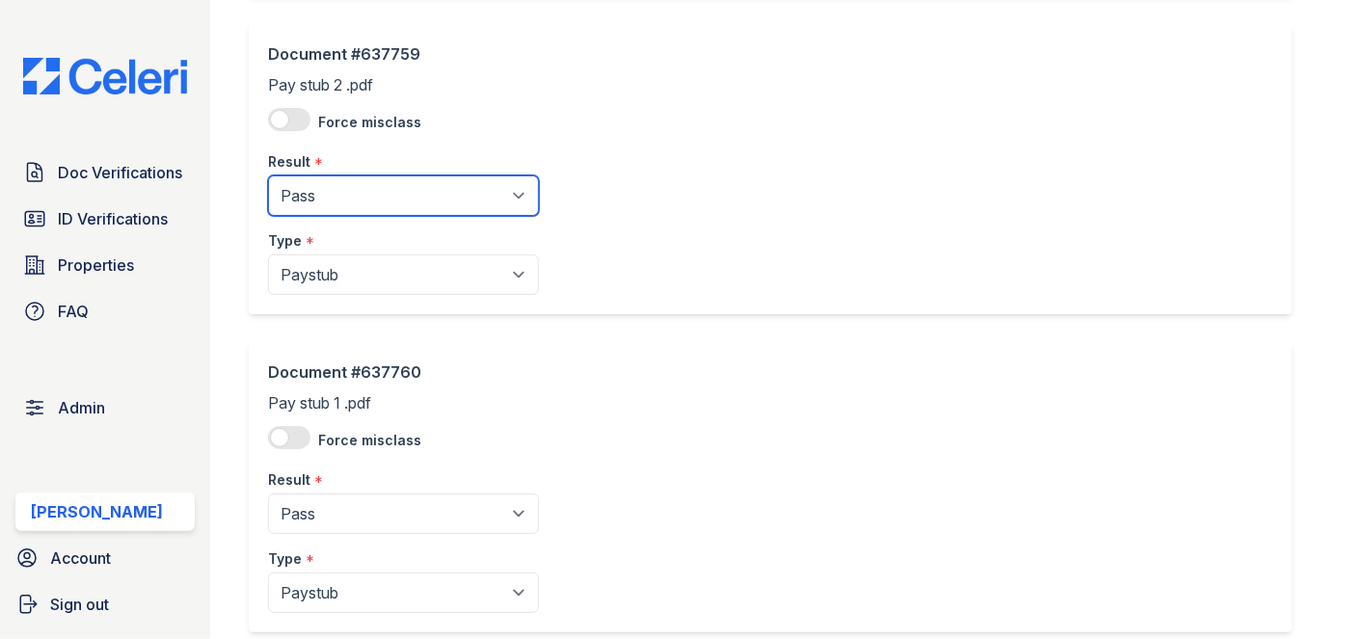
click at [333, 191] on select "Pending Sent Started Processing Pass Fail Caution Error N/A" at bounding box center [403, 195] width 271 height 40
select select "fail"
click at [268, 175] on select "Pending Sent Started Processing Pass Fail Caution Error N/A" at bounding box center [403, 195] width 271 height 40
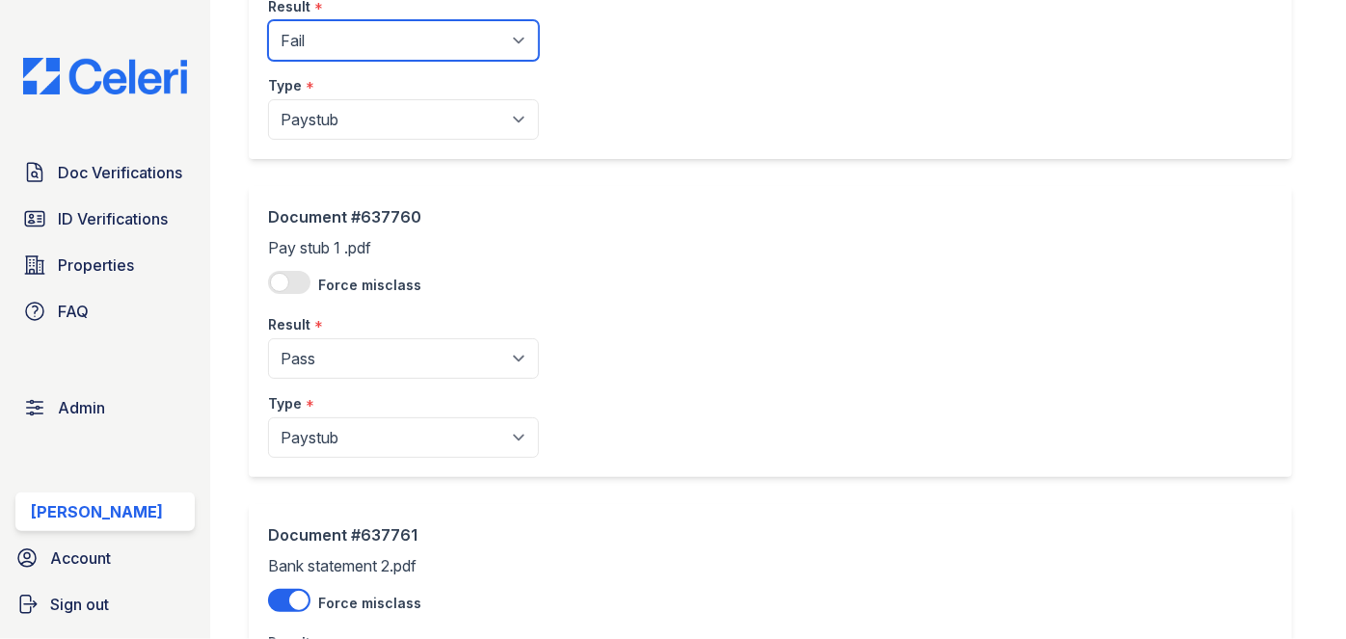
scroll to position [701, 0]
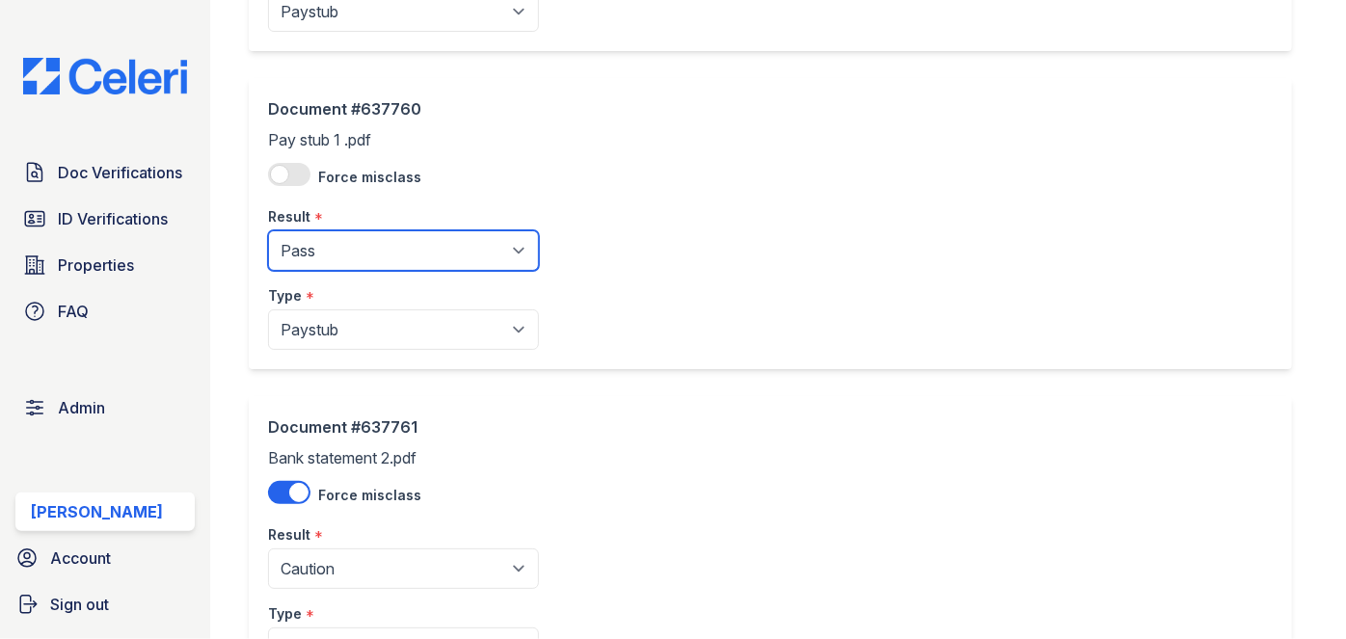
click at [332, 245] on select "Pending Sent Started Processing Pass Fail Caution Error N/A" at bounding box center [403, 250] width 271 height 40
select select "fail"
click at [268, 230] on select "Pending Sent Started Processing Pass Fail Caution Error N/A" at bounding box center [403, 250] width 271 height 40
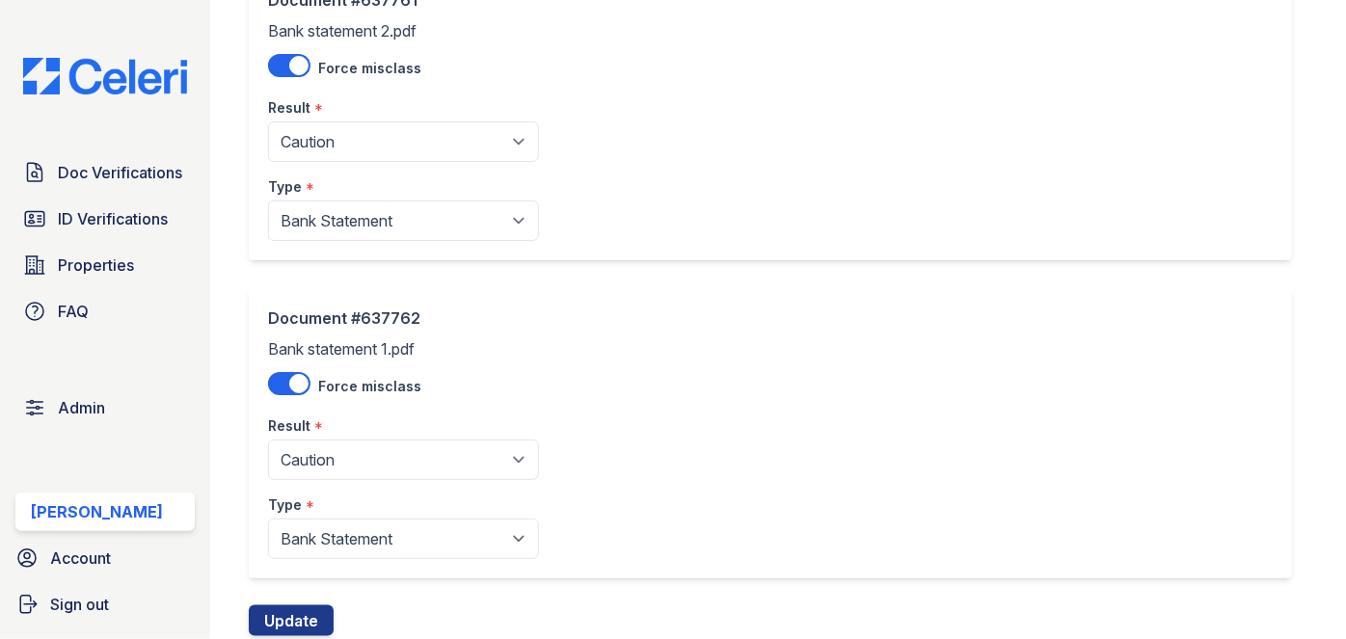
scroll to position [1187, 0]
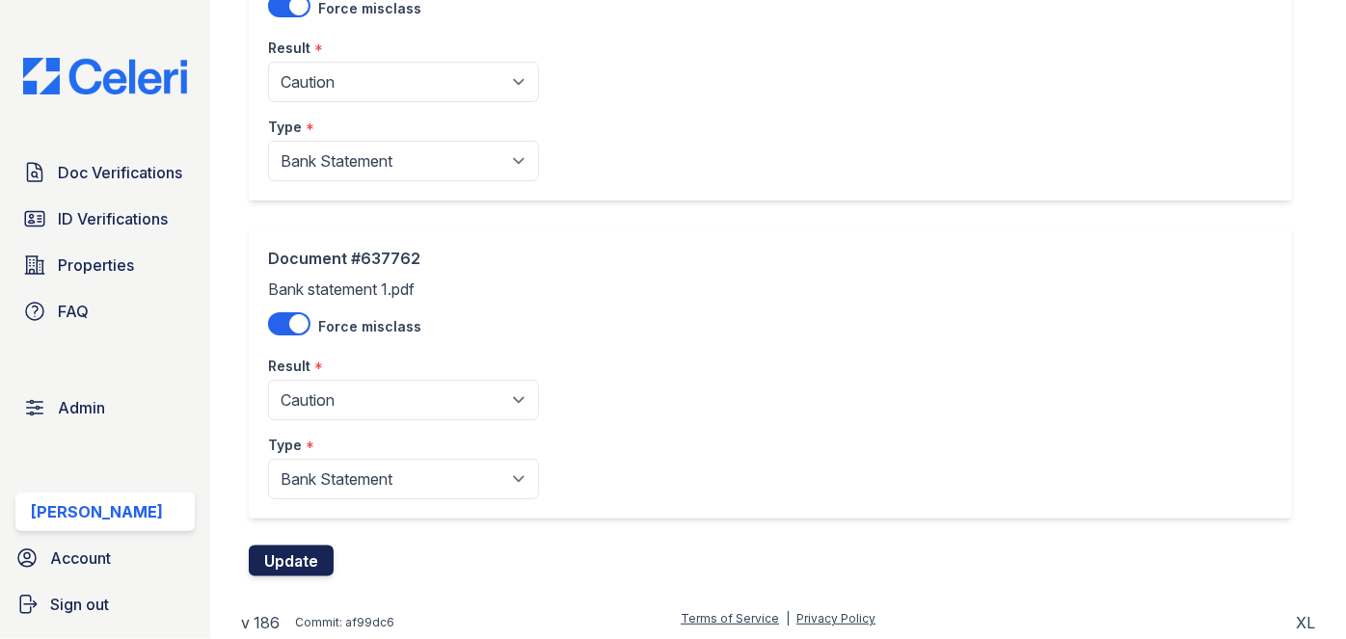
click at [300, 563] on button "Update" at bounding box center [291, 561] width 85 height 31
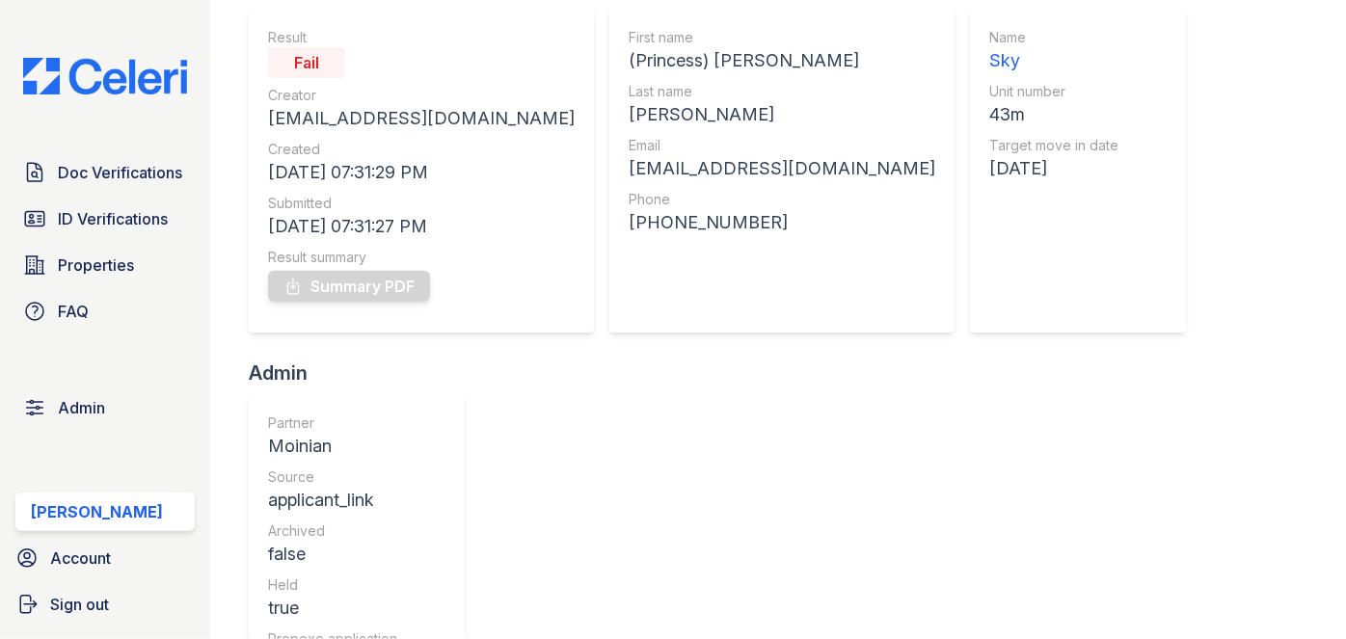
scroll to position [174, 0]
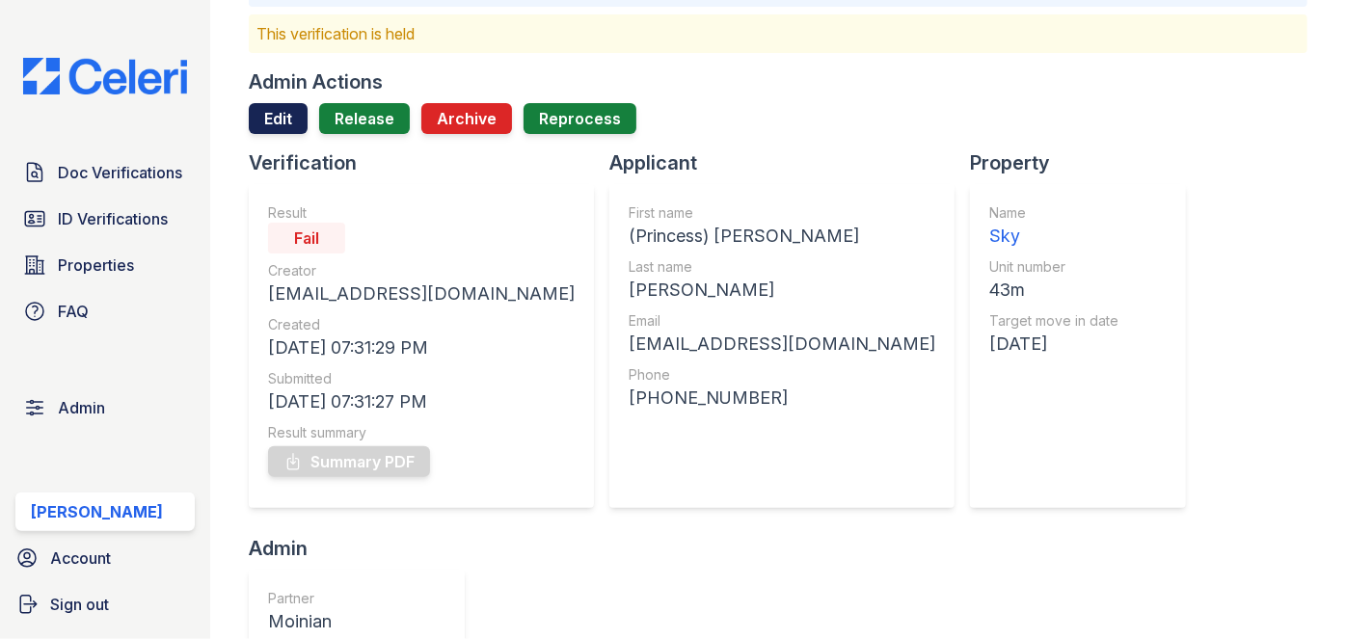
click at [266, 118] on link "Edit" at bounding box center [278, 118] width 59 height 31
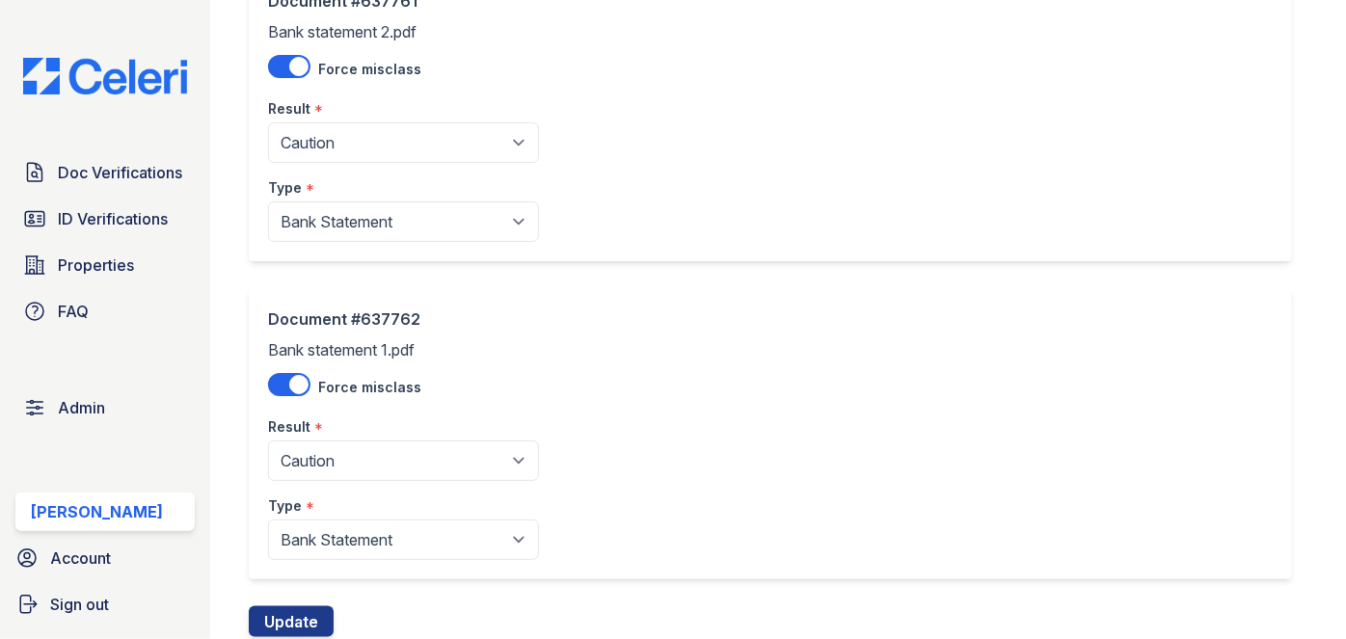
scroll to position [1138, 0]
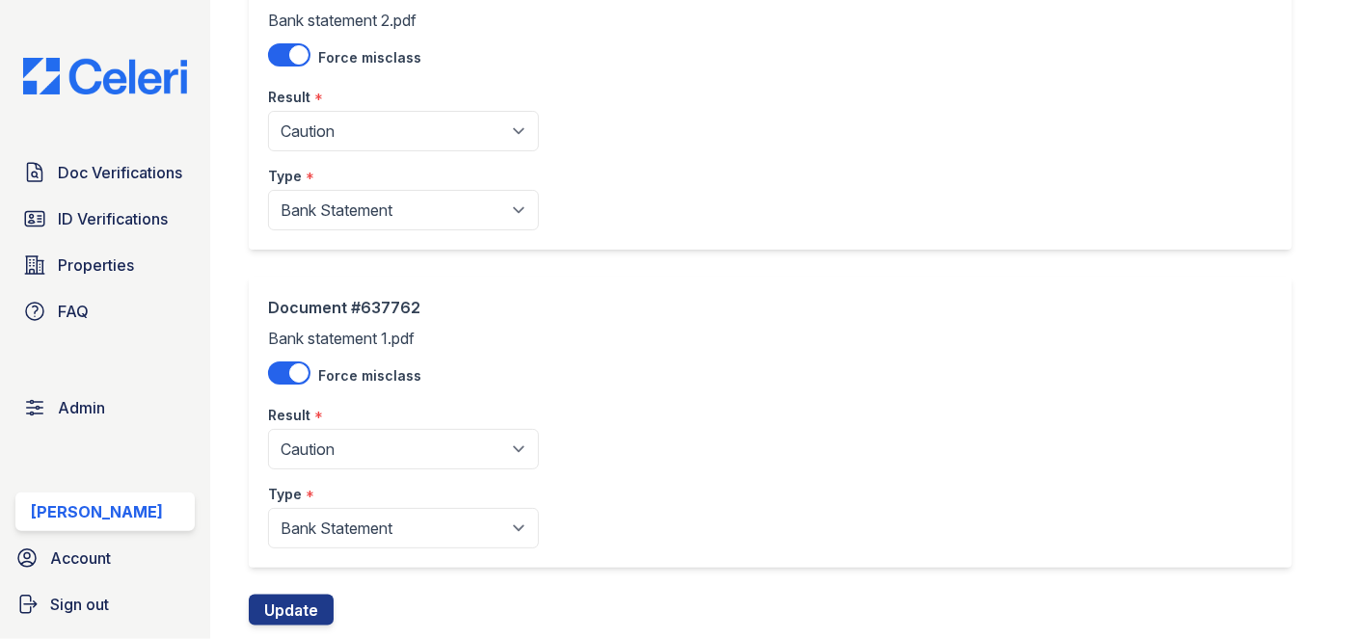
click at [332, 106] on div "Result *" at bounding box center [403, 91] width 271 height 39
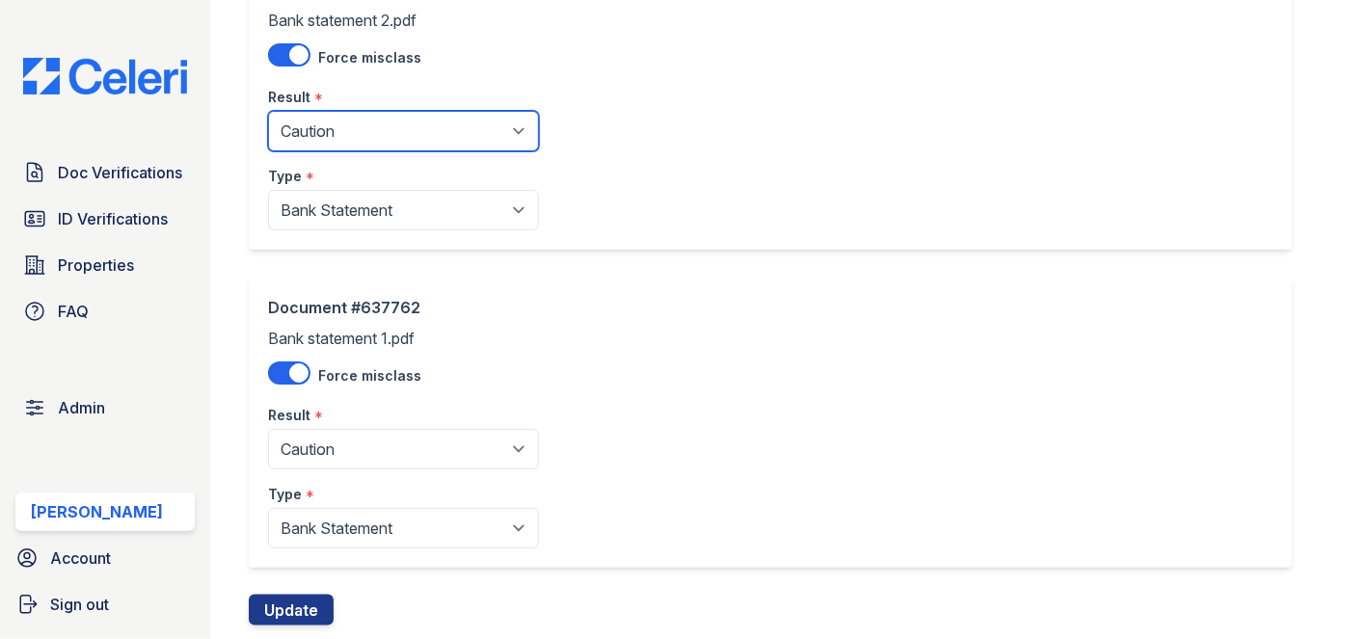
drag, startPoint x: 324, startPoint y: 123, endPoint x: 324, endPoint y: 146, distance: 22.2
click at [324, 123] on select "Pending Sent Started Processing Pass Fail Caution Error N/A" at bounding box center [403, 131] width 271 height 40
select select "fail"
click at [268, 111] on select "Pending Sent Started Processing Pass Fail Caution Error N/A" at bounding box center [403, 131] width 271 height 40
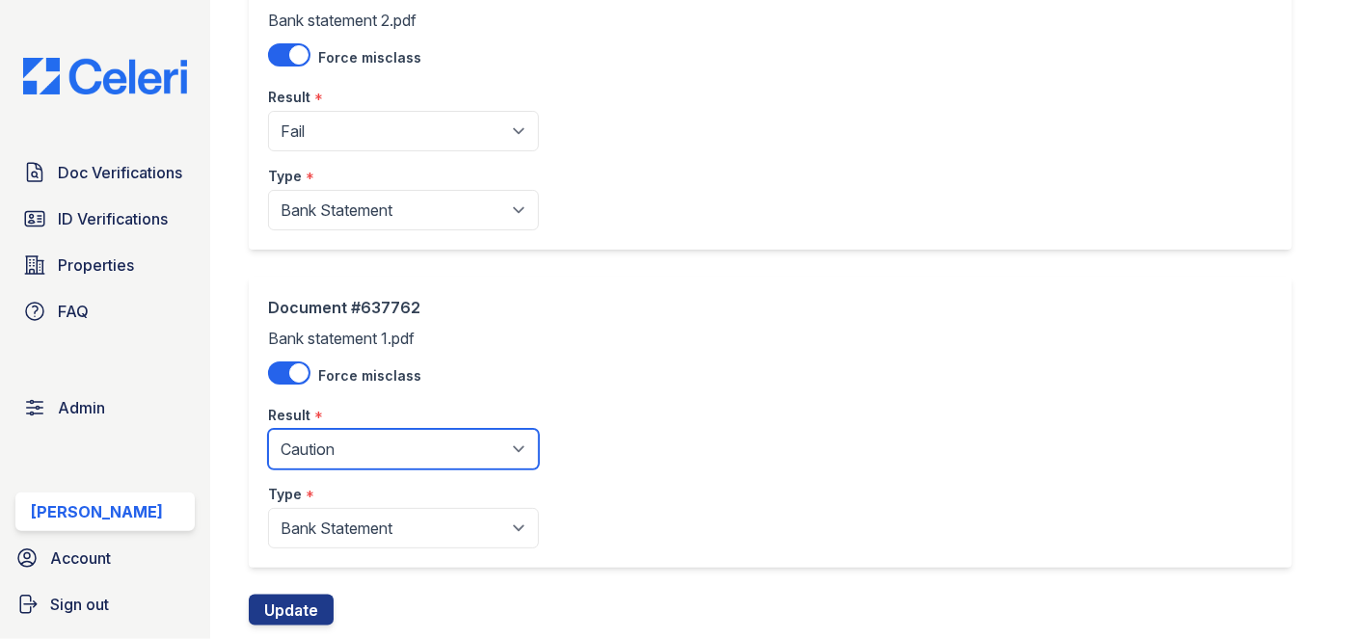
click at [333, 447] on select "Pending Sent Started Processing Pass Fail Caution Error N/A" at bounding box center [403, 449] width 271 height 40
select select "fail"
click at [268, 429] on select "Pending Sent Started Processing Pass Fail Caution Error N/A" at bounding box center [403, 449] width 271 height 40
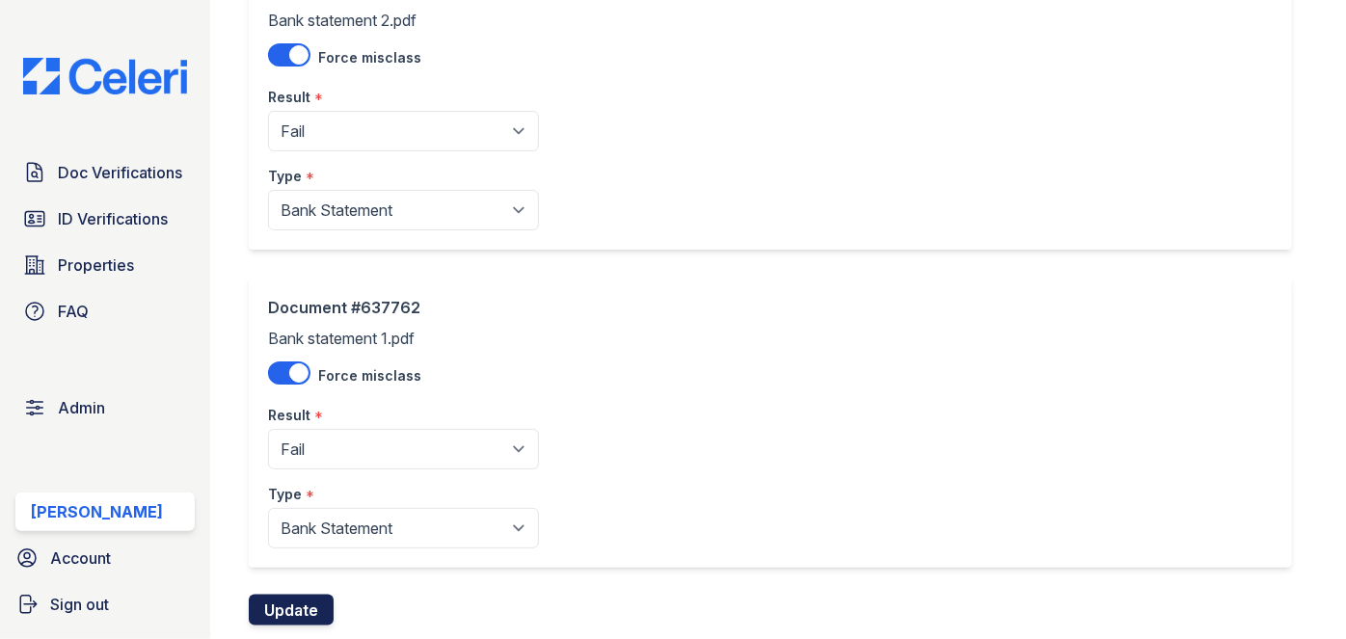
click at [302, 610] on button "Update" at bounding box center [291, 610] width 85 height 31
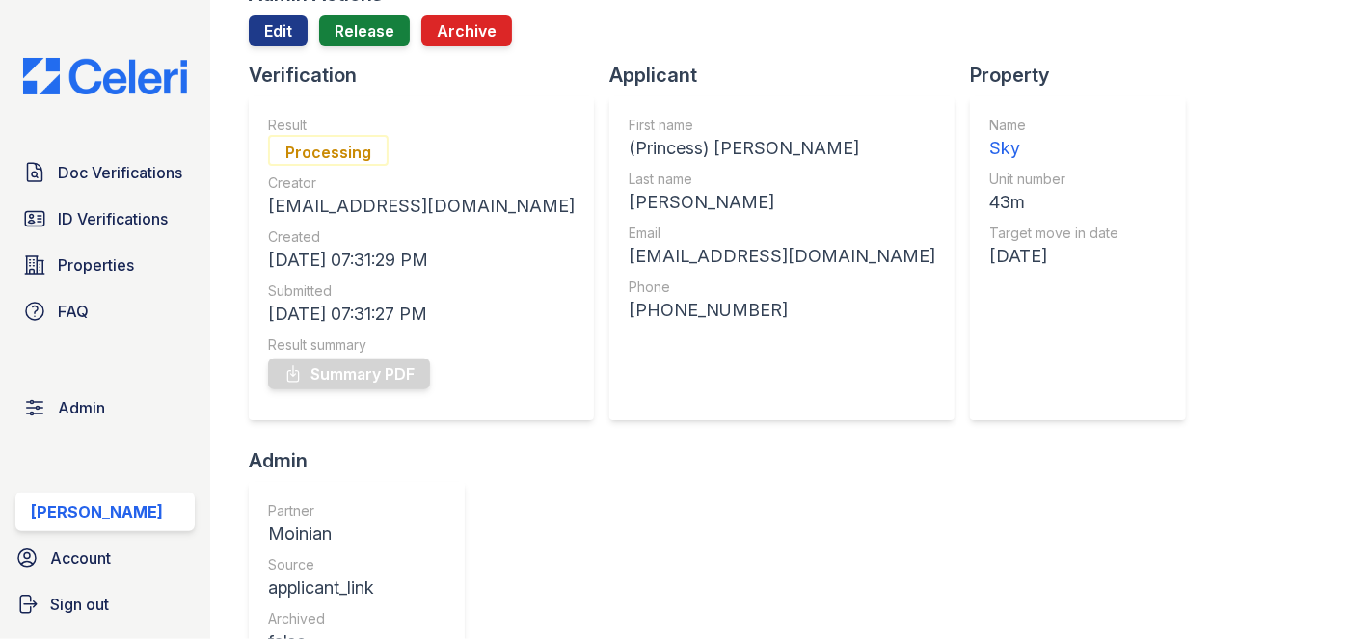
scroll to position [87, 0]
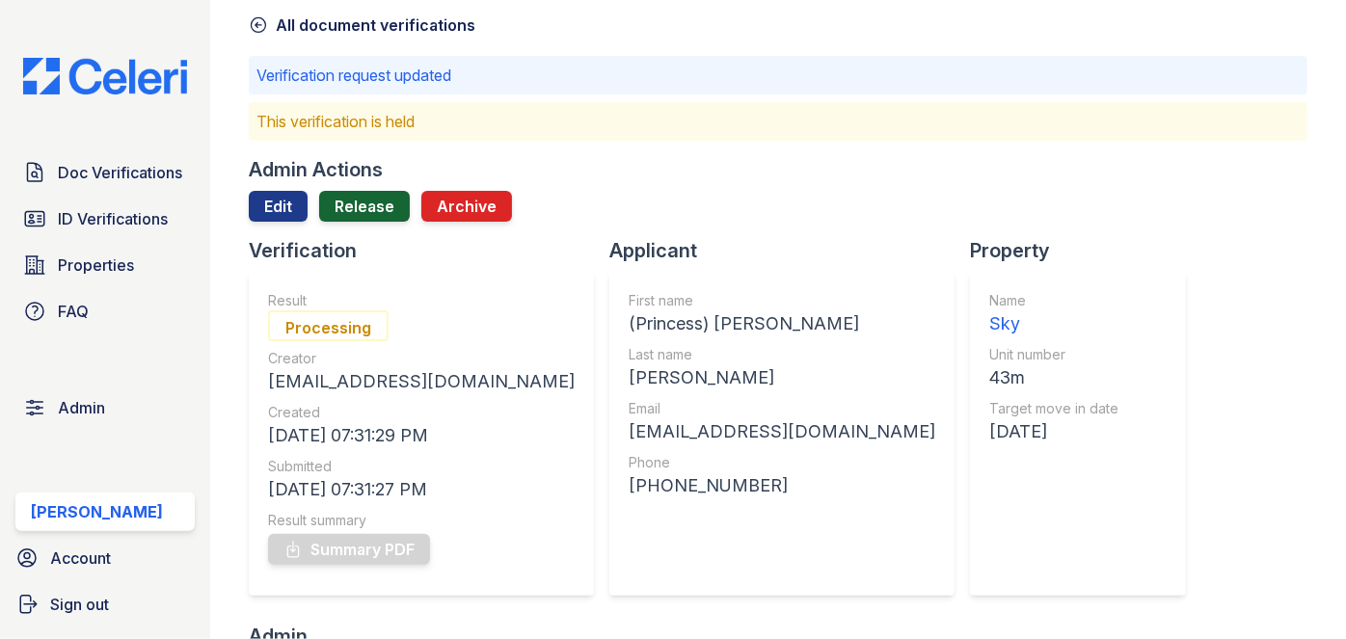
click at [368, 207] on link "Release" at bounding box center [364, 206] width 91 height 31
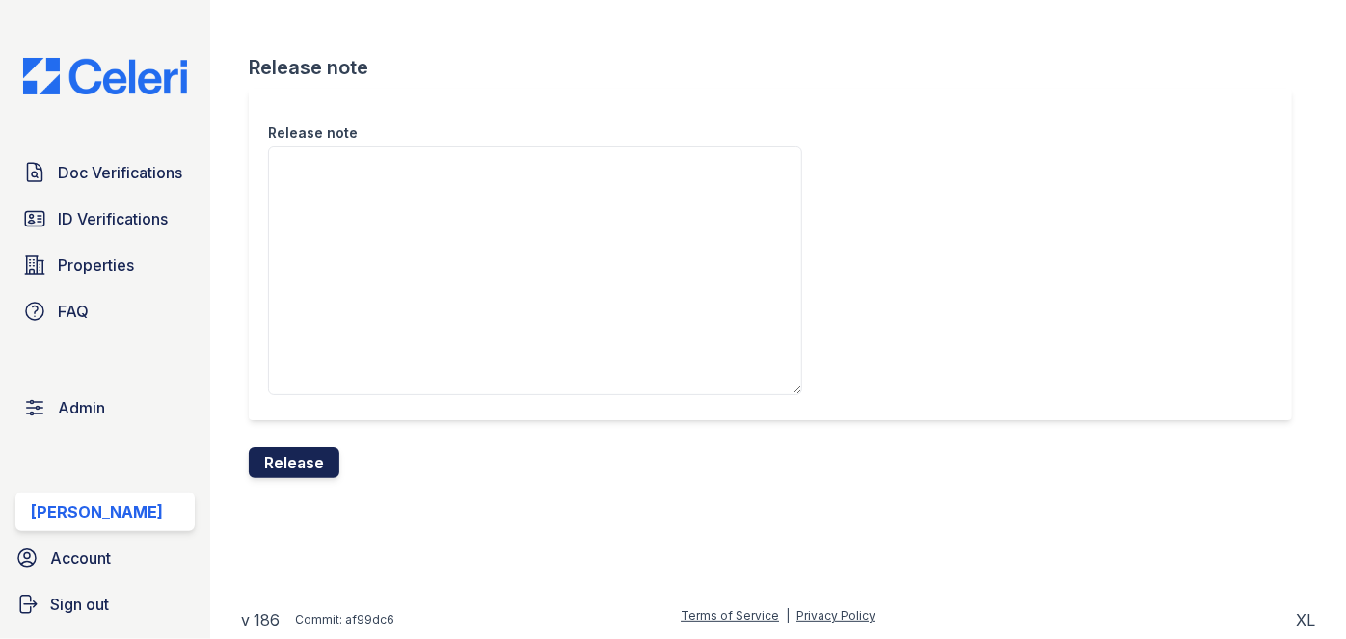
click at [321, 458] on button "Release" at bounding box center [294, 462] width 91 height 31
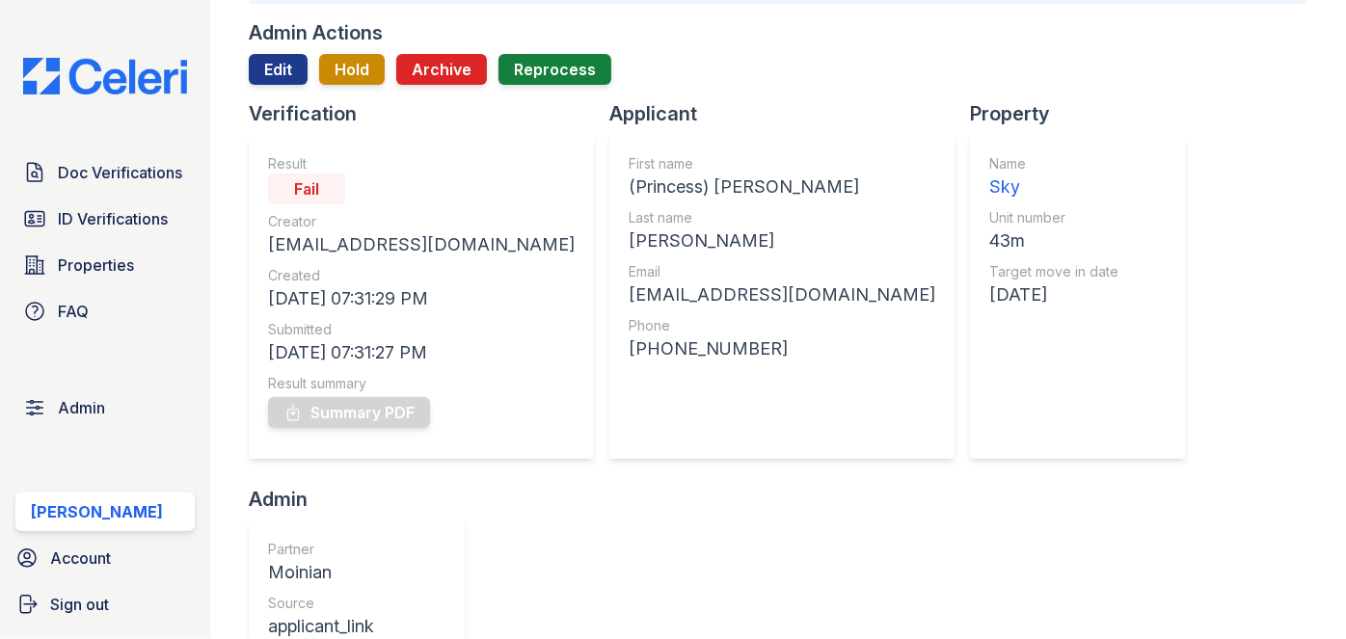
scroll to position [174, 0]
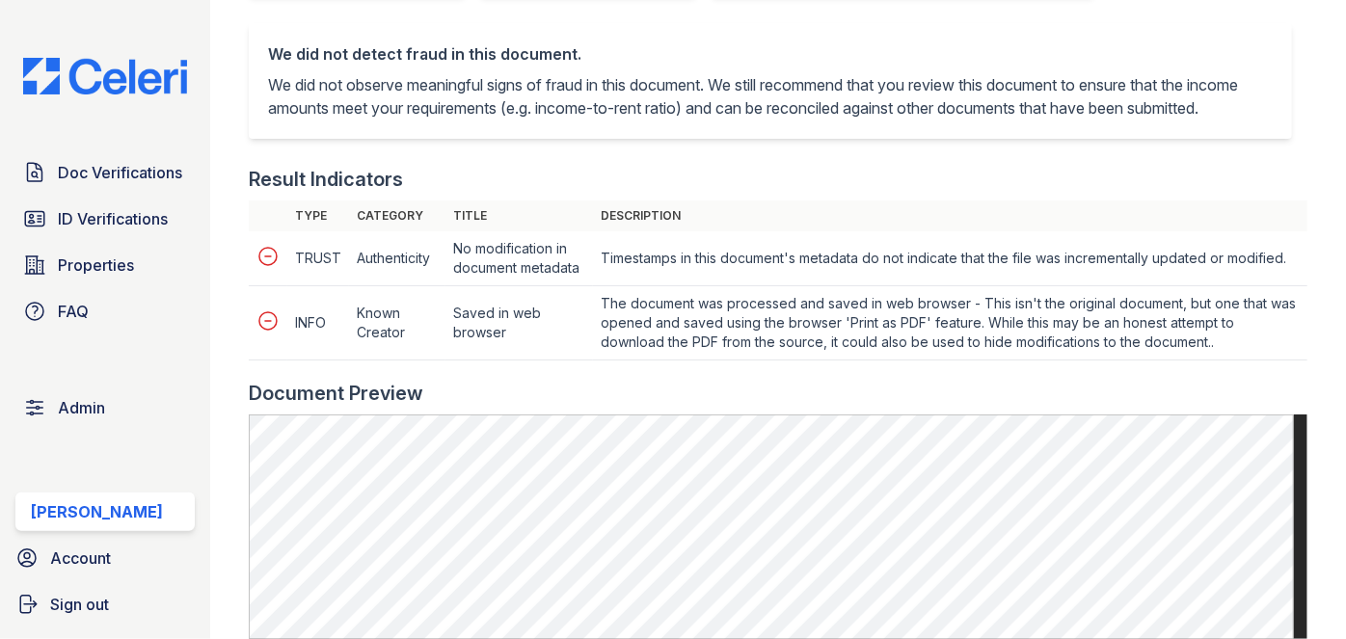
scroll to position [876, 0]
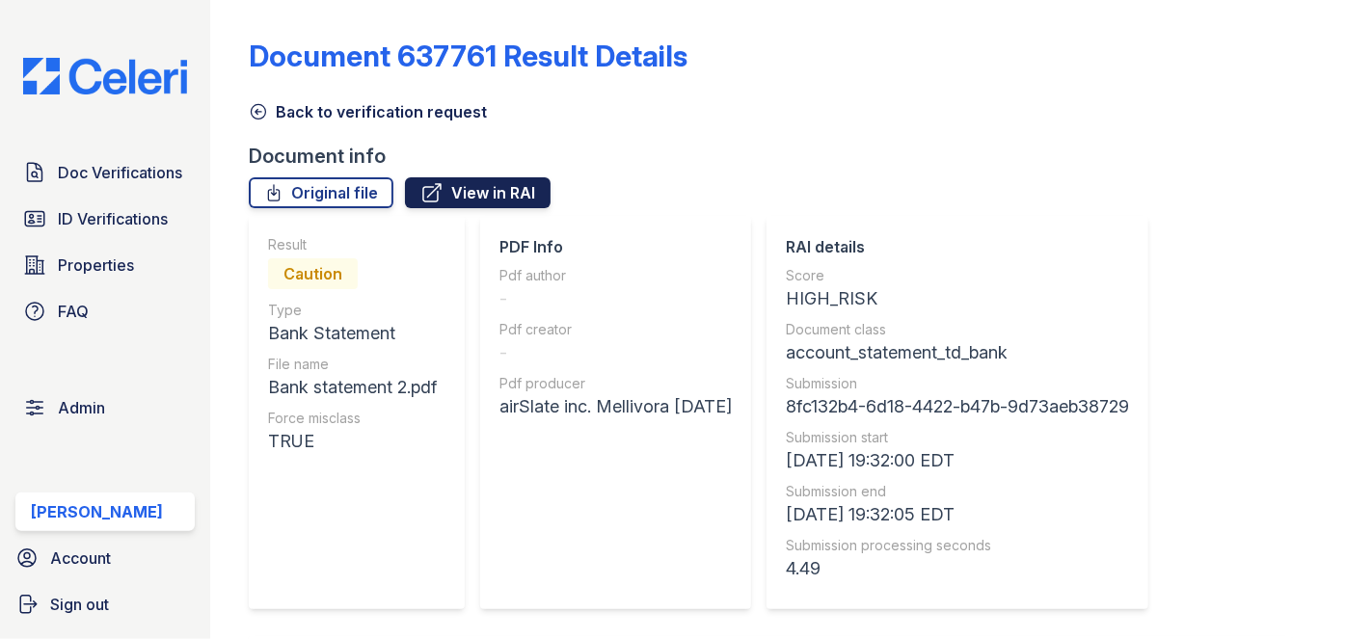
click at [495, 193] on link "View in RAI" at bounding box center [478, 192] width 146 height 31
click at [375, 188] on link "Original file" at bounding box center [321, 192] width 145 height 31
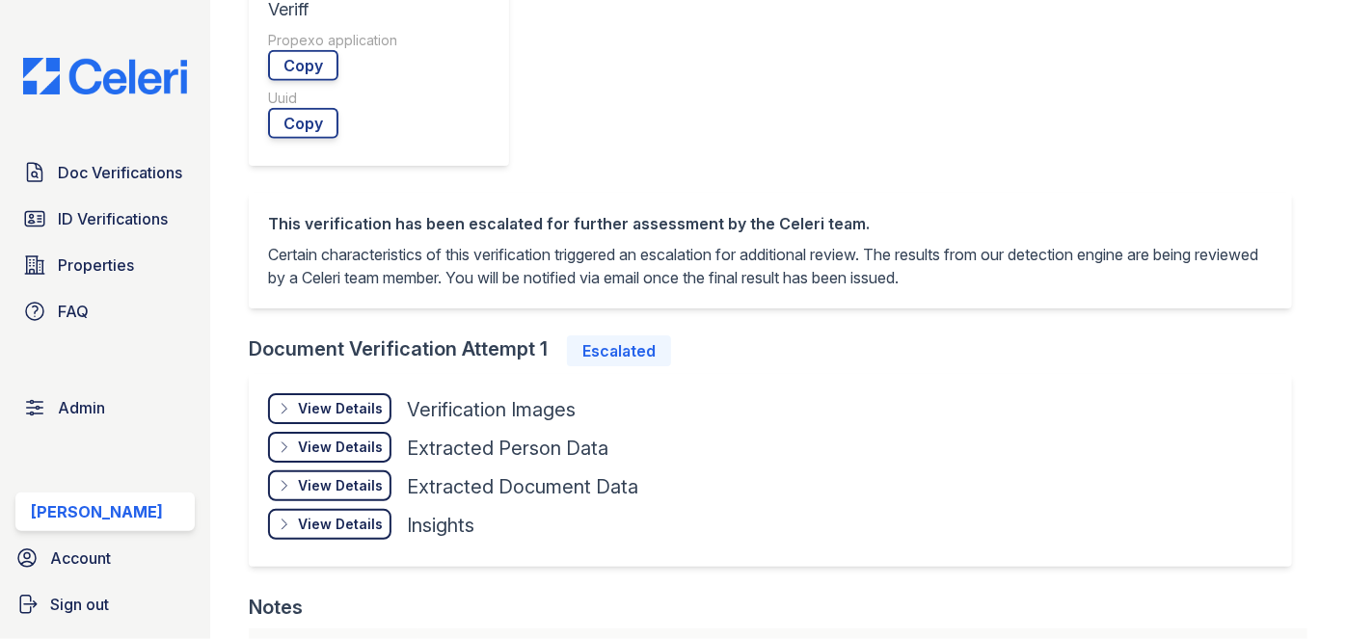
click at [327, 515] on div "View Details" at bounding box center [340, 524] width 85 height 19
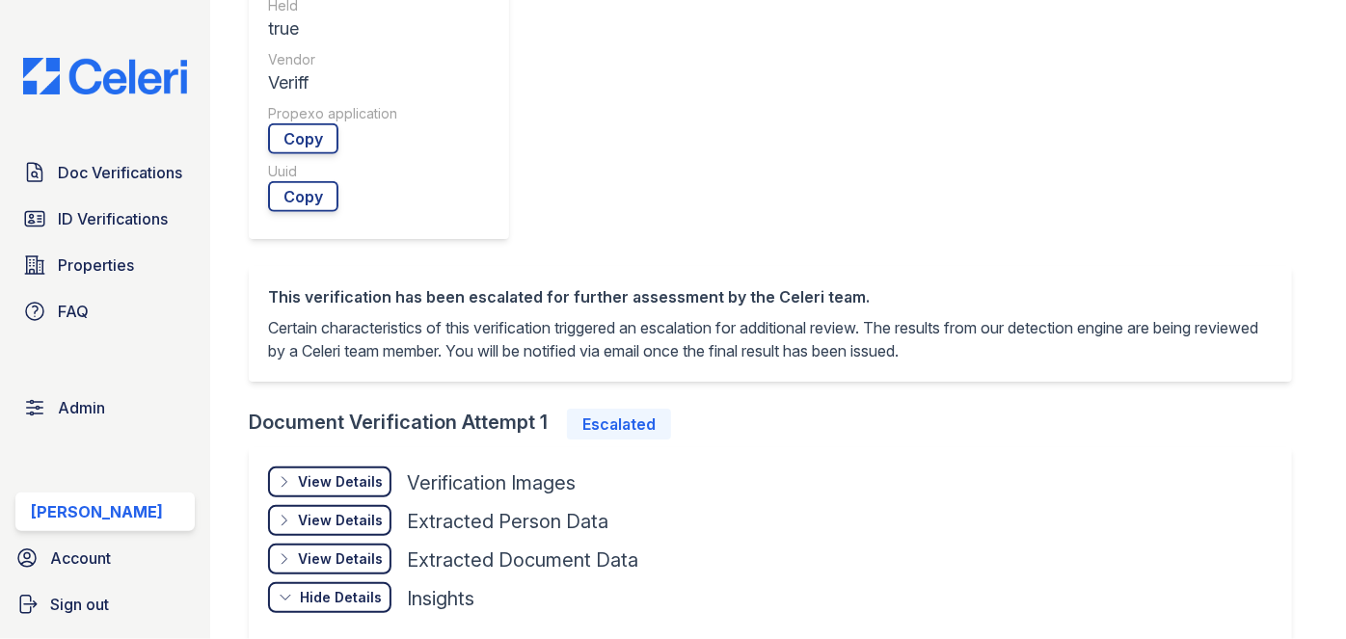
scroll to position [788, 0]
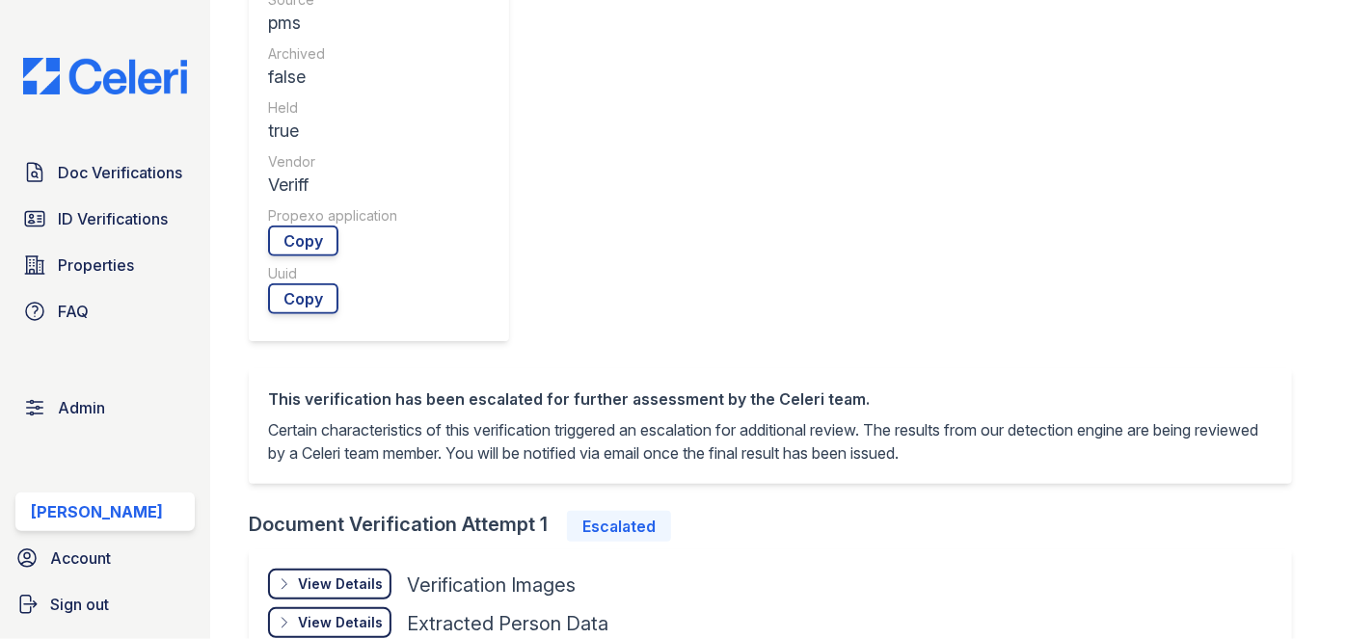
click at [360, 569] on div "View Details Details" at bounding box center [329, 584] width 123 height 31
click at [341, 627] on link "Open" at bounding box center [317, 642] width 99 height 31
click at [483, 627] on link "Open" at bounding box center [456, 642] width 101 height 31
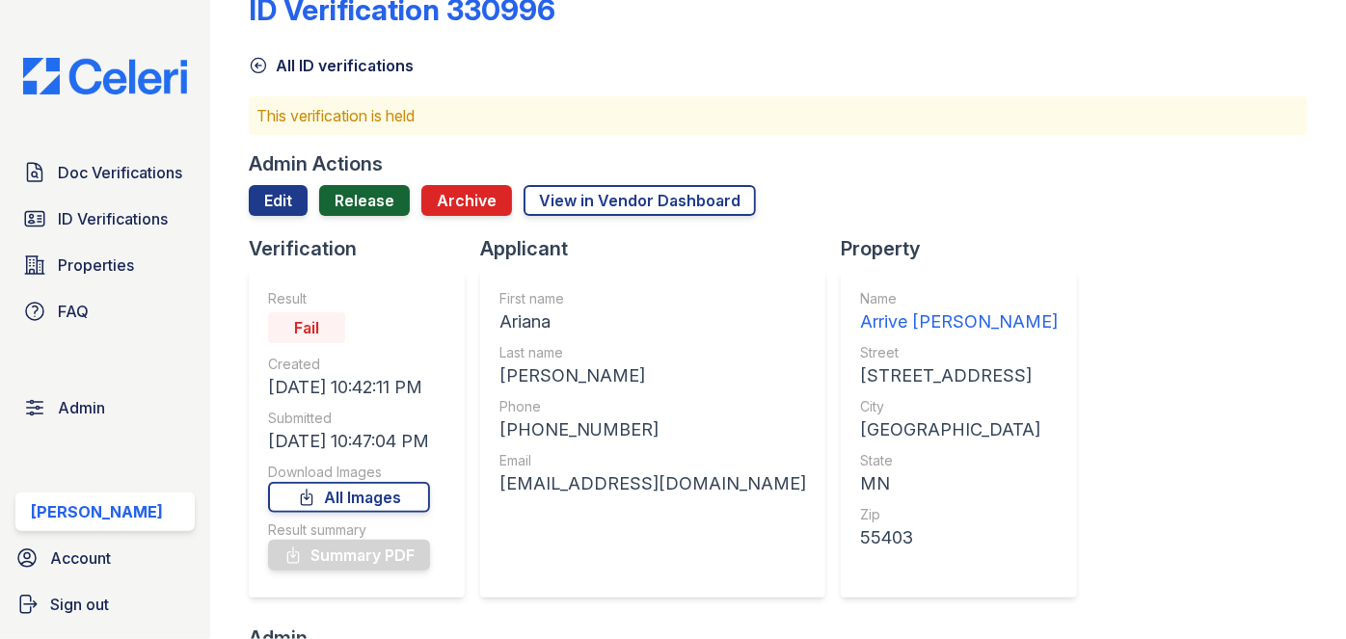
scroll to position [0, 0]
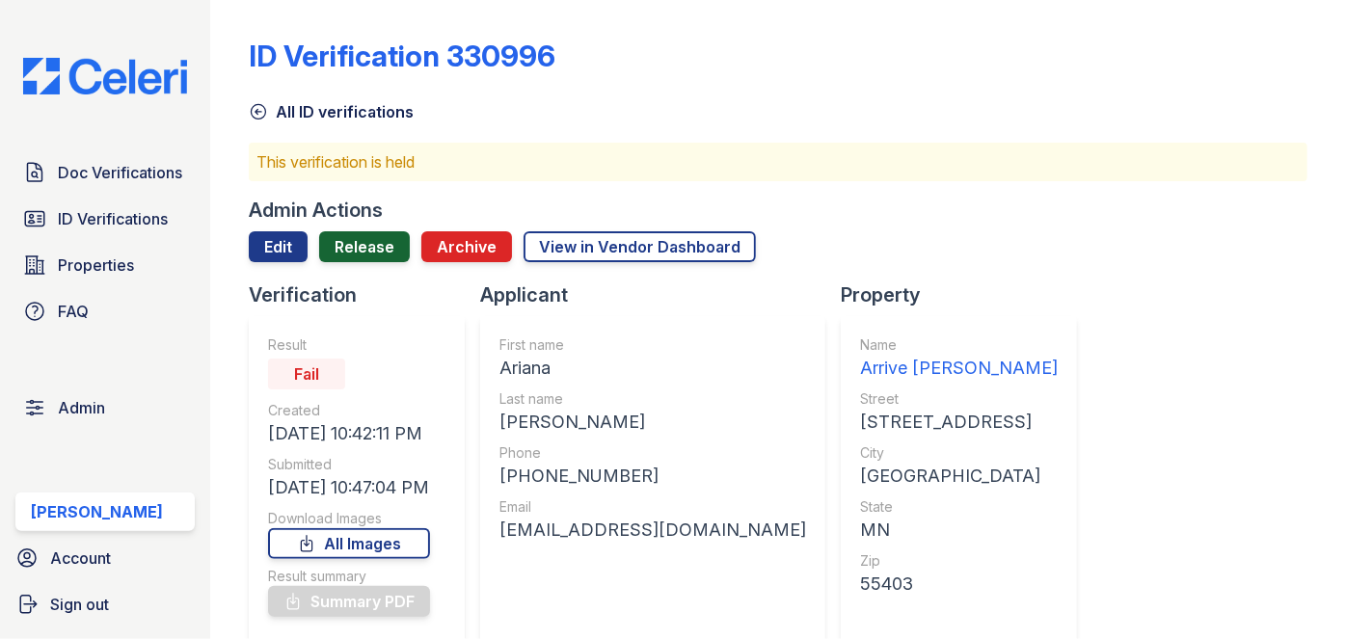
click at [369, 242] on link "Release" at bounding box center [364, 246] width 91 height 31
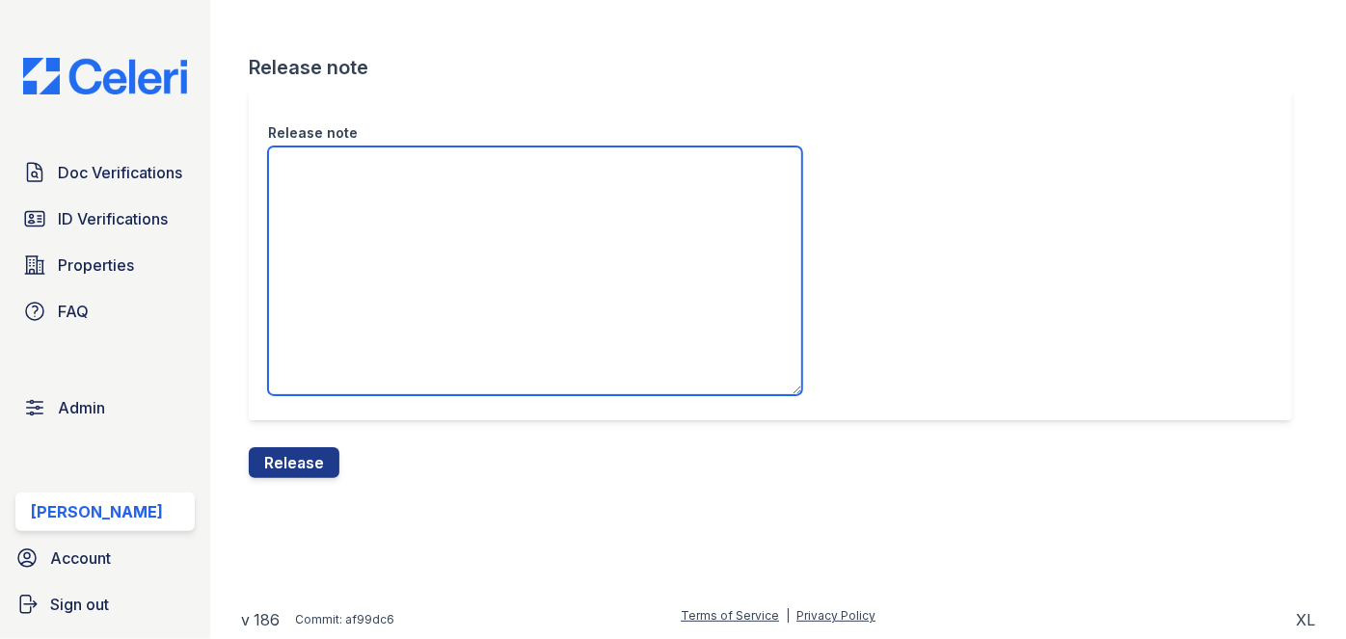
click at [323, 196] on textarea "Release note" at bounding box center [535, 271] width 534 height 249
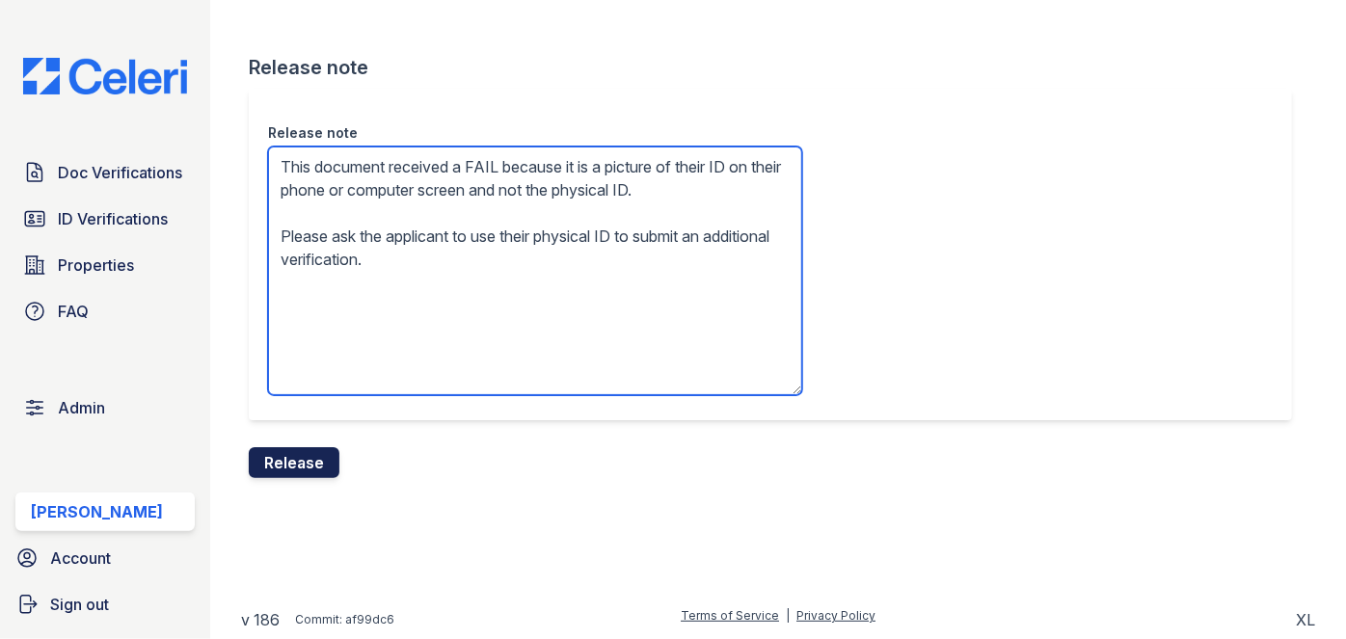
type textarea "This document received a FAIL because it is a picture of their ID on their phon…"
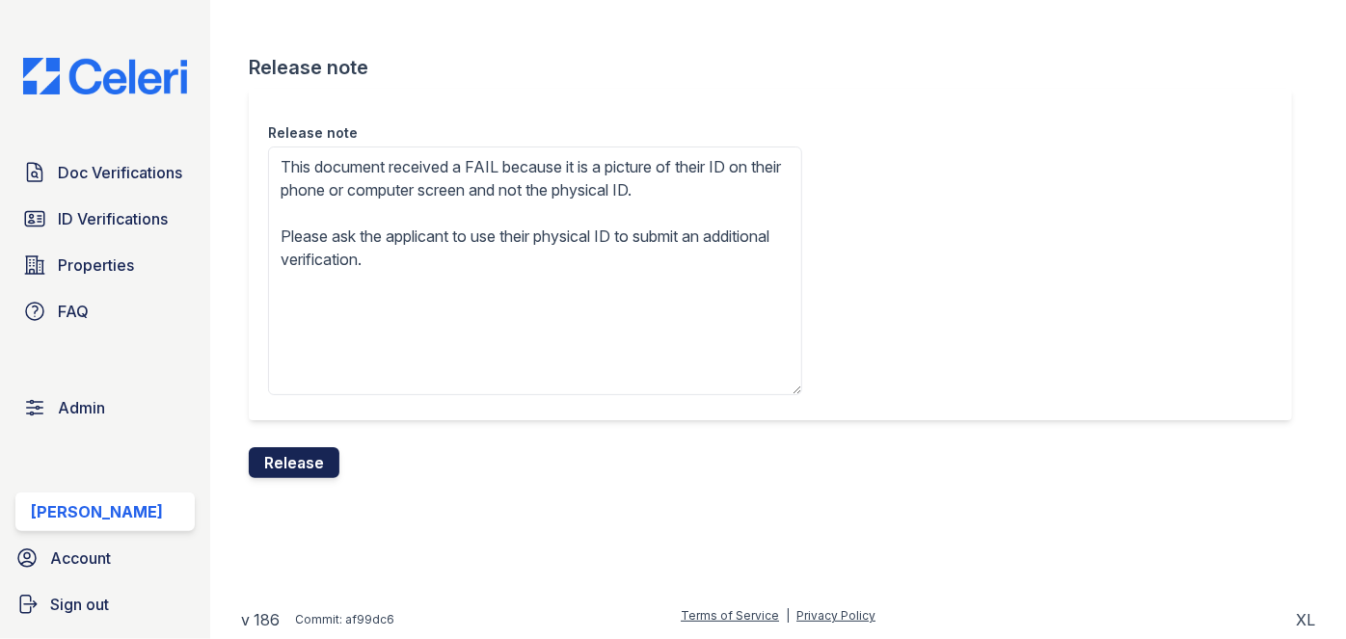
click at [306, 448] on button "Release" at bounding box center [294, 462] width 91 height 31
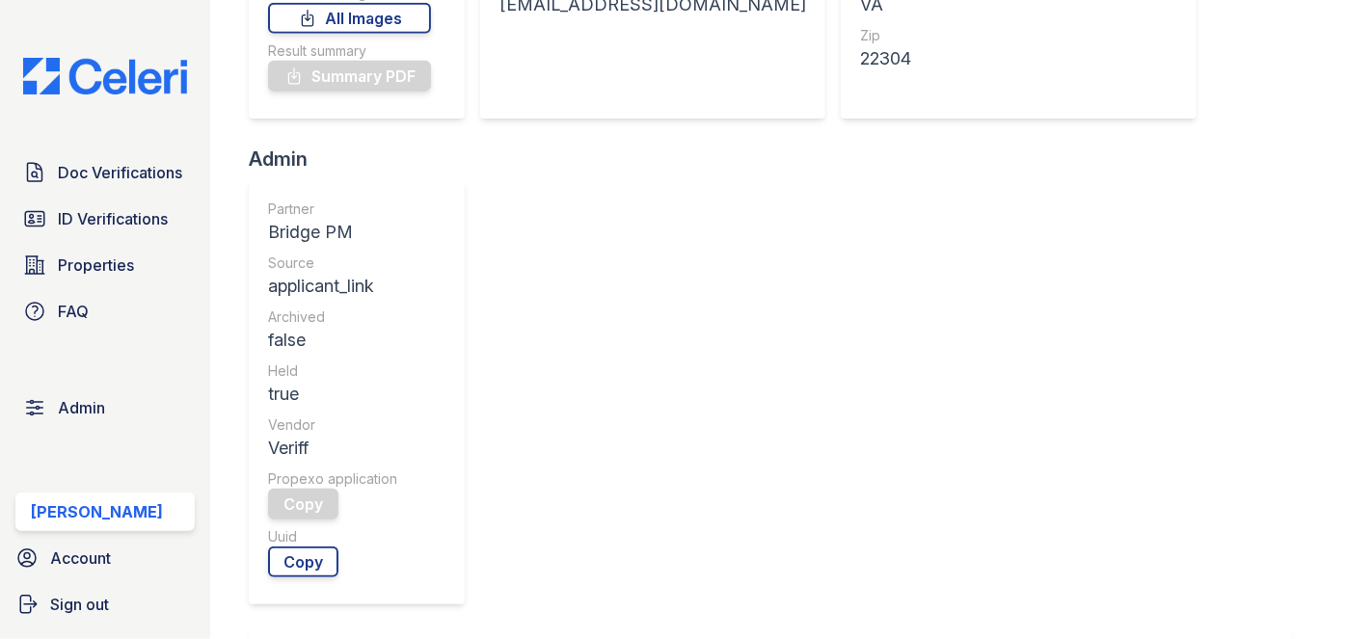
scroll to position [788, 0]
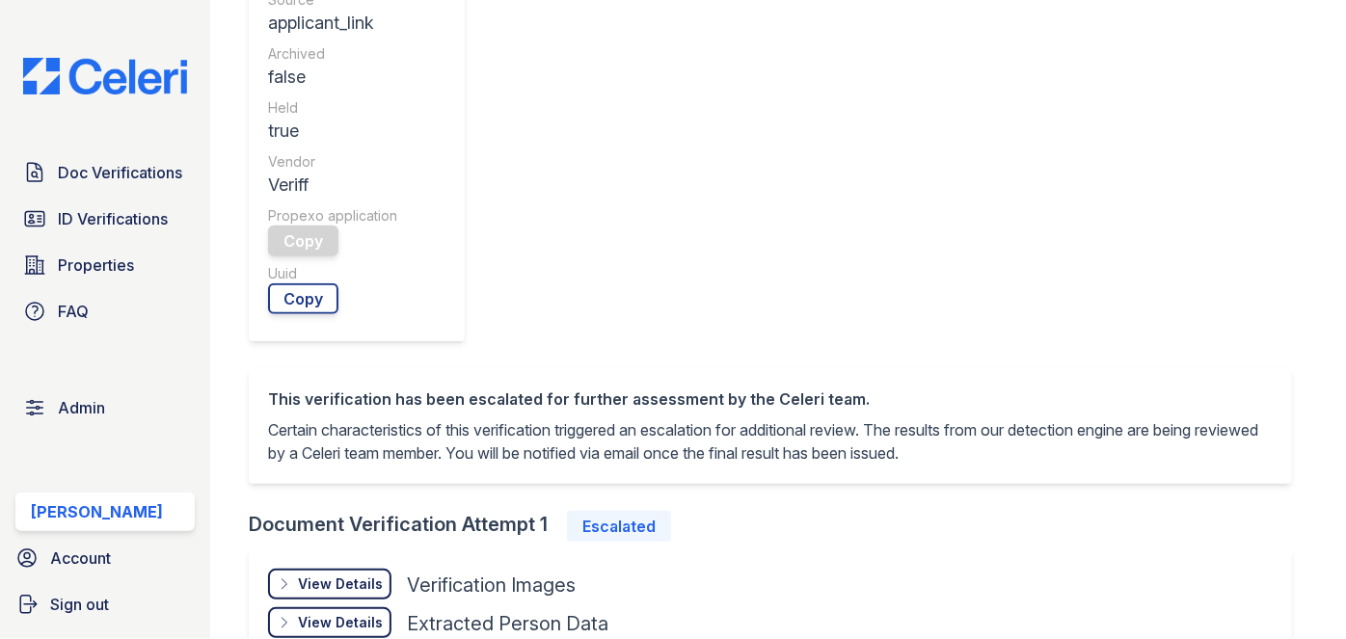
click at [366, 574] on div "View Details" at bounding box center [340, 583] width 85 height 19
click at [337, 627] on link "Open" at bounding box center [317, 642] width 99 height 31
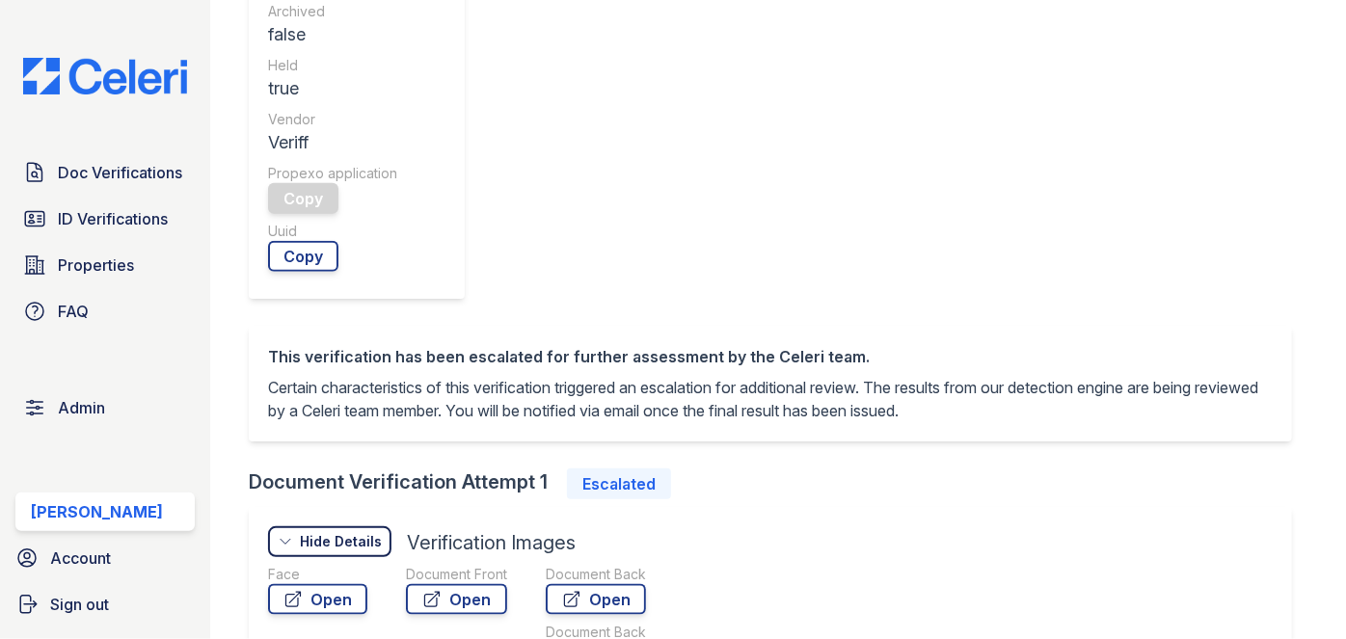
scroll to position [701, 0]
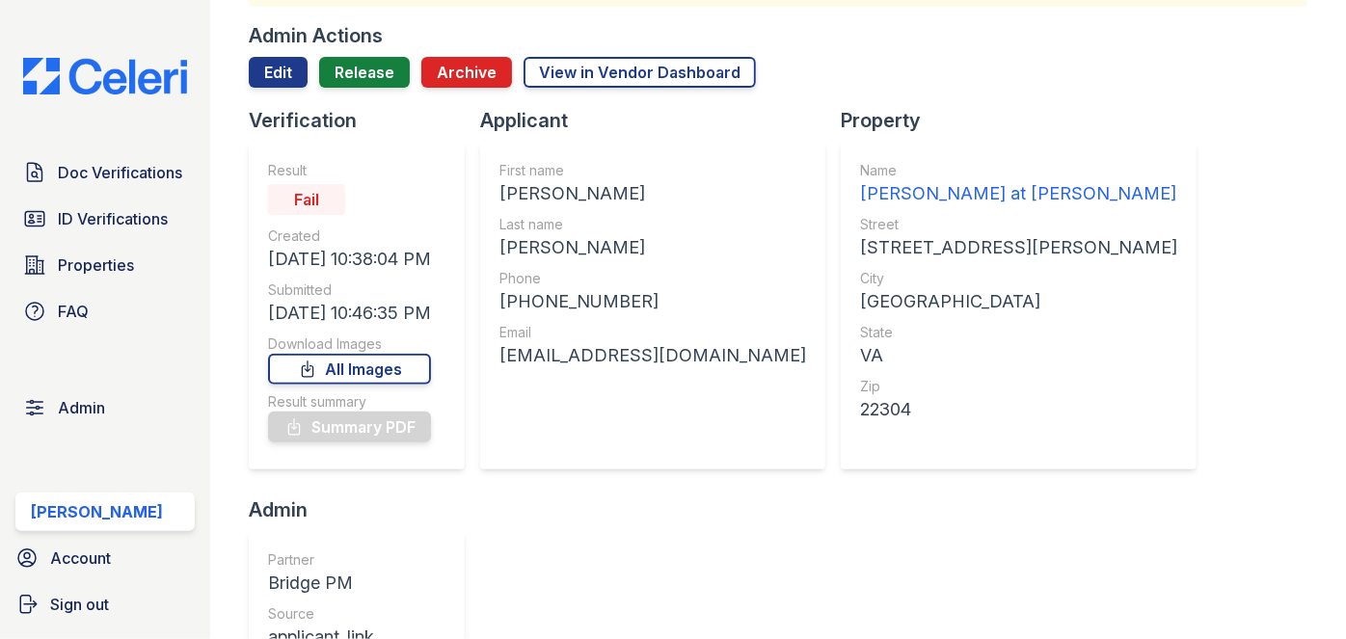
scroll to position [0, 0]
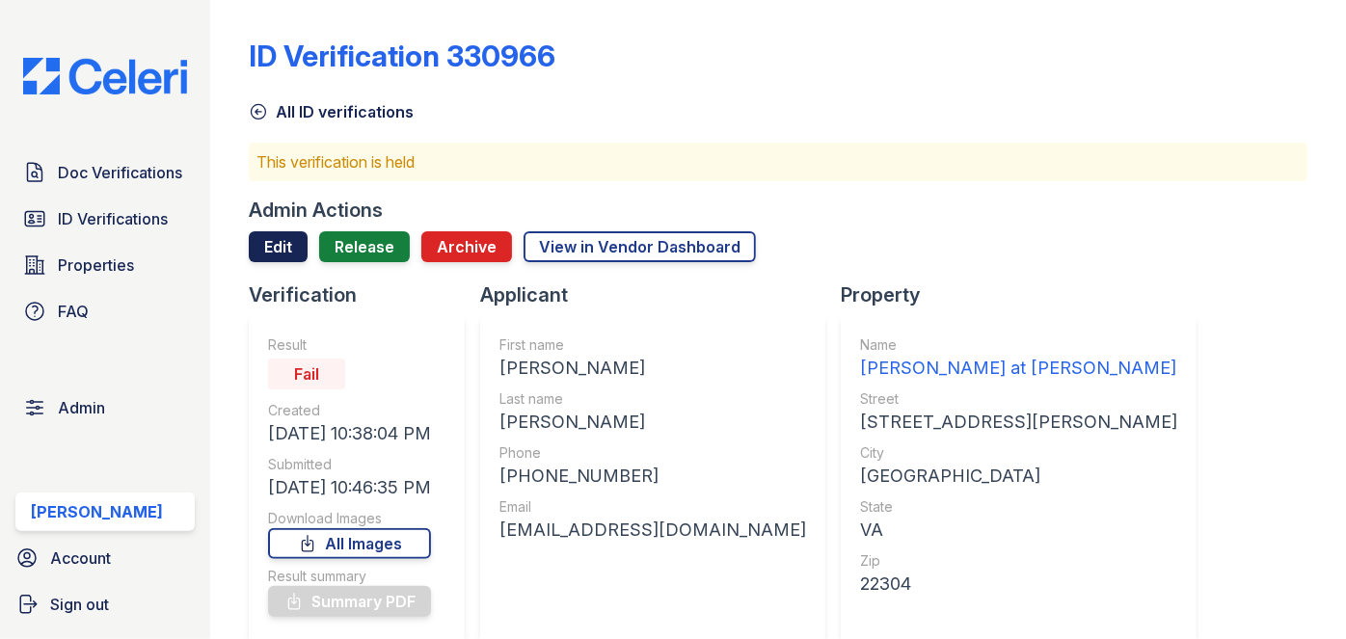
click at [254, 247] on link "Edit" at bounding box center [278, 246] width 59 height 31
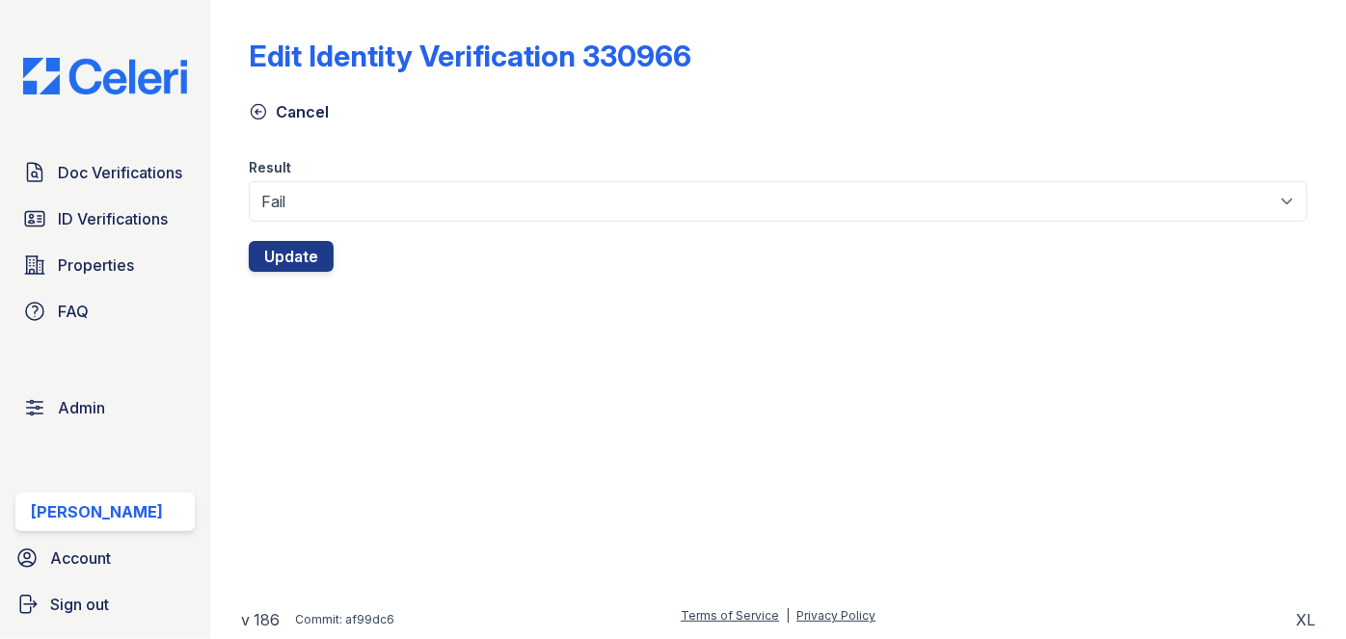
click at [328, 170] on div "Result" at bounding box center [778, 162] width 1058 height 39
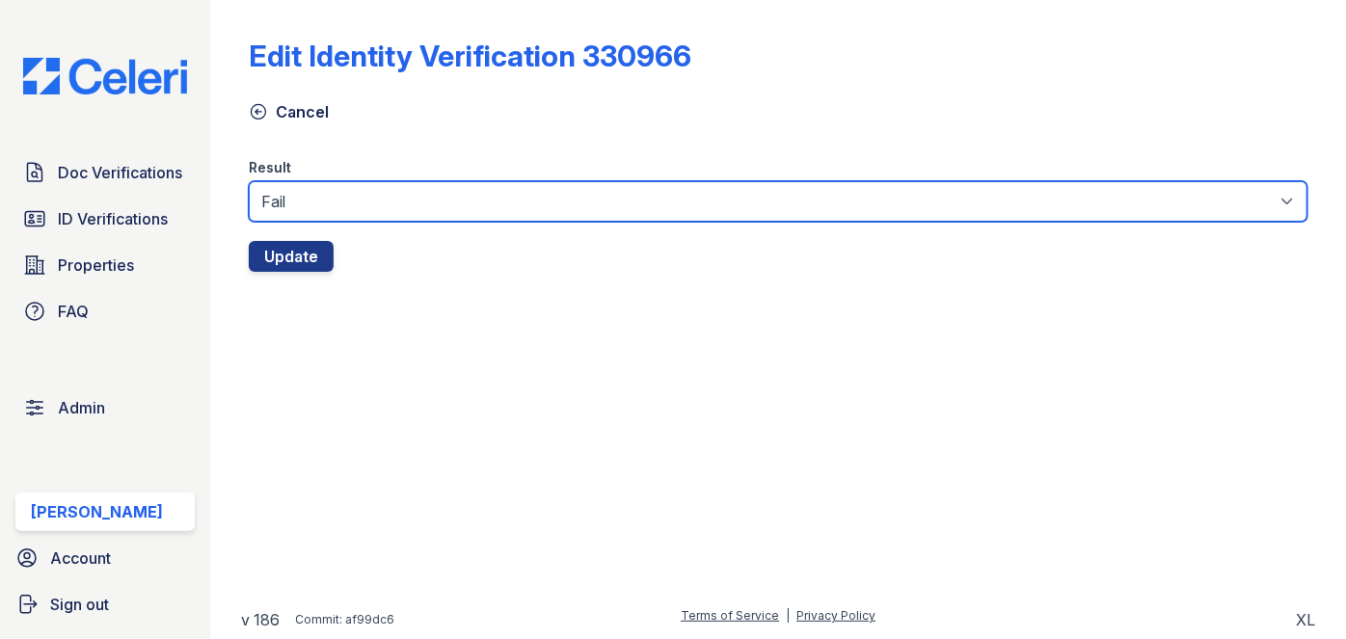
click at [329, 192] on select "Fail Pass" at bounding box center [778, 201] width 1058 height 40
select select "pass"
click at [249, 181] on select "Fail Pass" at bounding box center [778, 201] width 1058 height 40
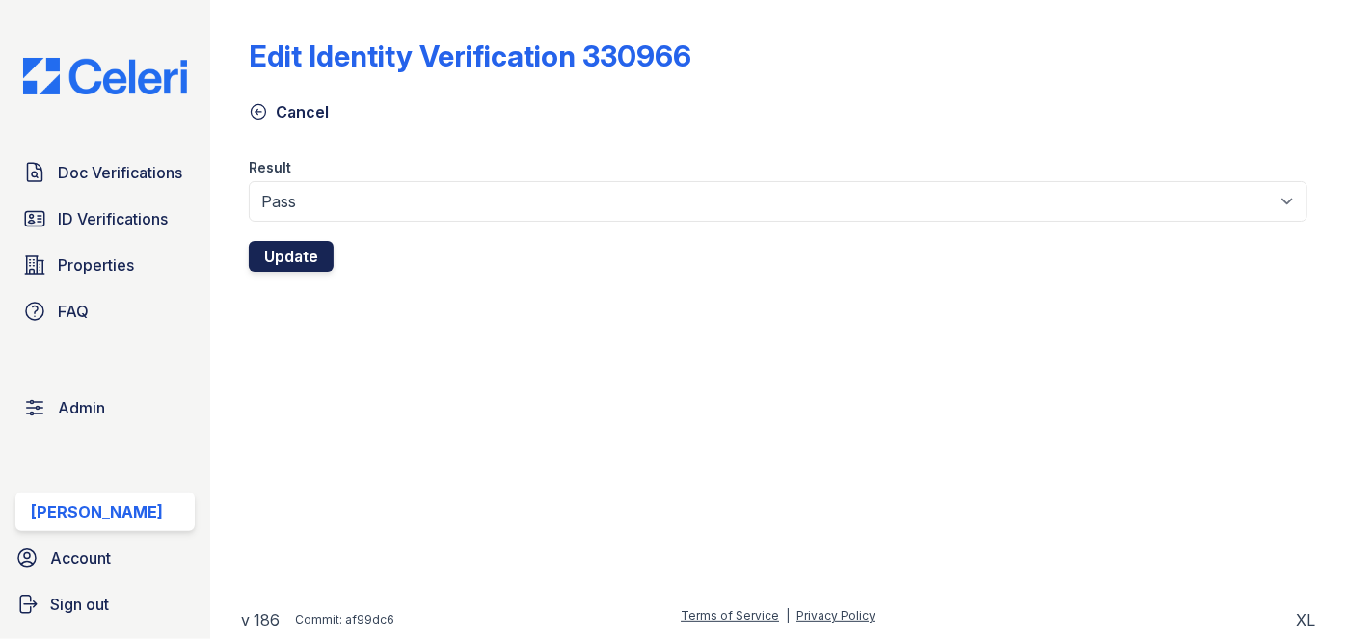
click at [320, 258] on button "Update" at bounding box center [291, 256] width 85 height 31
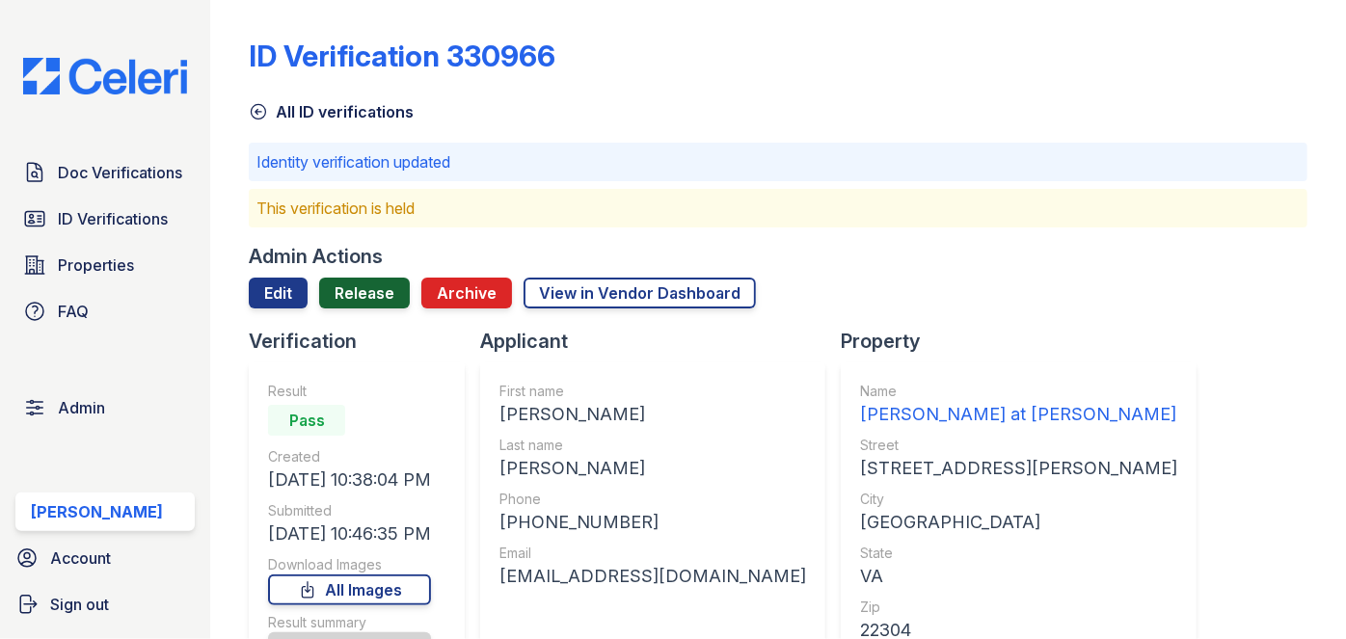
click at [379, 289] on link "Release" at bounding box center [364, 293] width 91 height 31
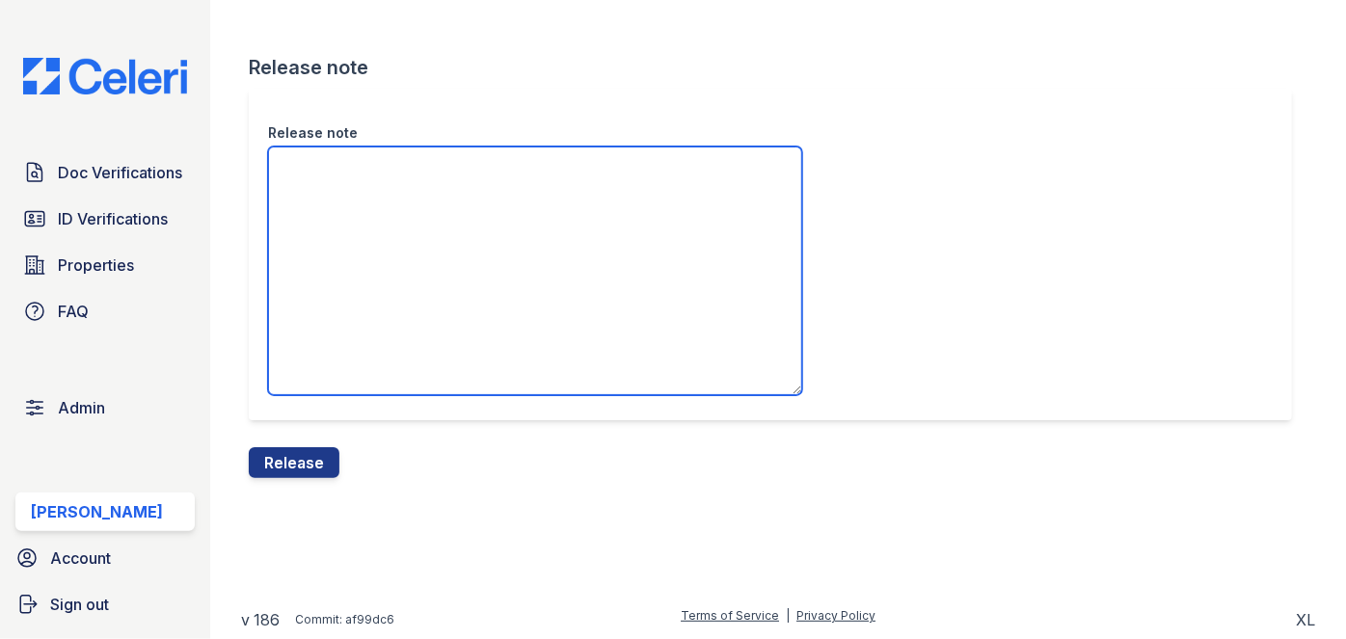
click at [365, 190] on textarea "Release note" at bounding box center [535, 271] width 534 height 249
type textarea "This document received a PASS."
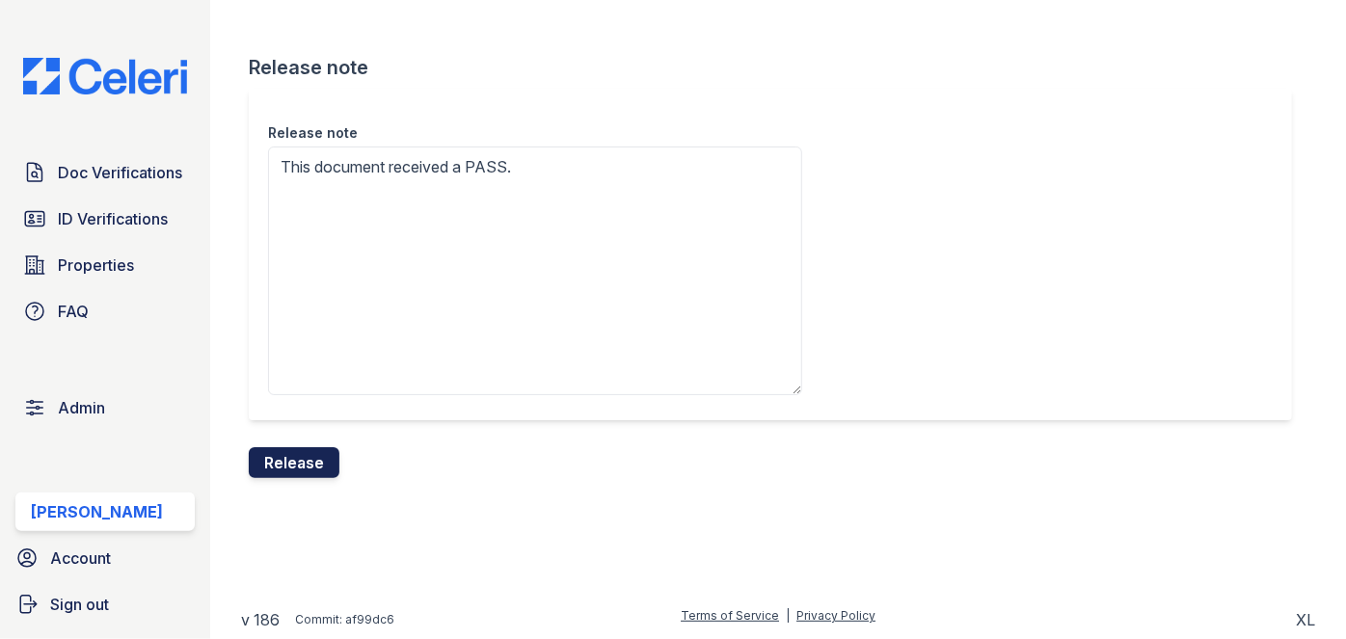
click at [307, 468] on button "Release" at bounding box center [294, 462] width 91 height 31
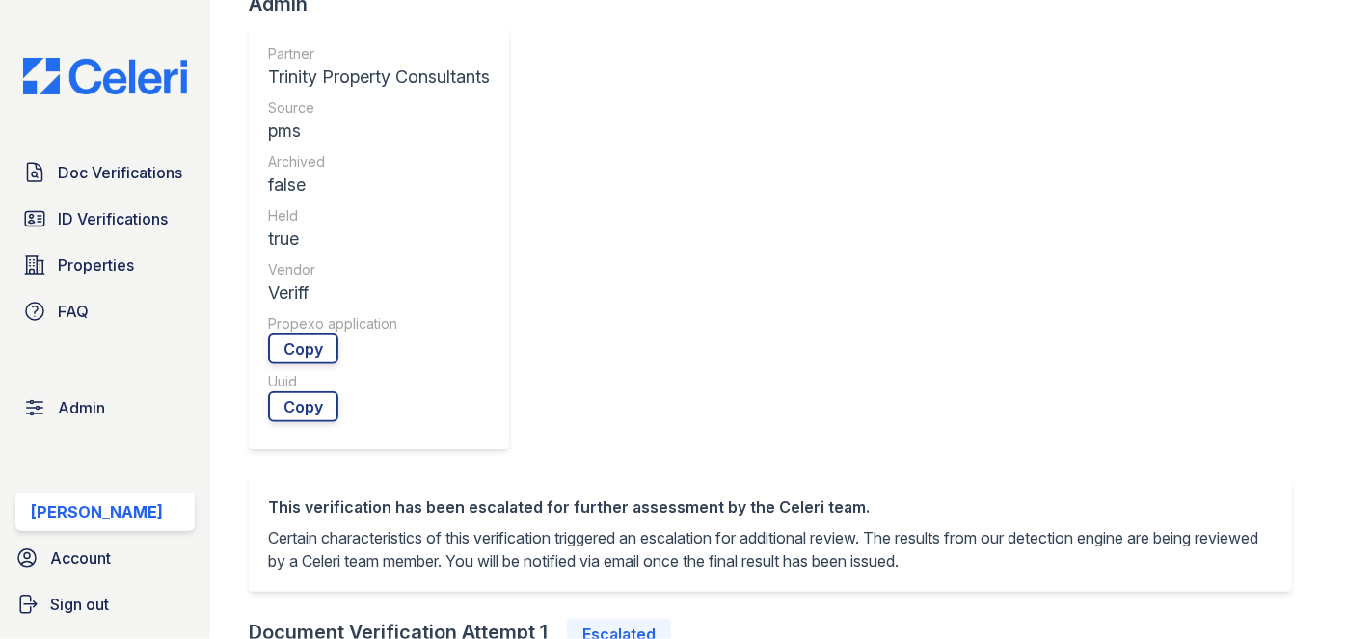
scroll to position [876, 0]
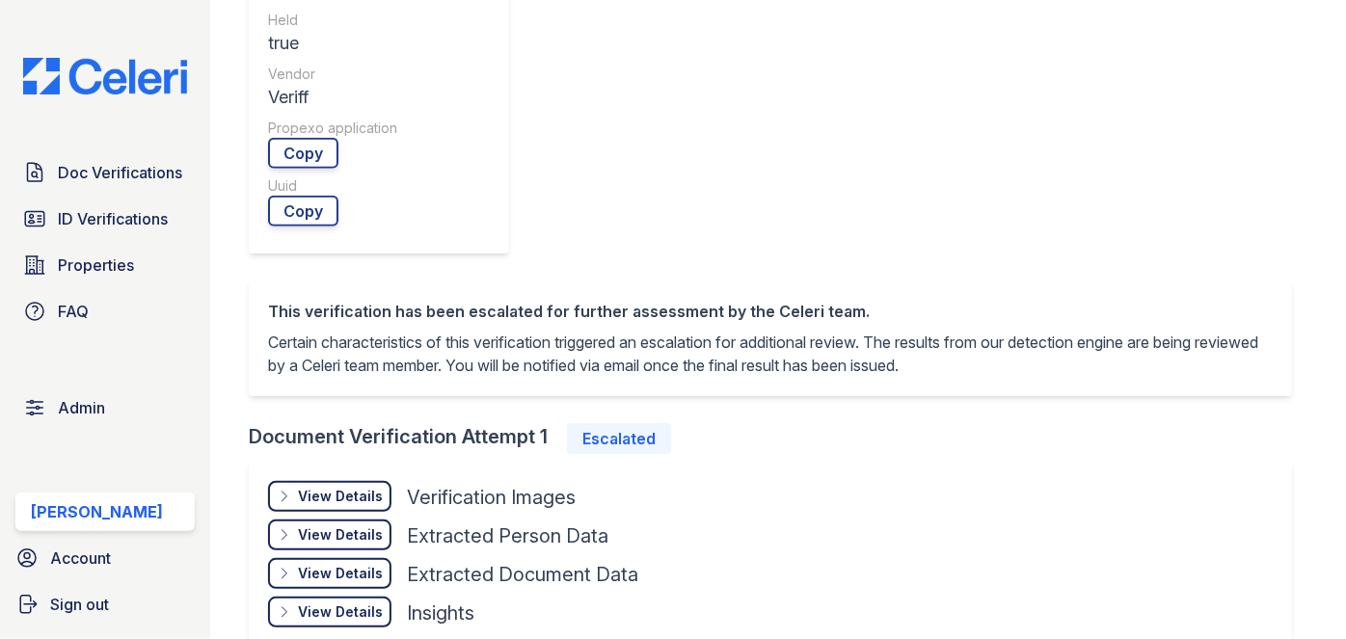
click at [371, 602] on div "View Details" at bounding box center [340, 611] width 85 height 19
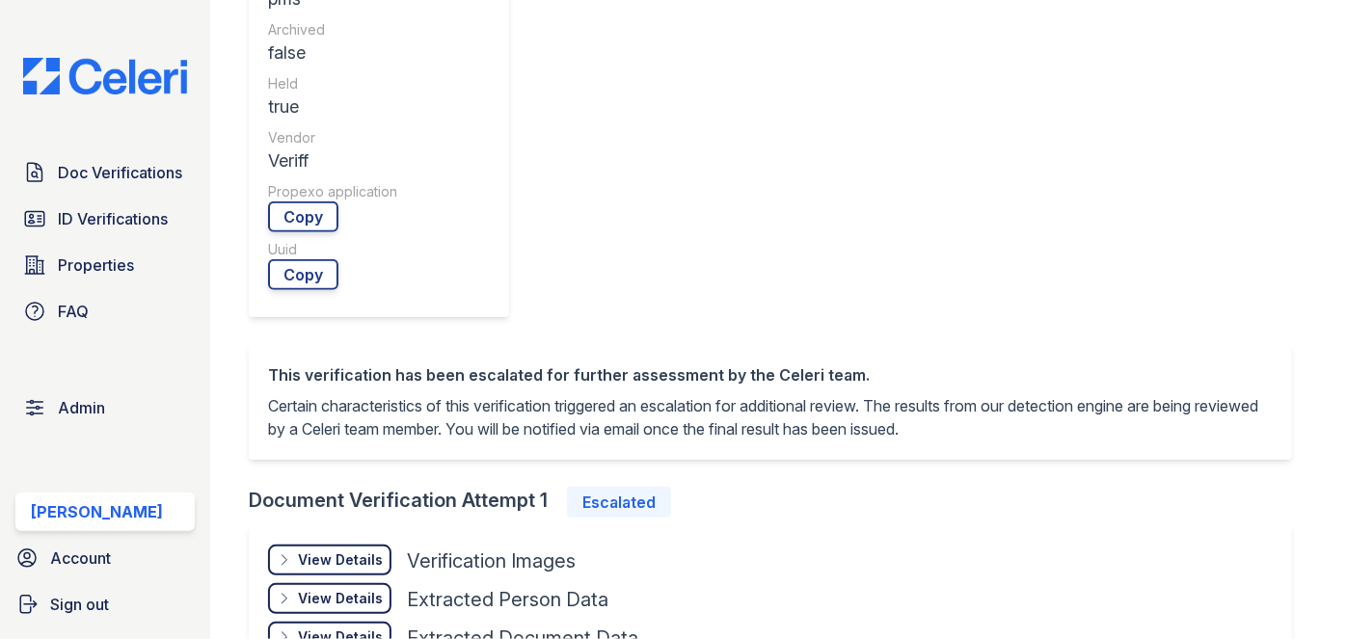
scroll to position [701, 0]
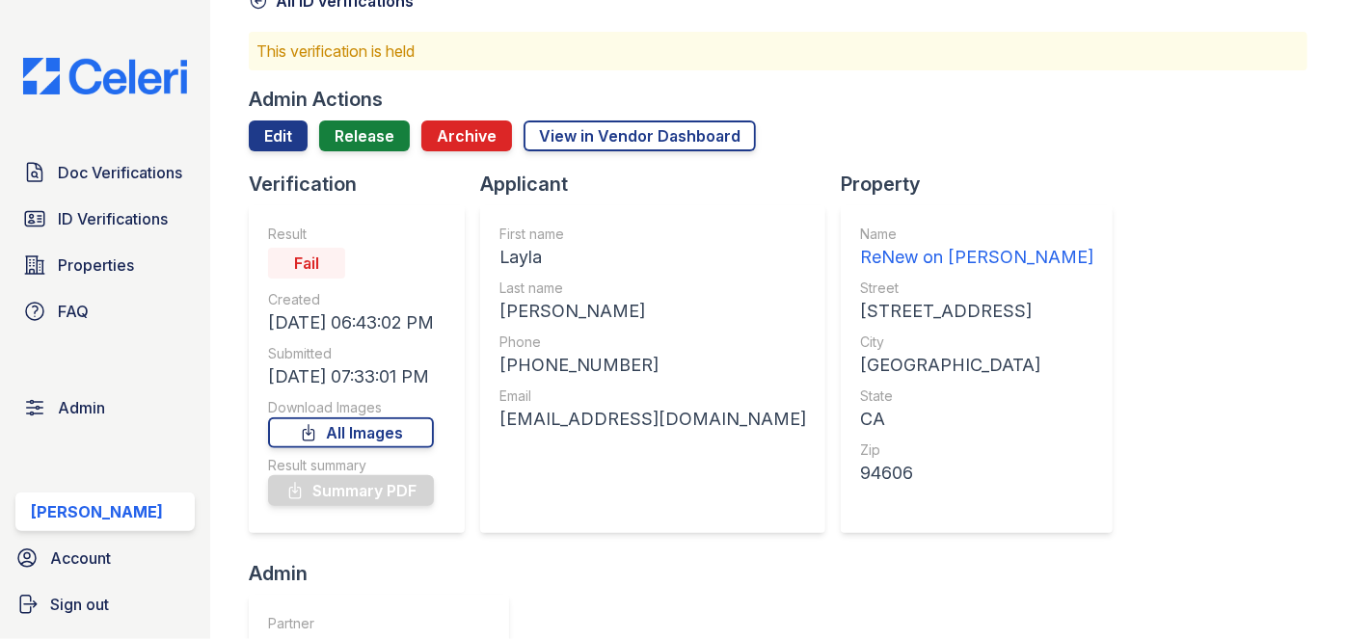
scroll to position [0, 0]
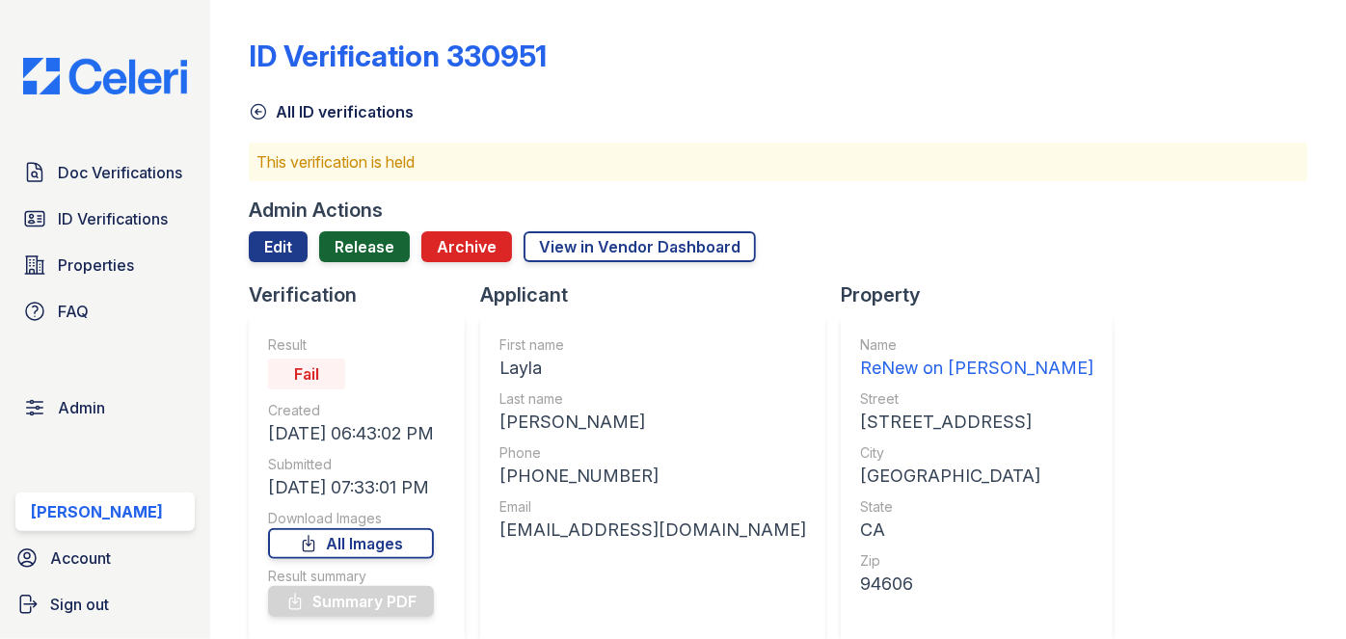
click at [378, 248] on link "Release" at bounding box center [364, 246] width 91 height 31
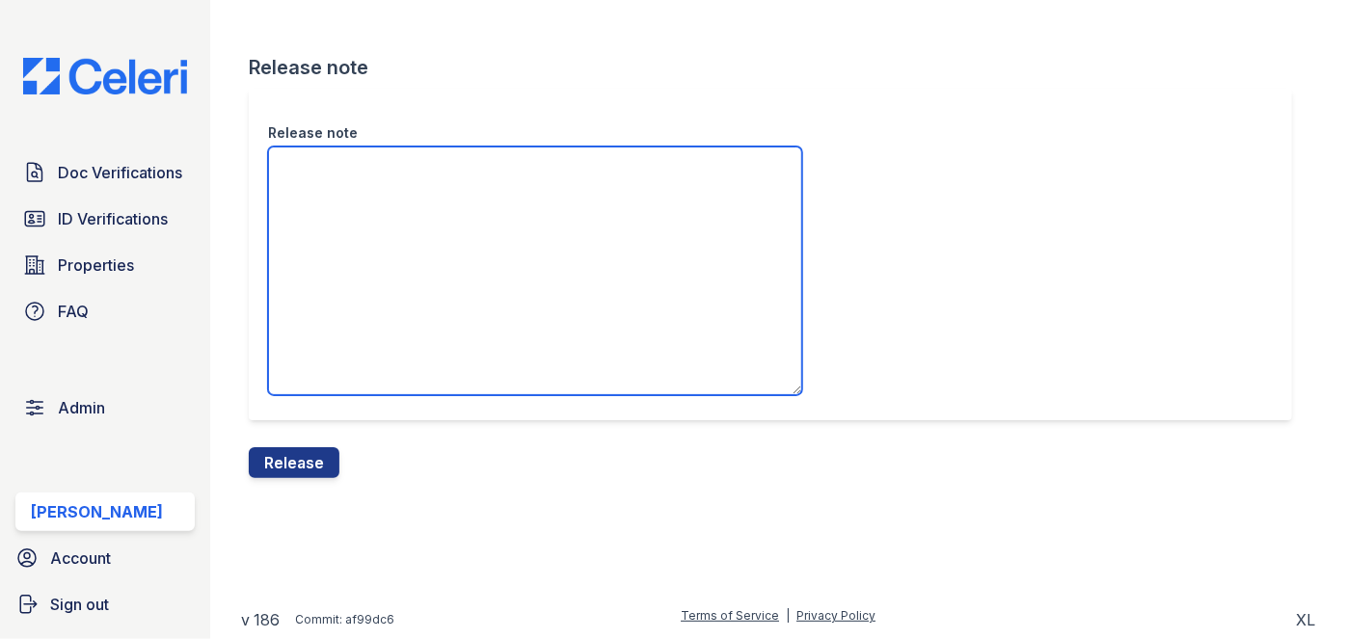
click at [360, 219] on textarea "Release note" at bounding box center [535, 271] width 534 height 249
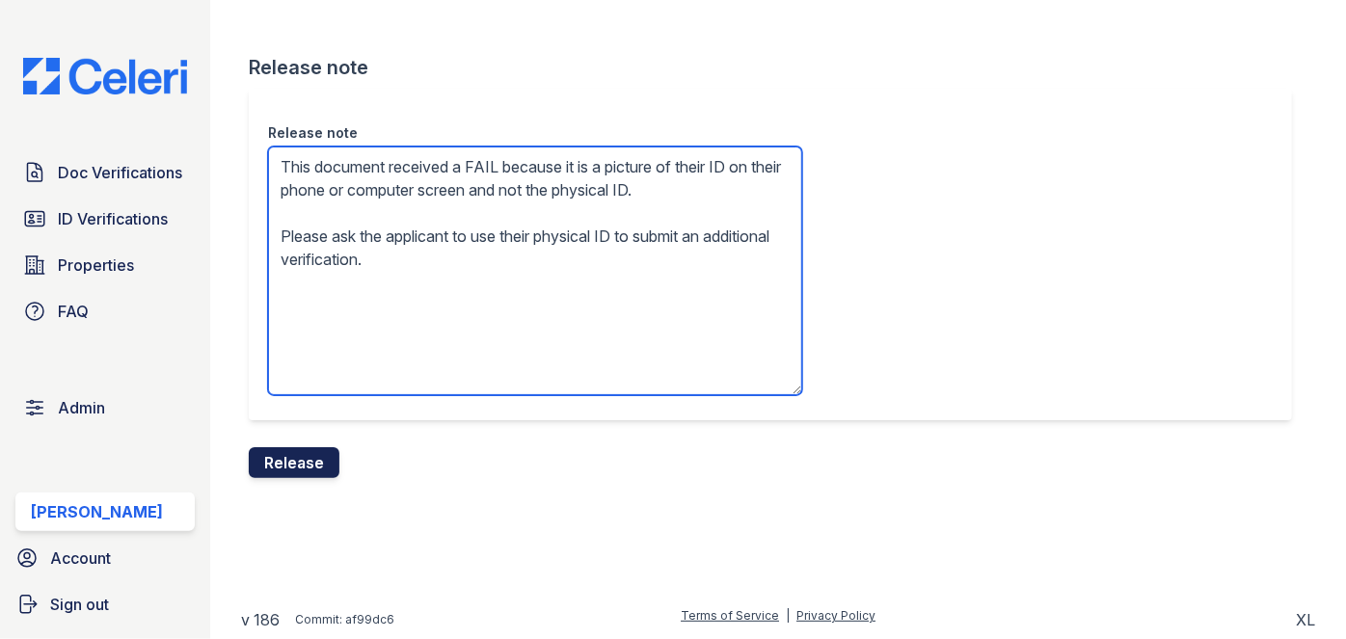
type textarea "This document received a FAIL because it is a picture of their ID on their phon…"
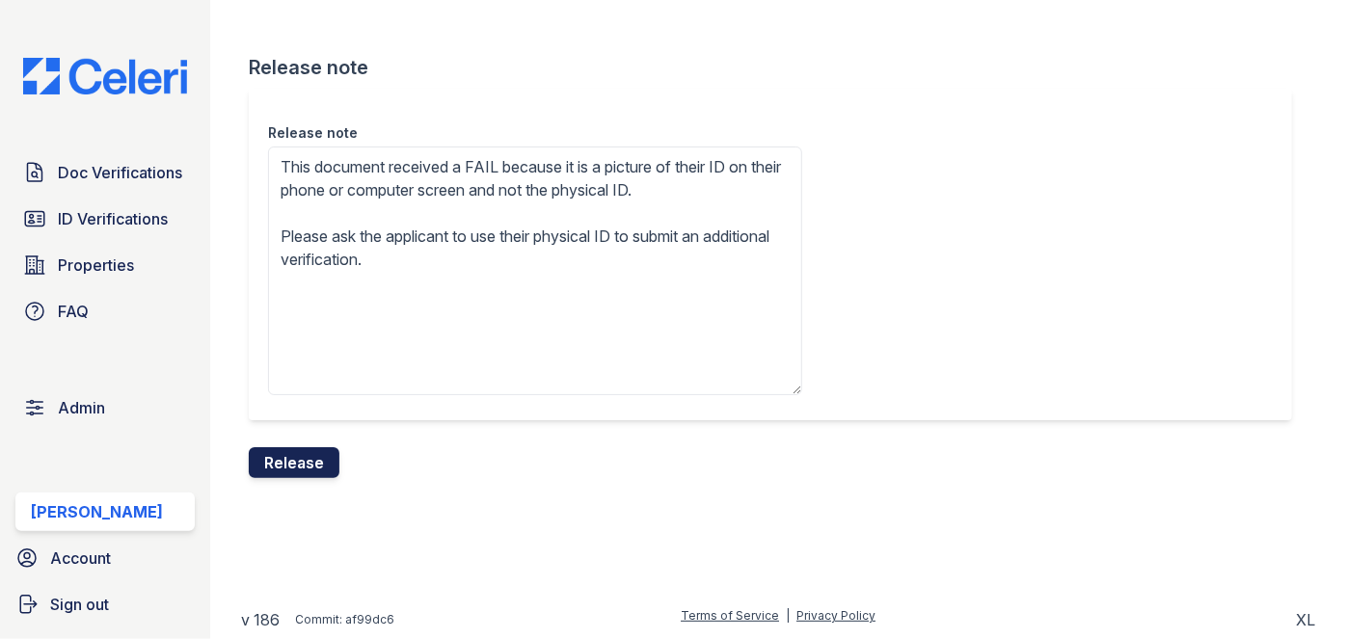
click at [310, 466] on button "Release" at bounding box center [294, 462] width 91 height 31
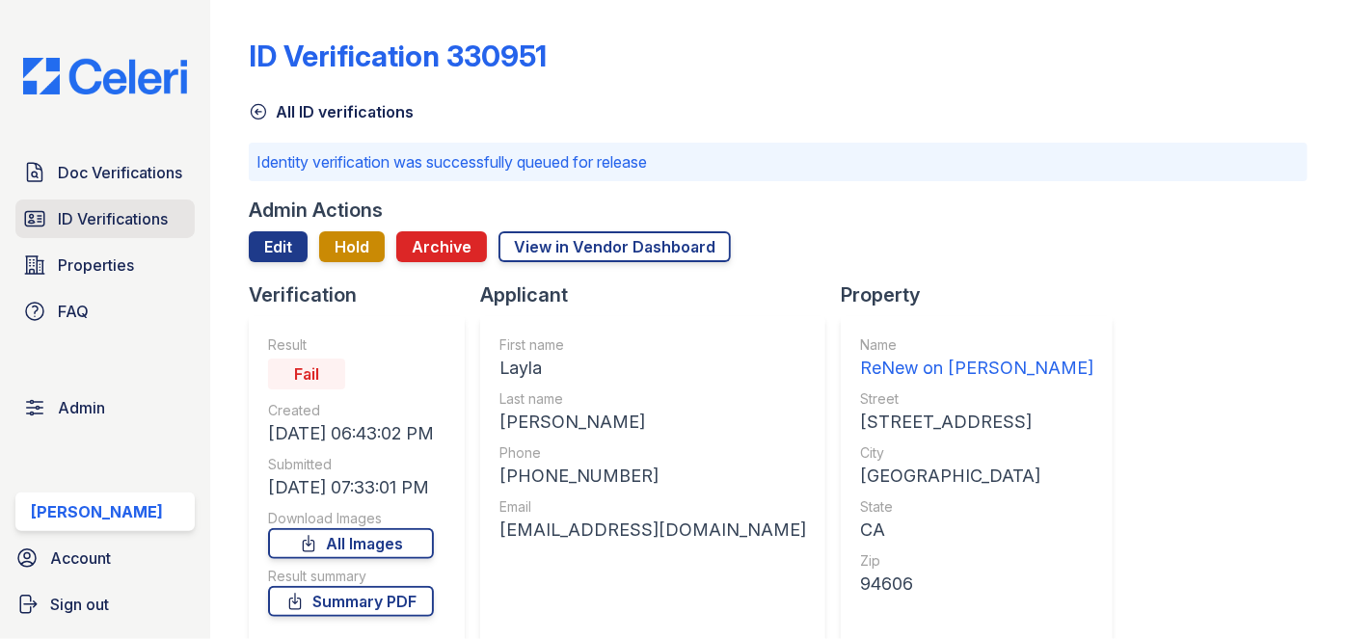
click at [179, 210] on link "ID Verifications" at bounding box center [104, 219] width 179 height 39
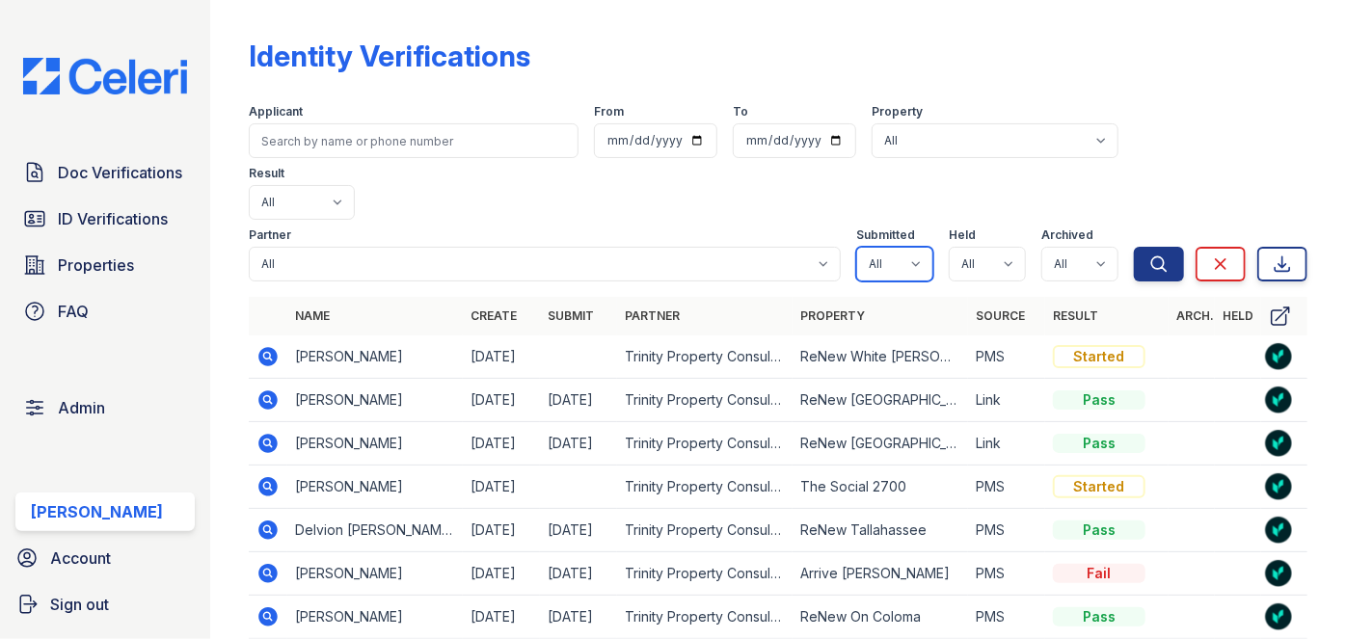
click at [898, 247] on select "All true false" at bounding box center [894, 264] width 77 height 35
select select "true"
click at [856, 247] on select "All true false" at bounding box center [894, 264] width 77 height 35
click at [1009, 247] on select "All true false" at bounding box center [986, 264] width 77 height 35
select select "true"
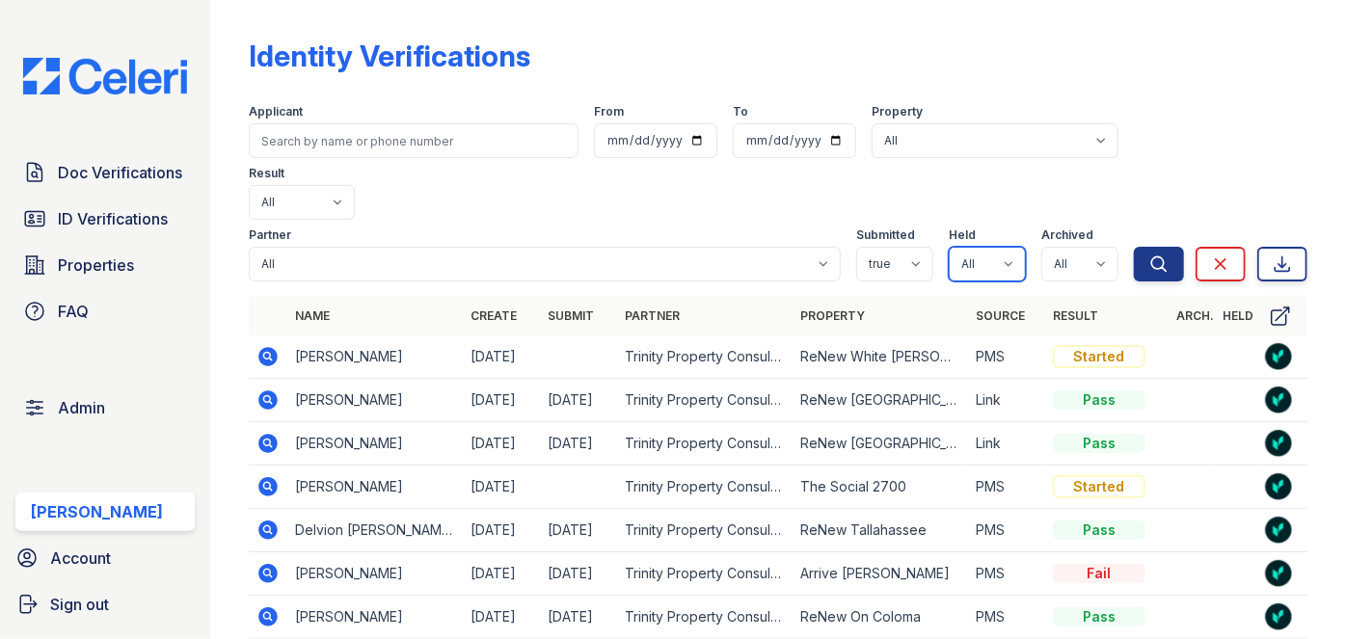
click at [948, 247] on select "All true false" at bounding box center [986, 264] width 77 height 35
click at [1088, 247] on select "All true false" at bounding box center [1079, 264] width 77 height 35
select select "false"
click at [1041, 247] on select "All true false" at bounding box center [1079, 264] width 77 height 35
click at [1149, 254] on icon "submit" at bounding box center [1158, 263] width 19 height 19
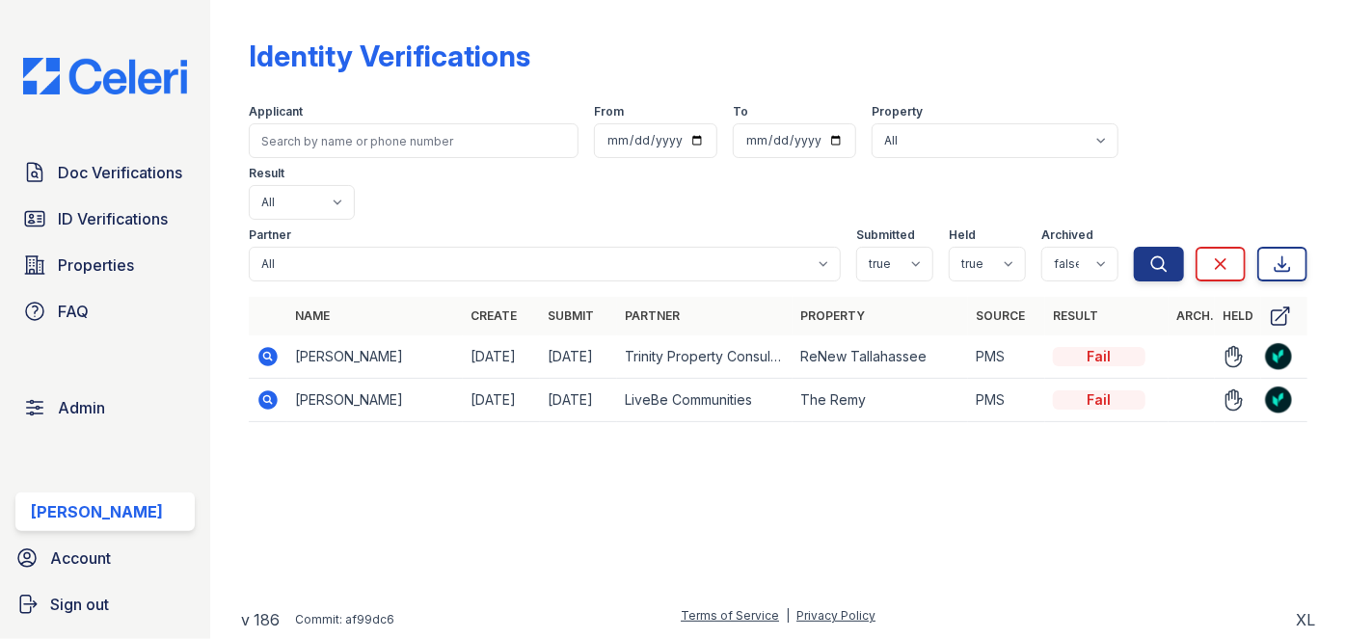
click at [1321, 34] on div "Identity Verifications Filter Applicant From To Property All 0000 Kinney Avenue…" at bounding box center [777, 319] width 1135 height 639
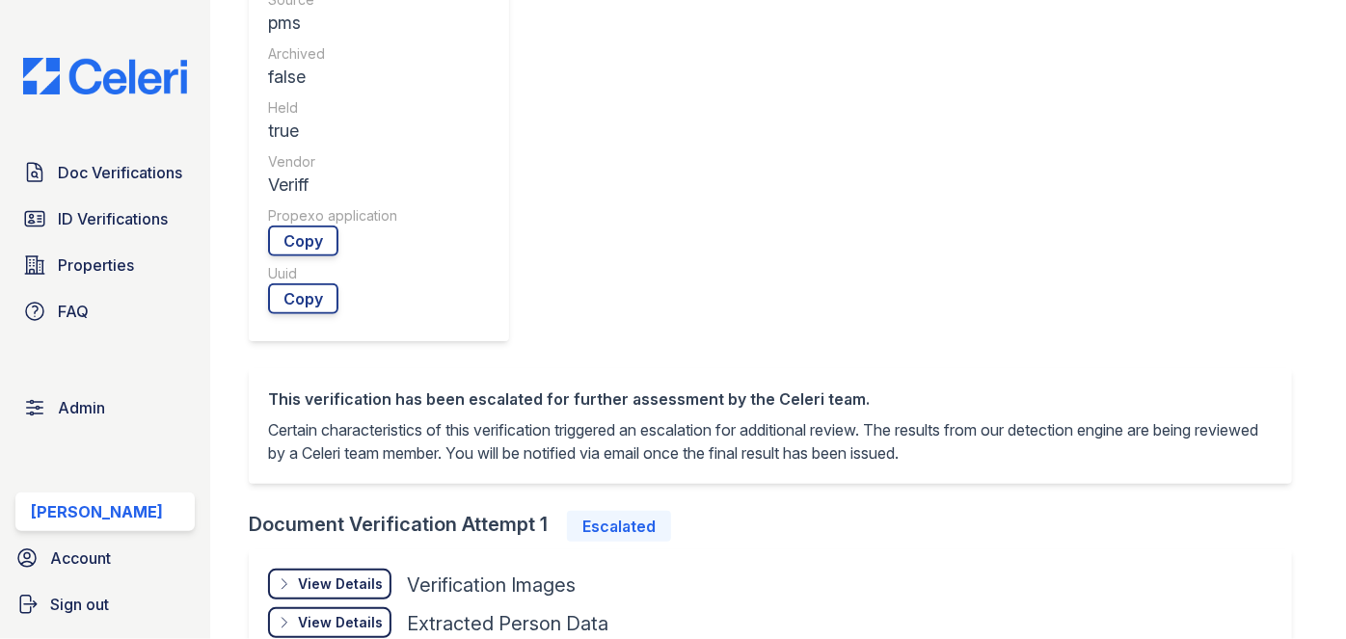
scroll to position [876, 0]
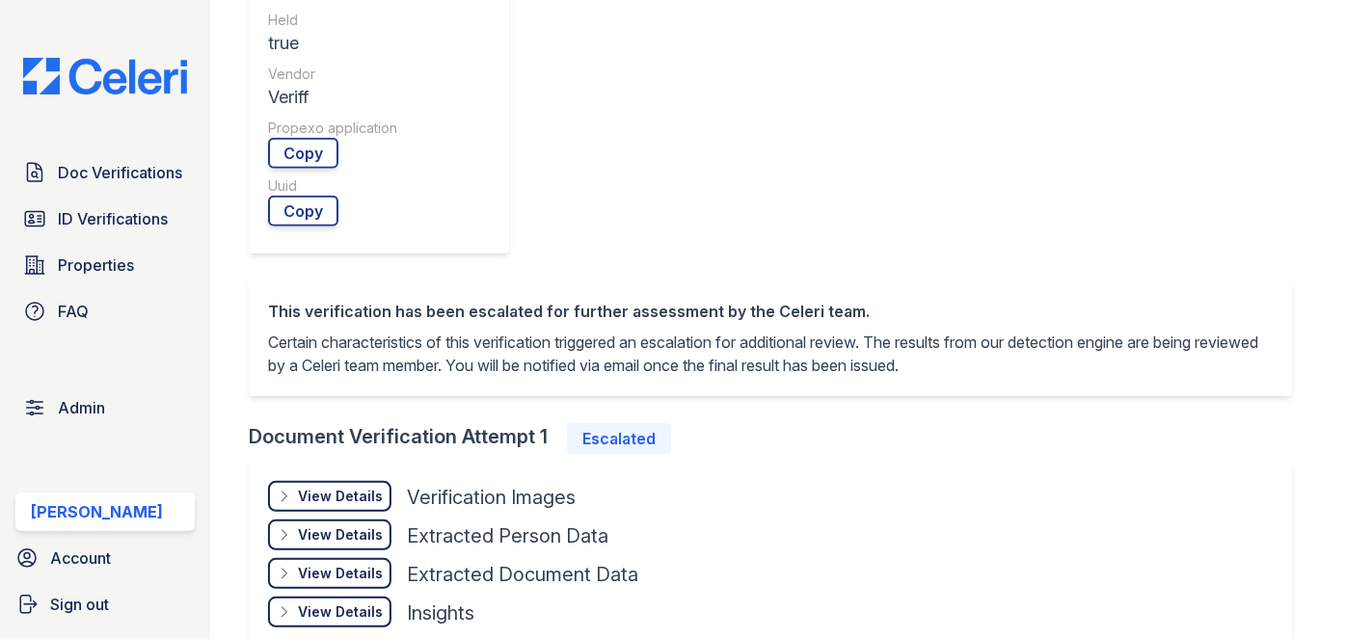
click at [367, 602] on div "View Details" at bounding box center [340, 611] width 85 height 19
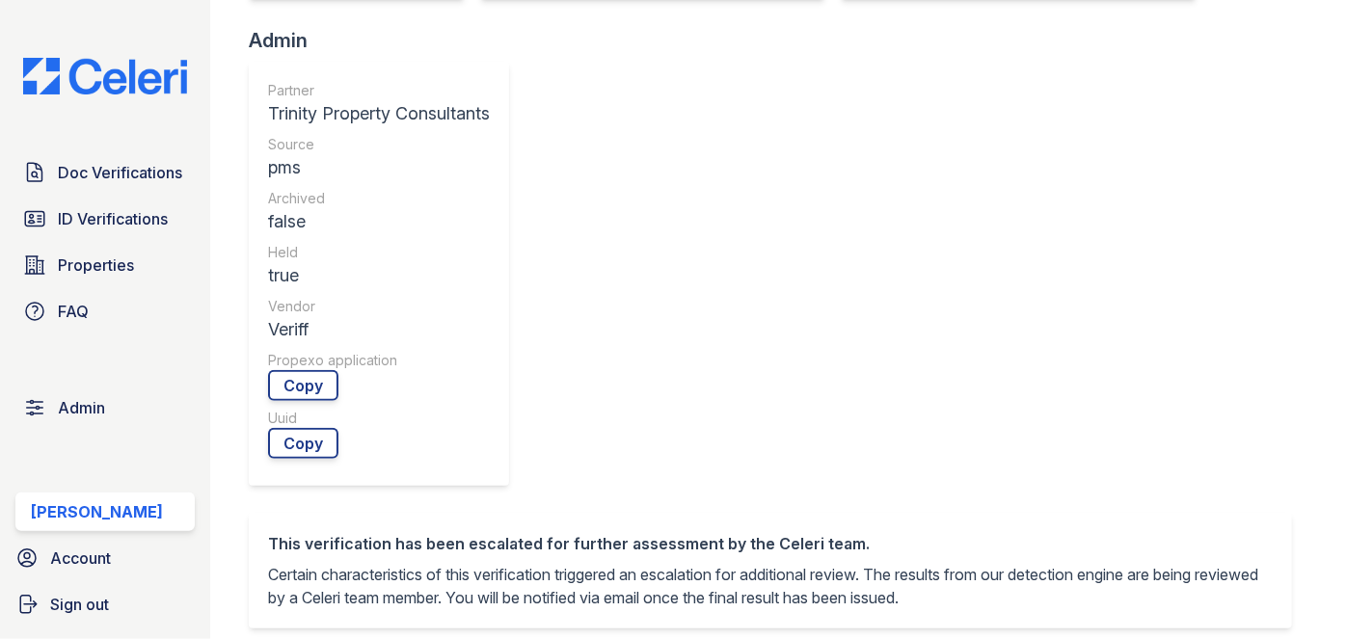
scroll to position [613, 0]
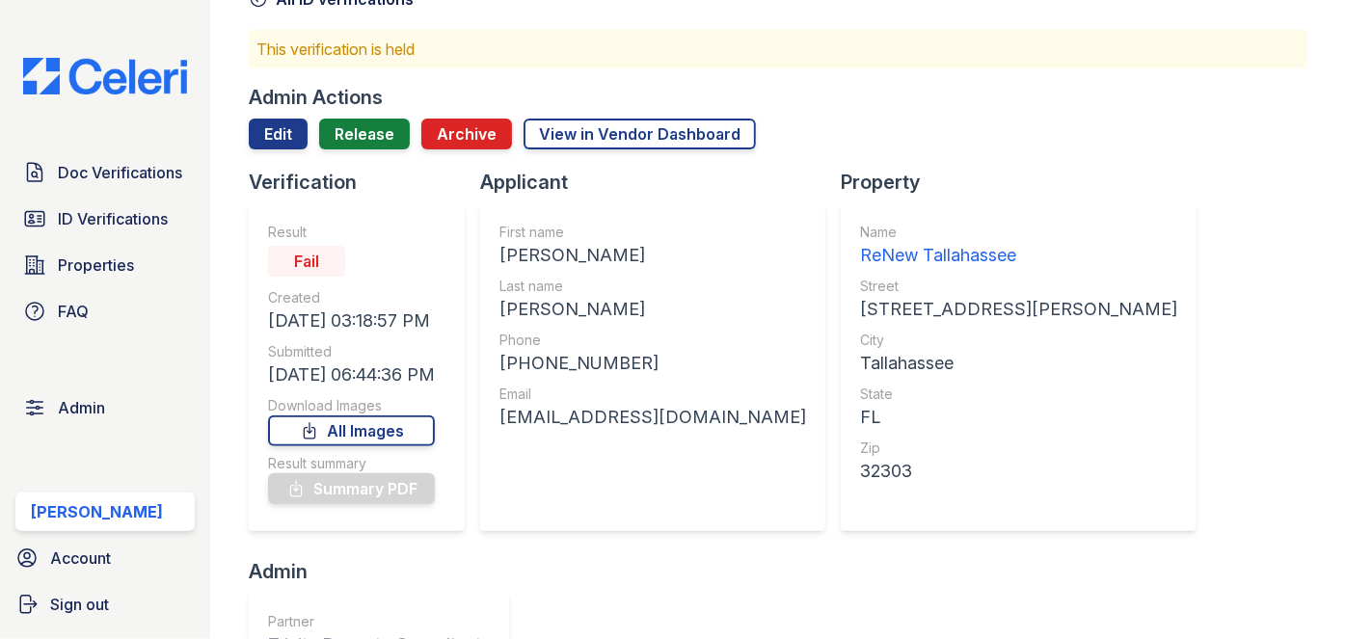
scroll to position [0, 0]
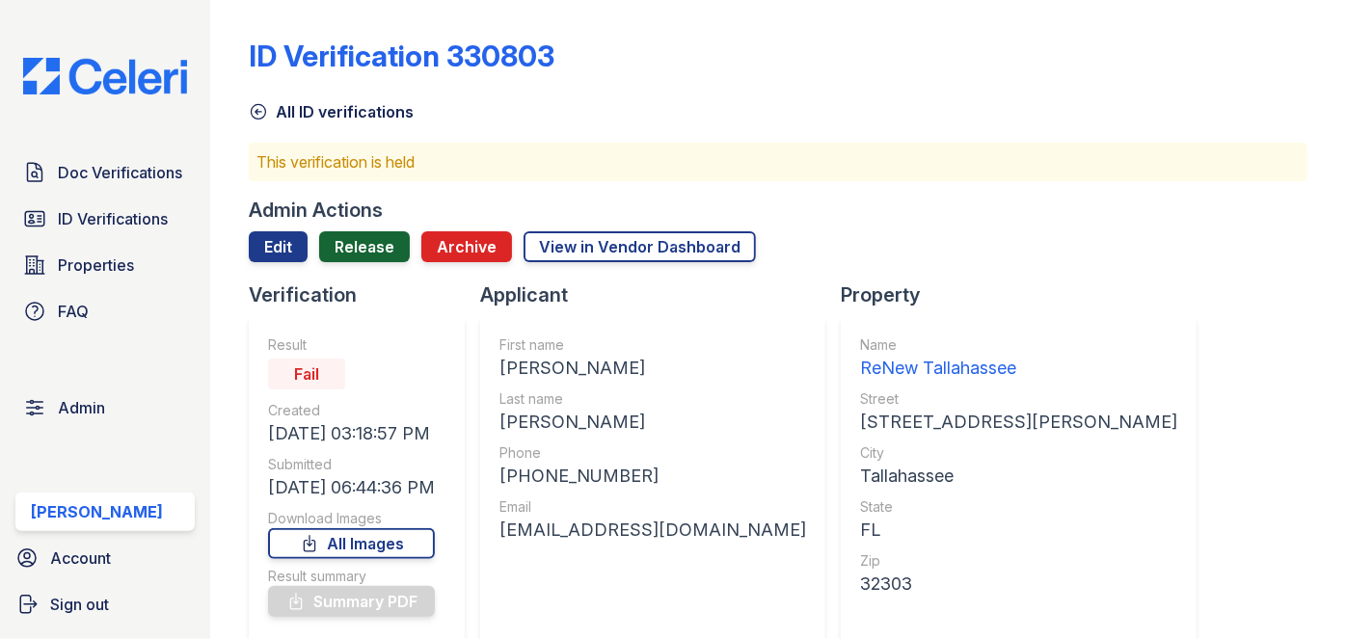
click at [355, 237] on link "Release" at bounding box center [364, 246] width 91 height 31
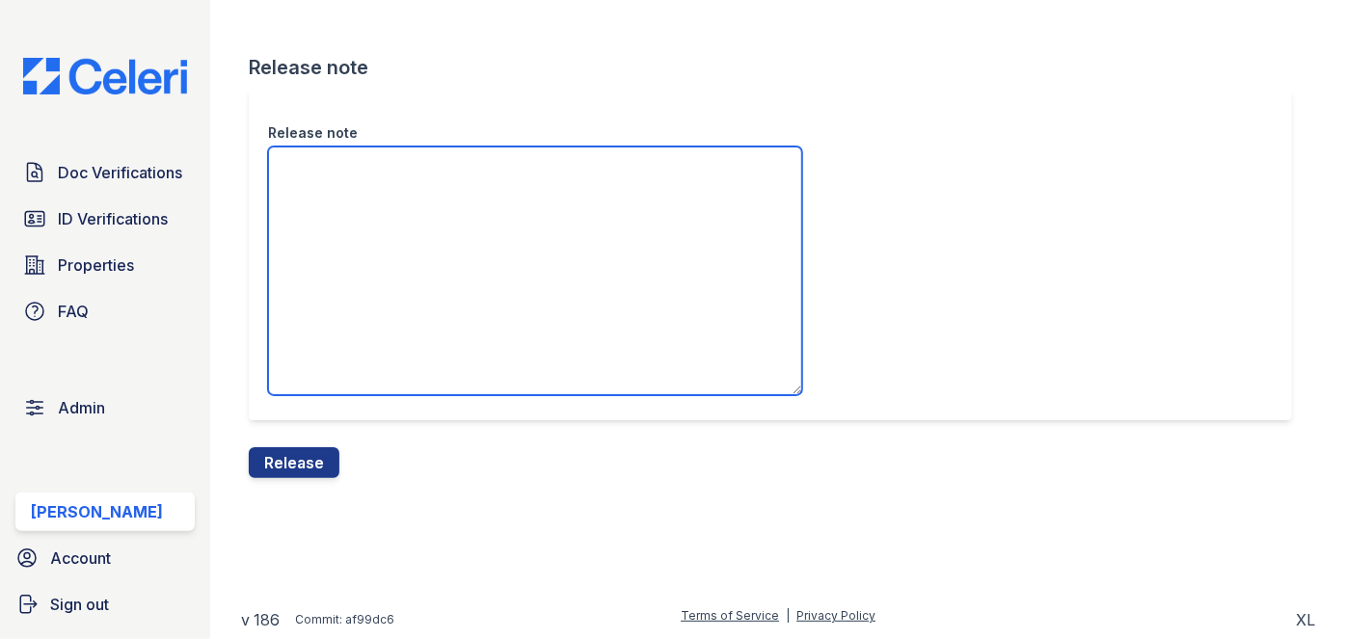
click at [367, 165] on textarea "Release note" at bounding box center [535, 271] width 534 height 249
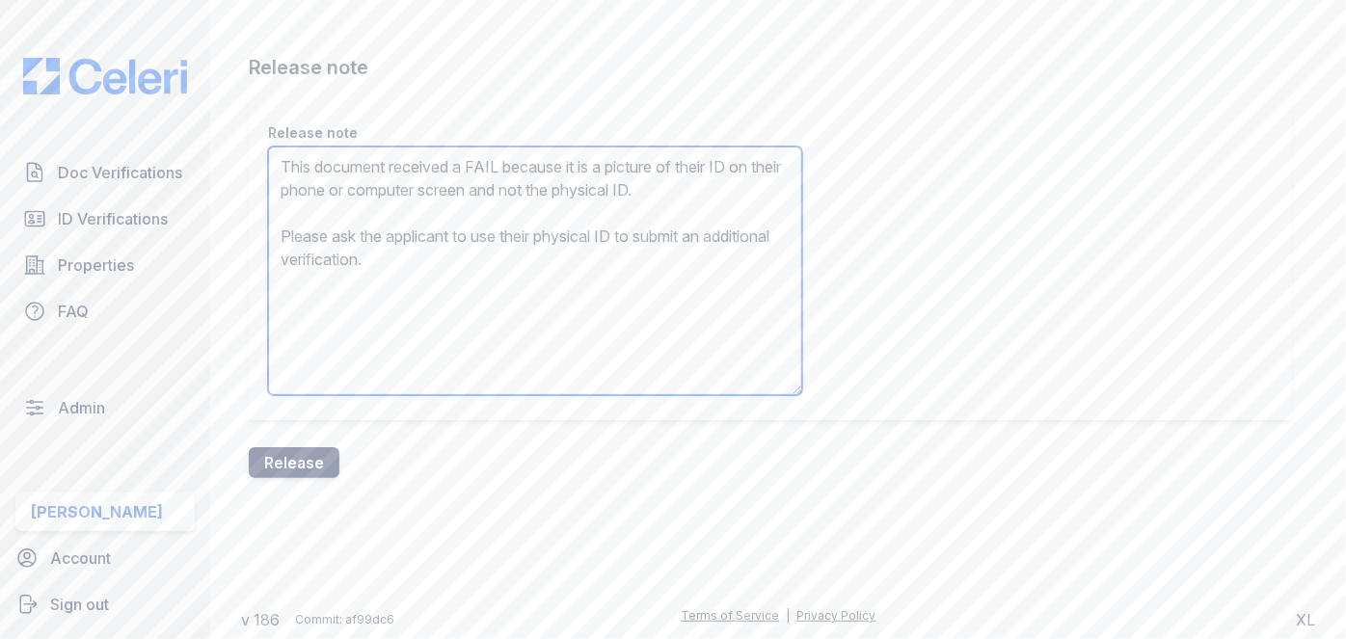
type textarea "This document received a FAIL because it is a picture of their ID on their phon…"
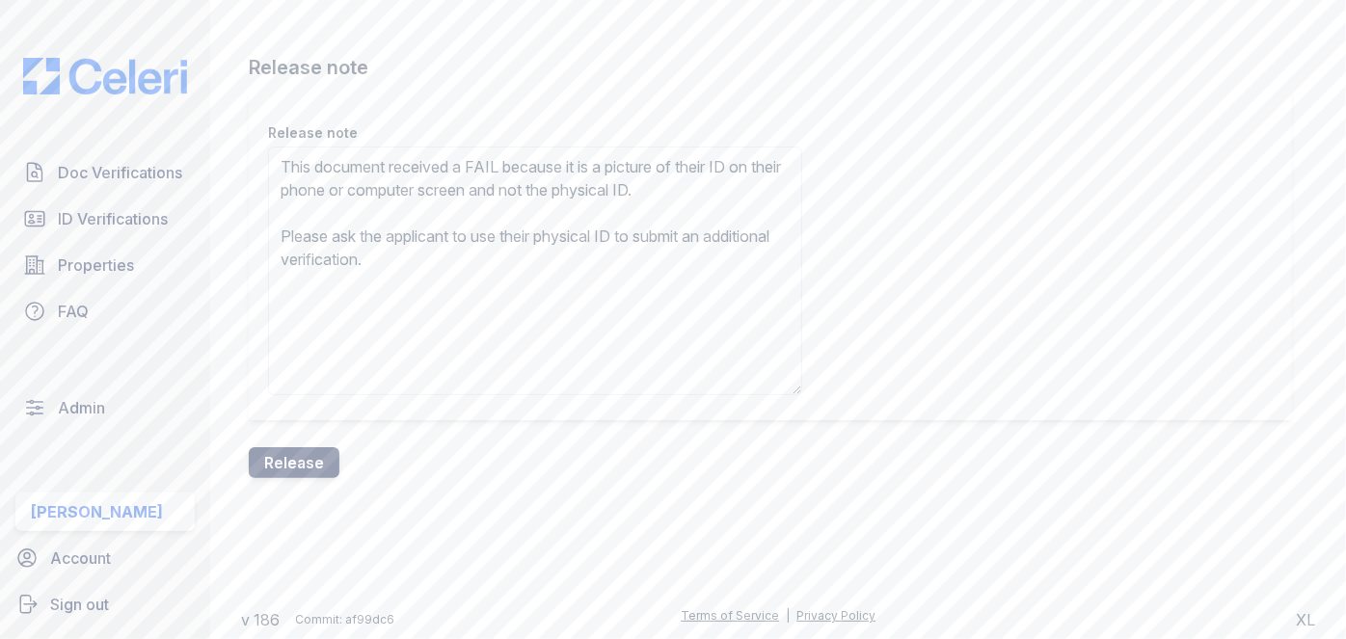
click at [313, 455] on button "Release" at bounding box center [294, 462] width 91 height 31
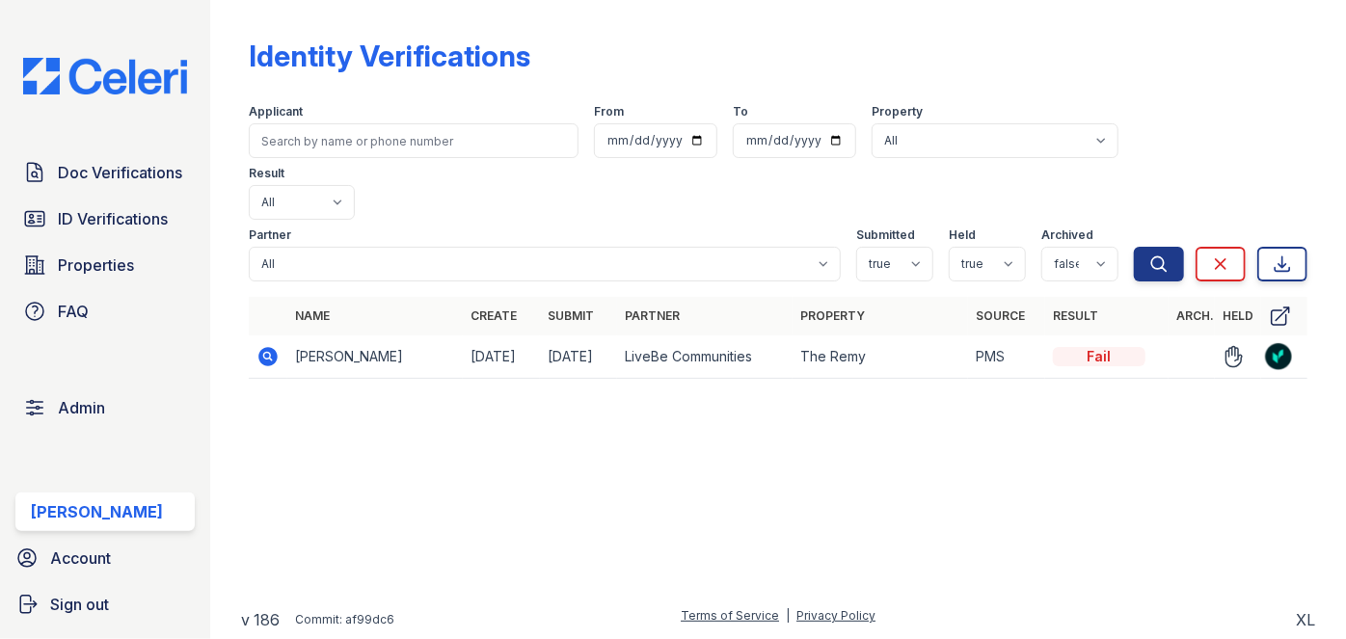
click at [268, 347] on icon at bounding box center [268, 356] width 19 height 19
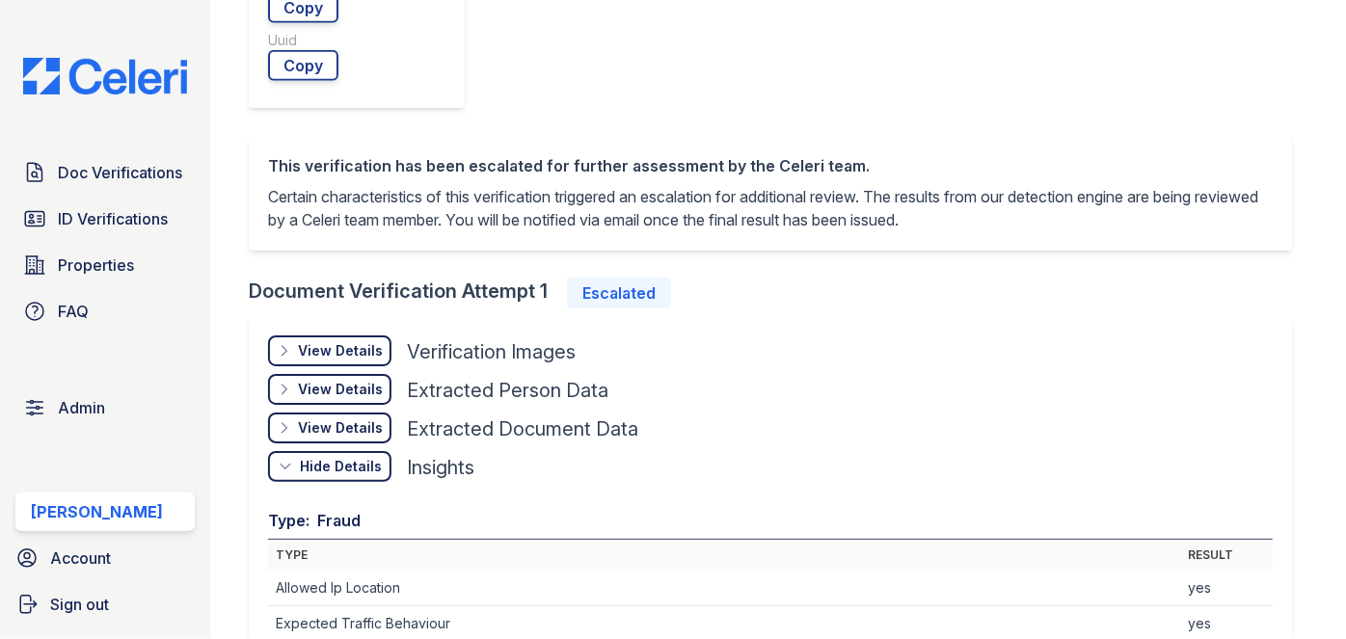
scroll to position [876, 0]
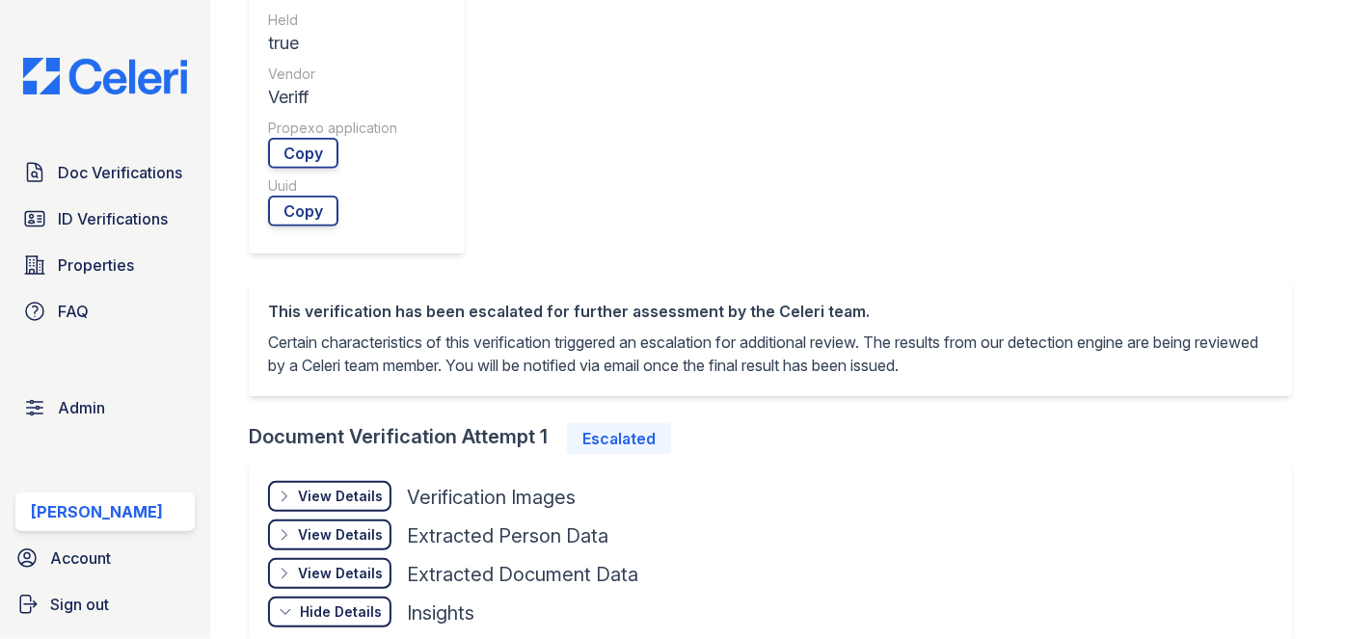
click at [323, 487] on div "View Details" at bounding box center [340, 496] width 85 height 19
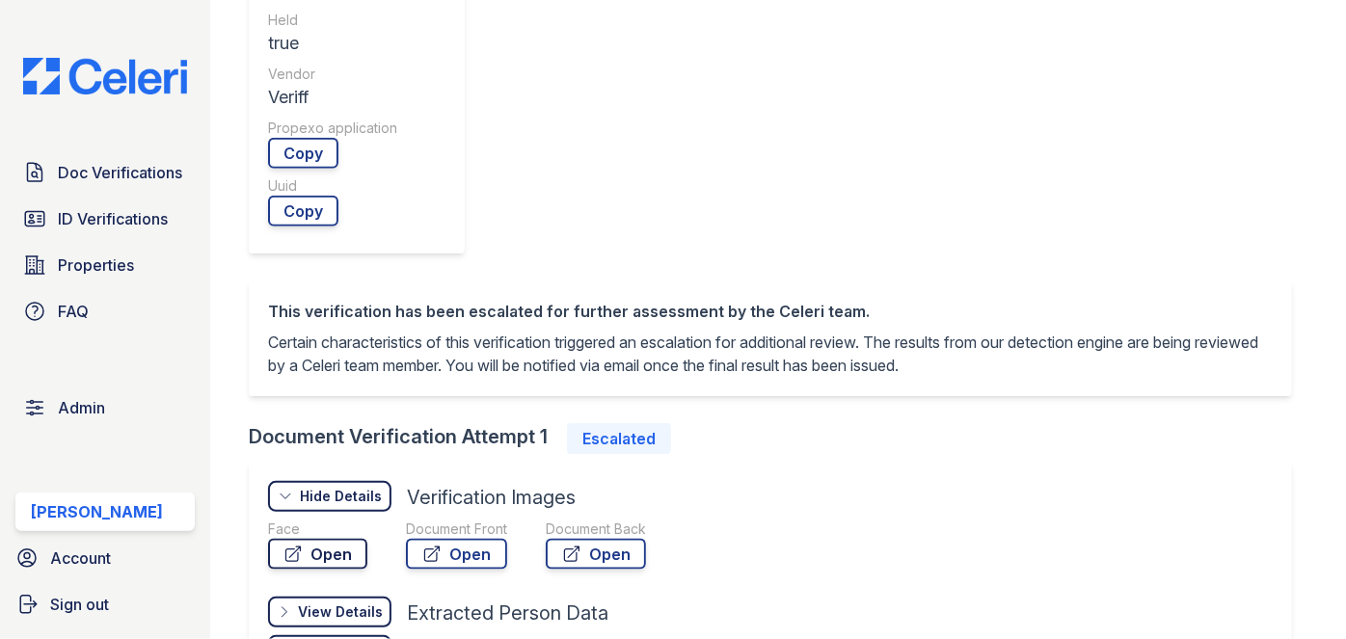
click at [346, 539] on link "Open" at bounding box center [317, 554] width 99 height 31
click at [456, 539] on link "Open" at bounding box center [456, 554] width 101 height 31
click at [632, 520] on div "Document Back" at bounding box center [596, 529] width 100 height 19
click at [632, 539] on link "Open" at bounding box center [596, 554] width 100 height 31
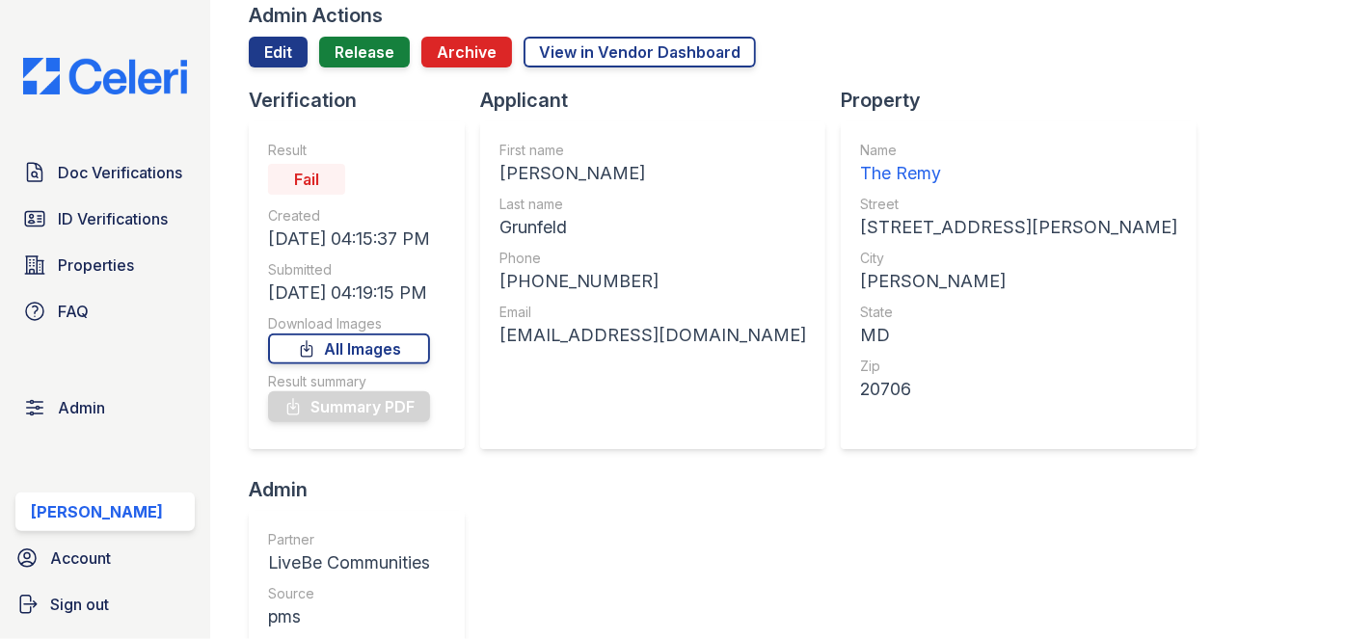
scroll to position [87, 0]
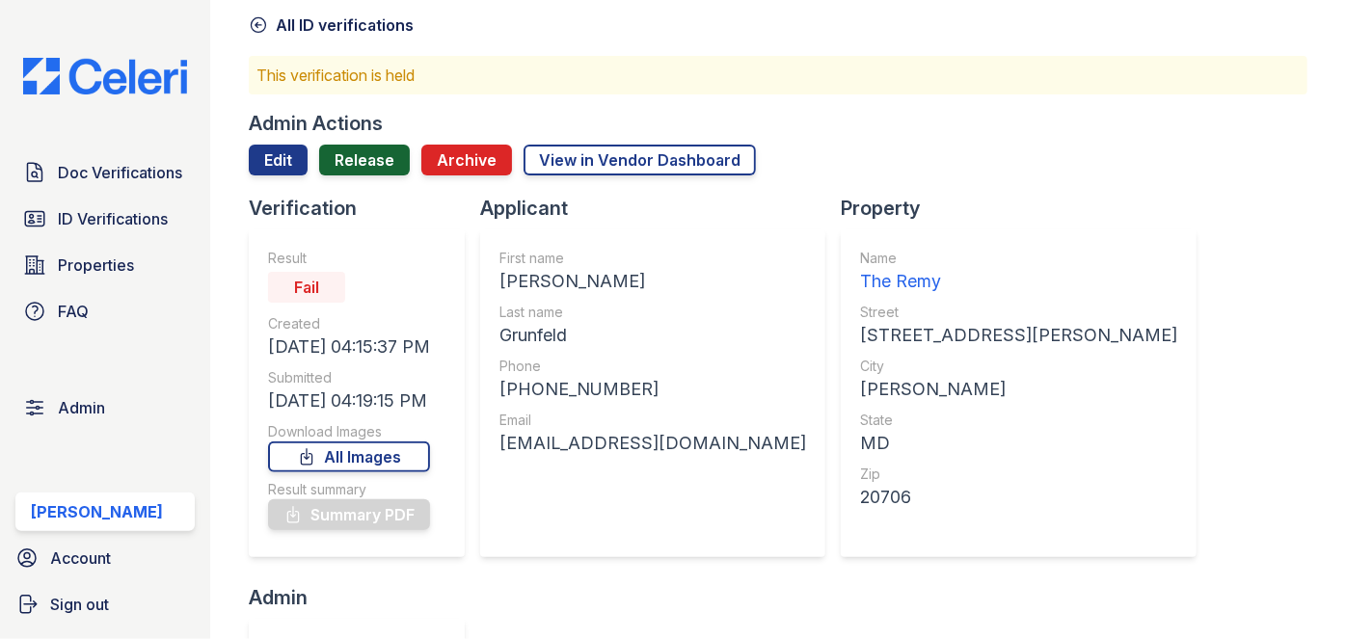
click at [370, 154] on link "Release" at bounding box center [364, 160] width 91 height 31
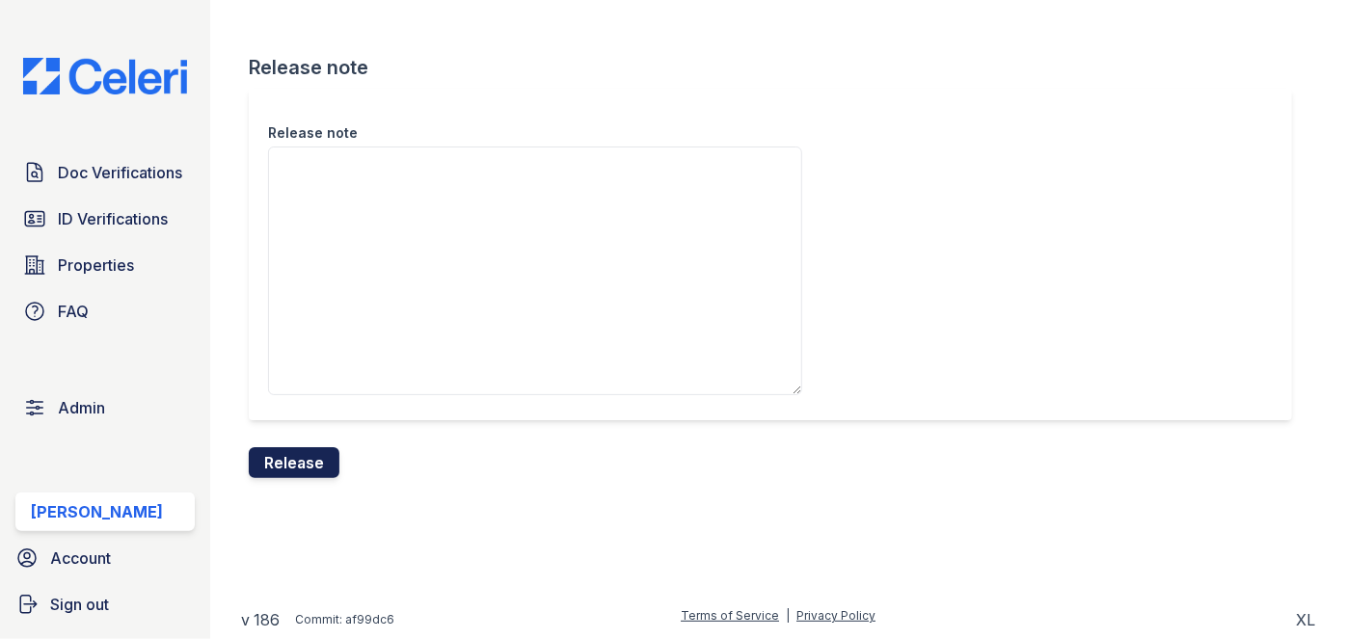
click at [313, 455] on button "Release" at bounding box center [294, 462] width 91 height 31
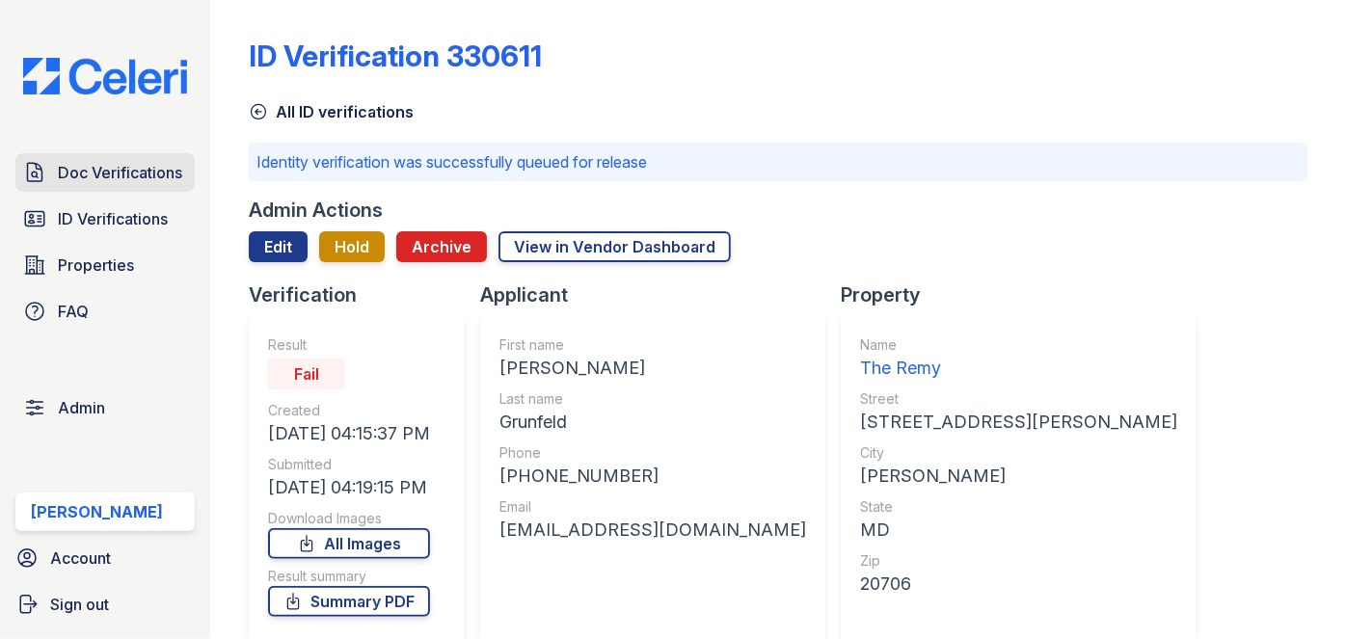
click at [129, 176] on span "Doc Verifications" at bounding box center [120, 172] width 124 height 23
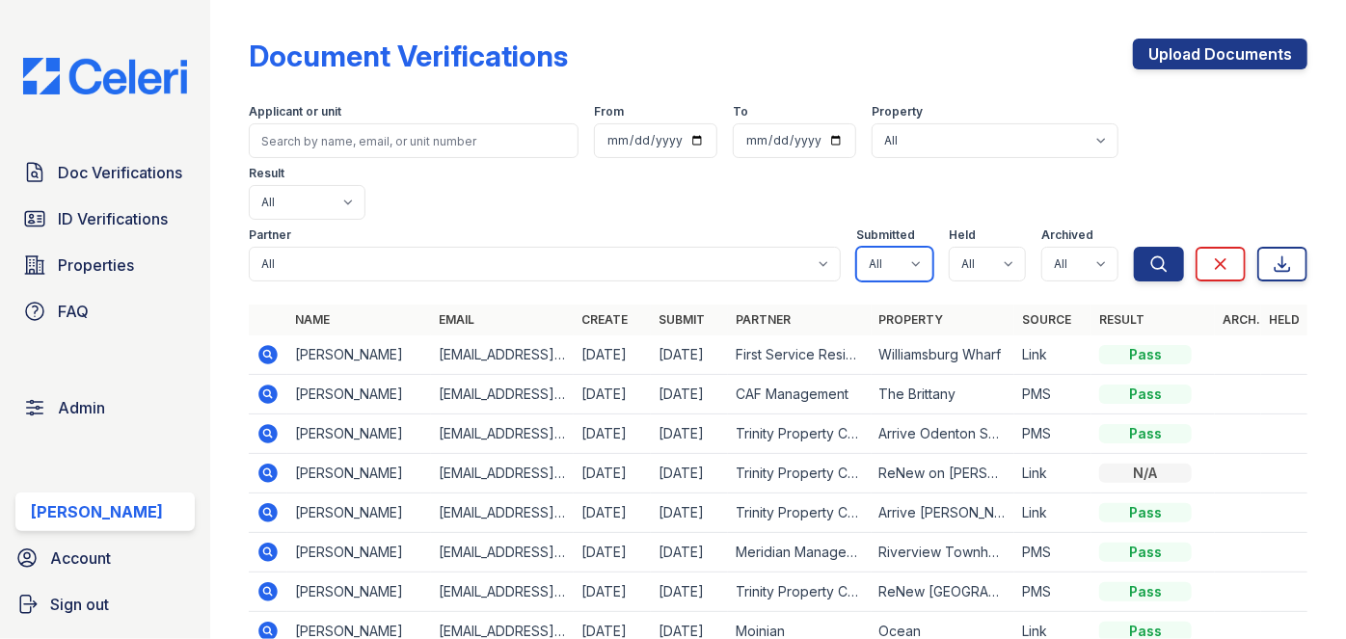
click at [900, 247] on select "All true false" at bounding box center [894, 264] width 77 height 35
select select "true"
click at [856, 247] on select "All true false" at bounding box center [894, 264] width 77 height 35
click at [995, 247] on select "All true false" at bounding box center [986, 264] width 77 height 35
select select "true"
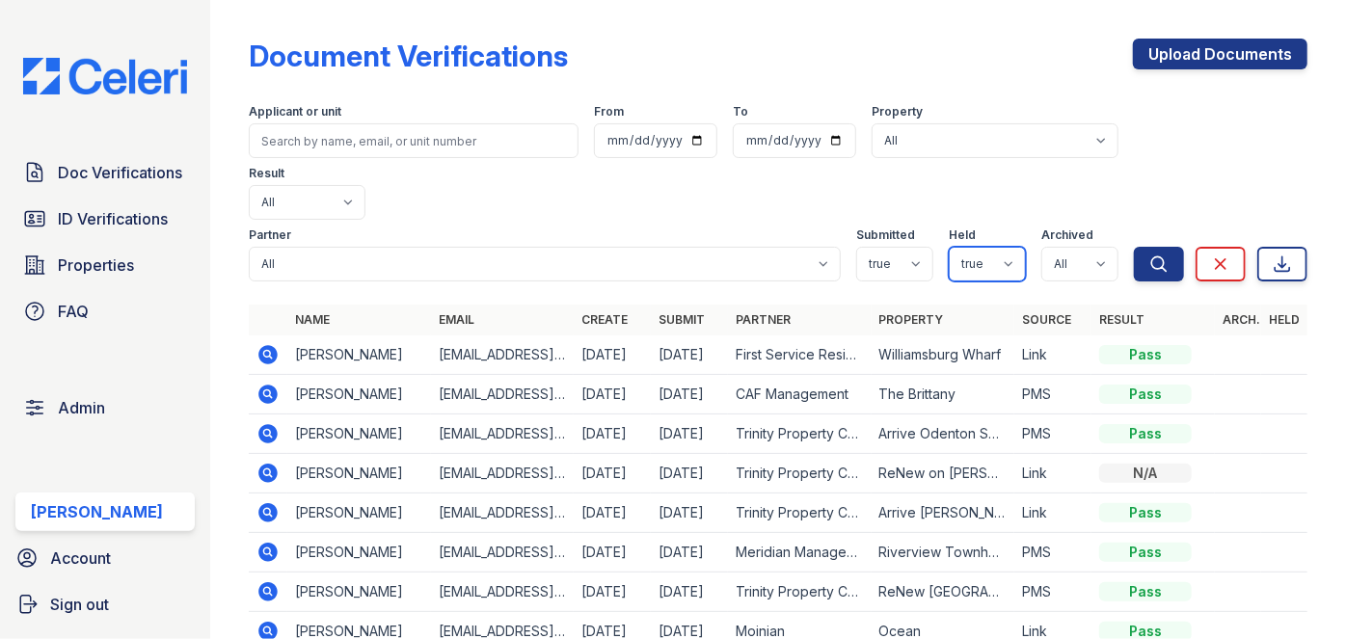
click at [948, 247] on select "All true false" at bounding box center [986, 264] width 77 height 35
click at [1081, 247] on select "All true false" at bounding box center [1079, 264] width 77 height 35
select select "false"
click at [1041, 247] on select "All true false" at bounding box center [1079, 264] width 77 height 35
click at [1149, 254] on icon "submit" at bounding box center [1158, 263] width 19 height 19
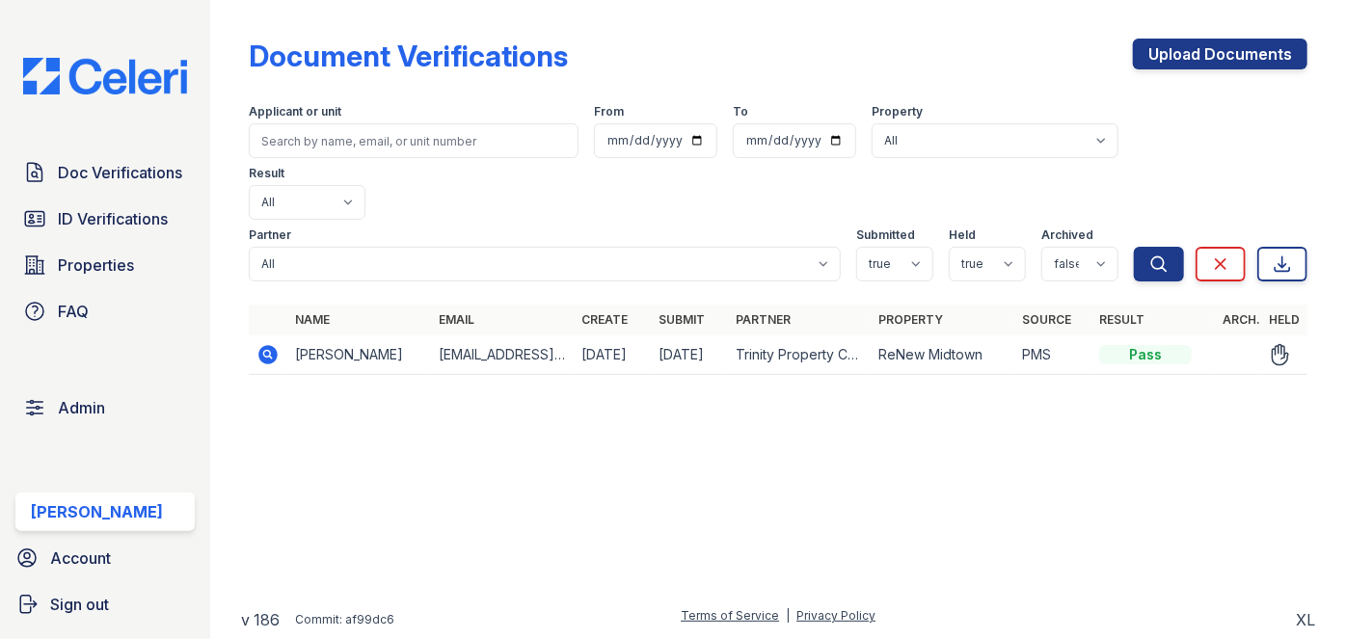
click at [264, 345] on icon at bounding box center [268, 354] width 19 height 19
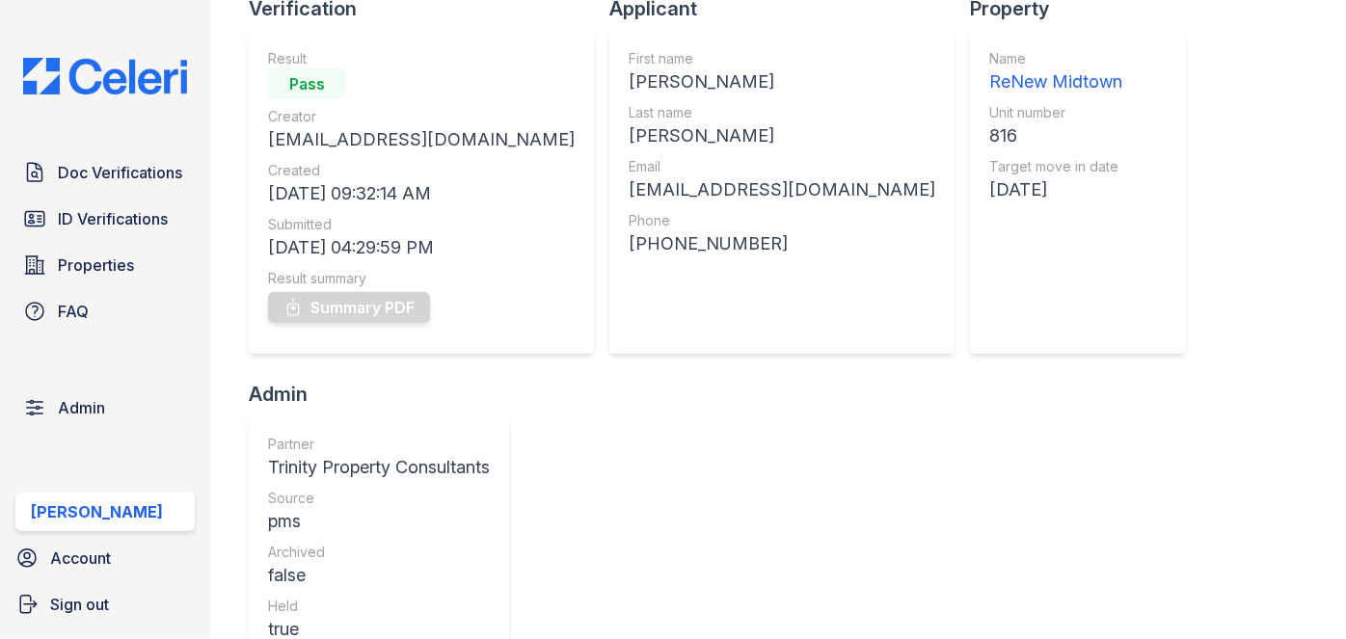
scroll to position [174, 0]
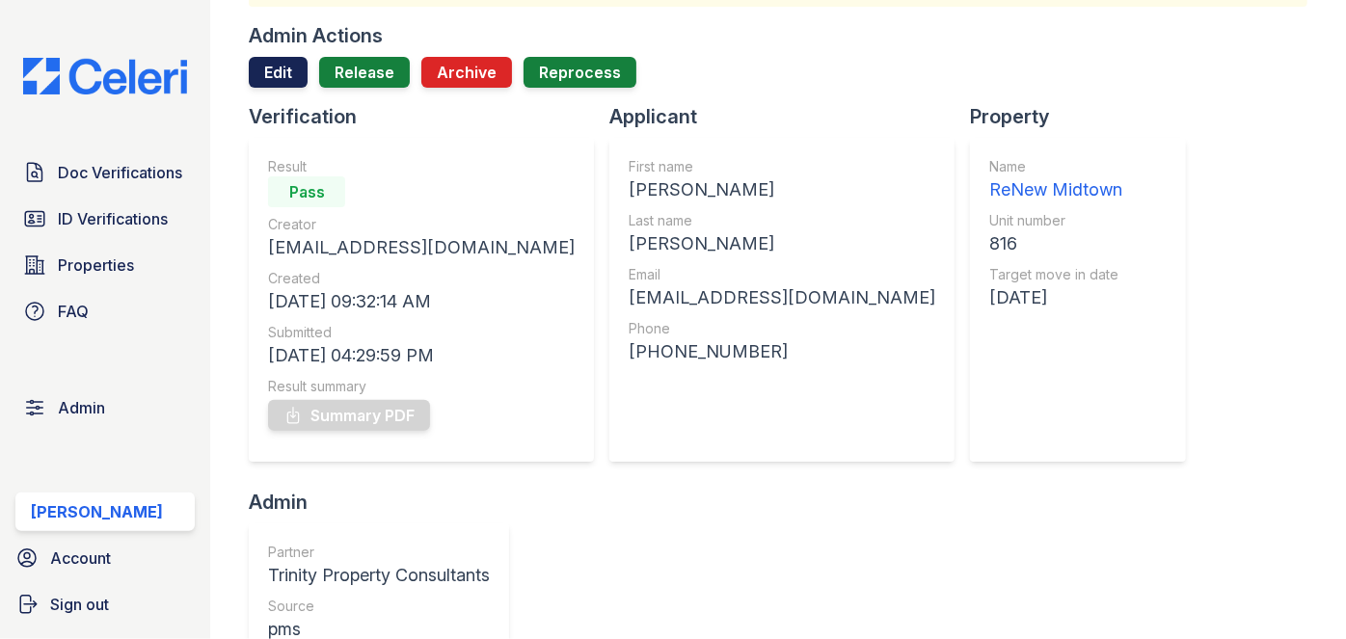
click at [284, 78] on link "Edit" at bounding box center [278, 72] width 59 height 31
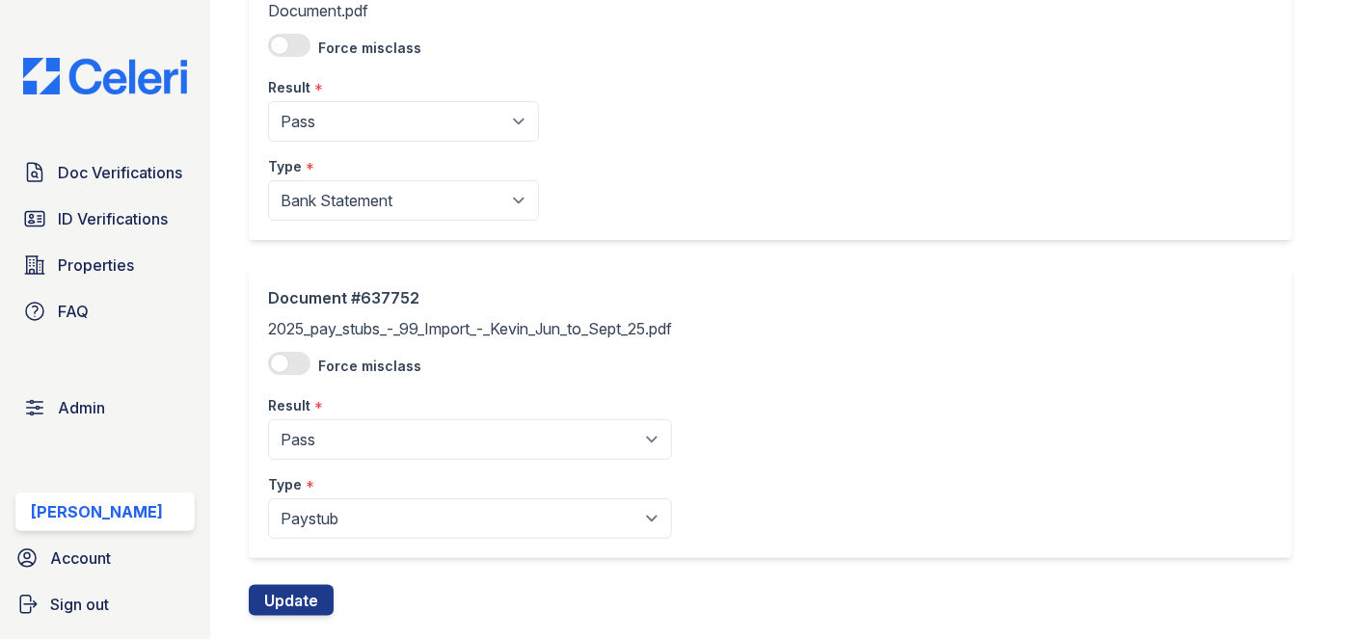
scroll to position [869, 0]
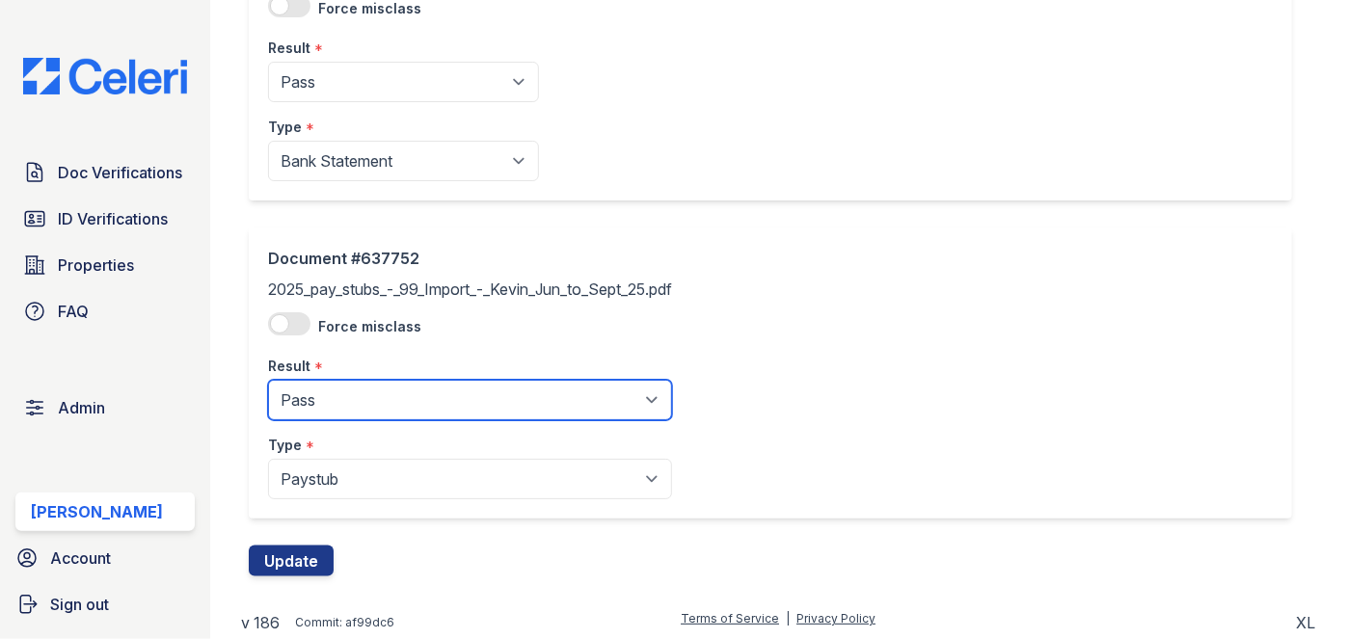
drag, startPoint x: 324, startPoint y: 398, endPoint x: 311, endPoint y: 378, distance: 23.8
click at [324, 398] on select "Pending Sent Started Processing Pass Fail Caution Error N/A" at bounding box center [470, 400] width 404 height 40
select select "caution"
click at [268, 380] on select "Pending Sent Started Processing Pass Fail Caution Error N/A" at bounding box center [470, 400] width 404 height 40
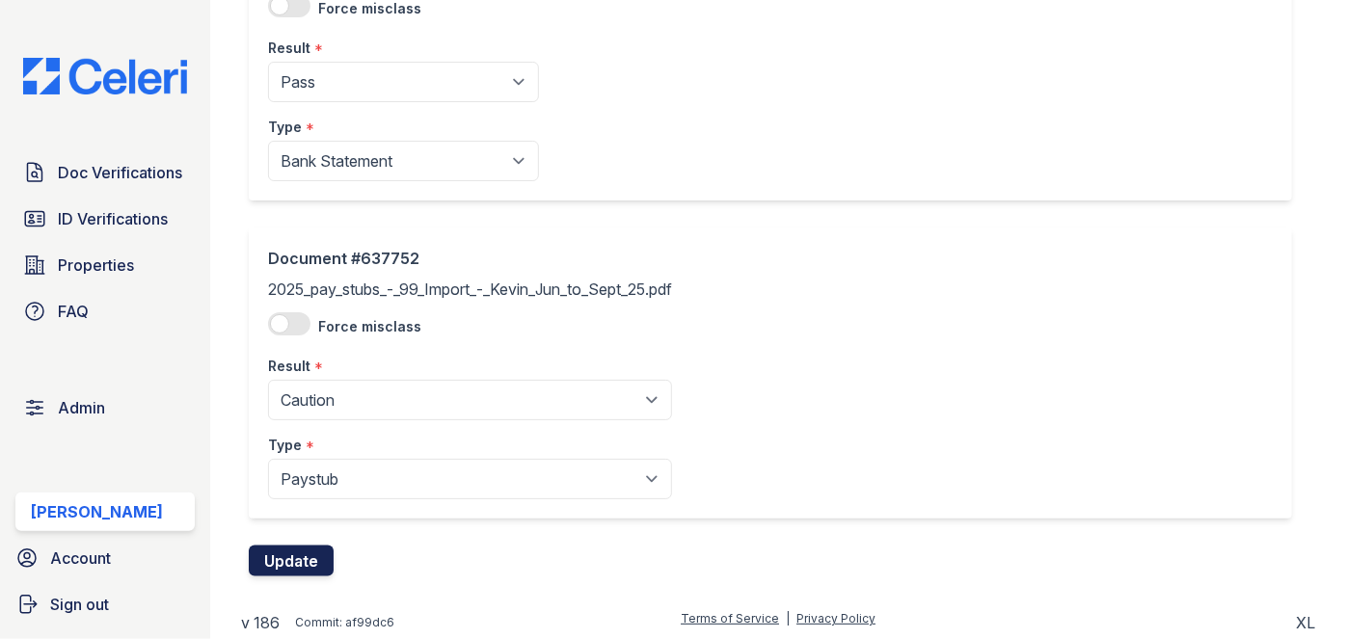
click at [307, 547] on button "Update" at bounding box center [291, 561] width 85 height 31
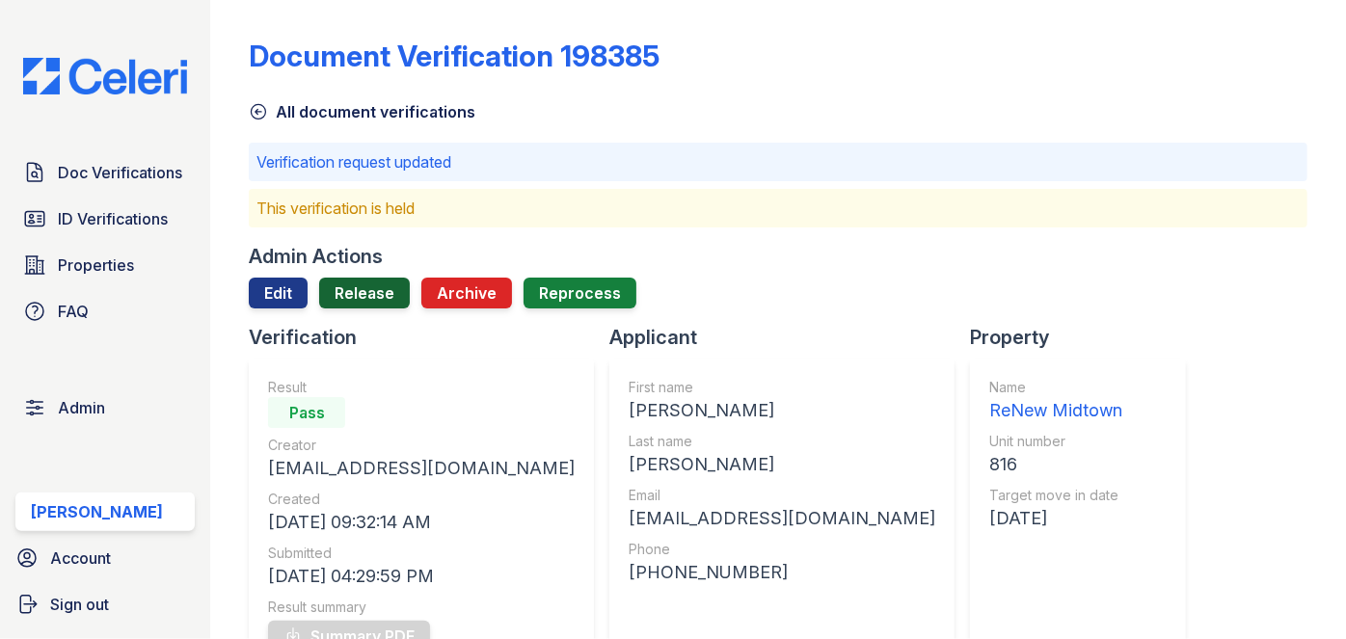
click at [367, 285] on link "Release" at bounding box center [364, 293] width 91 height 31
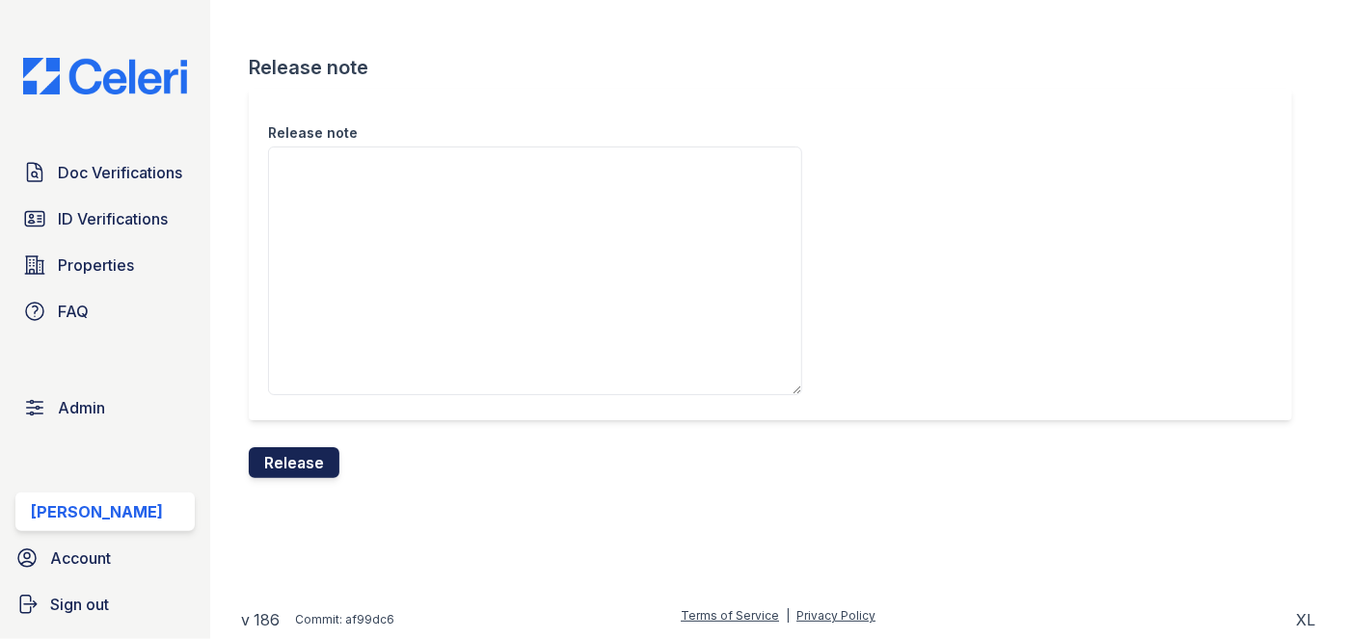
click at [315, 454] on button "Release" at bounding box center [294, 462] width 91 height 31
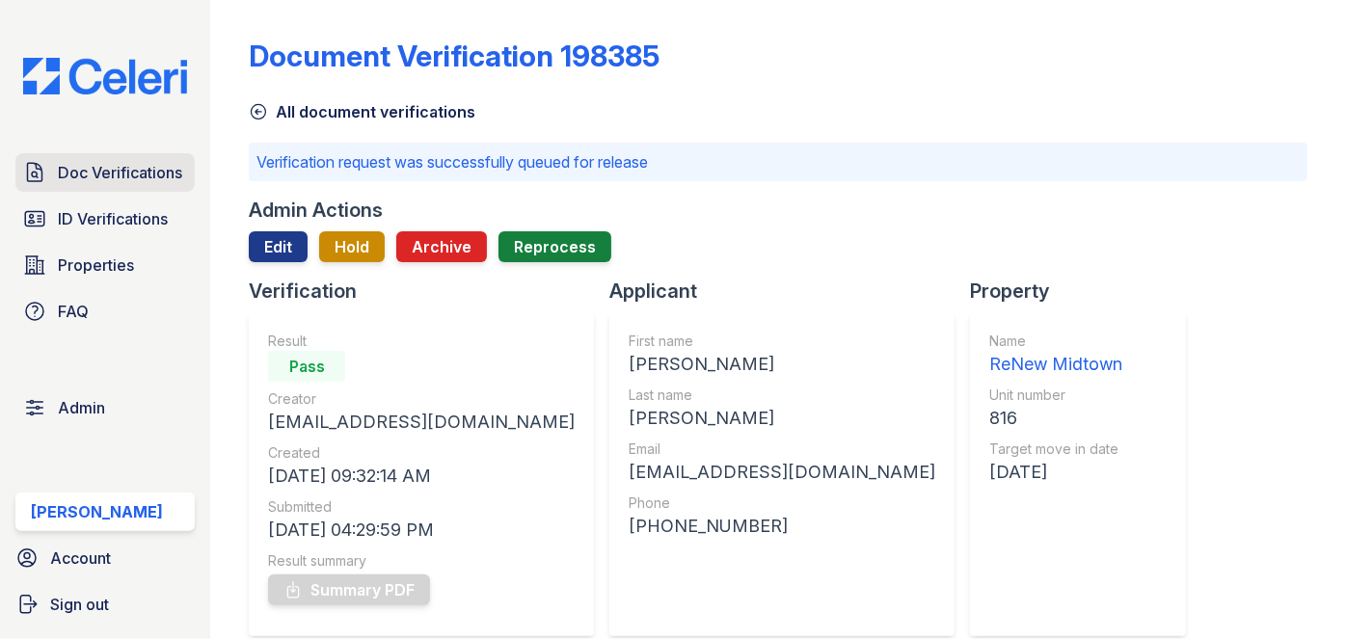
click at [74, 163] on span "Doc Verifications" at bounding box center [120, 172] width 124 height 23
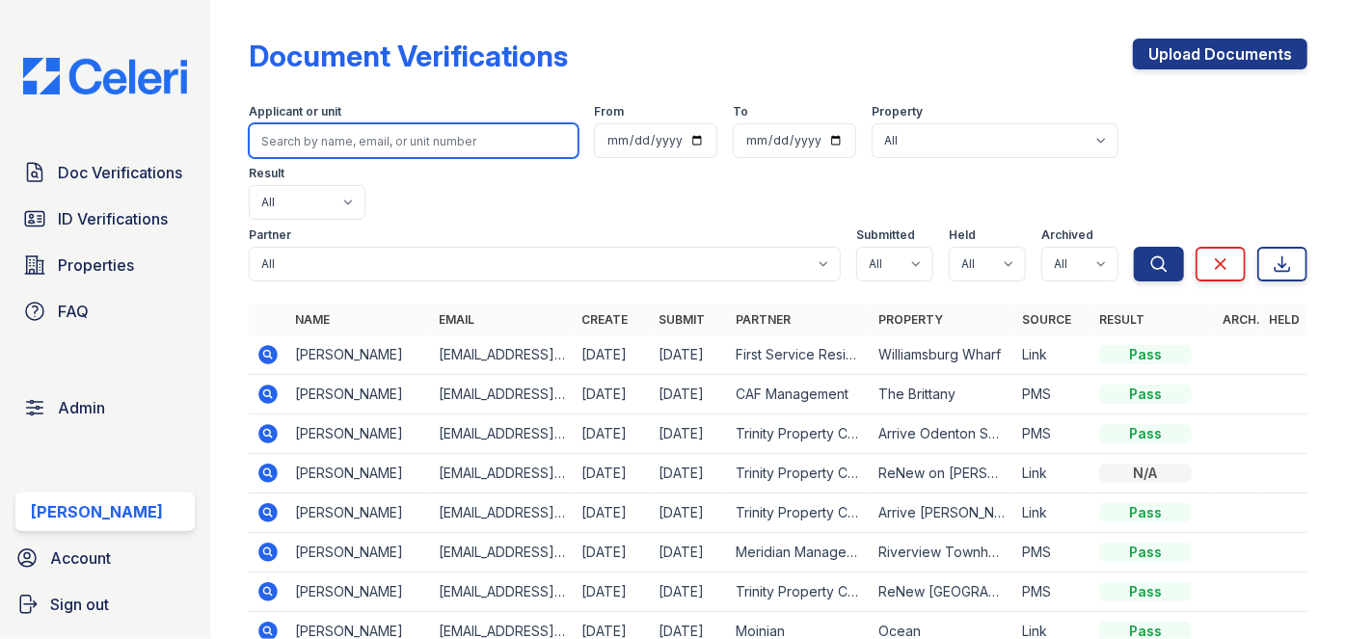
click at [312, 136] on input "search" at bounding box center [414, 140] width 330 height 35
paste input "Tb3079@columbia.edu"
type input "Tb3079@columbia.edu"
click at [1134, 247] on button "Search" at bounding box center [1159, 264] width 50 height 35
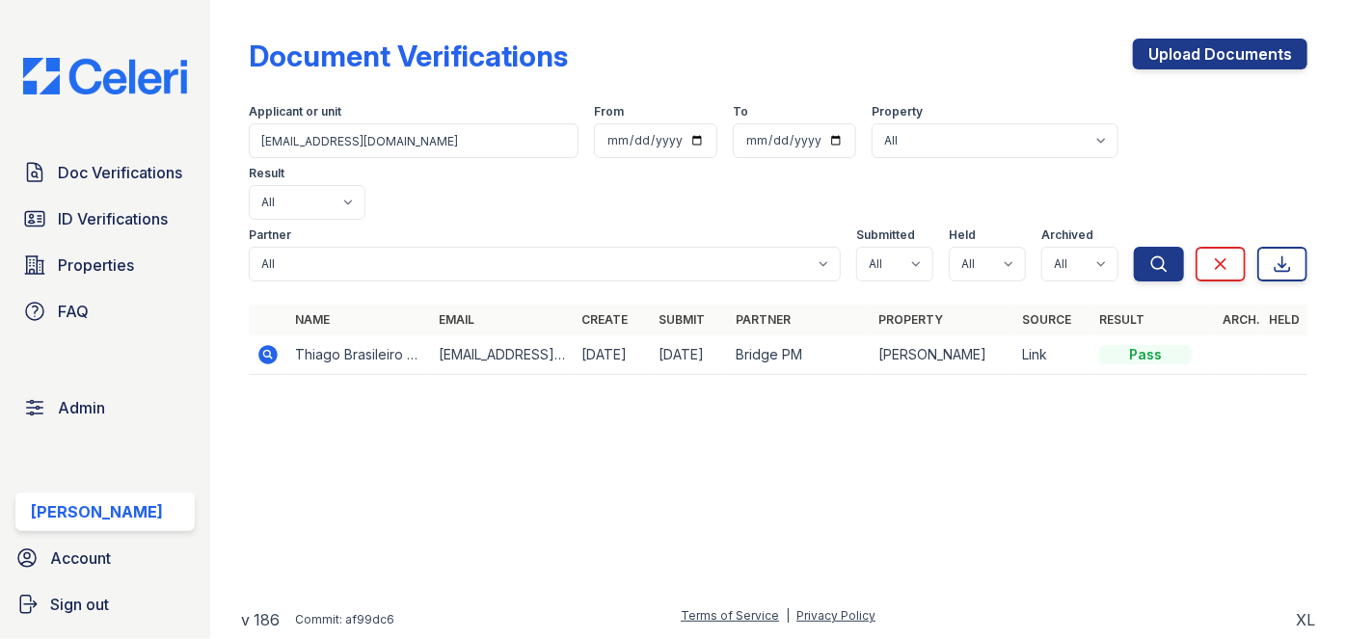
click at [264, 343] on icon at bounding box center [267, 354] width 23 height 23
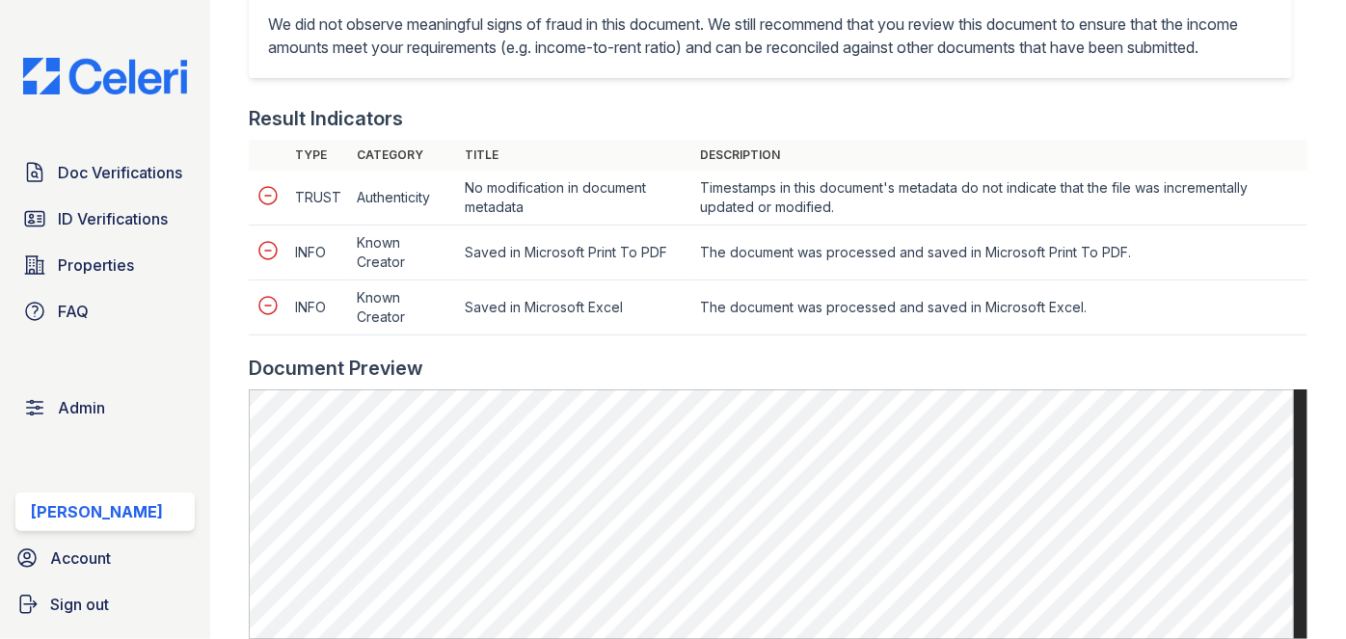
scroll to position [1051, 0]
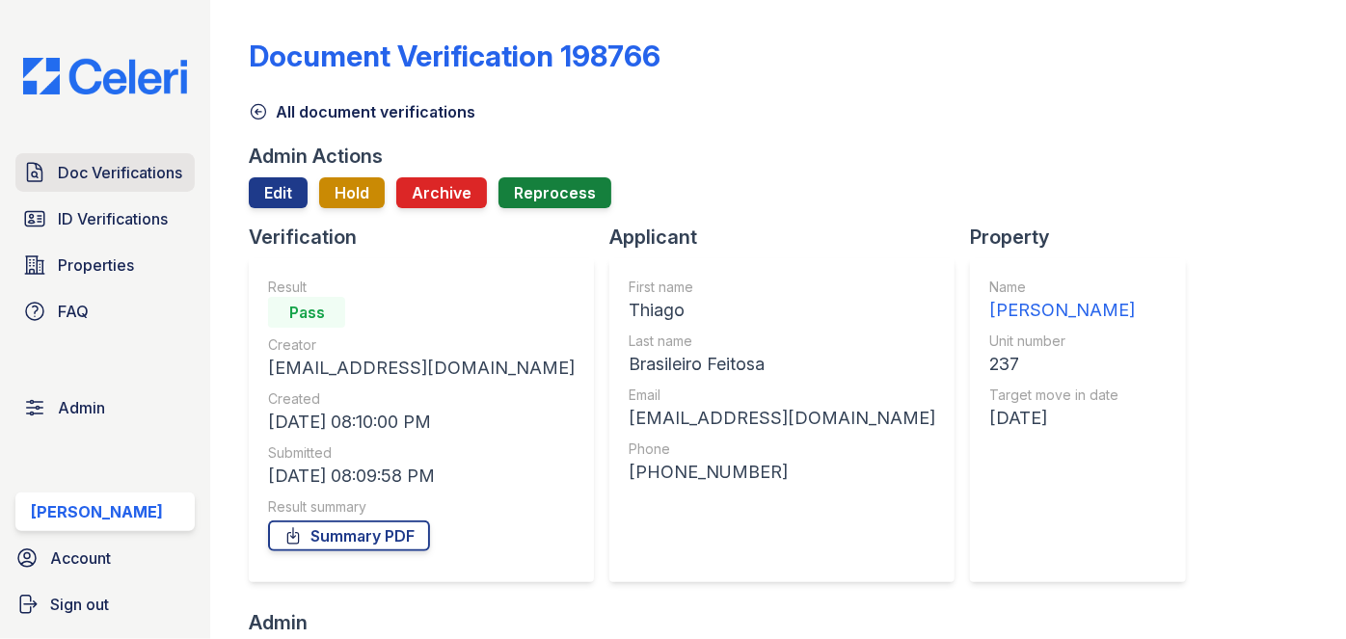
click at [171, 156] on link "Doc Verifications" at bounding box center [104, 172] width 179 height 39
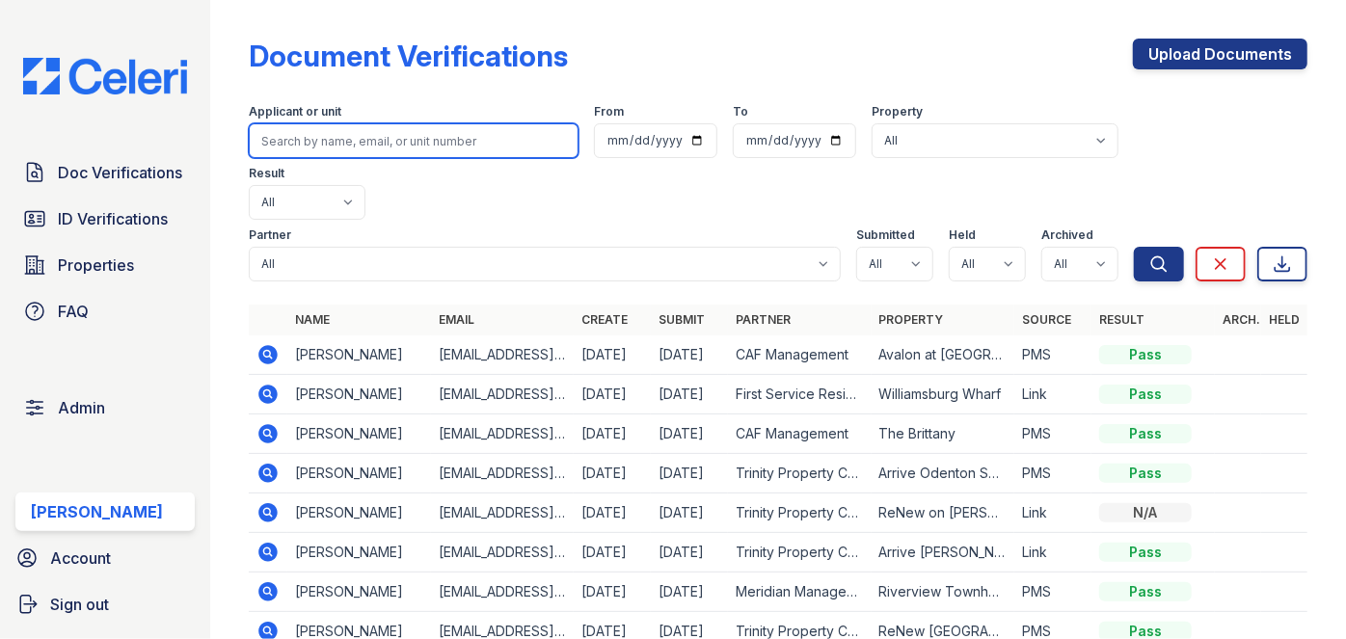
click at [347, 134] on input "search" at bounding box center [414, 140] width 330 height 35
paste input "[EMAIL_ADDRESS][DOMAIN_NAME]"
type input "[EMAIL_ADDRESS][DOMAIN_NAME]"
click at [1134, 247] on button "Search" at bounding box center [1159, 264] width 50 height 35
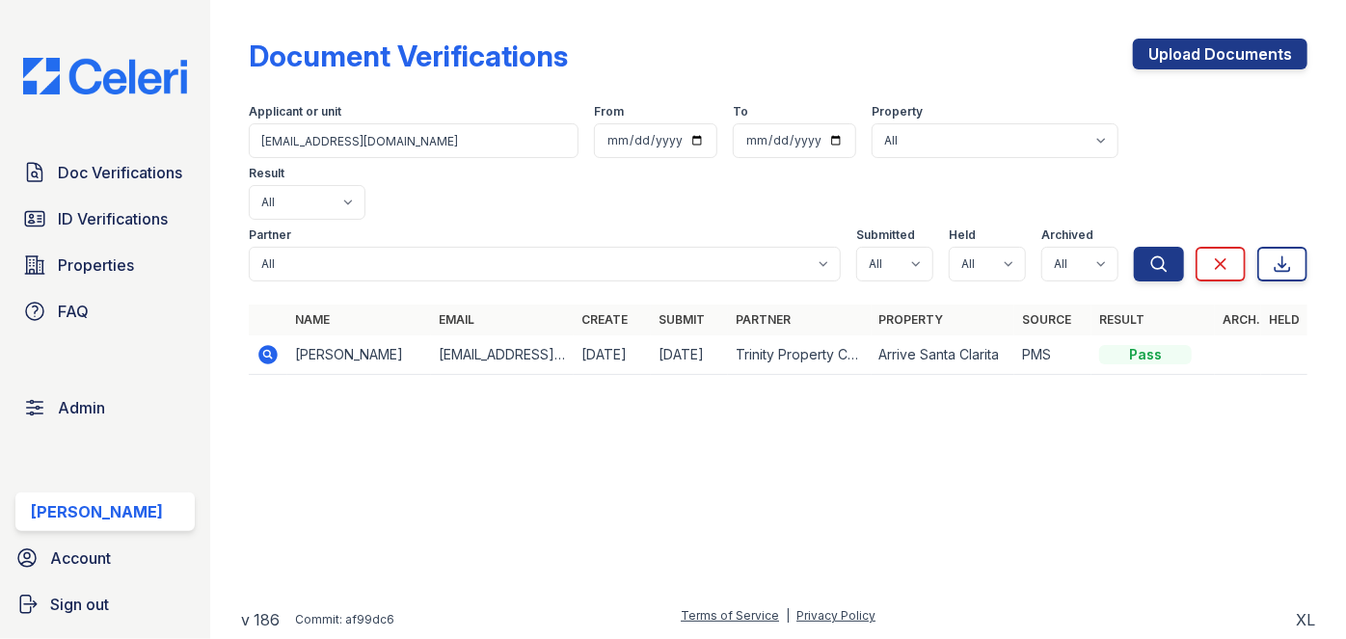
click at [272, 345] on icon at bounding box center [268, 354] width 19 height 19
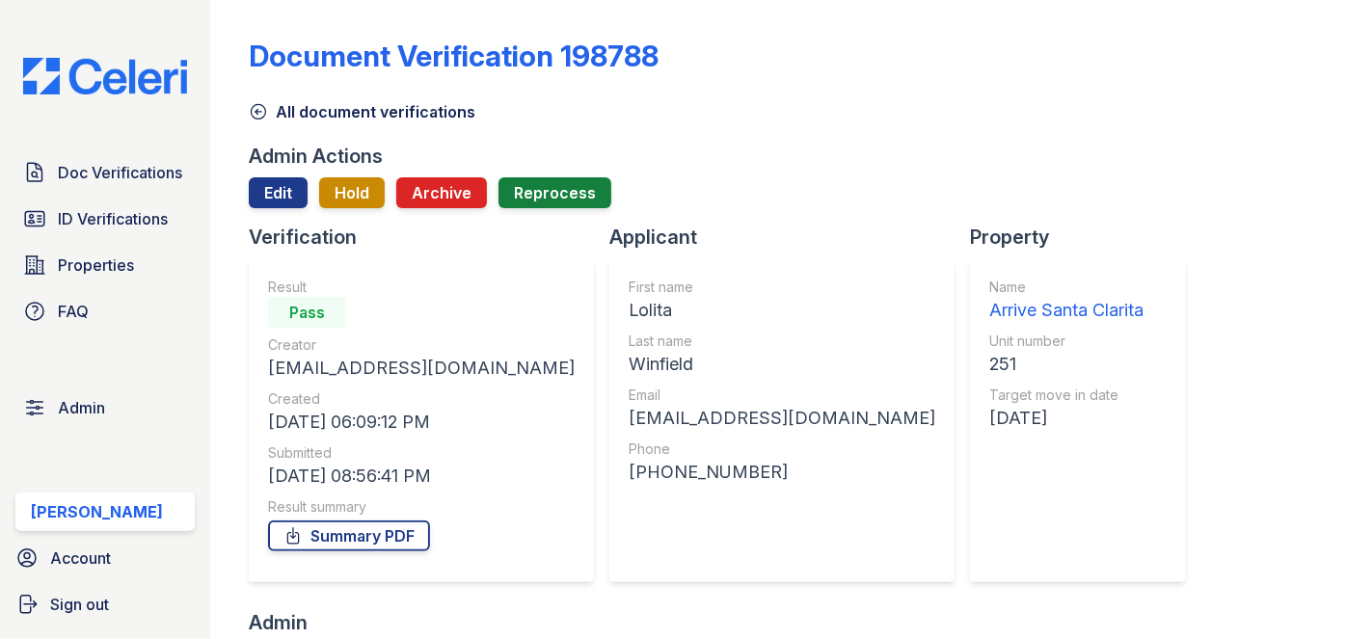
click at [989, 310] on div "Arrive Santa Clarita" at bounding box center [1066, 310] width 154 height 27
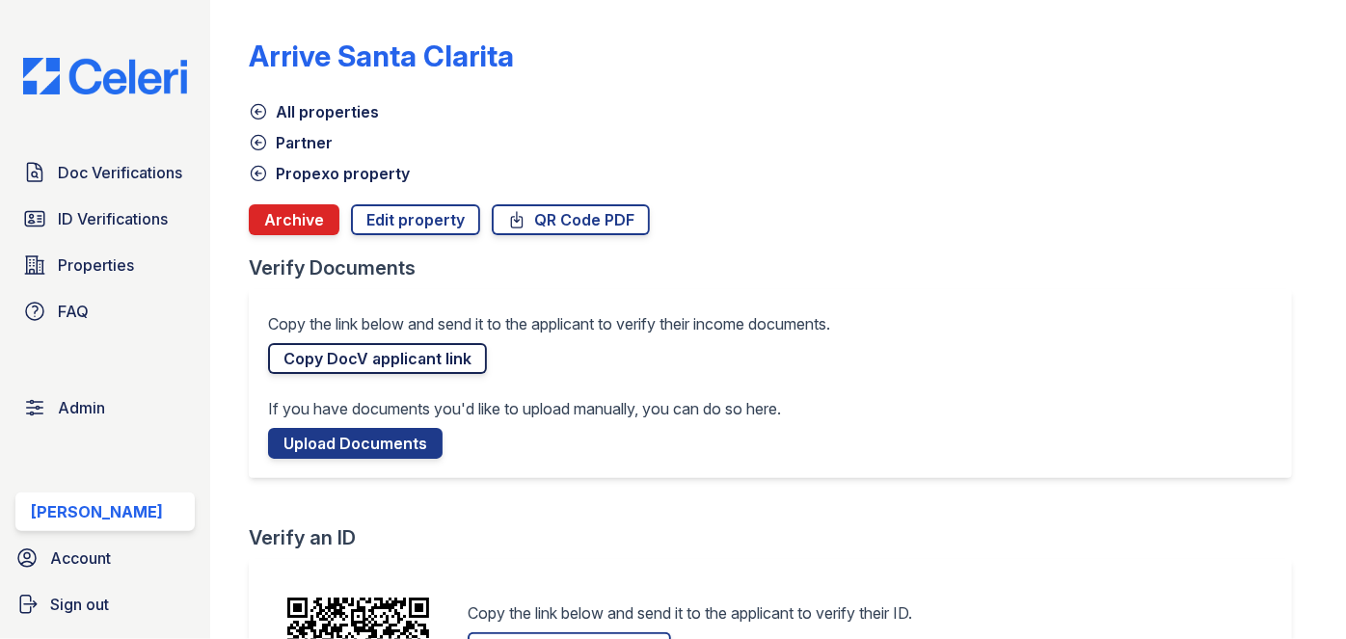
click at [401, 360] on link "Copy DocV applicant link" at bounding box center [377, 358] width 219 height 31
click at [87, 188] on link "Doc Verifications" at bounding box center [104, 172] width 179 height 39
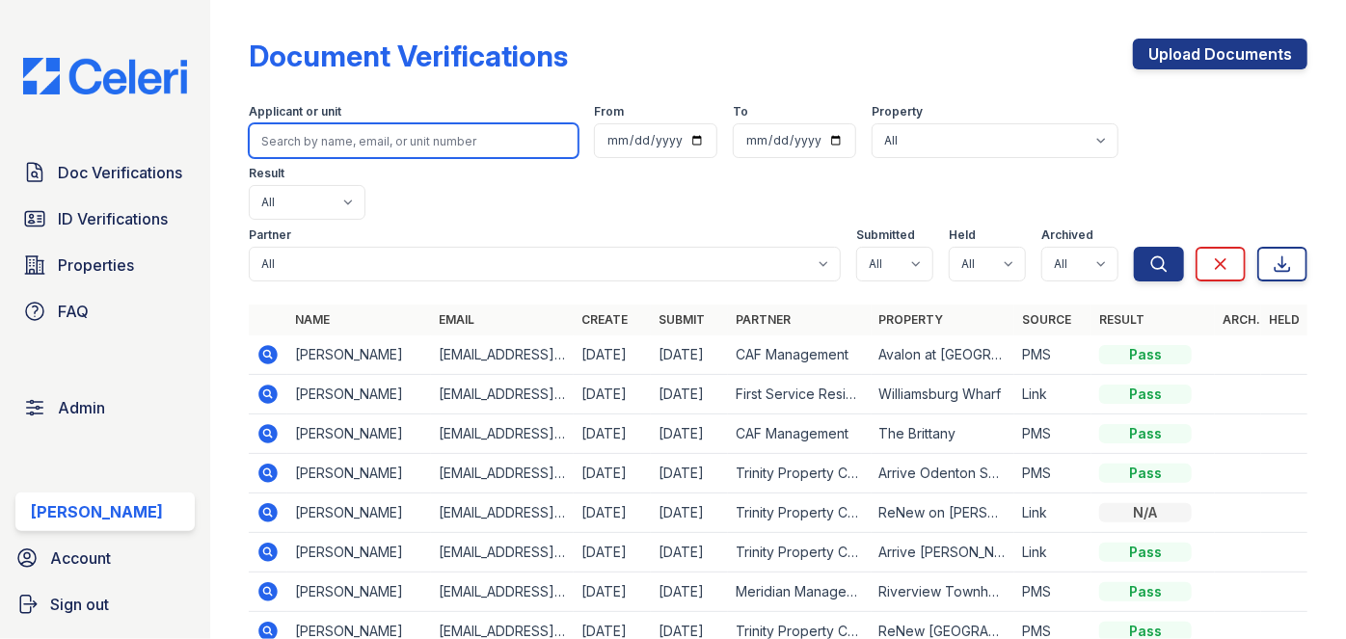
click at [310, 141] on input "search" at bounding box center [414, 140] width 330 height 35
paste input "[EMAIL_ADDRESS][DOMAIN_NAME]"
type input "kenpt03@gmail.com"
click at [1134, 247] on button "Search" at bounding box center [1159, 264] width 50 height 35
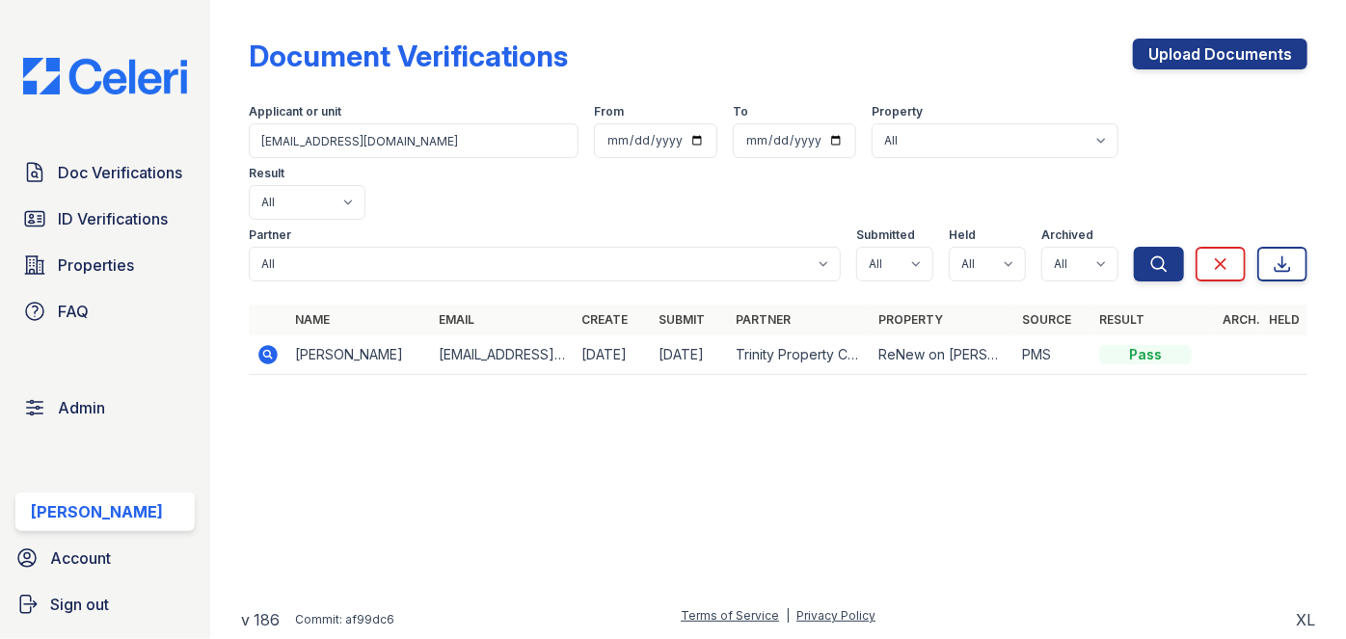
click at [271, 345] on icon at bounding box center [268, 354] width 19 height 19
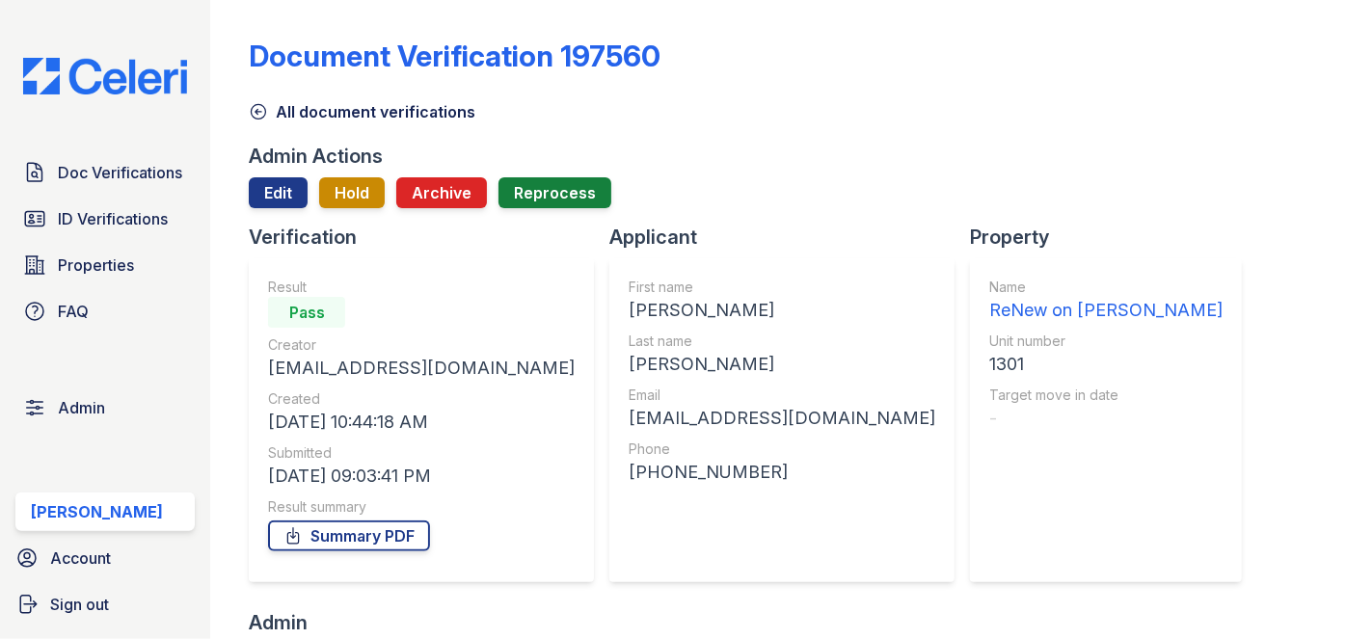
click at [989, 309] on div "ReNew on [PERSON_NAME]" at bounding box center [1105, 310] width 233 height 27
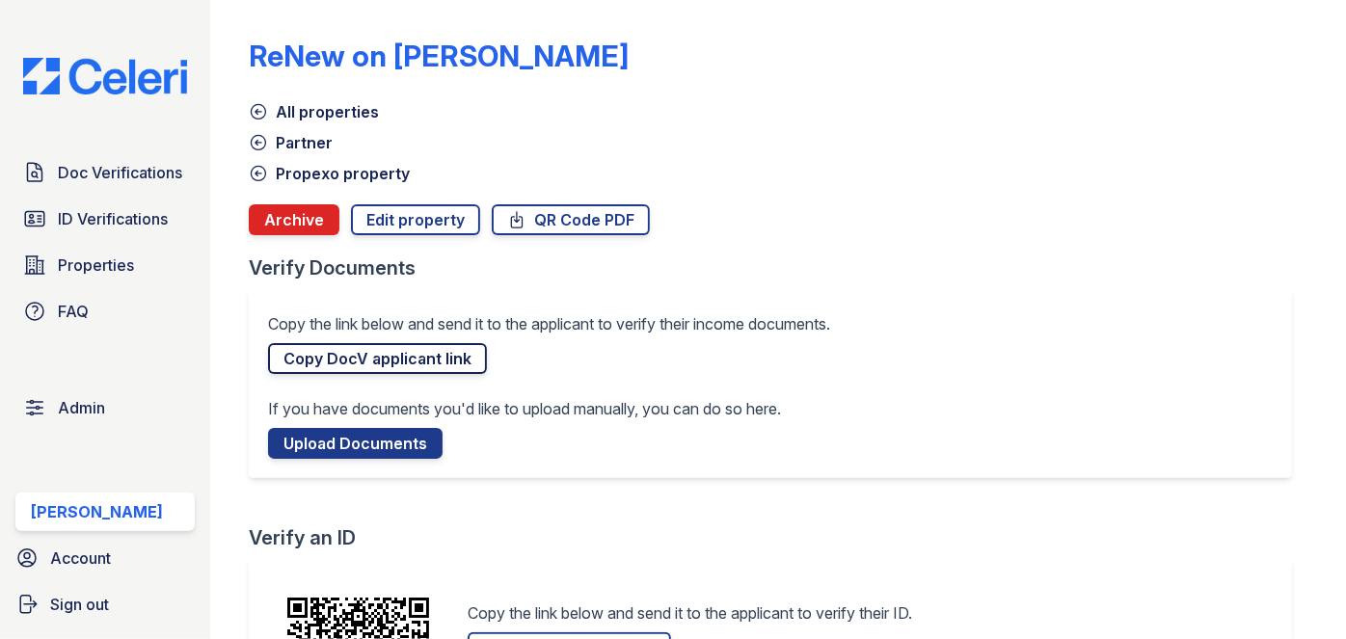
click at [424, 358] on link "Copy DocV applicant link" at bounding box center [377, 358] width 219 height 31
click at [360, 356] on link "Copy DocV applicant link" at bounding box center [377, 358] width 219 height 31
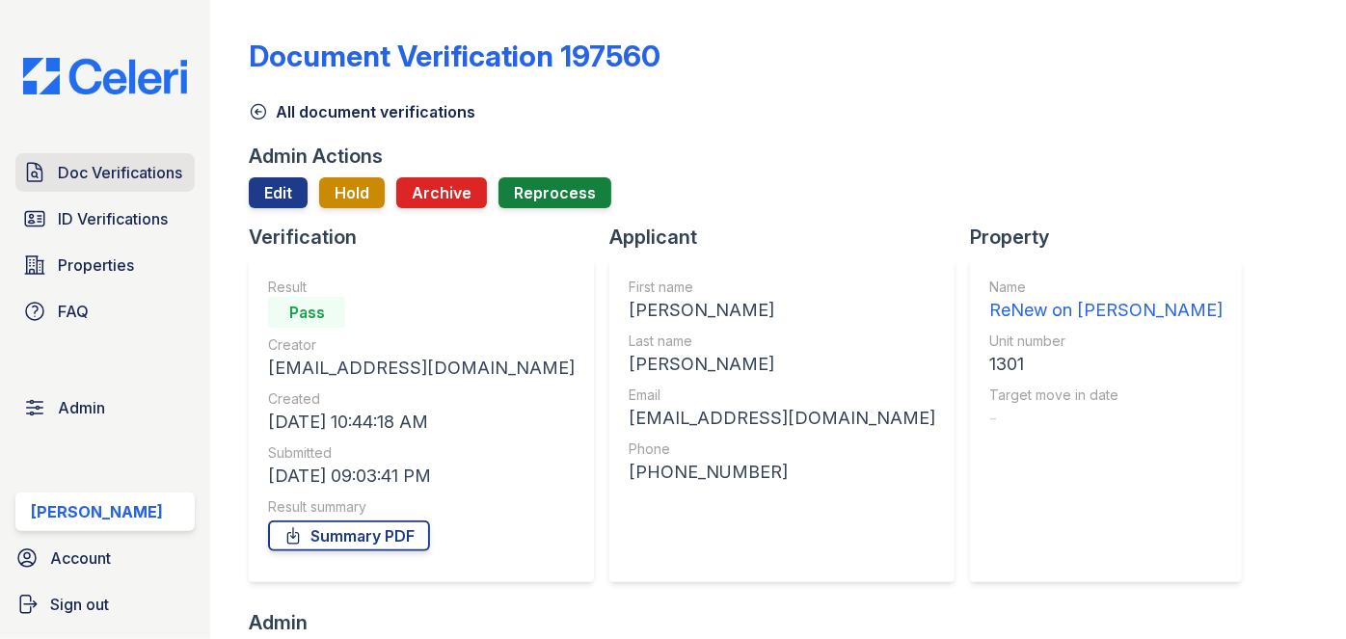
click at [151, 164] on span "Doc Verifications" at bounding box center [120, 172] width 124 height 23
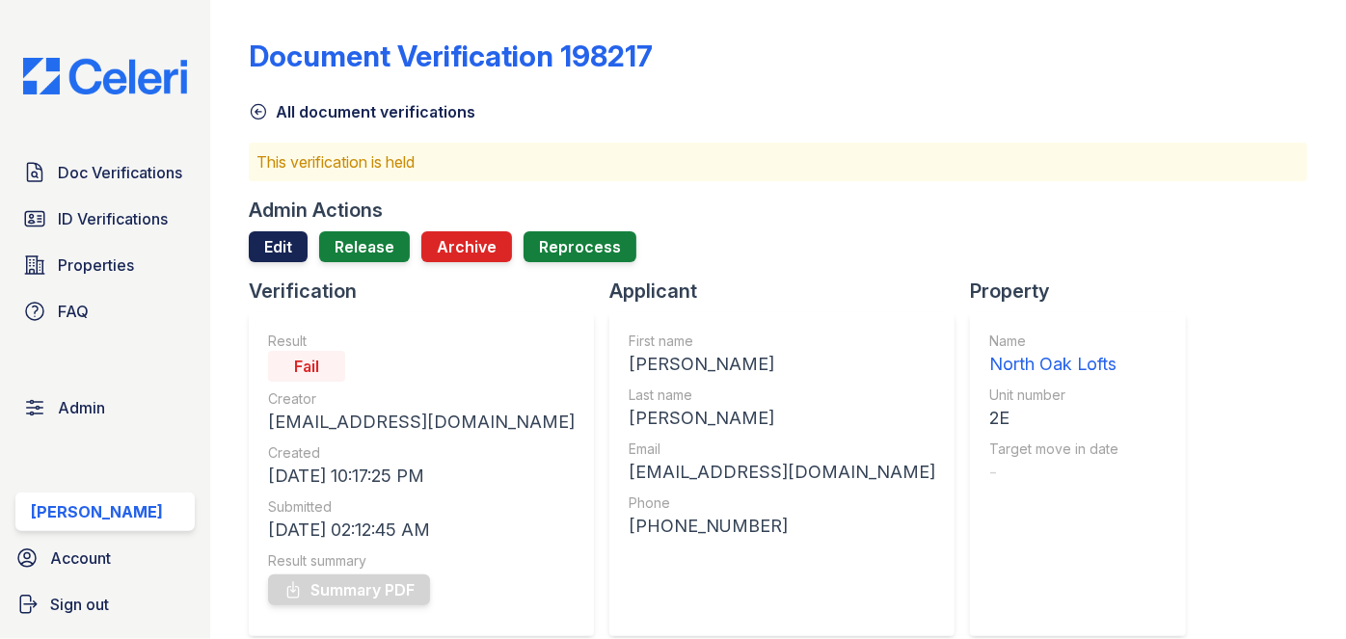
click at [275, 232] on link "Edit" at bounding box center [278, 246] width 59 height 31
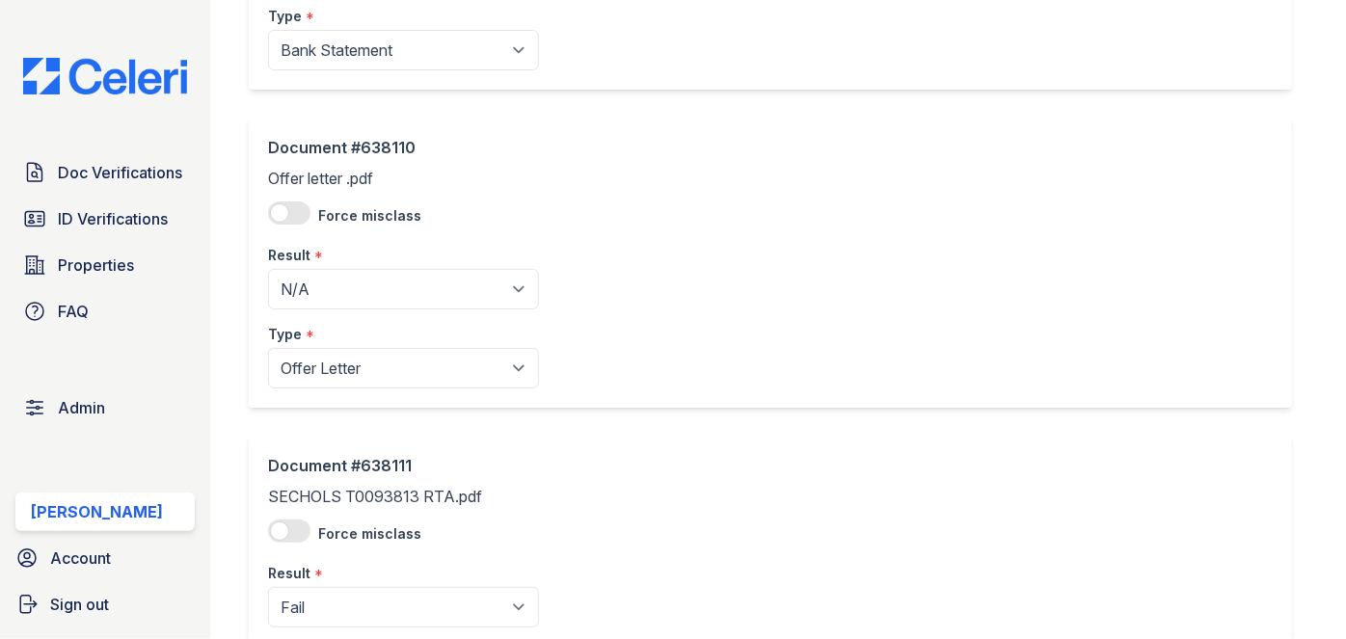
scroll to position [350, 0]
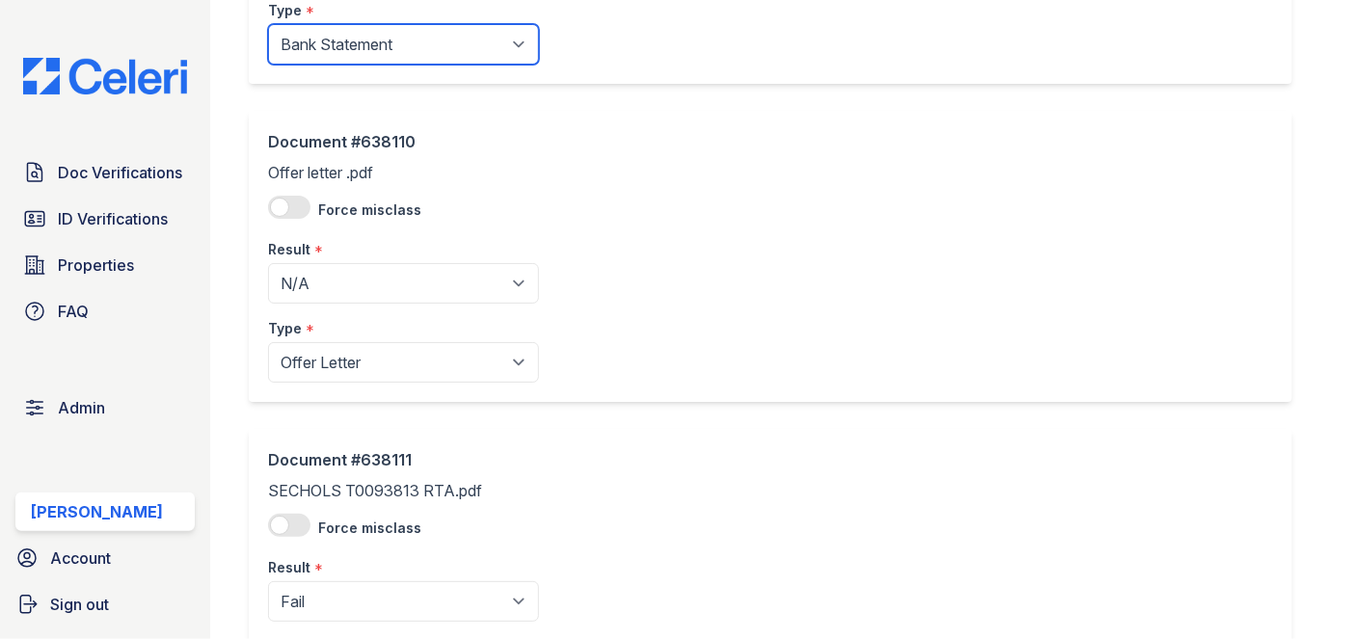
click at [341, 46] on select "Paystub Bank Statement Offer Letter Tax Documents Benefit Award Letter Investme…" at bounding box center [403, 44] width 271 height 40
select select "other"
click at [268, 24] on select "Paystub Bank Statement Offer Letter Tax Documents Benefit Award Letter Investme…" at bounding box center [403, 44] width 271 height 40
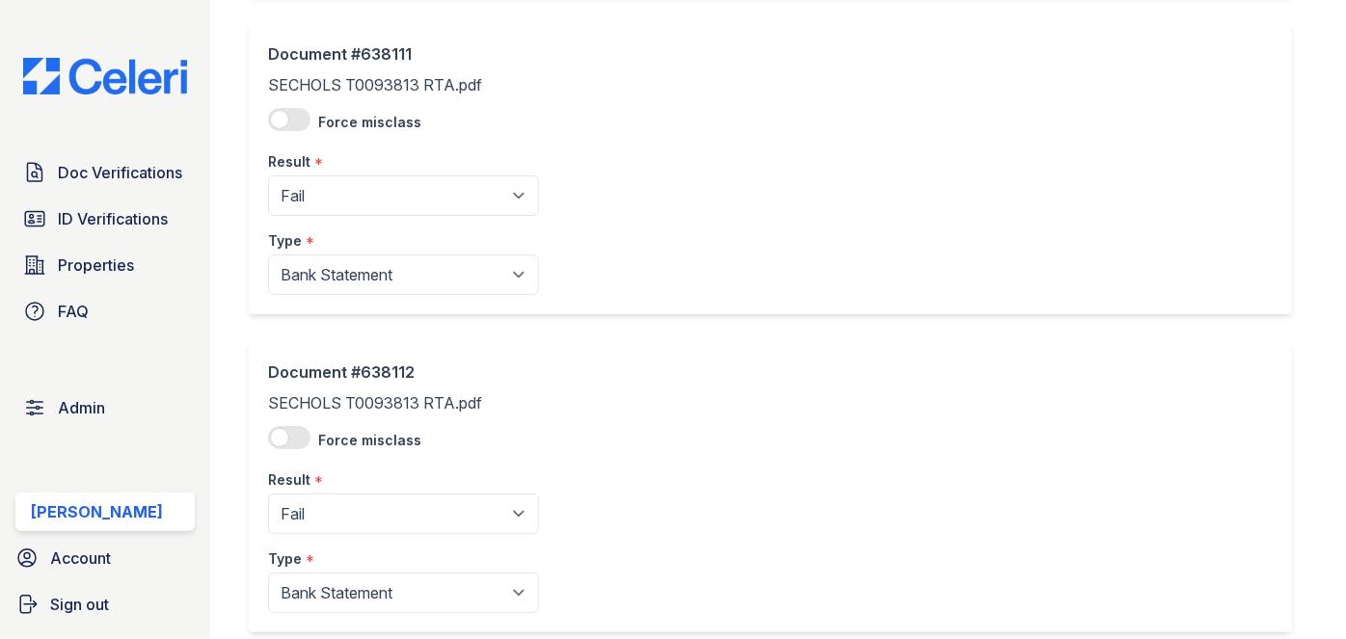
scroll to position [869, 0]
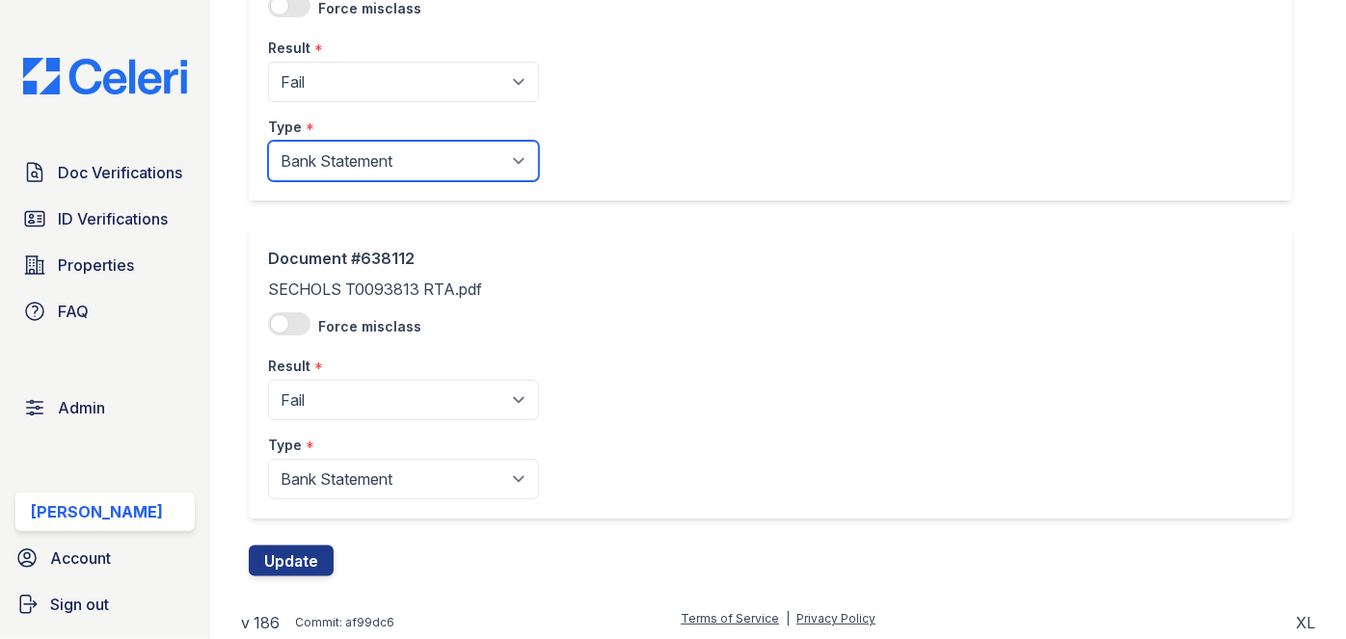
click at [318, 159] on select "Paystub Bank Statement Offer Letter Tax Documents Benefit Award Letter Investme…" at bounding box center [403, 161] width 271 height 40
select select "other"
click at [268, 141] on select "Paystub Bank Statement Offer Letter Tax Documents Benefit Award Letter Investme…" at bounding box center [403, 161] width 271 height 40
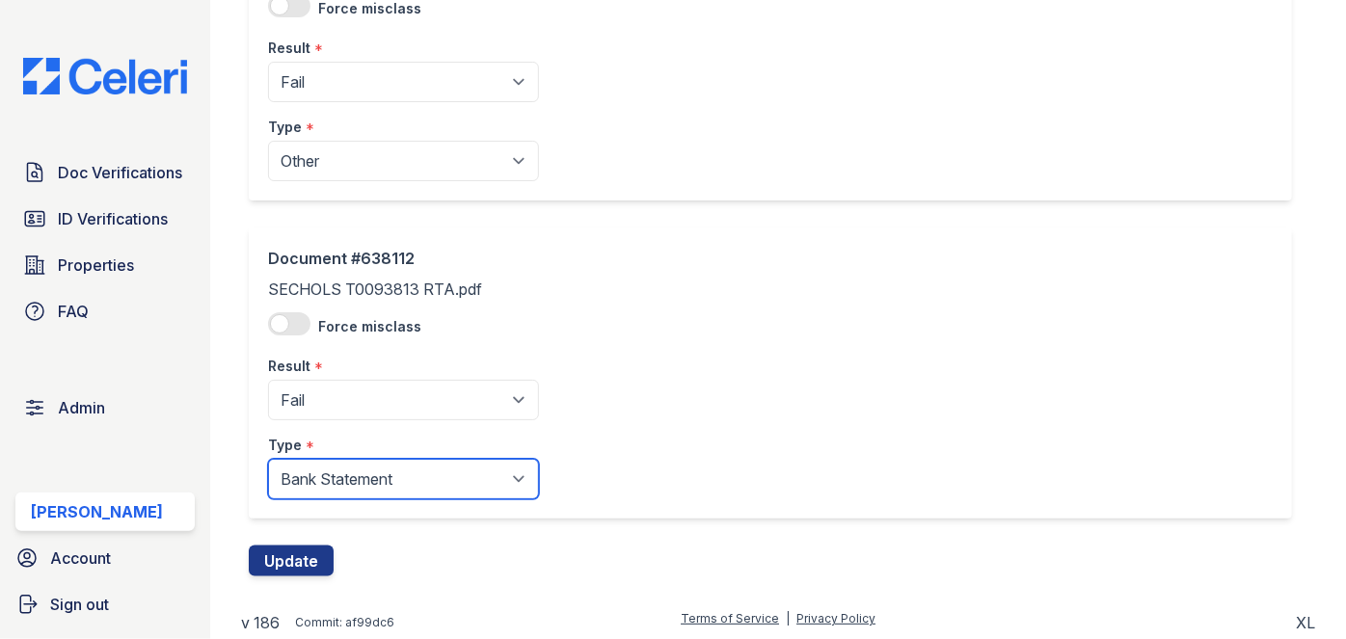
click at [311, 472] on select "Paystub Bank Statement Offer Letter Tax Documents Benefit Award Letter Investme…" at bounding box center [403, 479] width 271 height 40
select select "other"
click at [268, 459] on select "Paystub Bank Statement Offer Letter Tax Documents Benefit Award Letter Investme…" at bounding box center [403, 479] width 271 height 40
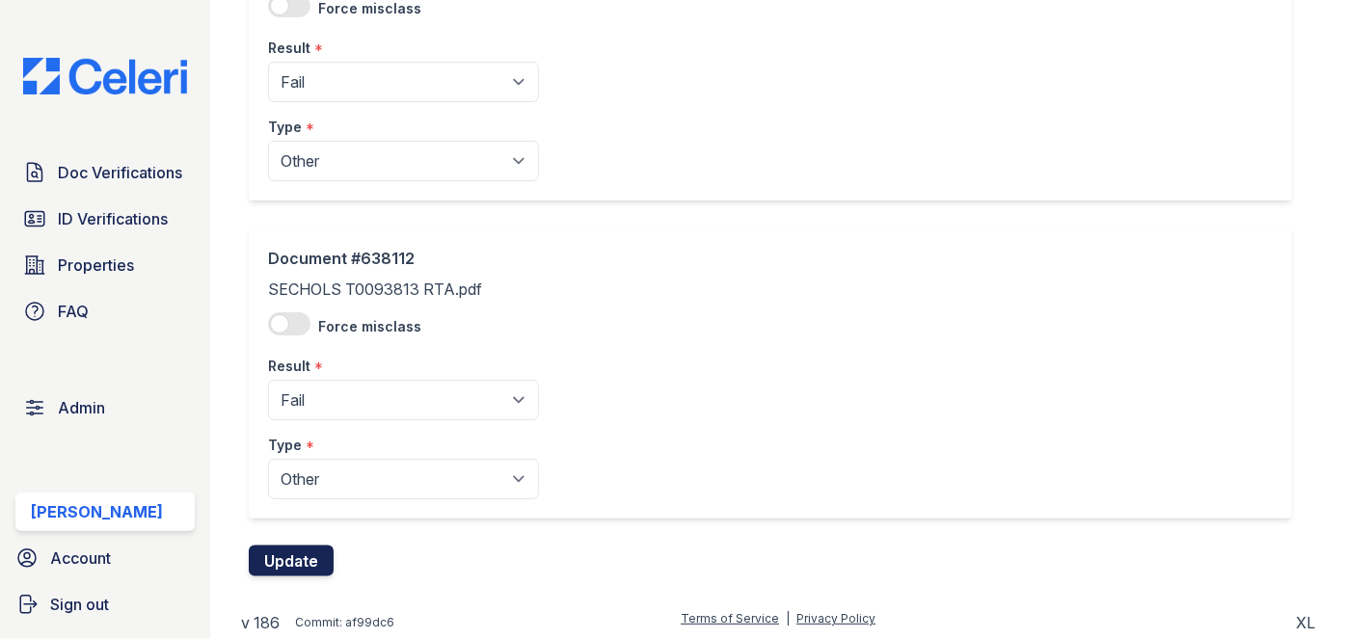
click at [296, 556] on button "Update" at bounding box center [291, 561] width 85 height 31
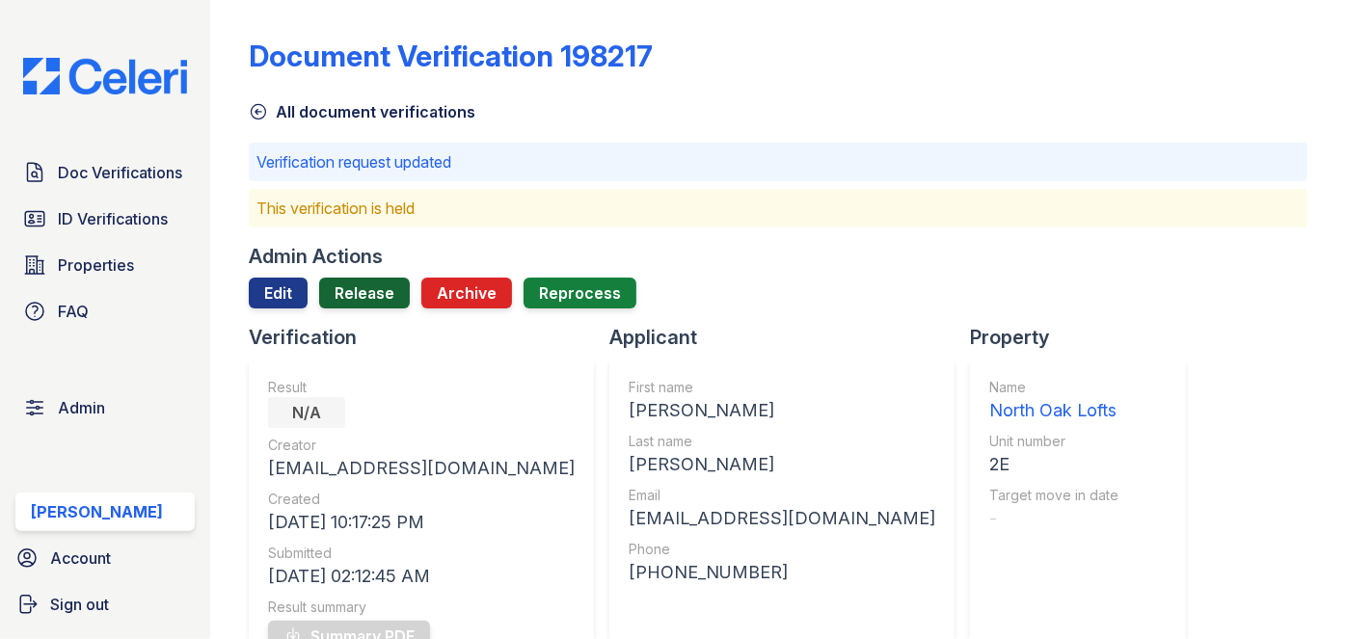
click at [374, 280] on link "Release" at bounding box center [364, 293] width 91 height 31
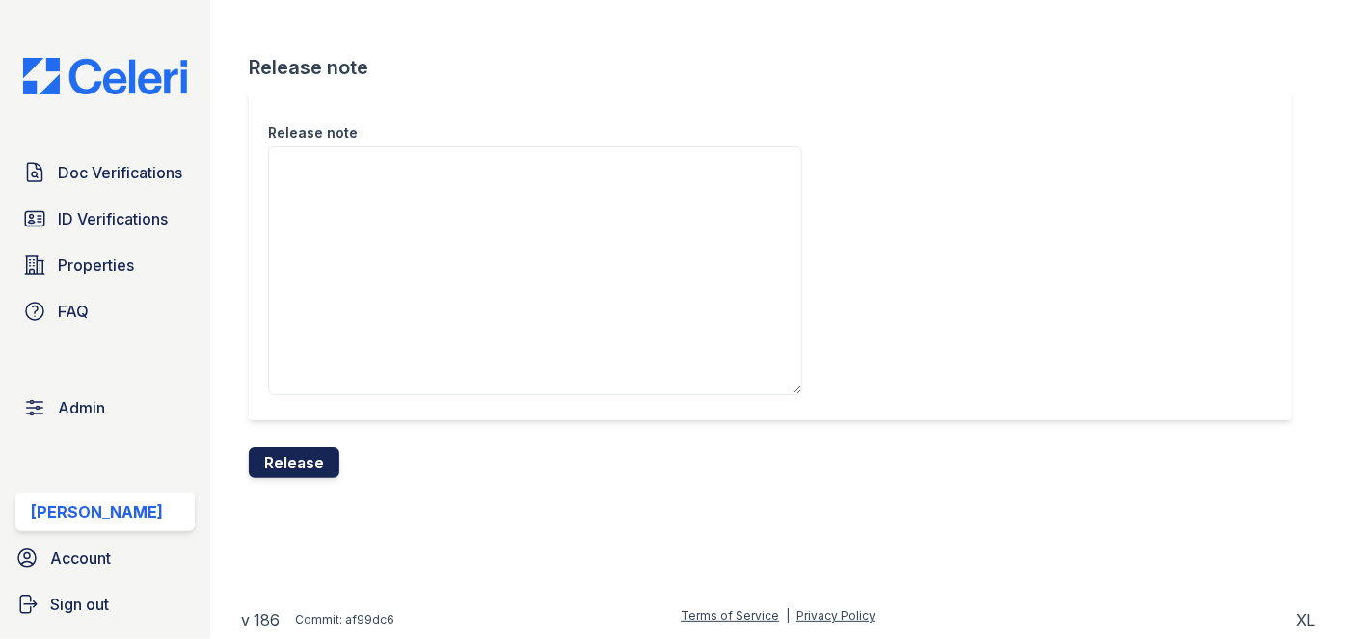
click at [291, 465] on button "Release" at bounding box center [294, 462] width 91 height 31
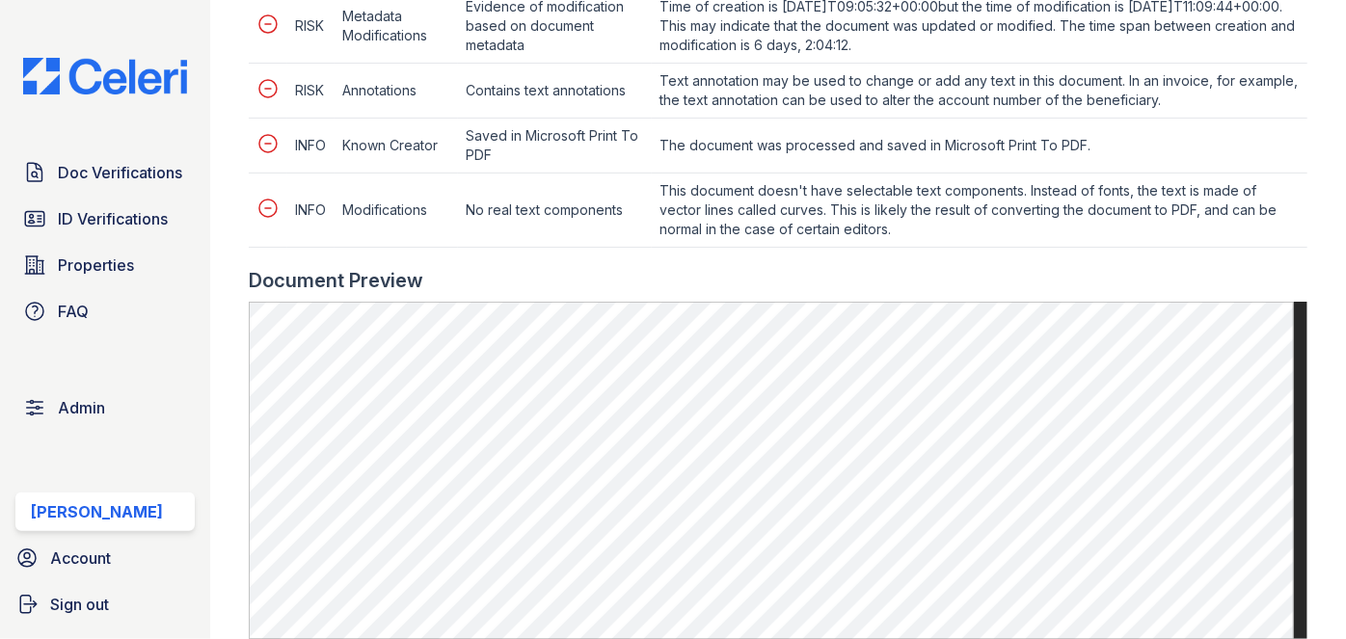
scroll to position [1226, 0]
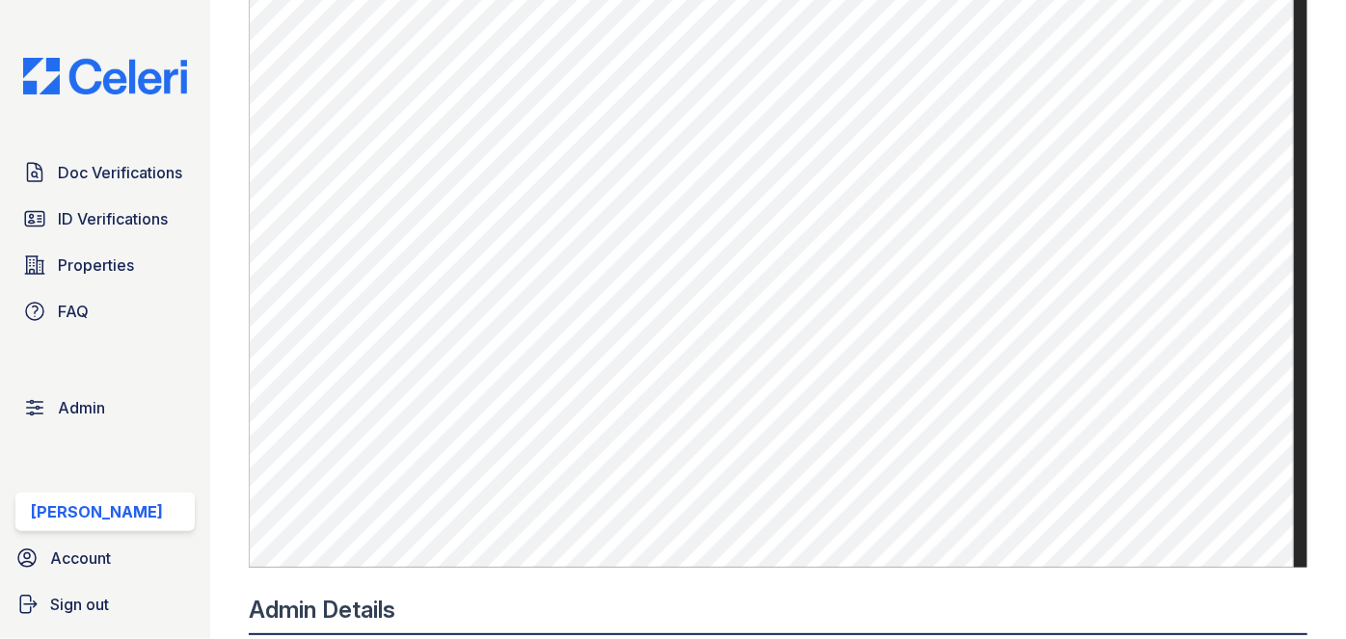
scroll to position [1401, 0]
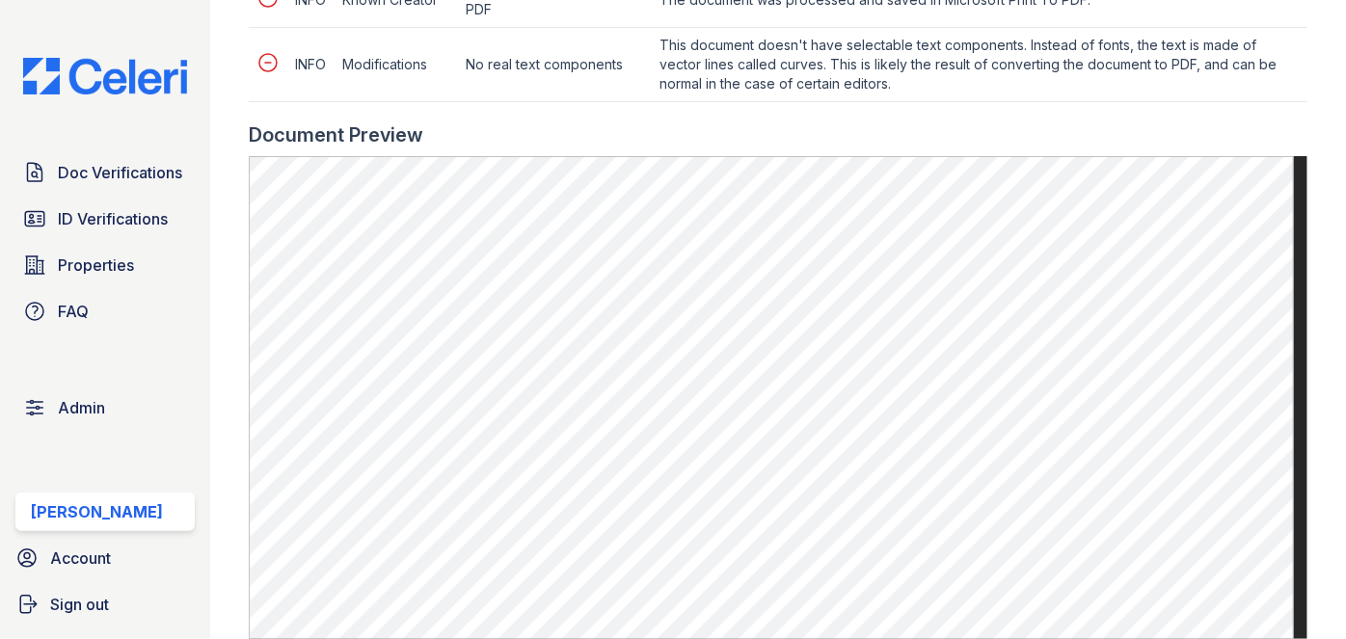
scroll to position [1226, 0]
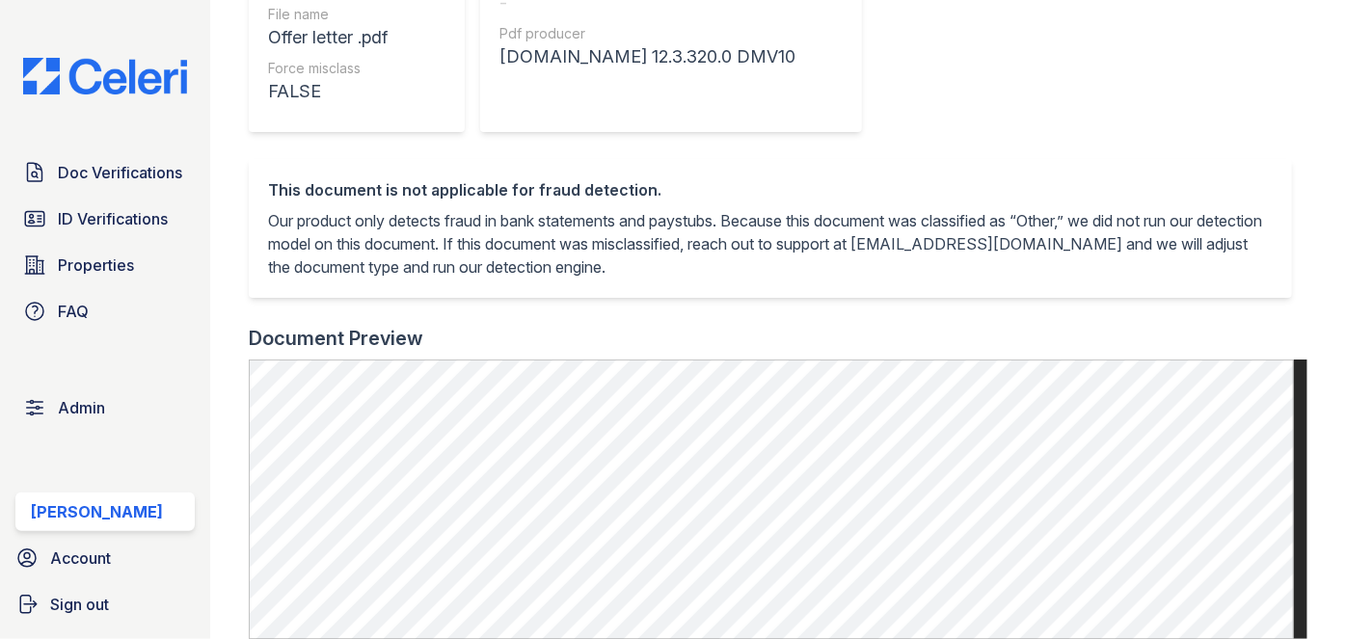
scroll to position [613, 0]
